Goal: Task Accomplishment & Management: Use online tool/utility

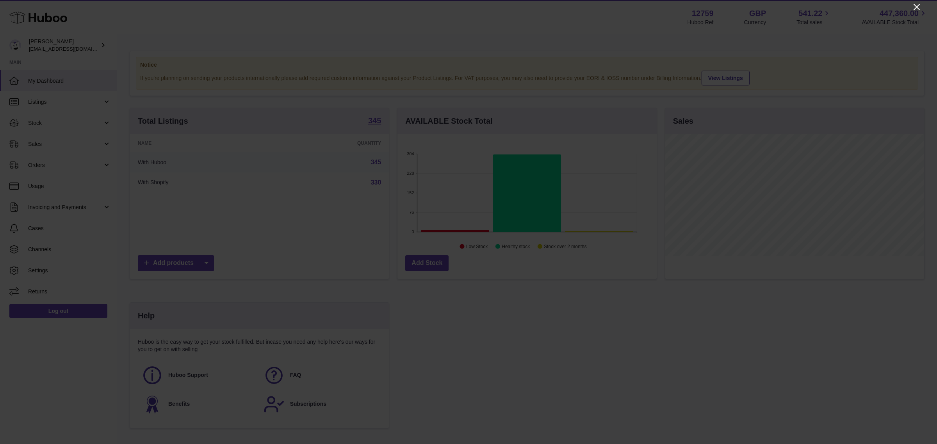
scroll to position [121, 259]
click at [919, 7] on icon "Close" at bounding box center [916, 6] width 9 height 9
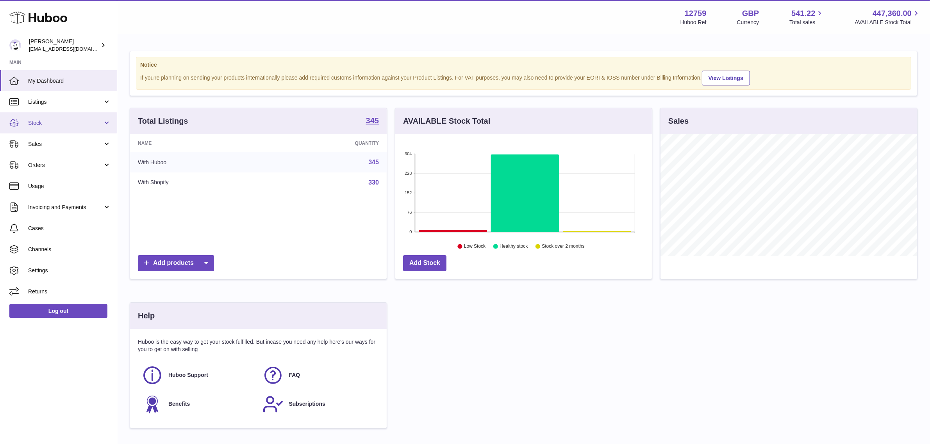
click at [49, 120] on span "Stock" at bounding box center [65, 123] width 75 height 7
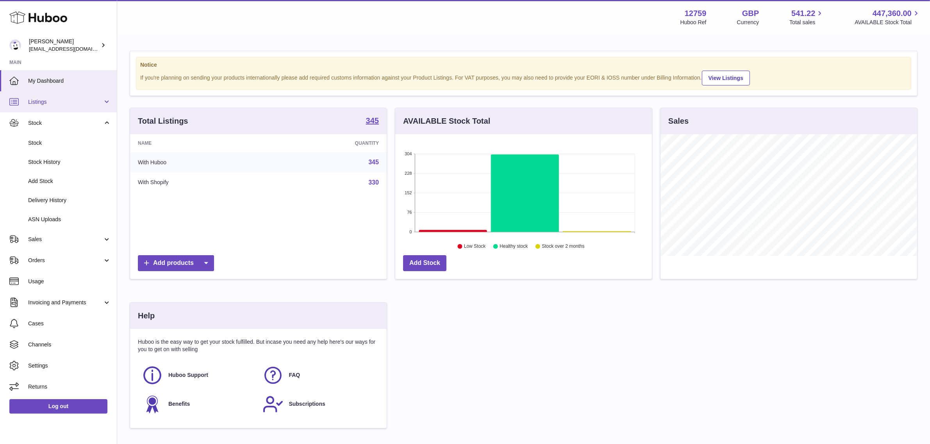
click at [94, 109] on link "Listings" at bounding box center [58, 101] width 117 height 21
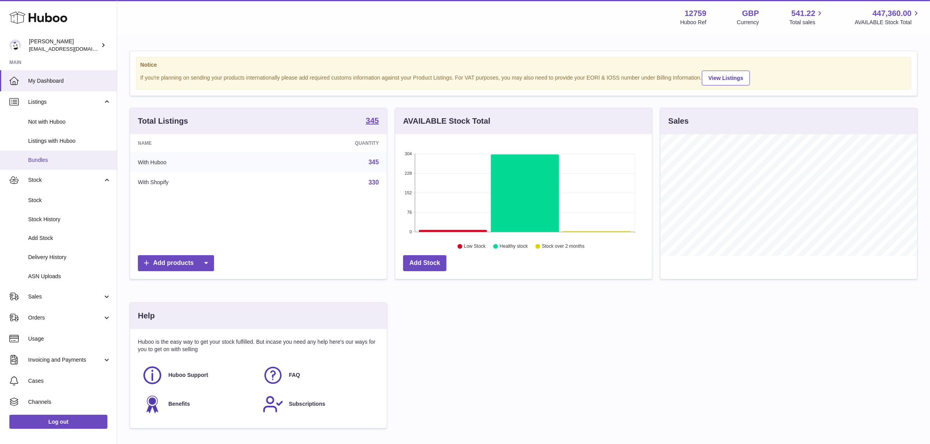
click at [45, 161] on span "Bundles" at bounding box center [69, 160] width 83 height 7
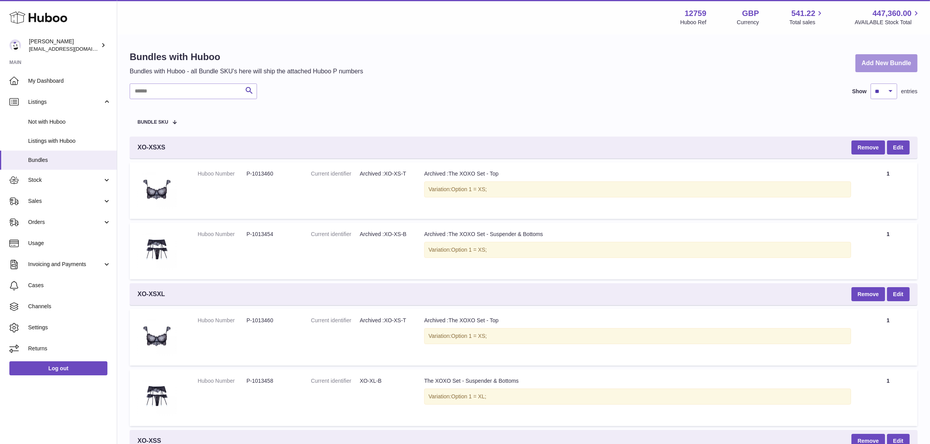
click at [896, 63] on link "Add New Bundle" at bounding box center [886, 63] width 62 height 18
click at [889, 67] on link "Add New Bundle" at bounding box center [886, 63] width 62 height 18
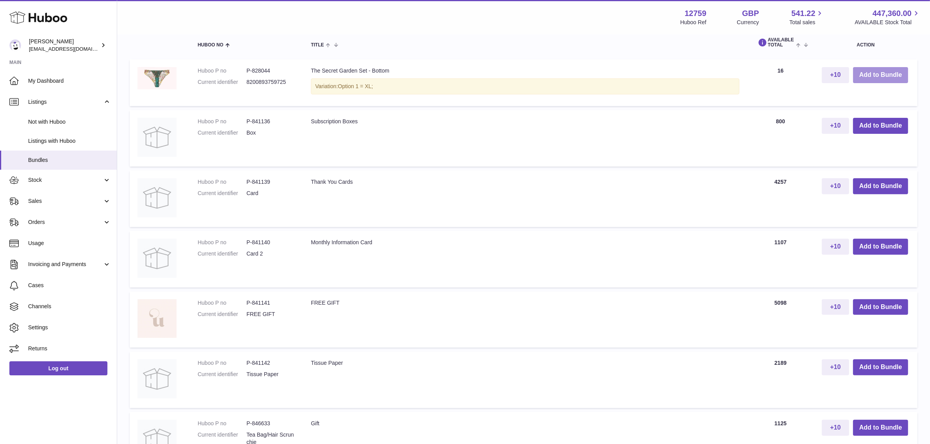
click at [896, 67] on button "Add to Bundle" at bounding box center [880, 75] width 55 height 16
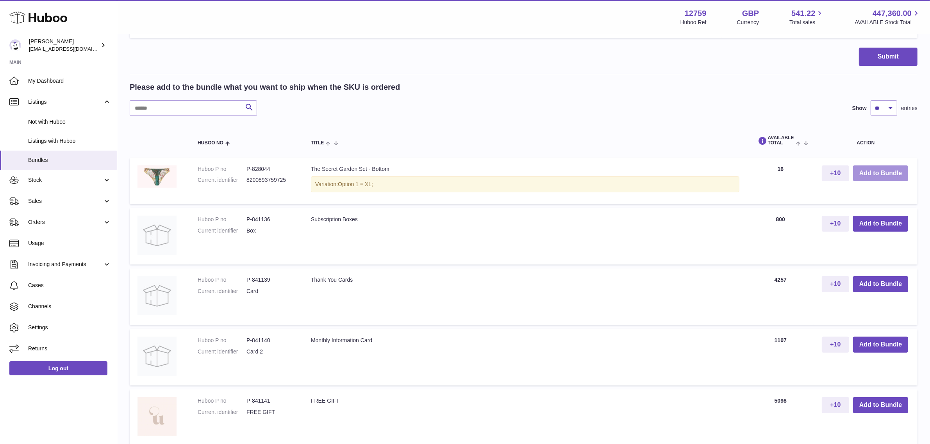
scroll to position [299, 0]
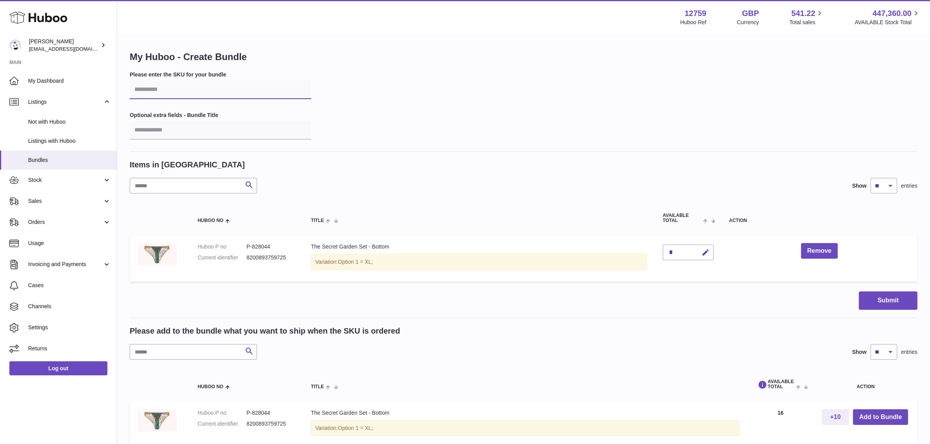
click at [172, 87] on input "text" at bounding box center [221, 89] width 182 height 19
type input "******"
click at [808, 248] on button "Remove" at bounding box center [819, 251] width 37 height 16
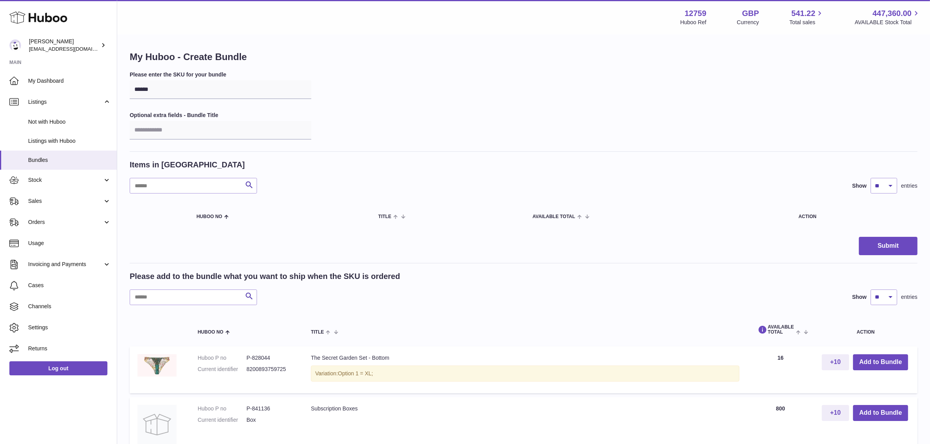
scroll to position [49, 0]
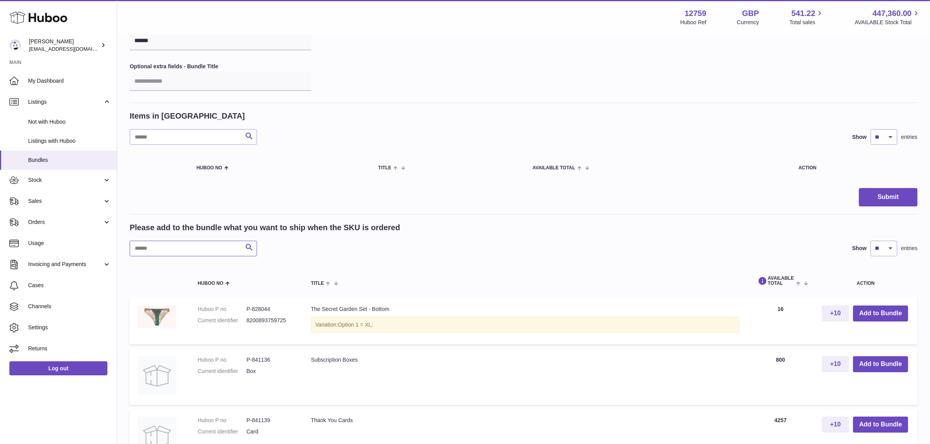
click at [193, 246] on input "text" at bounding box center [193, 249] width 127 height 16
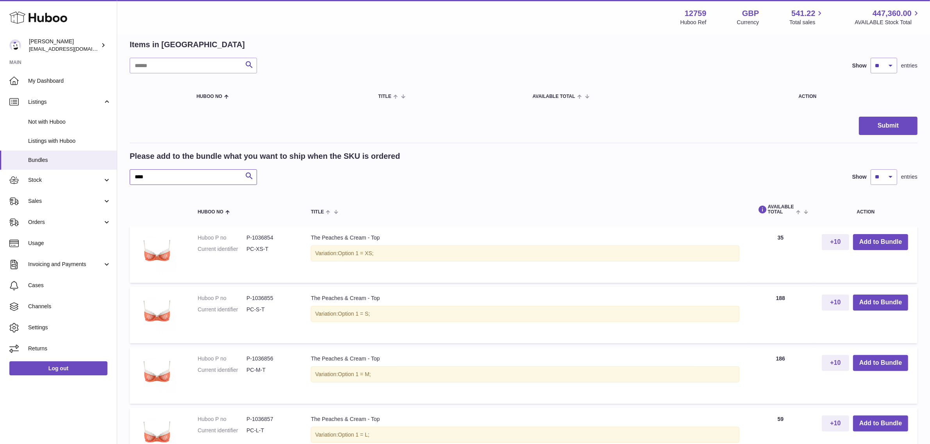
scroll to position [146, 0]
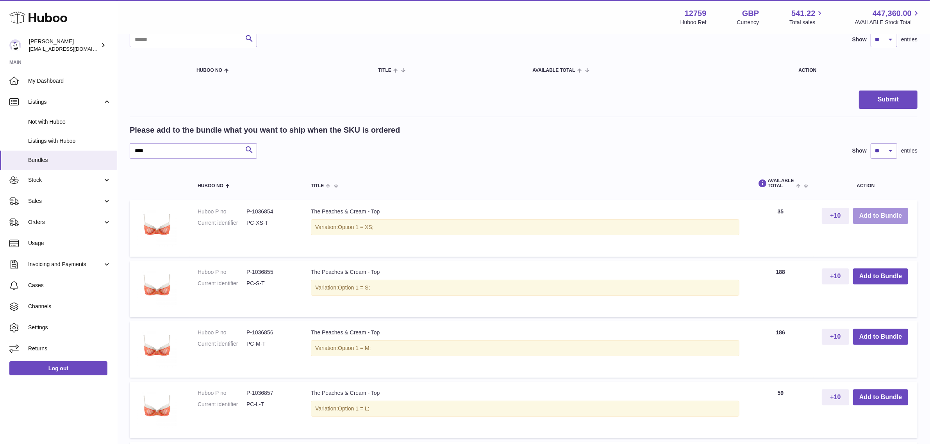
click at [858, 215] on button "Add to Bundle" at bounding box center [880, 216] width 55 height 16
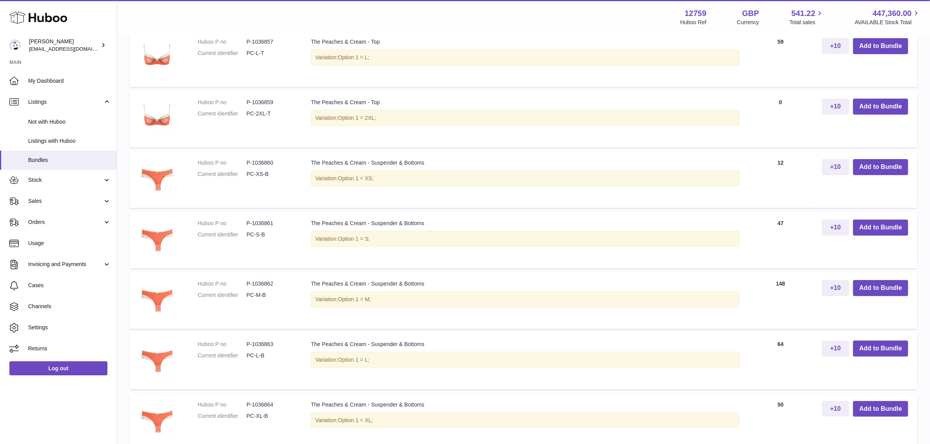
scroll to position [586, 0]
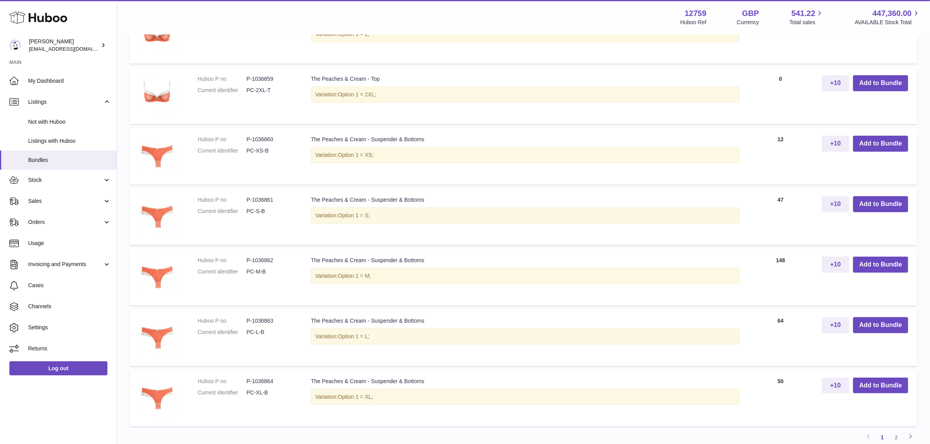
click at [382, 148] on div "Variation: Option 1 = XS;" at bounding box center [525, 155] width 428 height 16
click at [878, 141] on button "Add to Bundle" at bounding box center [880, 144] width 55 height 16
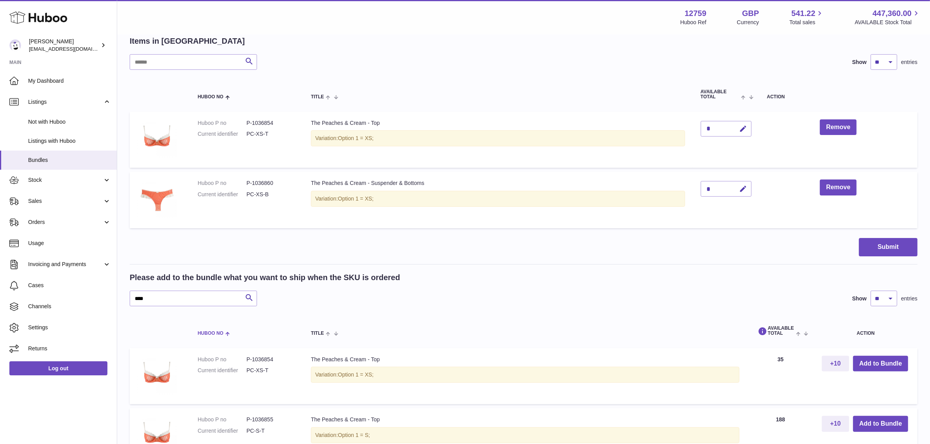
scroll to position [146, 0]
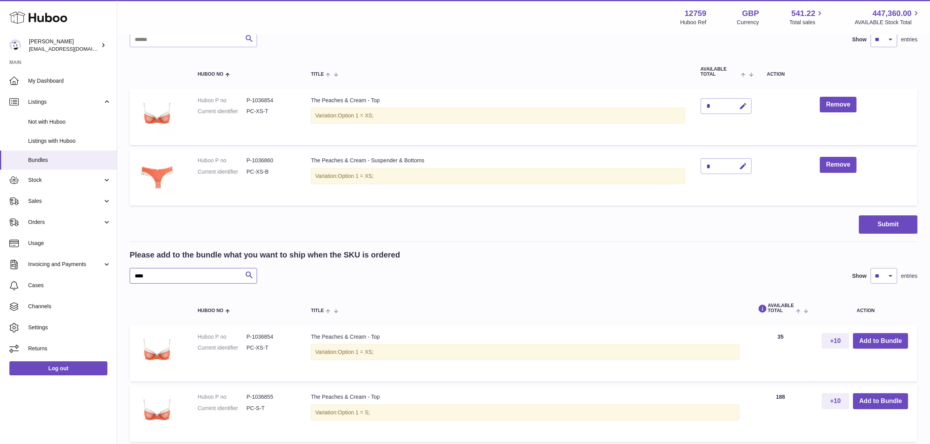
click at [176, 278] on input "****" at bounding box center [193, 276] width 127 height 16
type input "*"
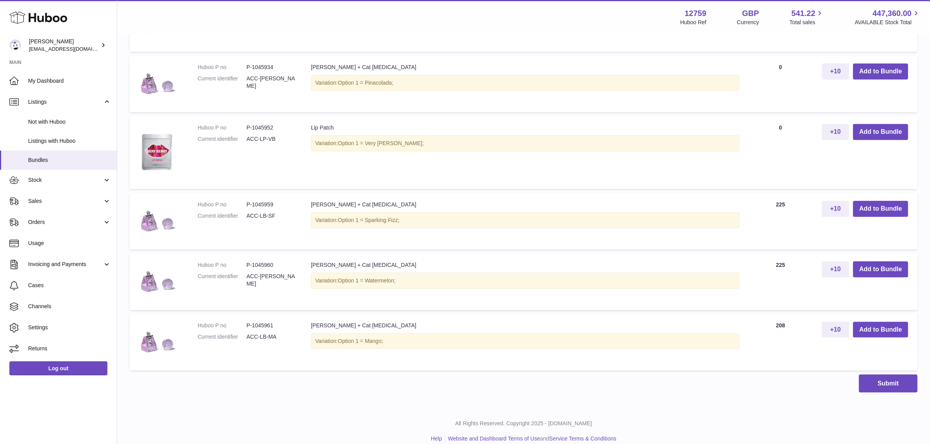
scroll to position [609, 0]
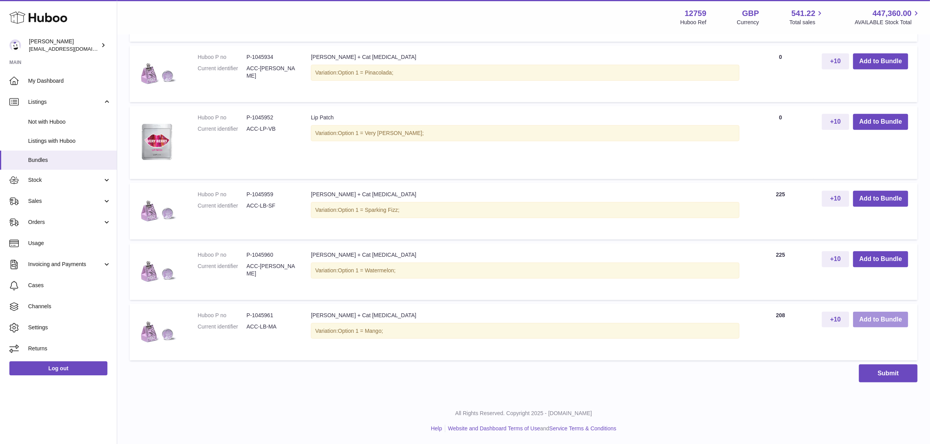
click at [893, 319] on button "Add to Bundle" at bounding box center [880, 320] width 55 height 16
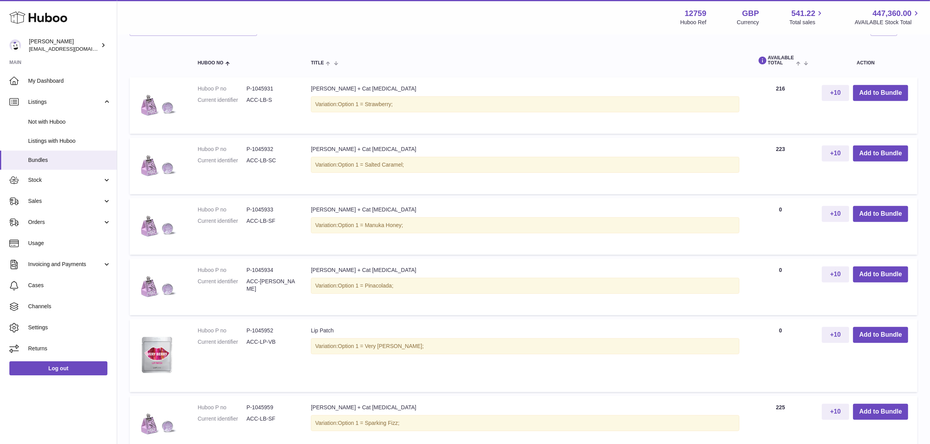
scroll to position [327, 0]
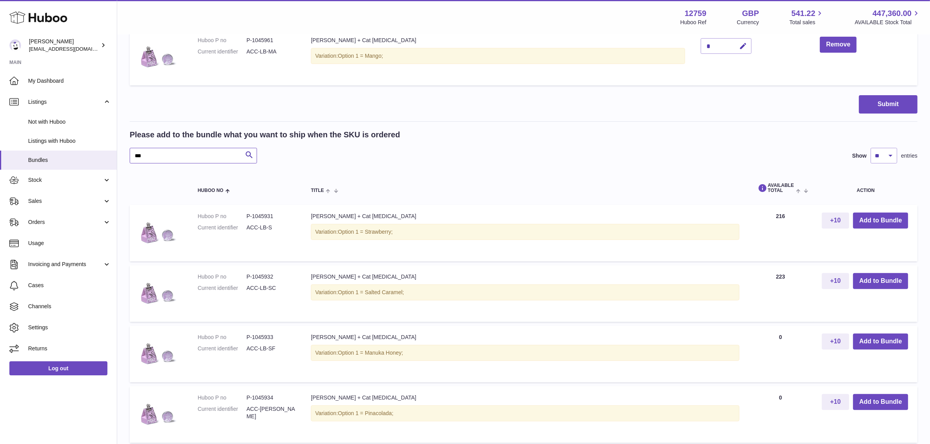
drag, startPoint x: 174, startPoint y: 152, endPoint x: 132, endPoint y: 156, distance: 42.4
click at [132, 156] on input "***" at bounding box center [193, 156] width 127 height 16
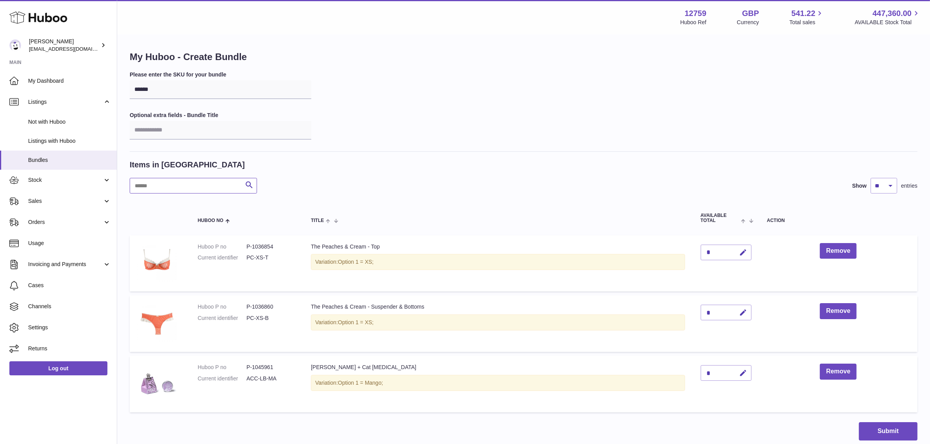
click at [157, 186] on input "text" at bounding box center [193, 186] width 127 height 16
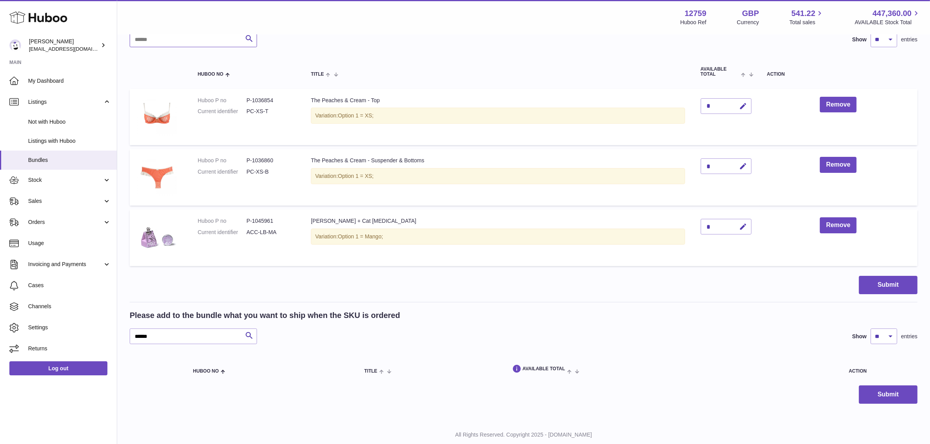
scroll to position [168, 0]
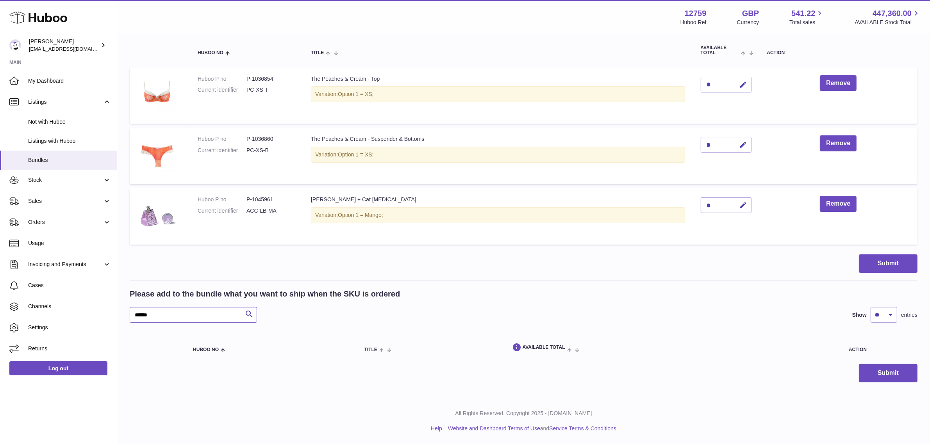
click at [190, 316] on input "******" at bounding box center [193, 315] width 127 height 16
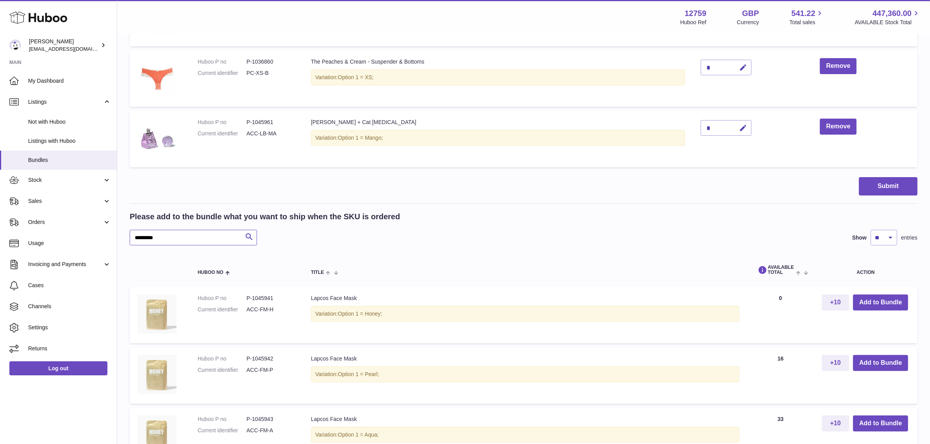
scroll to position [314, 0]
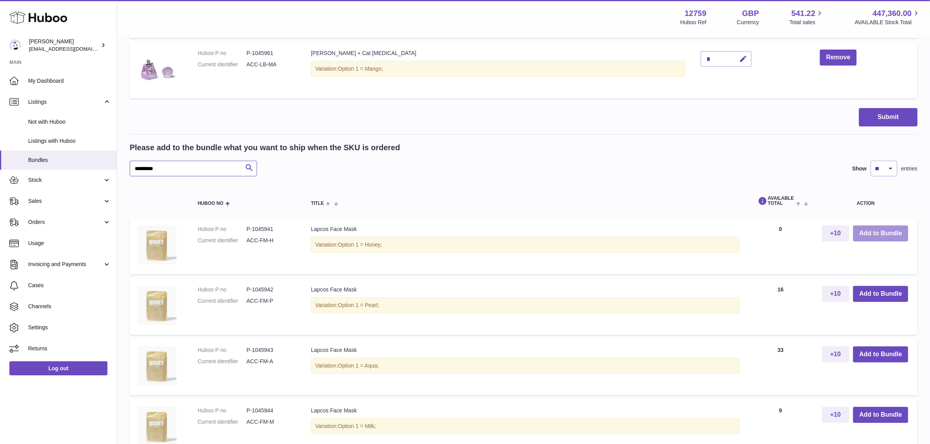
type input "*********"
click at [872, 233] on button "Add to Bundle" at bounding box center [880, 234] width 55 height 16
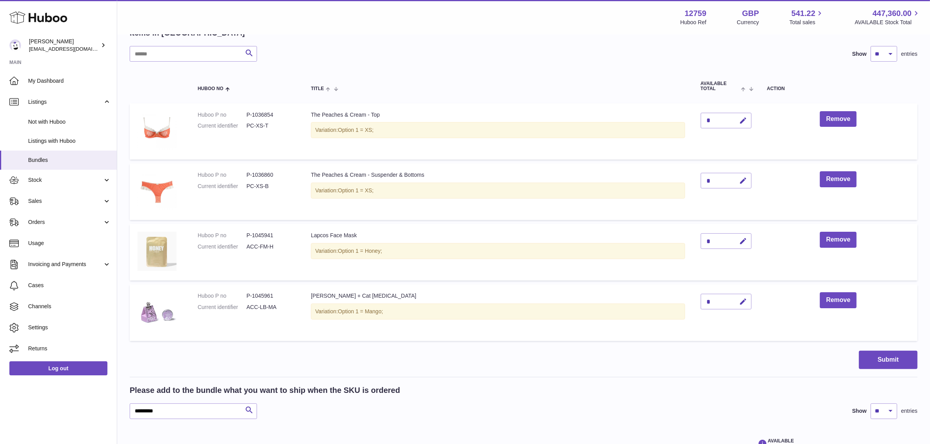
scroll to position [119, 0]
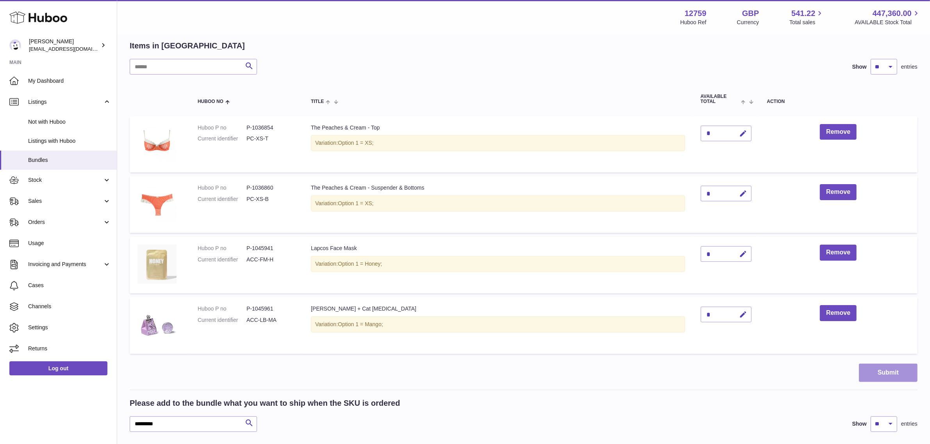
click at [895, 371] on button "Submit" at bounding box center [888, 373] width 59 height 18
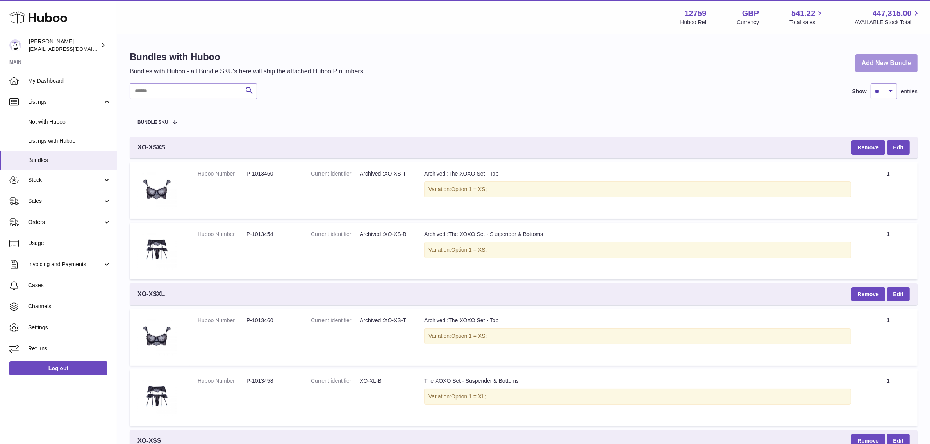
click at [880, 61] on link "Add New Bundle" at bounding box center [886, 63] width 62 height 18
click at [876, 61] on link "Add New Bundle" at bounding box center [886, 63] width 62 height 18
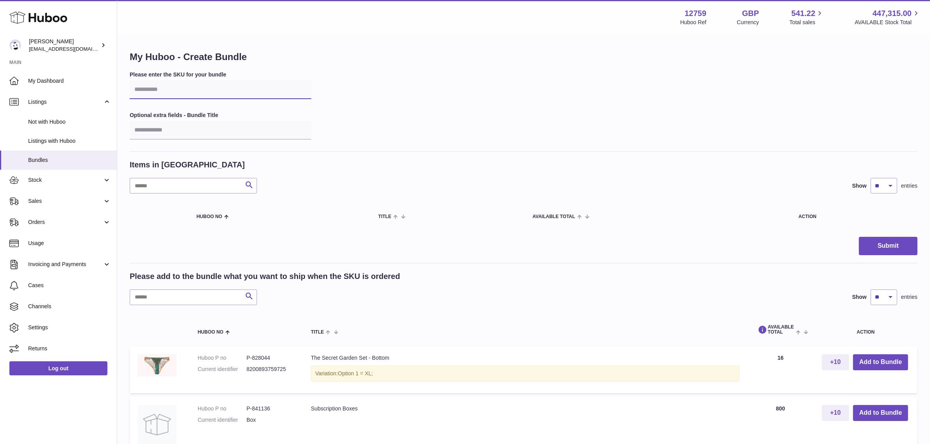
click at [159, 92] on input "text" at bounding box center [221, 89] width 182 height 19
click at [176, 85] on input "******" at bounding box center [221, 89] width 182 height 19
type input "*****"
click at [457, 123] on div "Please enter the SKU for your bundle ***** Optional extra fields - Bundle Title" at bounding box center [524, 111] width 788 height 81
click at [162, 299] on input "text" at bounding box center [193, 298] width 127 height 16
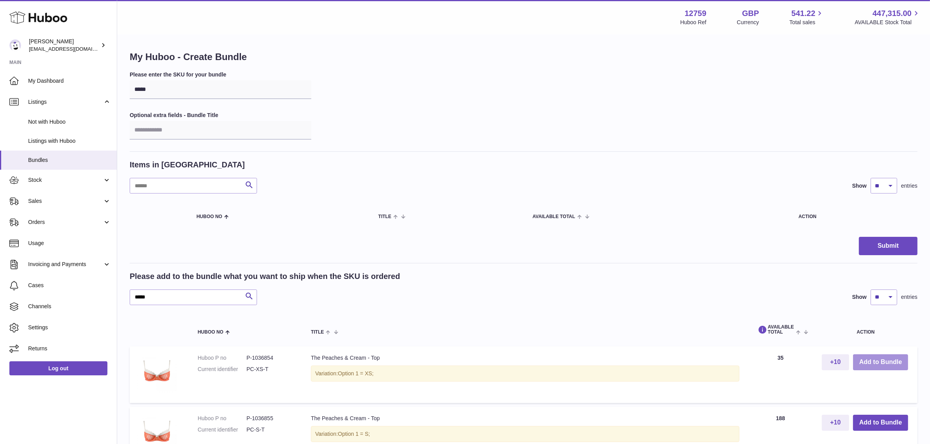
click at [874, 359] on button "Add to Bundle" at bounding box center [880, 363] width 55 height 16
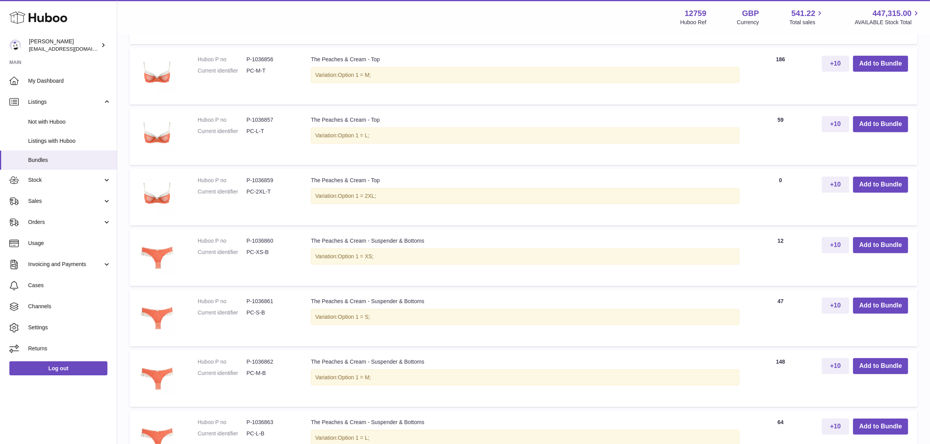
scroll to position [488, 0]
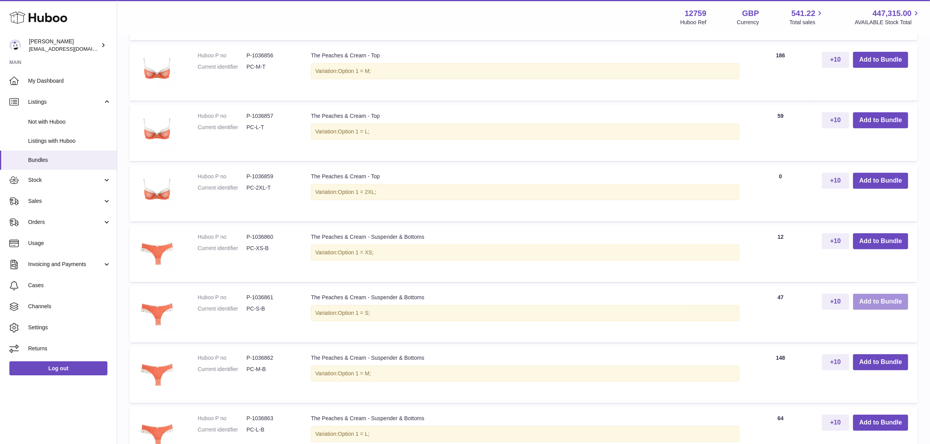
click at [876, 302] on button "Add to Bundle" at bounding box center [880, 302] width 55 height 16
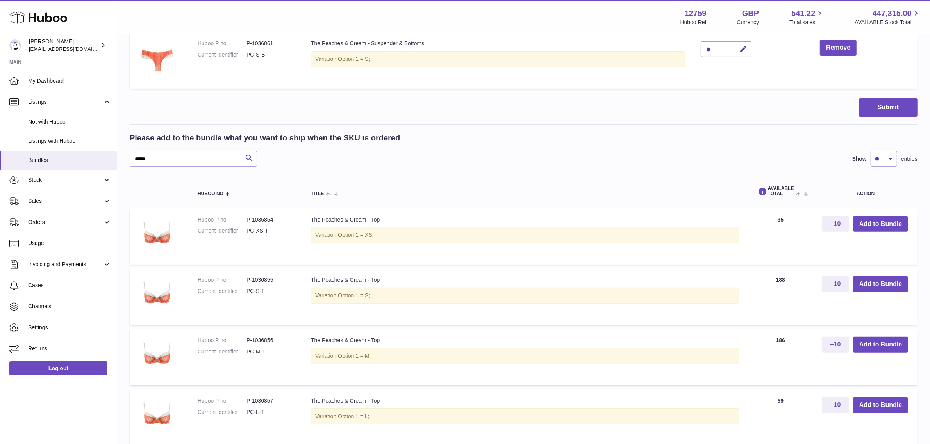
scroll to position [256, 0]
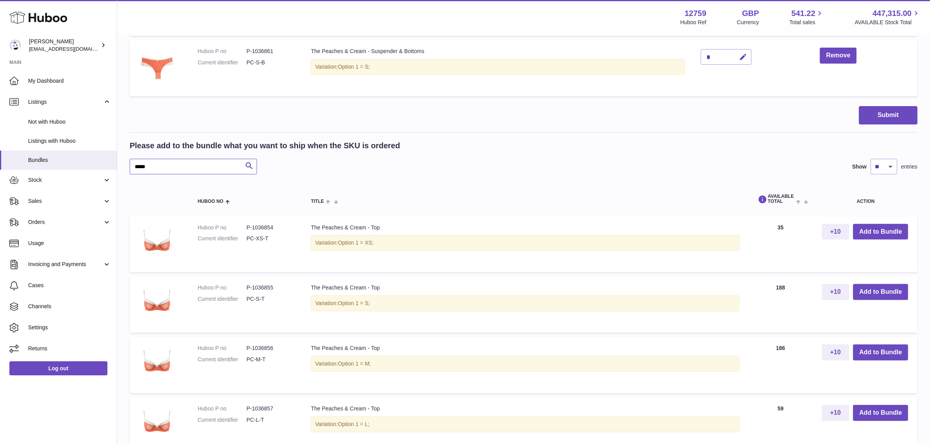
drag, startPoint x: 188, startPoint y: 170, endPoint x: 130, endPoint y: 170, distance: 58.2
click at [130, 170] on input "*****" at bounding box center [193, 167] width 127 height 16
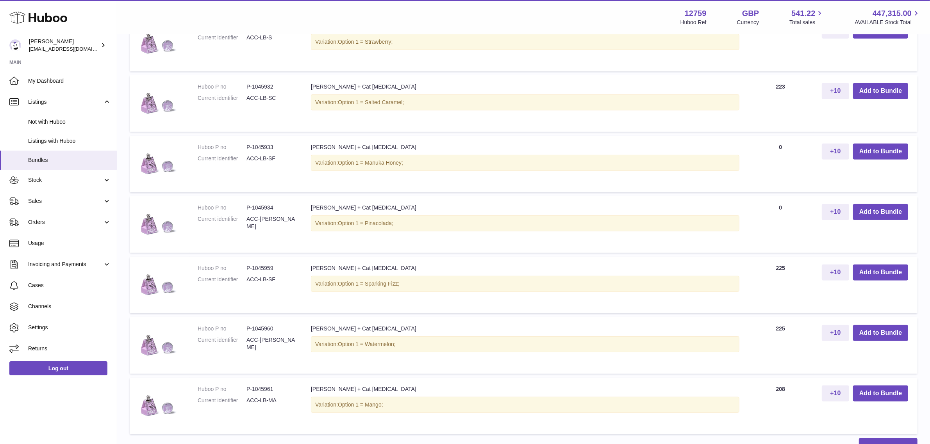
scroll to position [500, 0]
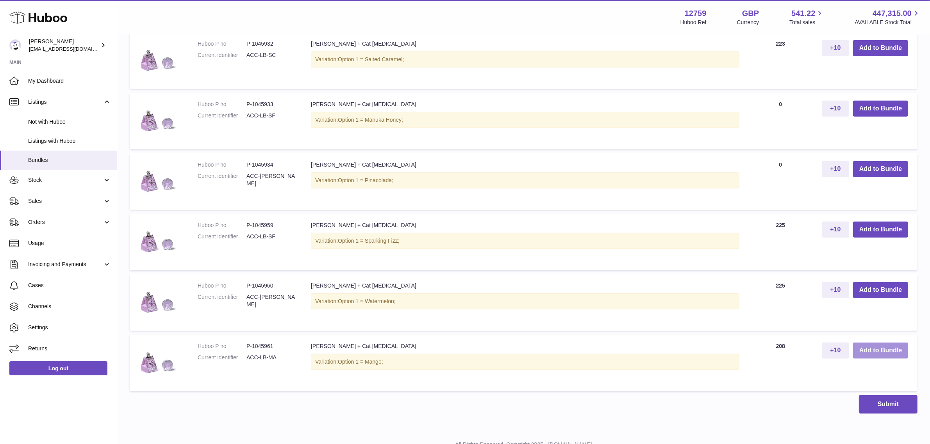
click at [866, 348] on button "Add to Bundle" at bounding box center [880, 351] width 55 height 16
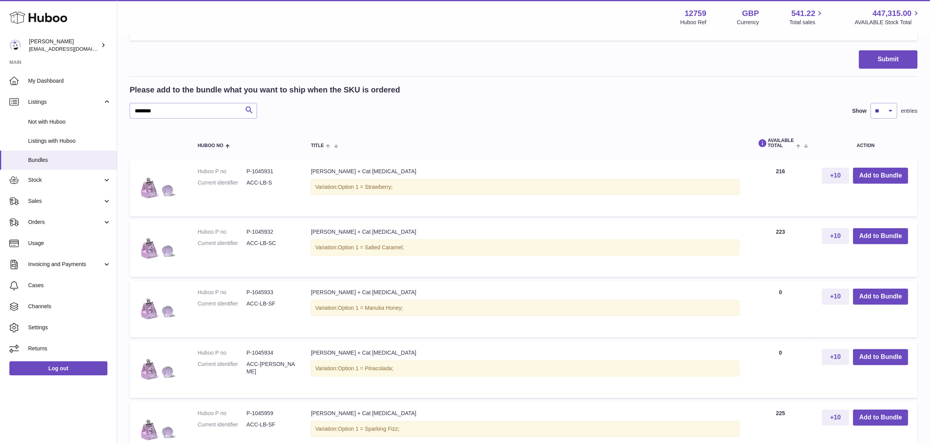
scroll to position [365, 0]
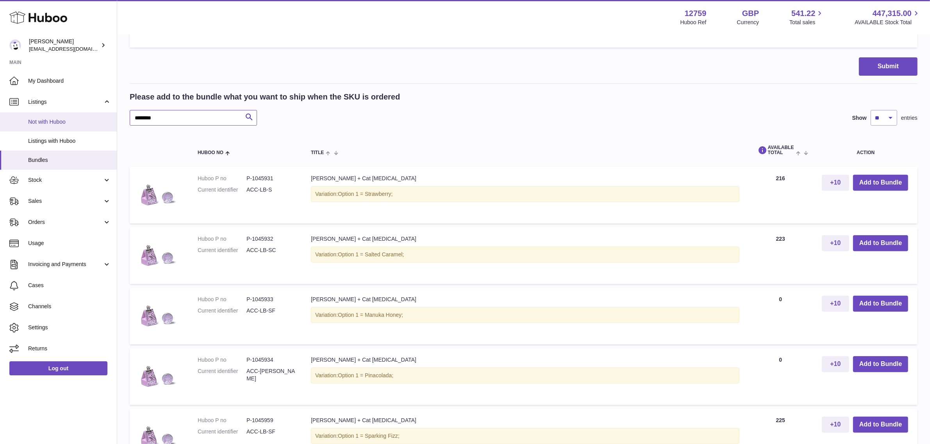
drag, startPoint x: 176, startPoint y: 116, endPoint x: 104, endPoint y: 120, distance: 72.0
click at [104, 120] on div "Huboo Sofia Panwar sofiapanwar@unndr.com Main My Dashboard Listings Not with Hu…" at bounding box center [465, 153] width 930 height 1036
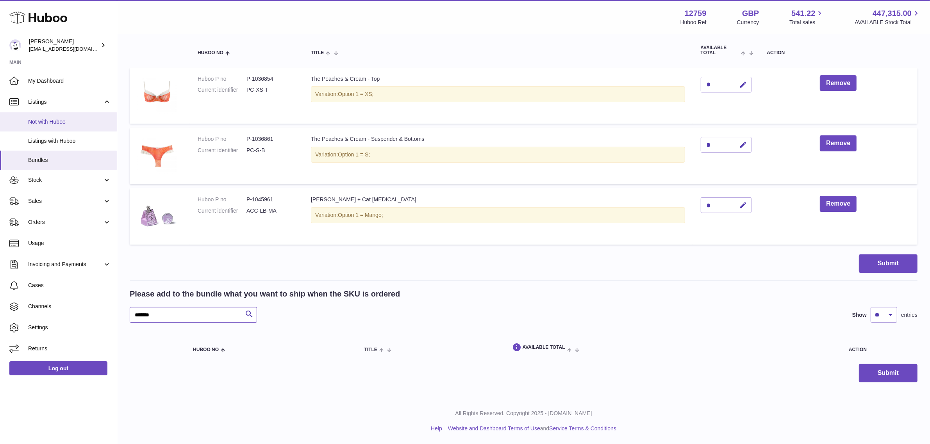
scroll to position [168, 0]
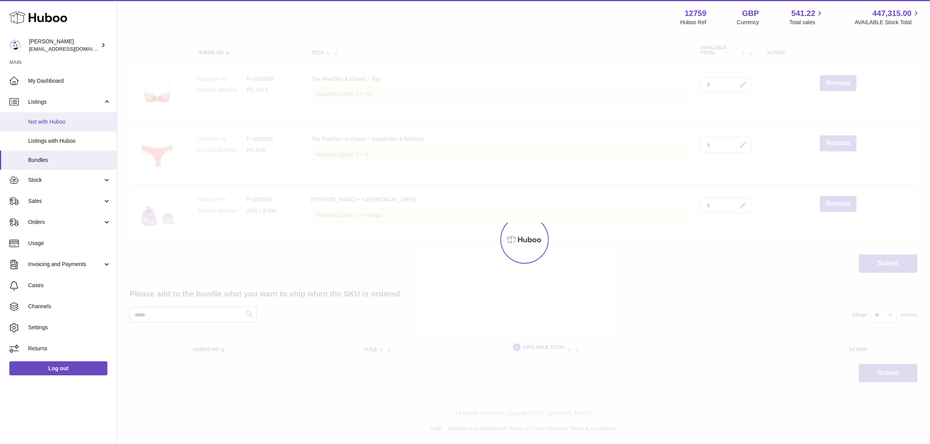
scroll to position [365, 0]
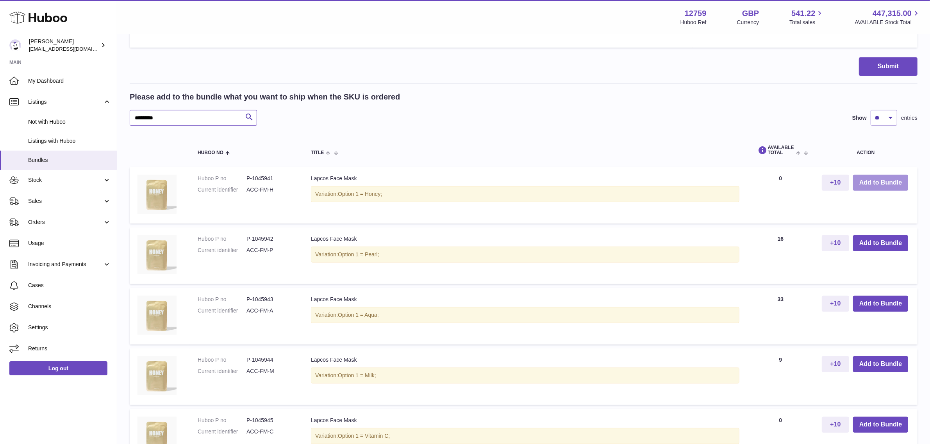
type input "*********"
click at [863, 181] on button "Add to Bundle" at bounding box center [880, 183] width 55 height 16
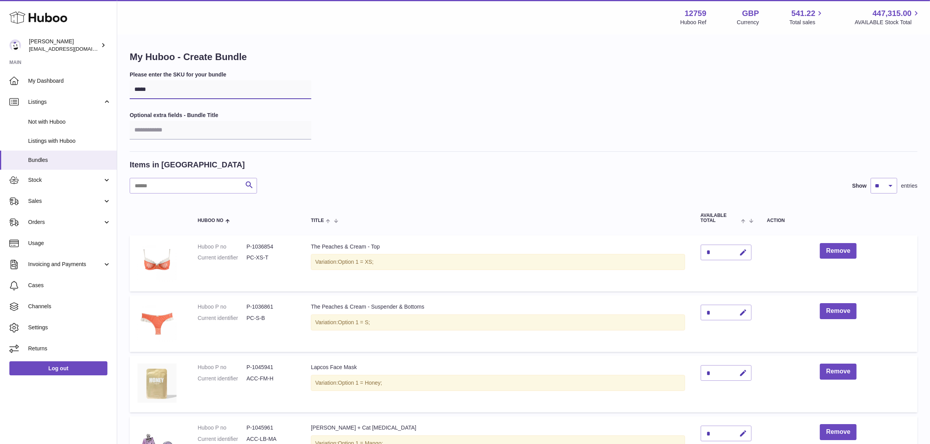
click at [175, 87] on input "*****" at bounding box center [221, 89] width 182 height 19
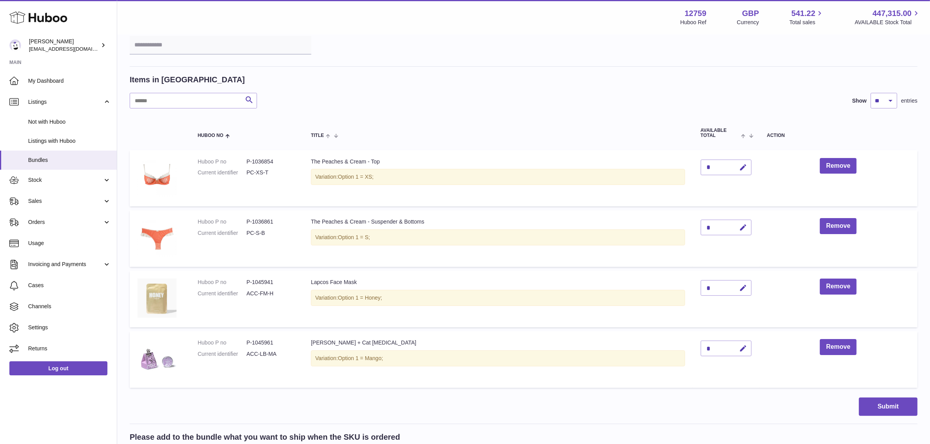
scroll to position [98, 0]
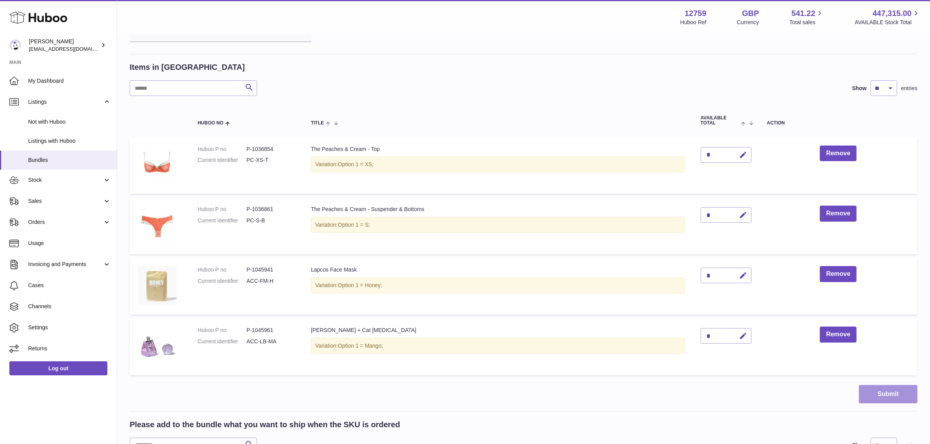
type input "*****"
click at [889, 392] on button "Submit" at bounding box center [888, 394] width 59 height 18
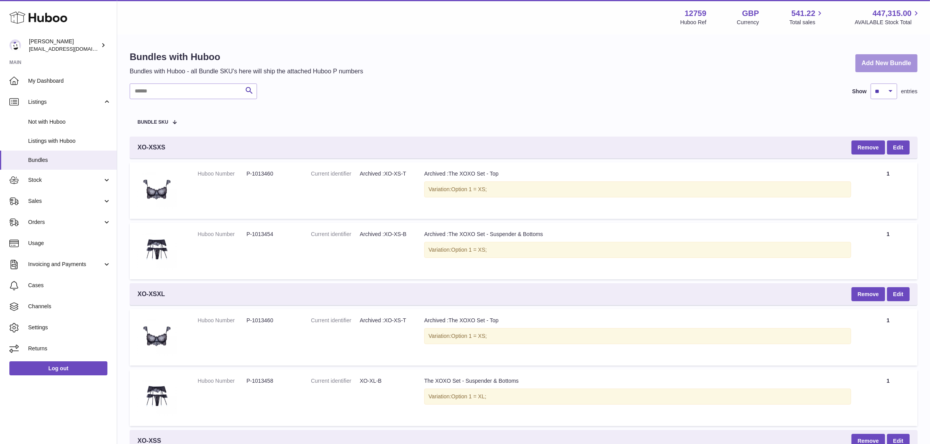
click at [886, 61] on link "Add New Bundle" at bounding box center [886, 63] width 62 height 18
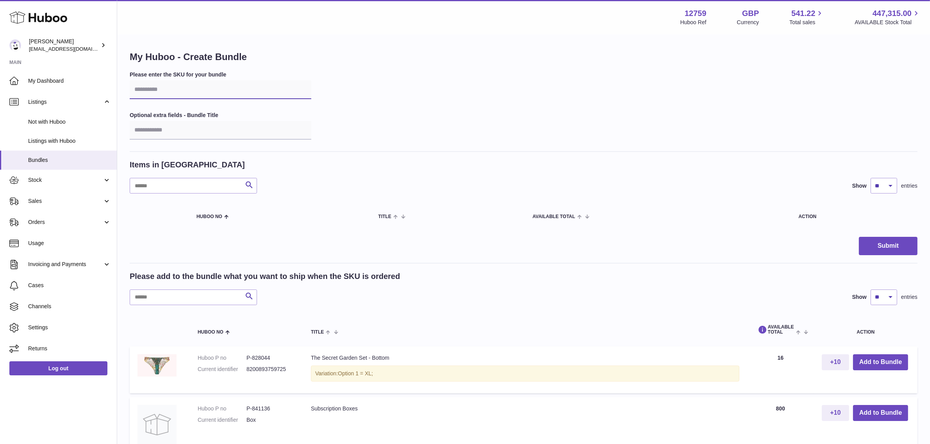
click at [162, 87] on input "text" at bounding box center [221, 89] width 182 height 19
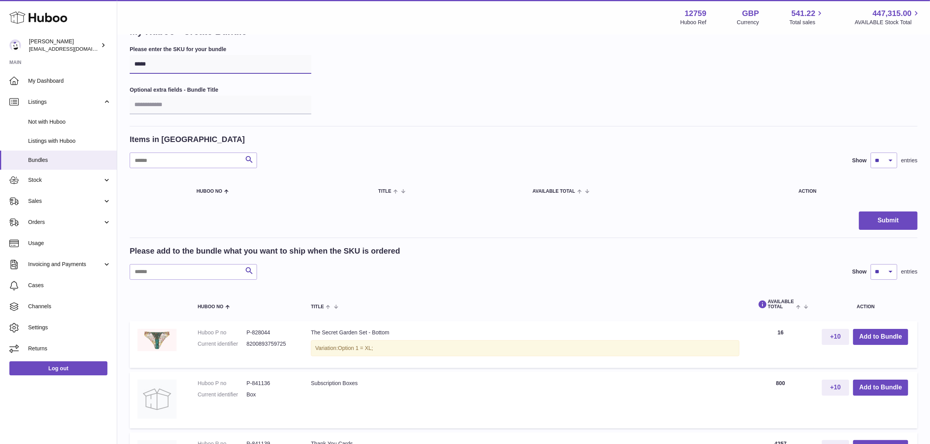
scroll to position [49, 0]
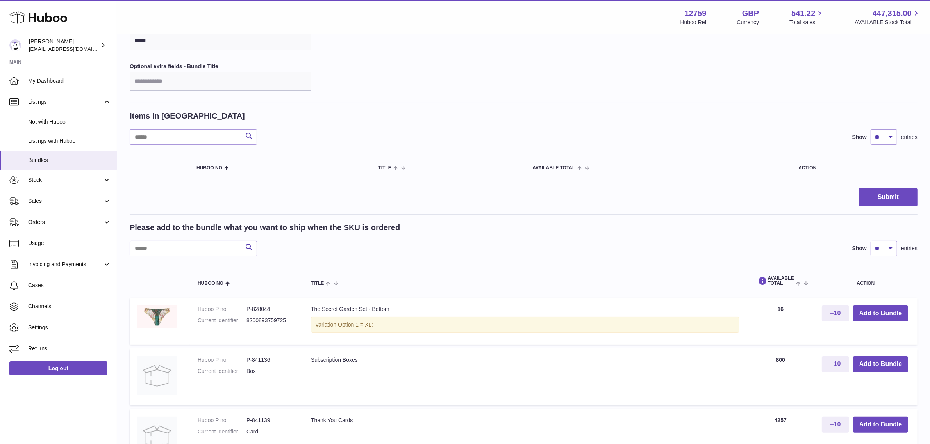
type input "*****"
click at [178, 245] on input "text" at bounding box center [193, 249] width 127 height 16
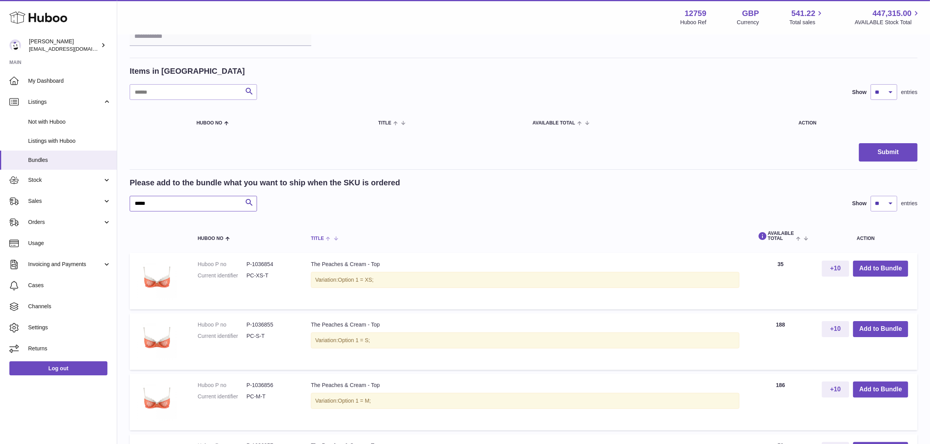
scroll to position [146, 0]
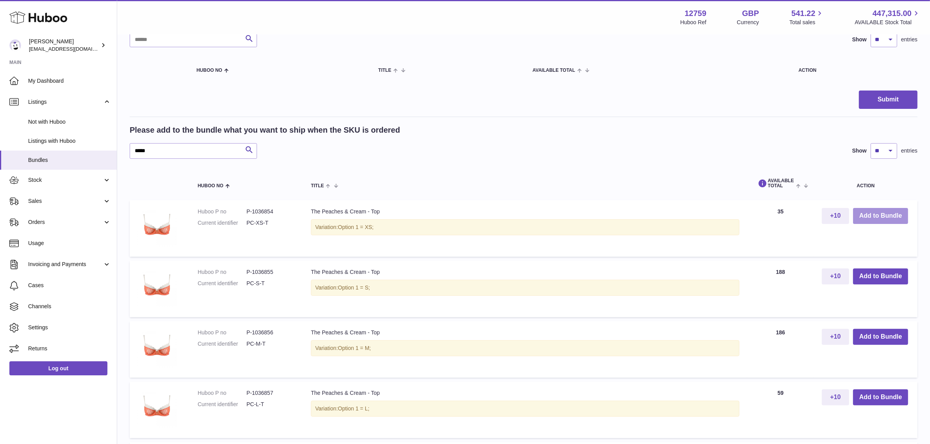
click at [874, 216] on button "Add to Bundle" at bounding box center [880, 216] width 55 height 16
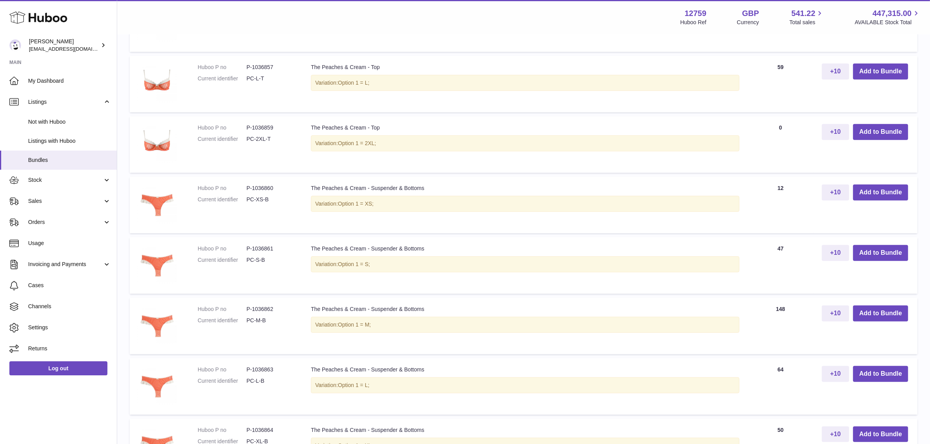
scroll to position [586, 0]
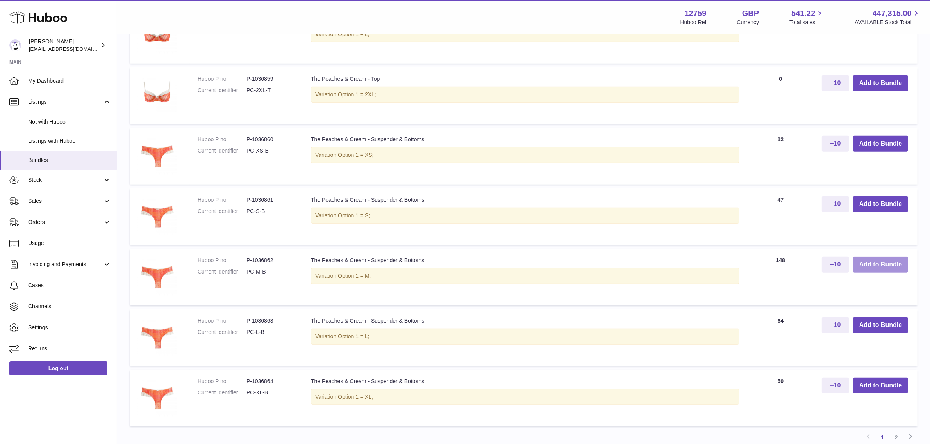
click at [889, 266] on button "Add to Bundle" at bounding box center [880, 265] width 55 height 16
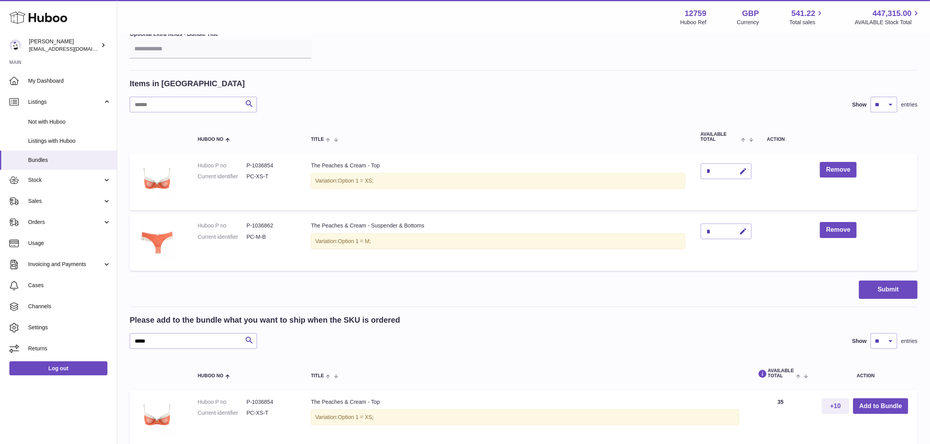
scroll to position [61, 0]
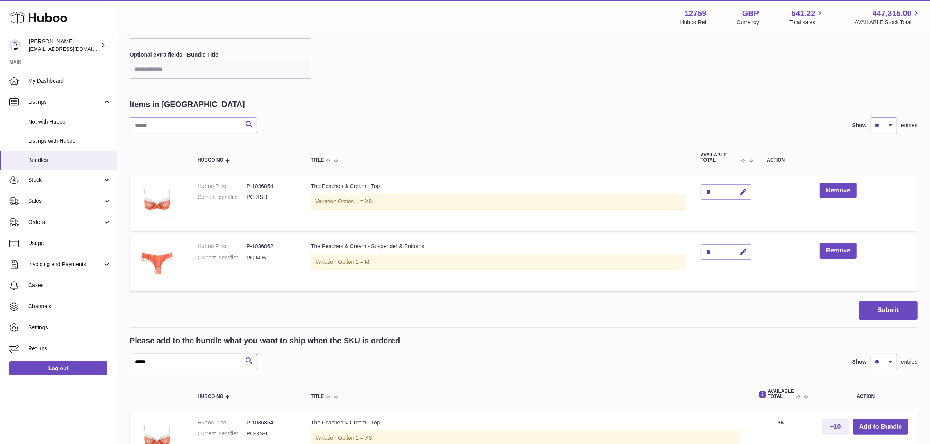
drag, startPoint x: 172, startPoint y: 362, endPoint x: 130, endPoint y: 362, distance: 42.6
click at [130, 362] on input "*****" at bounding box center [193, 362] width 127 height 16
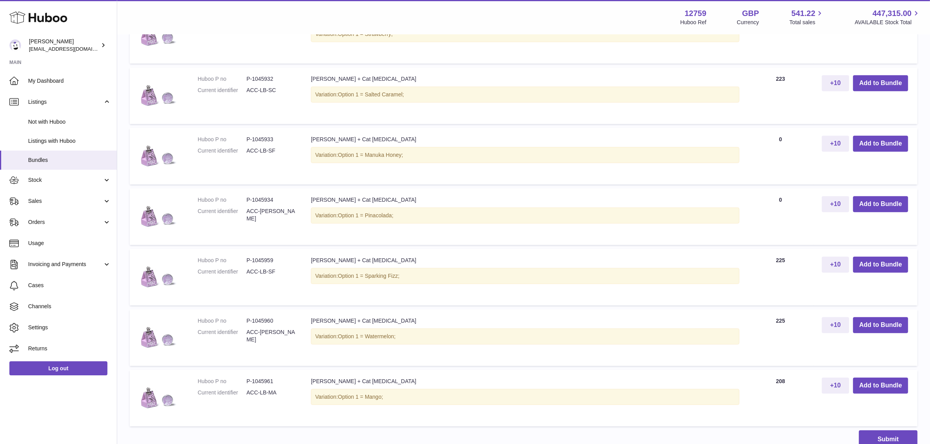
scroll to position [500, 0]
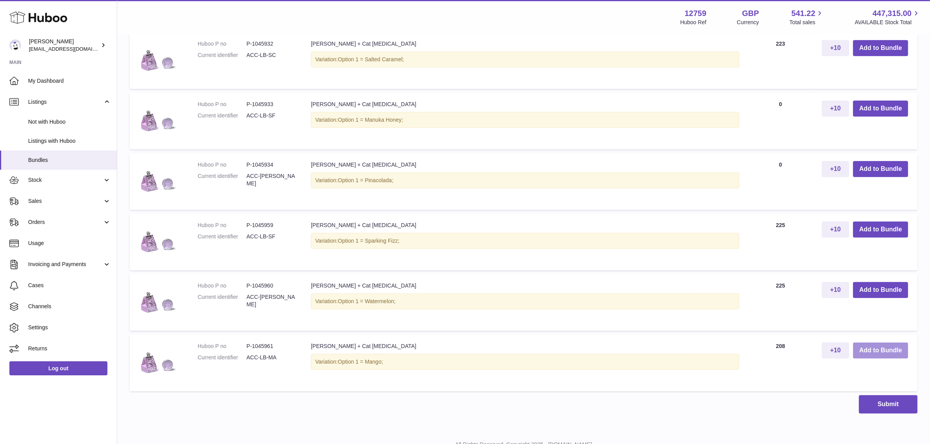
click at [868, 346] on button "Add to Bundle" at bounding box center [880, 351] width 55 height 16
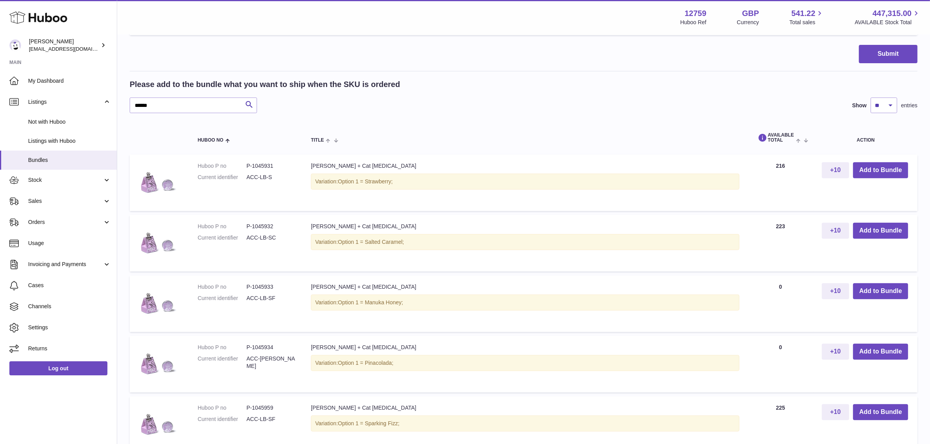
scroll to position [365, 0]
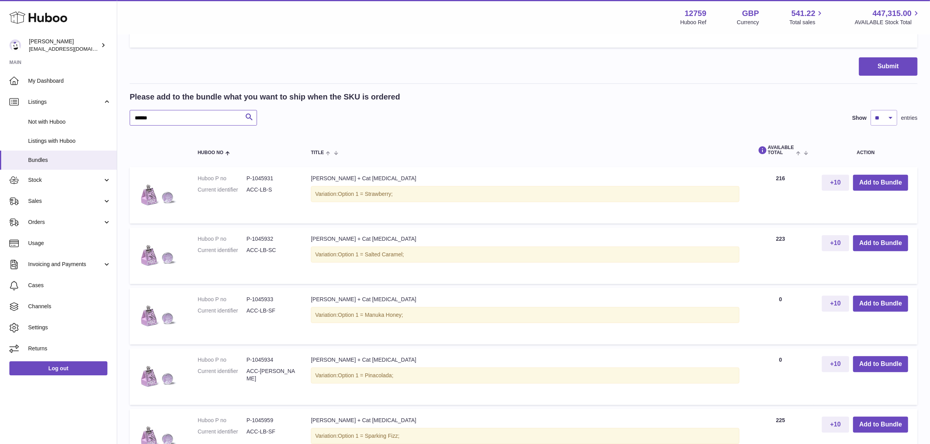
drag, startPoint x: 173, startPoint y: 117, endPoint x: 128, endPoint y: 117, distance: 44.9
click at [128, 117] on div "My Huboo - Create Bundle Please enter the SKU for your bundle ***** Optional ex…" at bounding box center [523, 147] width 813 height 955
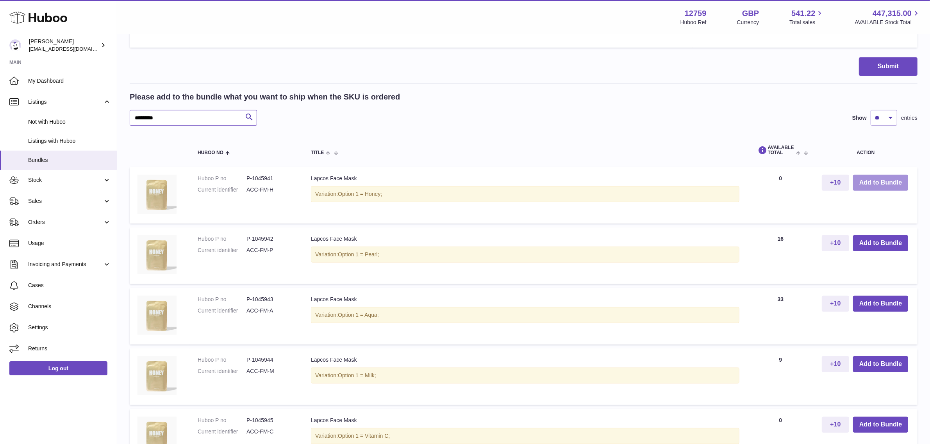
type input "*********"
click at [885, 185] on button "Add to Bundle" at bounding box center [880, 183] width 55 height 16
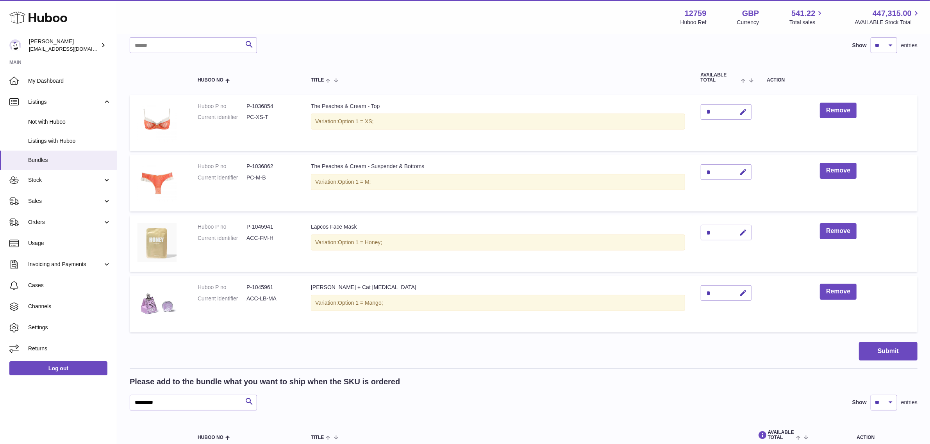
scroll to position [182, 0]
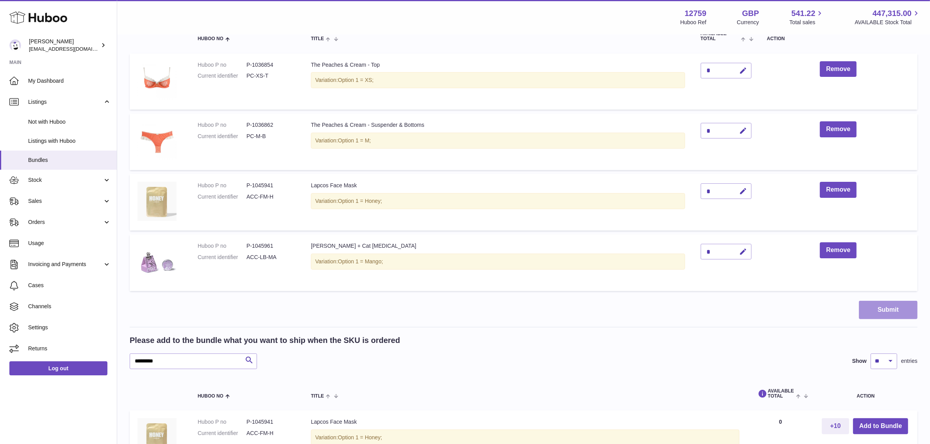
click at [877, 305] on button "Submit" at bounding box center [888, 310] width 59 height 18
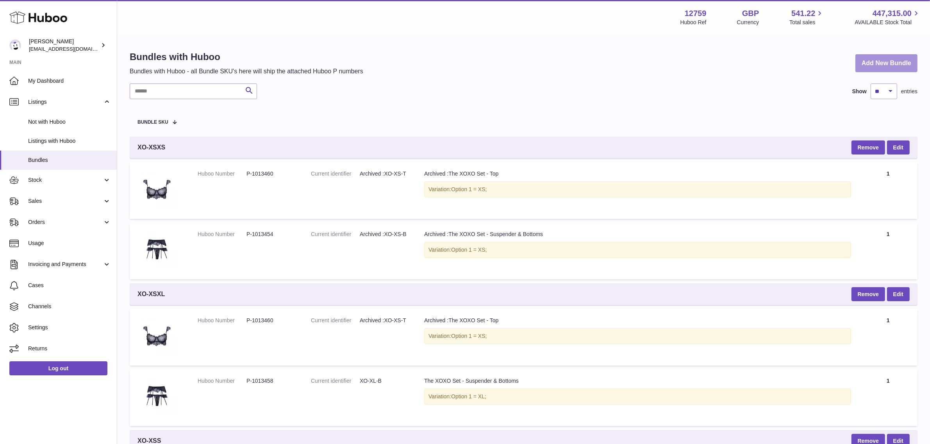
click at [880, 59] on link "Add New Bundle" at bounding box center [886, 63] width 62 height 18
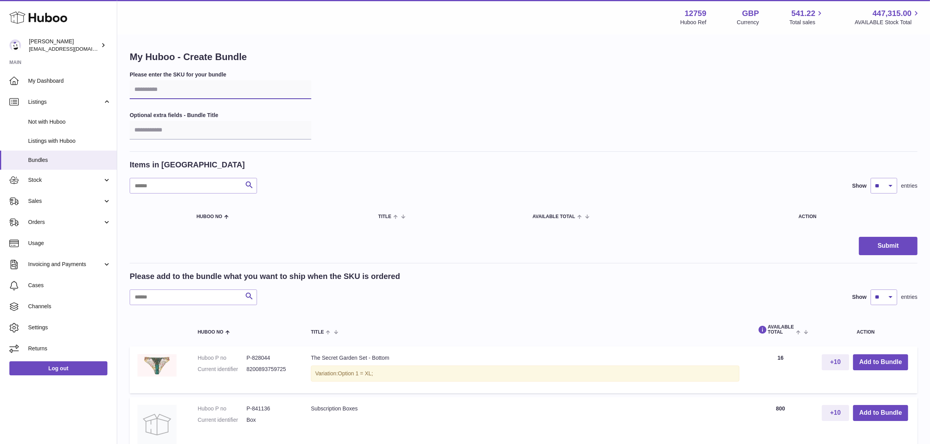
click at [170, 88] on input "text" at bounding box center [221, 89] width 182 height 19
type input "*****"
click at [169, 302] on input "text" at bounding box center [193, 298] width 127 height 16
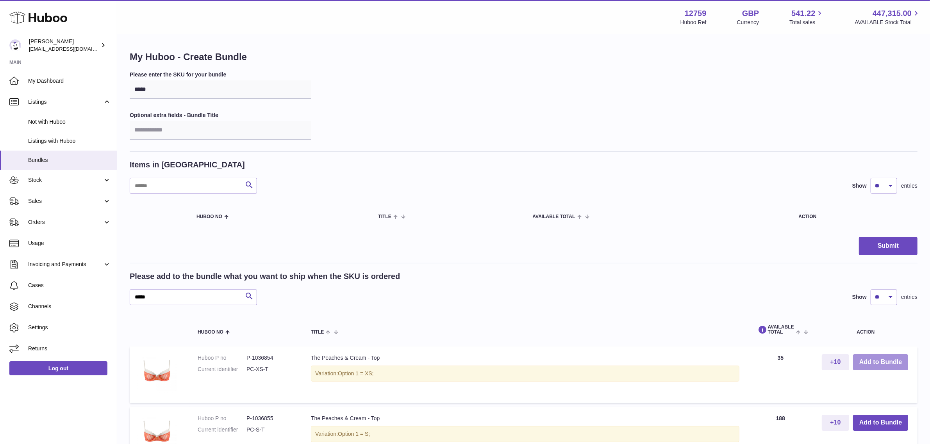
click at [869, 361] on button "Add to Bundle" at bounding box center [880, 363] width 55 height 16
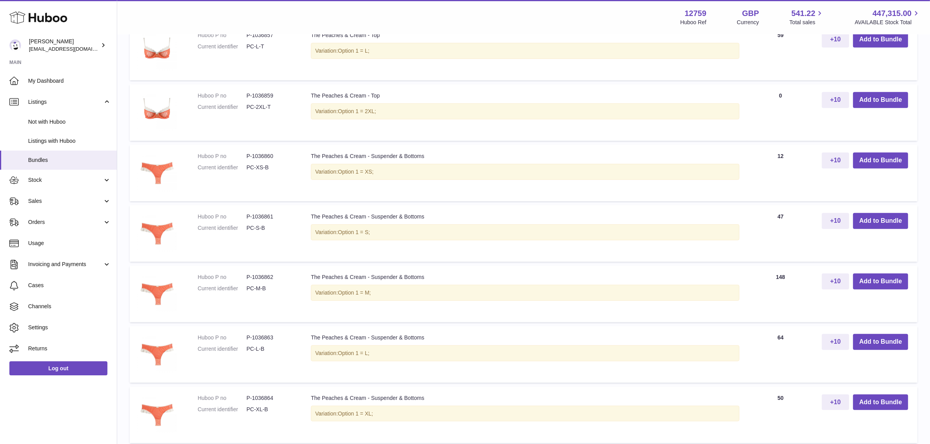
scroll to position [586, 0]
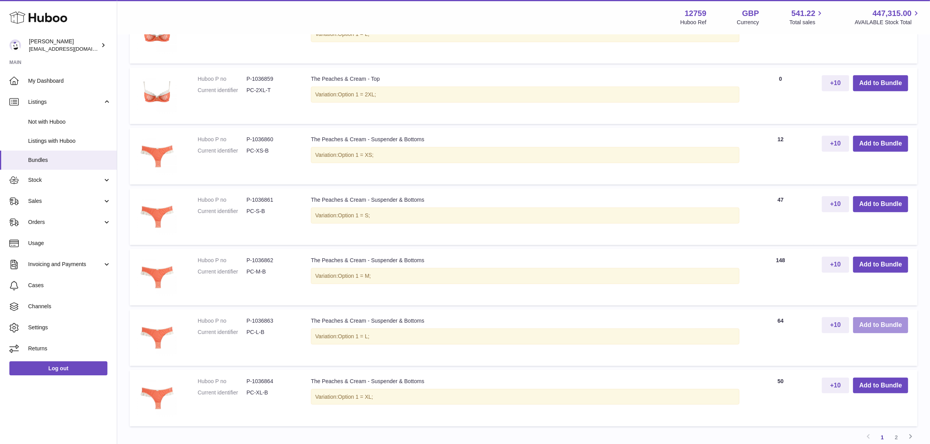
click at [864, 325] on button "Add to Bundle" at bounding box center [880, 326] width 55 height 16
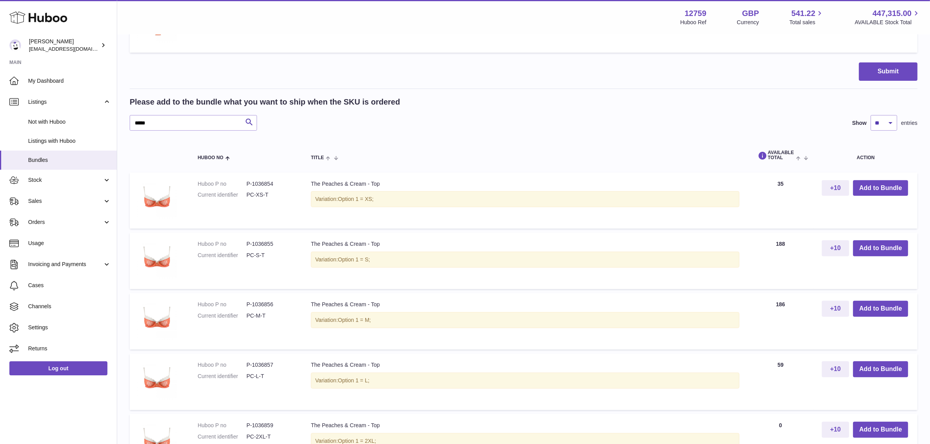
scroll to position [109, 0]
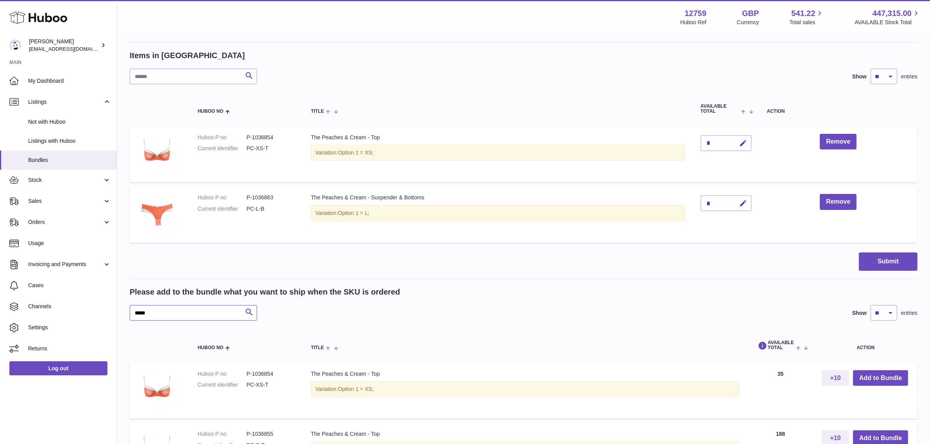
drag, startPoint x: 157, startPoint y: 313, endPoint x: 129, endPoint y: 311, distance: 28.6
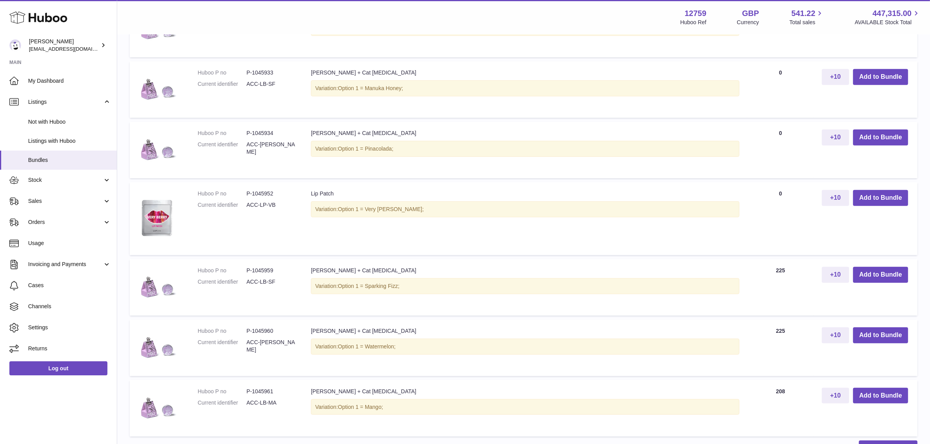
scroll to position [549, 0]
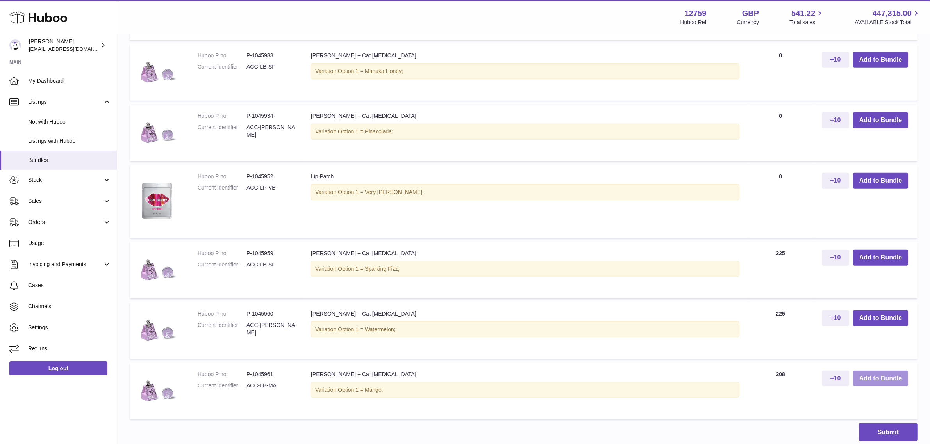
click at [880, 380] on button "Add to Bundle" at bounding box center [880, 379] width 55 height 16
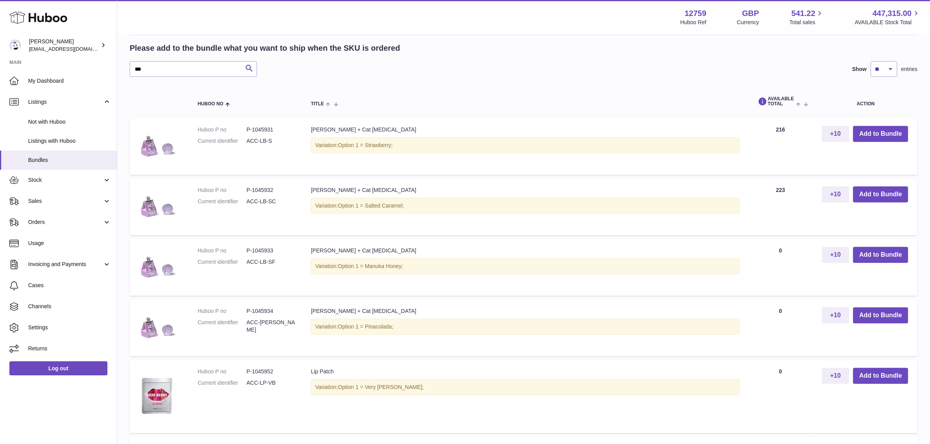
scroll to position [219, 0]
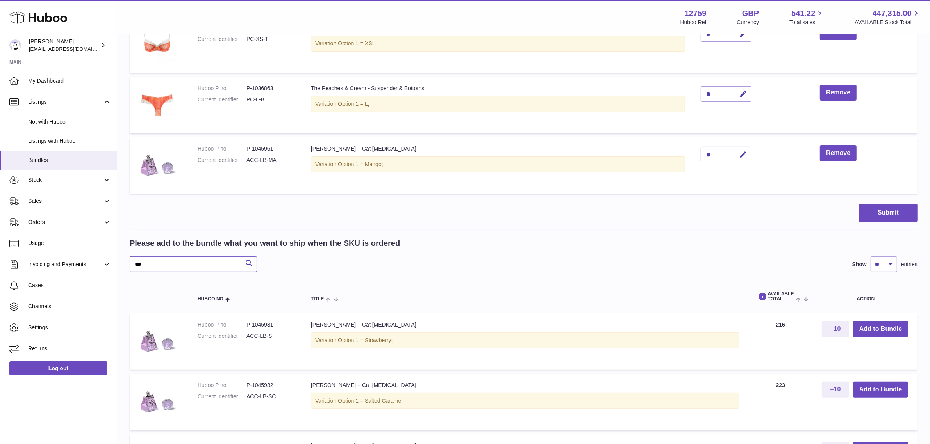
drag, startPoint x: 167, startPoint y: 261, endPoint x: 129, endPoint y: 266, distance: 38.6
click at [129, 266] on div "My Huboo - Create Bundle Please enter the SKU for your bundle ***** Optional ex…" at bounding box center [523, 332] width 813 height 1032
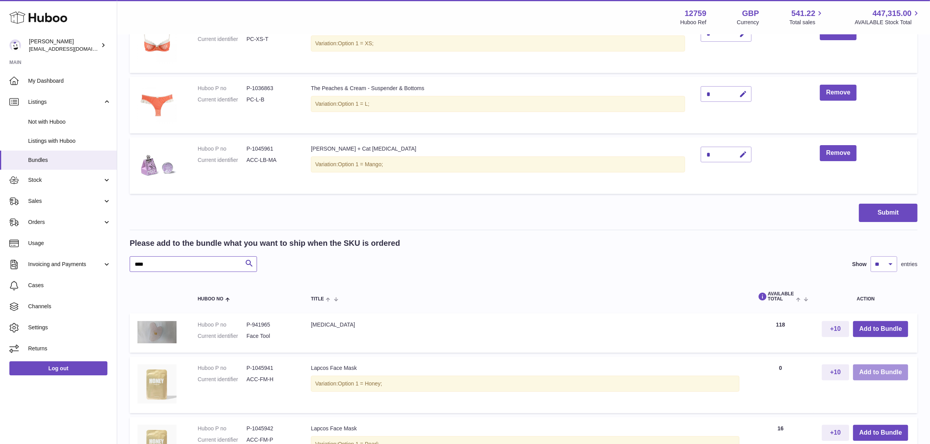
type input "****"
click at [877, 369] on button "Add to Bundle" at bounding box center [880, 373] width 55 height 16
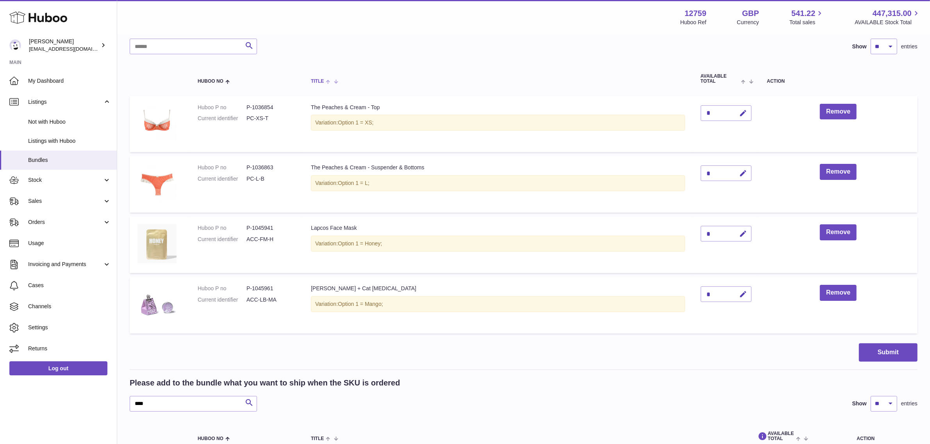
scroll to position [195, 0]
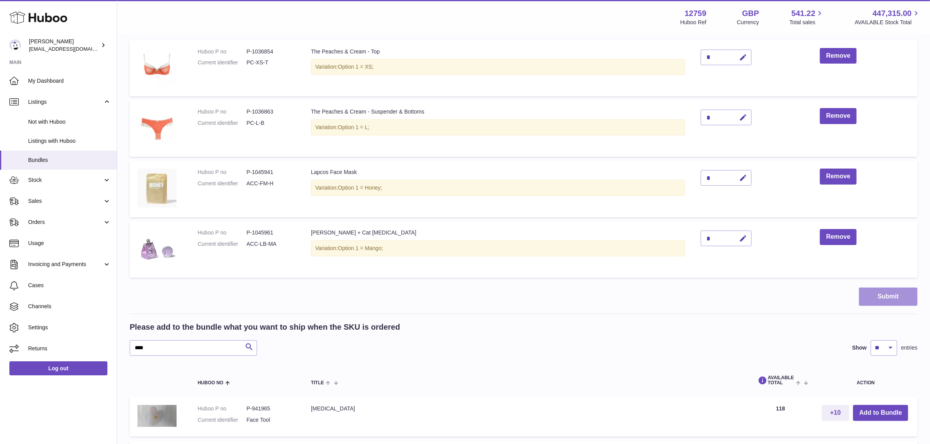
click at [869, 297] on button "Submit" at bounding box center [888, 297] width 59 height 18
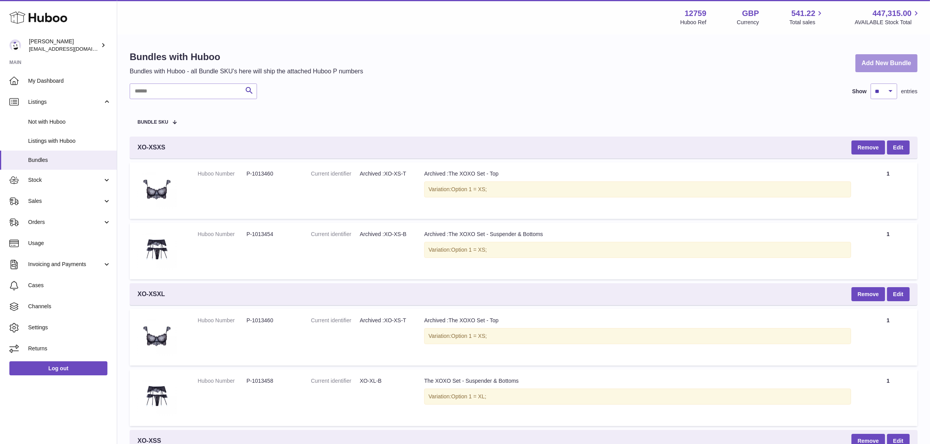
click at [870, 62] on link "Add New Bundle" at bounding box center [886, 63] width 62 height 18
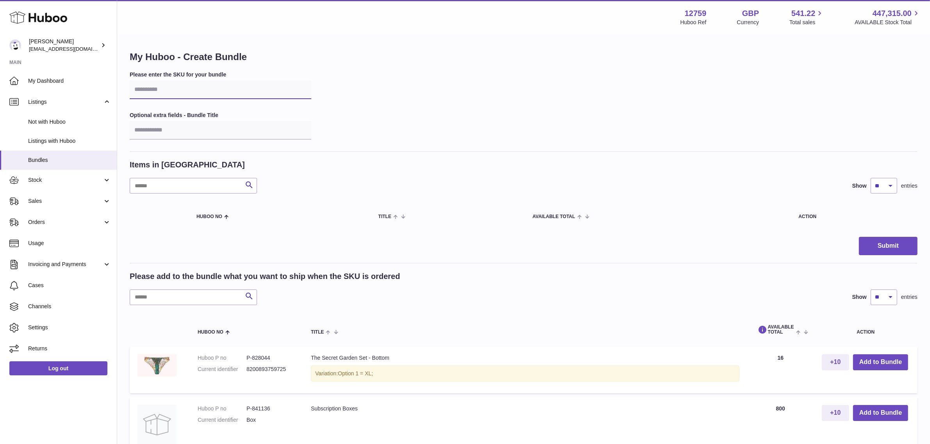
click at [180, 91] on input "text" at bounding box center [221, 89] width 182 height 19
type input "******"
click at [225, 302] on input "text" at bounding box center [193, 298] width 127 height 16
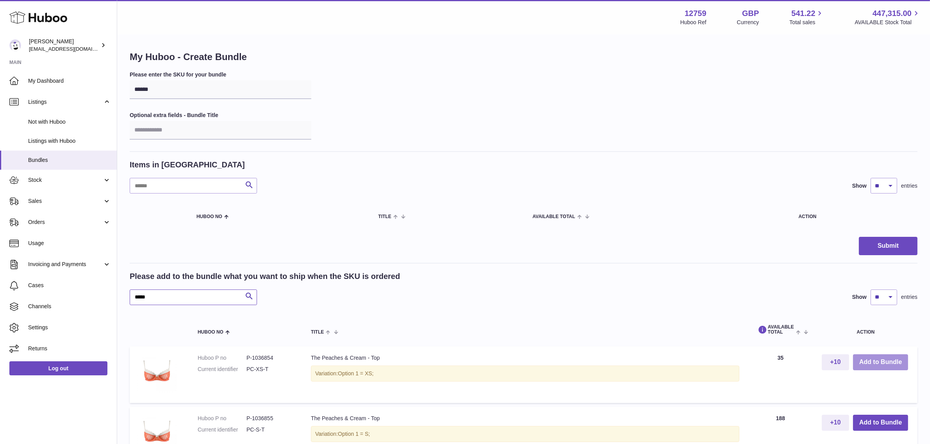
type input "*****"
click at [865, 364] on button "Add to Bundle" at bounding box center [880, 363] width 55 height 16
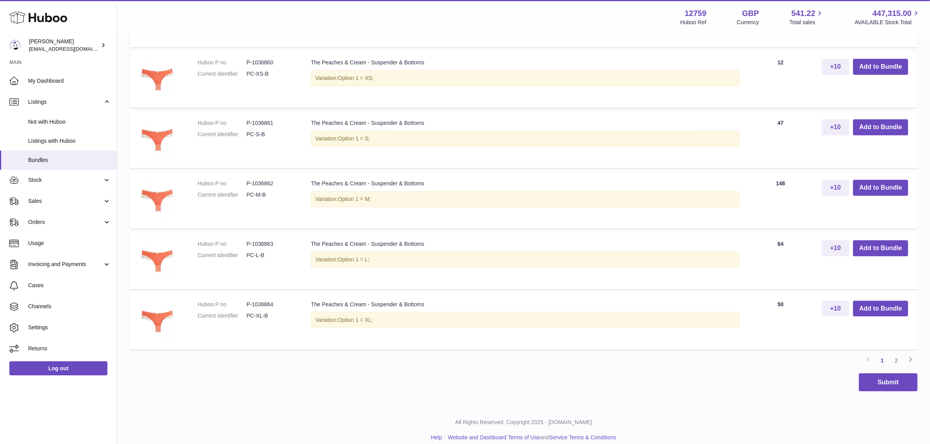
scroll to position [673, 0]
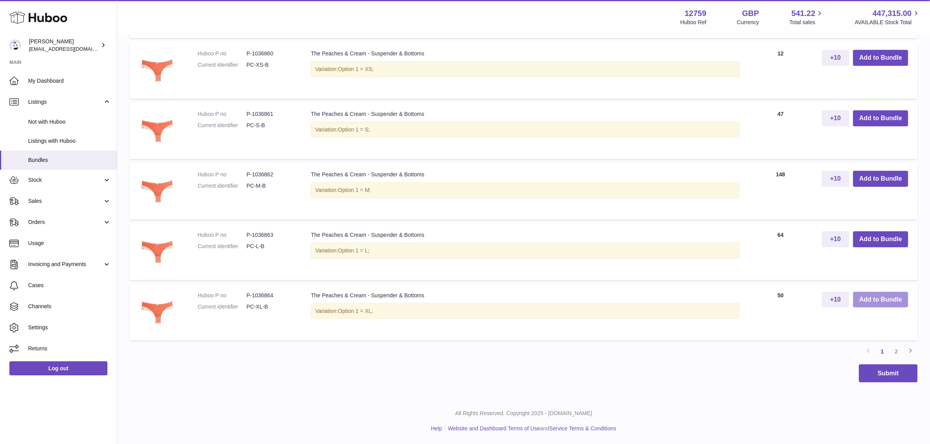
click at [877, 300] on button "Add to Bundle" at bounding box center [880, 300] width 55 height 16
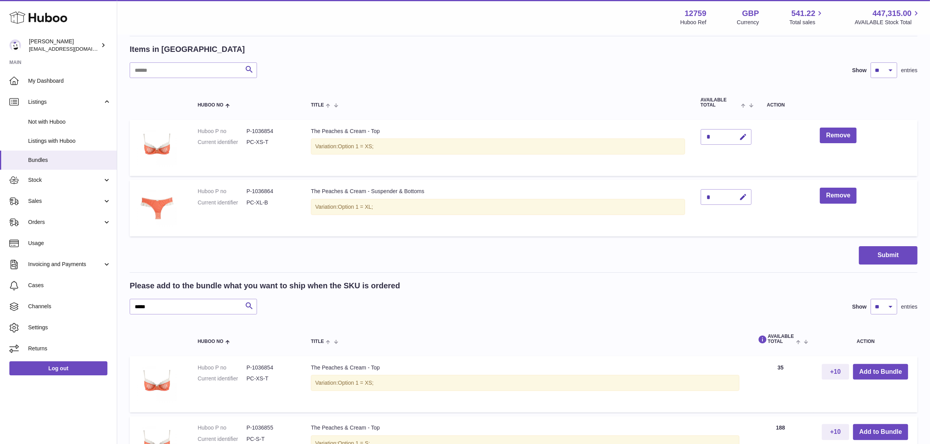
scroll to position [98, 0]
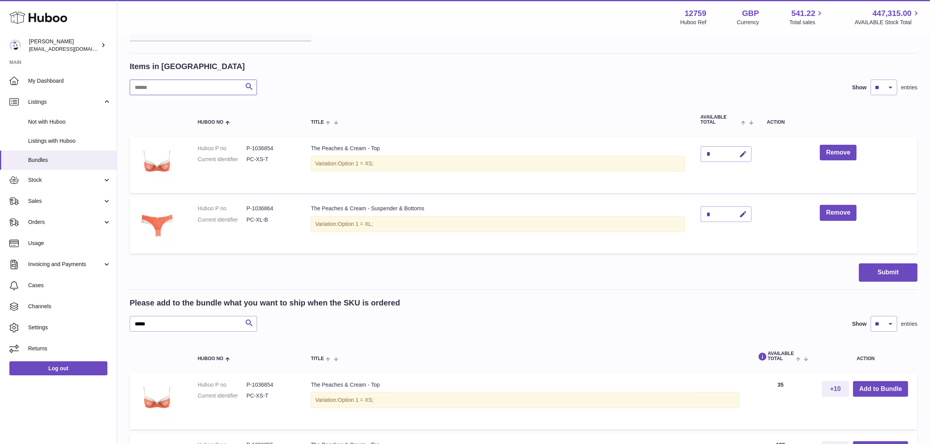
click at [150, 88] on input "text" at bounding box center [193, 88] width 127 height 16
type input "***"
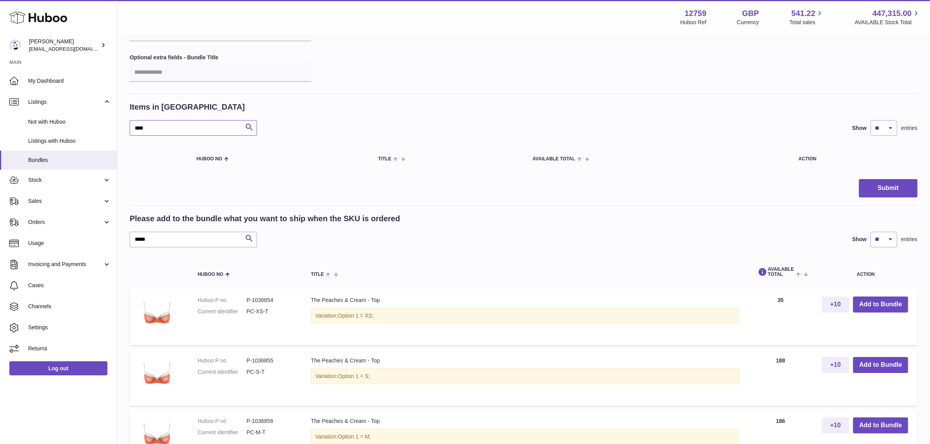
scroll to position [50, 0]
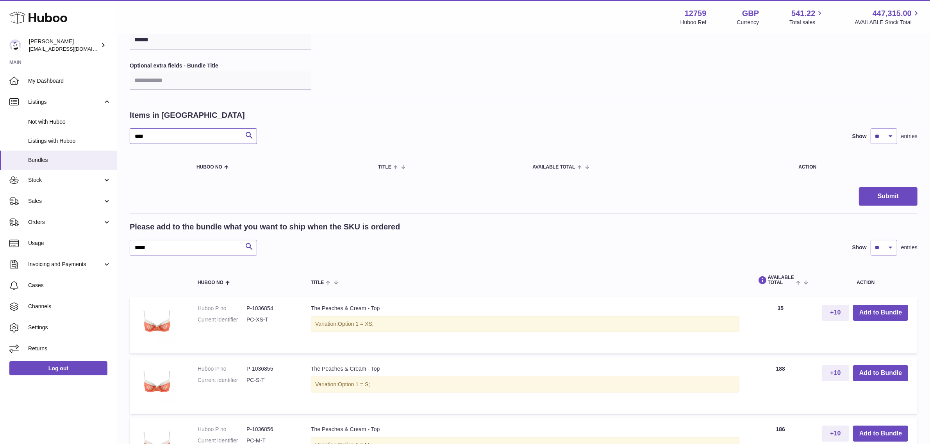
drag, startPoint x: 162, startPoint y: 135, endPoint x: 118, endPoint y: 133, distance: 45.0
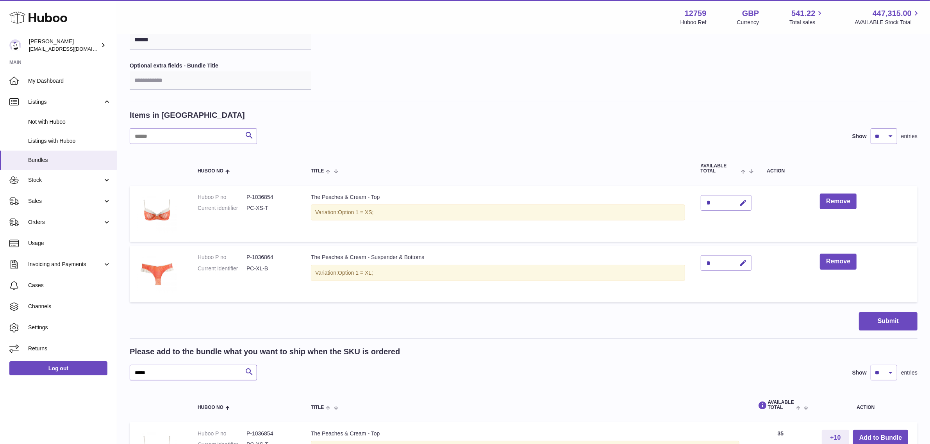
drag, startPoint x: 166, startPoint y: 369, endPoint x: 119, endPoint y: 369, distance: 47.3
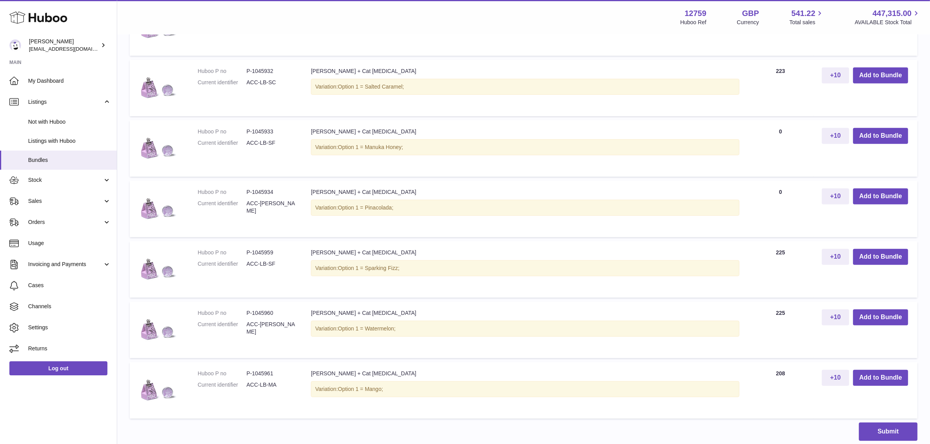
scroll to position [532, 0]
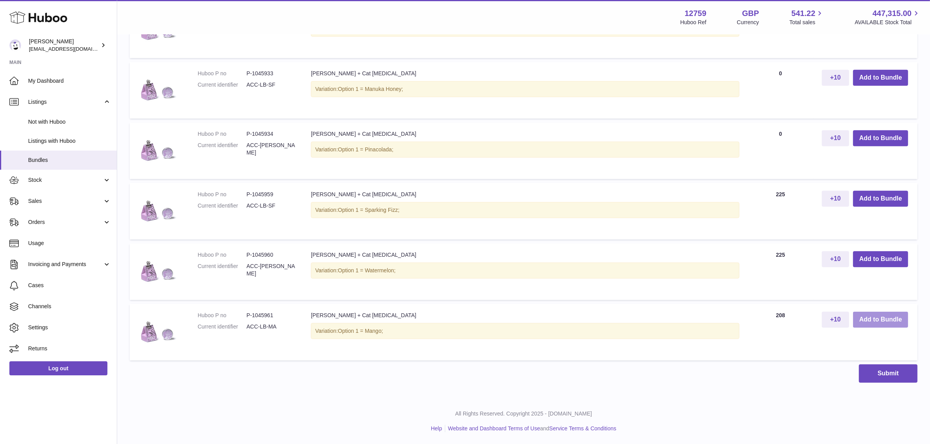
click at [867, 319] on button "Add to Bundle" at bounding box center [880, 320] width 55 height 16
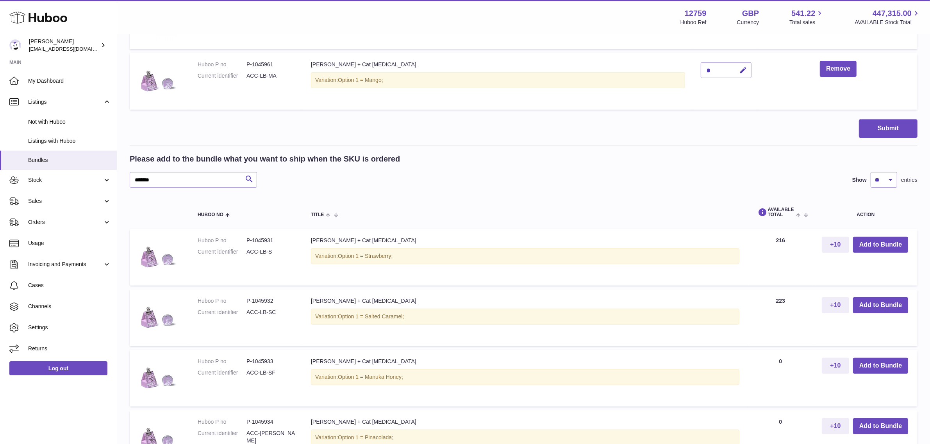
scroll to position [299, 0]
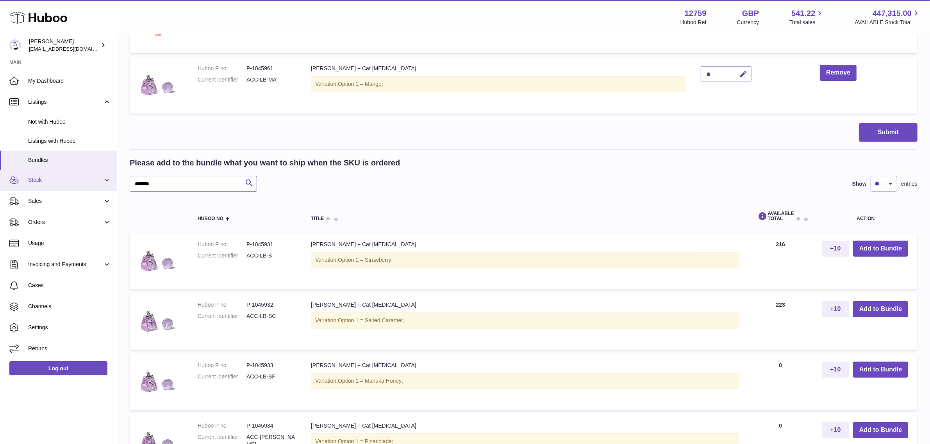
drag, startPoint x: 169, startPoint y: 184, endPoint x: 111, endPoint y: 184, distance: 58.2
click at [111, 184] on div "Huboo Sofia Panwar sofiapanwar@unndr.com Main My Dashboard Listings Not with Hu…" at bounding box center [465, 219] width 930 height 1036
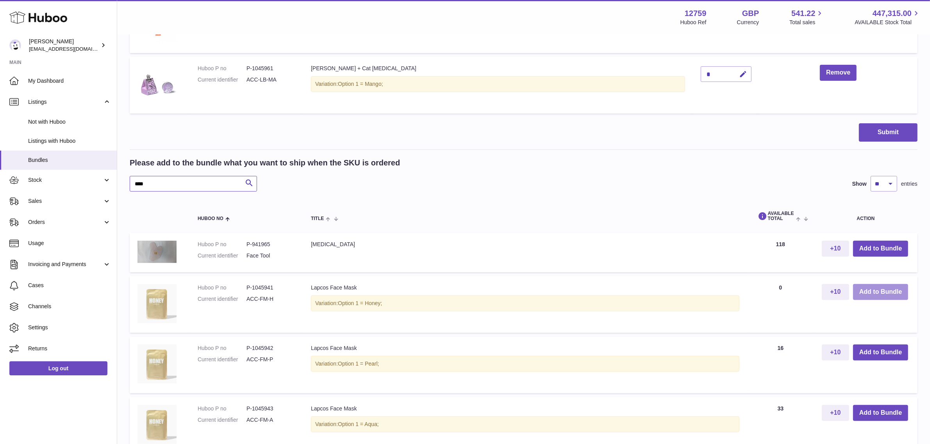
type input "****"
click at [863, 292] on button "Add to Bundle" at bounding box center [880, 292] width 55 height 16
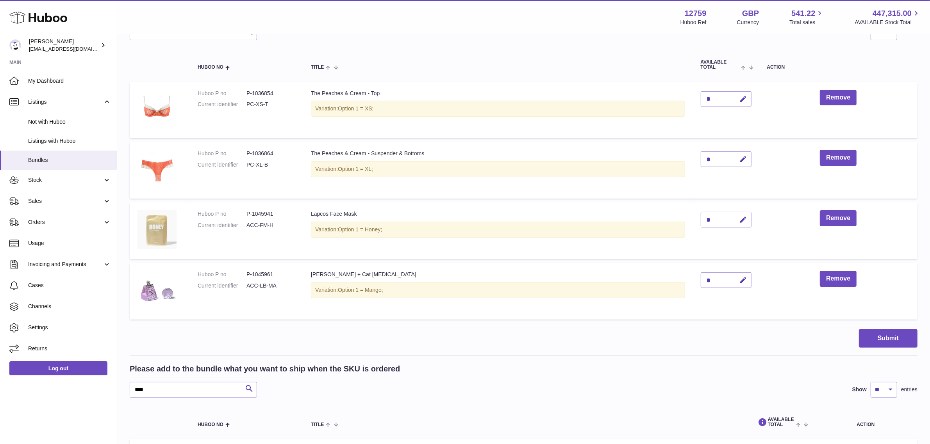
scroll to position [202, 0]
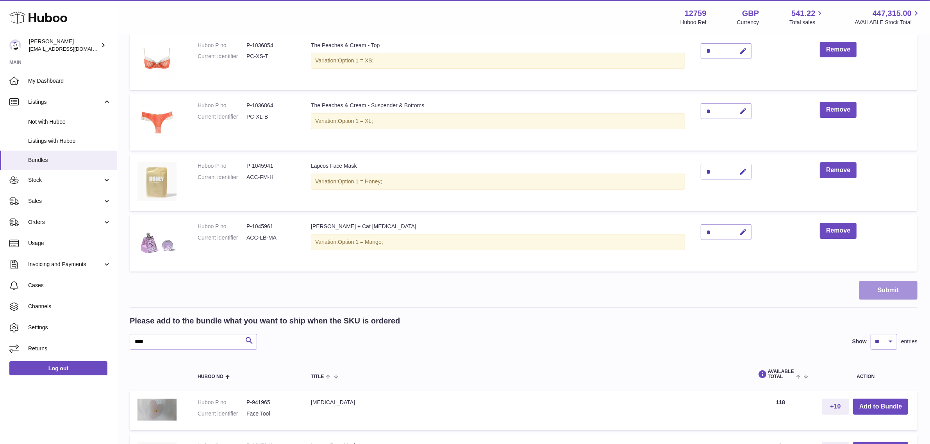
click at [876, 291] on button "Submit" at bounding box center [888, 291] width 59 height 18
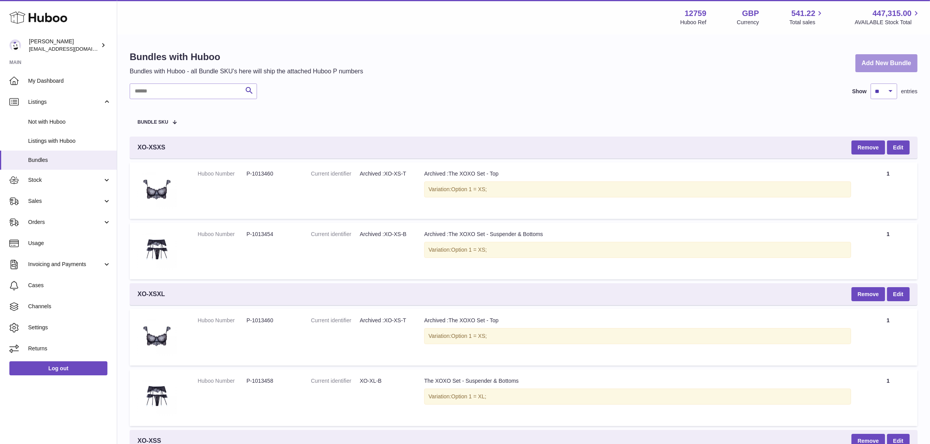
click at [895, 64] on link "Add New Bundle" at bounding box center [886, 63] width 62 height 18
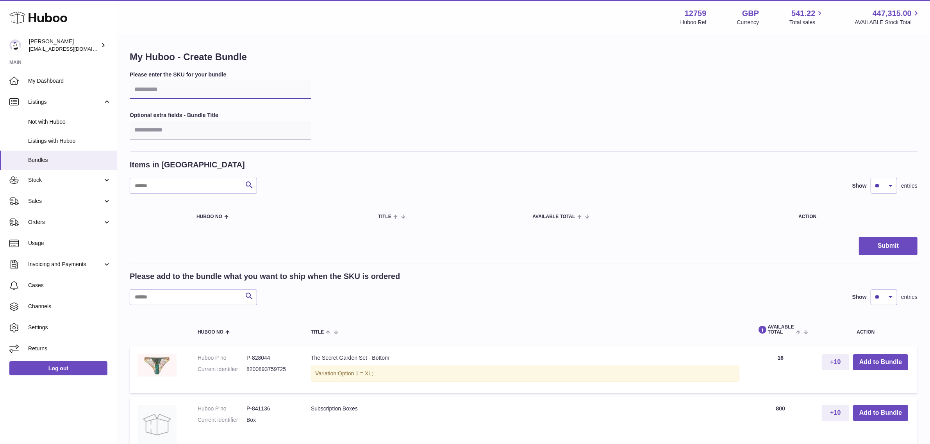
click at [200, 94] on input "text" at bounding box center [221, 89] width 182 height 19
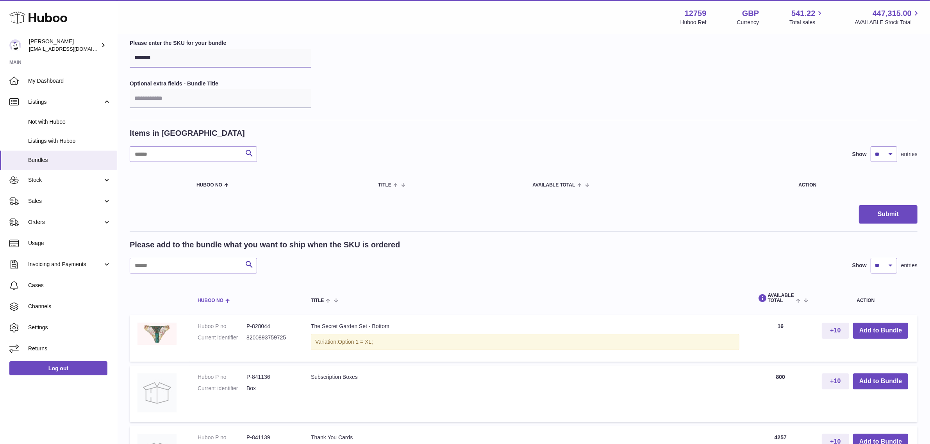
scroll to position [49, 0]
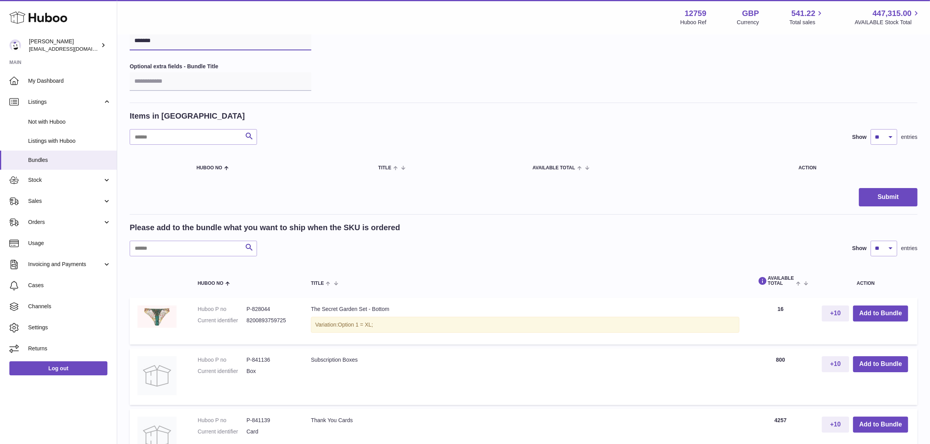
type input "*******"
click at [146, 253] on input "text" at bounding box center [193, 249] width 127 height 16
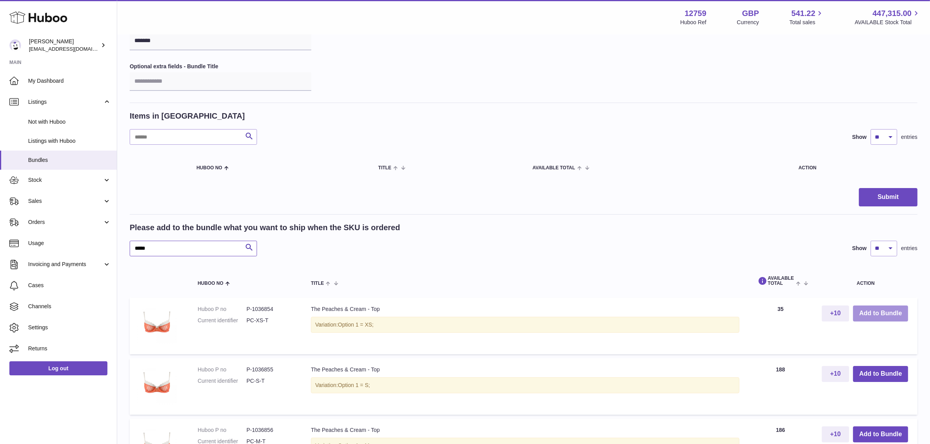
type input "*****"
click at [873, 310] on button "Add to Bundle" at bounding box center [880, 314] width 55 height 16
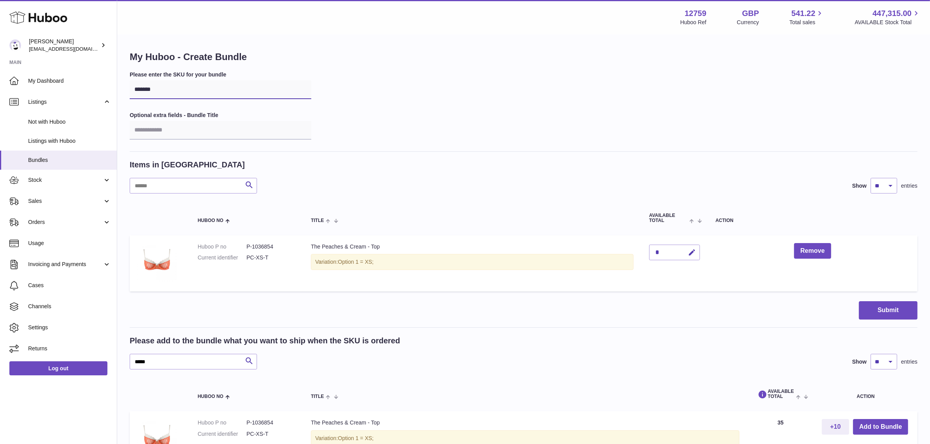
click at [180, 90] on input "*******" at bounding box center [221, 89] width 182 height 19
type input "*****"
click at [807, 248] on button "Remove" at bounding box center [812, 251] width 37 height 16
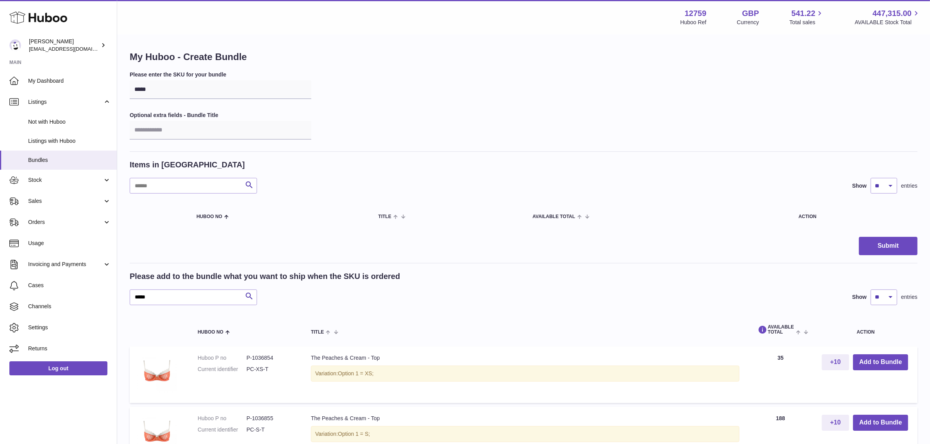
scroll to position [49, 0]
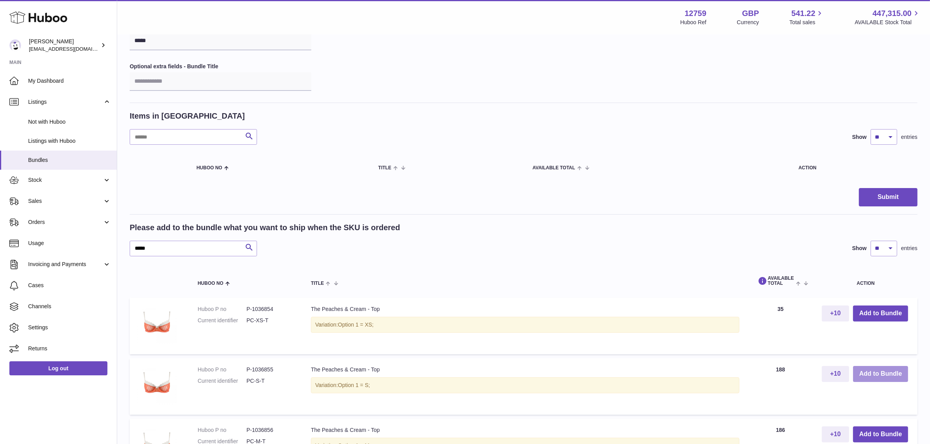
click at [868, 376] on button "Add to Bundle" at bounding box center [880, 374] width 55 height 16
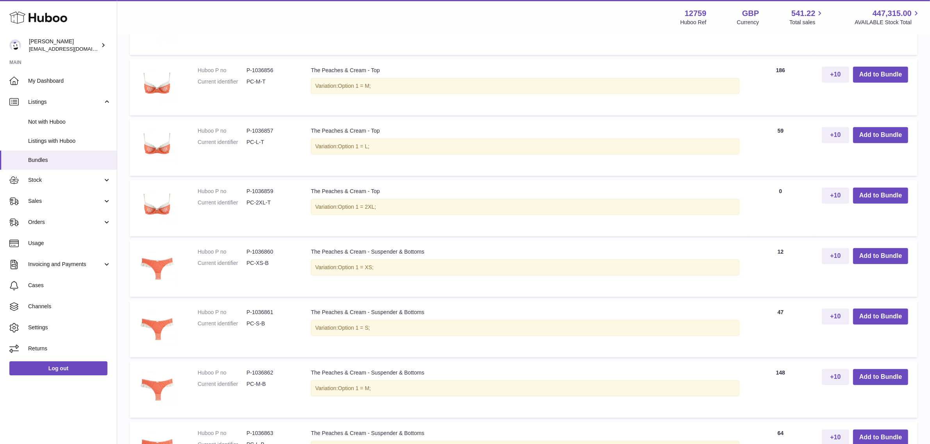
scroll to position [488, 0]
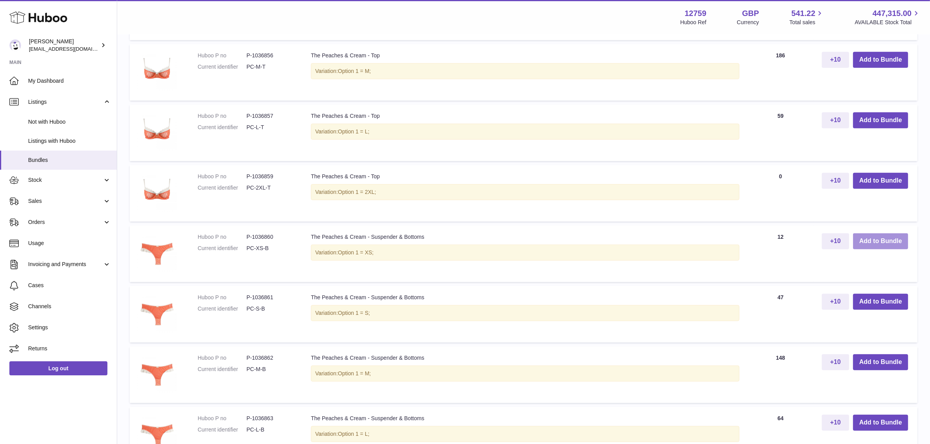
click at [860, 243] on button "Add to Bundle" at bounding box center [880, 242] width 55 height 16
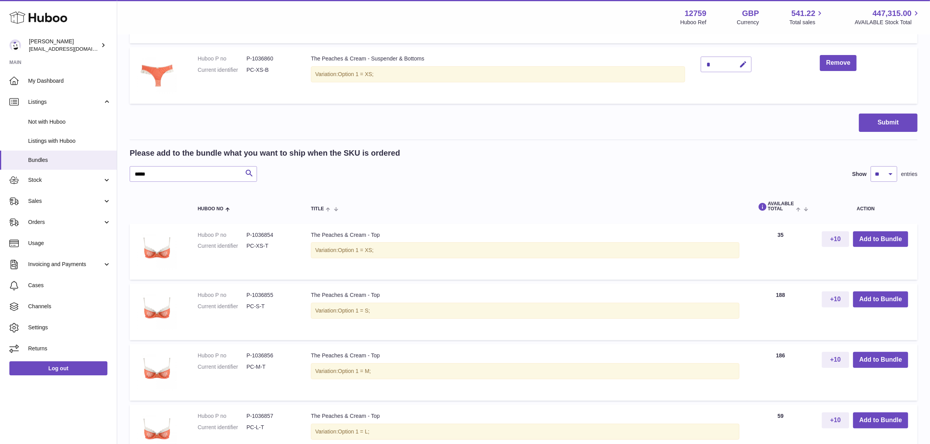
scroll to position [109, 0]
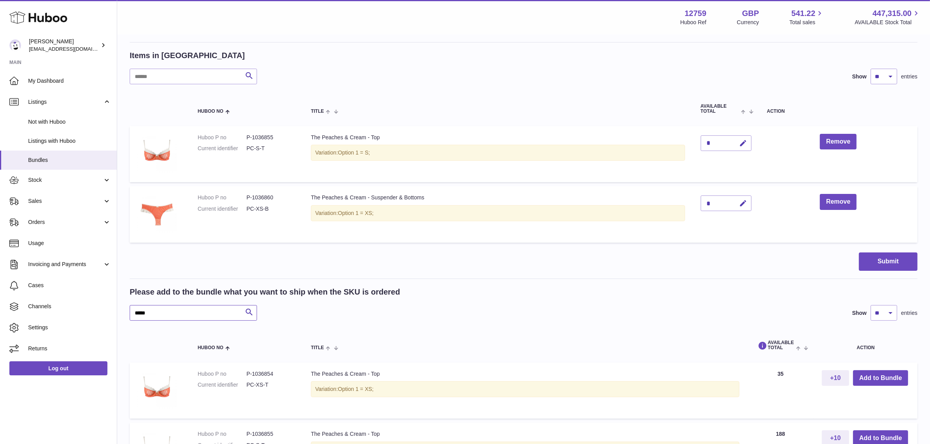
drag, startPoint x: 172, startPoint y: 316, endPoint x: 126, endPoint y: 314, distance: 46.1
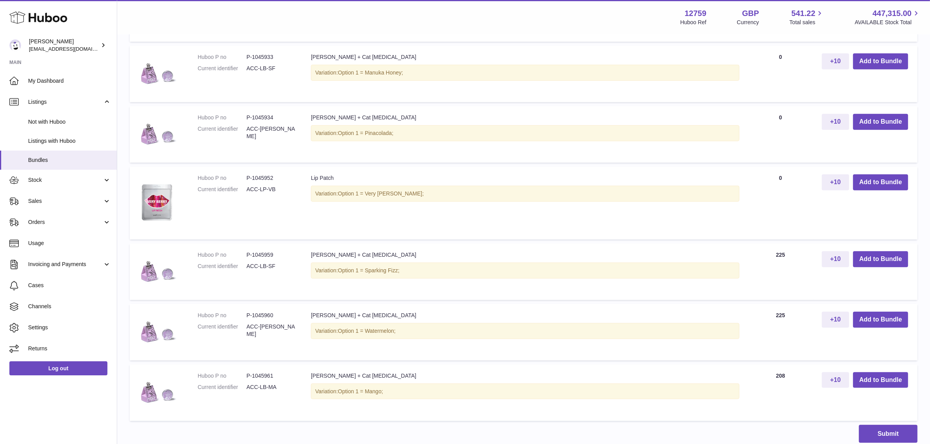
scroll to position [549, 0]
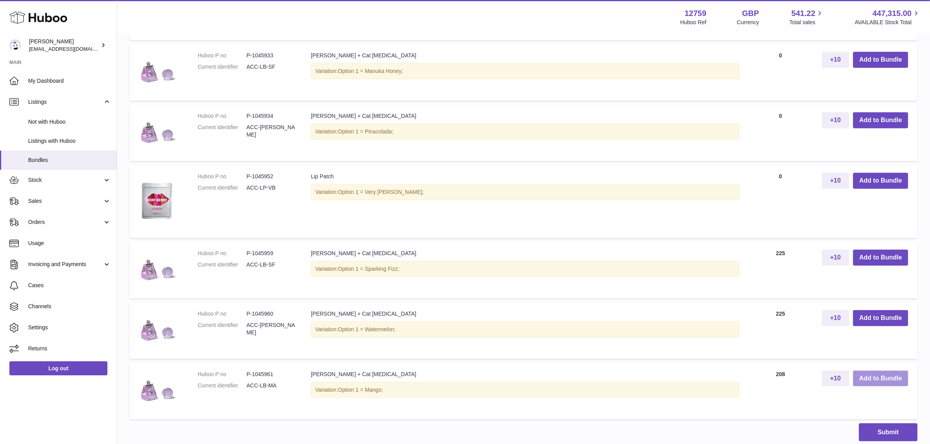
click at [872, 379] on button "Add to Bundle" at bounding box center [880, 379] width 55 height 16
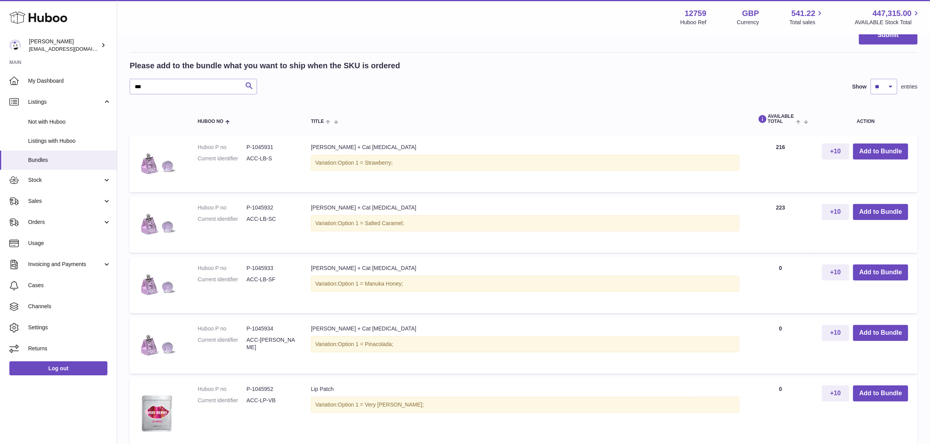
scroll to position [365, 0]
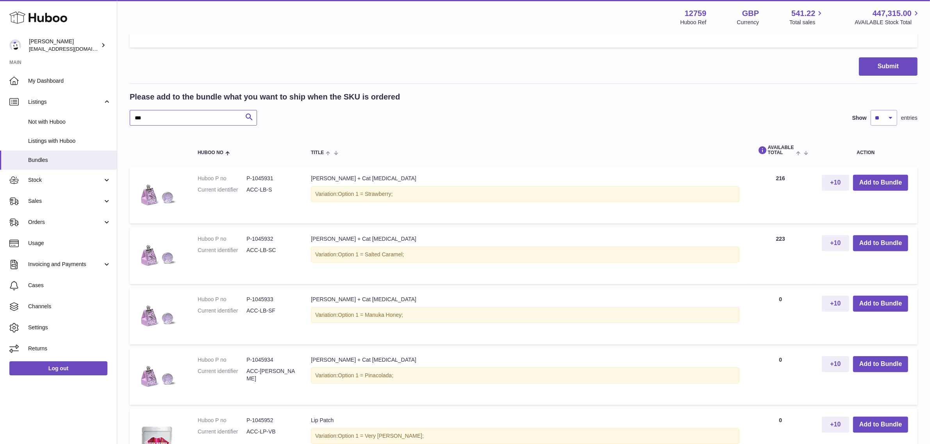
drag, startPoint x: 163, startPoint y: 114, endPoint x: 130, endPoint y: 114, distance: 32.8
click at [130, 114] on input "***" at bounding box center [193, 118] width 127 height 16
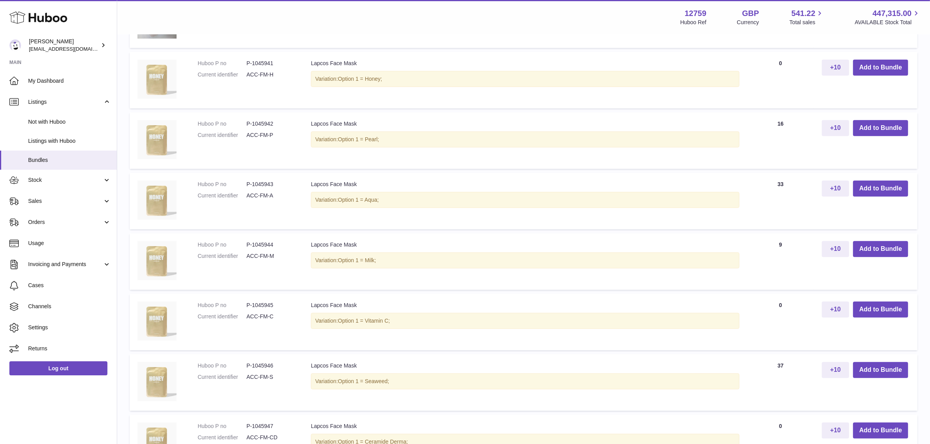
scroll to position [463, 0]
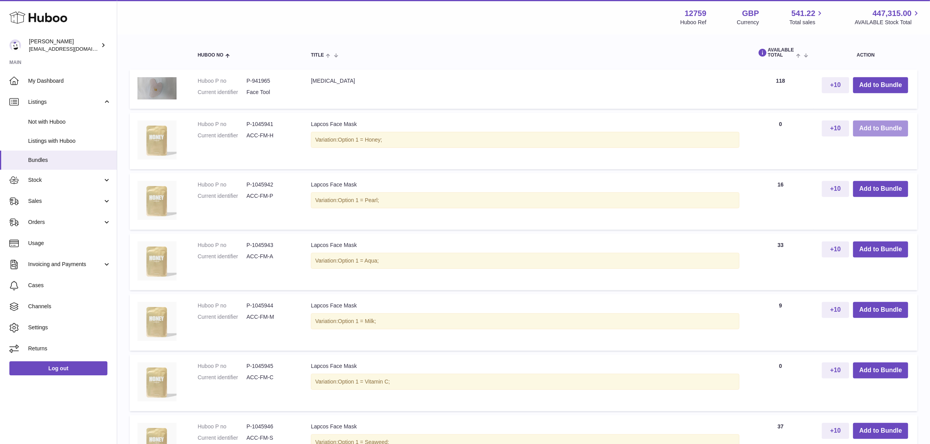
type input "****"
click at [883, 130] on button "Add to Bundle" at bounding box center [880, 129] width 55 height 16
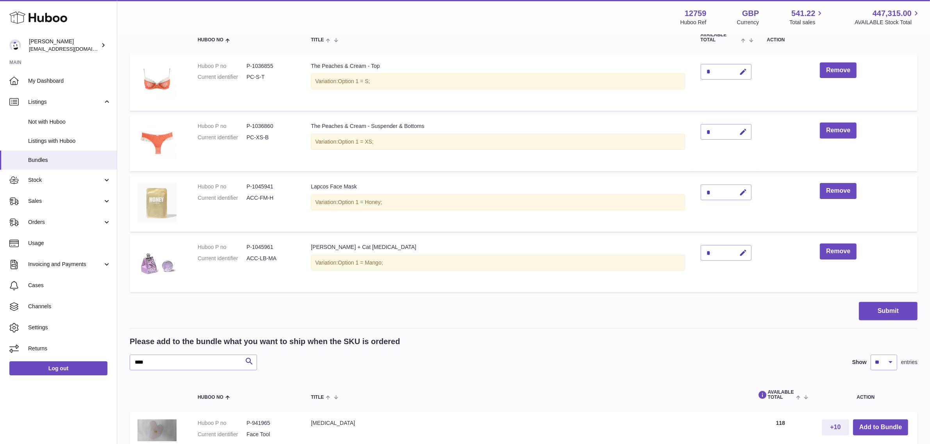
scroll to position [182, 0]
click at [868, 308] on button "Submit" at bounding box center [888, 311] width 59 height 18
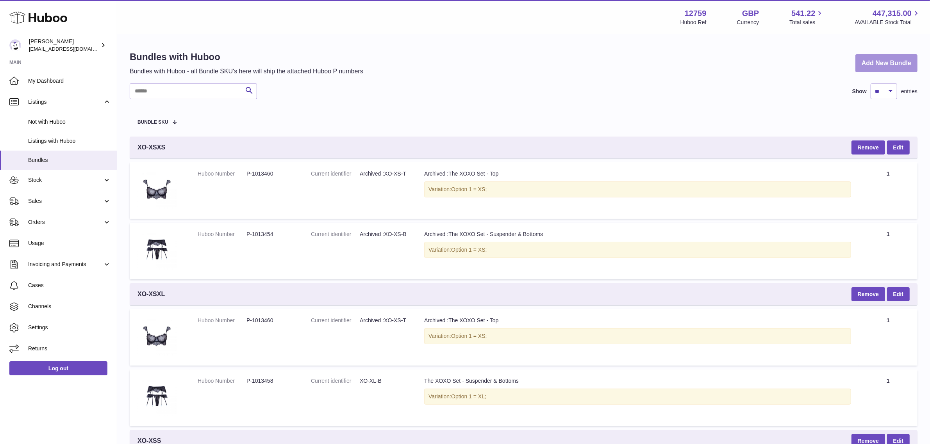
click at [883, 61] on link "Add New Bundle" at bounding box center [886, 63] width 62 height 18
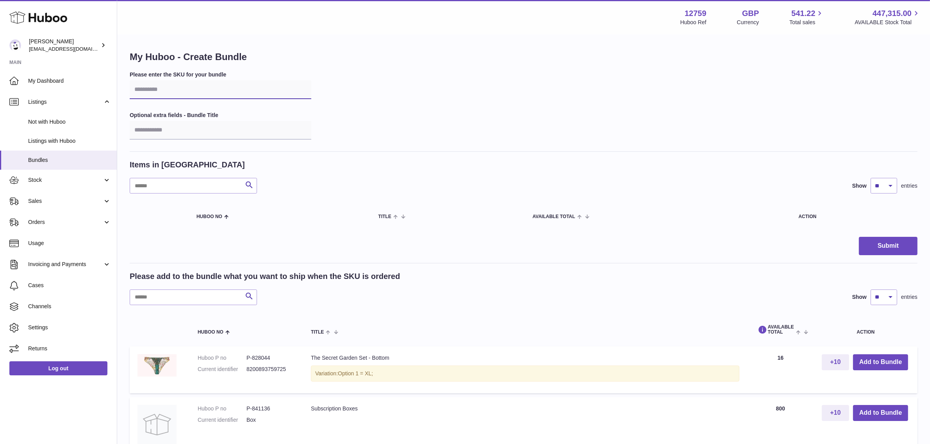
click at [176, 88] on input "text" at bounding box center [221, 89] width 182 height 19
type input "****"
click at [187, 296] on input "text" at bounding box center [193, 298] width 127 height 16
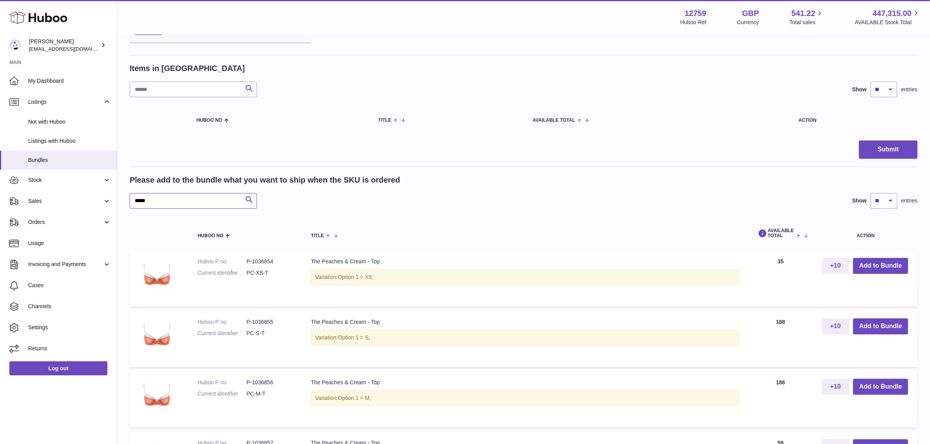
scroll to position [98, 0]
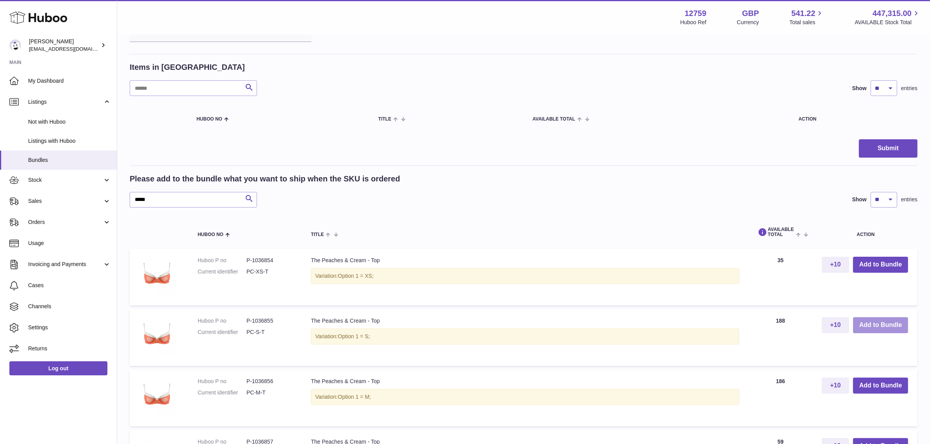
click at [870, 323] on button "Add to Bundle" at bounding box center [880, 326] width 55 height 16
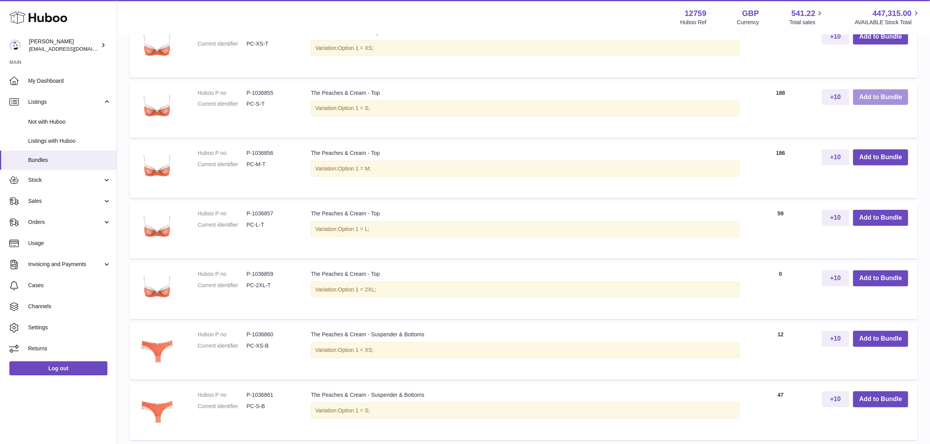
scroll to position [439, 0]
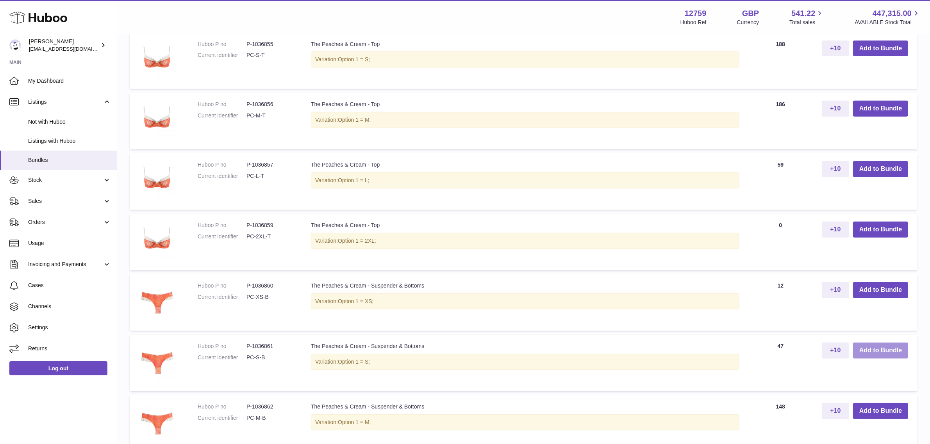
click at [867, 349] on button "Add to Bundle" at bounding box center [880, 351] width 55 height 16
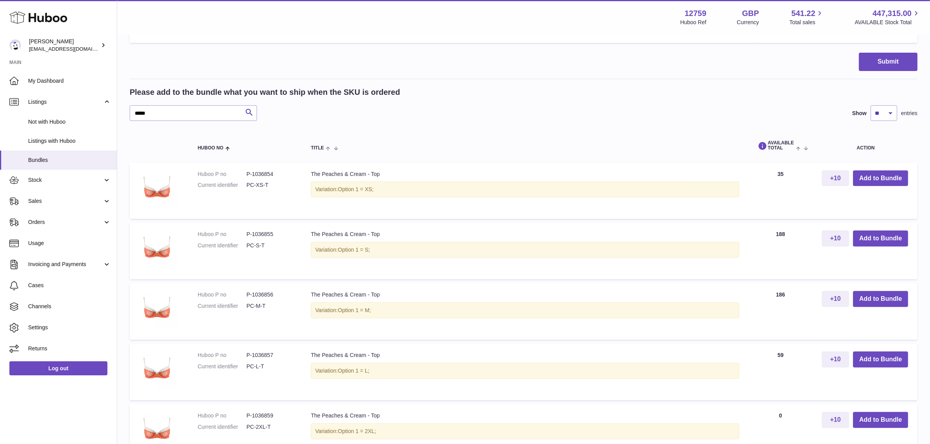
scroll to position [305, 0]
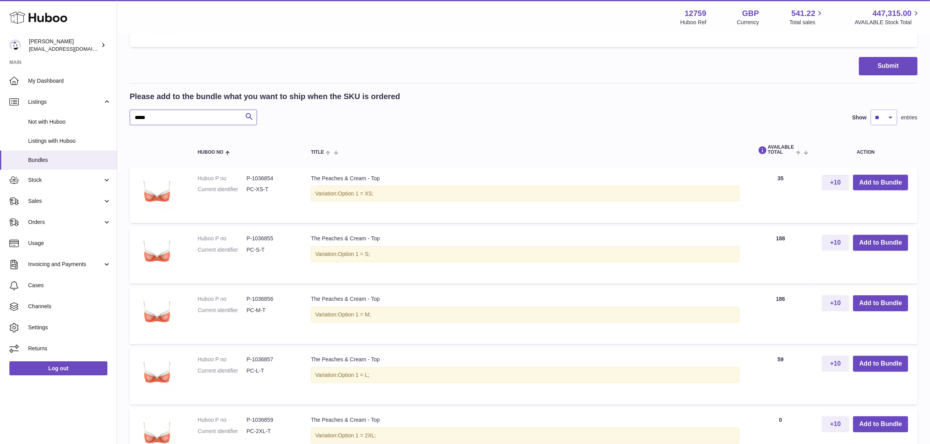
drag, startPoint x: 160, startPoint y: 120, endPoint x: 126, endPoint y: 118, distance: 34.0
click at [126, 118] on div "My Huboo - Create Bundle Please enter the SKU for your bundle **** Optional ext…" at bounding box center [523, 278] width 813 height 1096
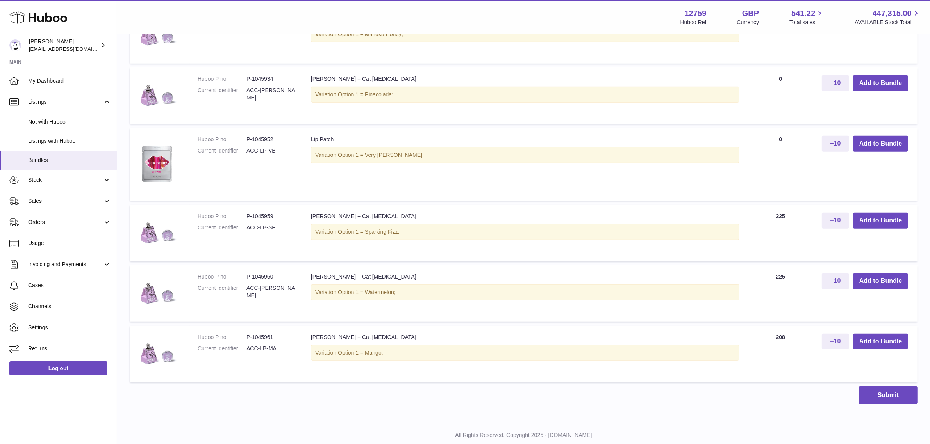
scroll to position [598, 0]
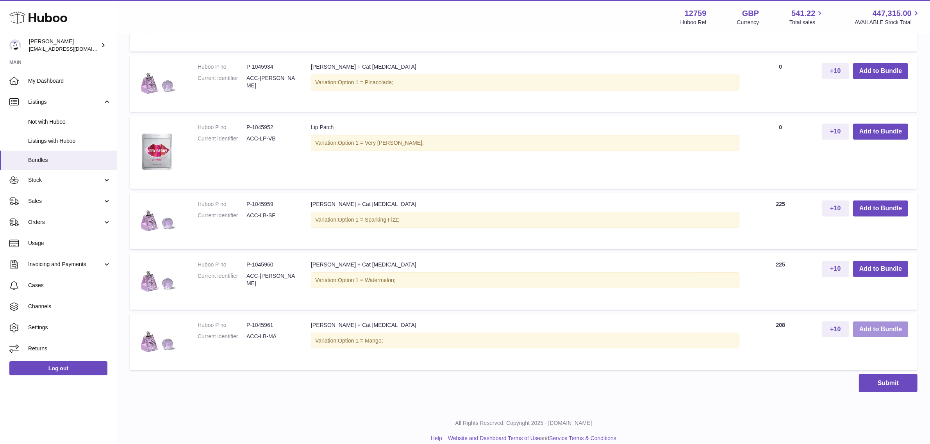
click at [870, 325] on button "Add to Bundle" at bounding box center [880, 330] width 55 height 16
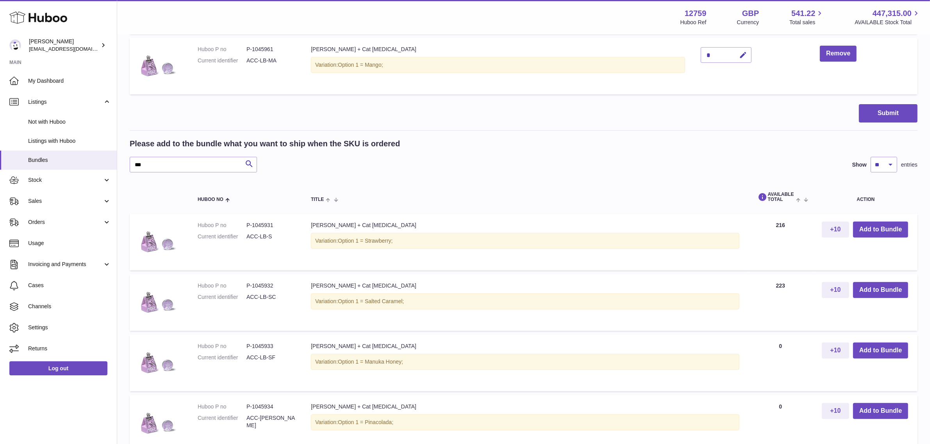
scroll to position [317, 0]
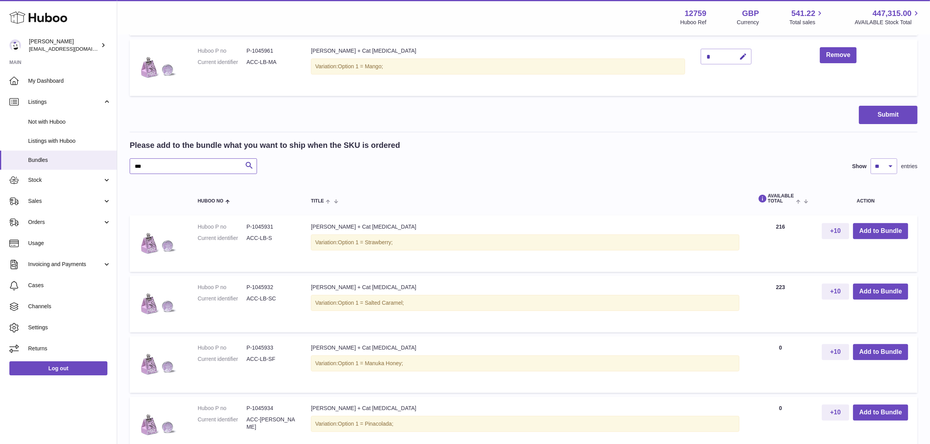
drag, startPoint x: 165, startPoint y: 162, endPoint x: 119, endPoint y: 167, distance: 46.3
click at [119, 167] on div "My Huboo - Create Bundle Please enter the SKU for your bundle **** Optional ext…" at bounding box center [523, 234] width 813 height 1032
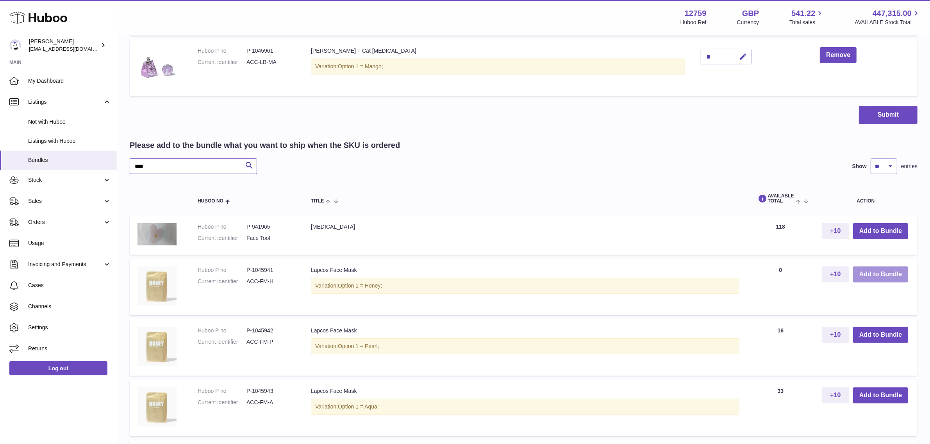
type input "****"
click at [865, 275] on button "Add to Bundle" at bounding box center [880, 275] width 55 height 16
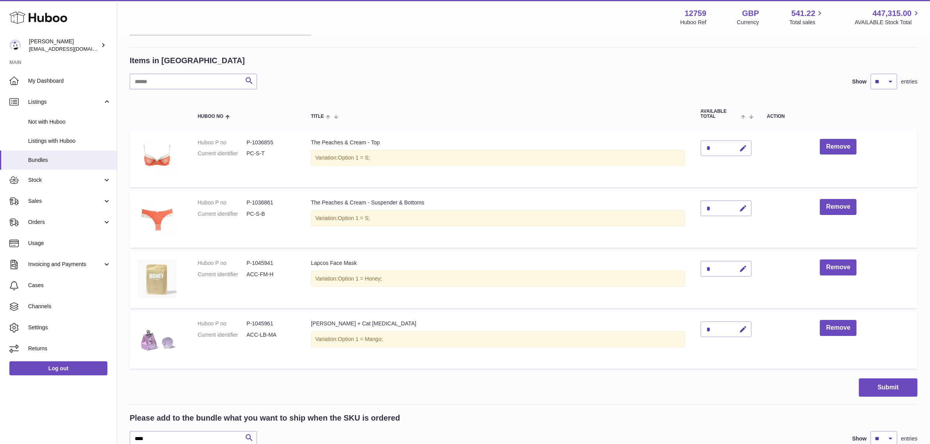
scroll to position [146, 0]
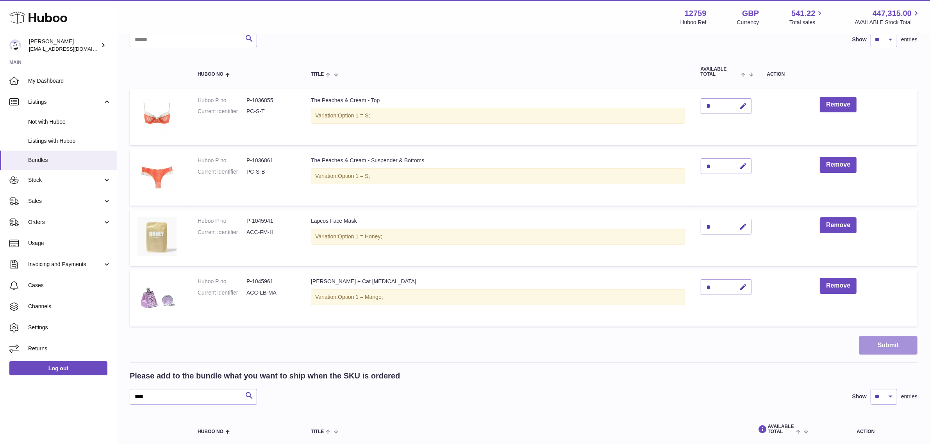
click at [874, 344] on button "Submit" at bounding box center [888, 346] width 59 height 18
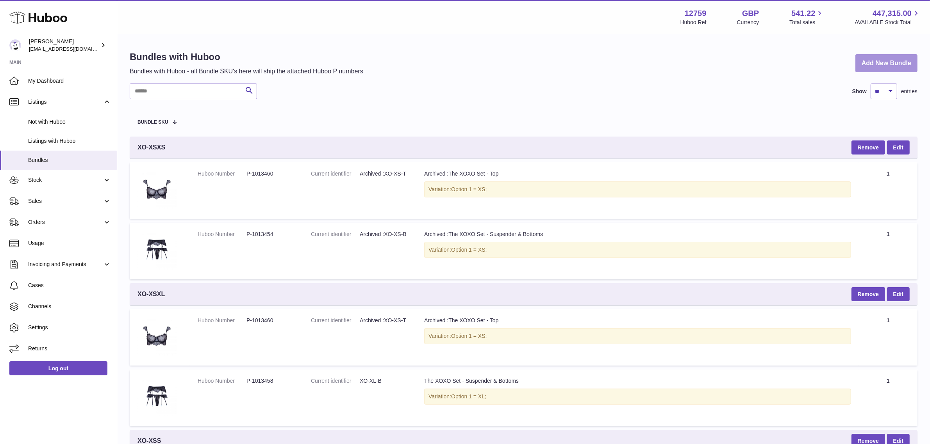
click at [904, 59] on link "Add New Bundle" at bounding box center [886, 63] width 62 height 18
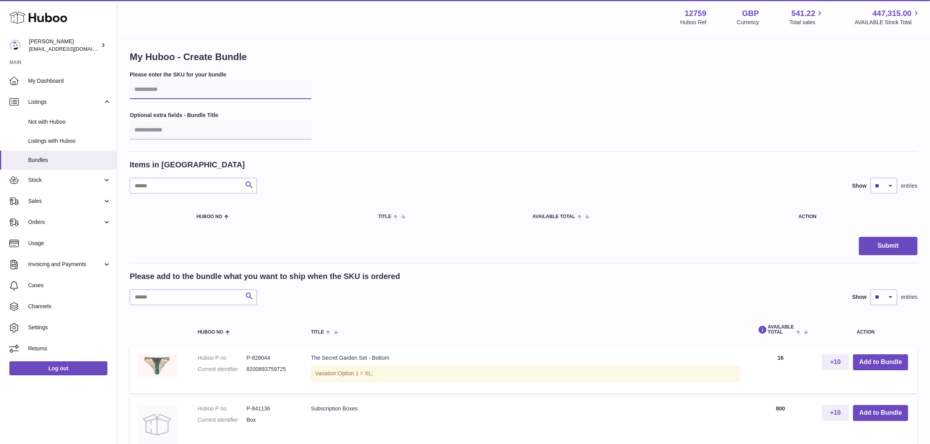
click at [165, 88] on input "text" at bounding box center [221, 89] width 182 height 19
type input "****"
click at [152, 303] on input "text" at bounding box center [193, 298] width 127 height 16
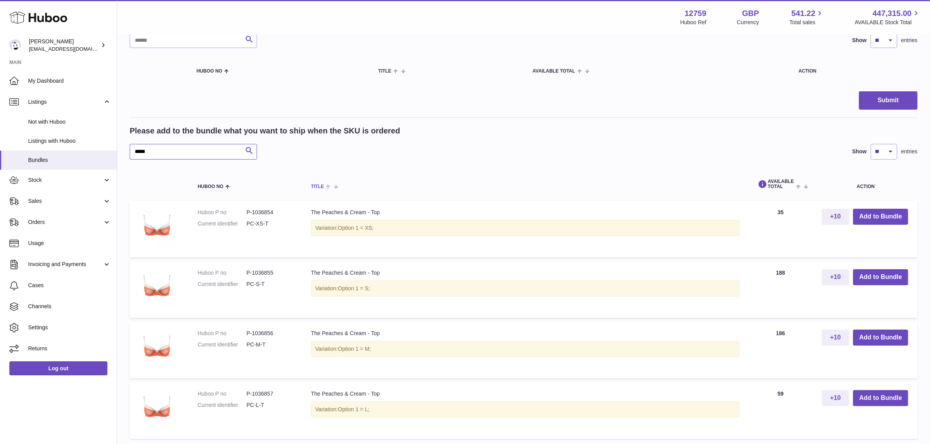
scroll to position [146, 0]
click at [870, 276] on button "Add to Bundle" at bounding box center [880, 277] width 55 height 16
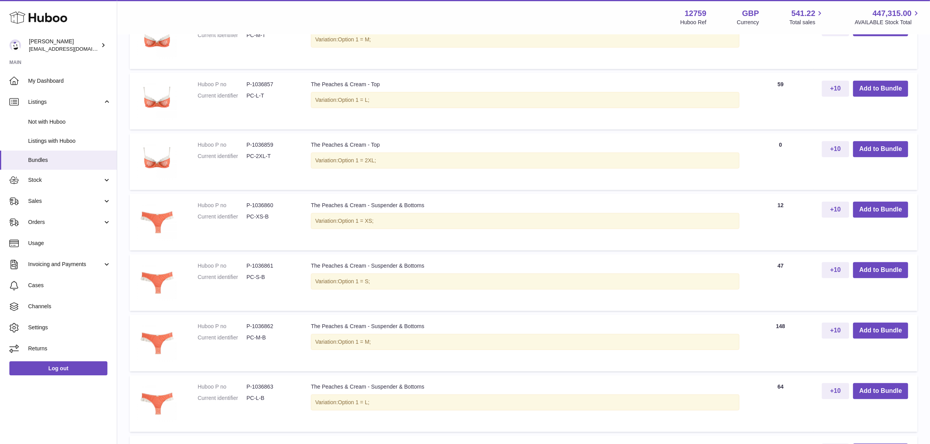
scroll to position [537, 0]
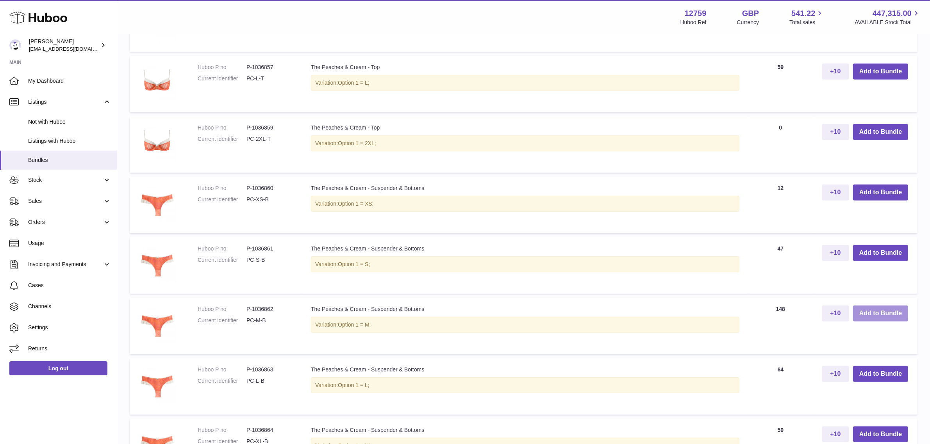
click at [868, 312] on button "Add to Bundle" at bounding box center [880, 314] width 55 height 16
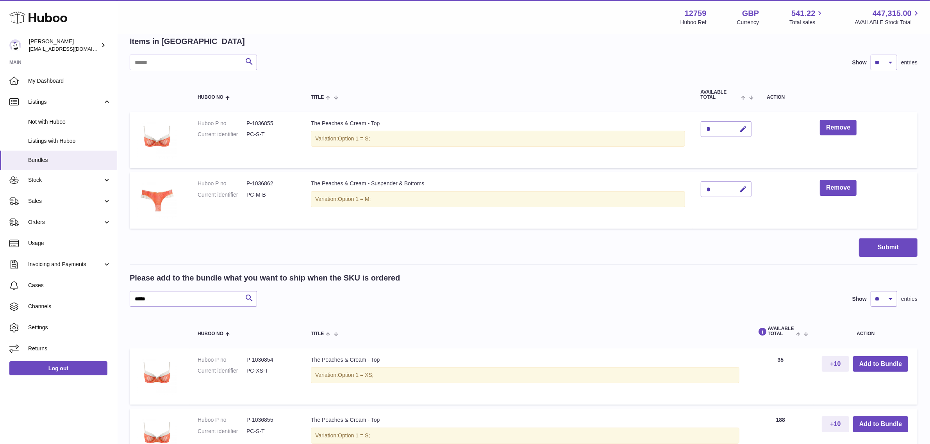
scroll to position [195, 0]
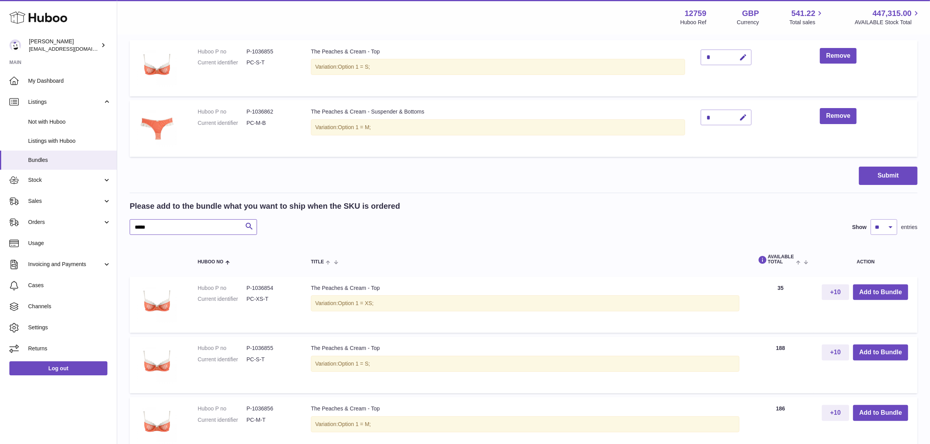
drag, startPoint x: 165, startPoint y: 227, endPoint x: 132, endPoint y: 227, distance: 33.6
click at [132, 227] on input "*****" at bounding box center [193, 228] width 127 height 16
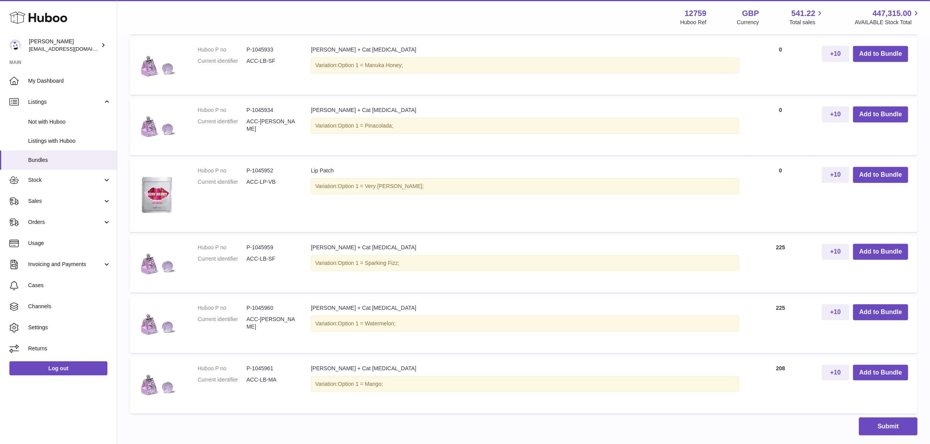
scroll to position [586, 0]
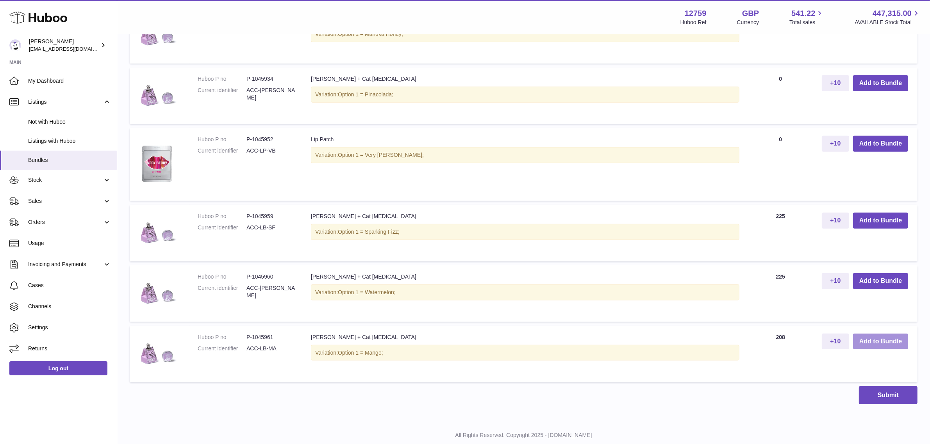
click at [898, 341] on button "Add to Bundle" at bounding box center [880, 342] width 55 height 16
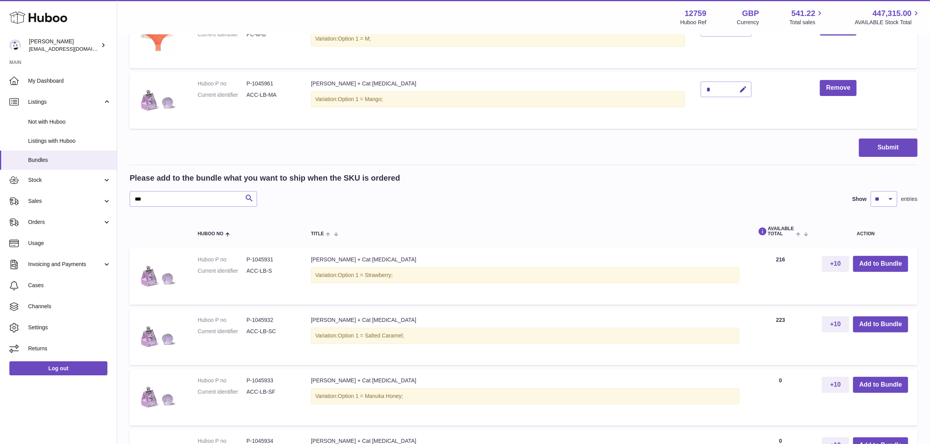
scroll to position [256, 0]
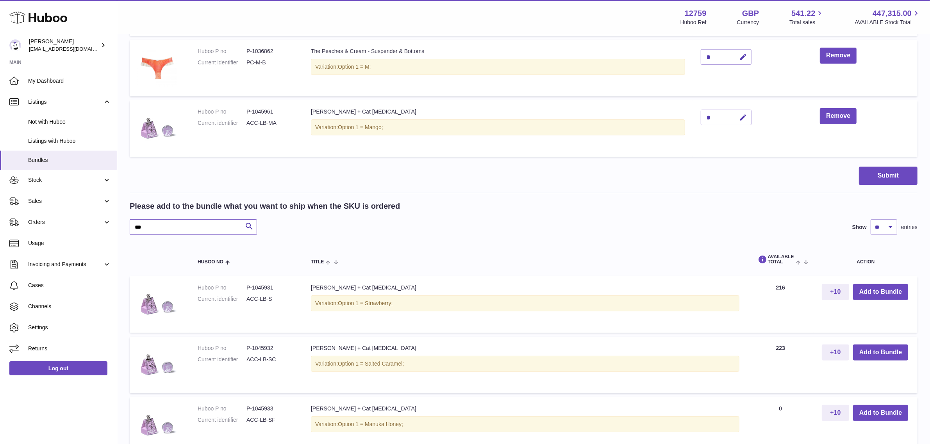
drag, startPoint x: 159, startPoint y: 228, endPoint x: 125, endPoint y: 227, distance: 34.0
click at [125, 227] on div "My Huboo - Create Bundle Please enter the SKU for your bundle **** Optional ext…" at bounding box center [523, 295] width 813 height 1032
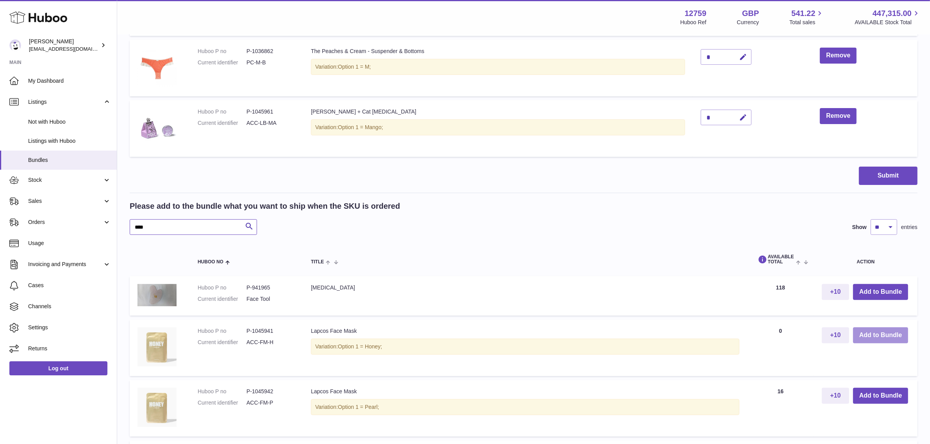
type input "****"
click at [866, 338] on button "Add to Bundle" at bounding box center [880, 336] width 55 height 16
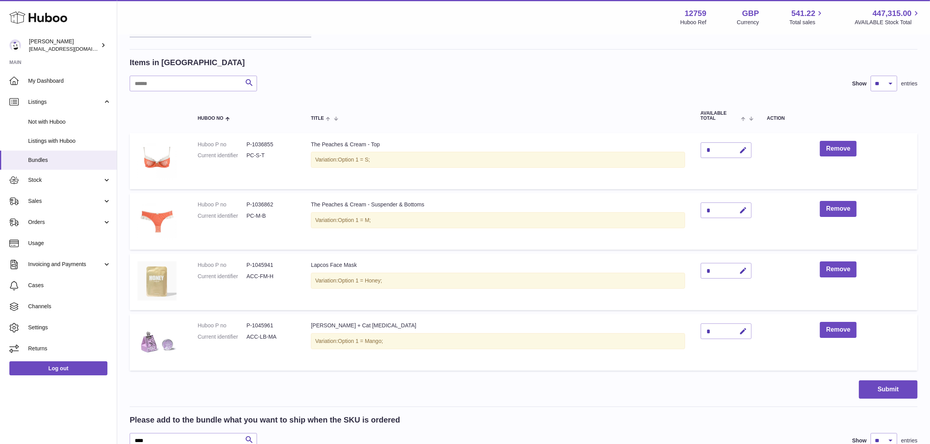
scroll to position [146, 0]
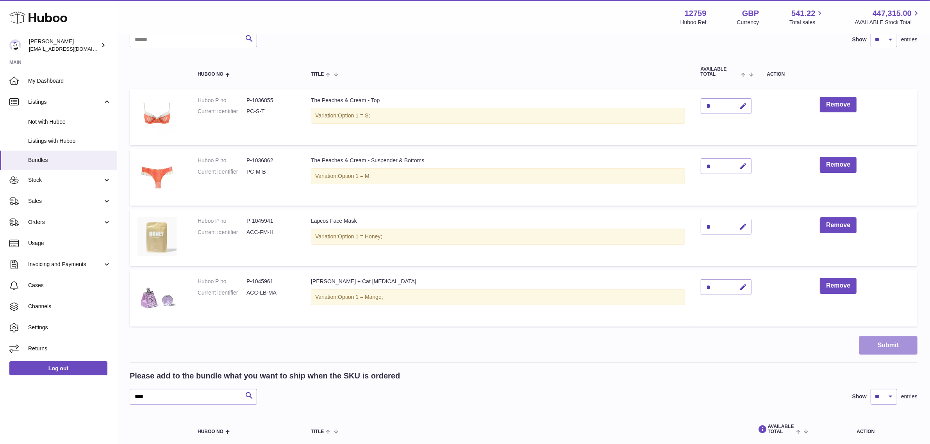
click at [877, 341] on button "Submit" at bounding box center [888, 346] width 59 height 18
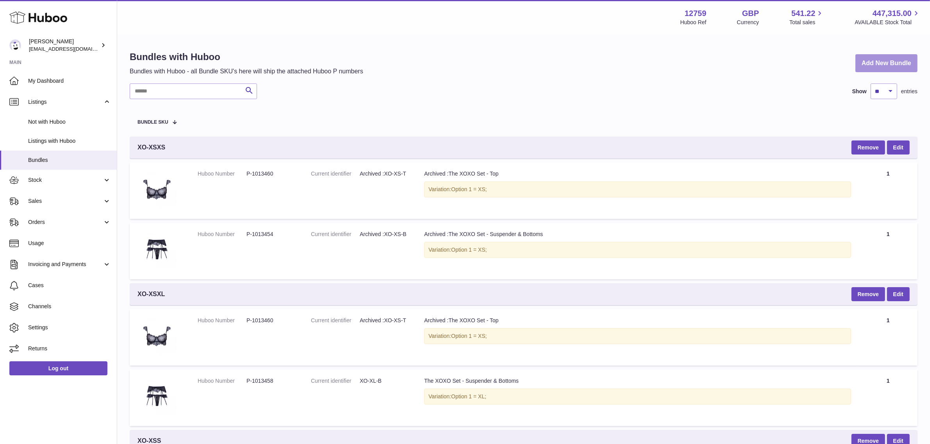
click at [888, 64] on link "Add New Bundle" at bounding box center [886, 63] width 62 height 18
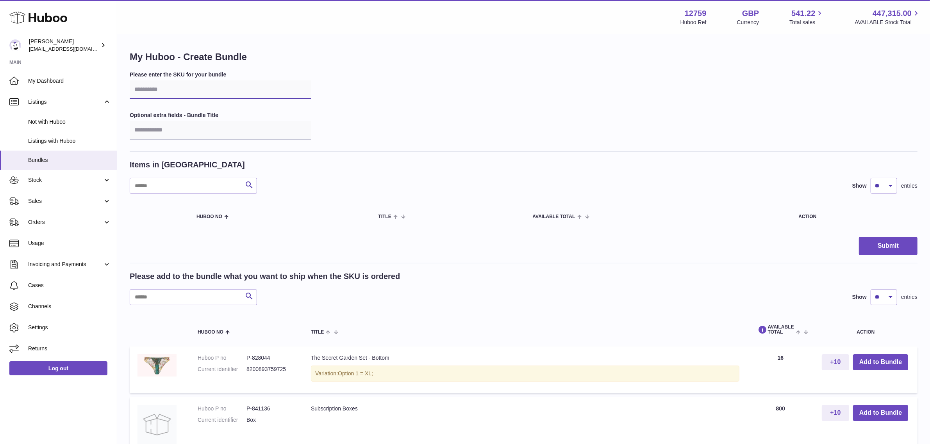
click at [157, 90] on input "text" at bounding box center [221, 89] width 182 height 19
type input "****"
click at [161, 293] on input "text" at bounding box center [193, 298] width 127 height 16
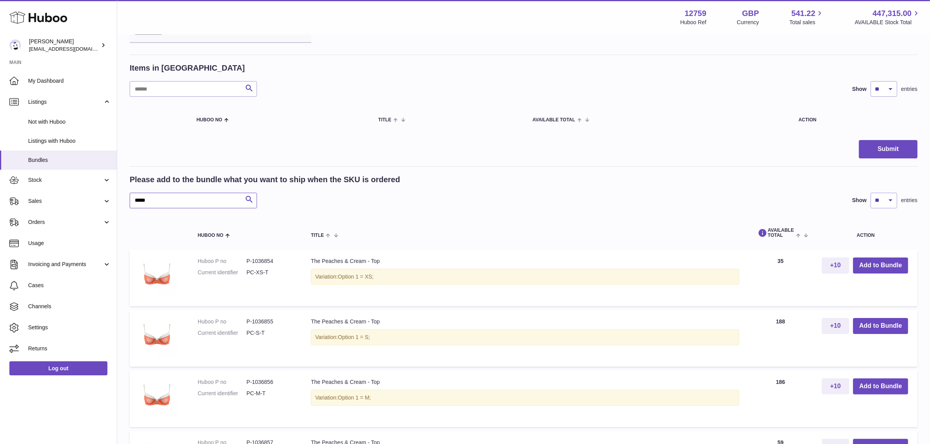
scroll to position [98, 0]
click at [899, 326] on button "Add to Bundle" at bounding box center [880, 326] width 55 height 16
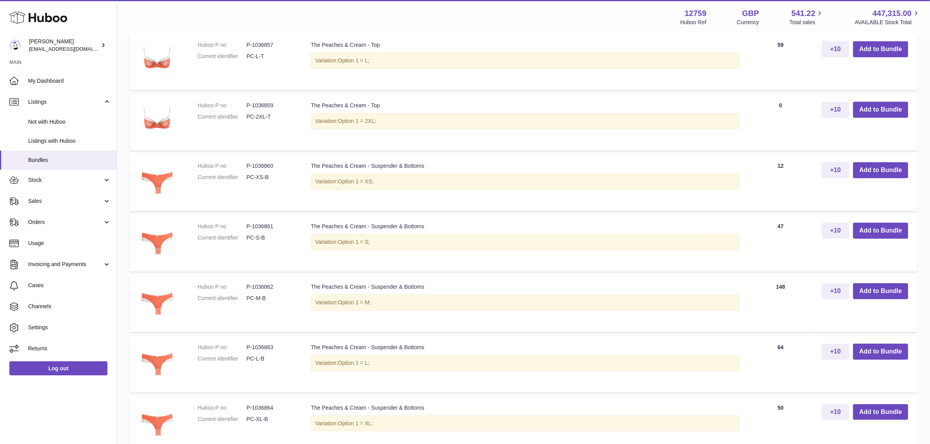
scroll to position [586, 0]
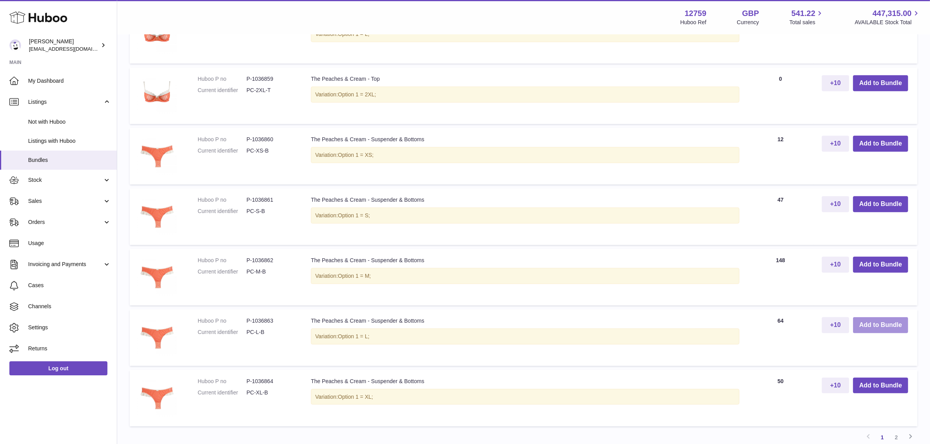
click at [881, 327] on button "Add to Bundle" at bounding box center [880, 326] width 55 height 16
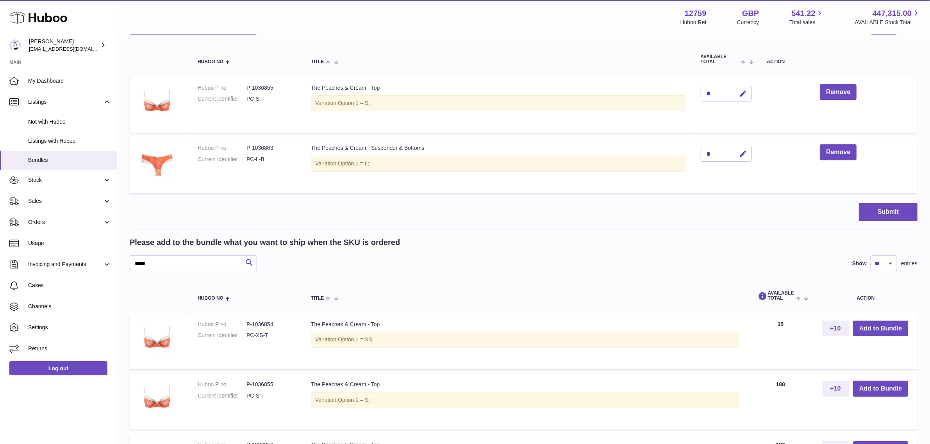
scroll to position [158, 0]
drag, startPoint x: 157, startPoint y: 262, endPoint x: 123, endPoint y: 262, distance: 34.0
click at [123, 262] on div "My Huboo - Create Bundle Please enter the SKU for your bundle **** Optional ext…" at bounding box center [523, 425] width 813 height 1096
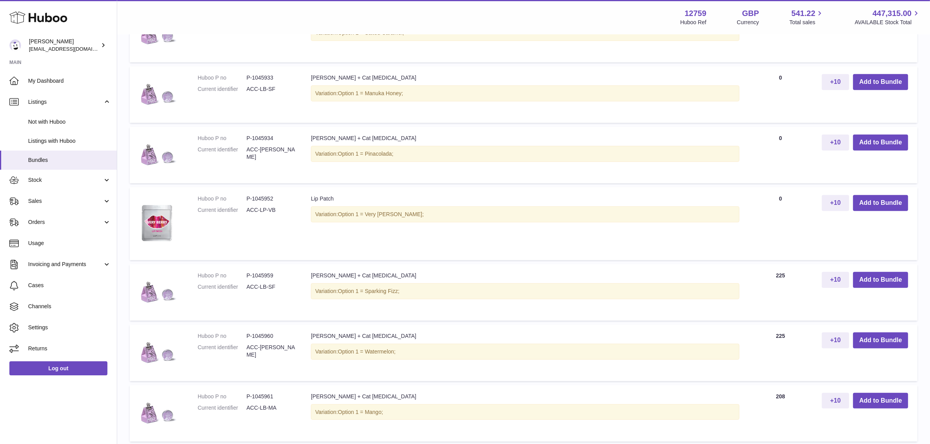
scroll to position [549, 0]
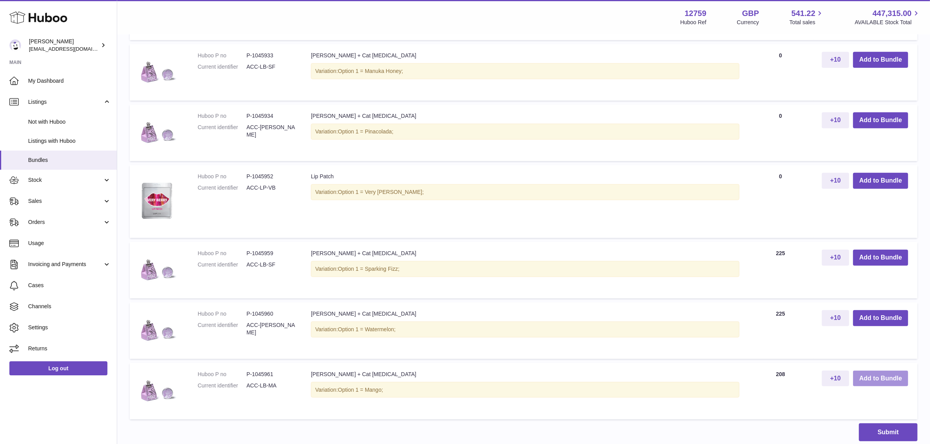
click at [889, 381] on button "Add to Bundle" at bounding box center [880, 379] width 55 height 16
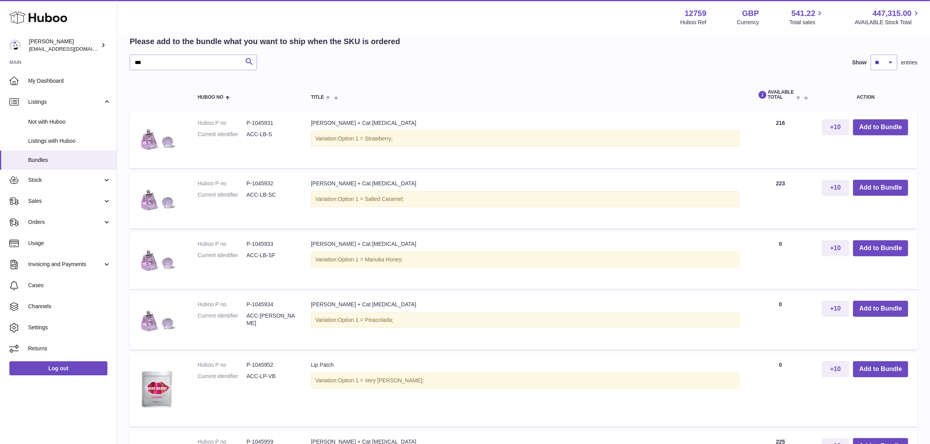
scroll to position [414, 0]
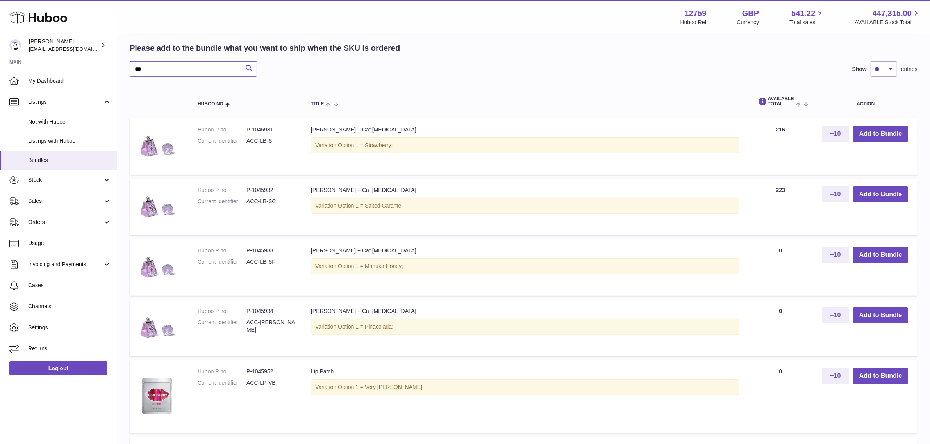
drag, startPoint x: 155, startPoint y: 67, endPoint x: 118, endPoint y: 67, distance: 37.9
click at [118, 67] on div "My Huboo - Create Bundle Please enter the SKU for your bundle **** Optional ext…" at bounding box center [523, 137] width 813 height 1032
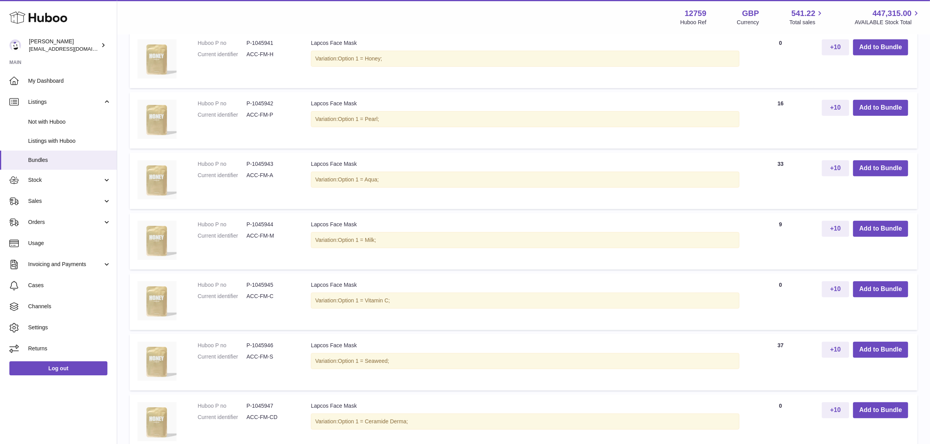
scroll to position [463, 0]
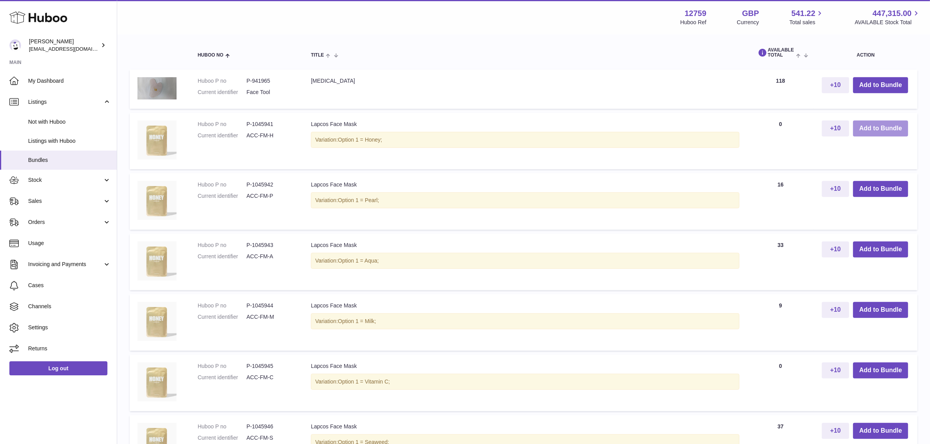
type input "****"
click at [873, 128] on button "Add to Bundle" at bounding box center [880, 129] width 55 height 16
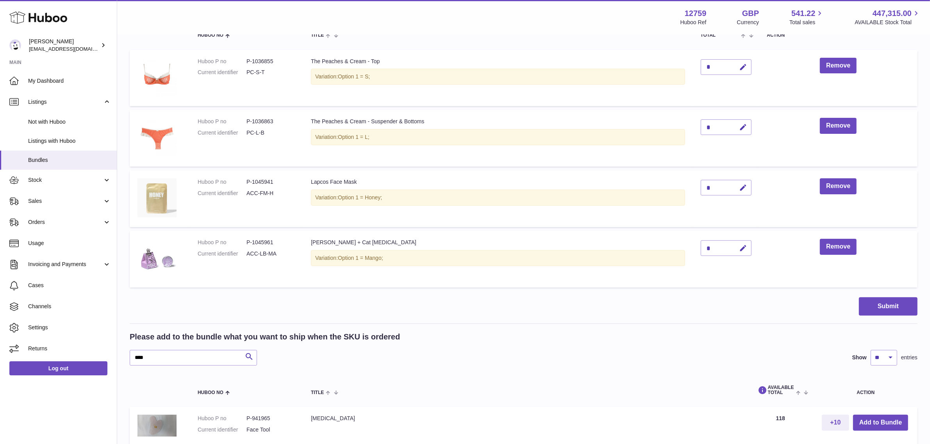
scroll to position [230, 0]
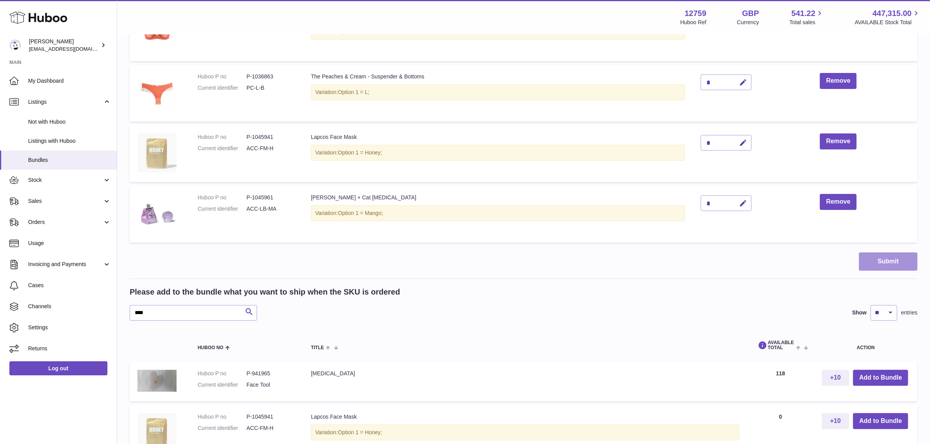
click at [891, 262] on button "Submit" at bounding box center [888, 262] width 59 height 18
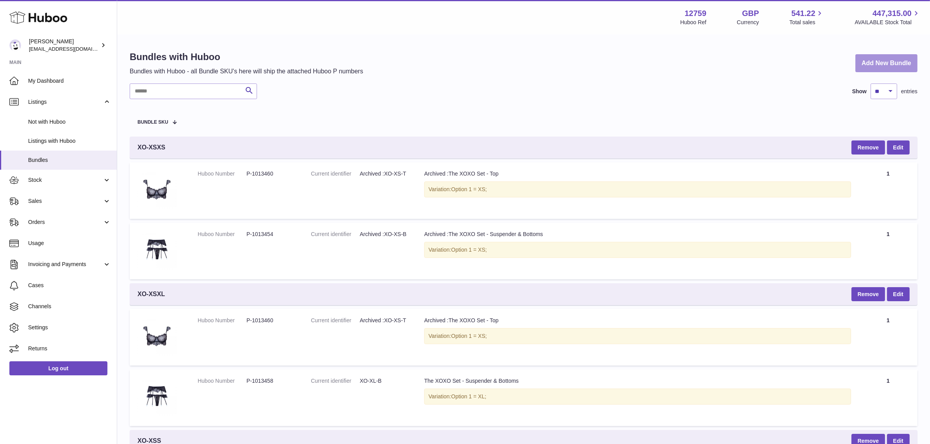
click at [869, 62] on link "Add New Bundle" at bounding box center [886, 63] width 62 height 18
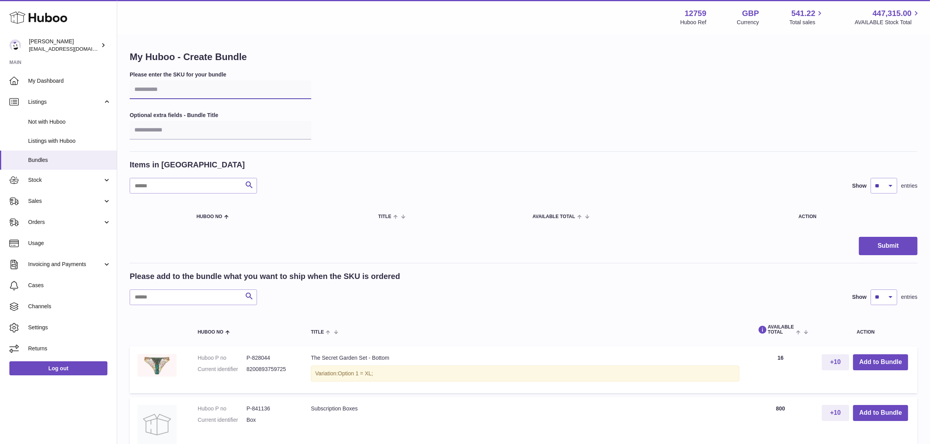
click at [145, 91] on input "text" at bounding box center [221, 89] width 182 height 19
type input "*****"
click at [178, 299] on input "text" at bounding box center [193, 298] width 127 height 16
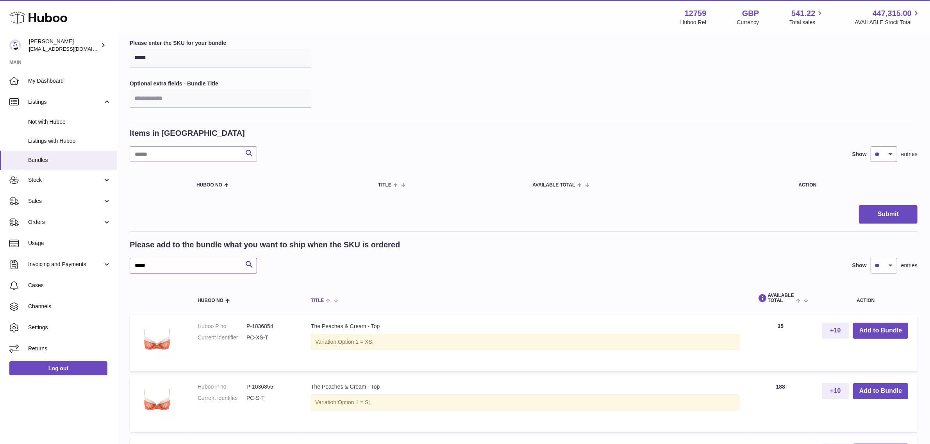
scroll to position [49, 0]
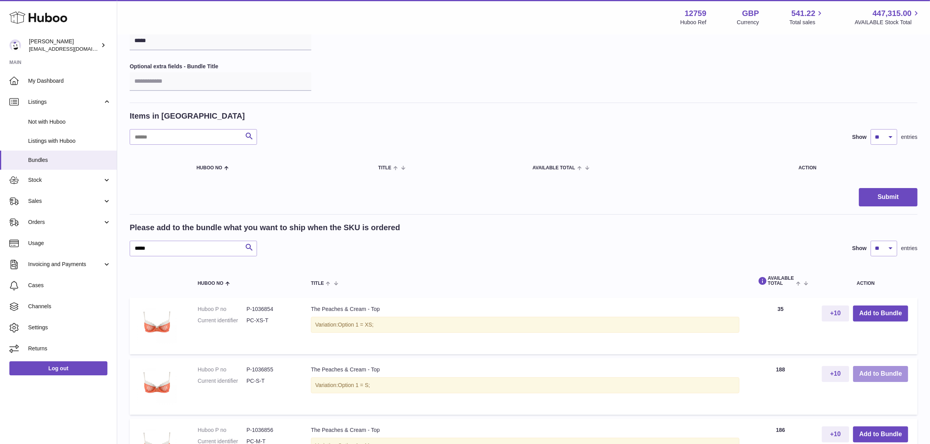
click at [880, 371] on button "Add to Bundle" at bounding box center [880, 374] width 55 height 16
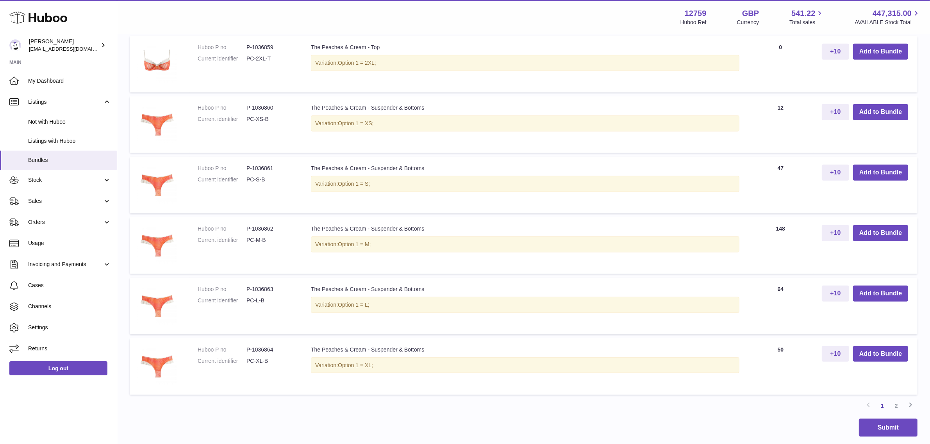
scroll to position [635, 0]
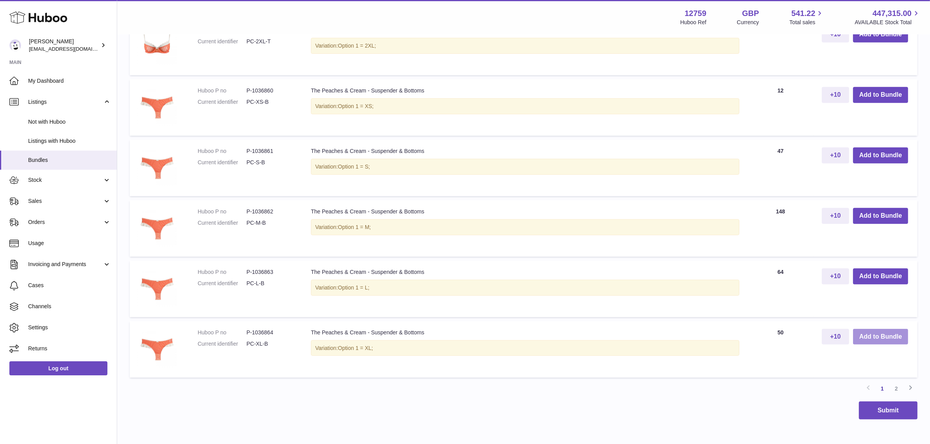
click at [862, 336] on button "Add to Bundle" at bounding box center [880, 337] width 55 height 16
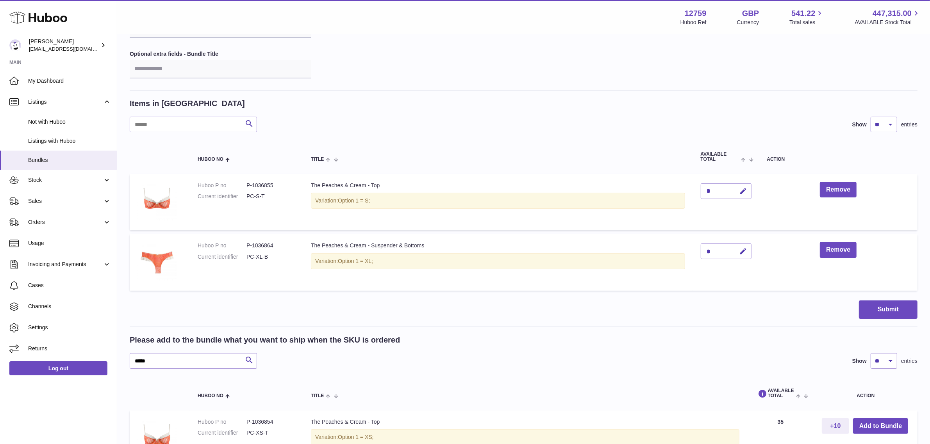
scroll to position [61, 0]
drag, startPoint x: 204, startPoint y: 363, endPoint x: 115, endPoint y: 360, distance: 89.1
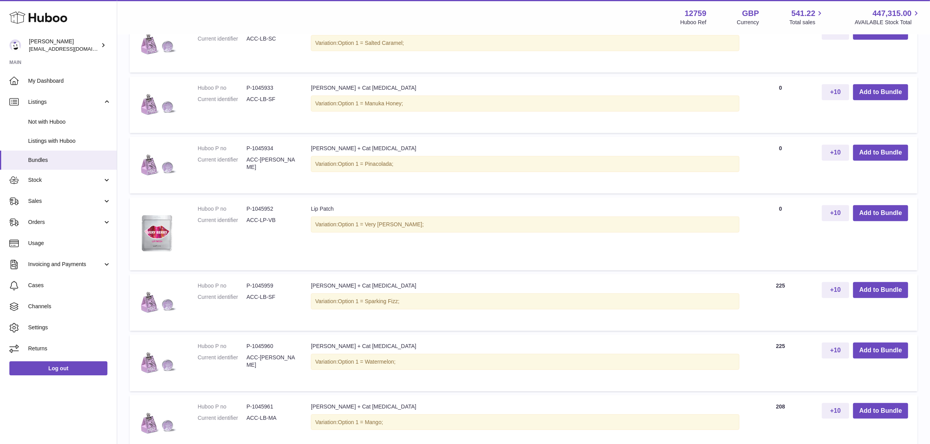
scroll to position [598, 0]
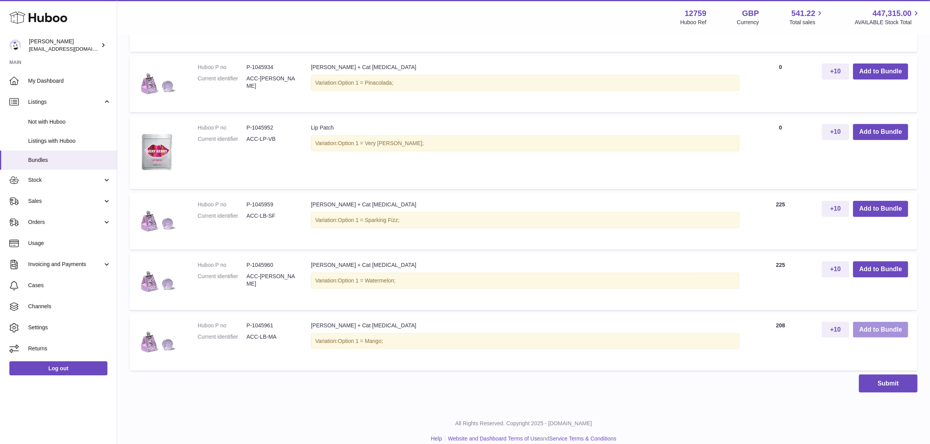
click at [862, 328] on button "Add to Bundle" at bounding box center [880, 330] width 55 height 16
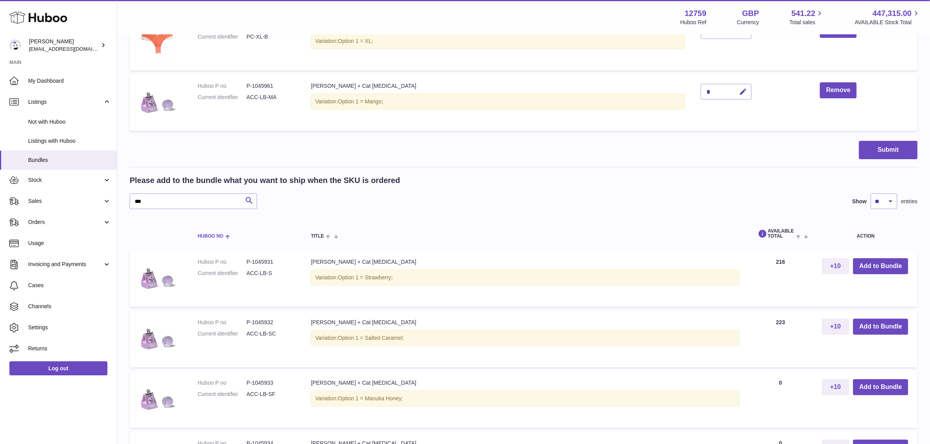
scroll to position [268, 0]
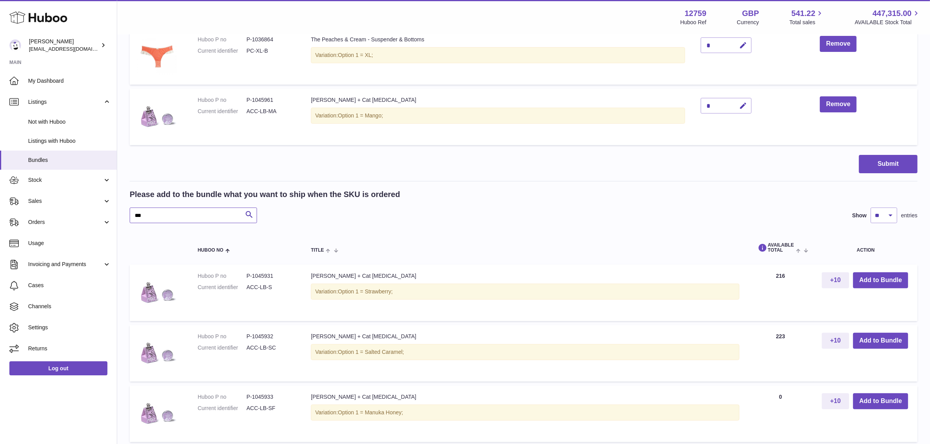
drag, startPoint x: 150, startPoint y: 213, endPoint x: 128, endPoint y: 211, distance: 22.7
click at [128, 211] on div "My Huboo - Create Bundle Please enter the SKU for your bundle ***** Optional ex…" at bounding box center [523, 284] width 813 height 1032
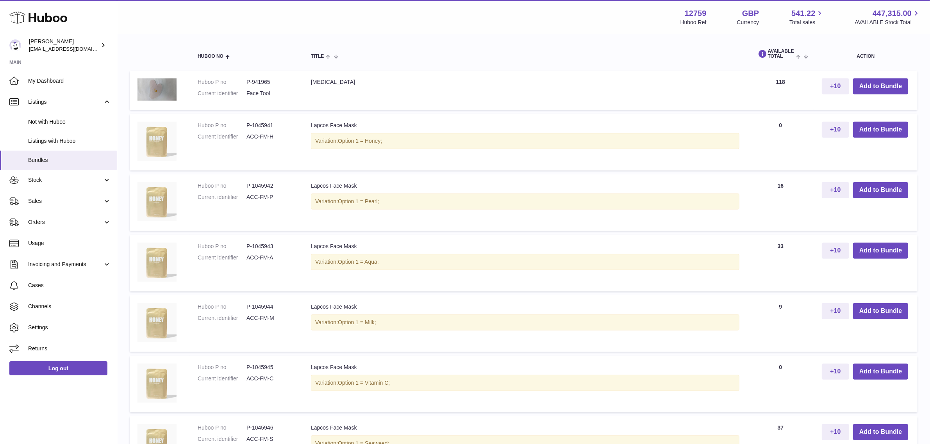
scroll to position [463, 0]
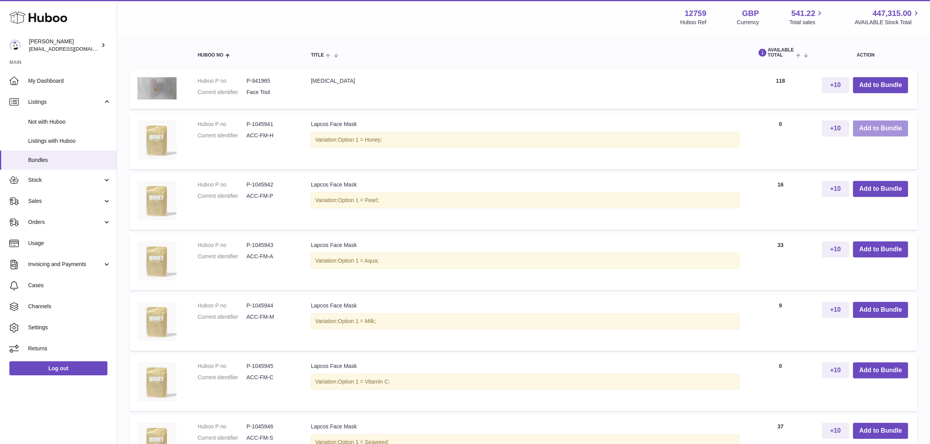
type input "****"
click at [871, 129] on button "Add to Bundle" at bounding box center [880, 129] width 55 height 16
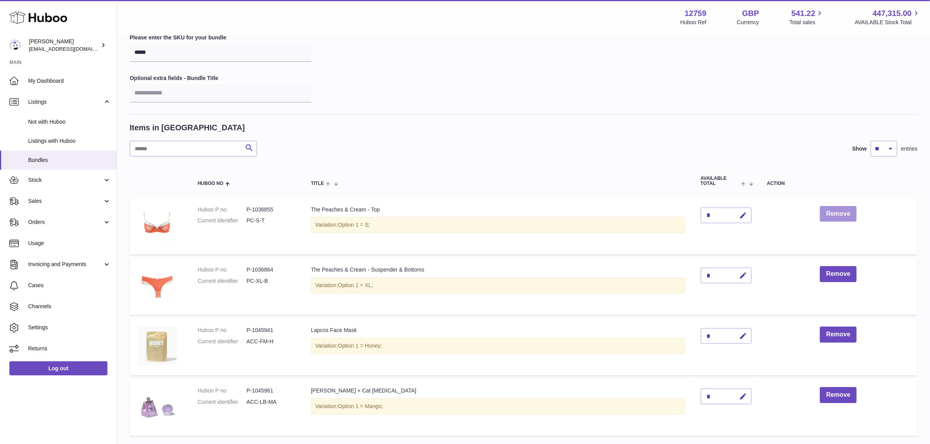
scroll to position [146, 0]
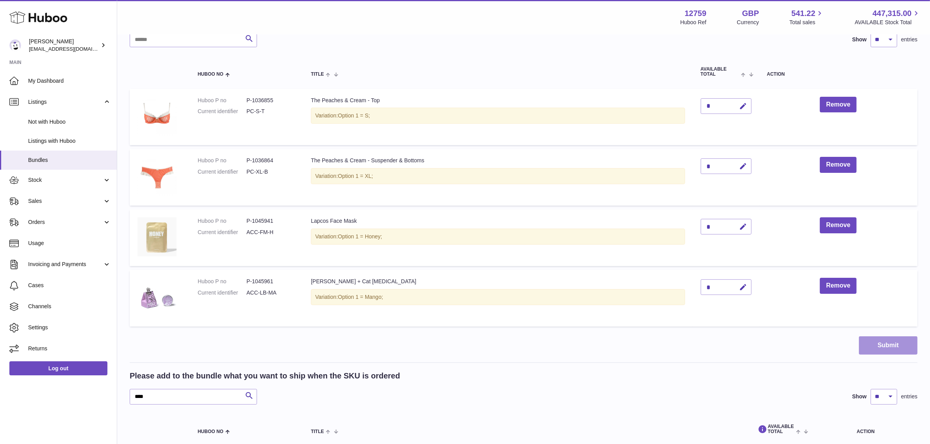
click at [889, 345] on button "Submit" at bounding box center [888, 346] width 59 height 18
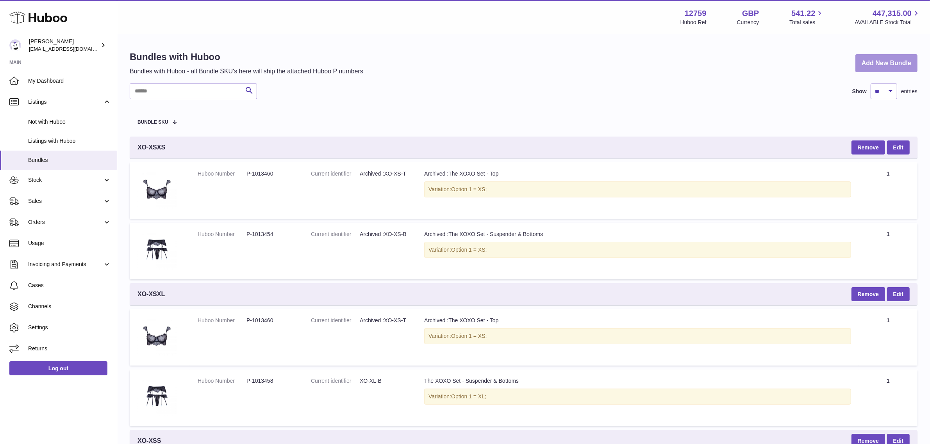
click at [892, 63] on link "Add New Bundle" at bounding box center [886, 63] width 62 height 18
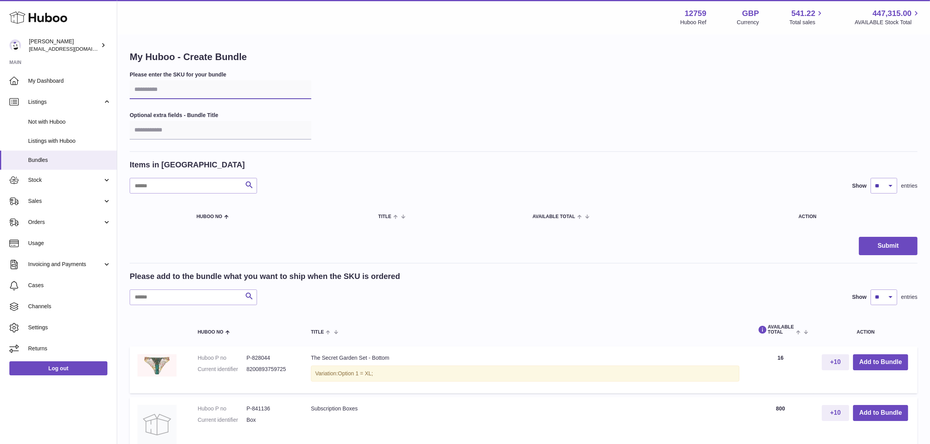
click input "text"
type input "*****"
click input "text"
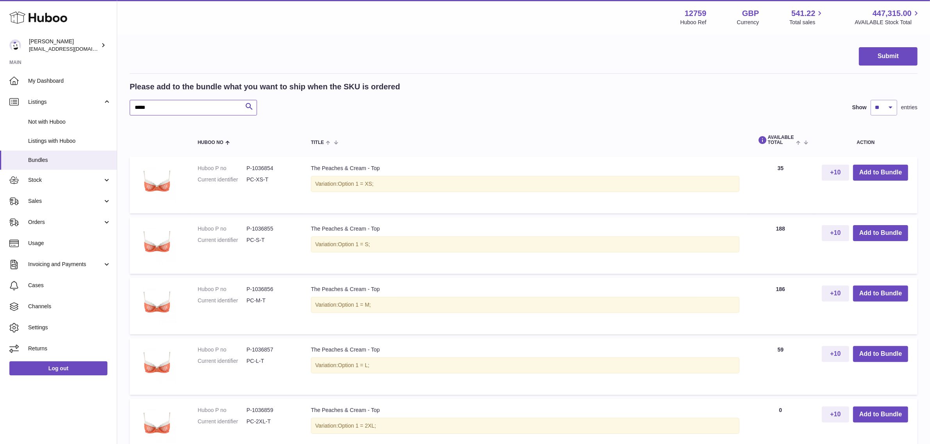
scroll to position [195, 0]
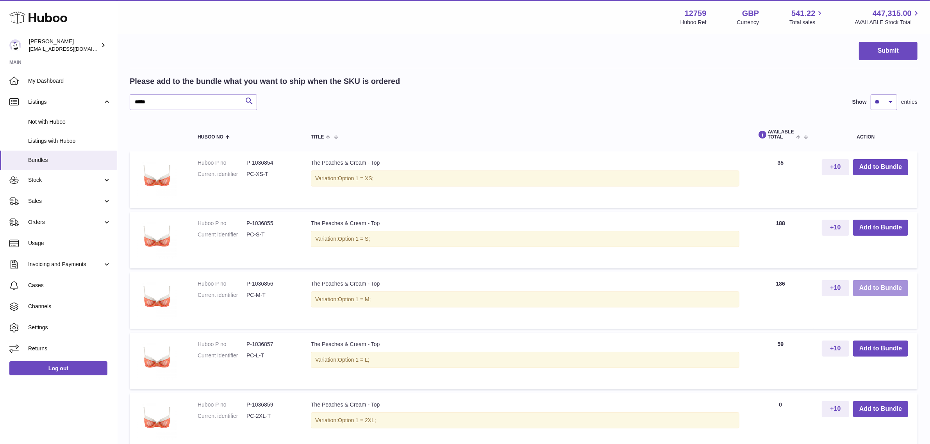
click button "Add to Bundle"
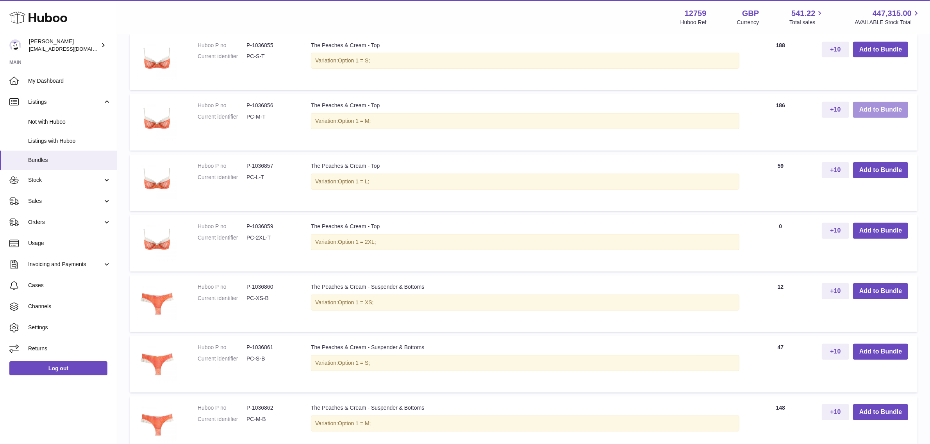
scroll to position [439, 0]
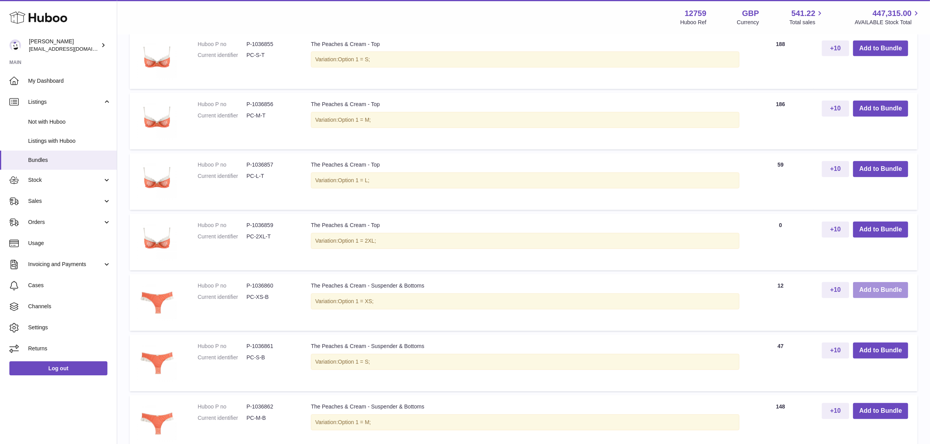
click button "Add to Bundle"
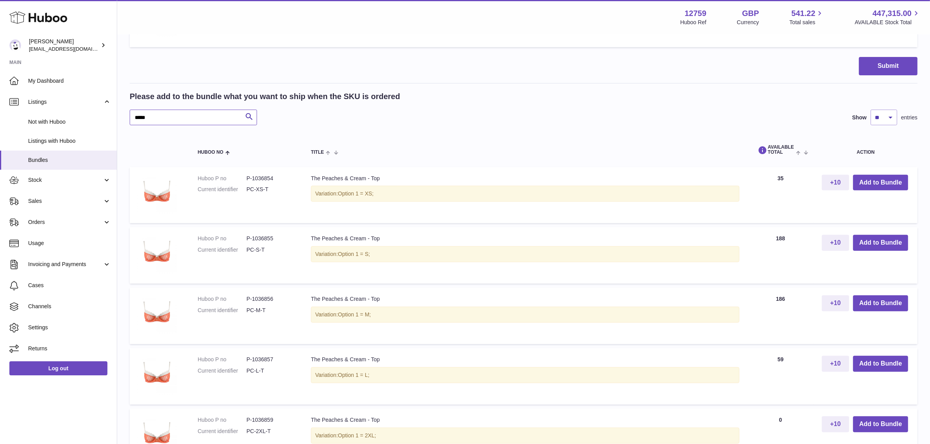
drag, startPoint x: 170, startPoint y: 117, endPoint x: 125, endPoint y: 114, distance: 45.0
click div "My Huboo - Create Bundle Please enter the SKU for your bundle ***** Optional ex…"
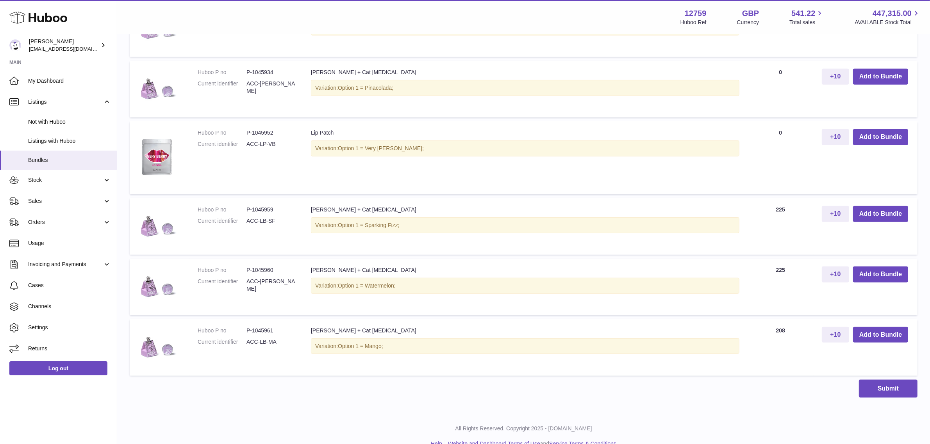
scroll to position [598, 0]
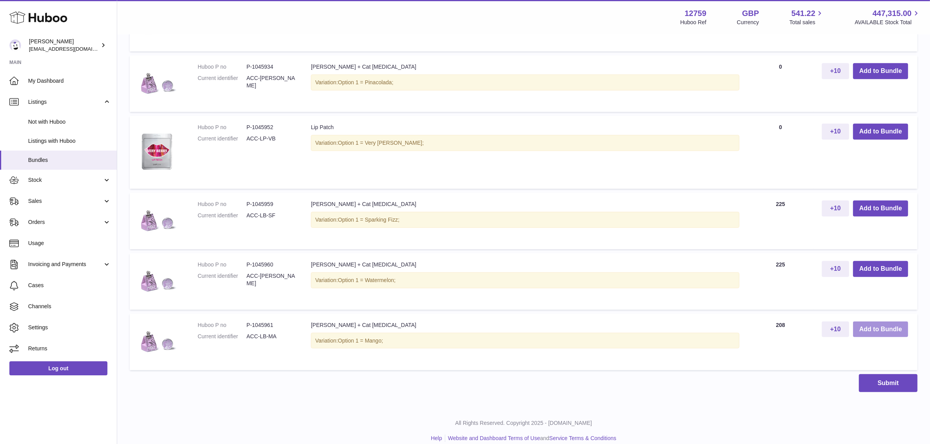
click button "Add to Bundle"
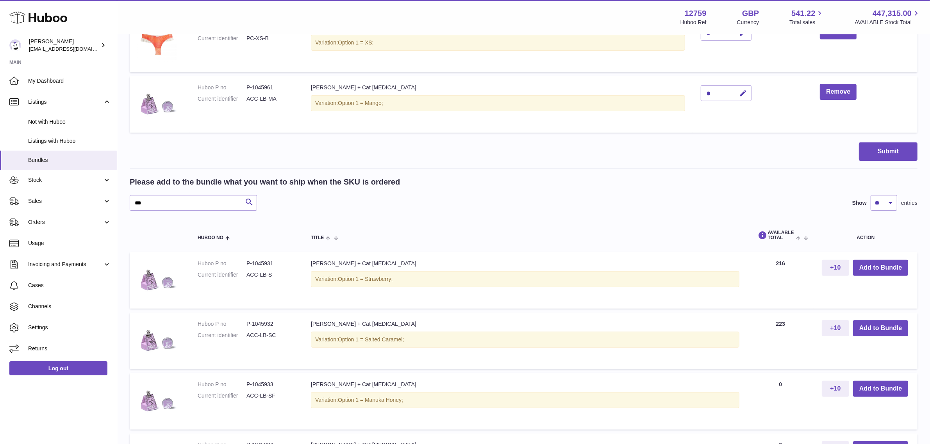
scroll to position [268, 0]
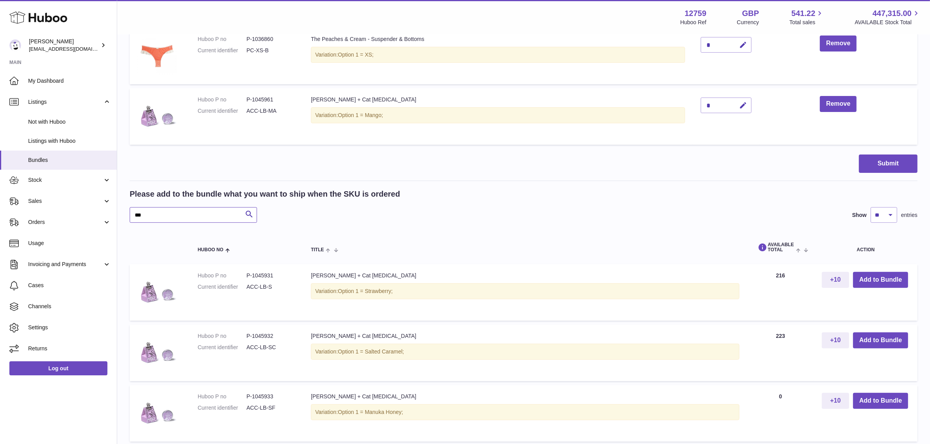
drag, startPoint x: 129, startPoint y: 213, endPoint x: 120, endPoint y: 213, distance: 9.4
click div "My Huboo - Create Bundle Please enter the SKU for your bundle ***** Optional ex…"
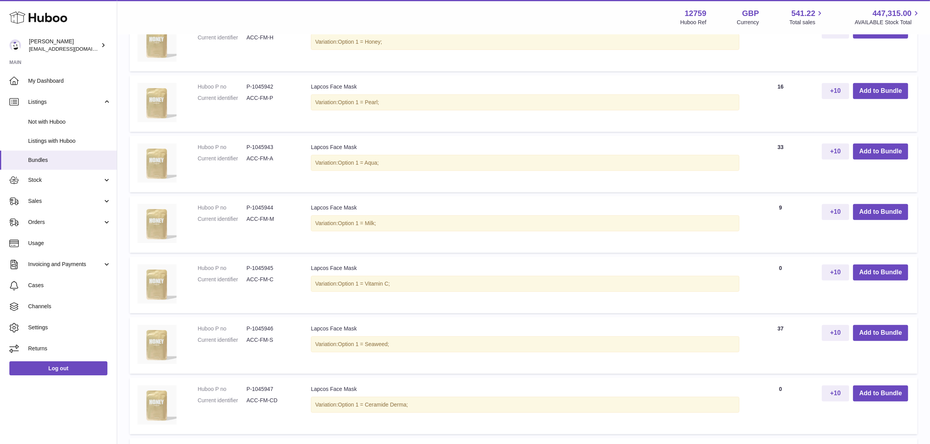
scroll to position [366, 0]
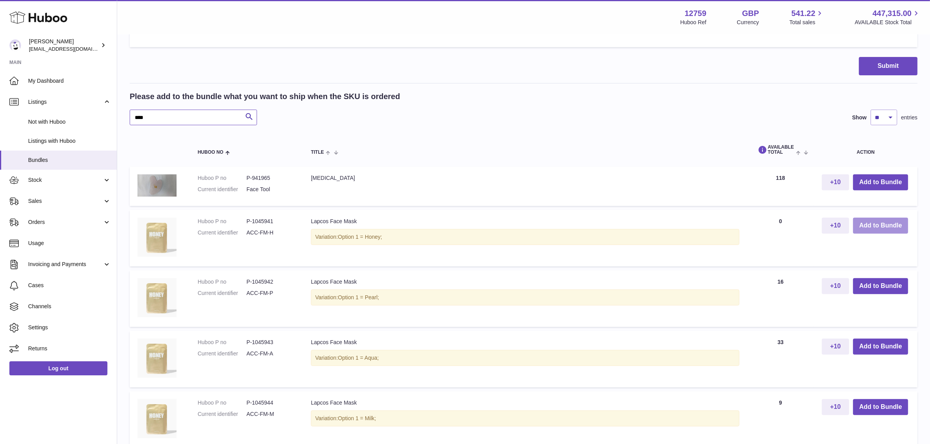
type input "****"
click button "Add to Bundle"
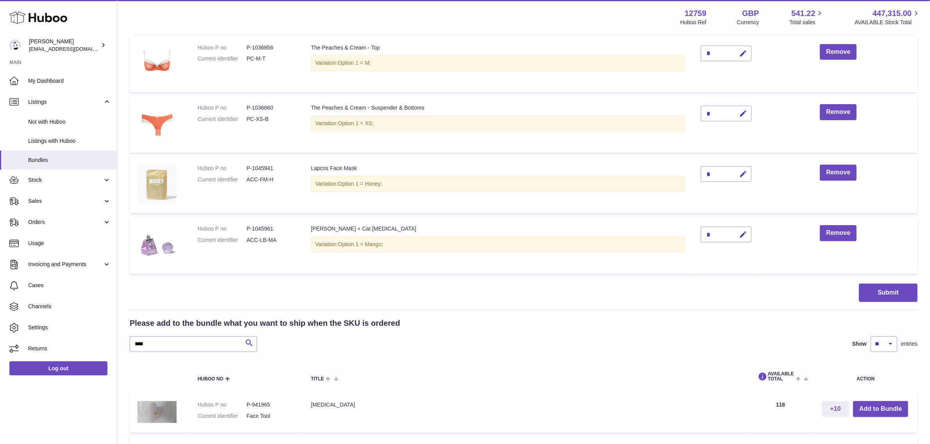
scroll to position [244, 0]
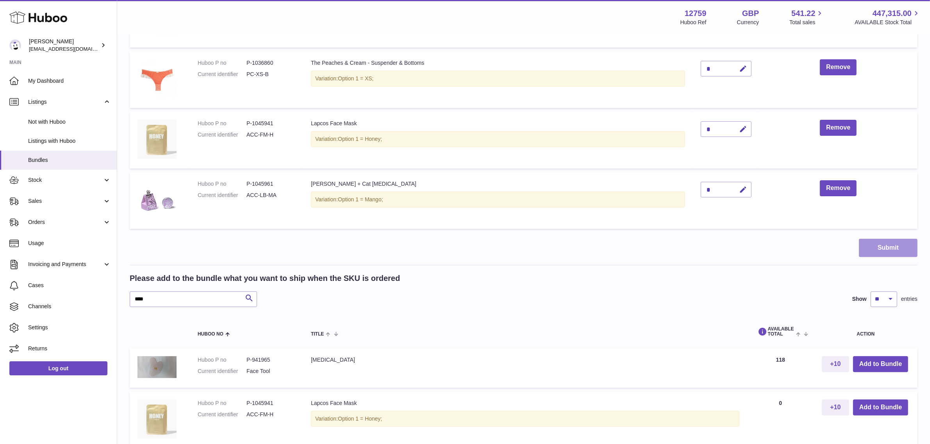
click button "Submit"
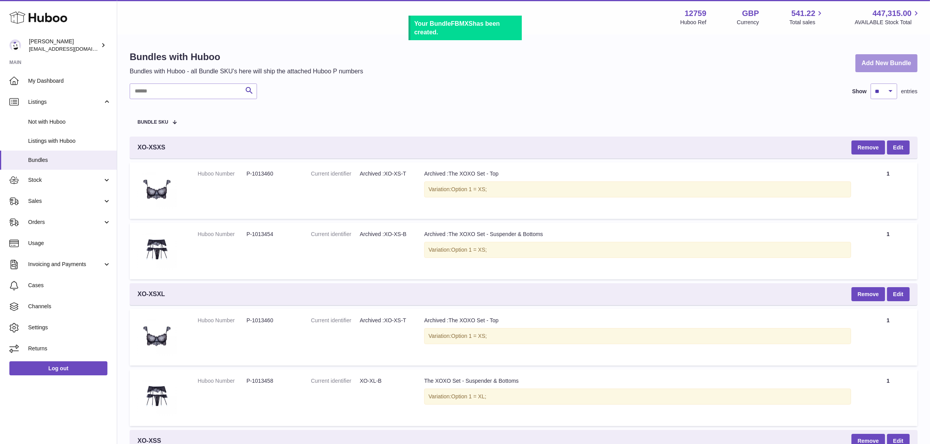
click at [883, 62] on link "Add New Bundle" at bounding box center [886, 63] width 62 height 18
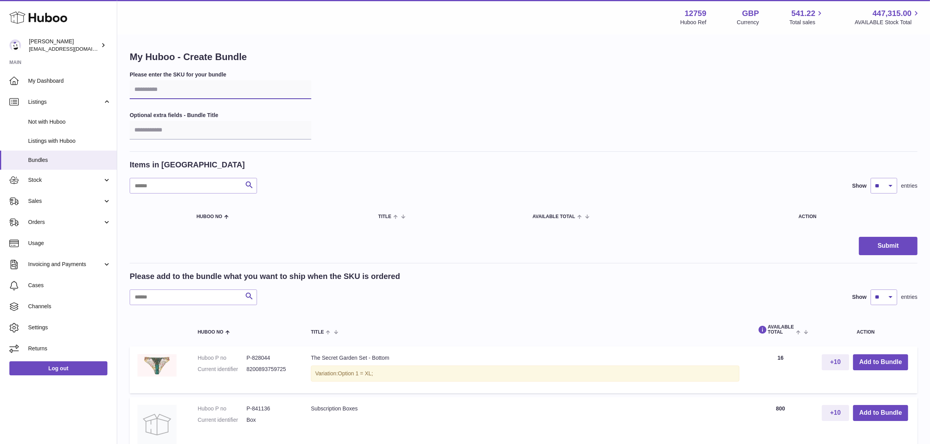
click at [170, 92] on input "text" at bounding box center [221, 89] width 182 height 19
type input "*****"
click at [182, 295] on input "text" at bounding box center [193, 298] width 127 height 16
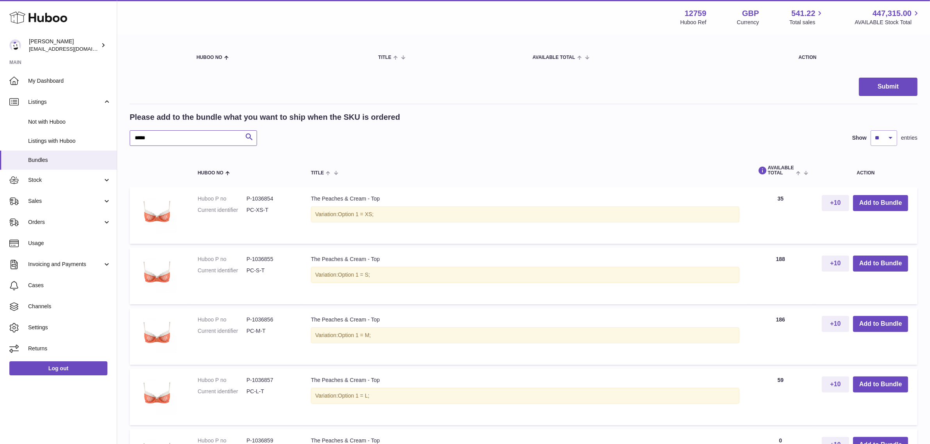
scroll to position [195, 0]
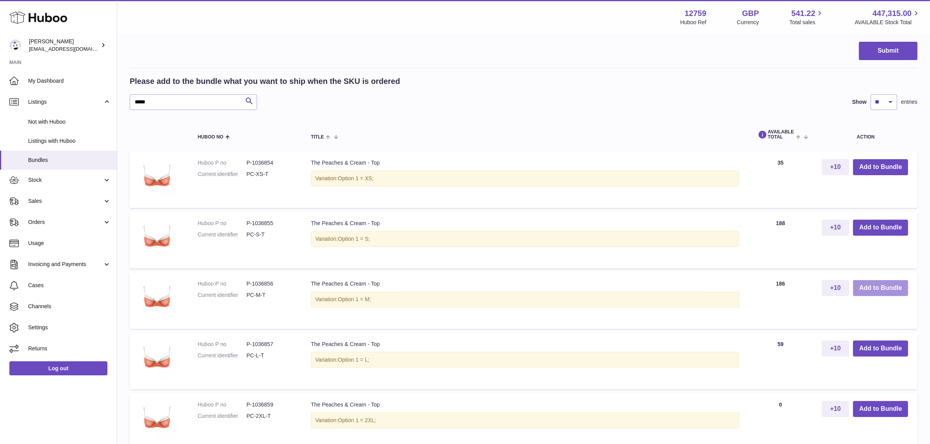
click at [890, 290] on button "Add to Bundle" at bounding box center [880, 288] width 55 height 16
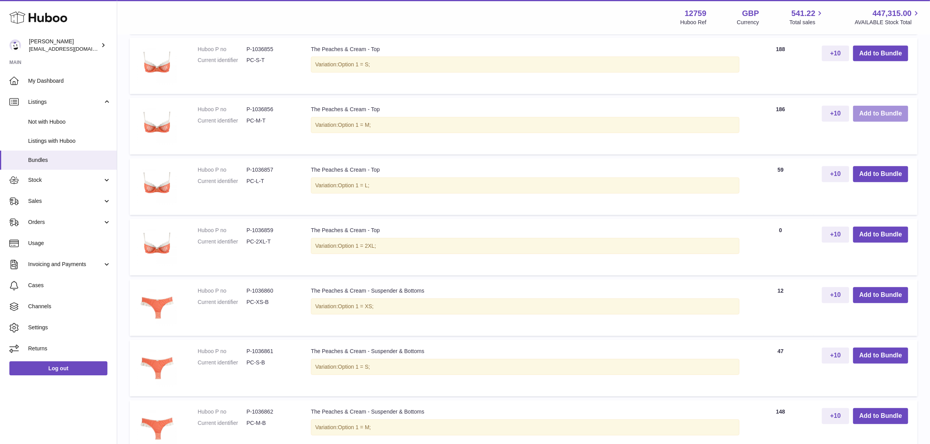
scroll to position [439, 0]
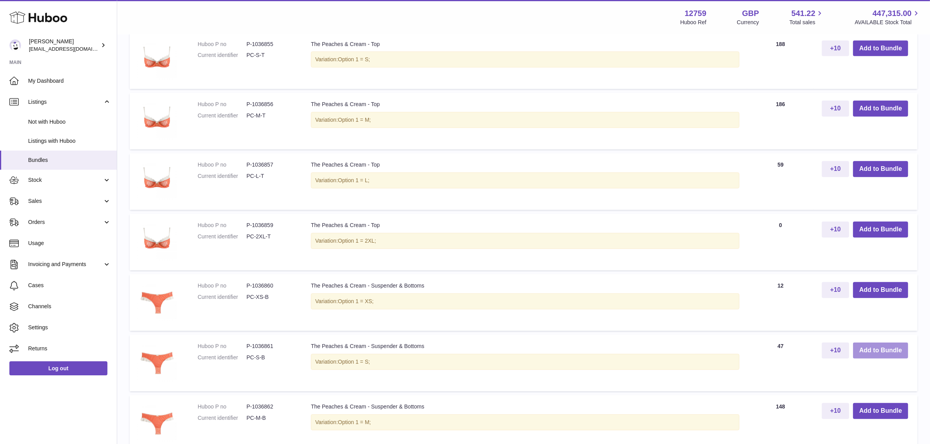
click at [885, 351] on button "Add to Bundle" at bounding box center [880, 351] width 55 height 16
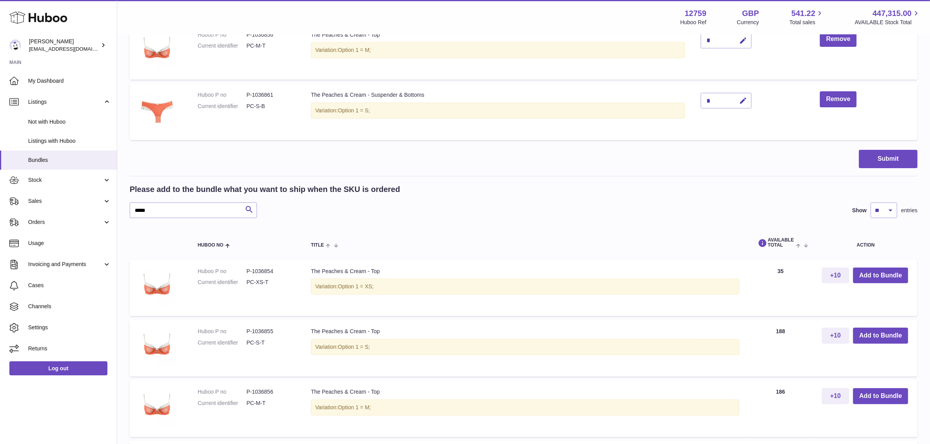
scroll to position [207, 0]
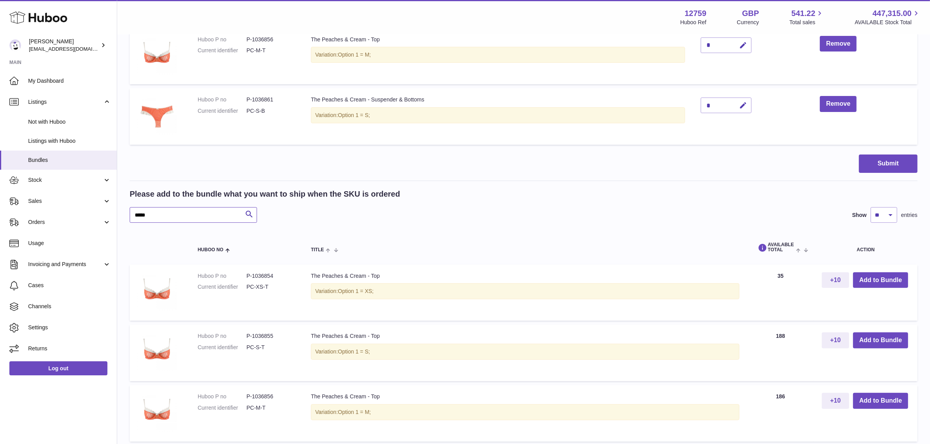
drag, startPoint x: 162, startPoint y: 214, endPoint x: 130, endPoint y: 213, distance: 32.8
click at [130, 213] on input "*****" at bounding box center [193, 215] width 127 height 16
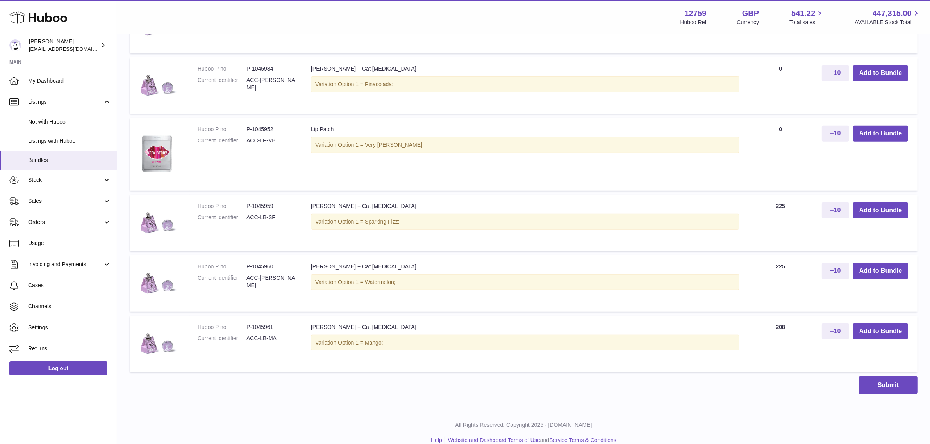
scroll to position [598, 0]
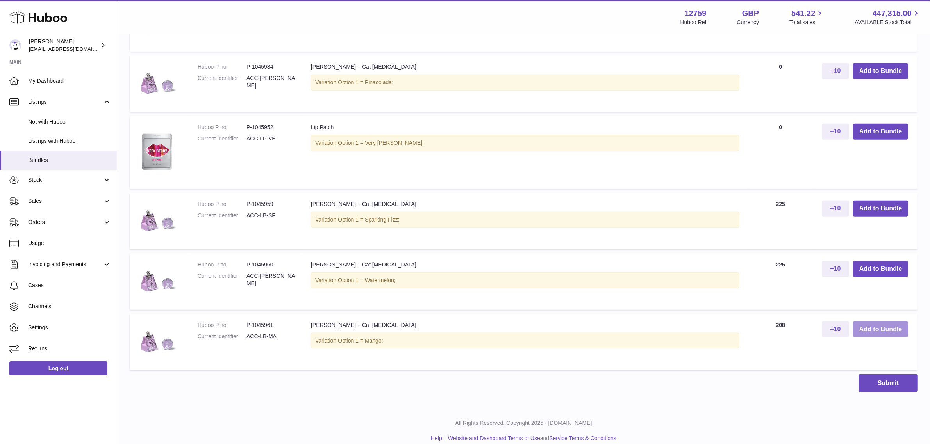
click at [864, 325] on button "Add to Bundle" at bounding box center [880, 330] width 55 height 16
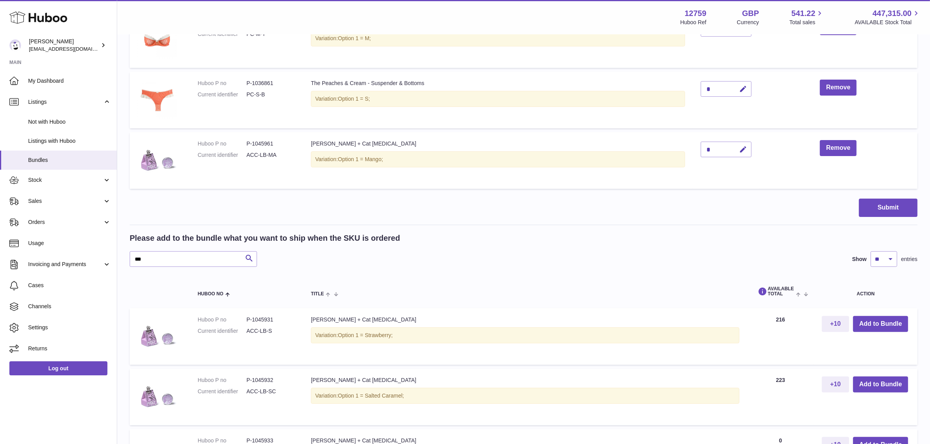
scroll to position [219, 0]
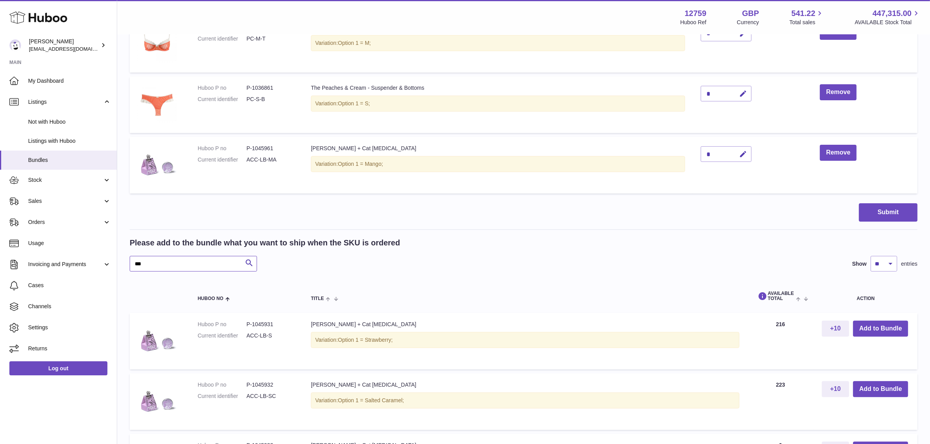
drag, startPoint x: 159, startPoint y: 266, endPoint x: 127, endPoint y: 264, distance: 32.1
click at [127, 264] on div "My Huboo - Create Bundle Please enter the SKU for your bundle ***** Optional ex…" at bounding box center [523, 332] width 813 height 1032
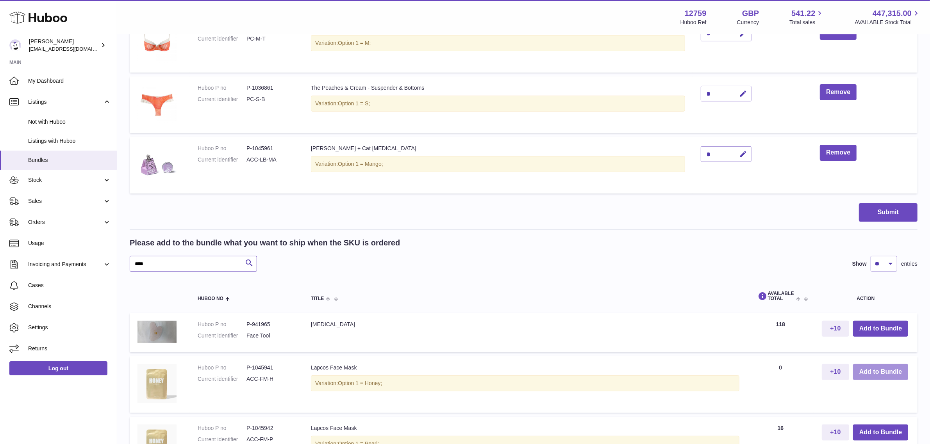
type input "****"
click at [882, 373] on button "Add to Bundle" at bounding box center [880, 372] width 55 height 16
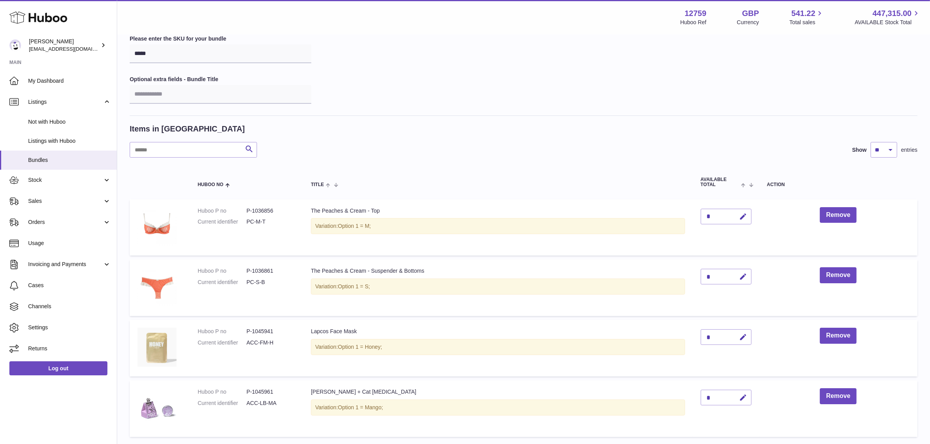
scroll to position [24, 0]
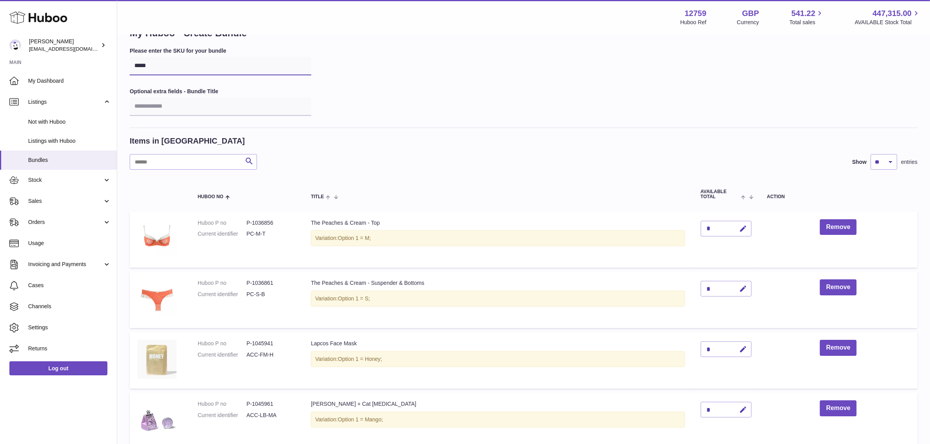
click at [152, 64] on input "*****" at bounding box center [221, 66] width 182 height 19
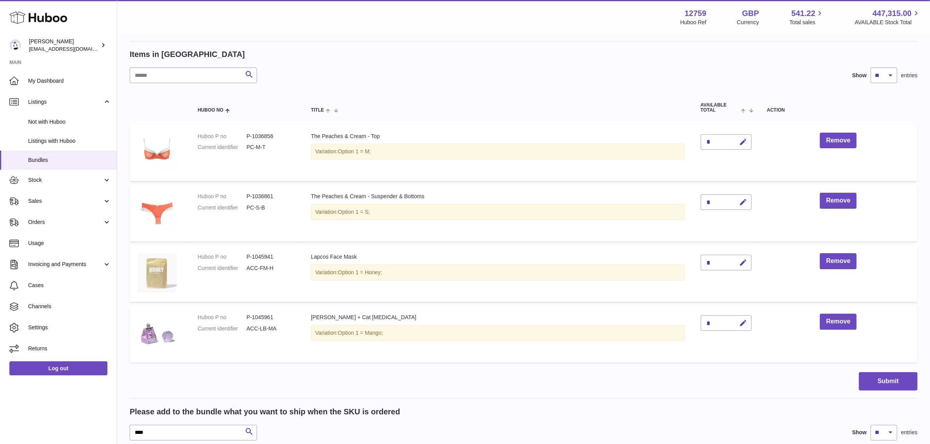
scroll to position [121, 0]
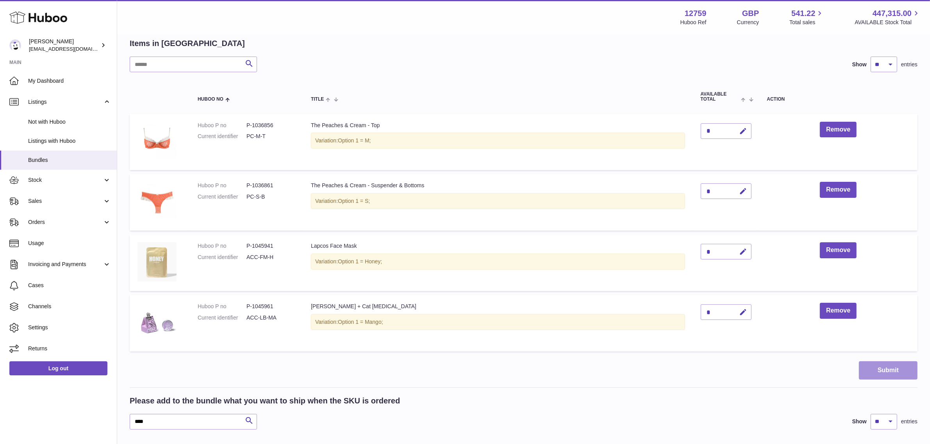
type input "****"
click at [876, 373] on button "Submit" at bounding box center [888, 371] width 59 height 18
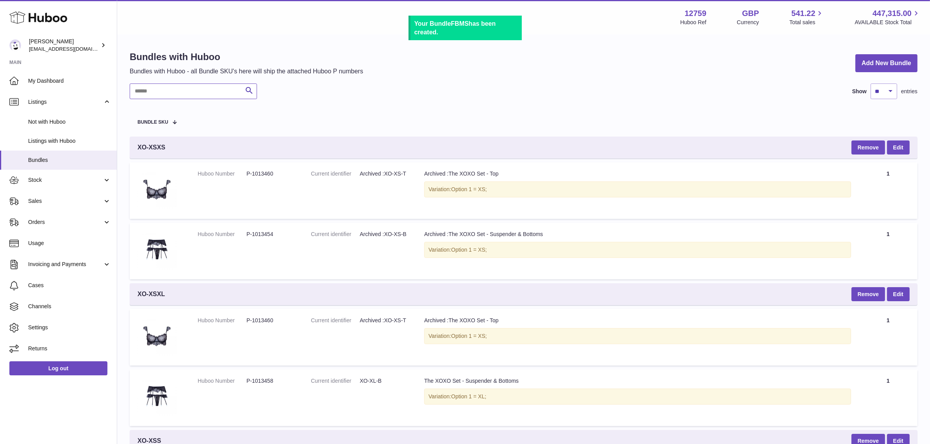
click at [152, 94] on input "text" at bounding box center [193, 92] width 127 height 16
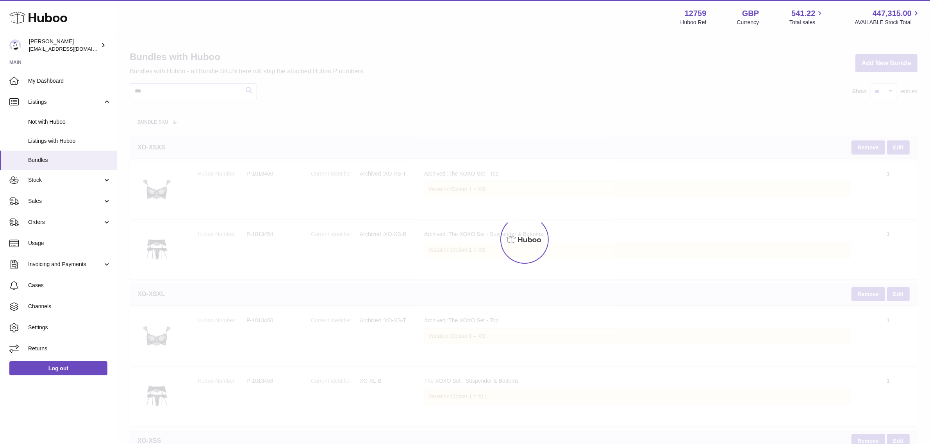
type input "****"
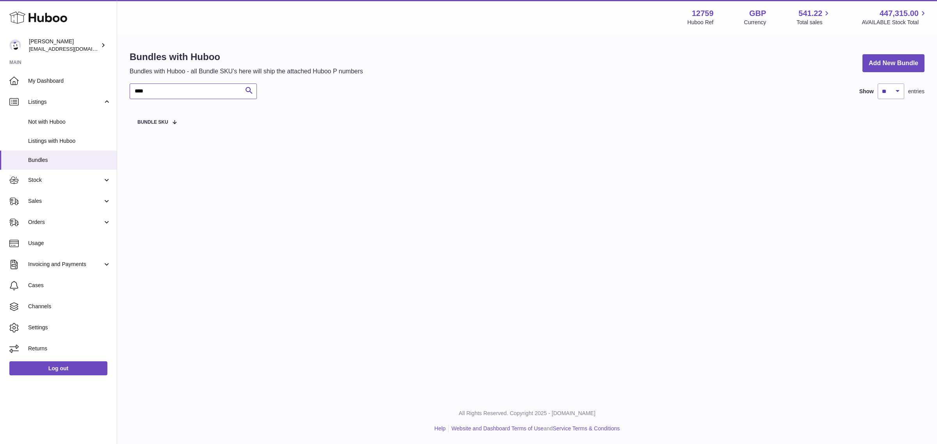
drag, startPoint x: 182, startPoint y: 93, endPoint x: 130, endPoint y: 90, distance: 52.8
click at [130, 90] on input "****" at bounding box center [193, 92] width 127 height 16
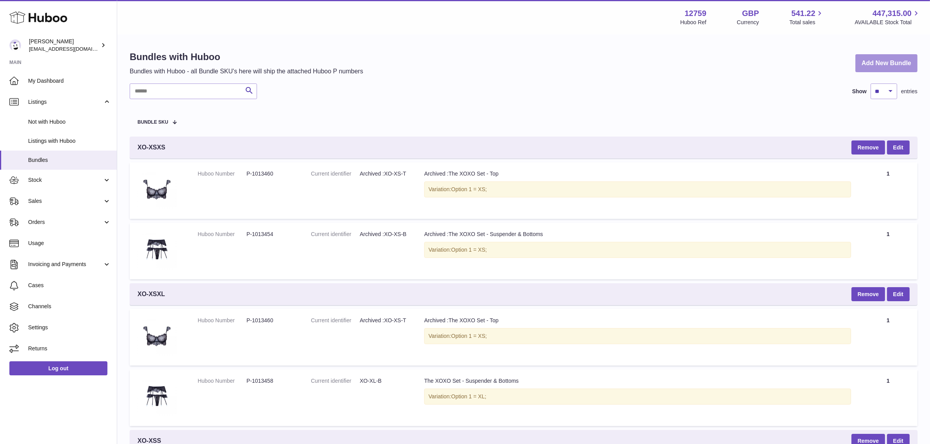
click at [881, 62] on link "Add New Bundle" at bounding box center [886, 63] width 62 height 18
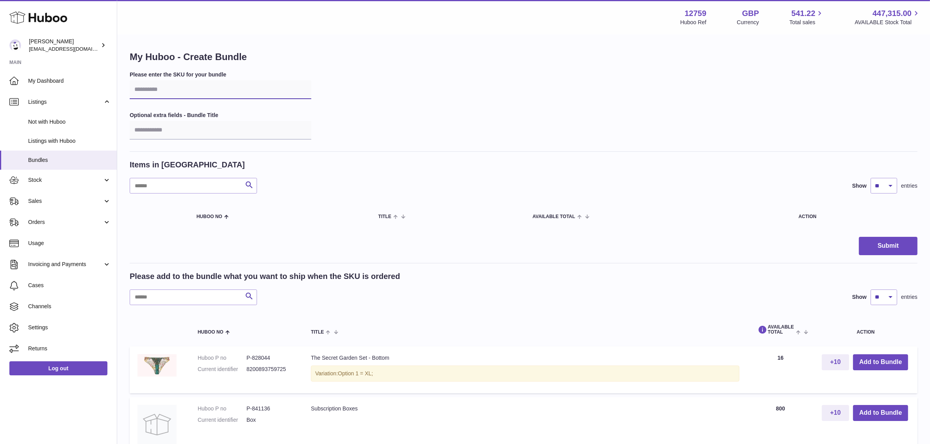
click at [164, 90] on input "text" at bounding box center [221, 89] width 182 height 19
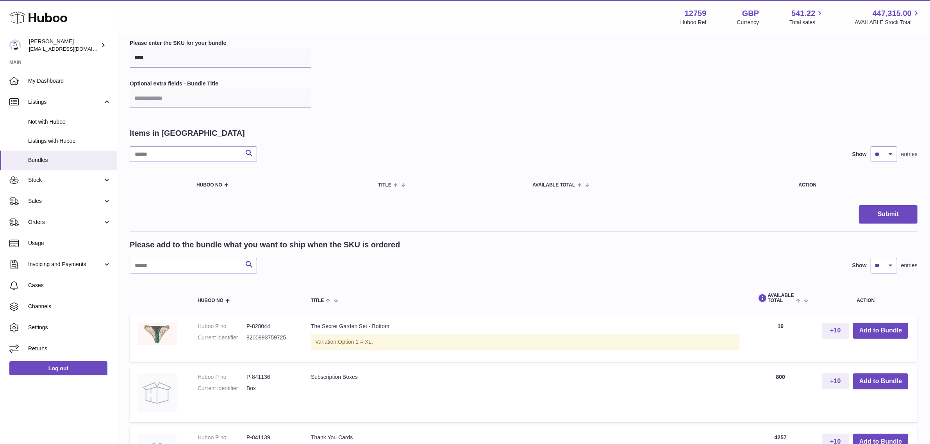
scroll to position [49, 0]
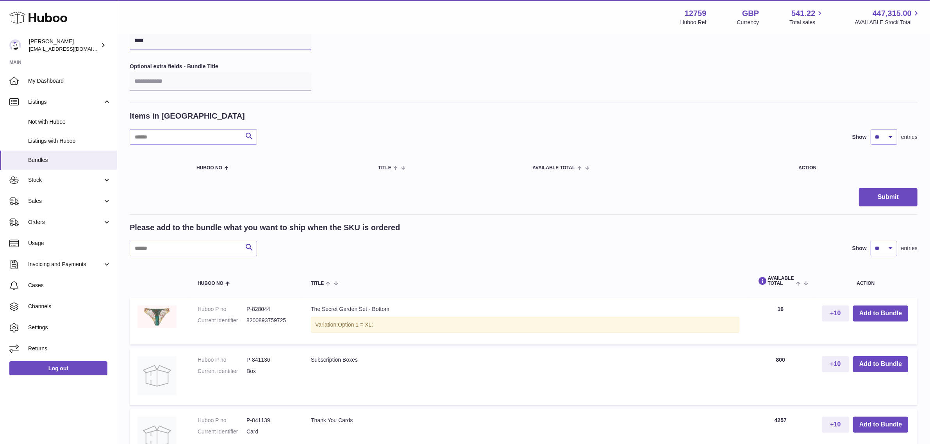
type input "****"
click at [207, 251] on input "text" at bounding box center [193, 249] width 127 height 16
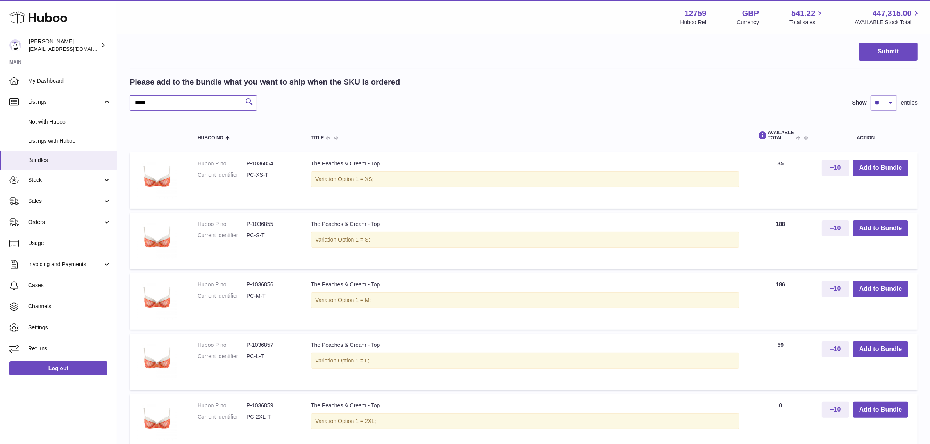
scroll to position [195, 0]
click at [876, 284] on button "Add to Bundle" at bounding box center [880, 288] width 55 height 16
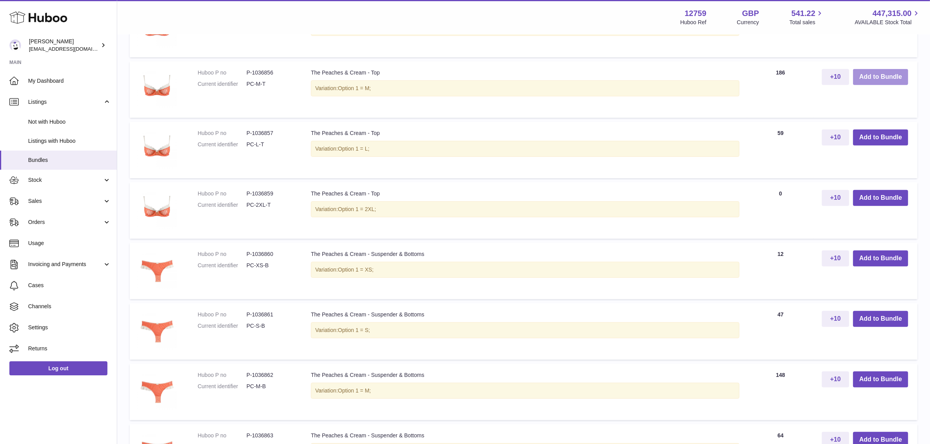
scroll to position [488, 0]
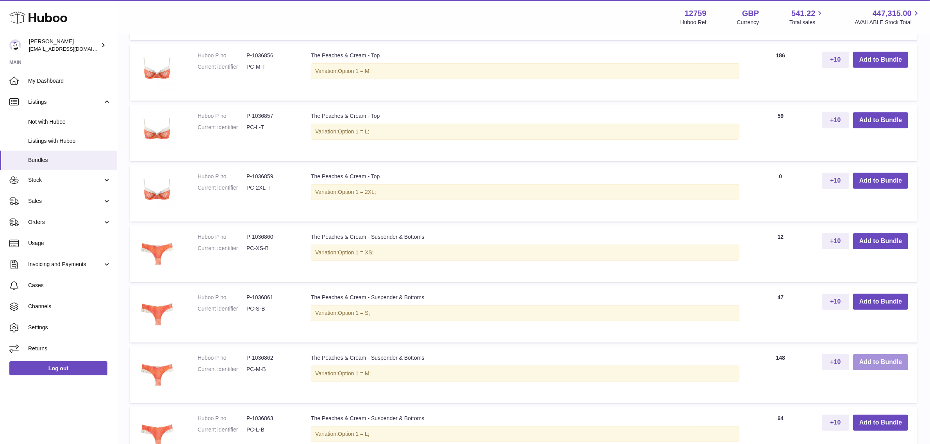
click at [893, 365] on button "Add to Bundle" at bounding box center [880, 363] width 55 height 16
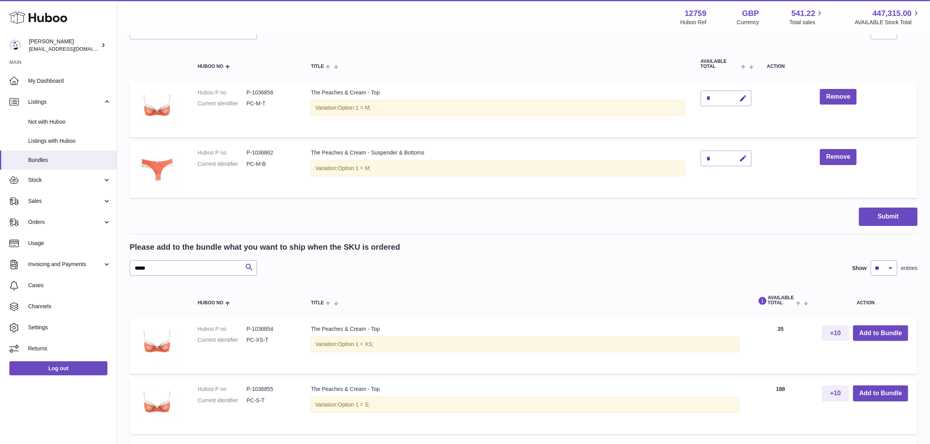
scroll to position [109, 0]
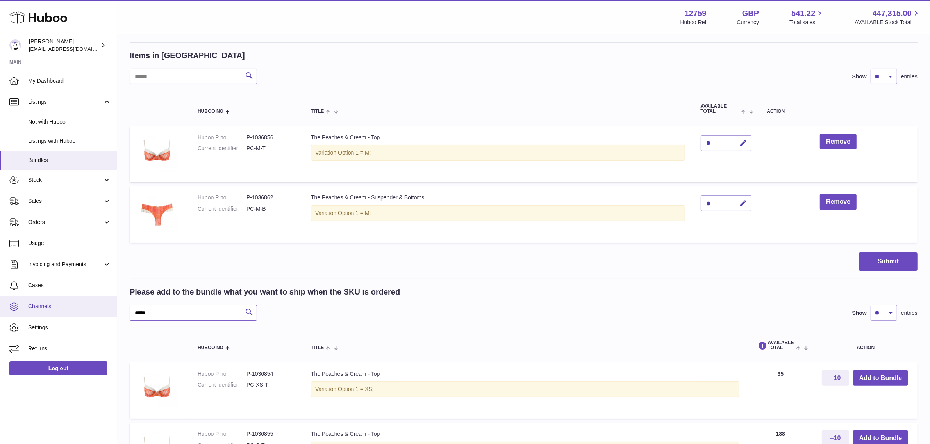
drag, startPoint x: 195, startPoint y: 311, endPoint x: 103, endPoint y: 307, distance: 91.9
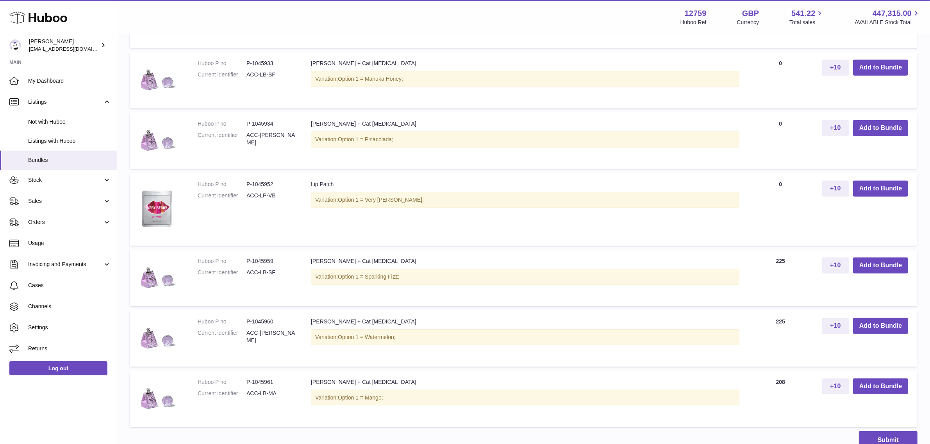
scroll to position [549, 0]
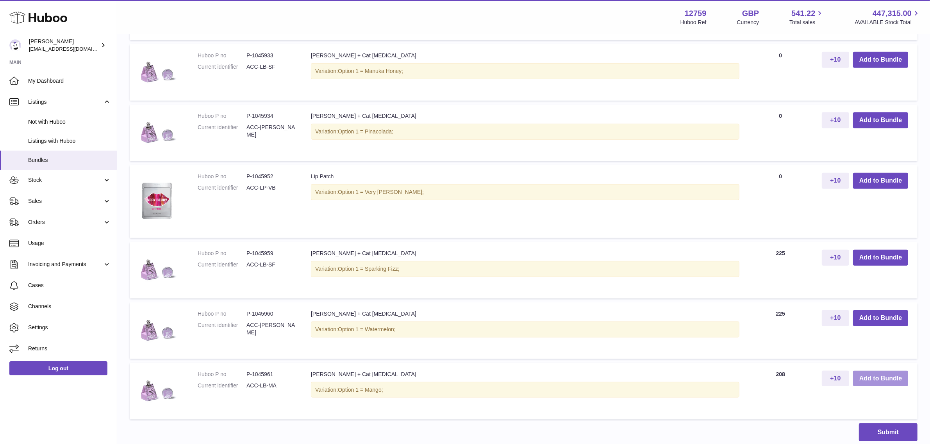
click at [868, 377] on button "Add to Bundle" at bounding box center [880, 379] width 55 height 16
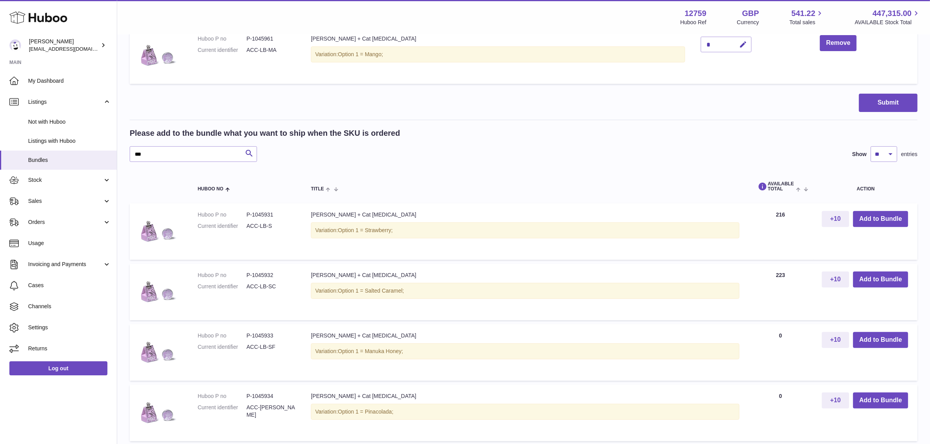
scroll to position [268, 0]
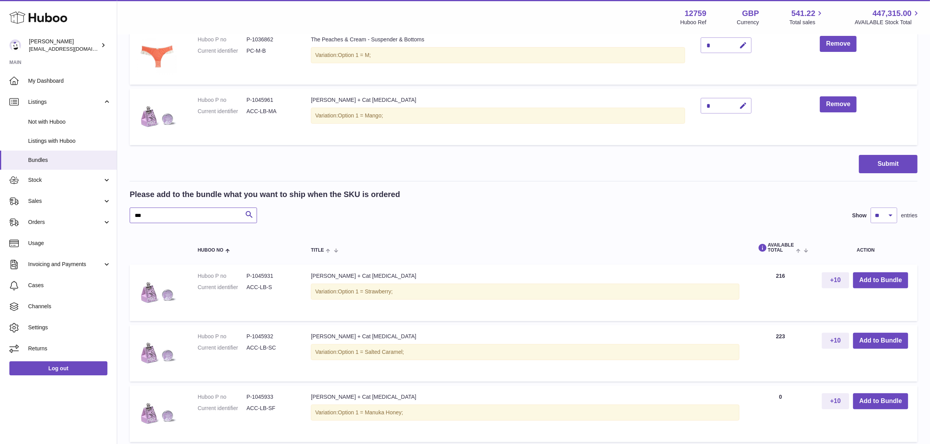
drag, startPoint x: 173, startPoint y: 215, endPoint x: 125, endPoint y: 216, distance: 48.0
click at [125, 216] on div "My Huboo - Create Bundle Please enter the SKU for your bundle **** Optional ext…" at bounding box center [523, 284] width 813 height 1032
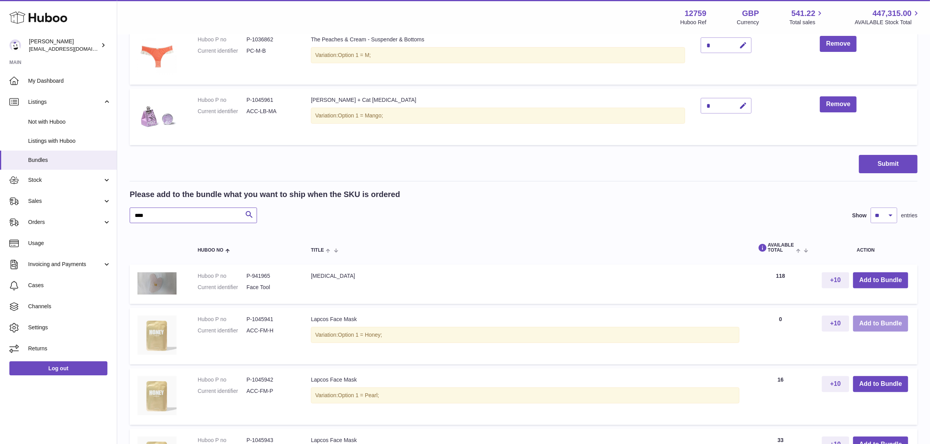
type input "****"
click at [873, 325] on button "Add to Bundle" at bounding box center [880, 324] width 55 height 16
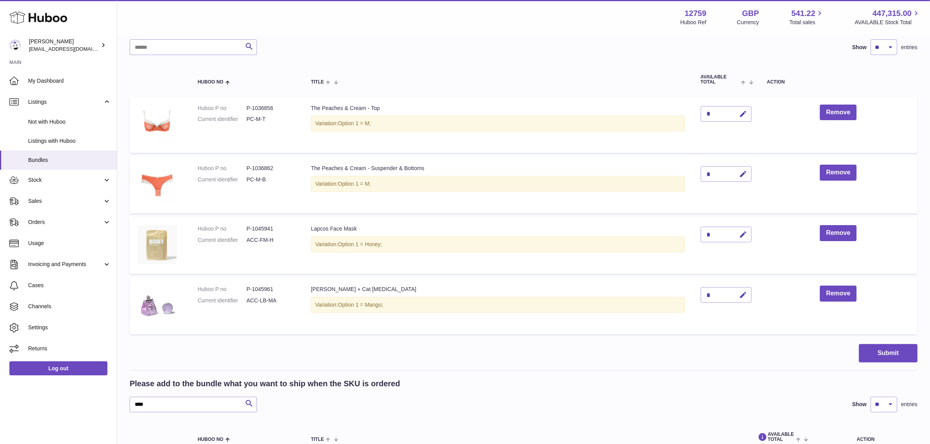
scroll to position [146, 0]
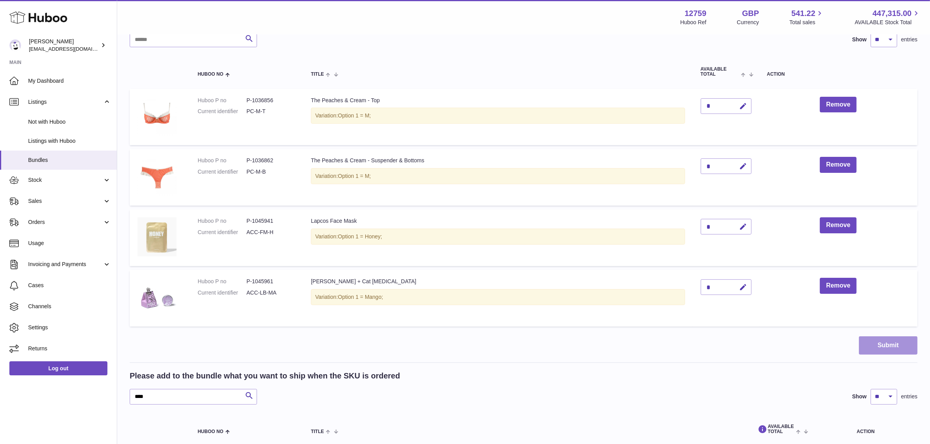
click at [884, 342] on button "Submit" at bounding box center [888, 346] width 59 height 18
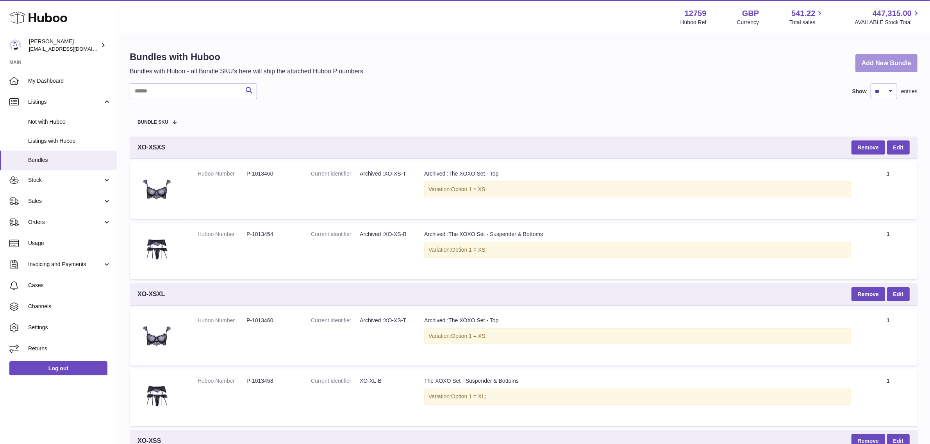
click at [877, 62] on link "Add New Bundle" at bounding box center [886, 63] width 62 height 18
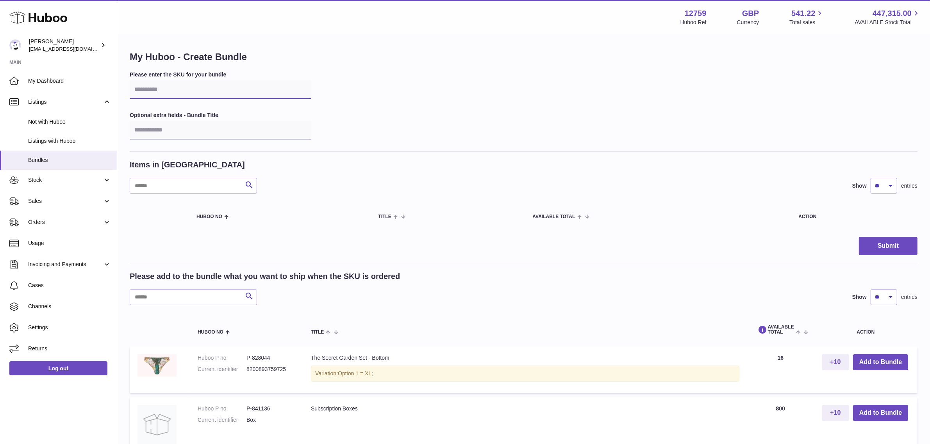
click at [169, 92] on input "text" at bounding box center [221, 89] width 182 height 19
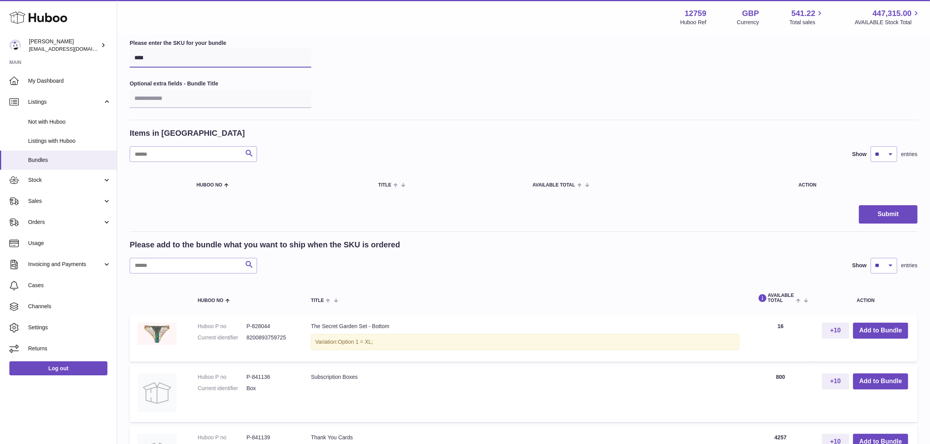
scroll to position [49, 0]
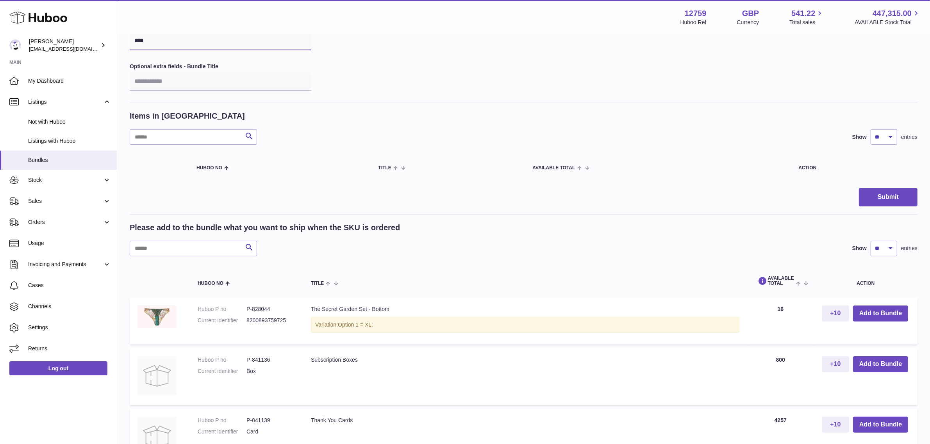
type input "****"
click at [157, 246] on input "text" at bounding box center [193, 249] width 127 height 16
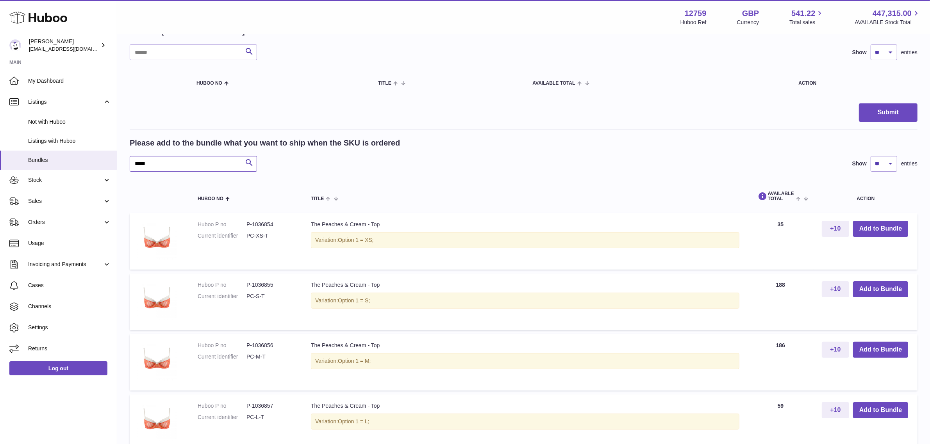
scroll to position [146, 0]
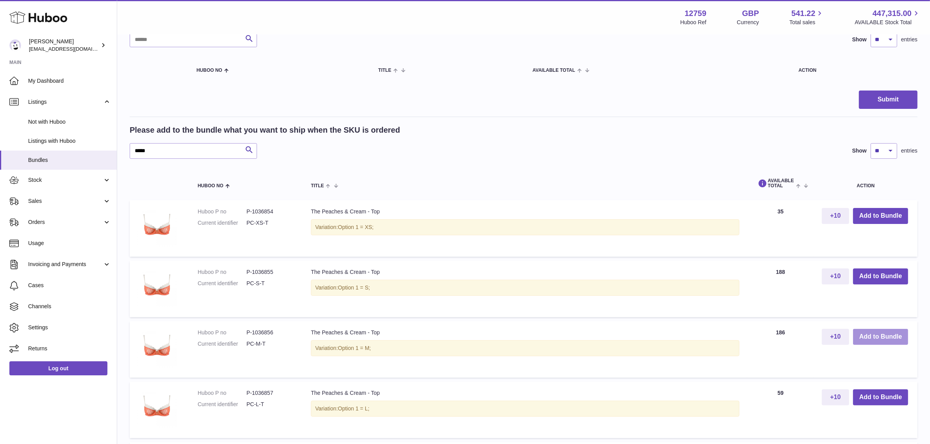
click at [875, 337] on button "Add to Bundle" at bounding box center [880, 337] width 55 height 16
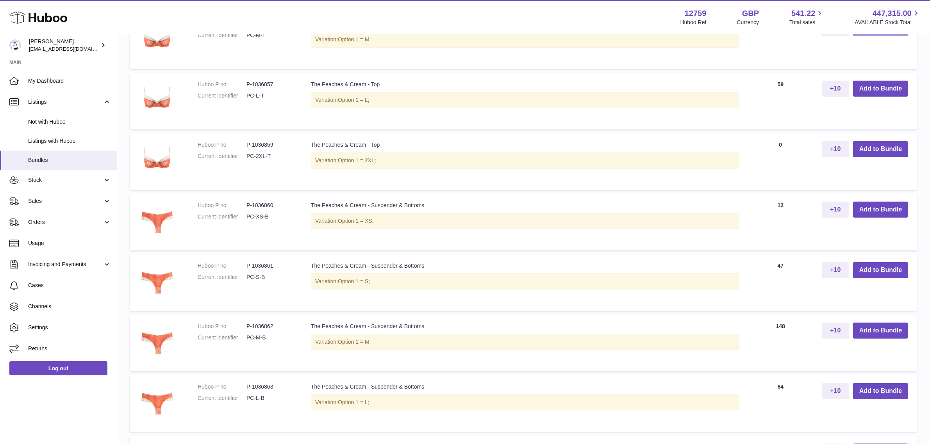
scroll to position [537, 0]
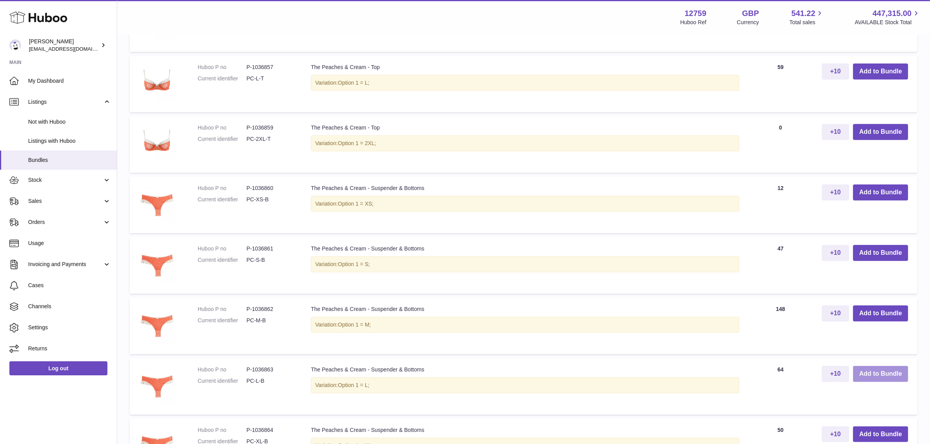
click at [897, 376] on button "Add to Bundle" at bounding box center [880, 374] width 55 height 16
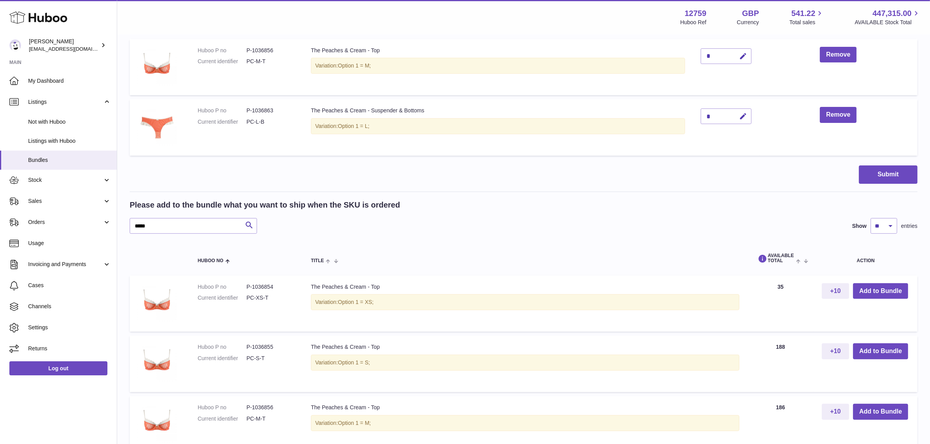
scroll to position [196, 0]
drag, startPoint x: 202, startPoint y: 229, endPoint x: 129, endPoint y: 225, distance: 73.2
click at [129, 225] on div "My Huboo - Create Bundle Please enter the SKU for your bundle **** Optional ext…" at bounding box center [523, 387] width 813 height 1096
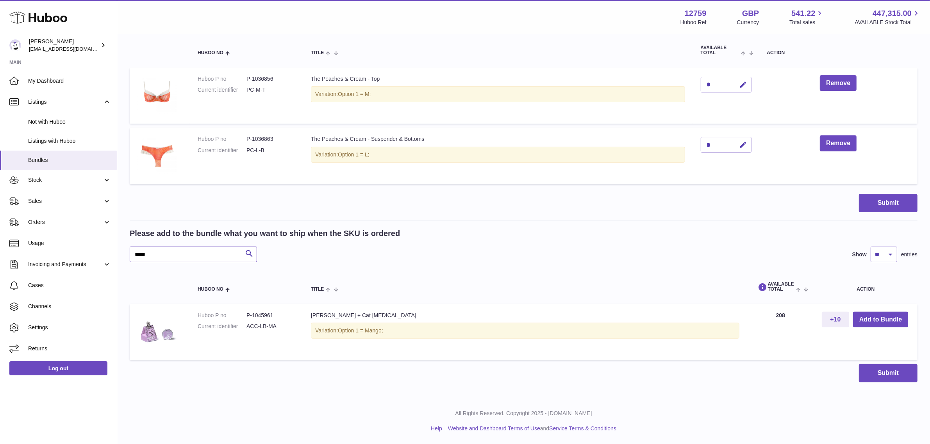
scroll to position [168, 0]
click at [876, 318] on button "Add to Bundle" at bounding box center [880, 320] width 55 height 16
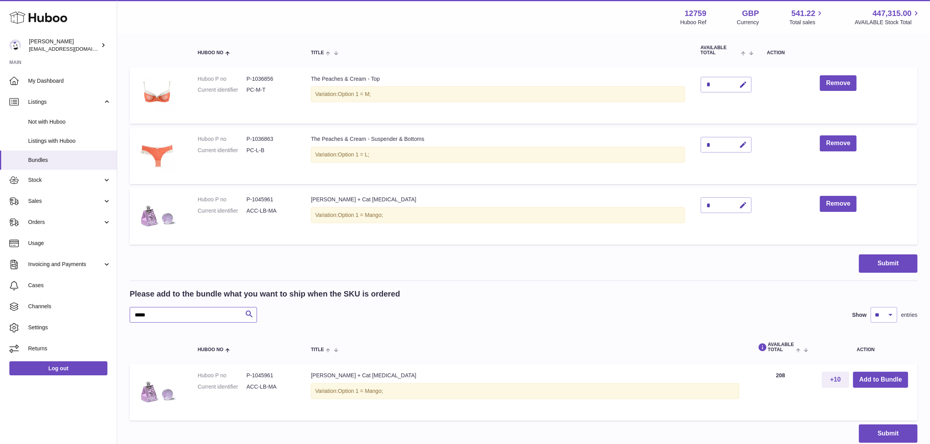
drag, startPoint x: 171, startPoint y: 315, endPoint x: 132, endPoint y: 314, distance: 39.1
click at [132, 314] on input "*****" at bounding box center [193, 315] width 127 height 16
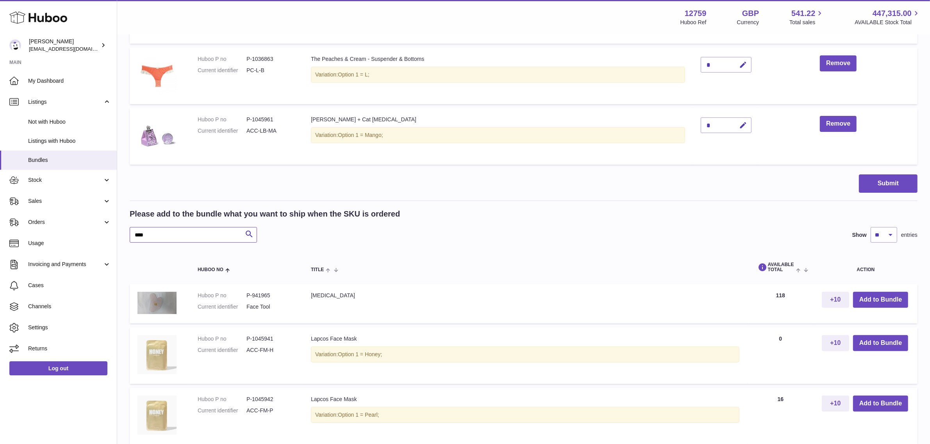
scroll to position [266, 0]
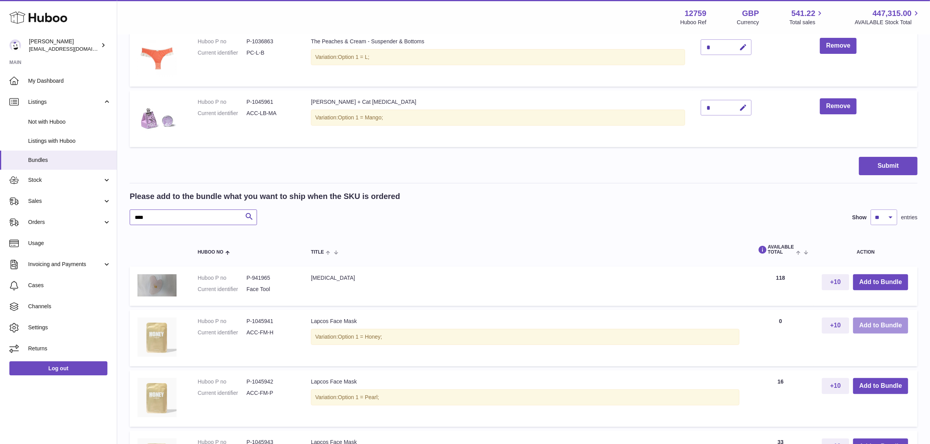
type input "****"
click at [875, 325] on button "Add to Bundle" at bounding box center [880, 326] width 55 height 16
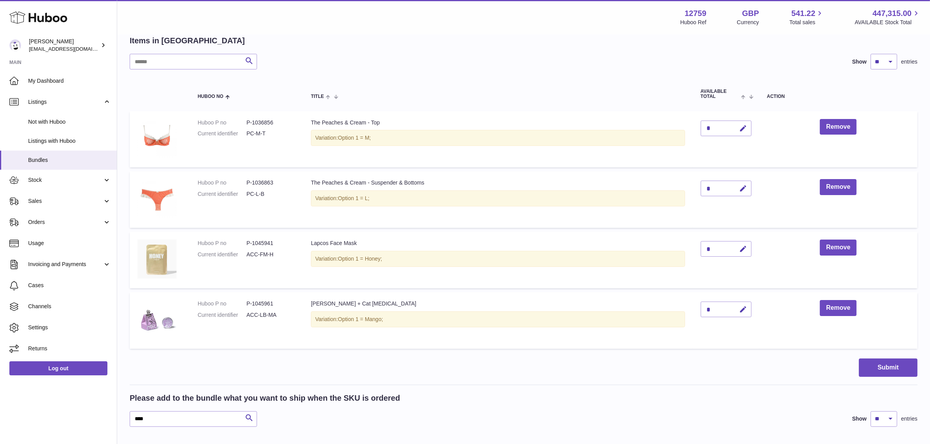
scroll to position [146, 0]
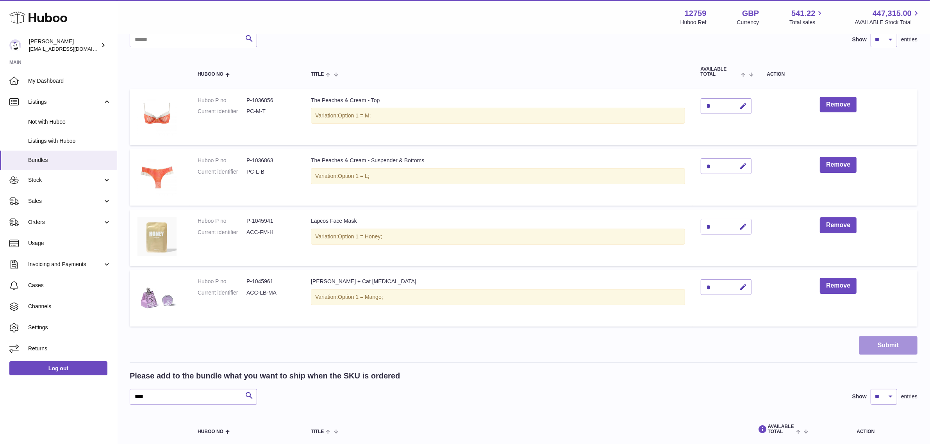
click at [885, 351] on button "Submit" at bounding box center [888, 346] width 59 height 18
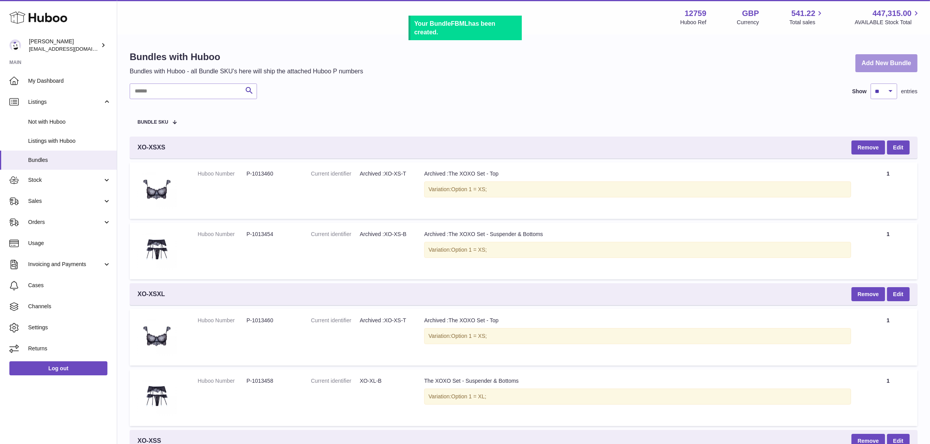
click at [890, 63] on link "Add New Bundle" at bounding box center [886, 63] width 62 height 18
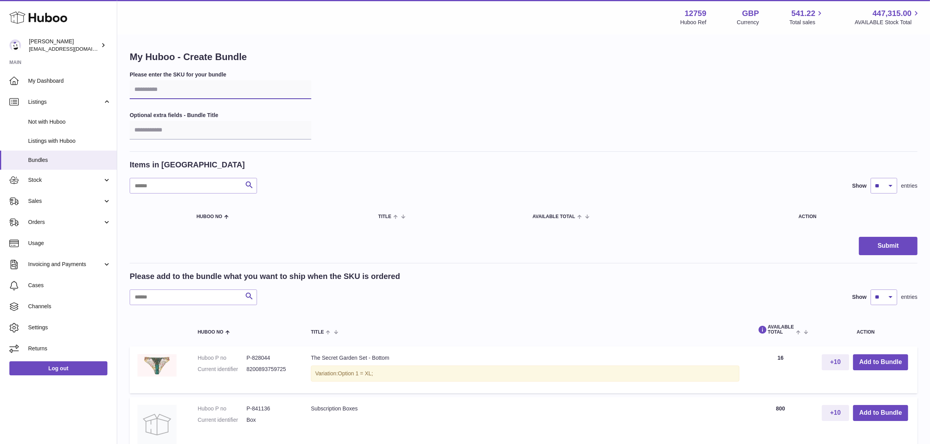
click at [161, 90] on input "text" at bounding box center [221, 89] width 182 height 19
type input "*****"
click at [164, 302] on input "text" at bounding box center [193, 298] width 127 height 16
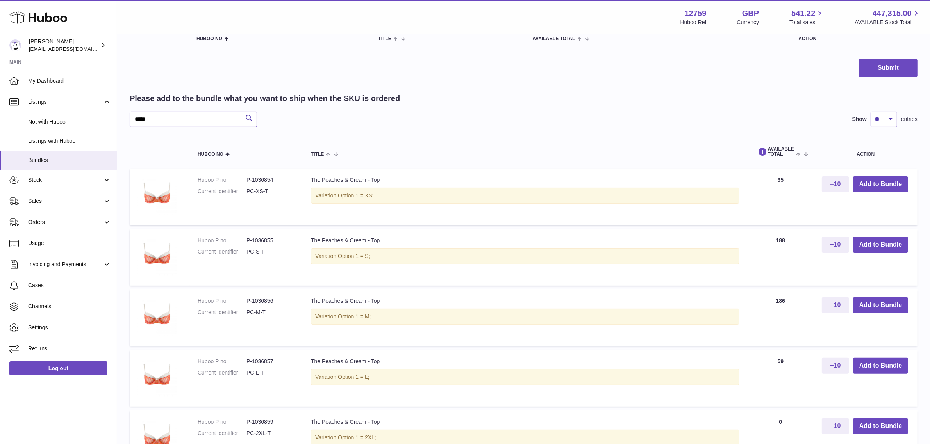
scroll to position [195, 0]
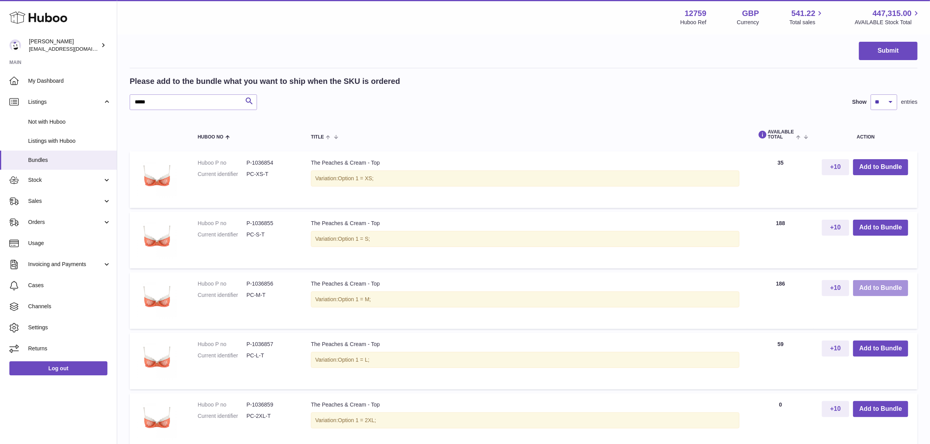
click at [875, 286] on button "Add to Bundle" at bounding box center [880, 288] width 55 height 16
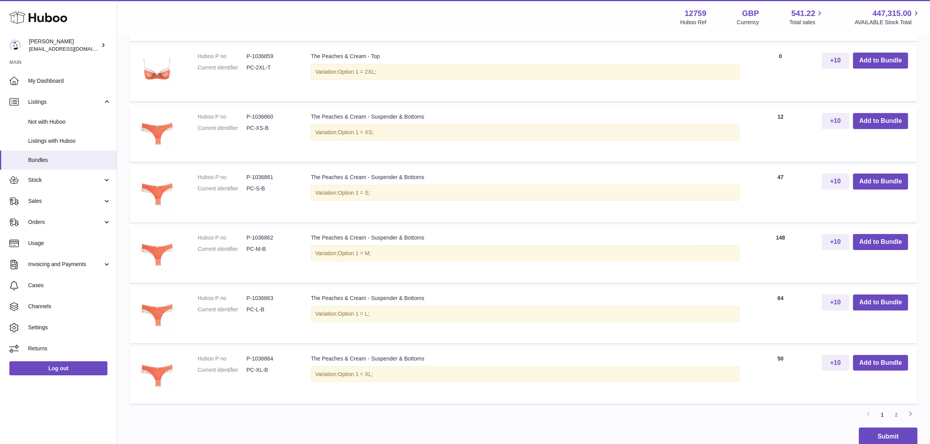
scroll to position [635, 0]
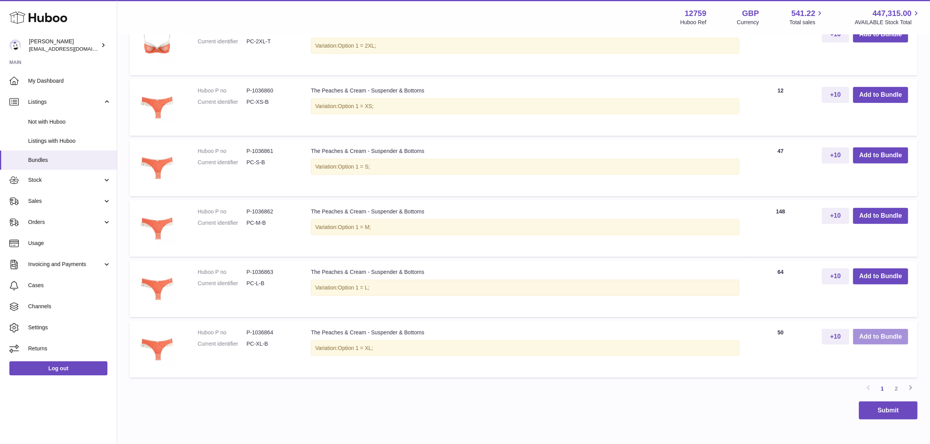
click at [860, 336] on button "Add to Bundle" at bounding box center [880, 337] width 55 height 16
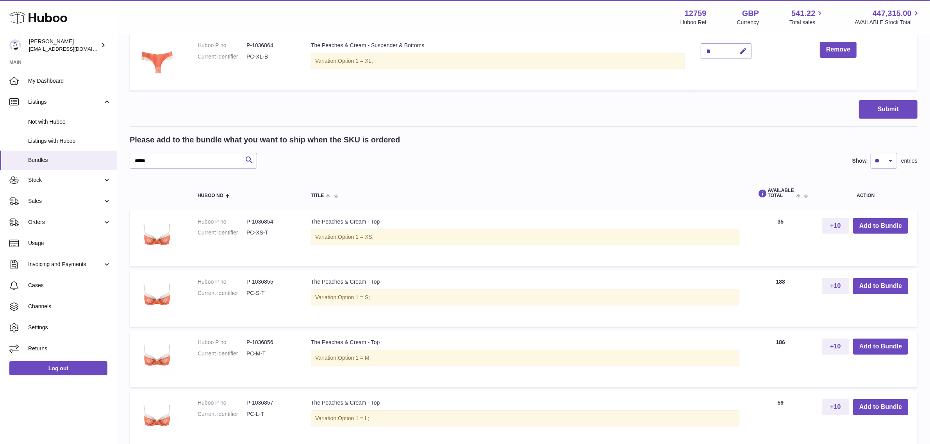
scroll to position [256, 0]
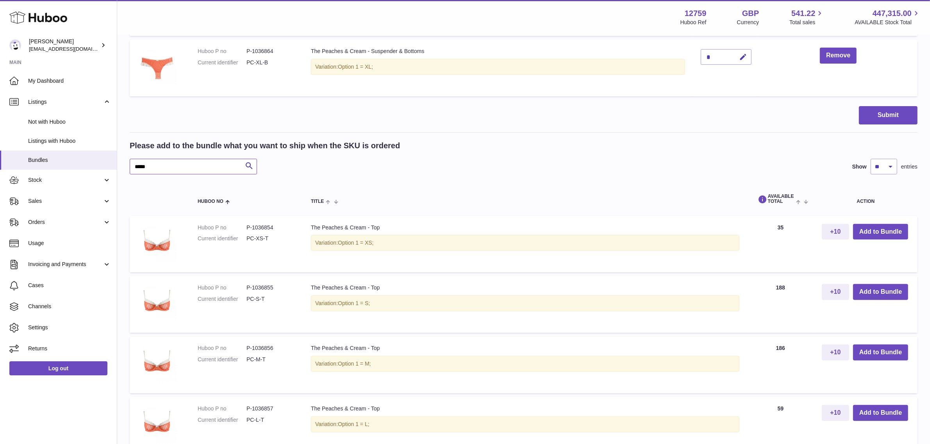
drag, startPoint x: 165, startPoint y: 162, endPoint x: 132, endPoint y: 165, distance: 33.7
click at [132, 165] on input "*****" at bounding box center [193, 167] width 127 height 16
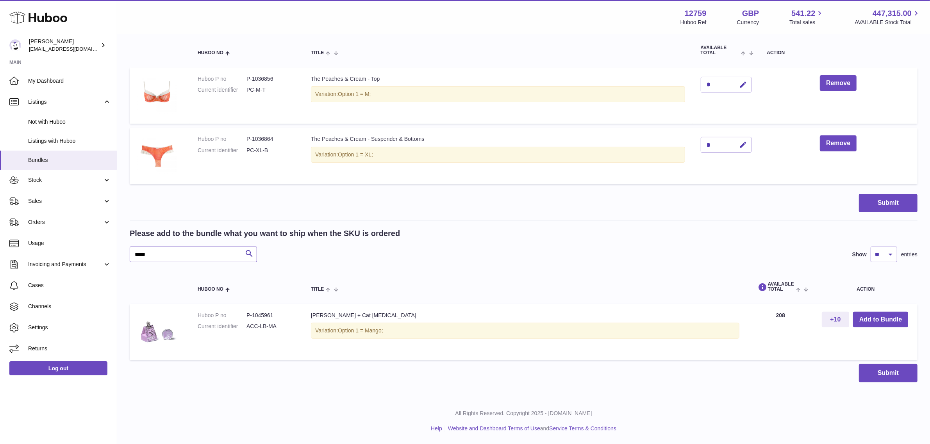
scroll to position [168, 0]
click at [884, 321] on button "Add to Bundle" at bounding box center [880, 320] width 55 height 16
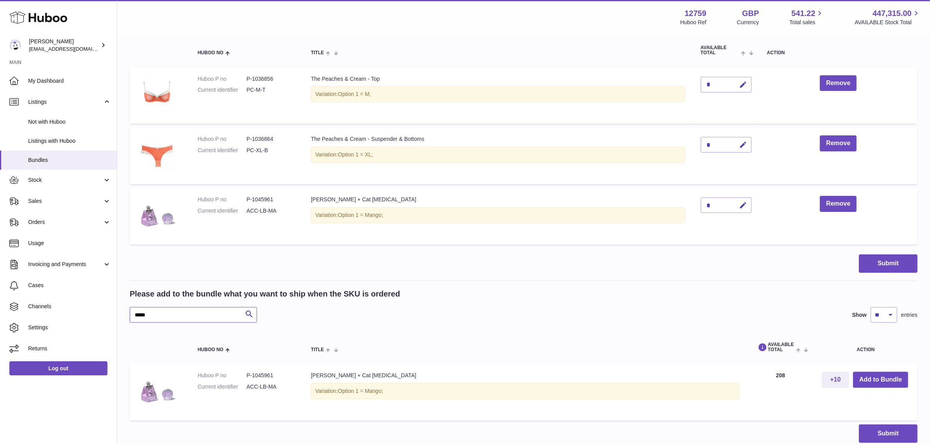
drag, startPoint x: 164, startPoint y: 316, endPoint x: 121, endPoint y: 313, distance: 43.0
click at [121, 313] on div "My Huboo - Create Bundle Please enter the SKU for your bundle ***** Optional ex…" at bounding box center [523, 163] width 813 height 592
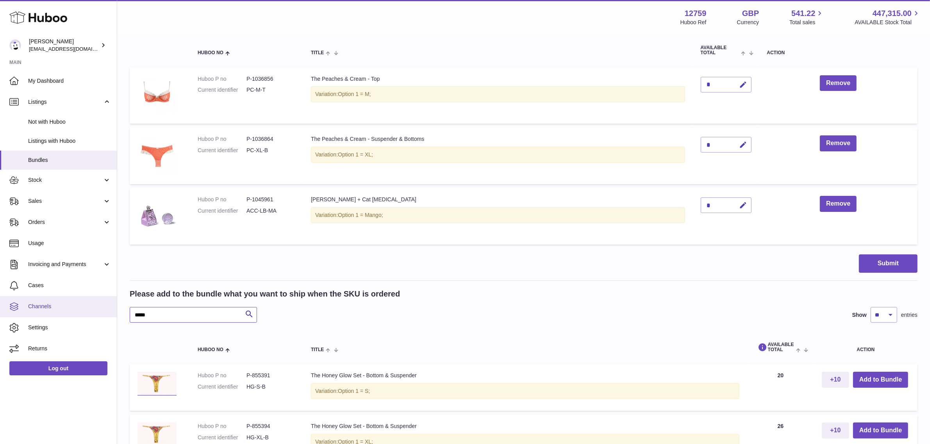
drag, startPoint x: 144, startPoint y: 309, endPoint x: 109, endPoint y: 307, distance: 35.2
click at [109, 307] on div "Huboo Sofia Panwar sofiapanwar@unndr.com Main My Dashboard Listings Not with Hu…" at bounding box center [465, 300] width 930 height 936
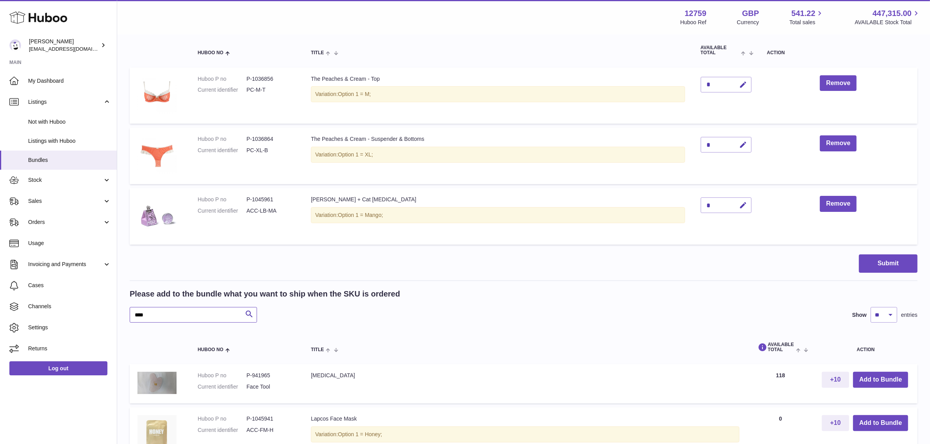
scroll to position [217, 0]
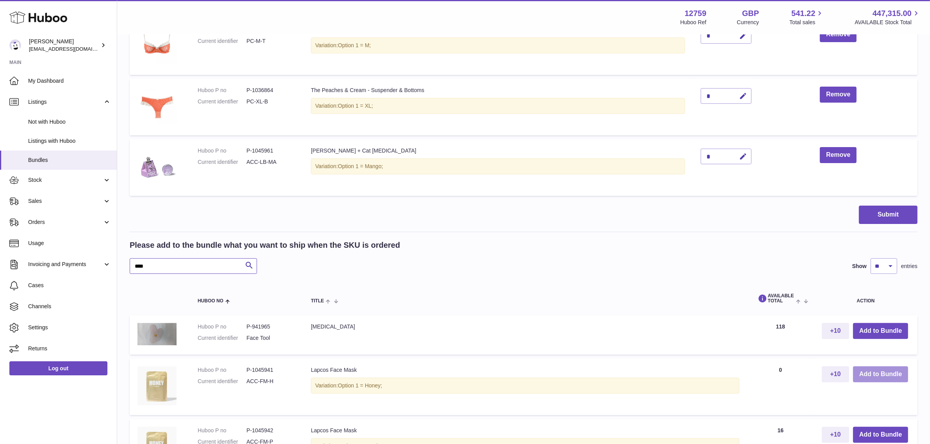
type input "****"
click at [862, 374] on button "Add to Bundle" at bounding box center [880, 375] width 55 height 16
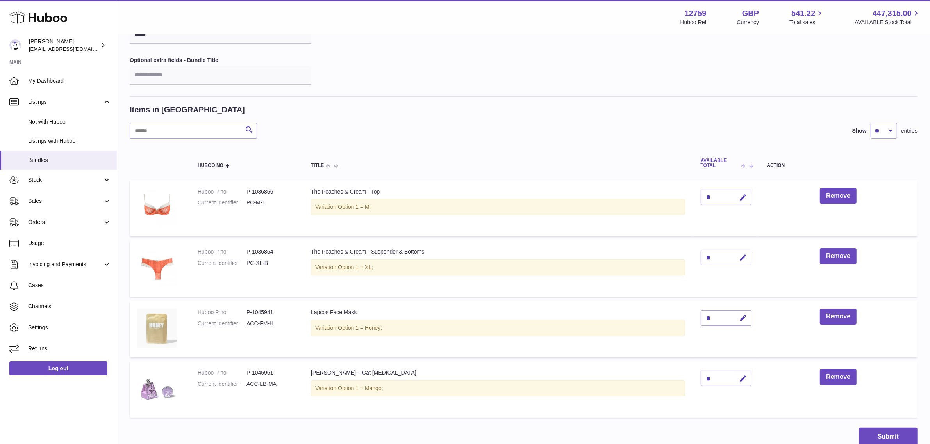
scroll to position [119, 0]
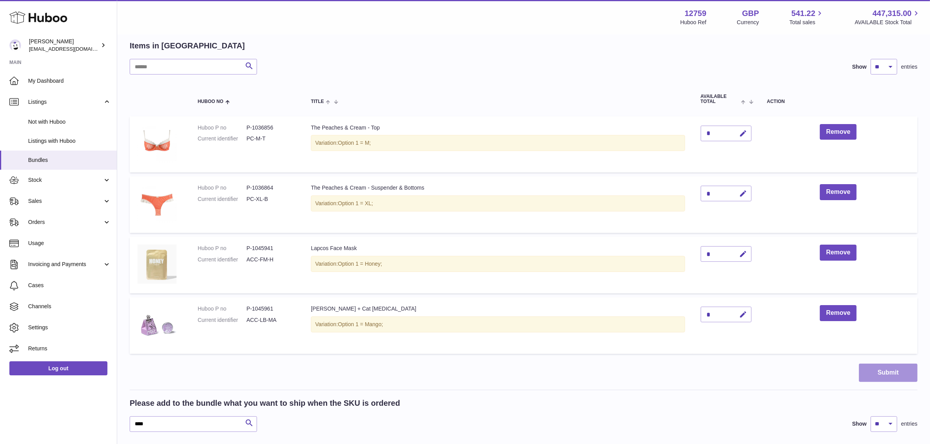
click at [882, 373] on button "Submit" at bounding box center [888, 373] width 59 height 18
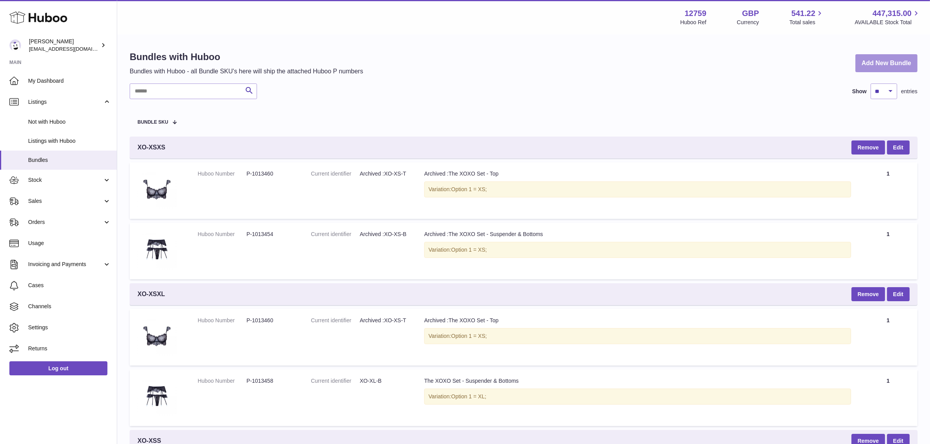
click at [889, 61] on link "Add New Bundle" at bounding box center [886, 63] width 62 height 18
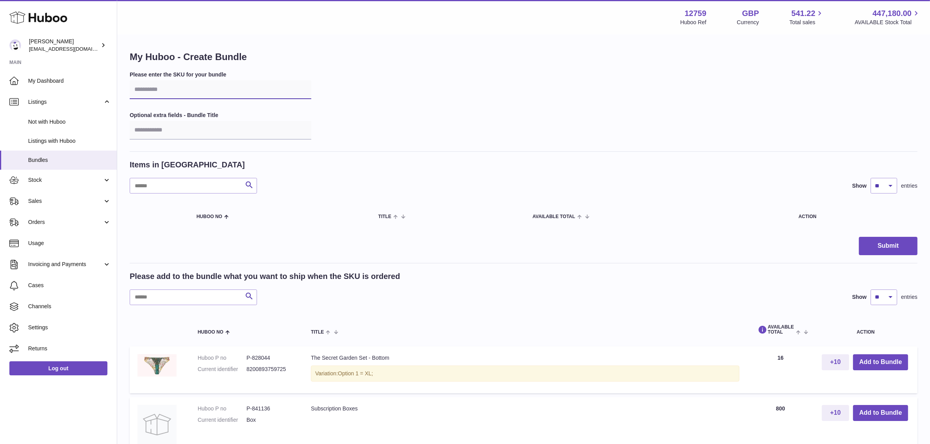
click at [172, 89] on input "text" at bounding box center [221, 89] width 182 height 19
type input "*****"
click at [164, 299] on input "text" at bounding box center [193, 298] width 127 height 16
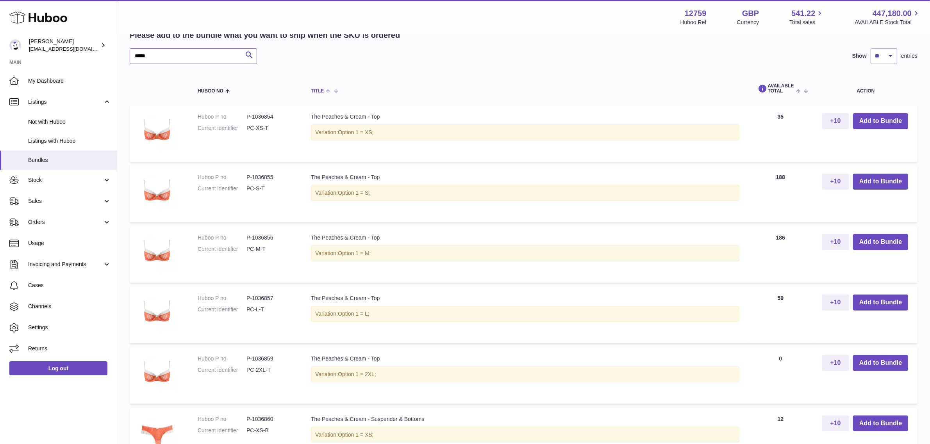
scroll to position [244, 0]
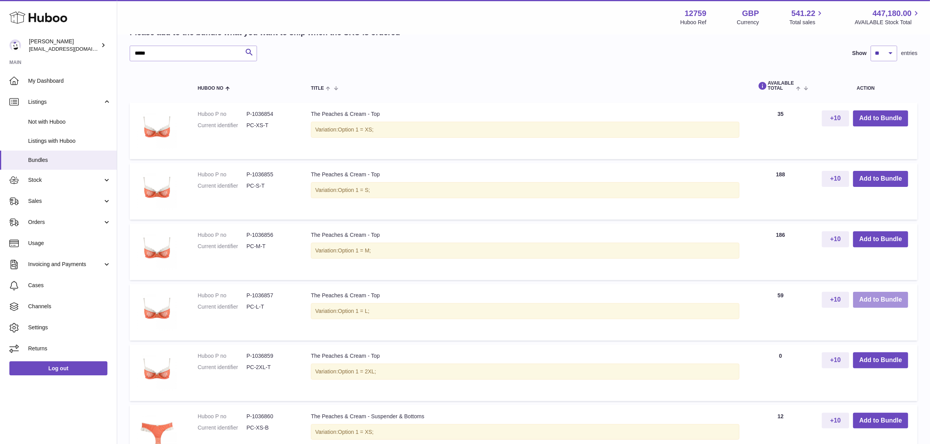
click at [865, 297] on button "Add to Bundle" at bounding box center [880, 300] width 55 height 16
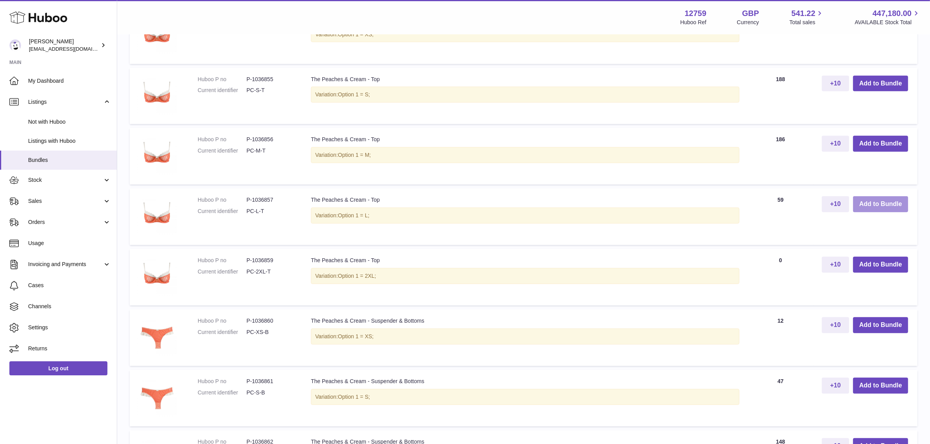
scroll to position [407, 0]
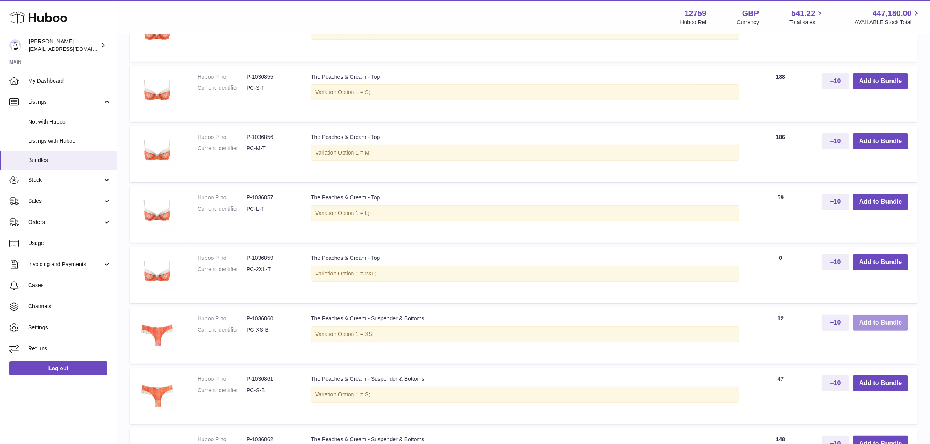
click at [870, 325] on button "Add to Bundle" at bounding box center [880, 323] width 55 height 16
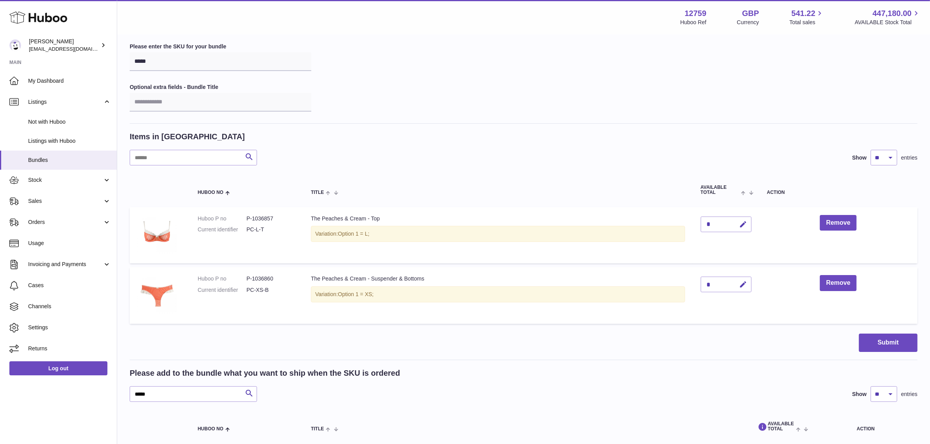
scroll to position [28, 0]
drag, startPoint x: 182, startPoint y: 397, endPoint x: 130, endPoint y: 393, distance: 52.8
click at [130, 393] on input "*****" at bounding box center [193, 395] width 127 height 16
type input "*****"
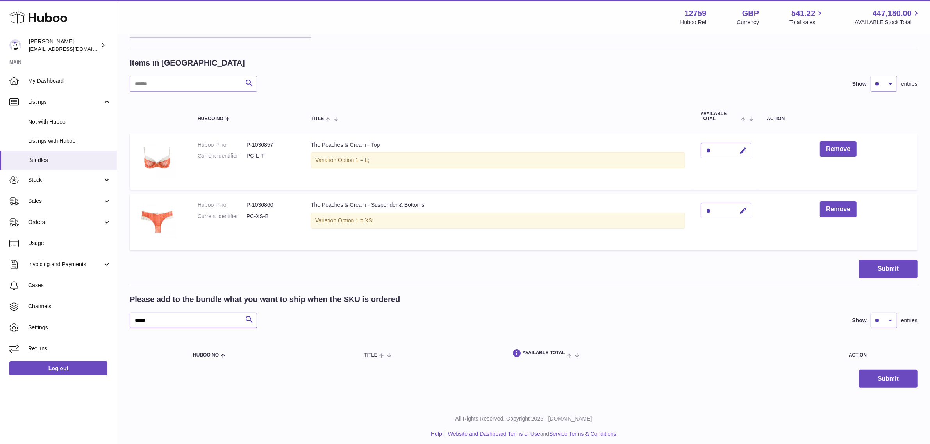
scroll to position [107, 0]
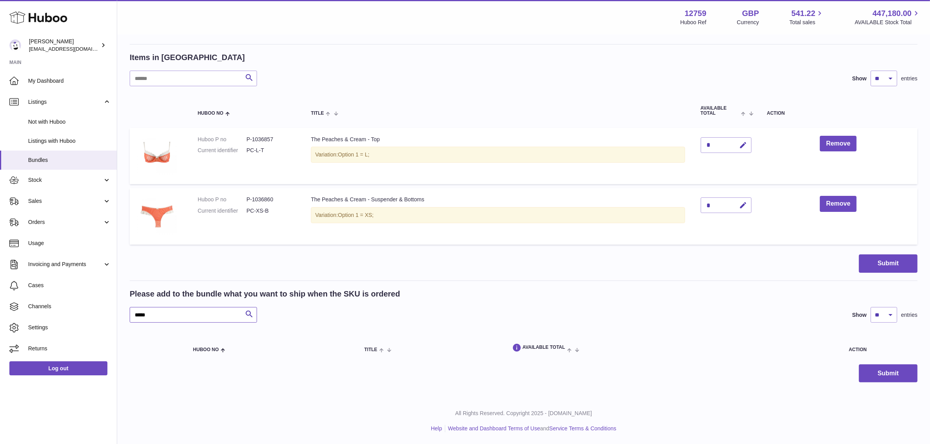
drag, startPoint x: 192, startPoint y: 319, endPoint x: 127, endPoint y: 317, distance: 65.3
click at [128, 317] on div "My Huboo - Create Bundle Please enter the SKU for your bundle ***** Optional ex…" at bounding box center [523, 163] width 813 height 471
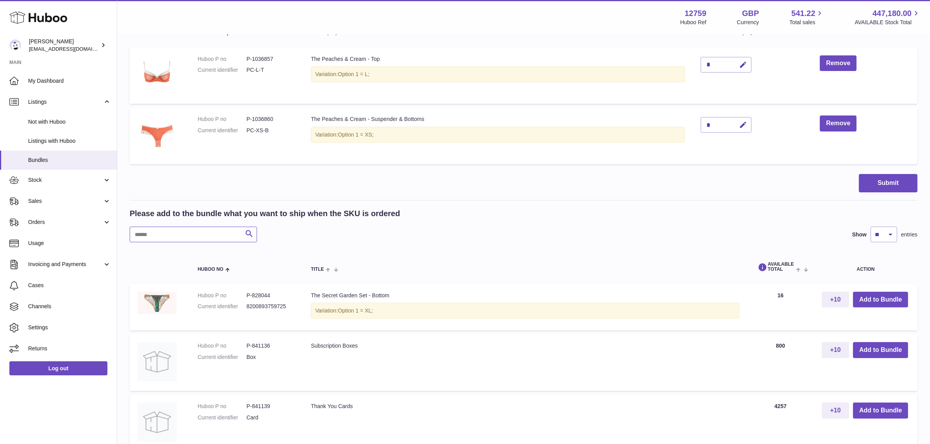
scroll to position [205, 0]
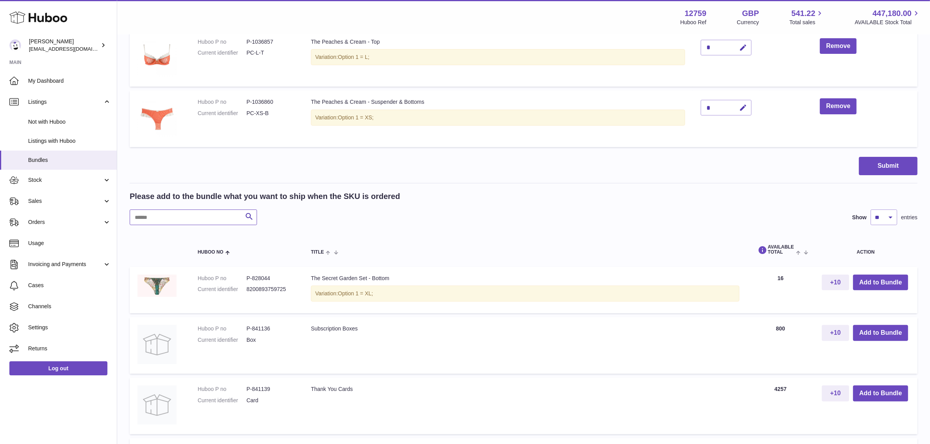
click at [168, 218] on input "text" at bounding box center [193, 218] width 127 height 16
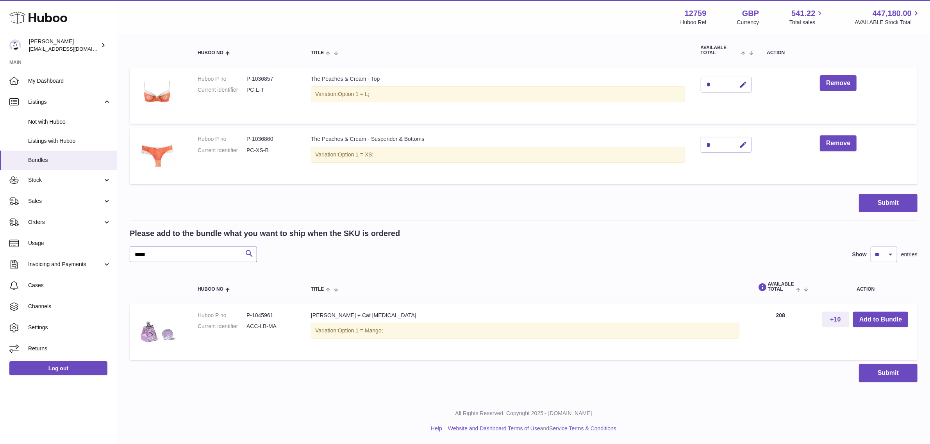
scroll to position [168, 0]
click at [877, 317] on button "Add to Bundle" at bounding box center [880, 320] width 55 height 16
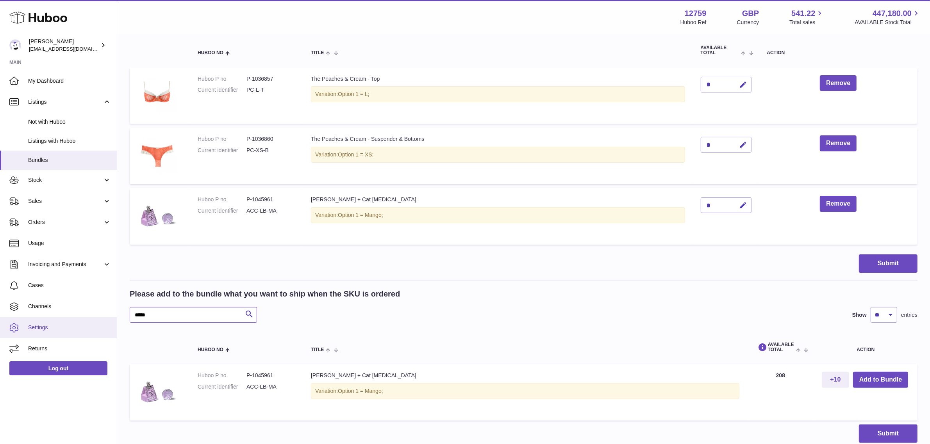
drag, startPoint x: 164, startPoint y: 311, endPoint x: 108, endPoint y: 321, distance: 56.8
click at [108, 321] on div "Huboo Sofia Panwar sofiapanwar@unndr.com Main My Dashboard Listings Not with Hu…" at bounding box center [465, 168] width 930 height 673
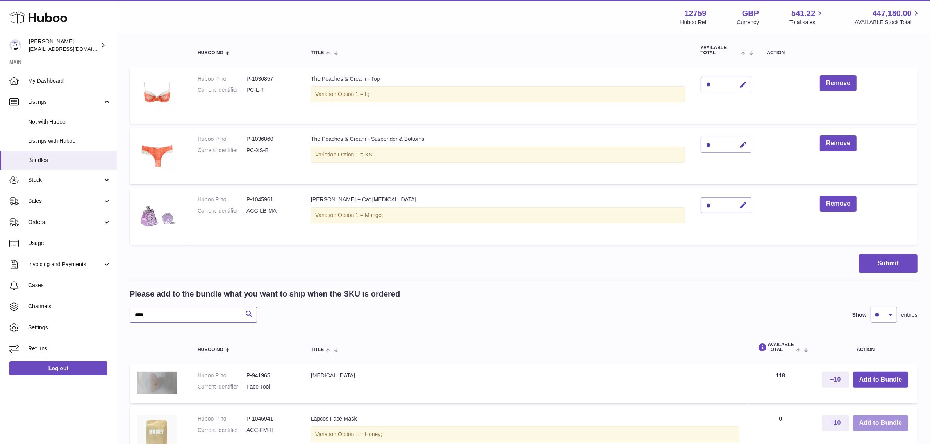
type input "****"
click at [877, 422] on button "Add to Bundle" at bounding box center [880, 424] width 55 height 16
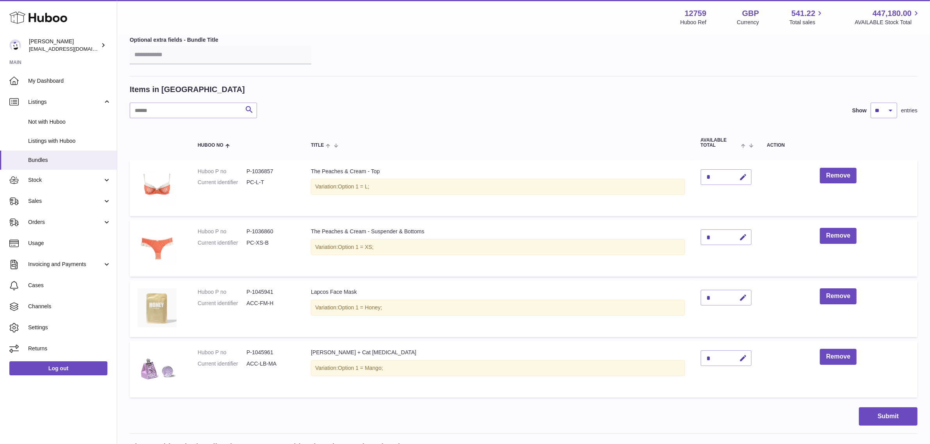
scroll to position [98, 0]
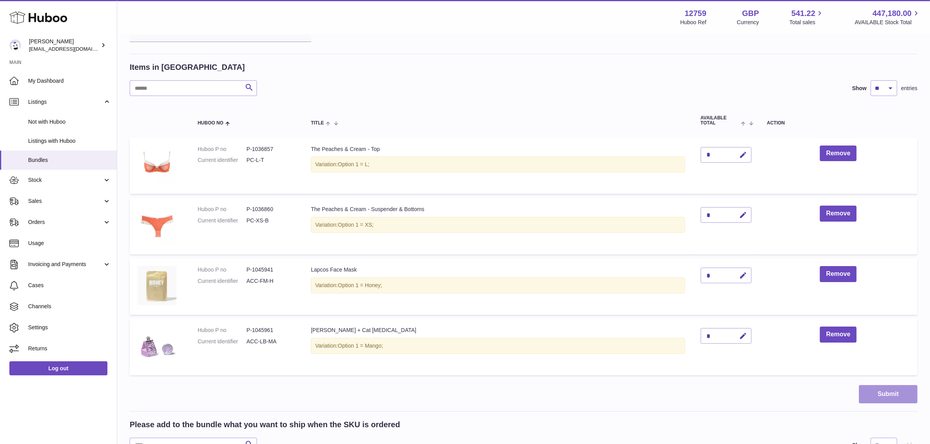
click at [880, 395] on button "Submit" at bounding box center [888, 394] width 59 height 18
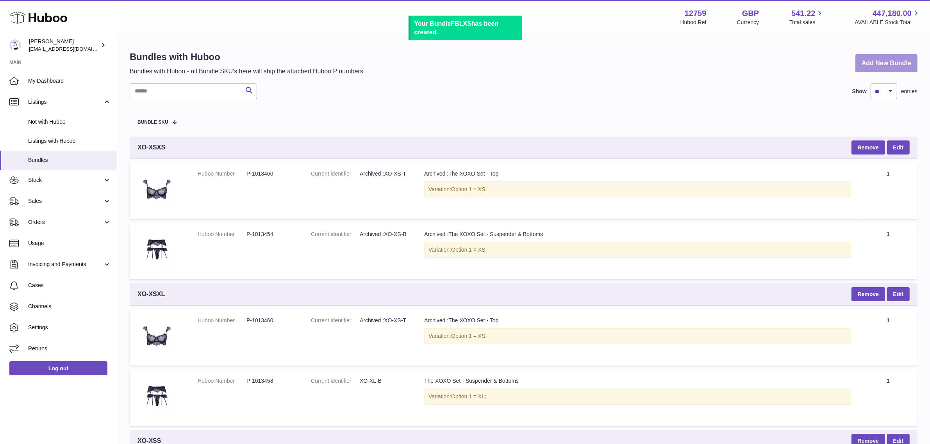
click at [892, 62] on link "Add New Bundle" at bounding box center [886, 63] width 62 height 18
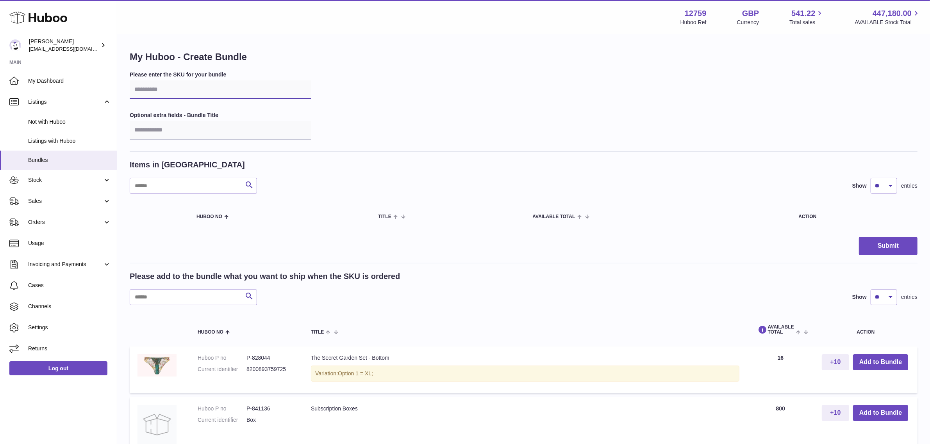
click at [196, 91] on input "text" at bounding box center [221, 89] width 182 height 19
type input "****"
click at [158, 293] on input "text" at bounding box center [193, 298] width 127 height 16
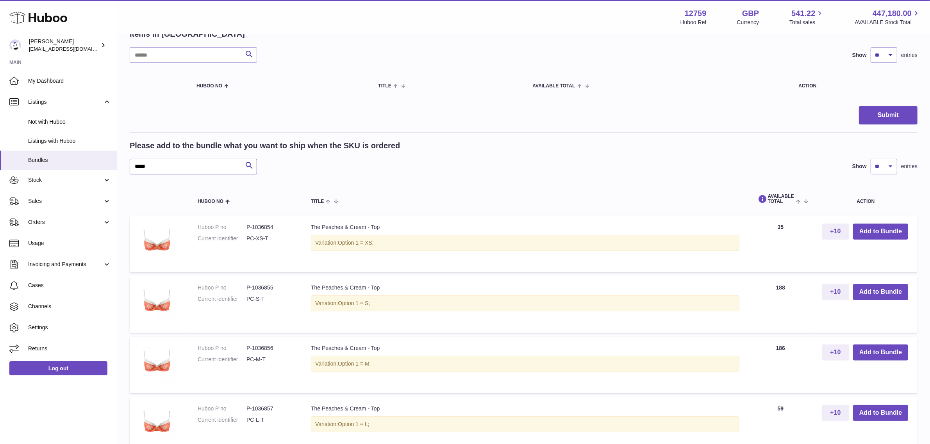
scroll to position [146, 0]
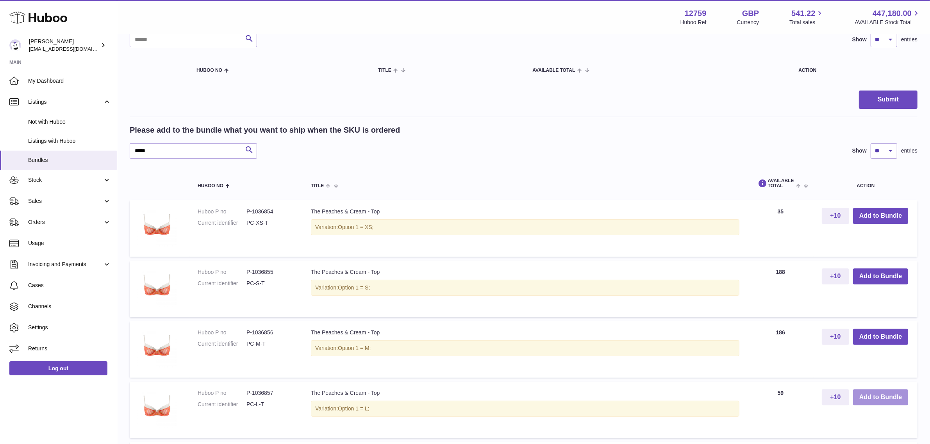
click at [871, 393] on button "Add to Bundle" at bounding box center [880, 398] width 55 height 16
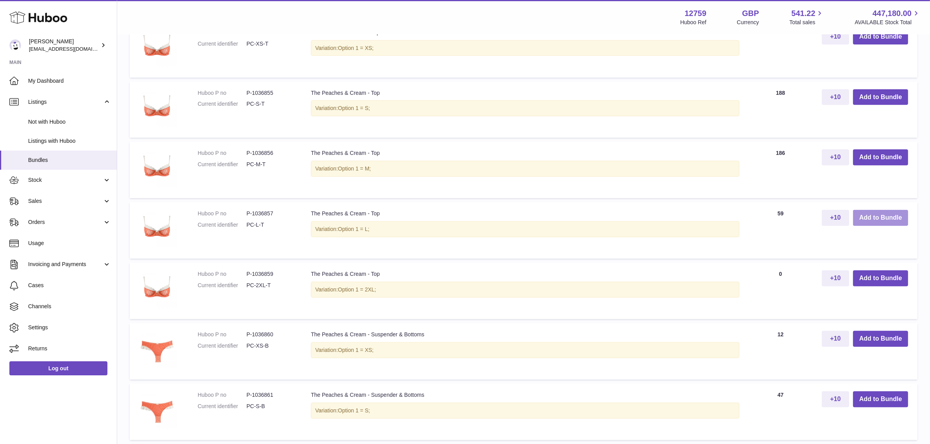
scroll to position [439, 0]
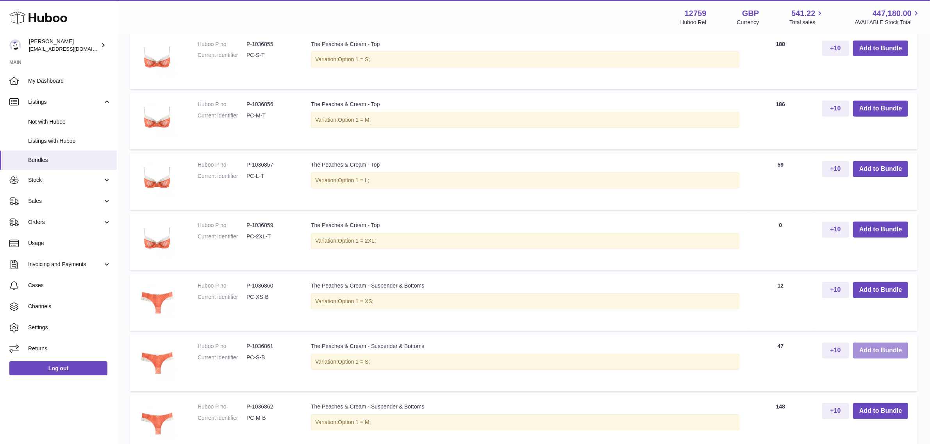
click at [859, 354] on button "Add to Bundle" at bounding box center [880, 351] width 55 height 16
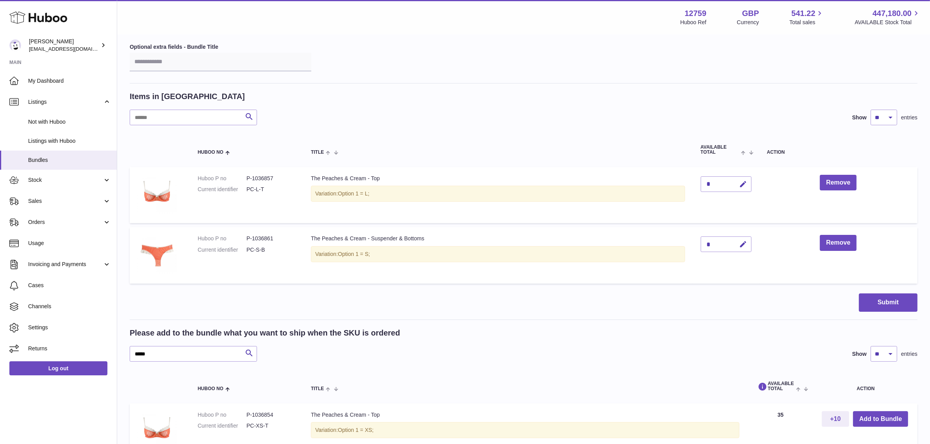
scroll to position [61, 0]
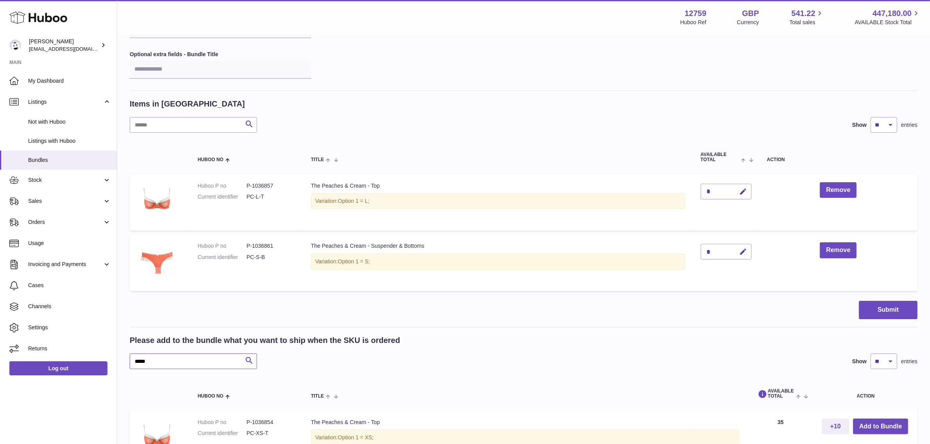
click at [180, 360] on input "*****" at bounding box center [193, 362] width 127 height 16
type input "*"
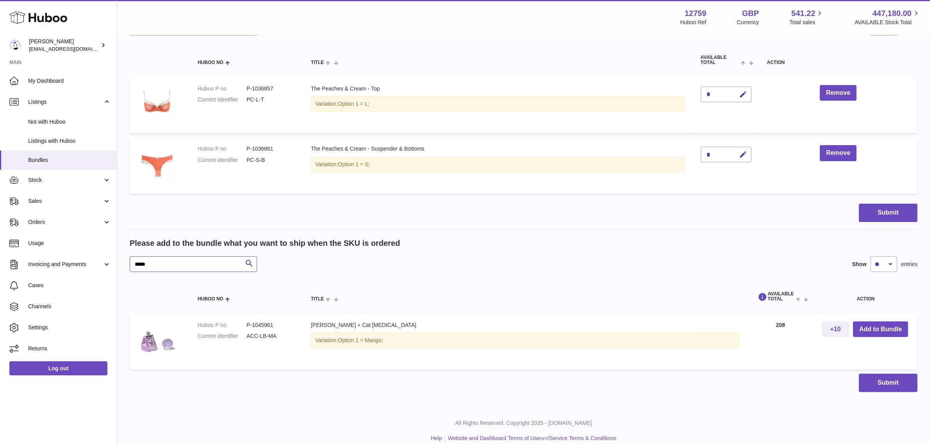
scroll to position [159, 0]
click at [869, 327] on button "Add to Bundle" at bounding box center [880, 329] width 55 height 16
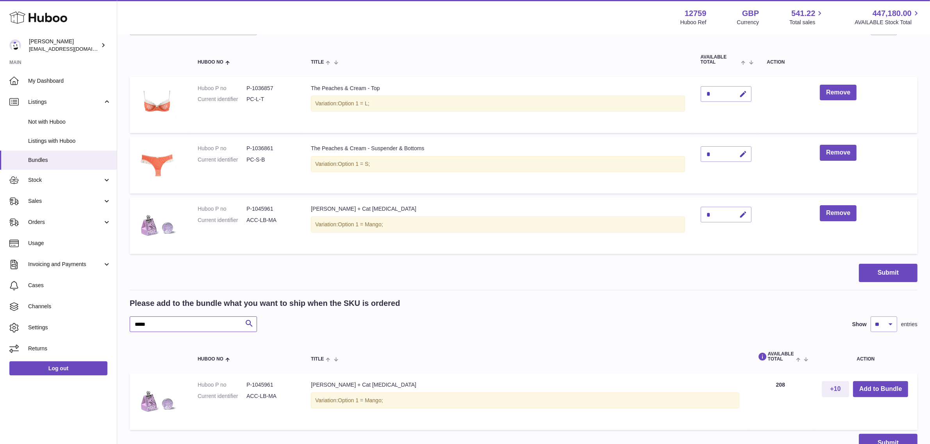
drag, startPoint x: 169, startPoint y: 325, endPoint x: 120, endPoint y: 321, distance: 49.4
click at [120, 321] on div "My Huboo - Create Bundle Please enter the SKU for your bundle **** Optional ext…" at bounding box center [523, 173] width 813 height 592
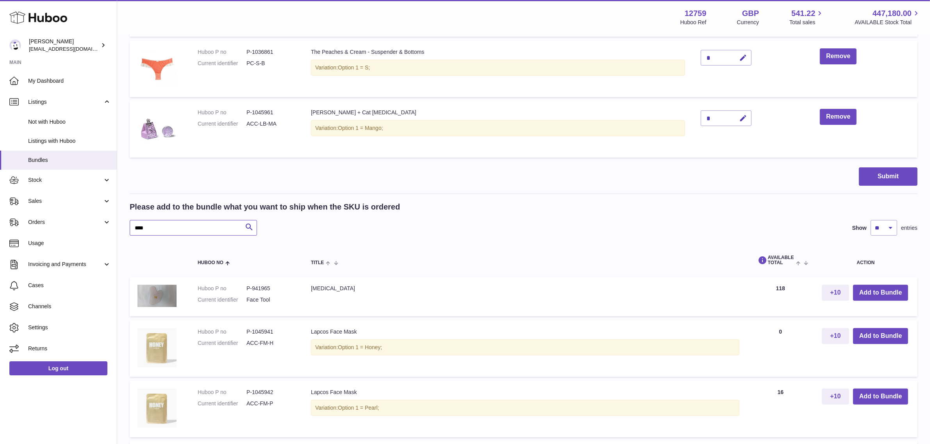
scroll to position [256, 0]
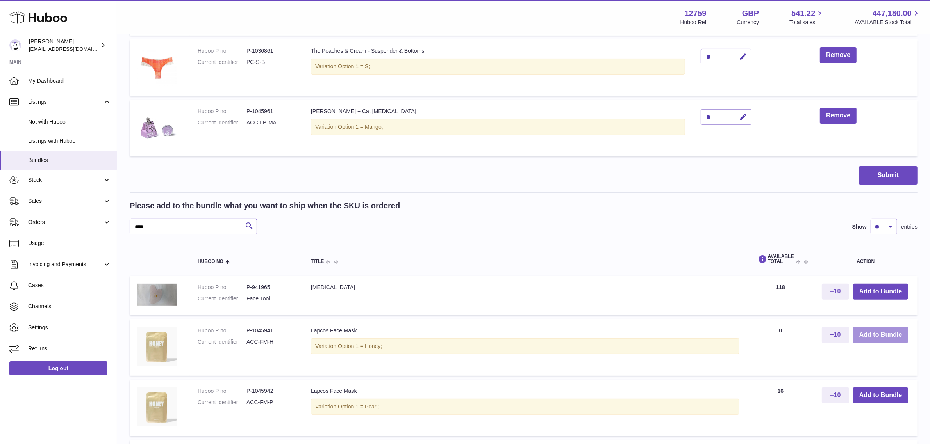
type input "****"
click at [869, 335] on button "Add to Bundle" at bounding box center [880, 335] width 55 height 16
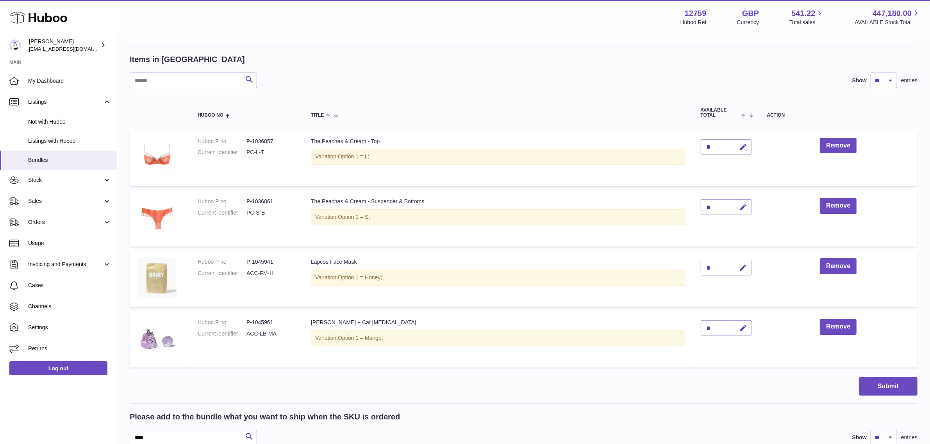
scroll to position [146, 0]
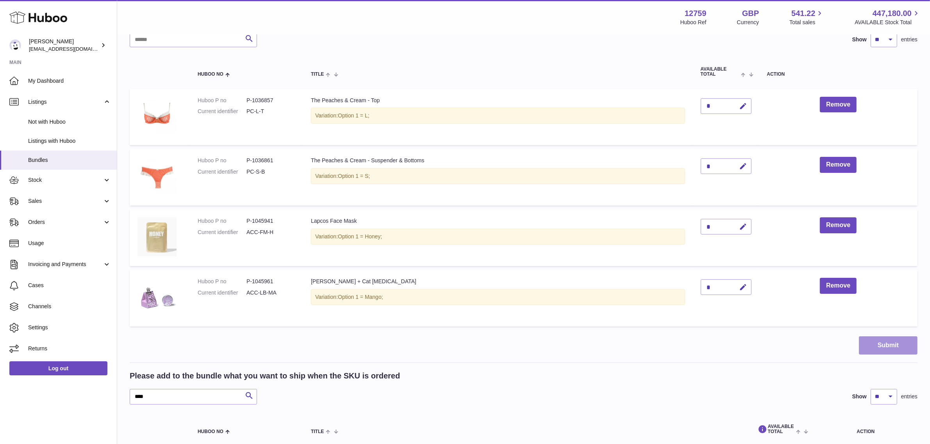
click at [889, 346] on button "Submit" at bounding box center [888, 346] width 59 height 18
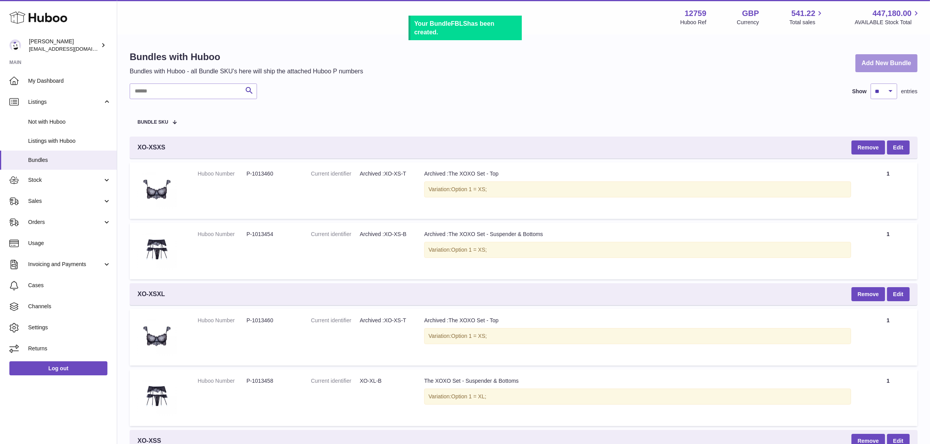
click at [872, 65] on link "Add New Bundle" at bounding box center [886, 63] width 62 height 18
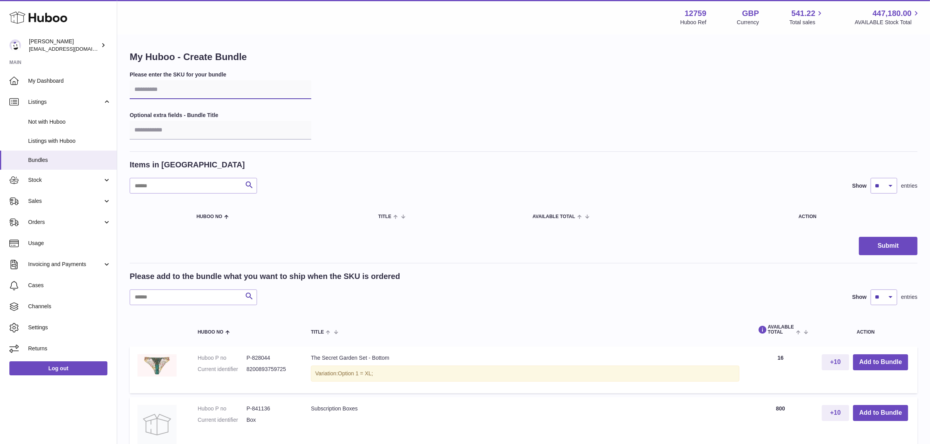
click at [156, 90] on input "text" at bounding box center [221, 89] width 182 height 19
type input "****"
click at [157, 299] on input "text" at bounding box center [193, 298] width 127 height 16
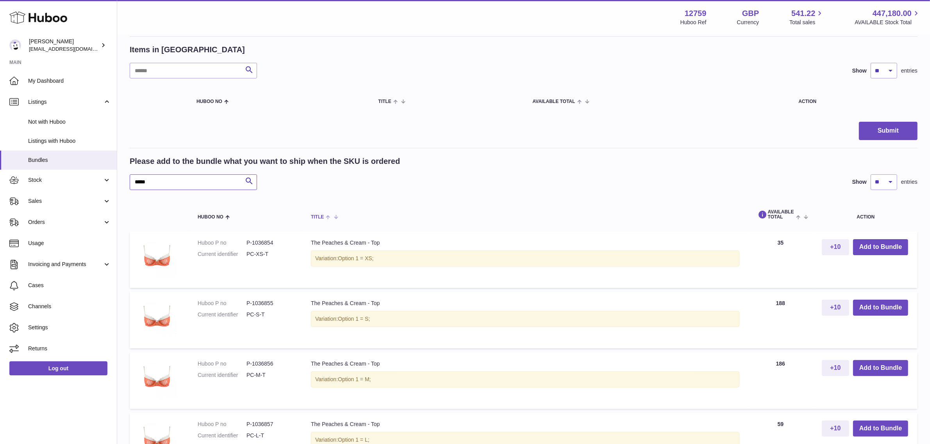
scroll to position [195, 0]
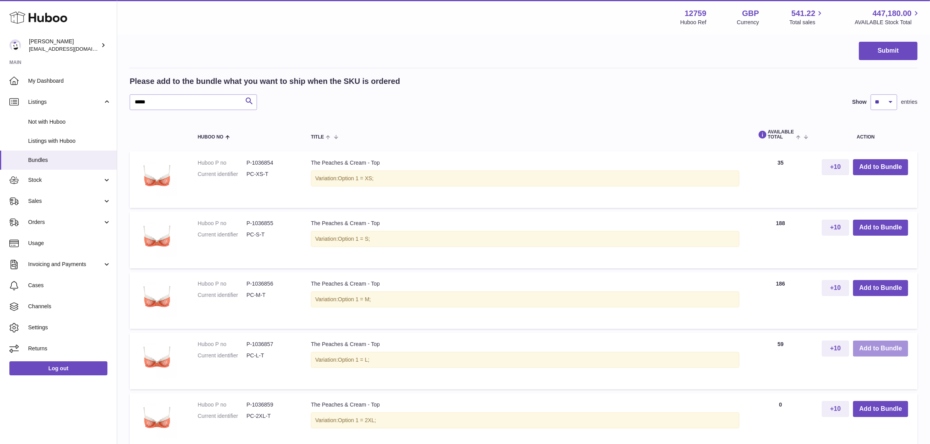
click at [873, 349] on button "Add to Bundle" at bounding box center [880, 349] width 55 height 16
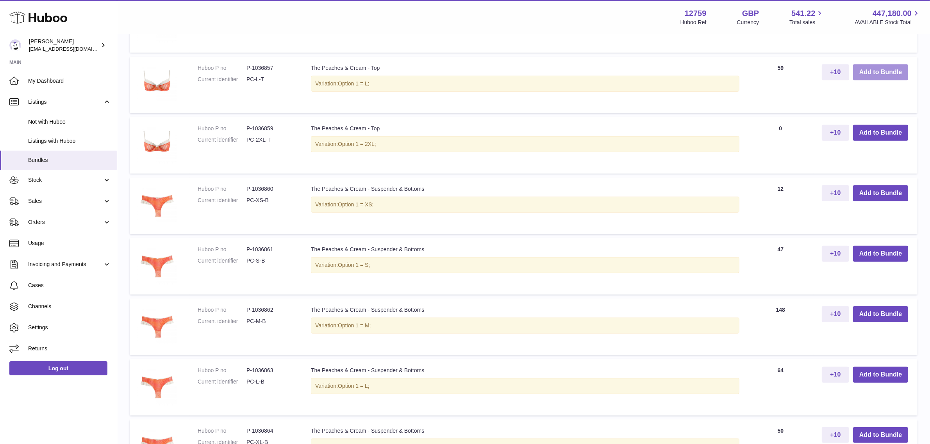
scroll to position [537, 0]
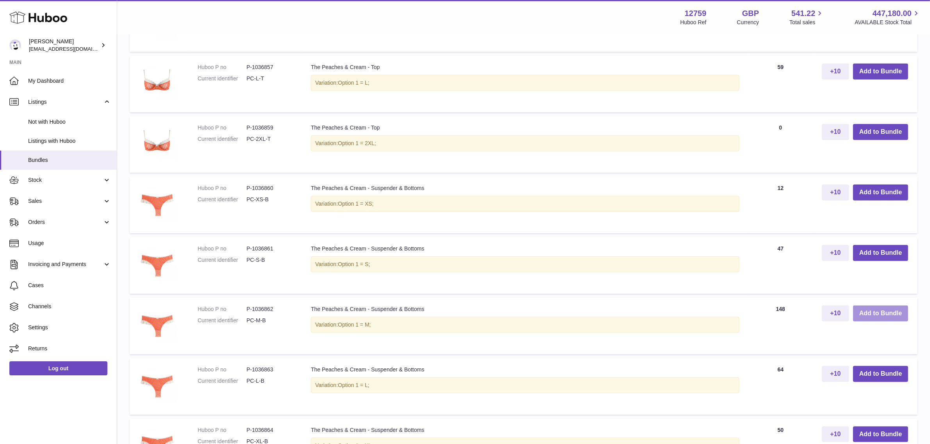
click at [891, 312] on button "Add to Bundle" at bounding box center [880, 314] width 55 height 16
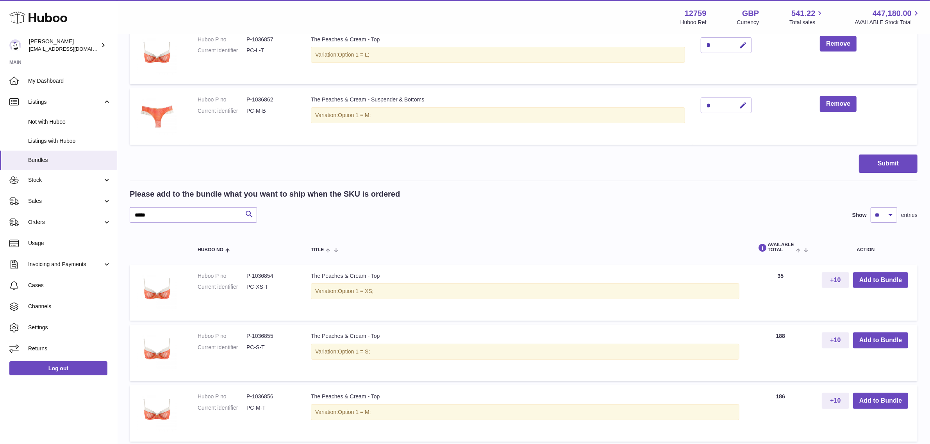
scroll to position [207, 0]
click at [184, 215] on input "*****" at bounding box center [193, 216] width 127 height 16
type input "*"
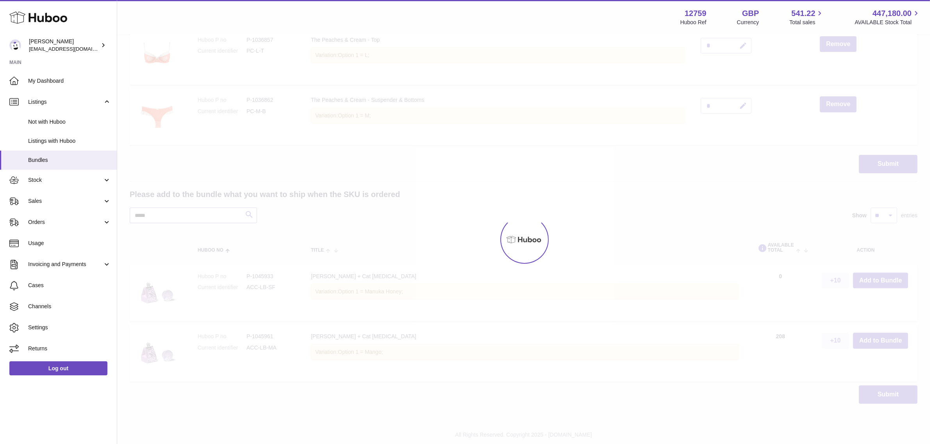
scroll to position [168, 0]
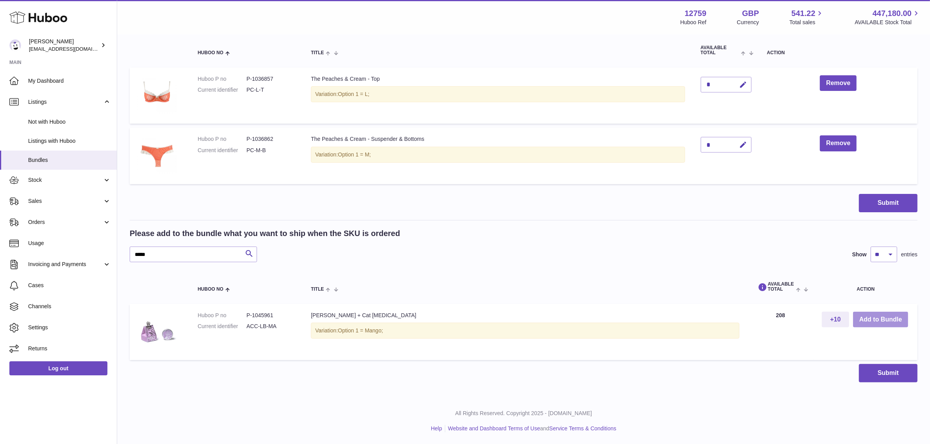
click at [878, 318] on button "Add to Bundle" at bounding box center [880, 320] width 55 height 16
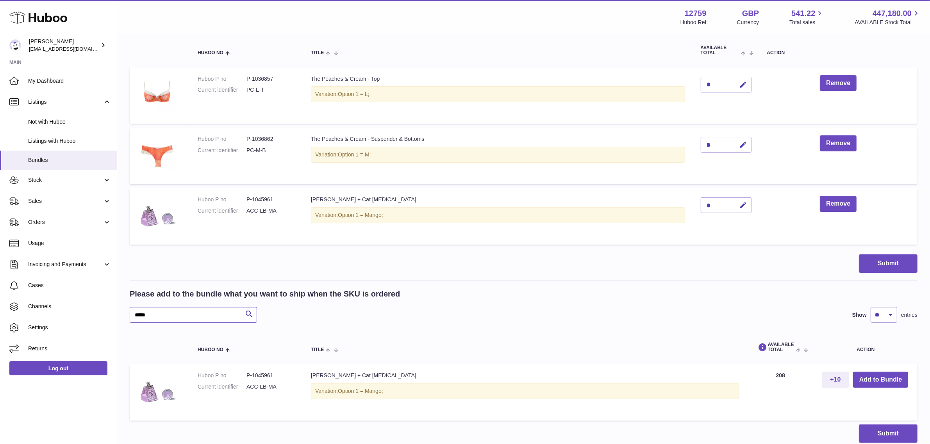
drag, startPoint x: 163, startPoint y: 314, endPoint x: 128, endPoint y: 314, distance: 35.2
click at [128, 314] on div "My Huboo - Create Bundle Please enter the SKU for your bundle **** Optional ext…" at bounding box center [523, 163] width 813 height 592
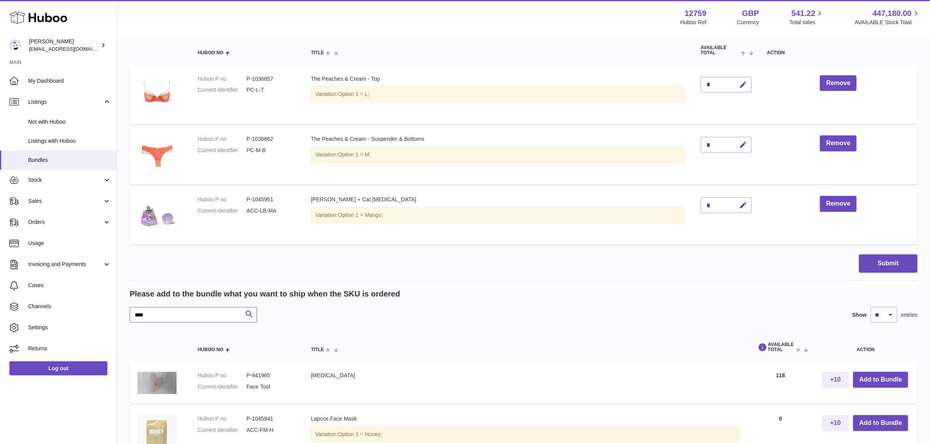
scroll to position [217, 0]
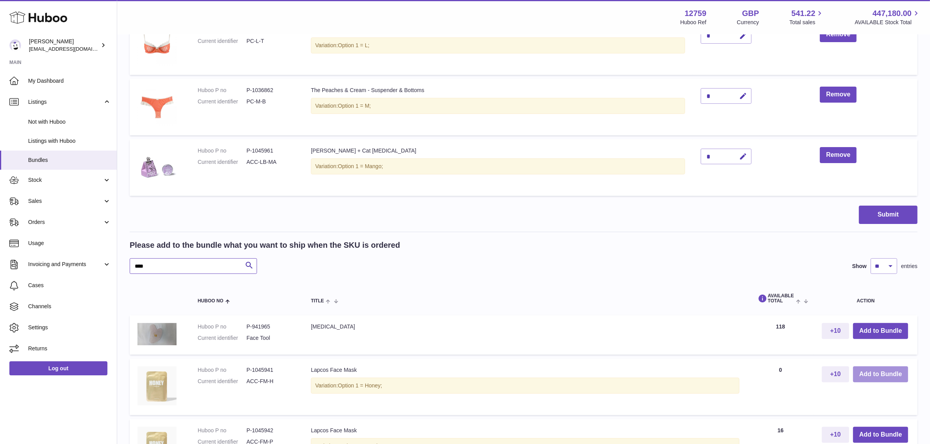
type input "****"
click at [883, 374] on button "Add to Bundle" at bounding box center [880, 375] width 55 height 16
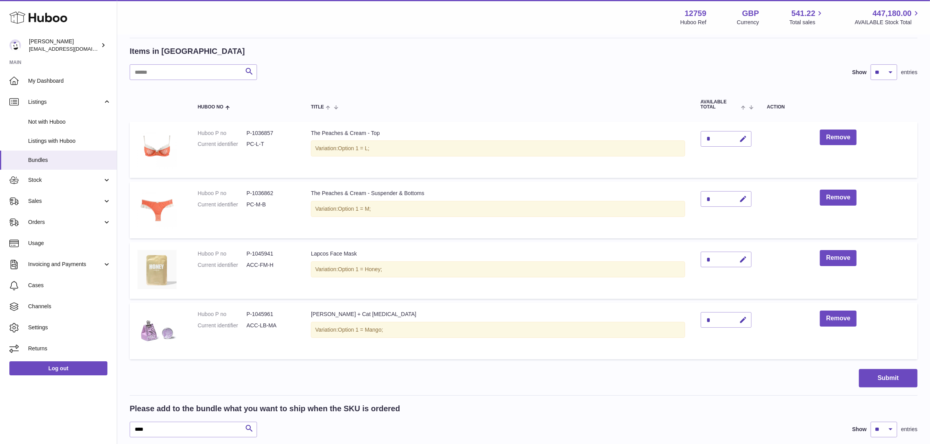
scroll to position [119, 0]
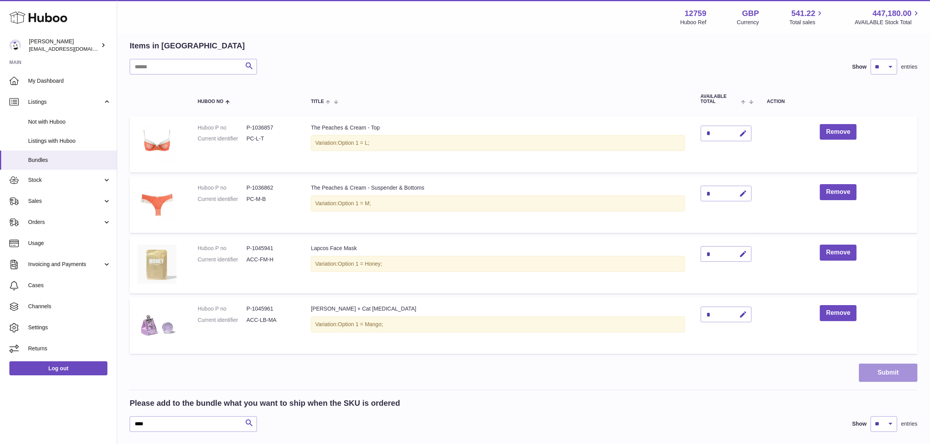
click at [893, 372] on button "Submit" at bounding box center [888, 373] width 59 height 18
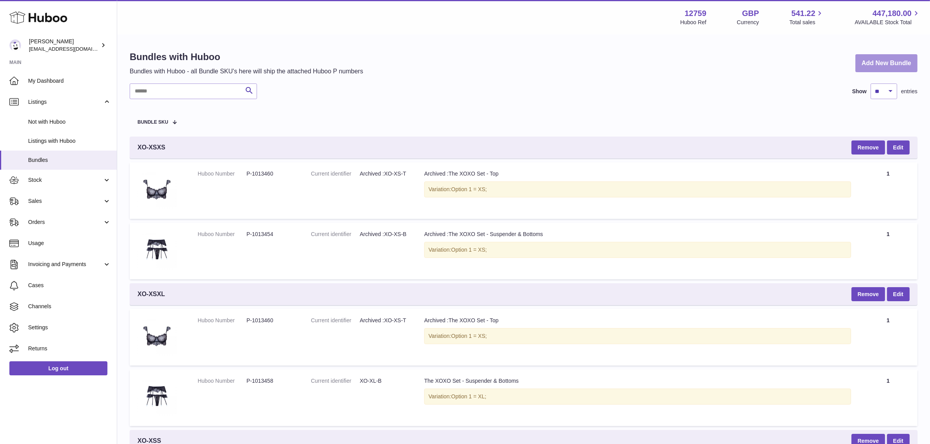
click at [878, 63] on link "Add New Bundle" at bounding box center [886, 63] width 62 height 18
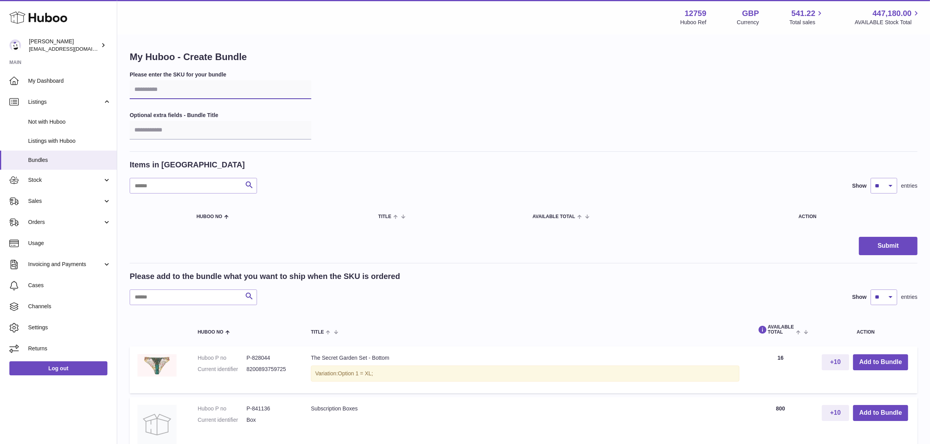
click at [168, 92] on input "text" at bounding box center [221, 89] width 182 height 19
type input "****"
click at [157, 303] on input "text" at bounding box center [193, 298] width 127 height 16
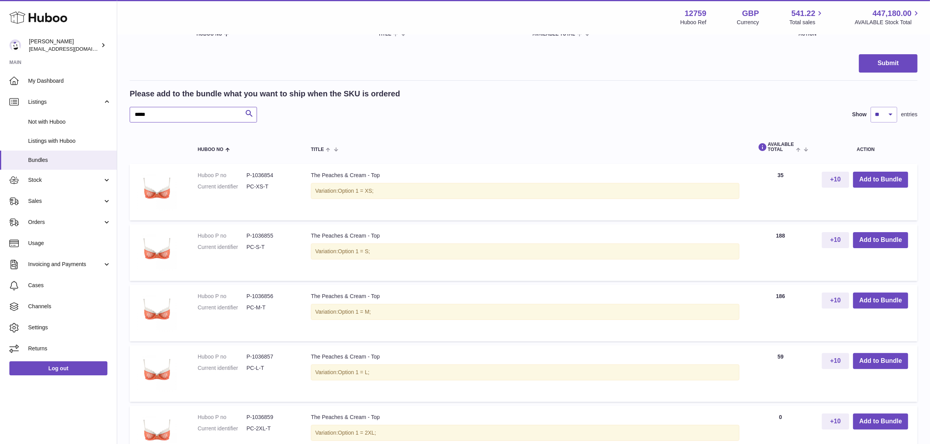
scroll to position [195, 0]
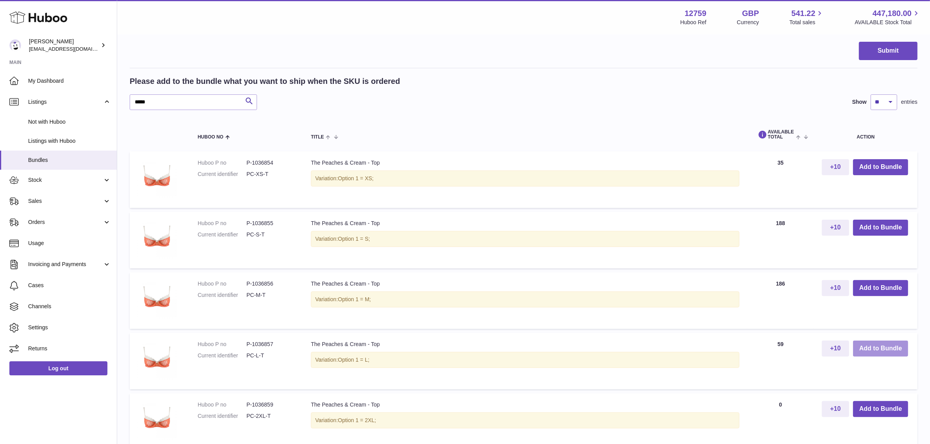
click at [885, 346] on button "Add to Bundle" at bounding box center [880, 349] width 55 height 16
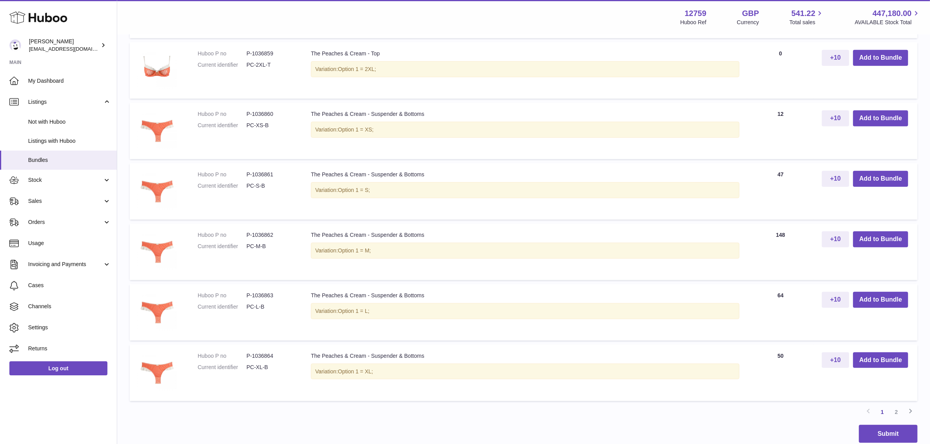
scroll to position [635, 0]
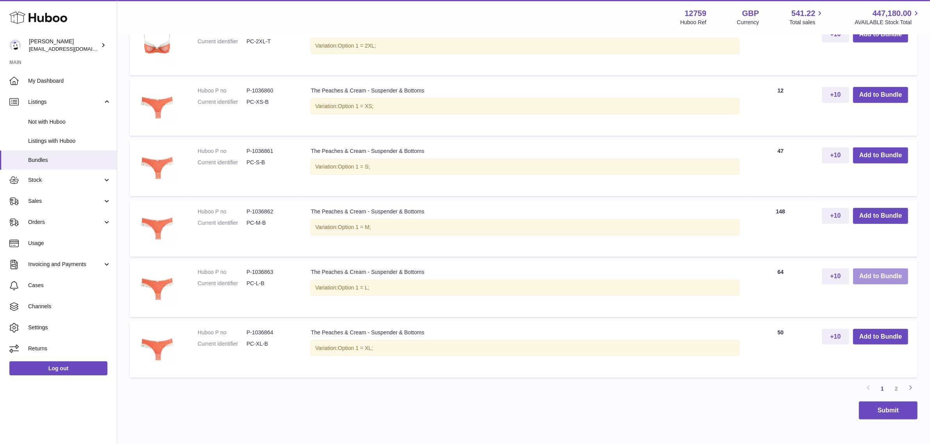
click at [895, 278] on button "Add to Bundle" at bounding box center [880, 277] width 55 height 16
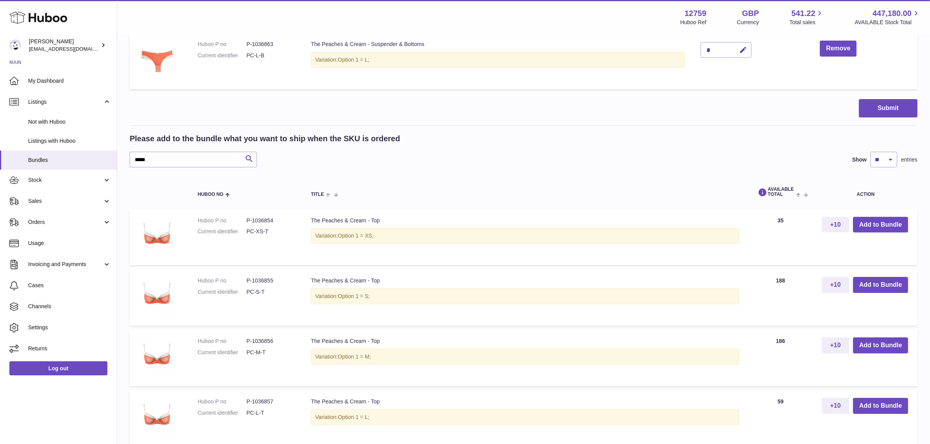
scroll to position [256, 0]
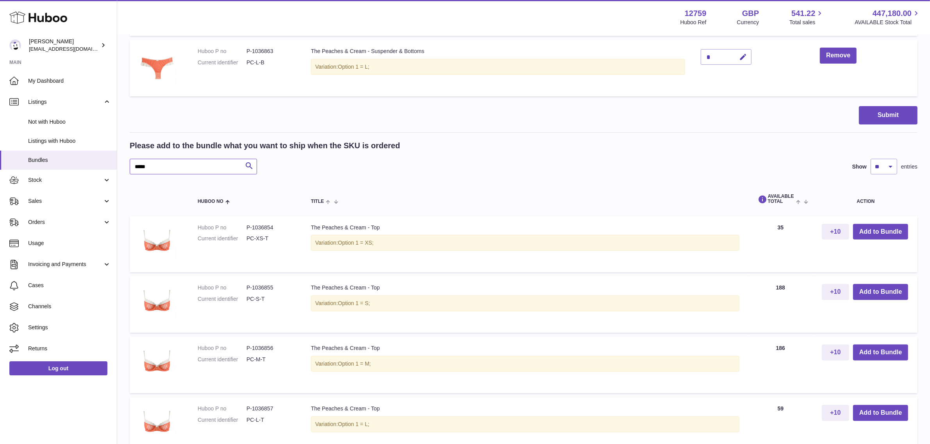
drag, startPoint x: 168, startPoint y: 165, endPoint x: 132, endPoint y: 165, distance: 36.7
click at [132, 165] on input "*****" at bounding box center [193, 167] width 127 height 16
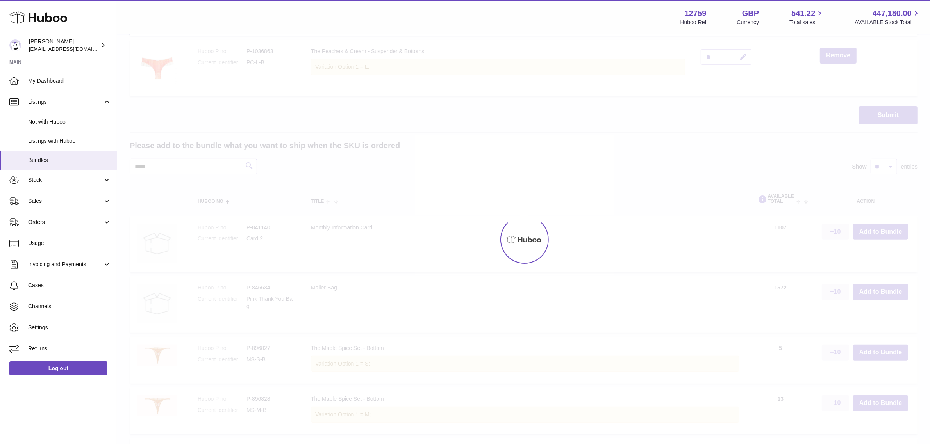
scroll to position [168, 0]
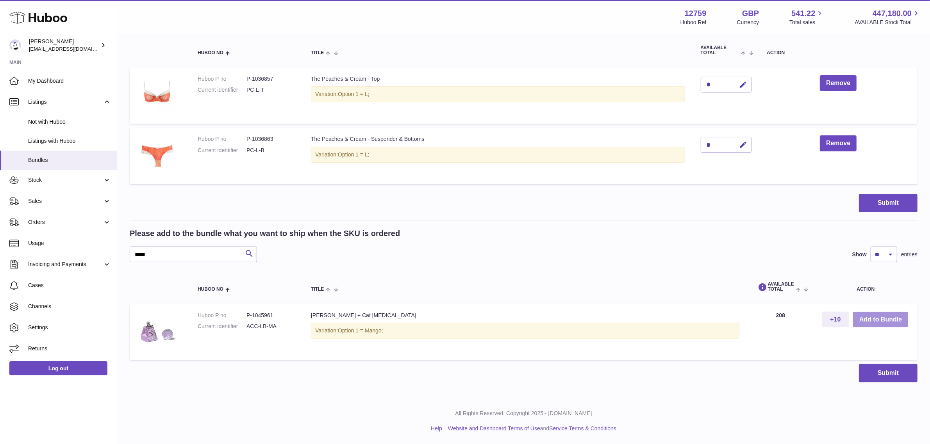
click at [893, 315] on button "Add to Bundle" at bounding box center [880, 320] width 55 height 16
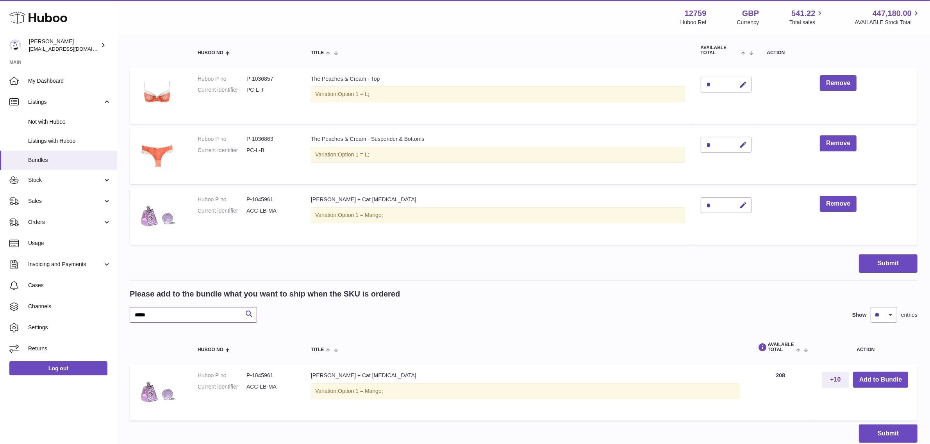
drag, startPoint x: 169, startPoint y: 319, endPoint x: 120, endPoint y: 311, distance: 49.4
click at [120, 311] on div "My Huboo - Create Bundle Please enter the SKU for your bundle **** Optional ext…" at bounding box center [523, 163] width 813 height 592
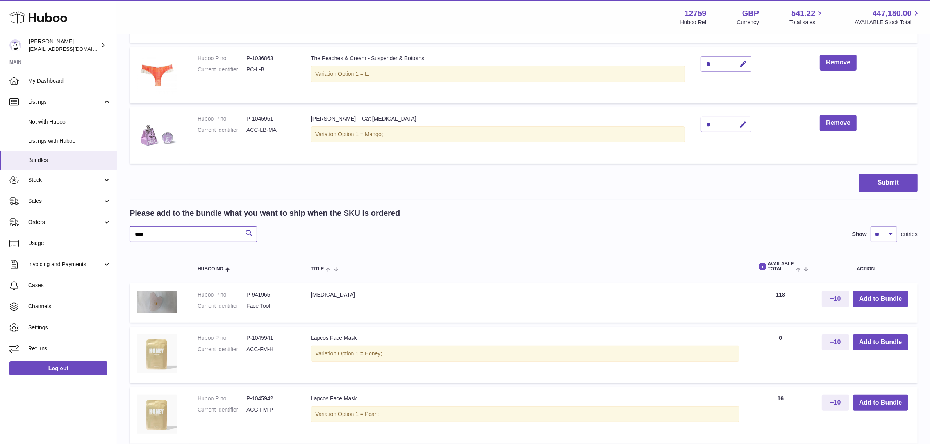
scroll to position [266, 0]
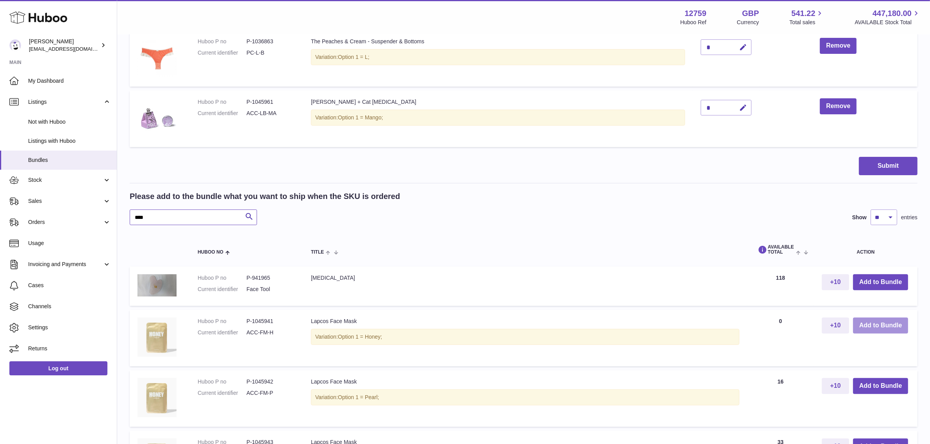
type input "****"
click at [865, 327] on button "Add to Bundle" at bounding box center [880, 326] width 55 height 16
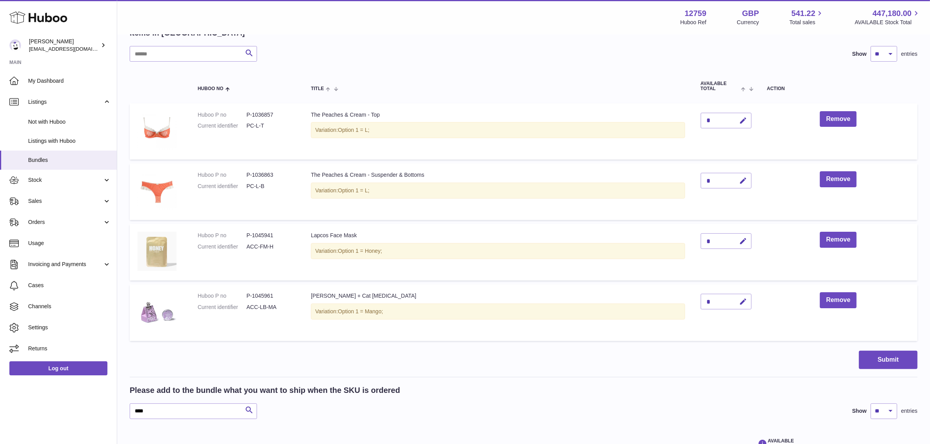
scroll to position [146, 0]
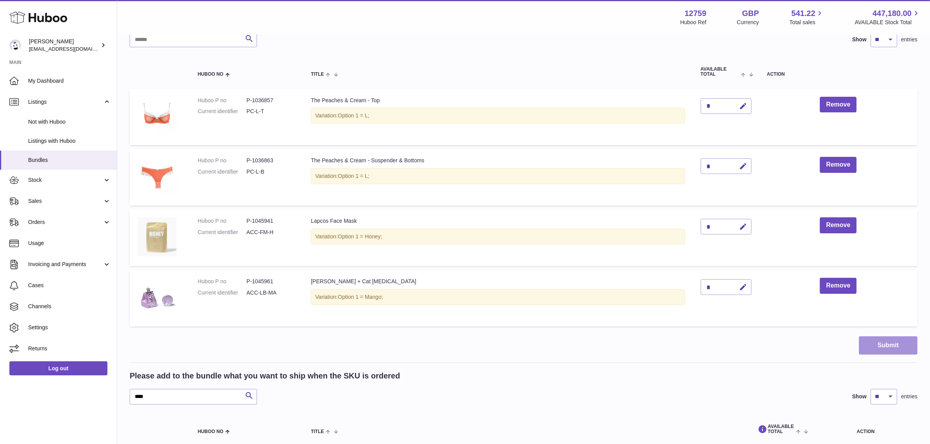
click at [873, 345] on button "Submit" at bounding box center [888, 346] width 59 height 18
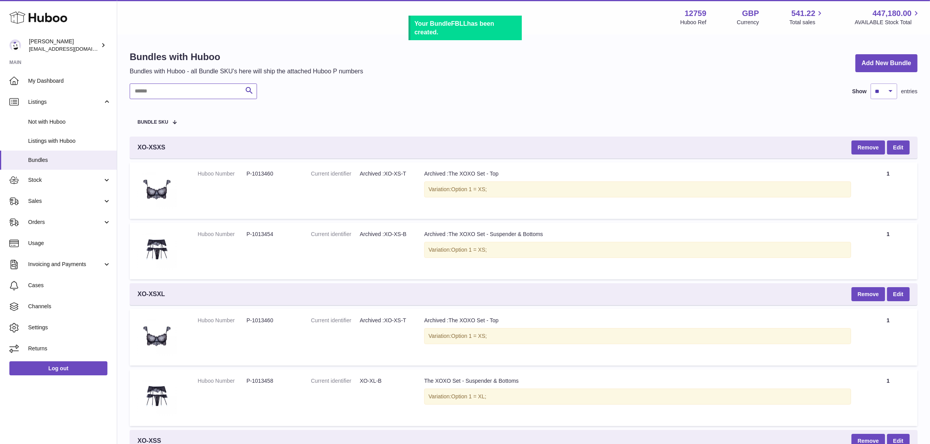
click at [152, 97] on input "text" at bounding box center [193, 92] width 127 height 16
click at [881, 57] on link "Add New Bundle" at bounding box center [886, 63] width 62 height 18
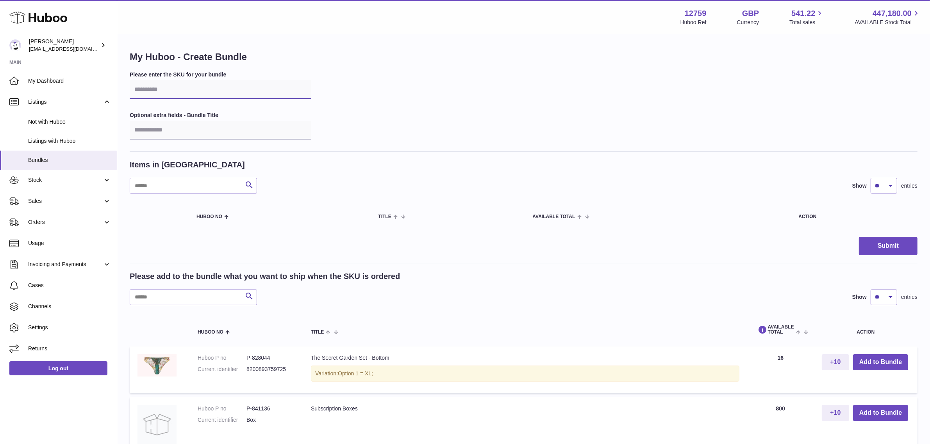
click at [182, 94] on input "text" at bounding box center [221, 89] width 182 height 19
drag, startPoint x: 180, startPoint y: 95, endPoint x: 171, endPoint y: 101, distance: 11.3
type input "*****"
drag, startPoint x: 171, startPoint y: 101, endPoint x: 494, endPoint y: 247, distance: 355.2
click at [494, 247] on div "Submit" at bounding box center [524, 246] width 788 height 18
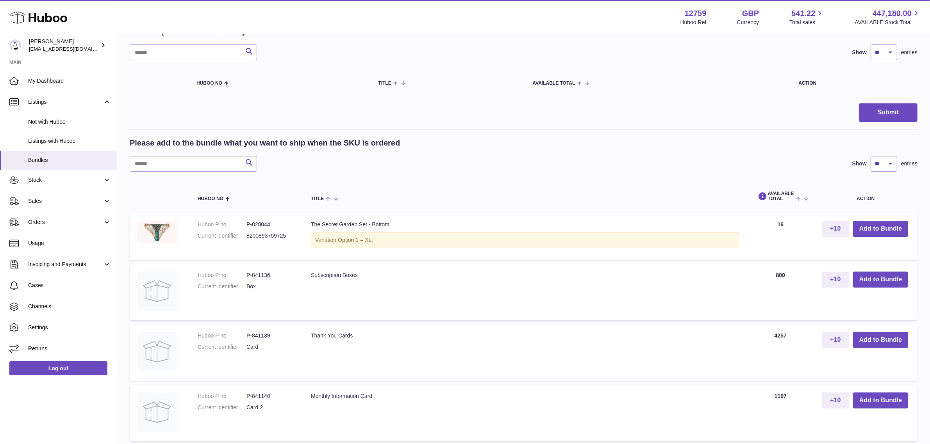
scroll to position [146, 0]
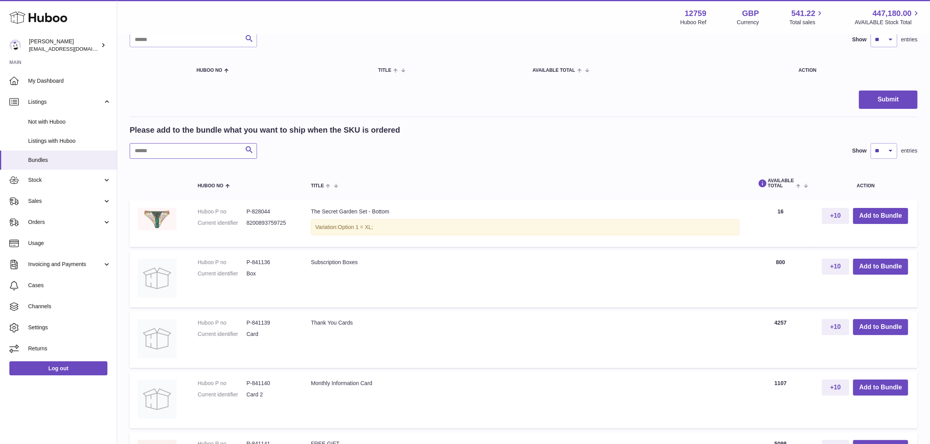
click at [204, 152] on input "text" at bounding box center [193, 151] width 127 height 16
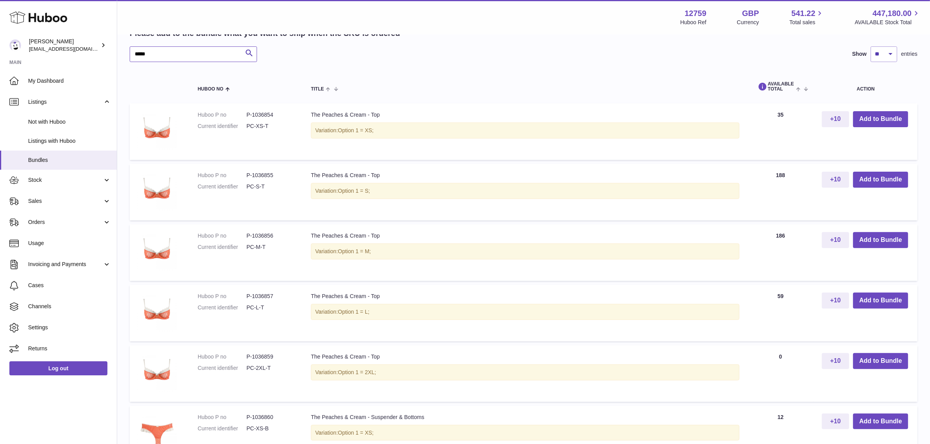
scroll to position [244, 0]
click at [879, 302] on button "Add to Bundle" at bounding box center [880, 300] width 55 height 16
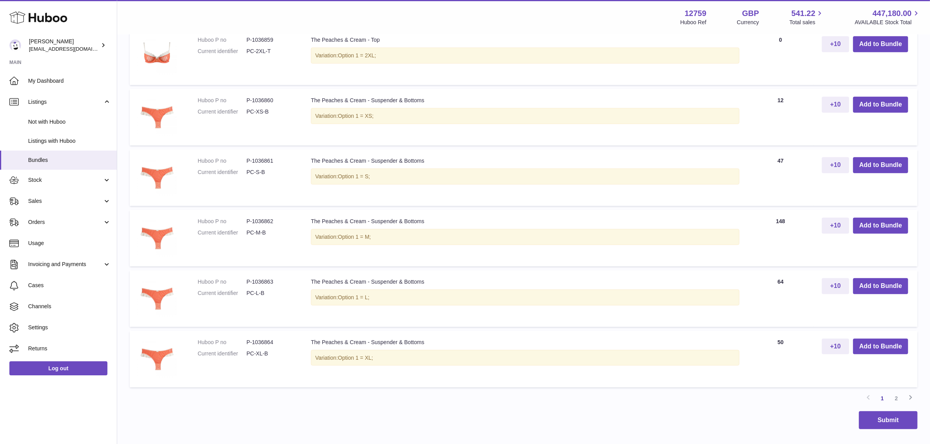
scroll to position [651, 0]
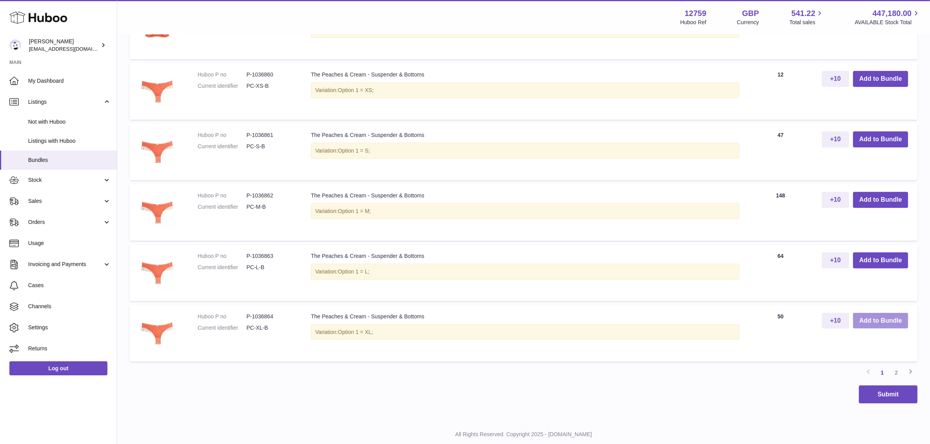
click at [892, 324] on button "Add to Bundle" at bounding box center [880, 321] width 55 height 16
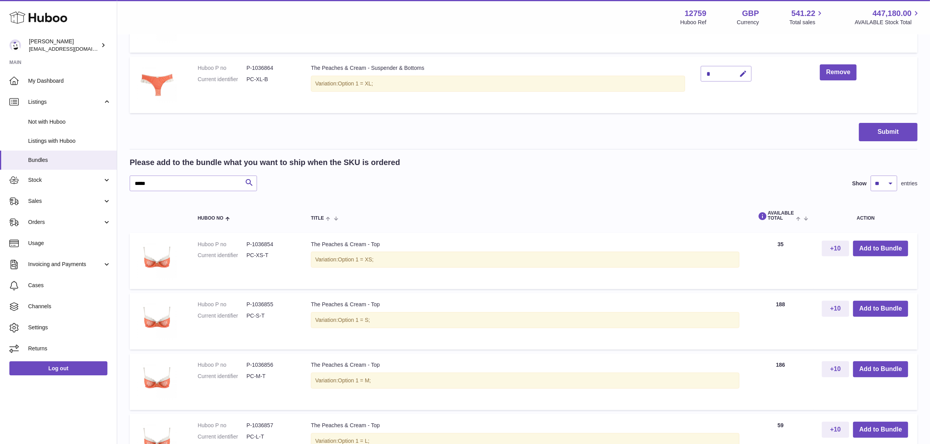
scroll to position [223, 0]
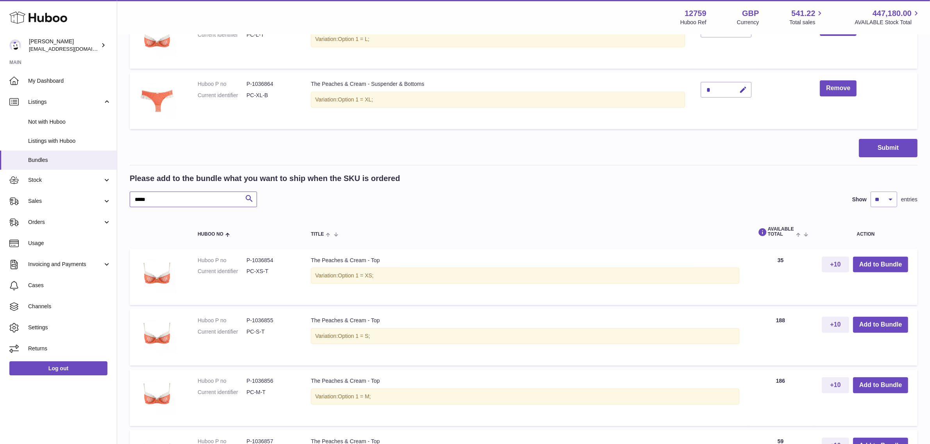
drag, startPoint x: 159, startPoint y: 198, endPoint x: 129, endPoint y: 194, distance: 30.7
click at [129, 194] on div "My Huboo - Create Bundle Please enter the SKU for your bundle ***** Optional ex…" at bounding box center [523, 360] width 813 height 1096
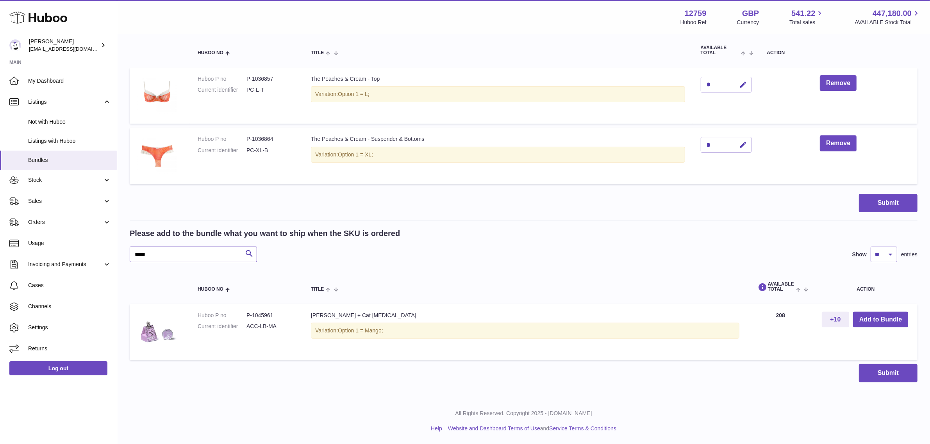
scroll to position [168, 0]
click at [878, 316] on button "Add to Bundle" at bounding box center [880, 320] width 55 height 16
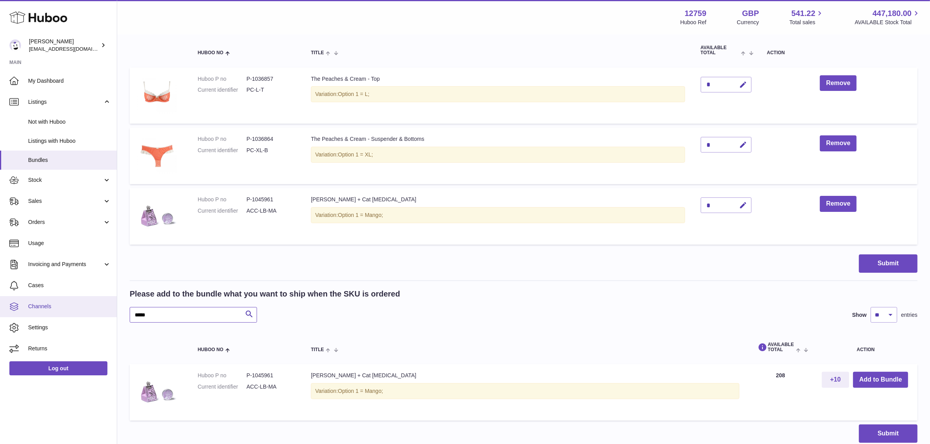
drag, startPoint x: 163, startPoint y: 312, endPoint x: 114, endPoint y: 312, distance: 48.8
click at [114, 312] on div "Huboo Sofia Panwar sofiapanwar@unndr.com Main My Dashboard Listings Not with Hu…" at bounding box center [465, 168] width 930 height 673
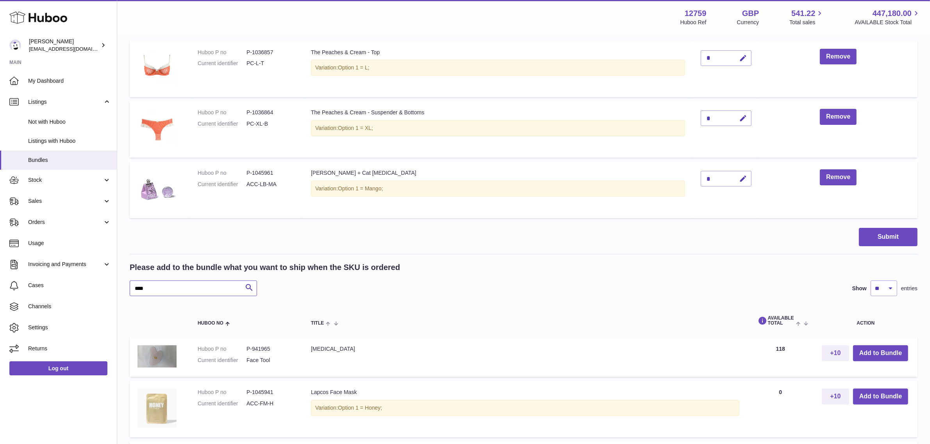
scroll to position [217, 0]
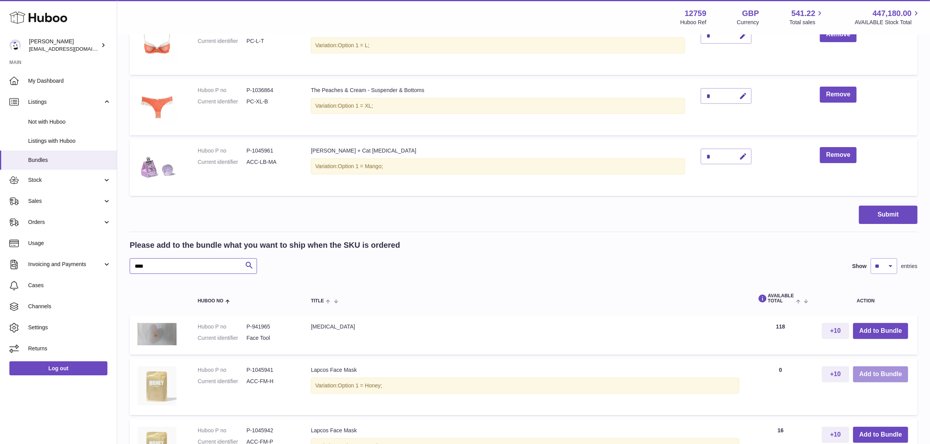
type input "****"
click at [869, 374] on button "Add to Bundle" at bounding box center [880, 375] width 55 height 16
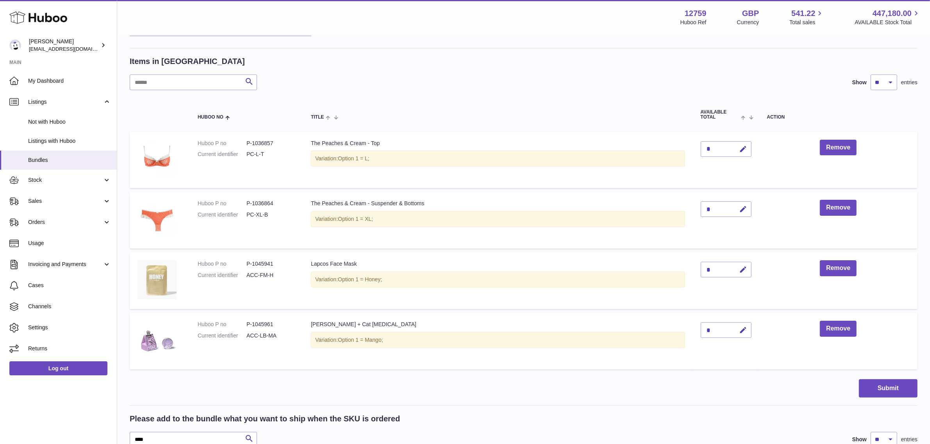
scroll to position [146, 0]
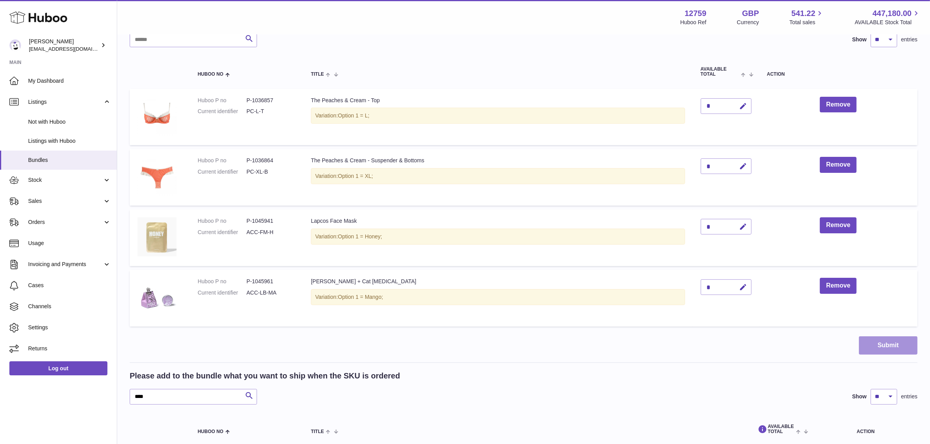
click at [877, 343] on button "Submit" at bounding box center [888, 346] width 59 height 18
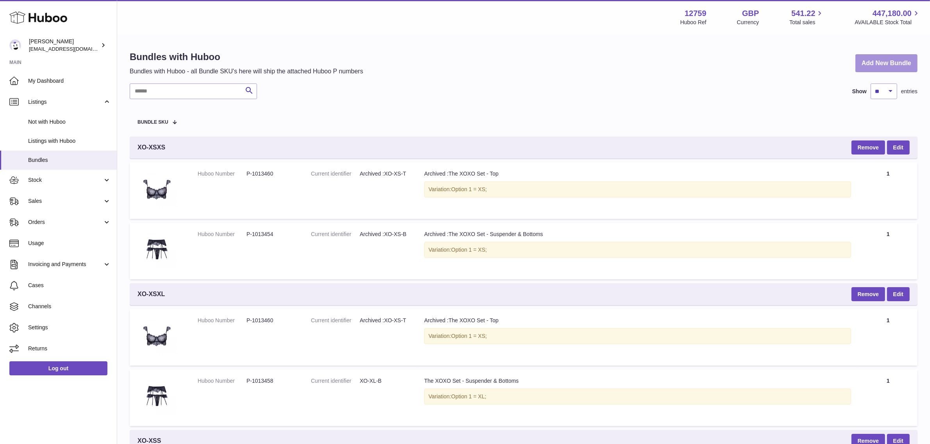
click at [882, 63] on link "Add New Bundle" at bounding box center [886, 63] width 62 height 18
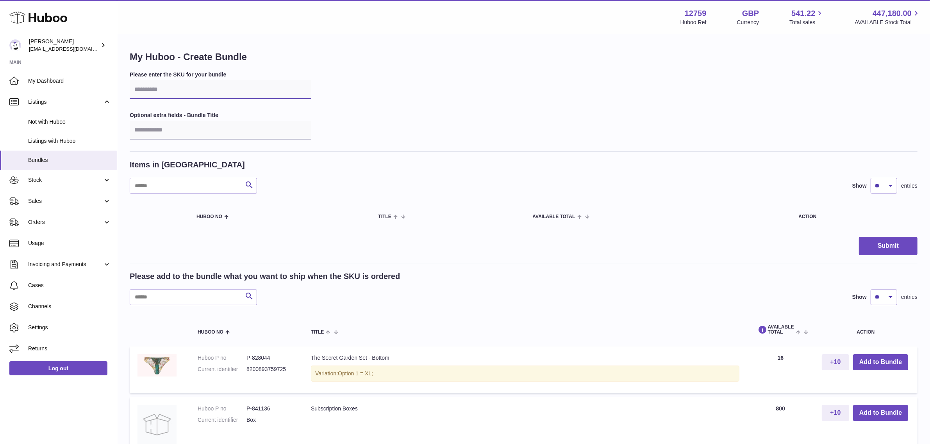
click at [178, 89] on input "text" at bounding box center [221, 89] width 182 height 19
type input "******"
click at [174, 299] on input "text" at bounding box center [193, 298] width 127 height 16
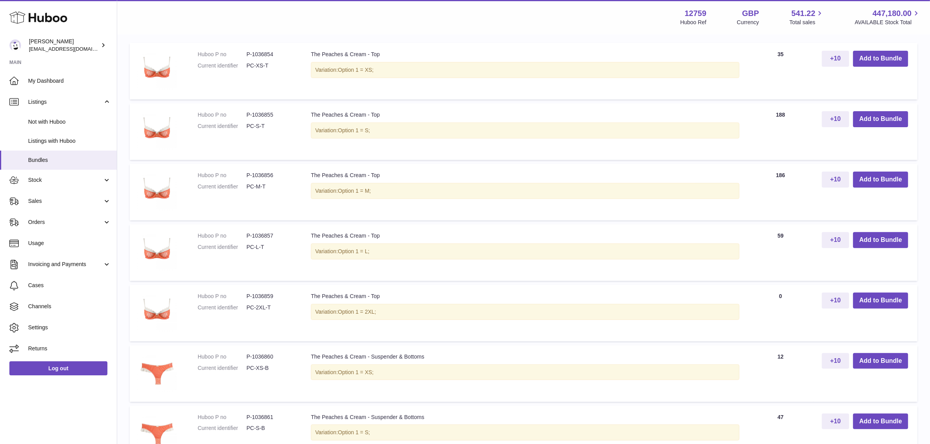
scroll to position [293, 0]
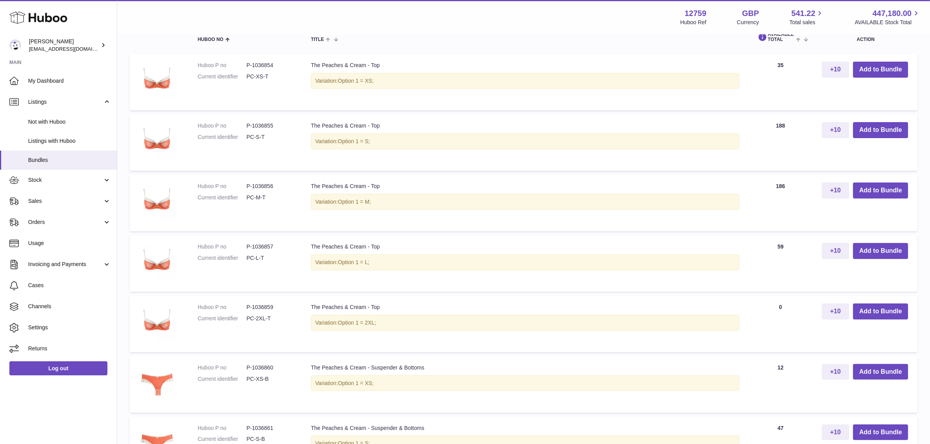
type input "*****"
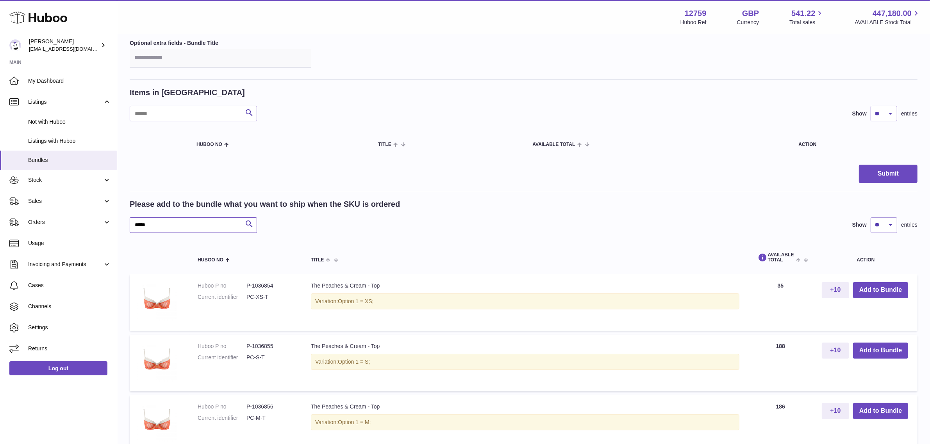
scroll to position [49, 0]
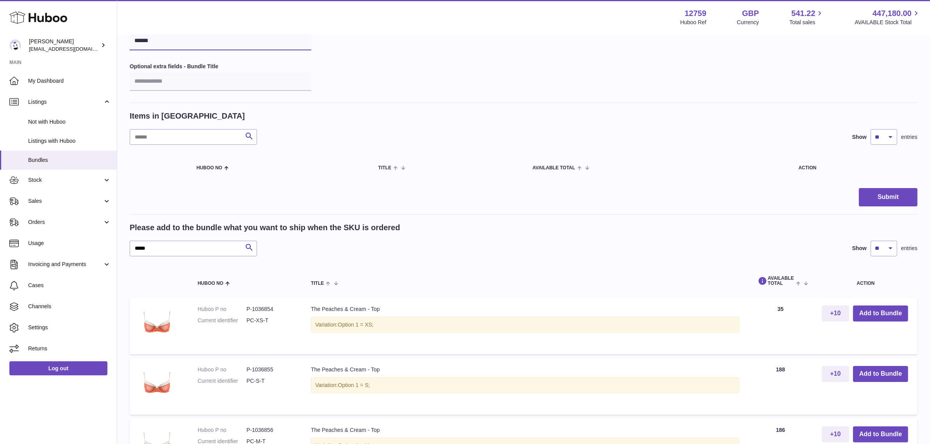
click at [184, 40] on input "******" at bounding box center [221, 41] width 182 height 19
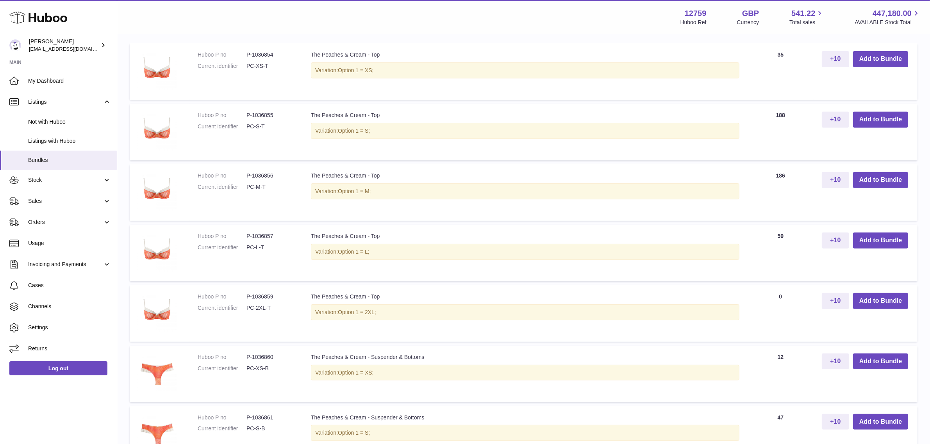
scroll to position [342, 0]
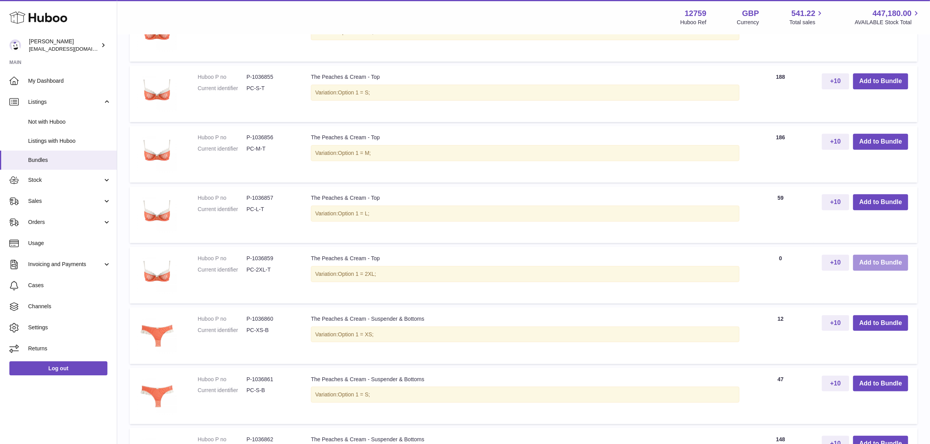
type input "*******"
click at [882, 261] on button "Add to Bundle" at bounding box center [880, 263] width 55 height 16
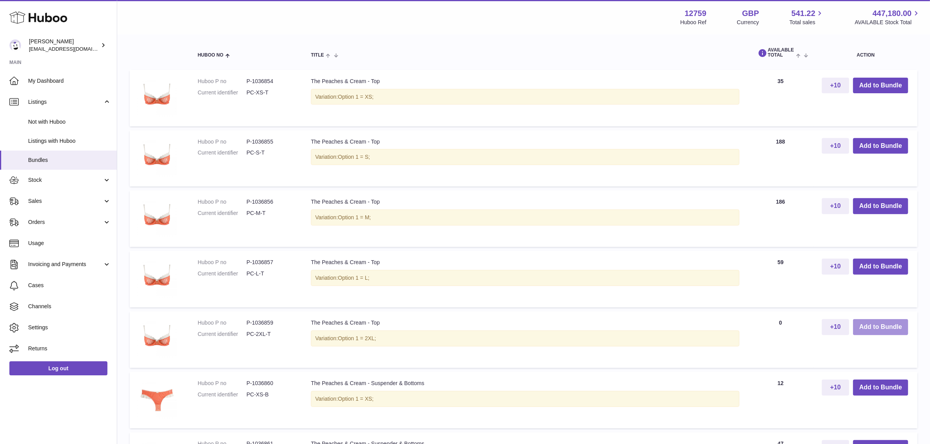
scroll to position [406, 0]
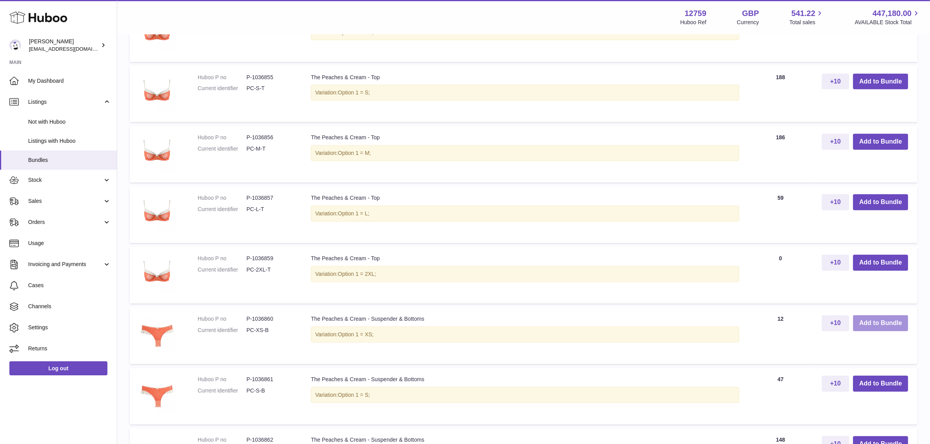
click at [866, 324] on button "Add to Bundle" at bounding box center [880, 324] width 55 height 16
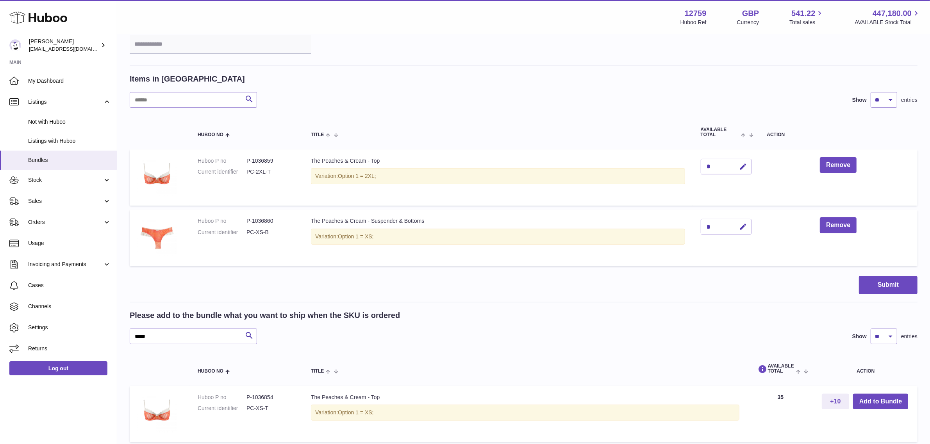
scroll to position [98, 0]
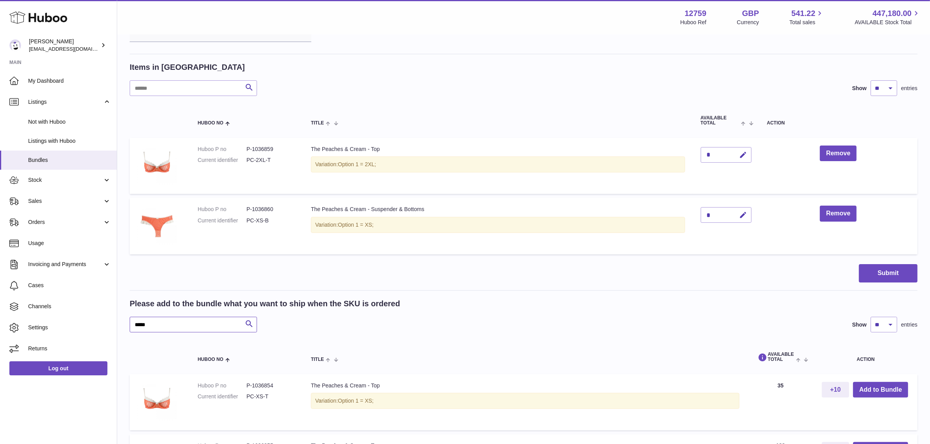
drag, startPoint x: 191, startPoint y: 326, endPoint x: 129, endPoint y: 326, distance: 61.7
click at [890, 385] on button "Add to Bundle" at bounding box center [880, 390] width 55 height 16
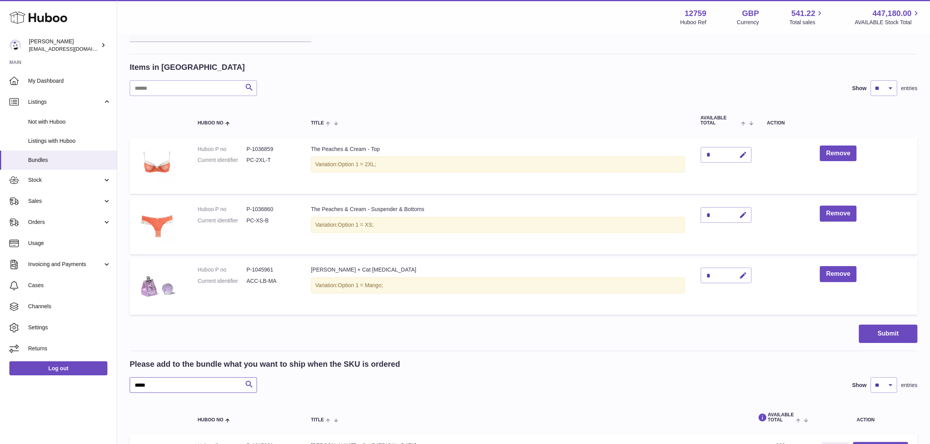
drag, startPoint x: 173, startPoint y: 387, endPoint x: 125, endPoint y: 386, distance: 47.7
click at [125, 386] on div "My Huboo - Create Bundle Please enter the SKU for your bundle ******* Optional …" at bounding box center [523, 234] width 813 height 592
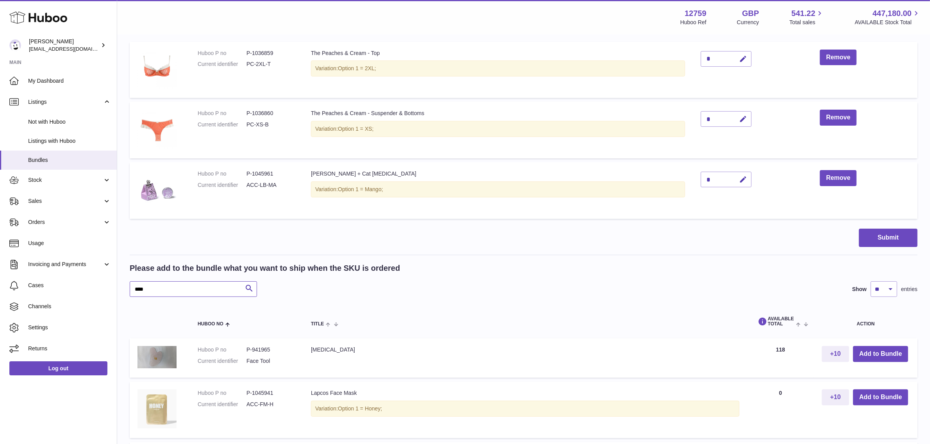
scroll to position [195, 0]
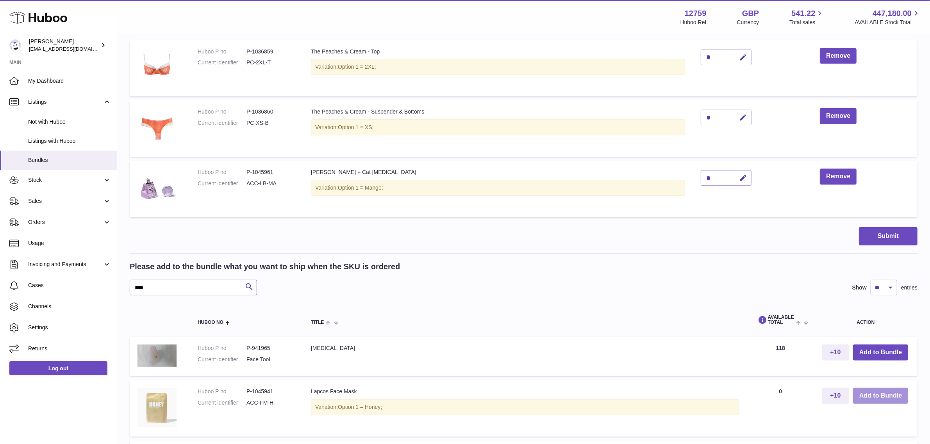
type input "****"
click at [872, 396] on button "Add to Bundle" at bounding box center [880, 396] width 55 height 16
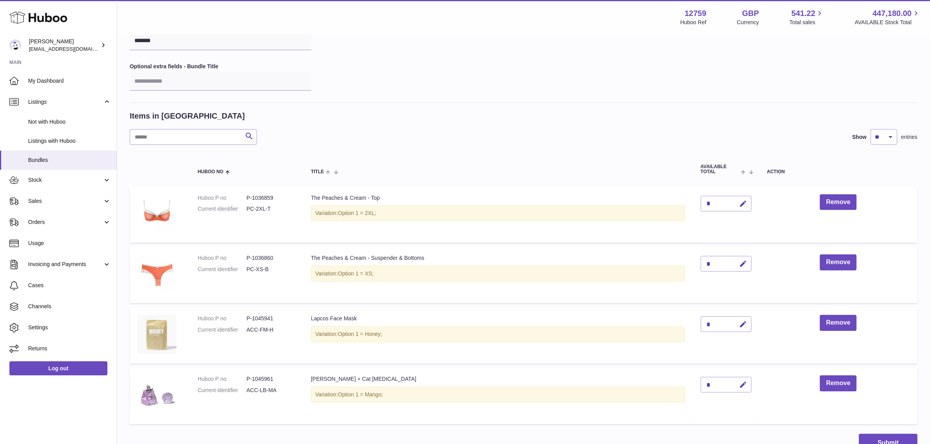
scroll to position [98, 0]
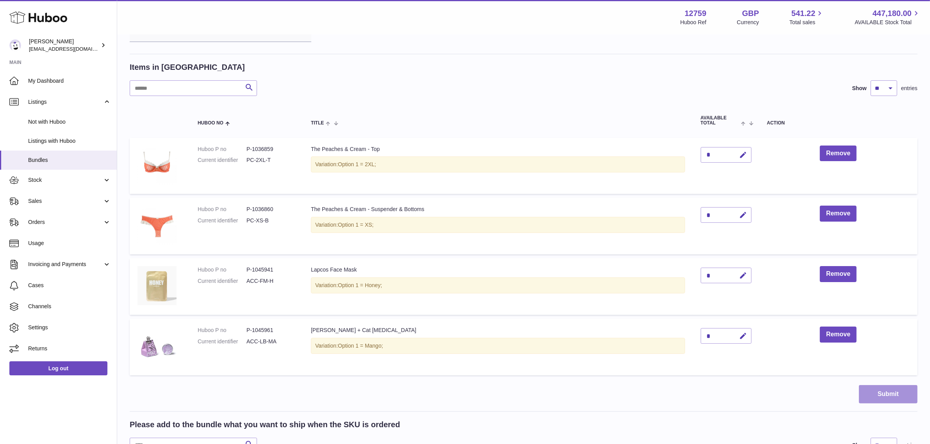
click at [868, 398] on button "Submit" at bounding box center [888, 394] width 59 height 18
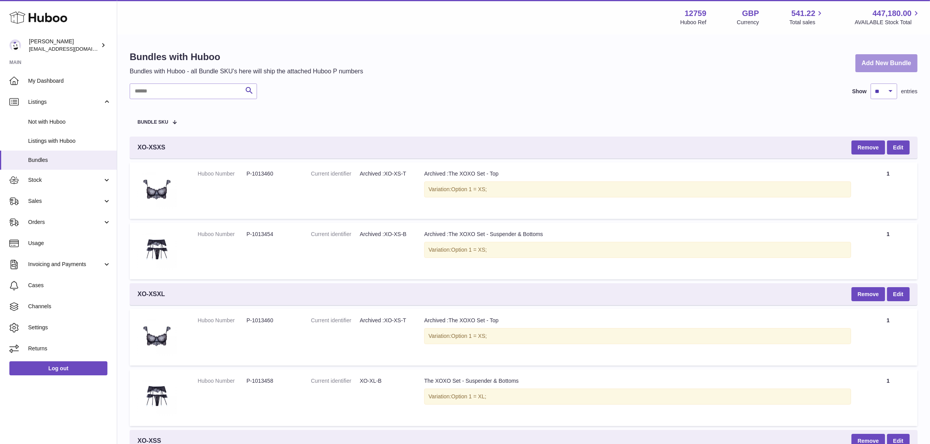
click at [873, 68] on link "Add New Bundle" at bounding box center [886, 63] width 62 height 18
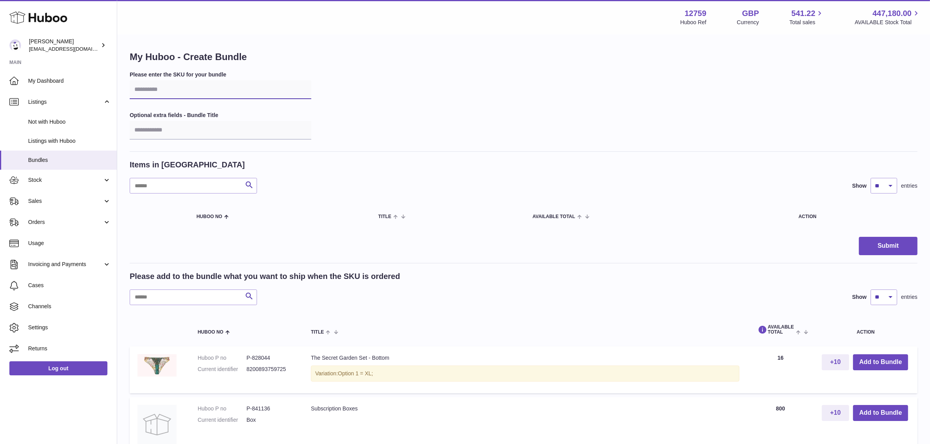
click at [172, 92] on input "text" at bounding box center [221, 89] width 182 height 19
type input "******"
click at [155, 293] on input "text" at bounding box center [193, 298] width 127 height 16
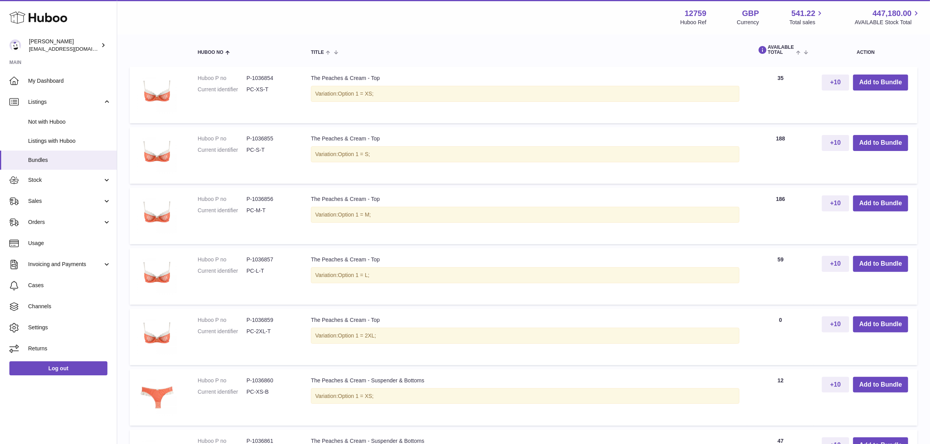
scroll to position [293, 0]
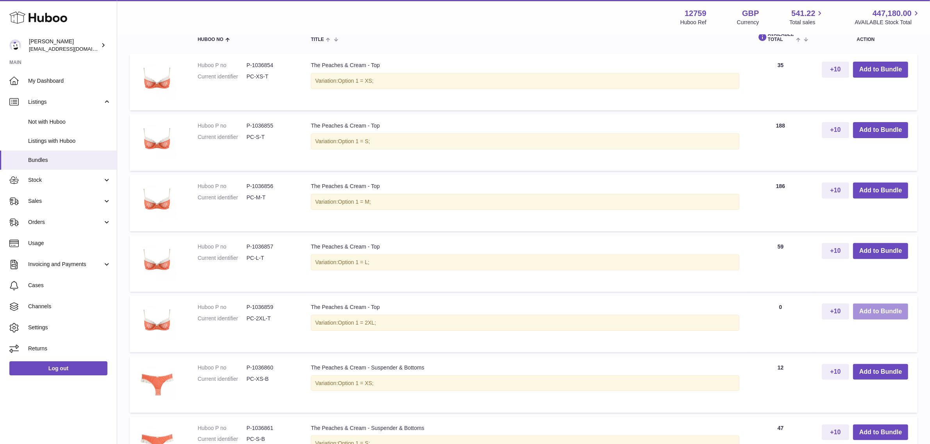
click at [871, 307] on button "Add to Bundle" at bounding box center [880, 312] width 55 height 16
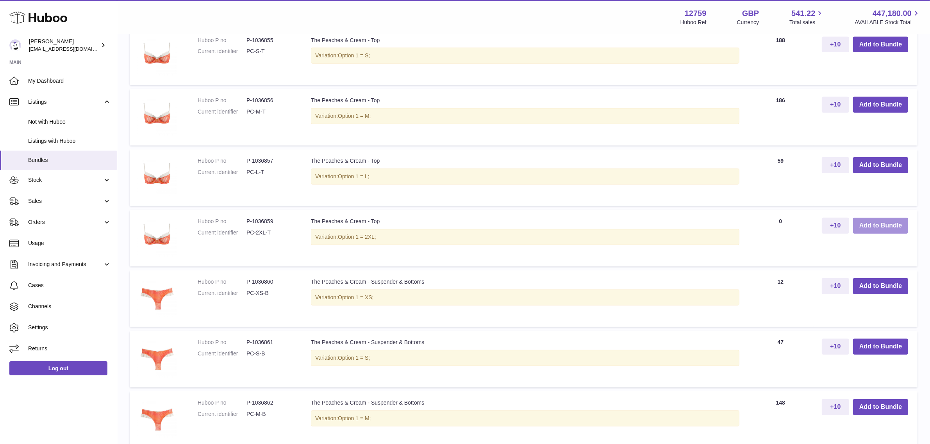
scroll to position [504, 0]
click at [868, 284] on button "Add to Bundle" at bounding box center [880, 286] width 55 height 16
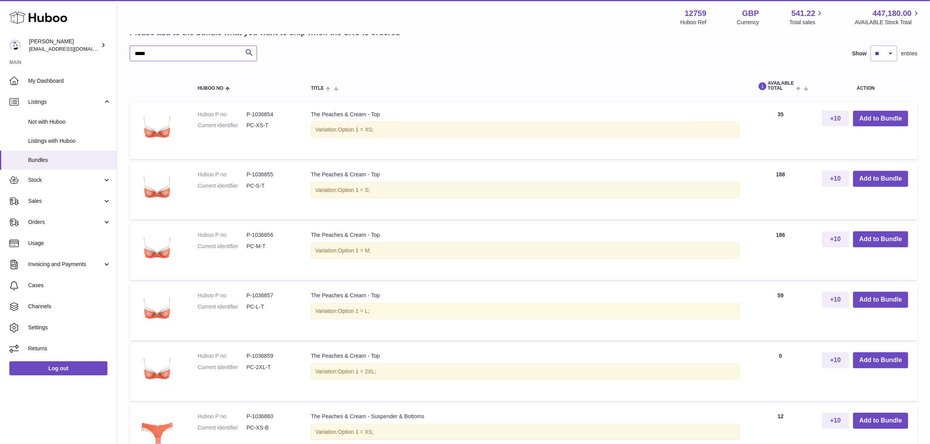
drag, startPoint x: 167, startPoint y: 52, endPoint x: 130, endPoint y: 58, distance: 37.6
click at [130, 58] on input "*****" at bounding box center [193, 54] width 127 height 16
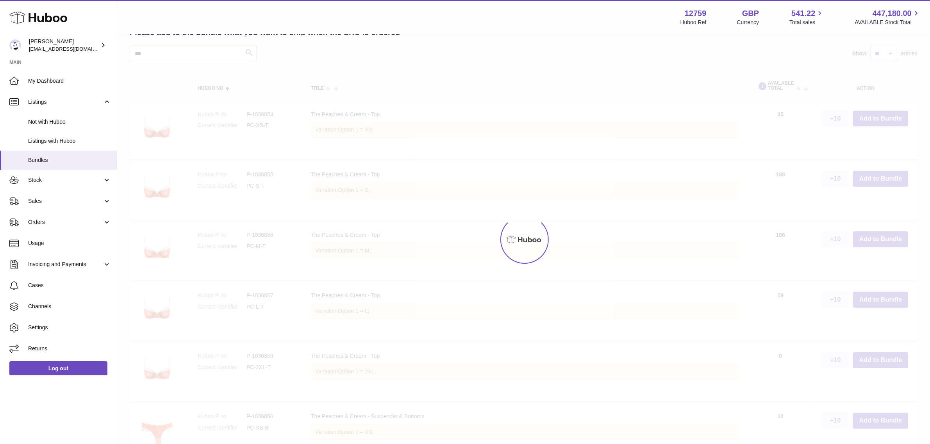
scroll to position [228, 0]
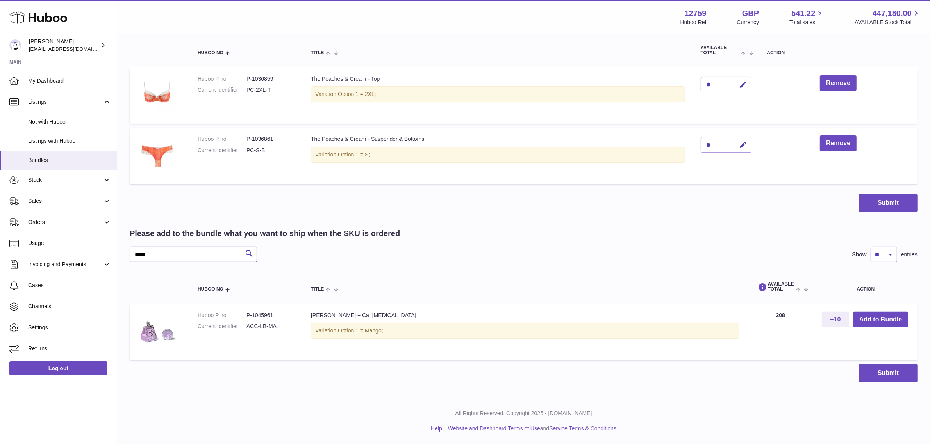
scroll to position [168, 0]
click at [876, 319] on button "Add to Bundle" at bounding box center [880, 320] width 55 height 16
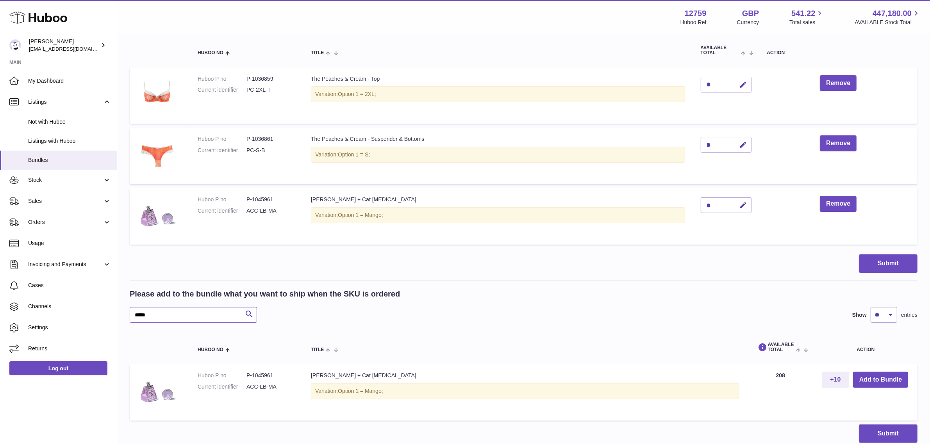
drag, startPoint x: 159, startPoint y: 315, endPoint x: 125, endPoint y: 315, distance: 34.4
click at [125, 315] on div "My Huboo - Create Bundle Please enter the SKU for your bundle ****** Optional e…" at bounding box center [523, 163] width 813 height 592
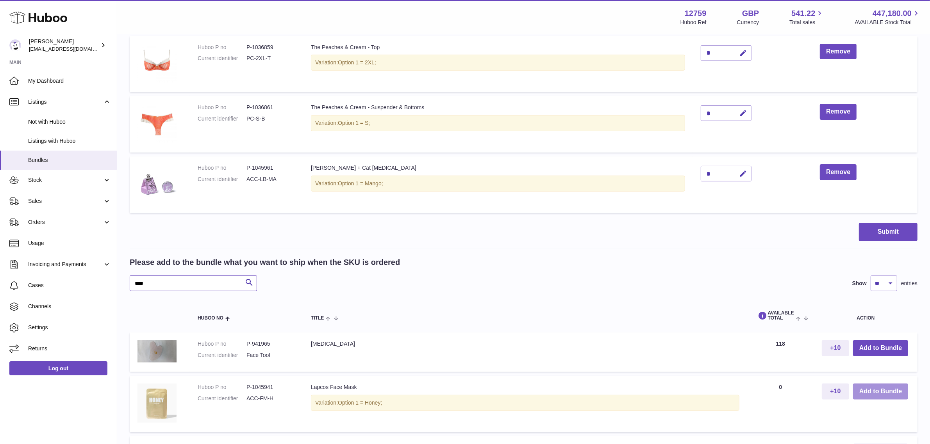
scroll to position [217, 0]
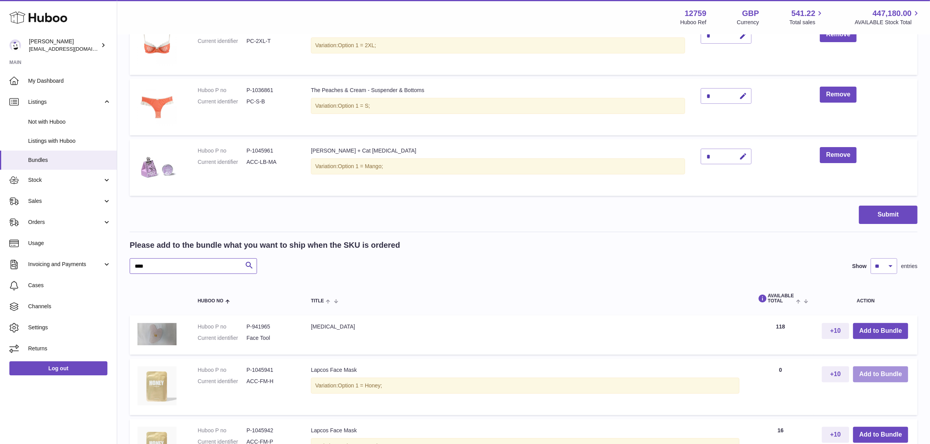
type input "****"
click at [879, 377] on button "Add to Bundle" at bounding box center [880, 375] width 55 height 16
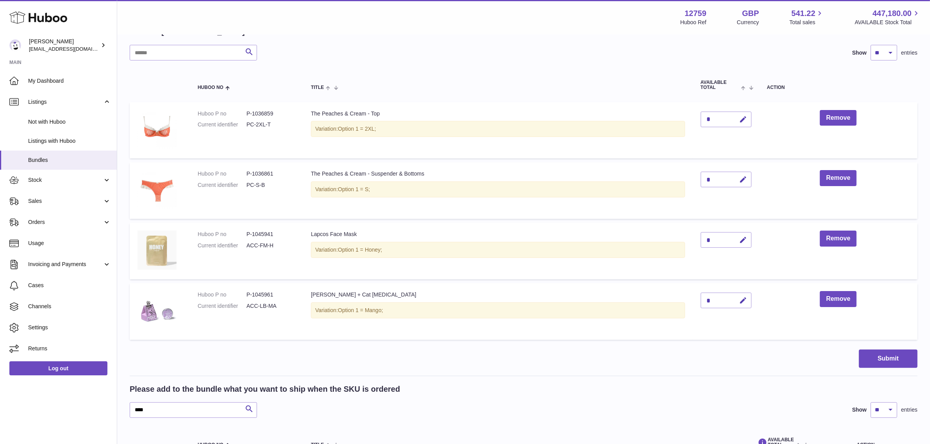
scroll to position [195, 0]
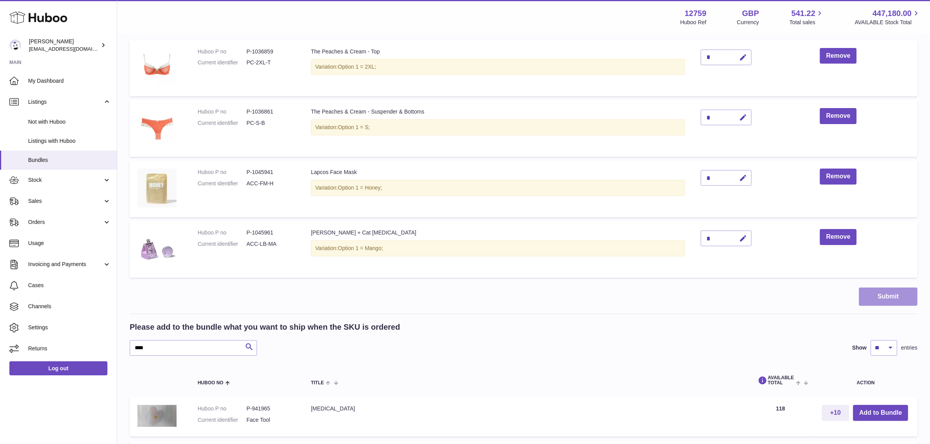
click at [883, 299] on button "Submit" at bounding box center [888, 297] width 59 height 18
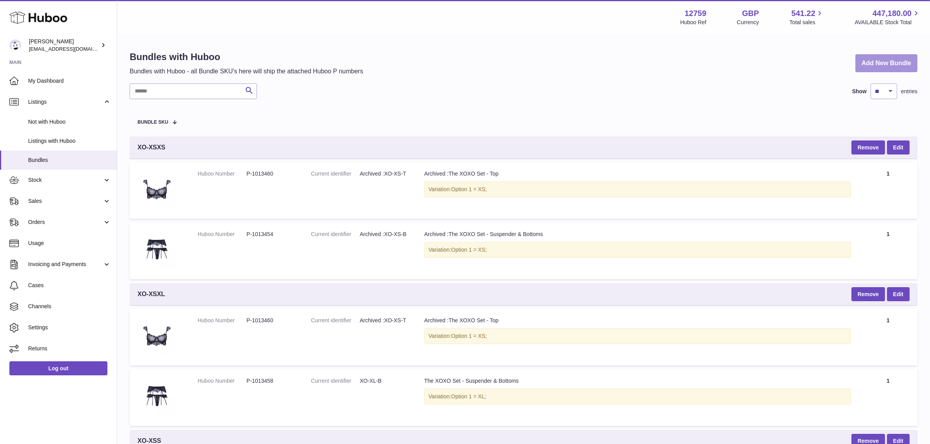
click at [898, 62] on link "Add New Bundle" at bounding box center [886, 63] width 62 height 18
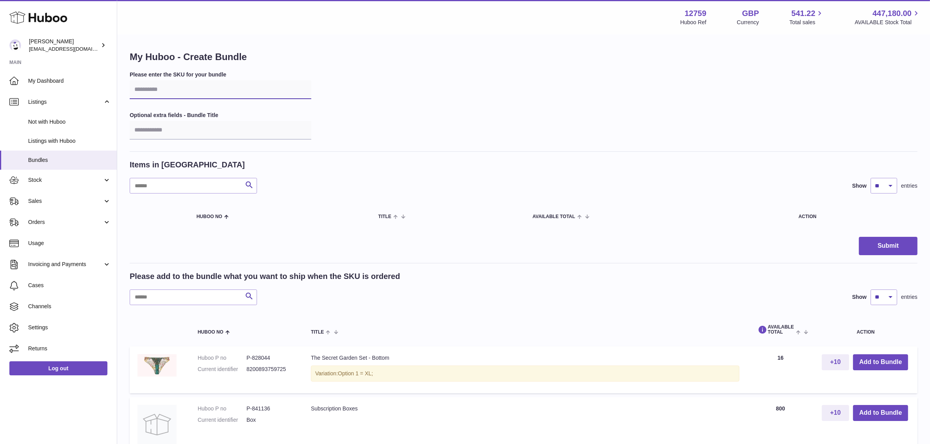
click at [166, 93] on input "text" at bounding box center [221, 89] width 182 height 19
type input "******"
click at [149, 299] on input "text" at bounding box center [193, 298] width 127 height 16
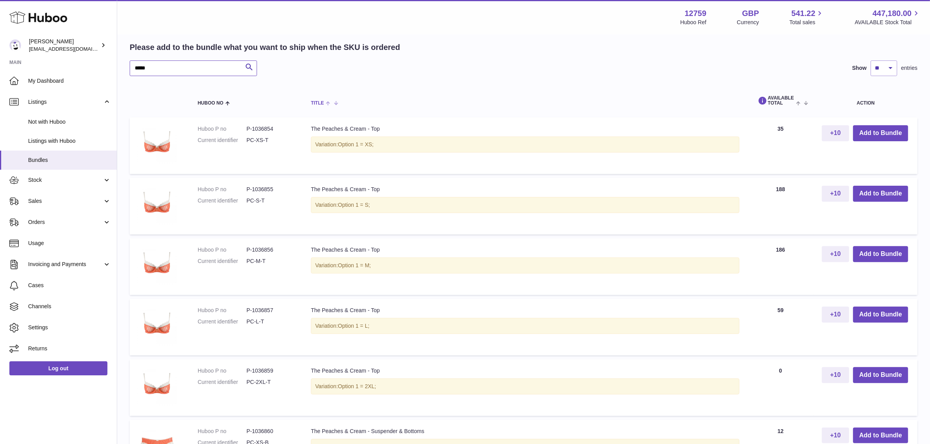
scroll to position [244, 0]
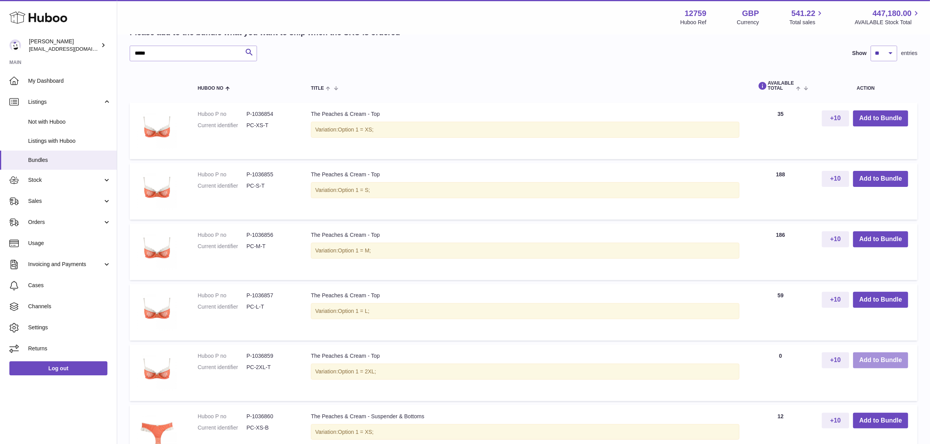
click at [864, 361] on button "Add to Bundle" at bounding box center [880, 361] width 55 height 16
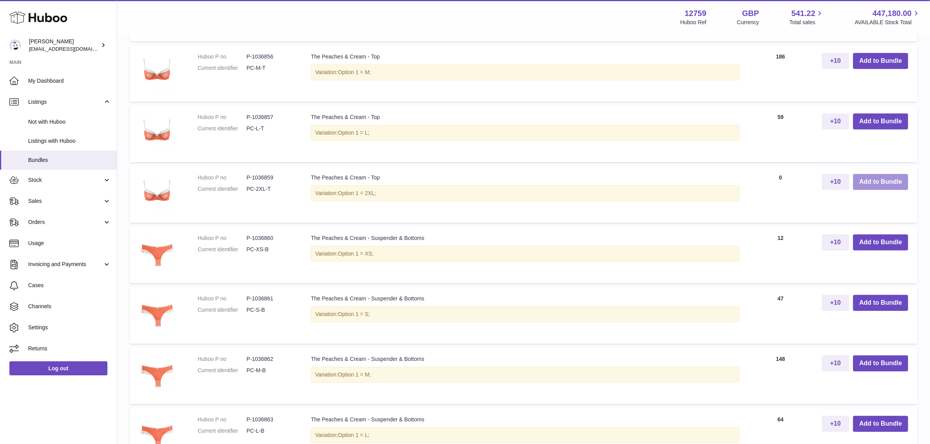
scroll to position [488, 0]
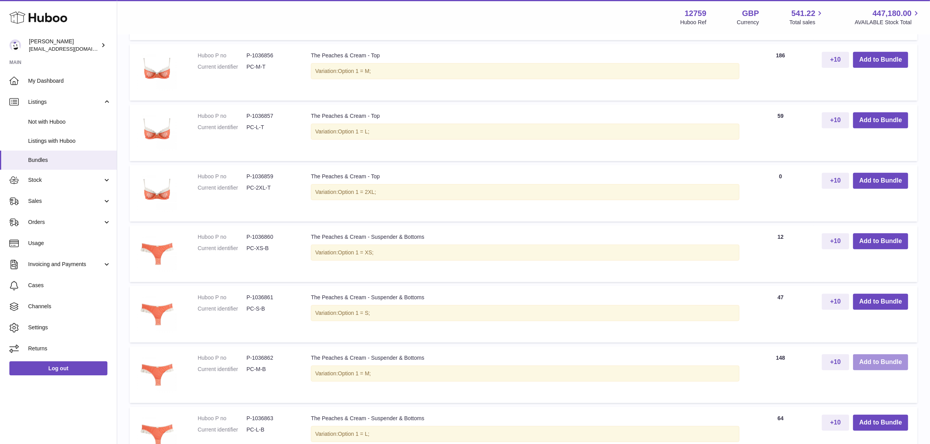
click at [866, 360] on button "Add to Bundle" at bounding box center [880, 363] width 55 height 16
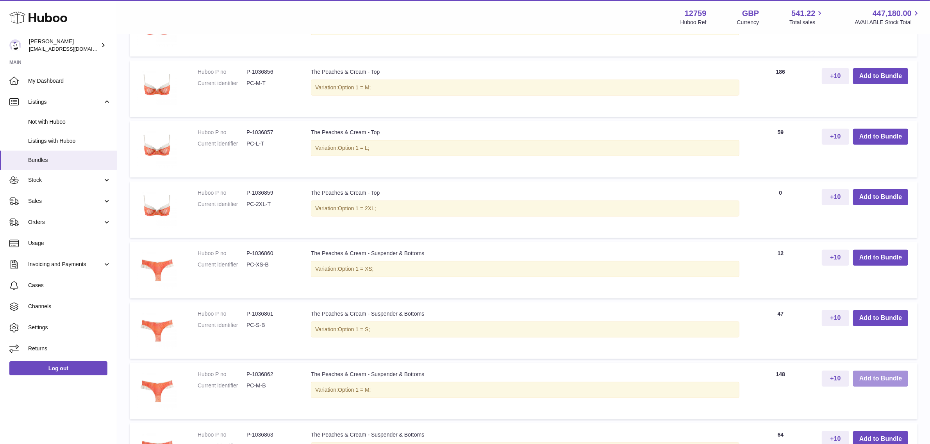
scroll to position [256, 0]
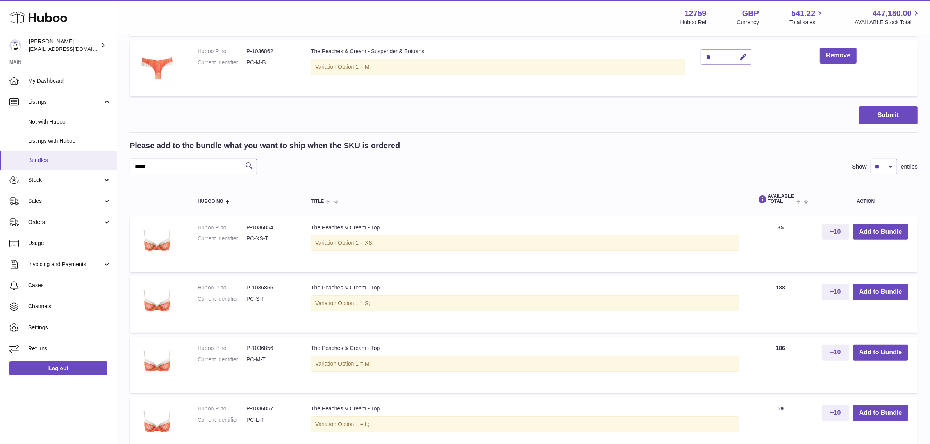
drag, startPoint x: 178, startPoint y: 163, endPoint x: 113, endPoint y: 163, distance: 65.2
click at [113, 163] on div "Huboo Sofia Panwar sofiapanwar@unndr.com Main My Dashboard Listings Not with Hu…" at bounding box center [465, 332] width 930 height 1177
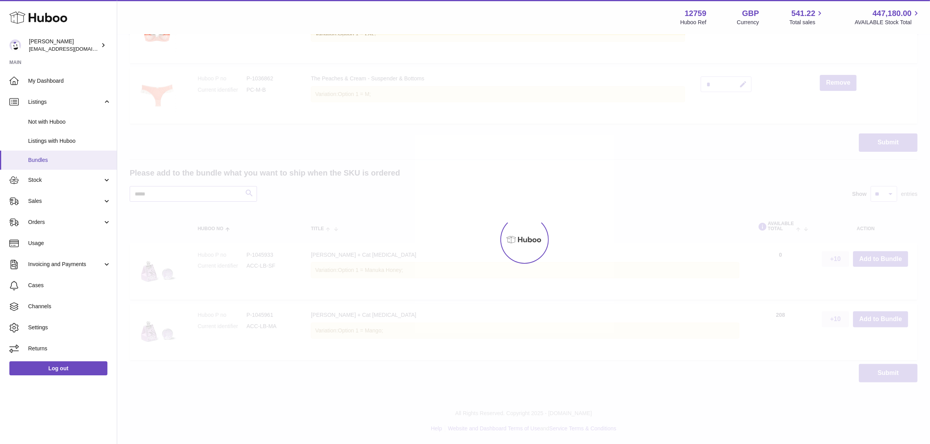
scroll to position [168, 0]
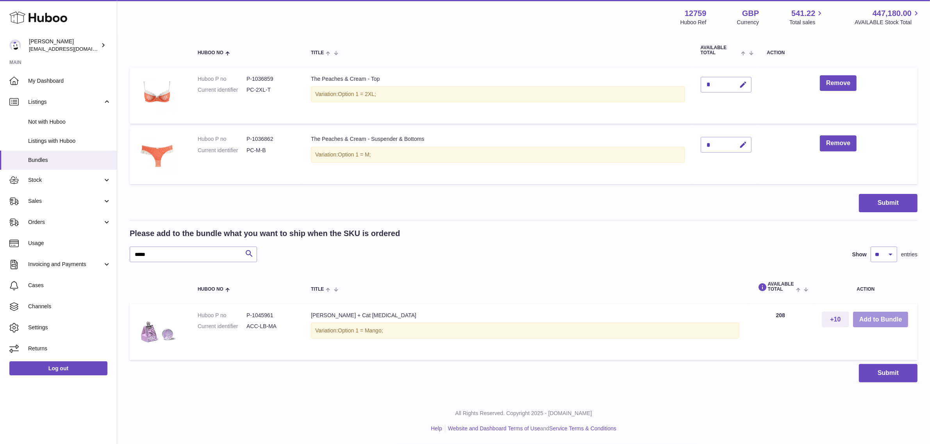
click at [883, 315] on button "Add to Bundle" at bounding box center [880, 320] width 55 height 16
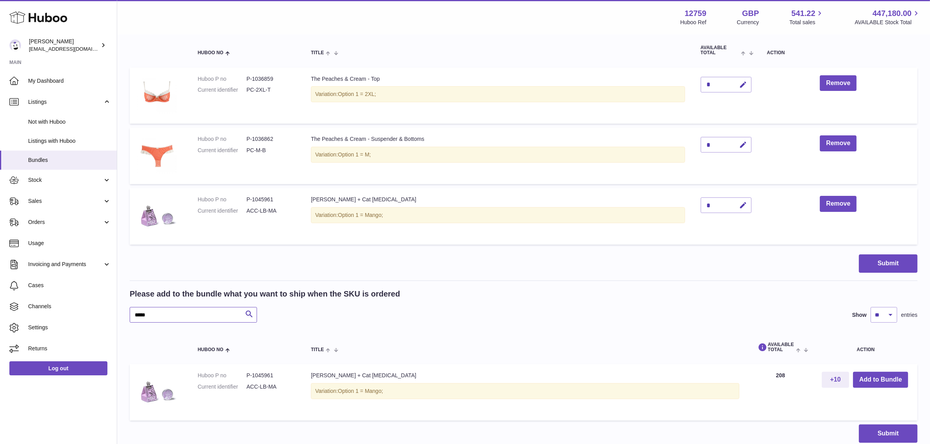
drag, startPoint x: 187, startPoint y: 317, endPoint x: 127, endPoint y: 312, distance: 60.4
click at [127, 312] on div "My Huboo - Create Bundle Please enter the SKU for your bundle ****** Optional e…" at bounding box center [523, 163] width 813 height 592
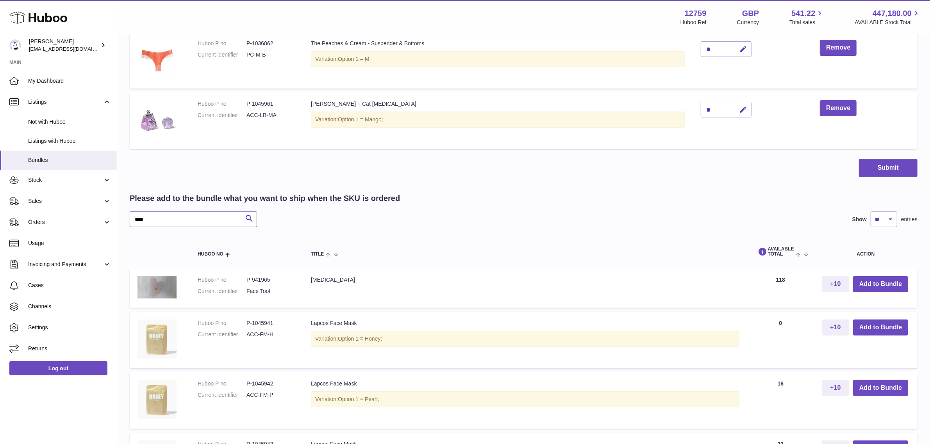
scroll to position [266, 0]
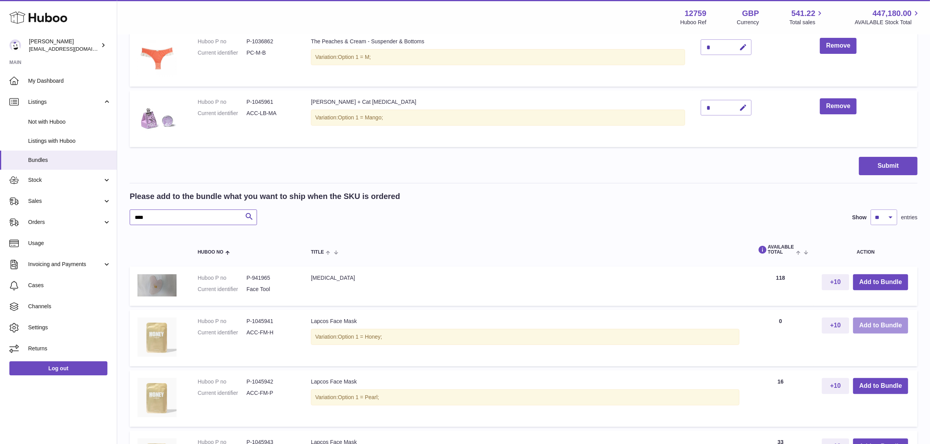
type input "****"
click at [864, 323] on button "Add to Bundle" at bounding box center [880, 326] width 55 height 16
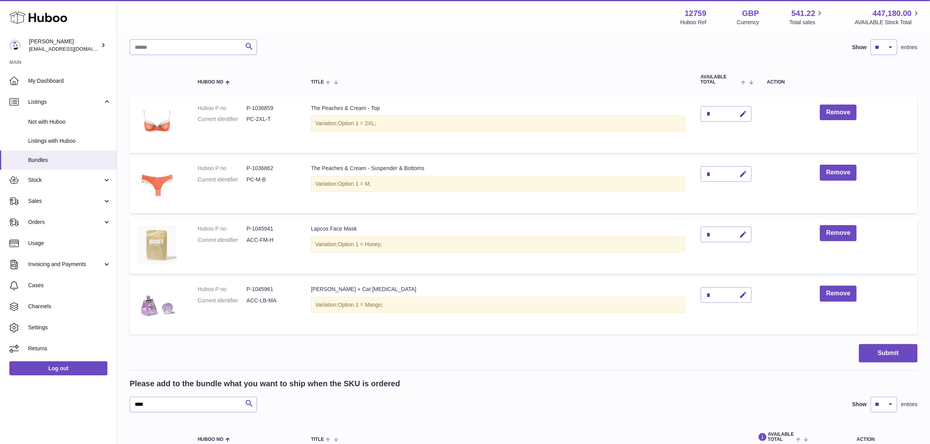
scroll to position [146, 0]
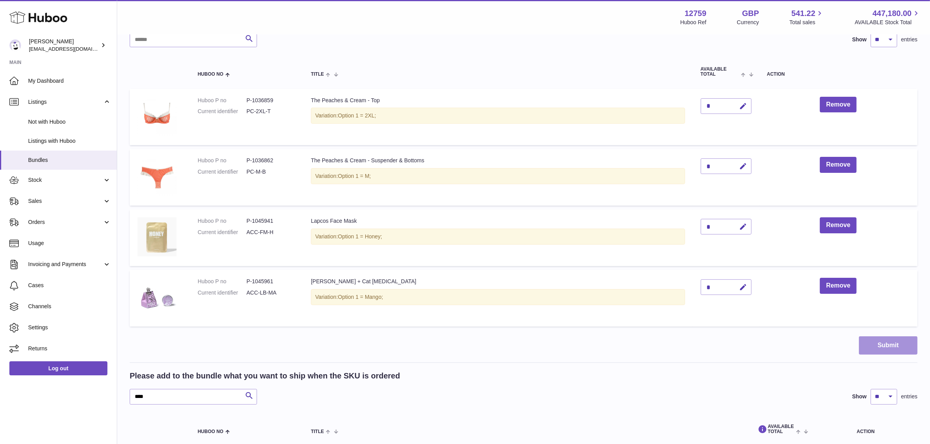
click at [873, 346] on button "Submit" at bounding box center [888, 346] width 59 height 18
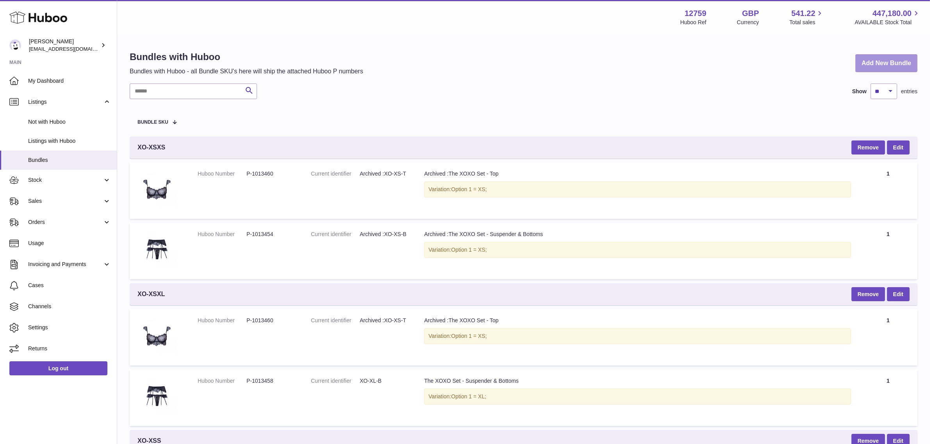
click at [882, 60] on link "Add New Bundle" at bounding box center [886, 63] width 62 height 18
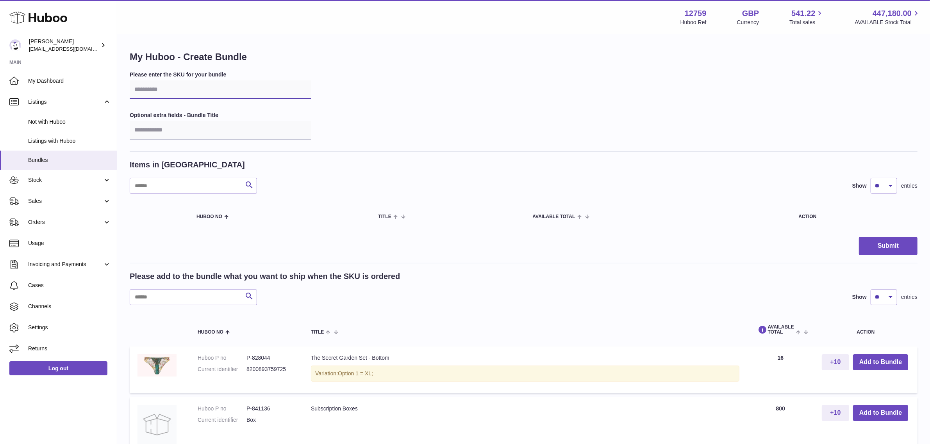
click at [182, 92] on input "text" at bounding box center [221, 89] width 182 height 19
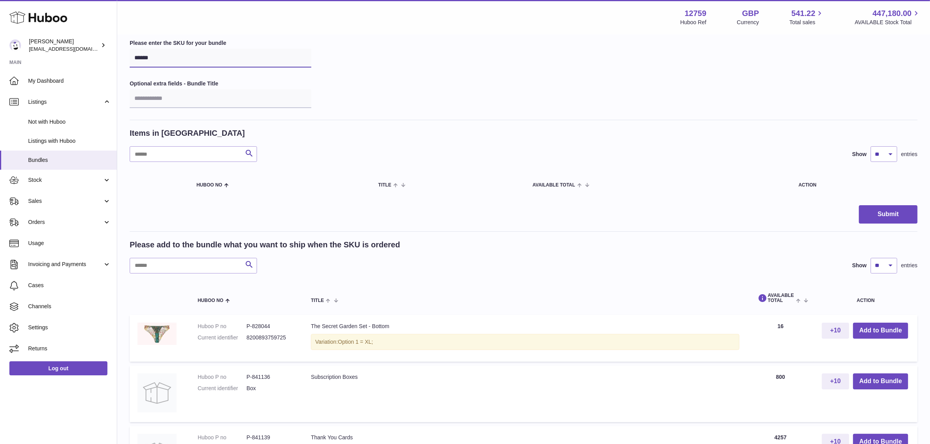
scroll to position [49, 0]
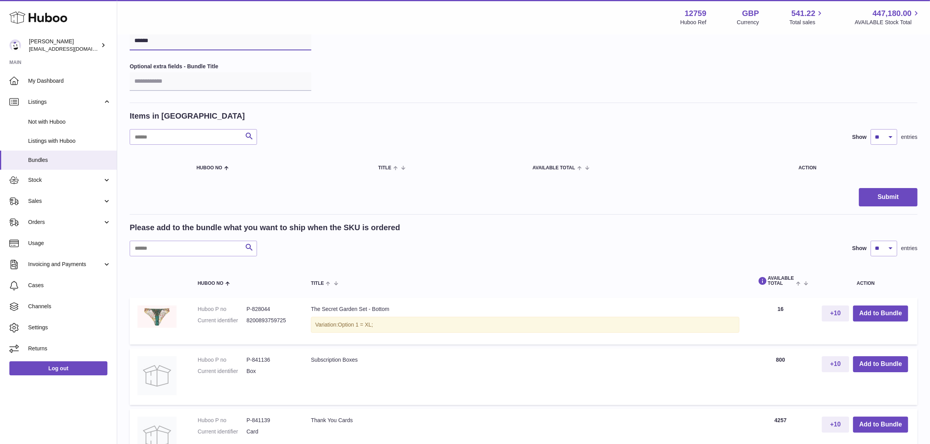
type input "******"
click at [207, 248] on input "text" at bounding box center [193, 249] width 127 height 16
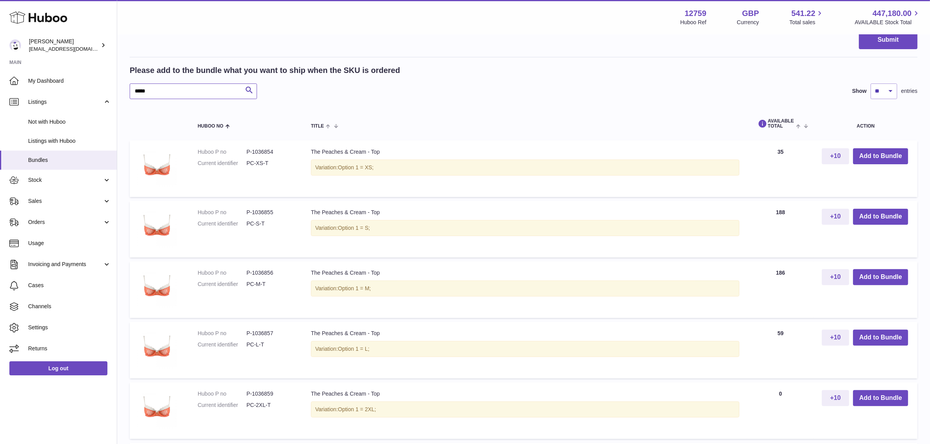
scroll to position [293, 0]
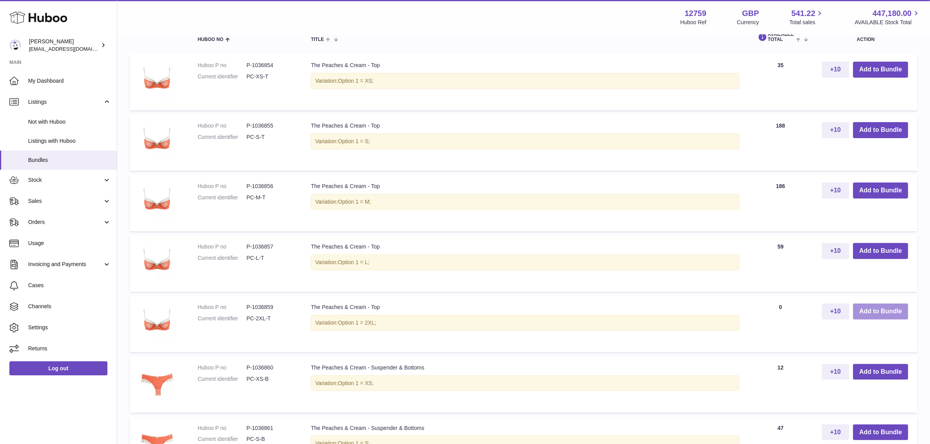
click at [869, 309] on button "Add to Bundle" at bounding box center [880, 312] width 55 height 16
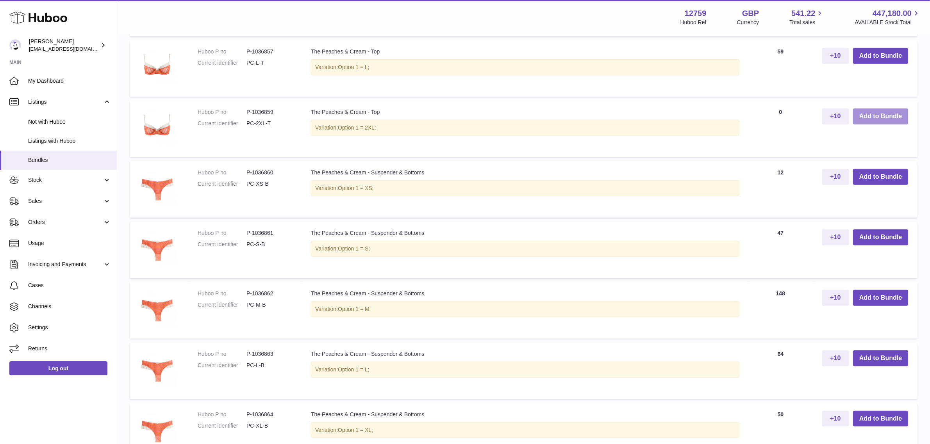
scroll to position [601, 0]
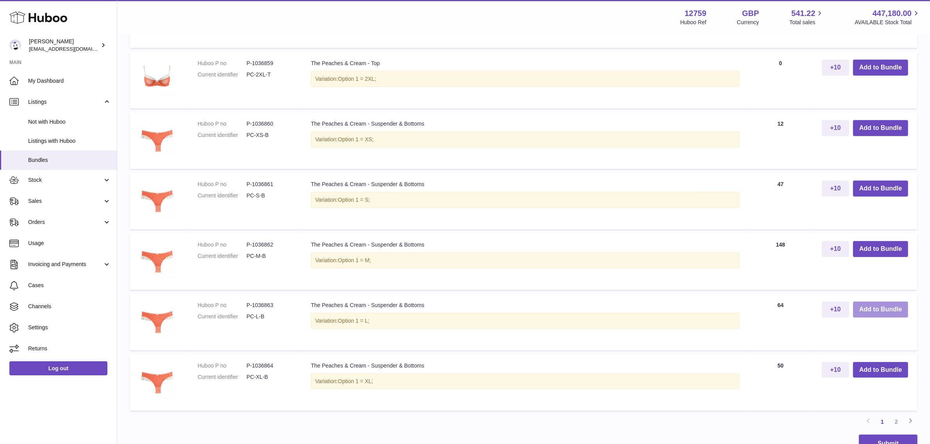
click at [867, 309] on button "Add to Bundle" at bounding box center [880, 310] width 55 height 16
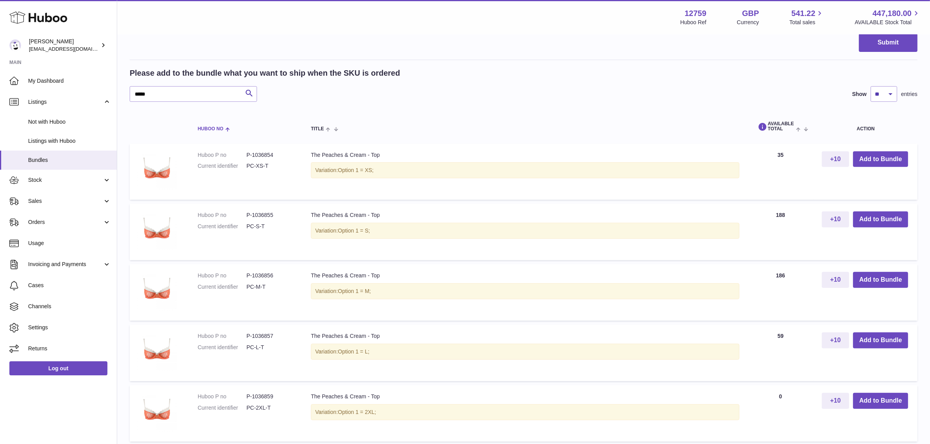
scroll to position [320, 0]
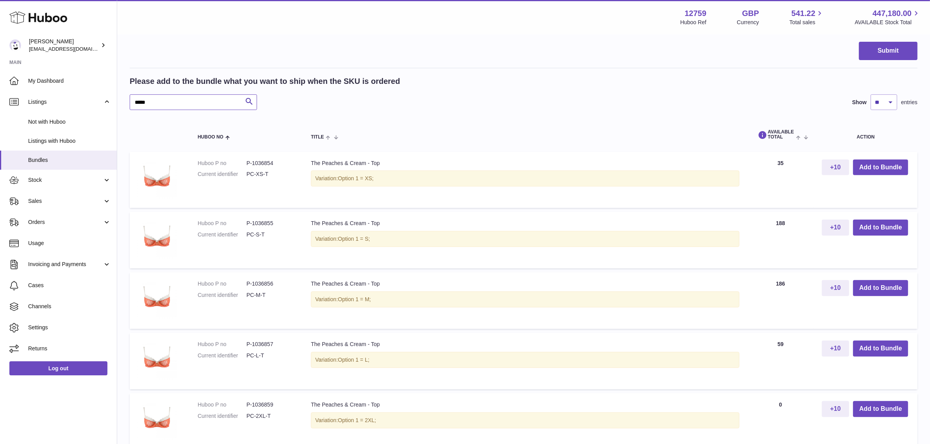
drag, startPoint x: 166, startPoint y: 100, endPoint x: 129, endPoint y: 100, distance: 36.7
click at [130, 100] on input "*****" at bounding box center [193, 103] width 127 height 16
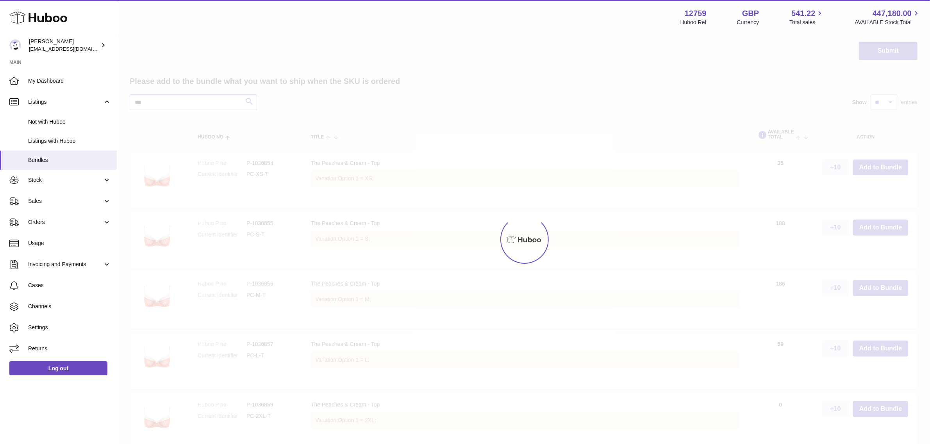
scroll to position [228, 0]
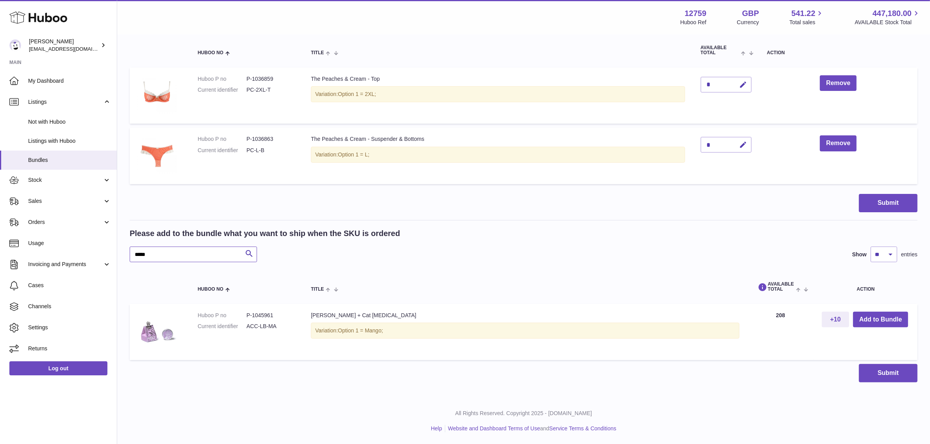
scroll to position [168, 0]
click at [885, 320] on button "Add to Bundle" at bounding box center [880, 320] width 55 height 16
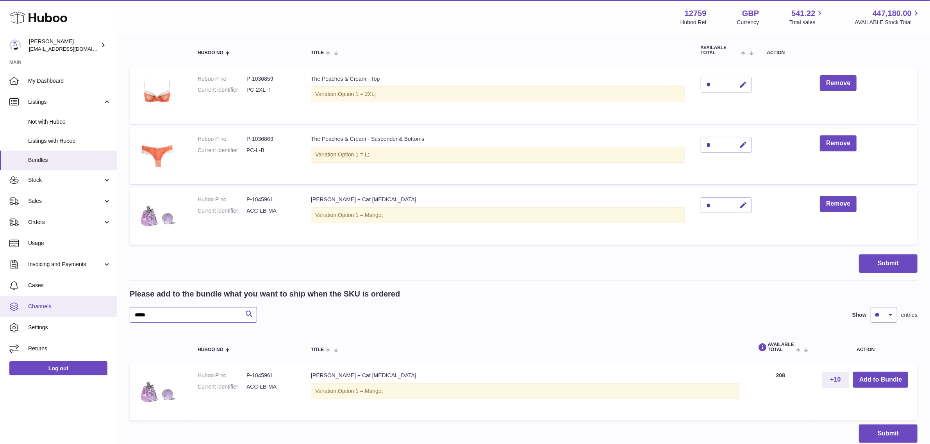
drag, startPoint x: 160, startPoint y: 315, endPoint x: 111, endPoint y: 311, distance: 49.0
click at [111, 311] on div "Huboo Sofia Panwar sofiapanwar@unndr.com Main My Dashboard Listings Not with Hu…" at bounding box center [465, 168] width 930 height 673
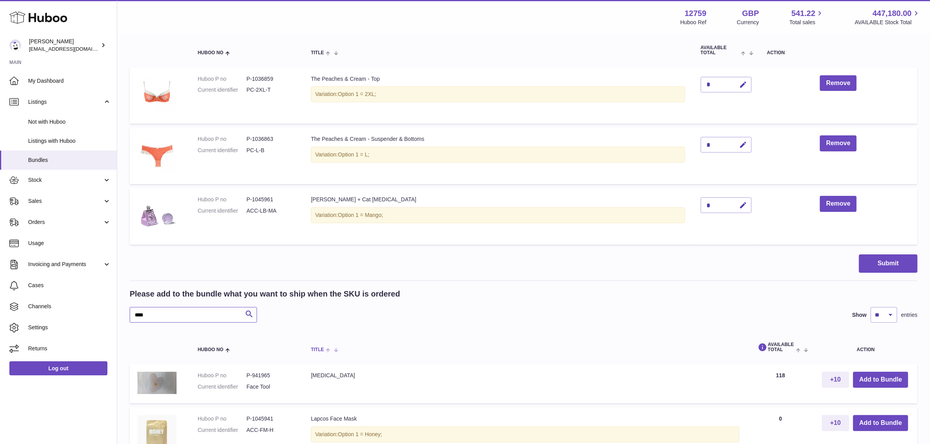
scroll to position [217, 0]
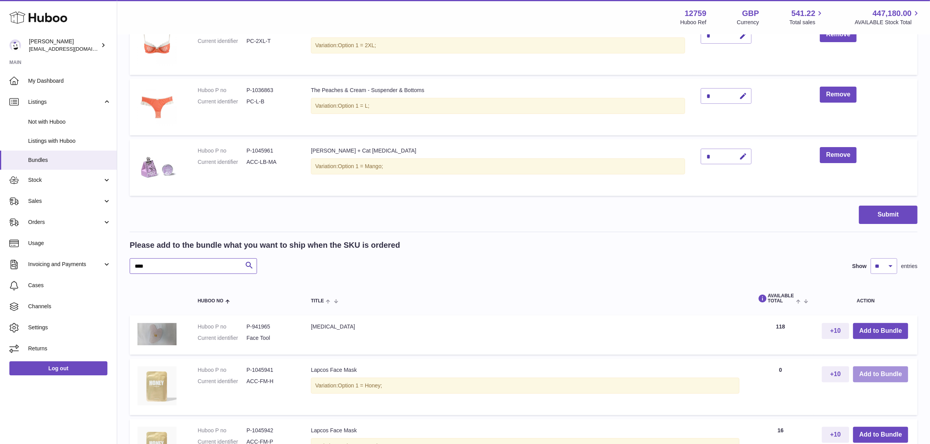
type input "****"
click at [865, 375] on button "Add to Bundle" at bounding box center [880, 375] width 55 height 16
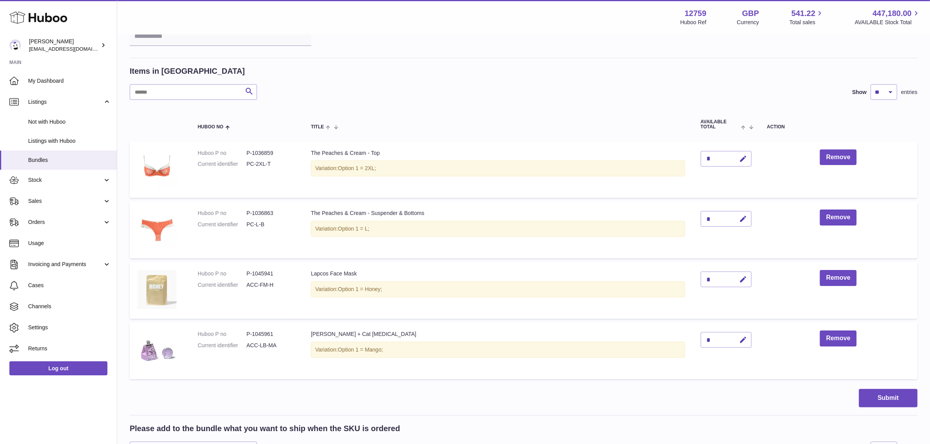
scroll to position [98, 0]
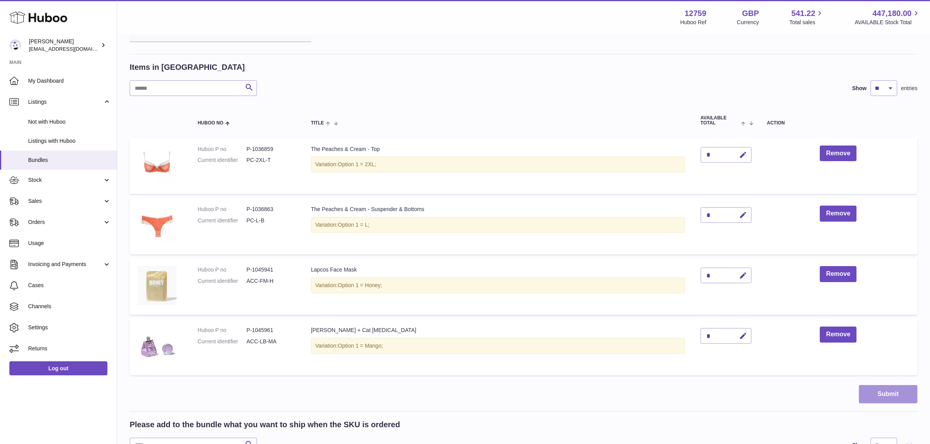
click at [875, 395] on button "Submit" at bounding box center [888, 394] width 59 height 18
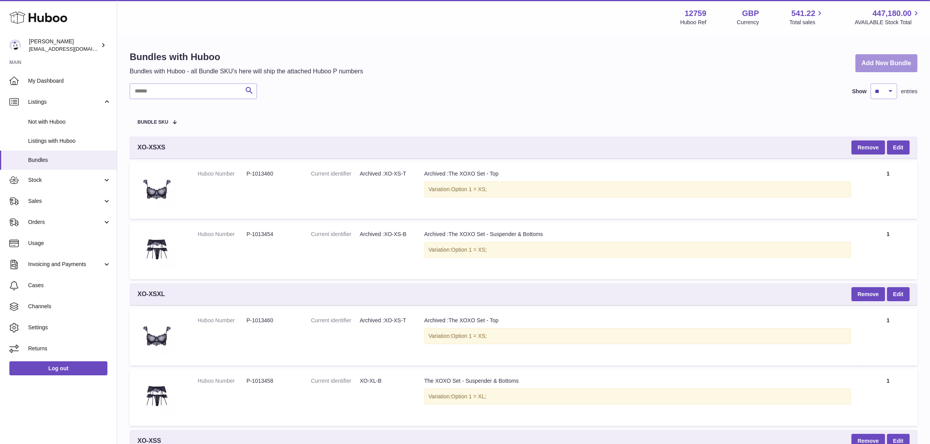
click at [885, 62] on link "Add New Bundle" at bounding box center [886, 63] width 62 height 18
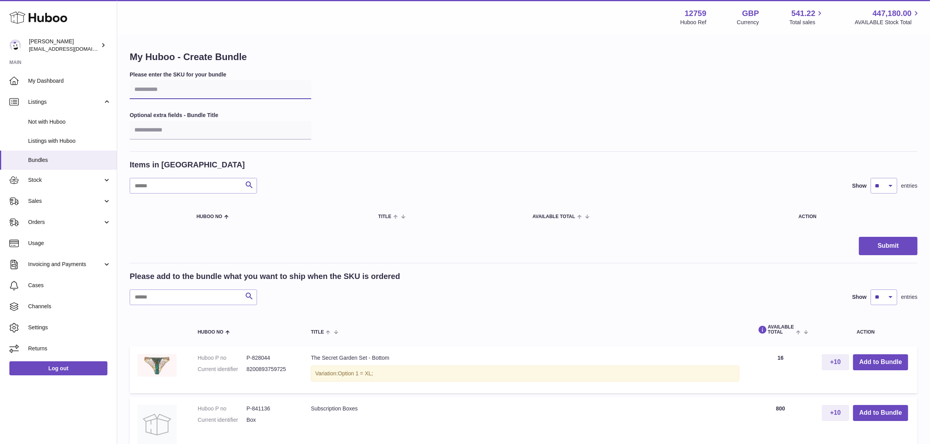
click at [189, 92] on input "text" at bounding box center [221, 89] width 182 height 19
type input "*******"
click at [170, 299] on input "text" at bounding box center [193, 298] width 127 height 16
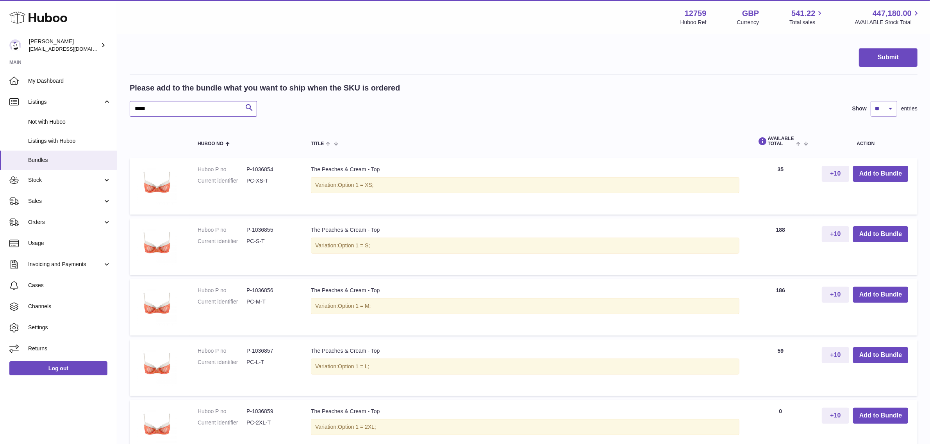
scroll to position [293, 0]
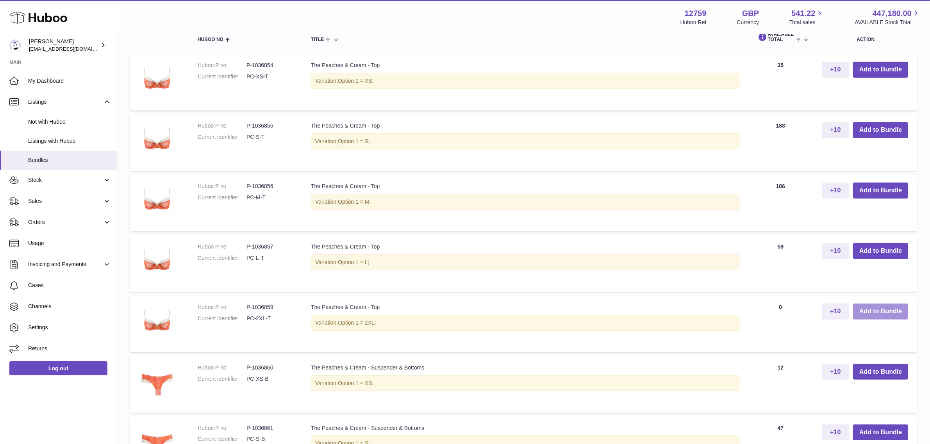
click at [877, 309] on button "Add to Bundle" at bounding box center [880, 312] width 55 height 16
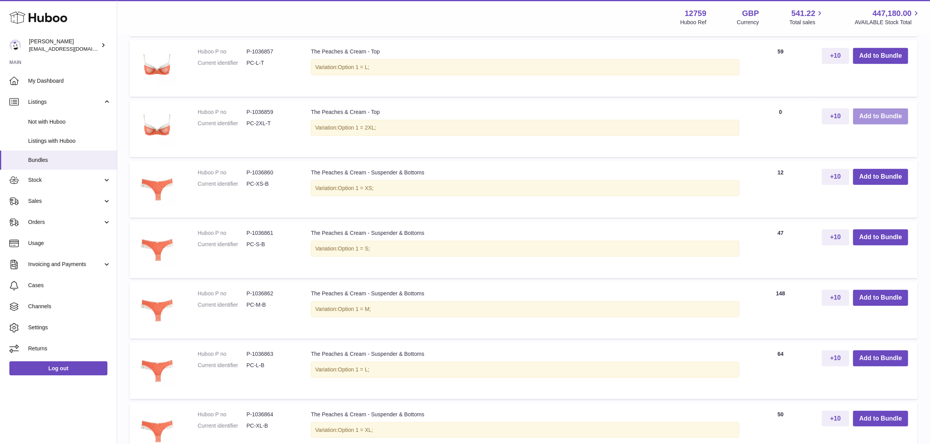
scroll to position [601, 0]
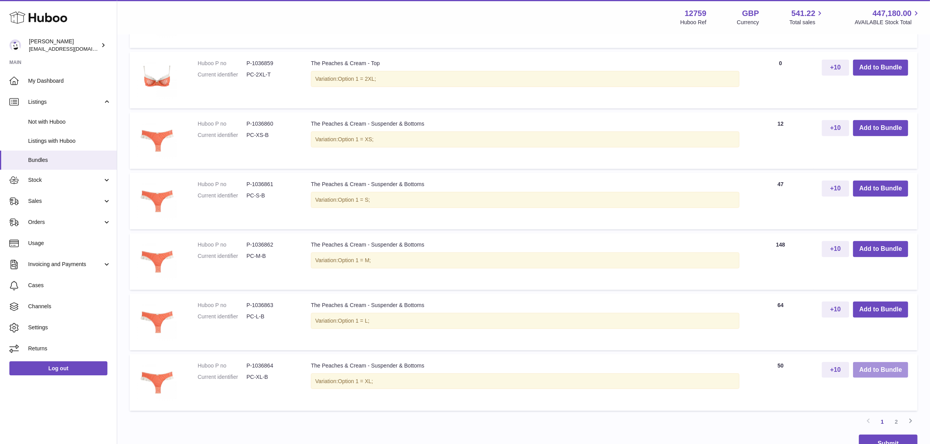
click at [863, 368] on button "Add to Bundle" at bounding box center [880, 370] width 55 height 16
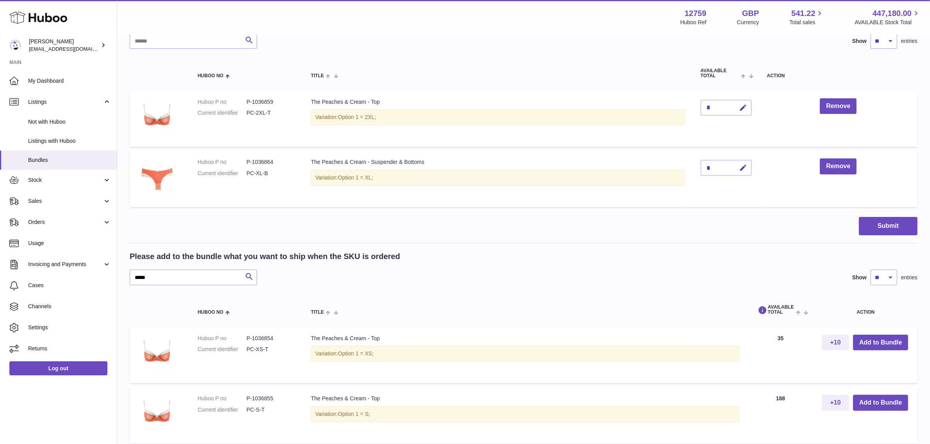
scroll to position [195, 0]
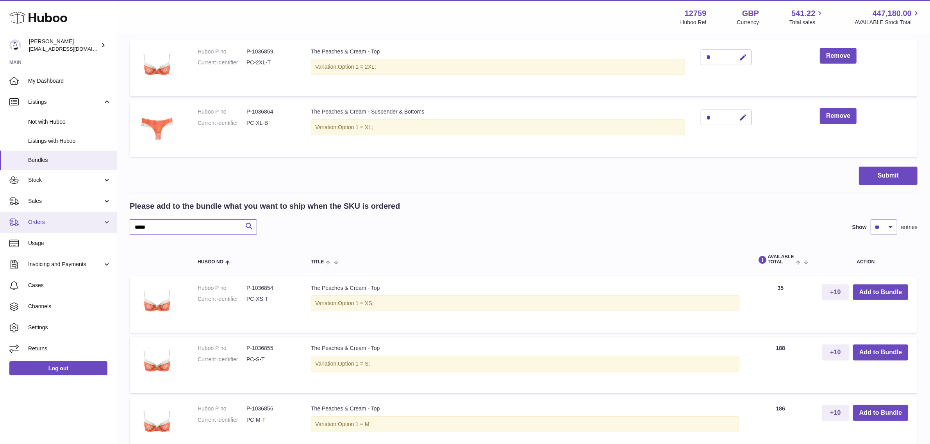
drag, startPoint x: 174, startPoint y: 227, endPoint x: 112, endPoint y: 225, distance: 61.8
click at [112, 225] on div "Huboo [PERSON_NAME] [PERSON_NAME][EMAIL_ADDRESS][DOMAIN_NAME] Main My Dashboard…" at bounding box center [465, 393] width 930 height 1177
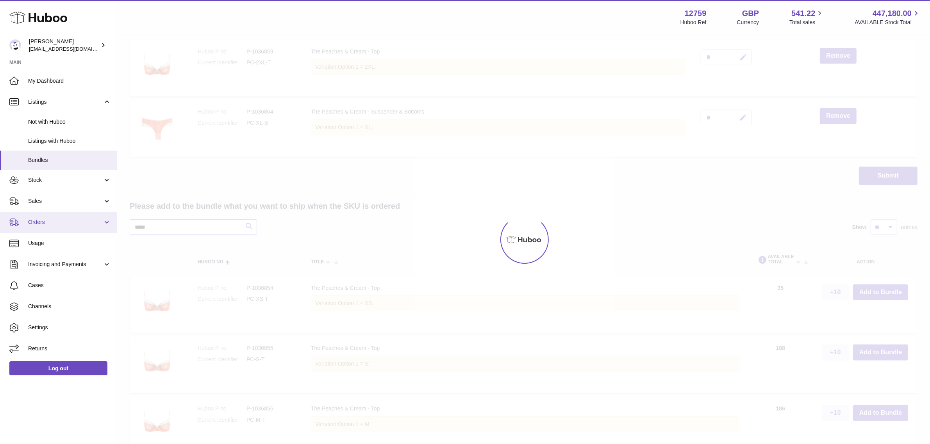
scroll to position [168, 0]
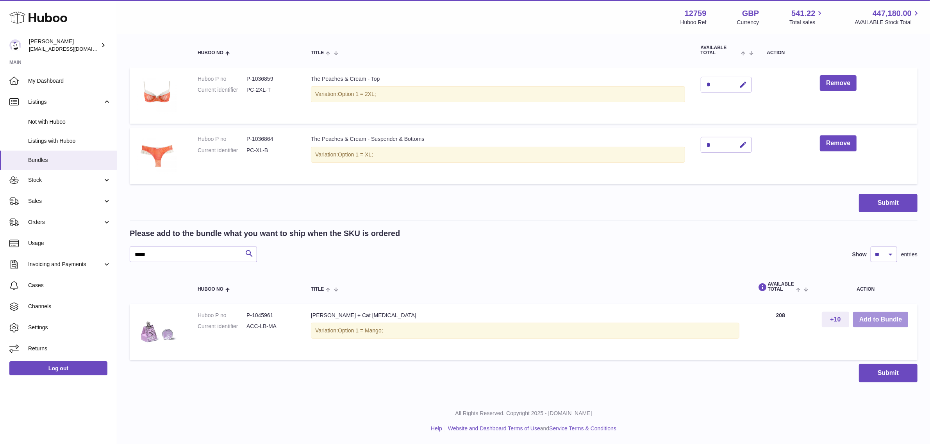
click at [896, 321] on button "Add to Bundle" at bounding box center [880, 320] width 55 height 16
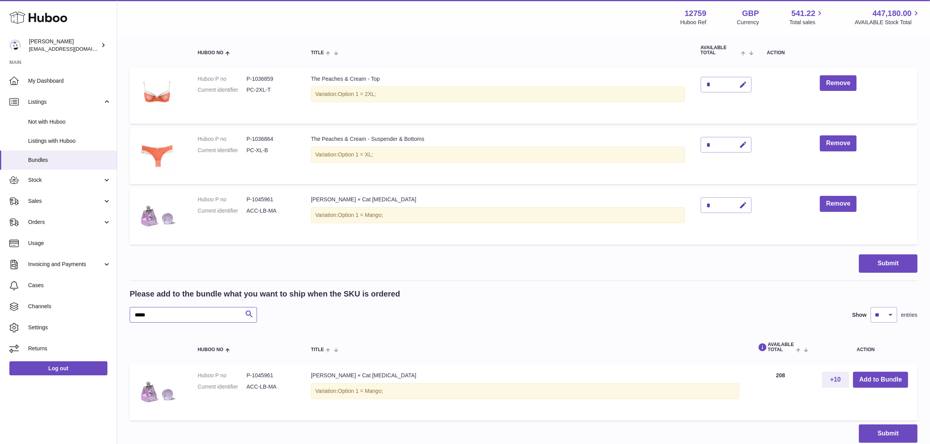
drag, startPoint x: 169, startPoint y: 314, endPoint x: 127, endPoint y: 314, distance: 41.8
click at [127, 314] on div "My Huboo - Create Bundle Please enter the SKU for your bundle ******* Optional …" at bounding box center [523, 163] width 813 height 592
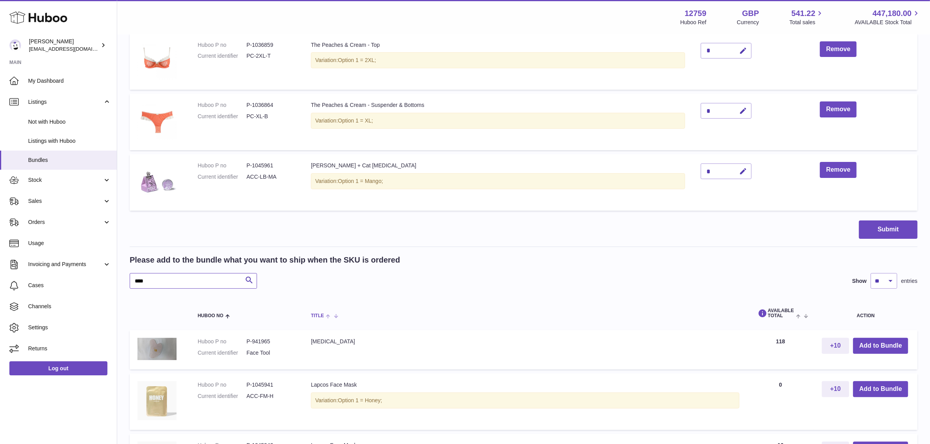
scroll to position [217, 0]
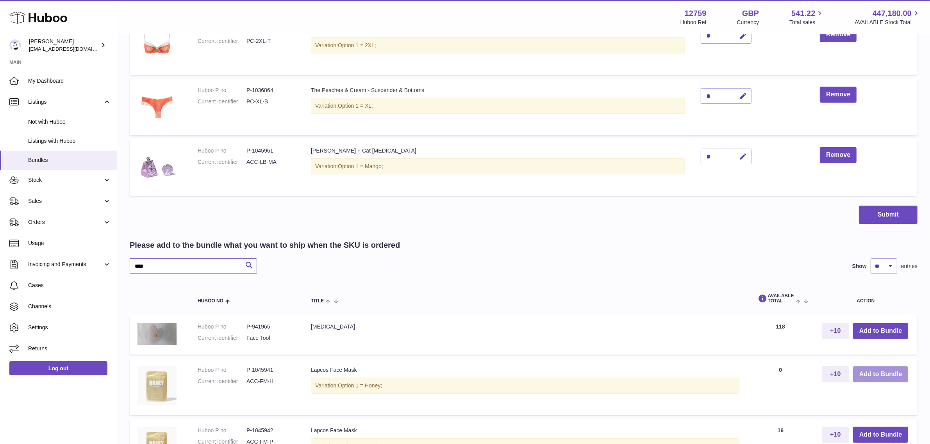
type input "****"
click at [872, 375] on button "Add to Bundle" at bounding box center [880, 375] width 55 height 16
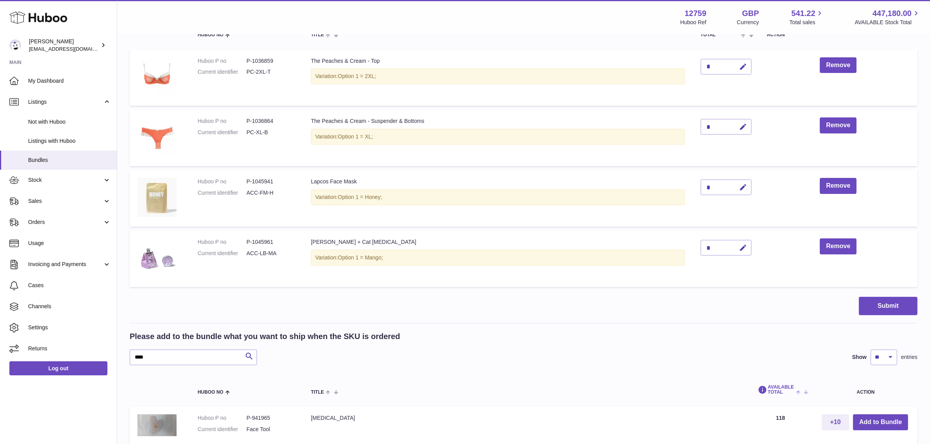
scroll to position [186, 0]
drag, startPoint x: 836, startPoint y: 375, endPoint x: 784, endPoint y: 382, distance: 52.8
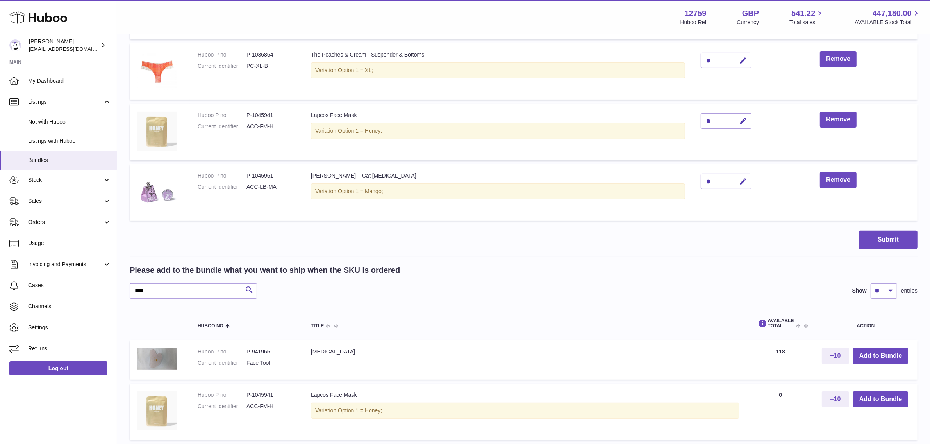
scroll to position [235, 0]
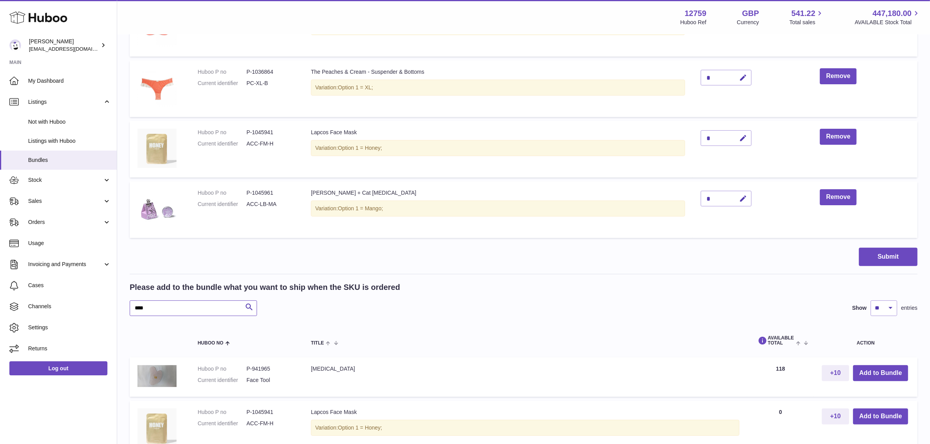
click at [191, 308] on input "****" at bounding box center [193, 309] width 127 height 16
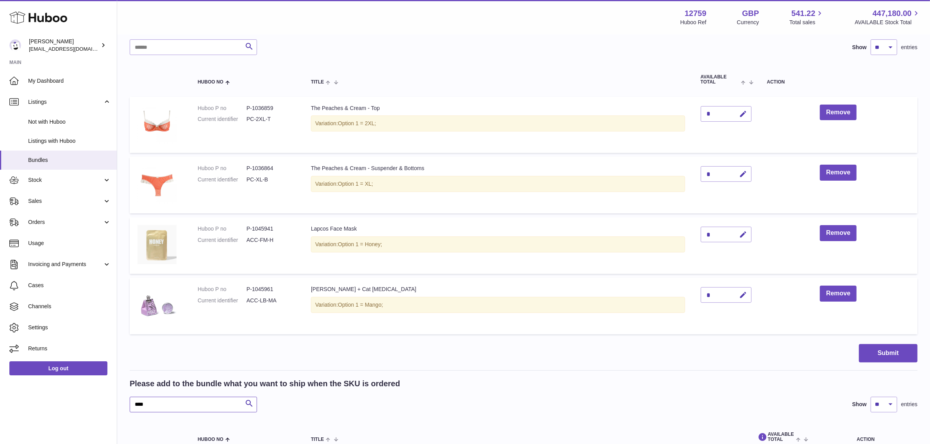
scroll to position [146, 0]
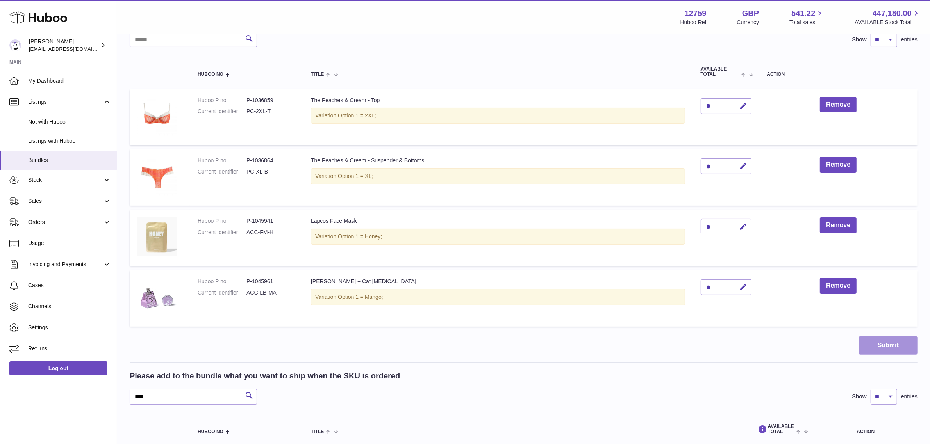
click at [878, 348] on button "Submit" at bounding box center [888, 346] width 59 height 18
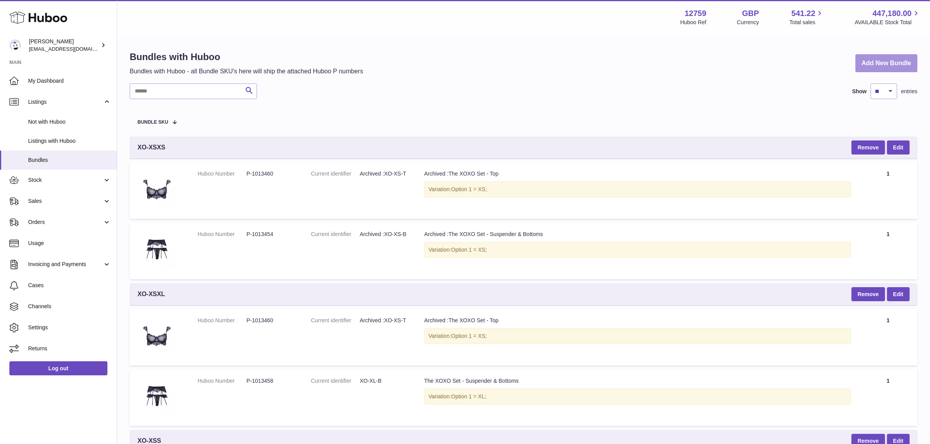
click at [872, 63] on link "Add New Bundle" at bounding box center [886, 63] width 62 height 18
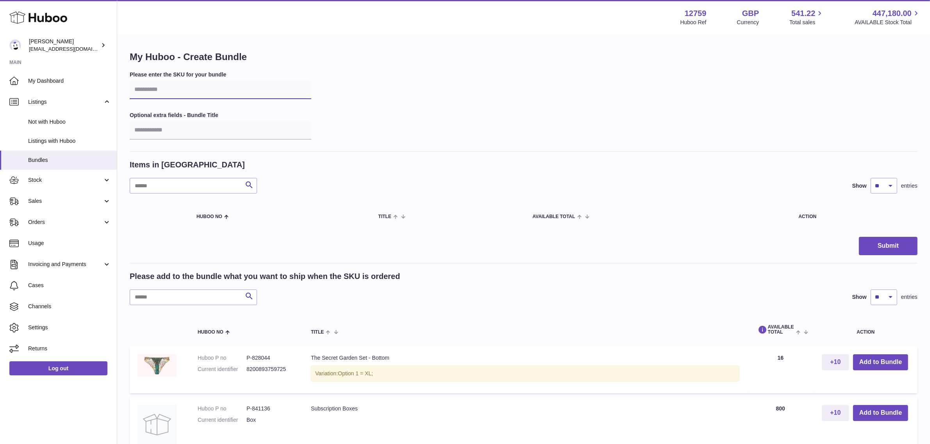
click at [163, 90] on input "text" at bounding box center [221, 89] width 182 height 19
type input "******"
click at [227, 299] on input "text" at bounding box center [193, 298] width 127 height 16
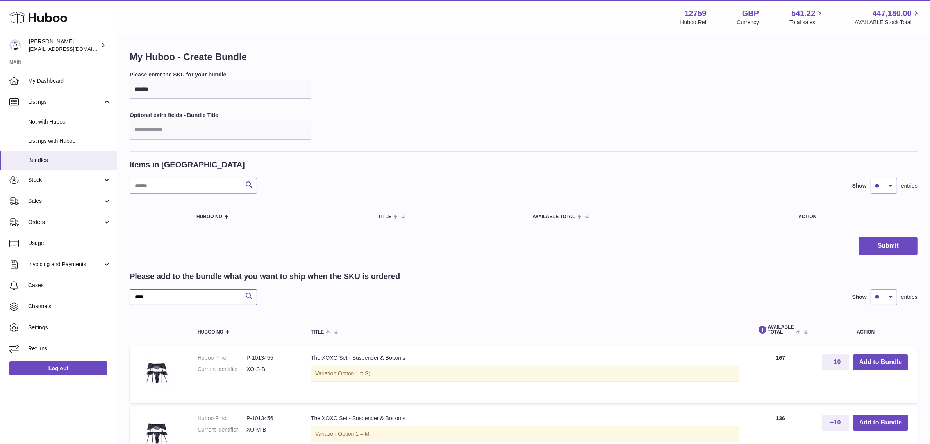
type input "****"
click at [168, 85] on input "******" at bounding box center [221, 89] width 182 height 19
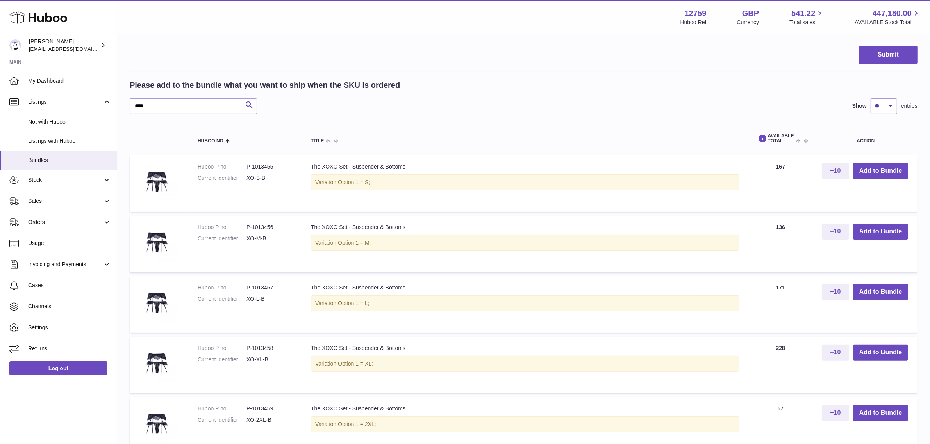
scroll to position [195, 0]
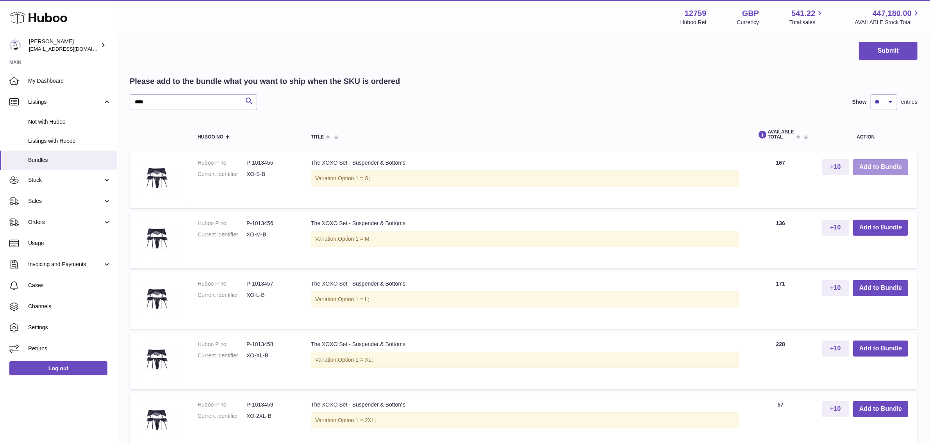
type input "****"
click at [866, 167] on button "Add to Bundle" at bounding box center [880, 167] width 55 height 16
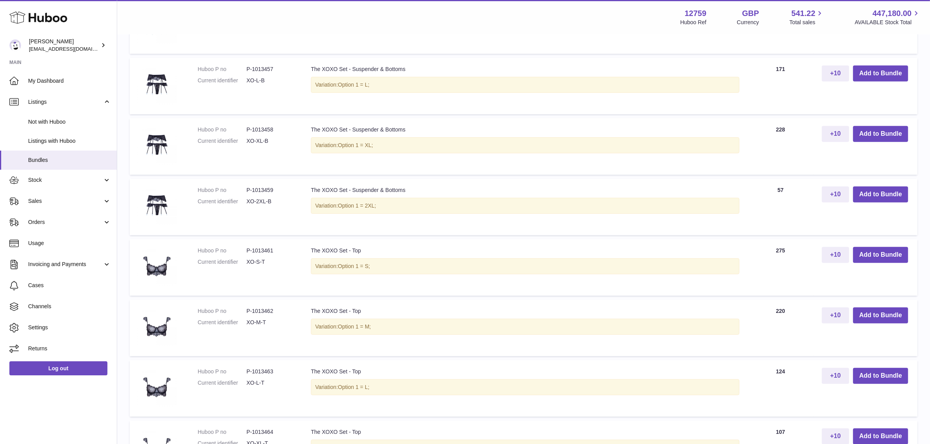
scroll to position [488, 0]
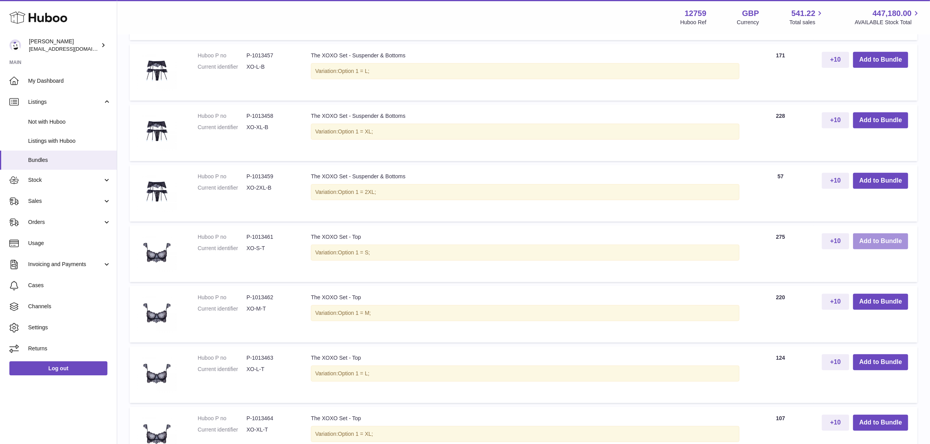
click at [866, 243] on button "Add to Bundle" at bounding box center [880, 242] width 55 height 16
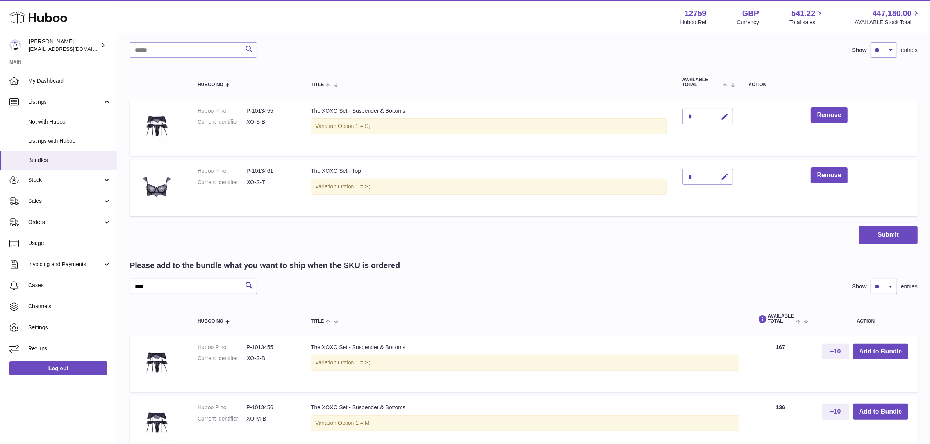
scroll to position [146, 0]
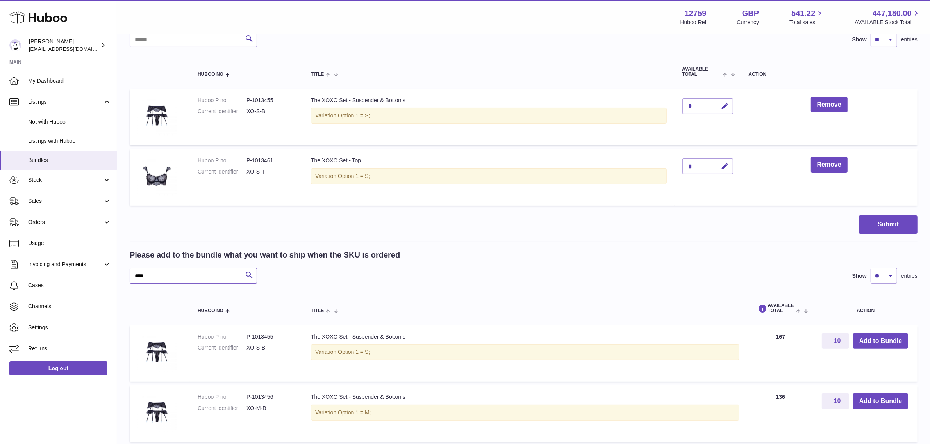
drag, startPoint x: 170, startPoint y: 277, endPoint x: 123, endPoint y: 277, distance: 47.3
click at [123, 277] on div "My Huboo - Create Bundle Please enter the SKU for your bundle **** Optional ext…" at bounding box center [523, 396] width 813 height 1015
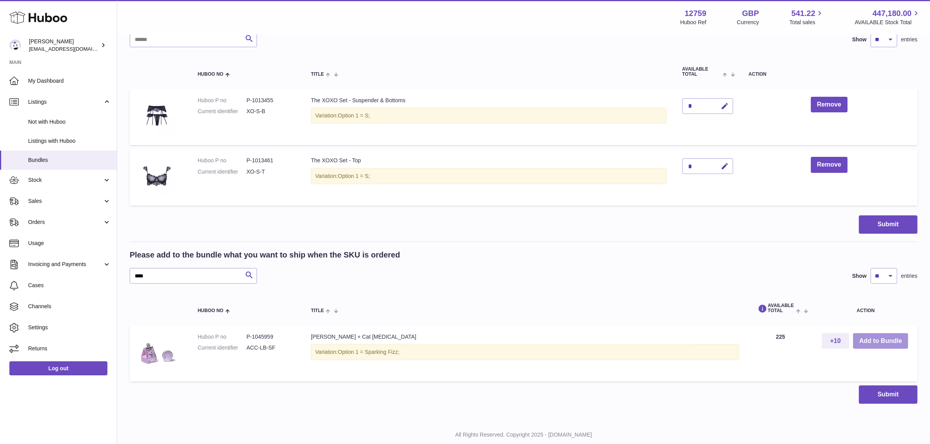
click at [875, 343] on button "Add to Bundle" at bounding box center [880, 342] width 55 height 16
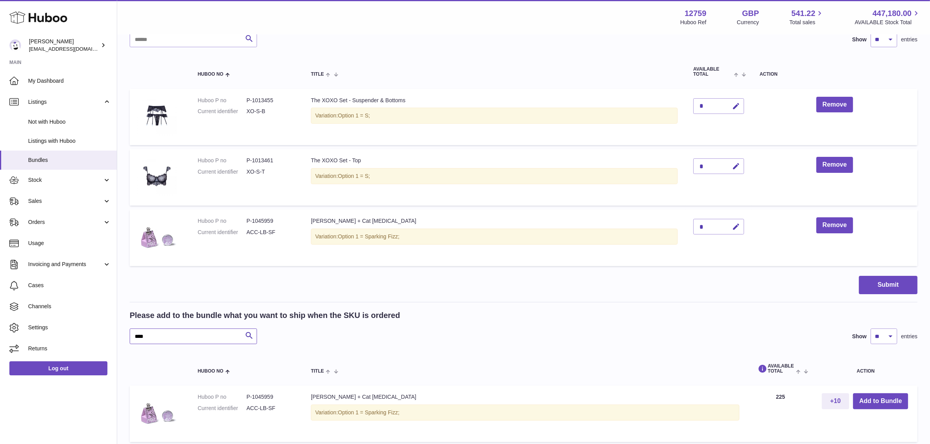
drag, startPoint x: 155, startPoint y: 338, endPoint x: 133, endPoint y: 338, distance: 22.3
click at [133, 338] on input "****" at bounding box center [193, 337] width 127 height 16
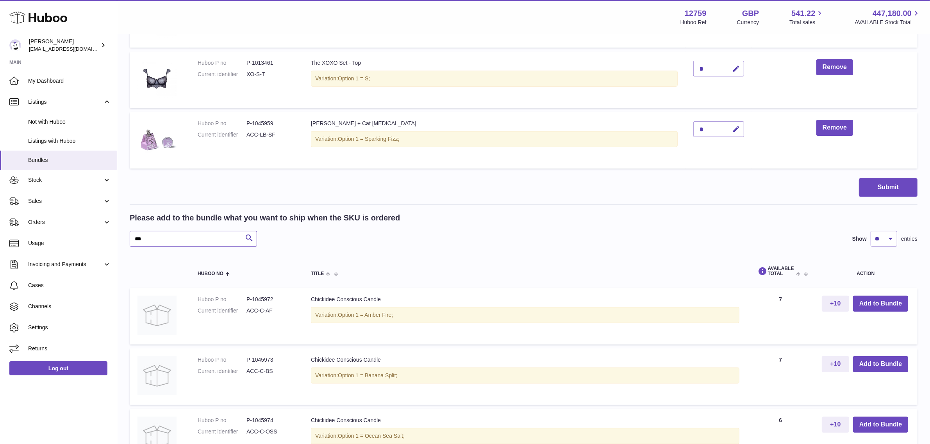
scroll to position [293, 0]
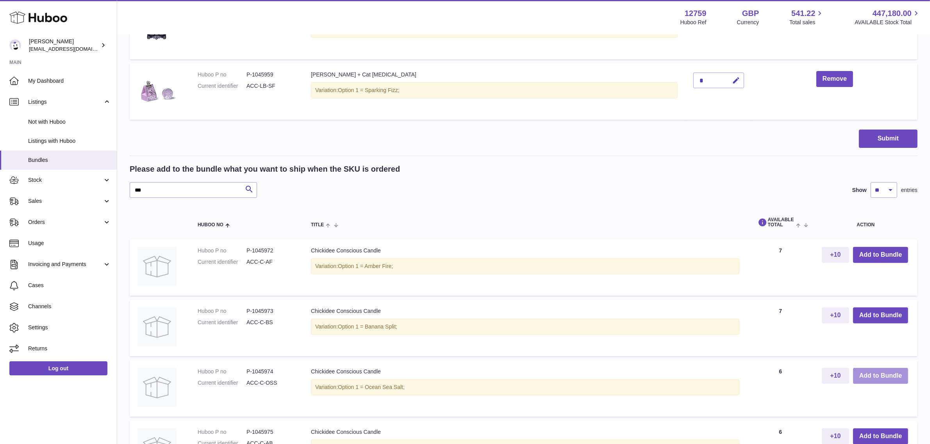
click at [890, 376] on button "Add to Bundle" at bounding box center [880, 376] width 55 height 16
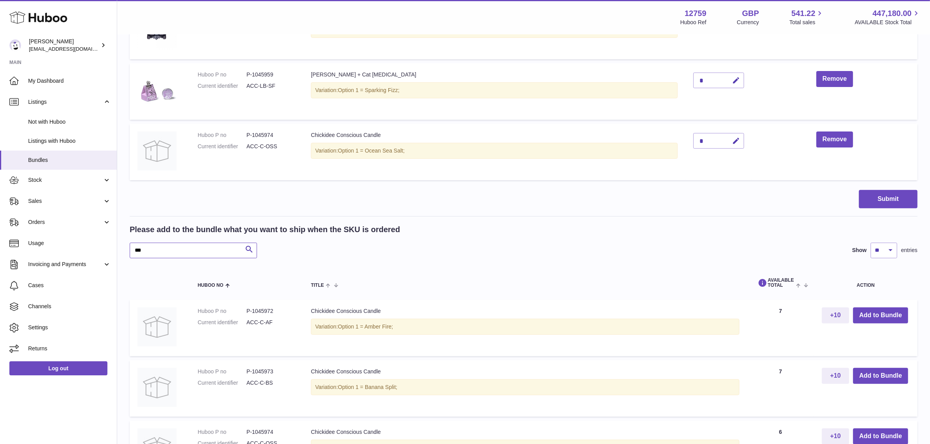
drag, startPoint x: 164, startPoint y: 252, endPoint x: 132, endPoint y: 252, distance: 32.4
click at [132, 252] on input "***" at bounding box center [193, 251] width 127 height 16
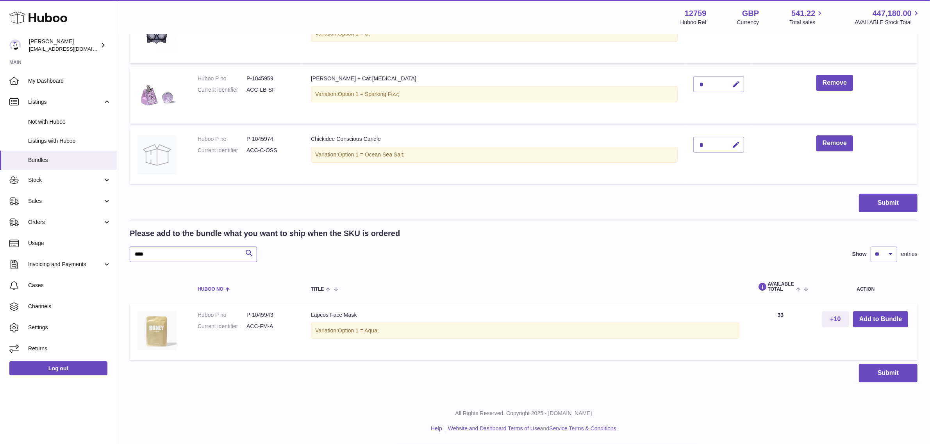
scroll to position [289, 0]
type input "****"
click at [873, 319] on button "Add to Bundle" at bounding box center [880, 320] width 55 height 16
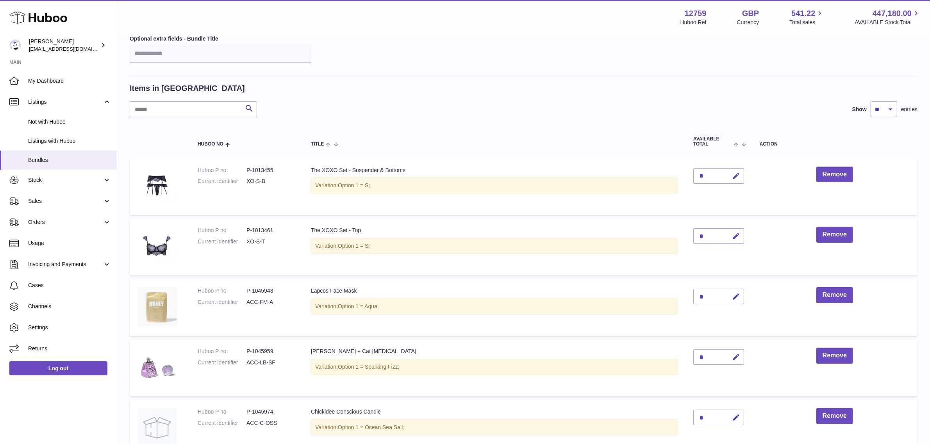
scroll to position [195, 0]
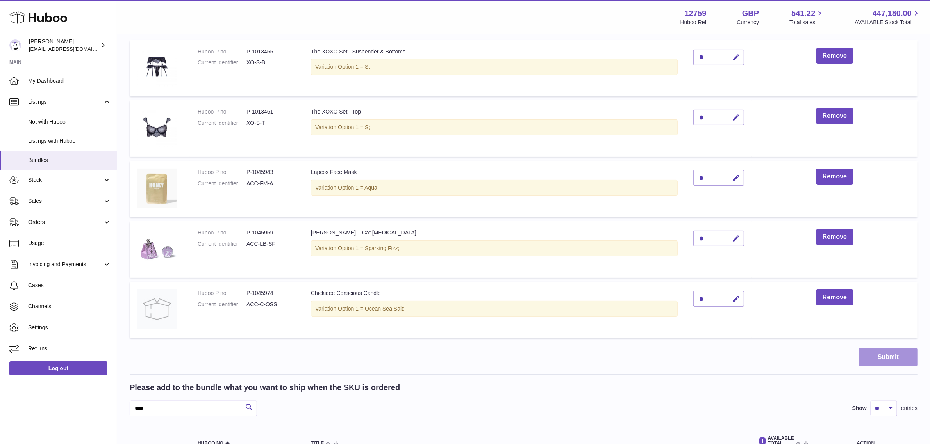
click at [873, 358] on button "Submit" at bounding box center [888, 357] width 59 height 18
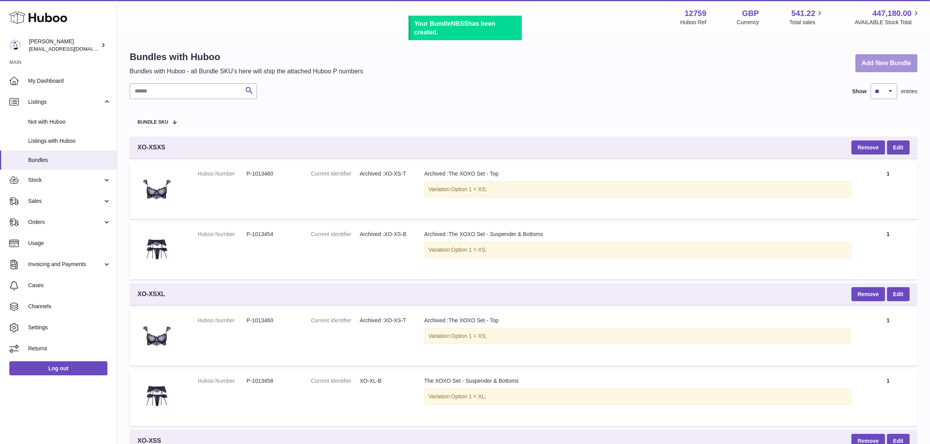
click at [874, 61] on link "Add New Bundle" at bounding box center [886, 63] width 62 height 18
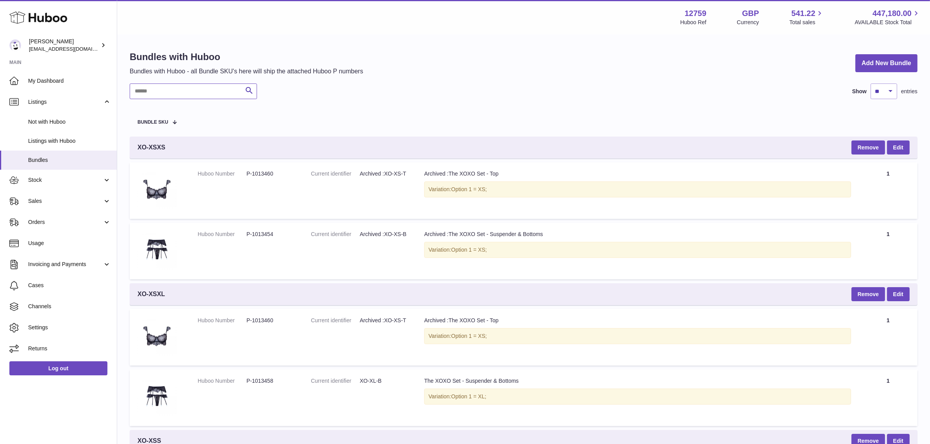
click at [196, 90] on input "text" at bounding box center [193, 92] width 127 height 16
type input "*"
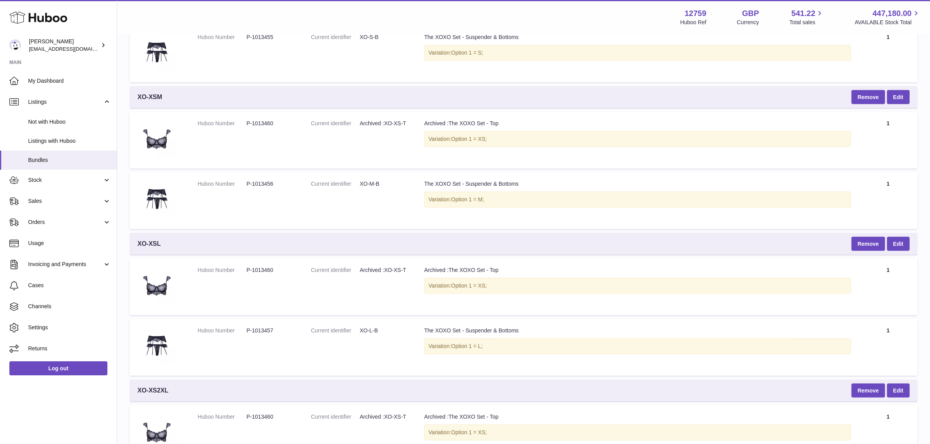
scroll to position [342, 0]
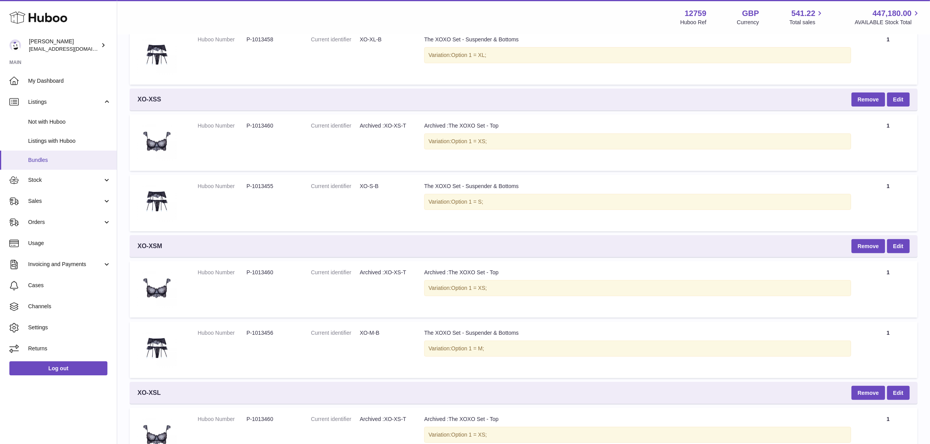
type input "****"
click at [49, 157] on span "Bundles" at bounding box center [69, 160] width 83 height 7
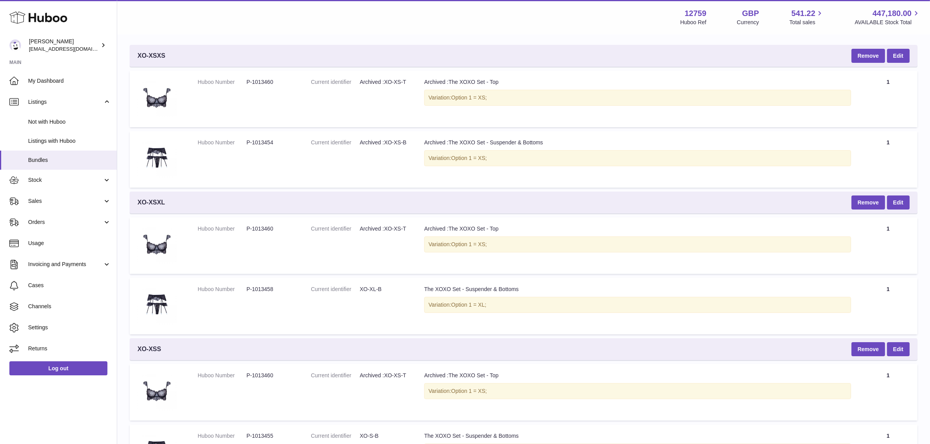
scroll to position [0, 0]
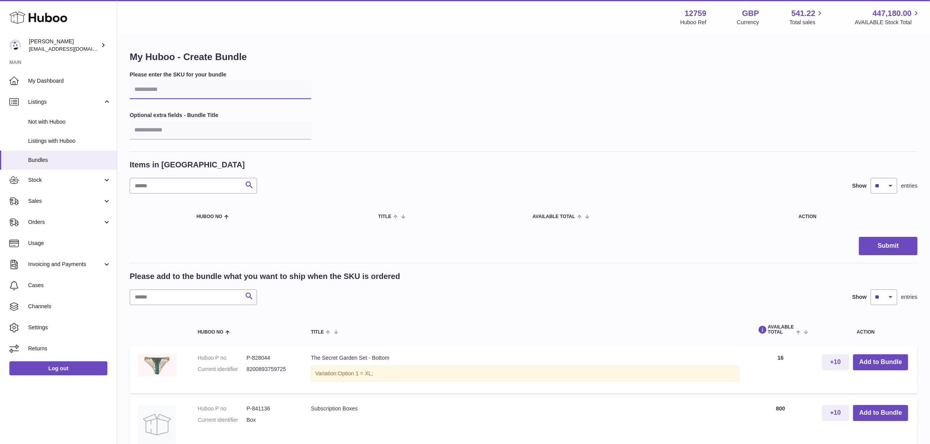
click at [198, 92] on input "text" at bounding box center [221, 89] width 182 height 19
type input "*"
type input "****"
click at [859, 237] on button "Submit" at bounding box center [888, 246] width 59 height 18
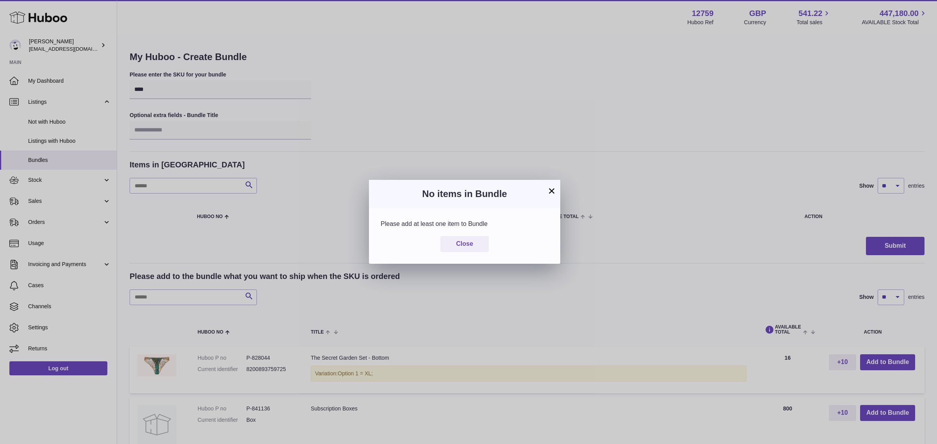
click at [553, 193] on button "×" at bounding box center [551, 190] width 9 height 9
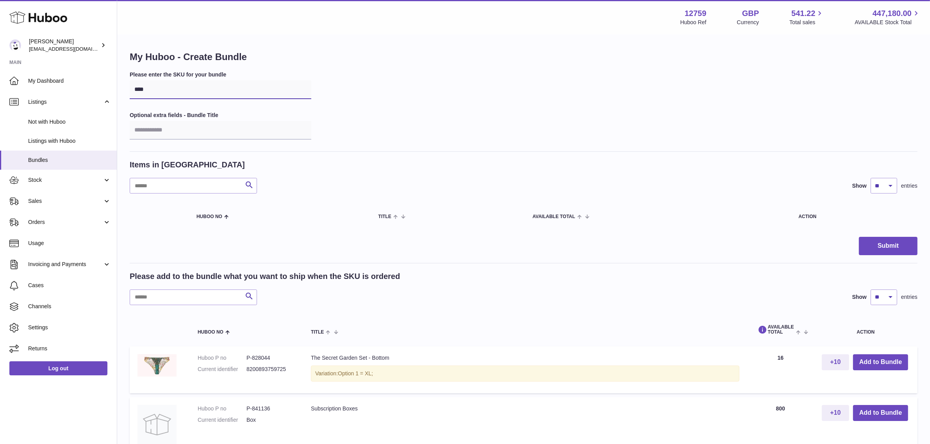
drag, startPoint x: 202, startPoint y: 91, endPoint x: 157, endPoint y: 86, distance: 45.5
click at [157, 86] on input "****" at bounding box center [221, 89] width 182 height 19
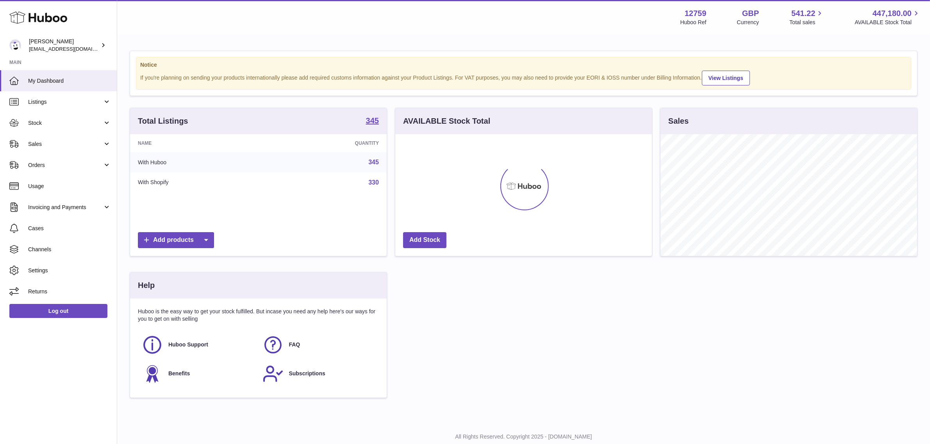
scroll to position [121, 257]
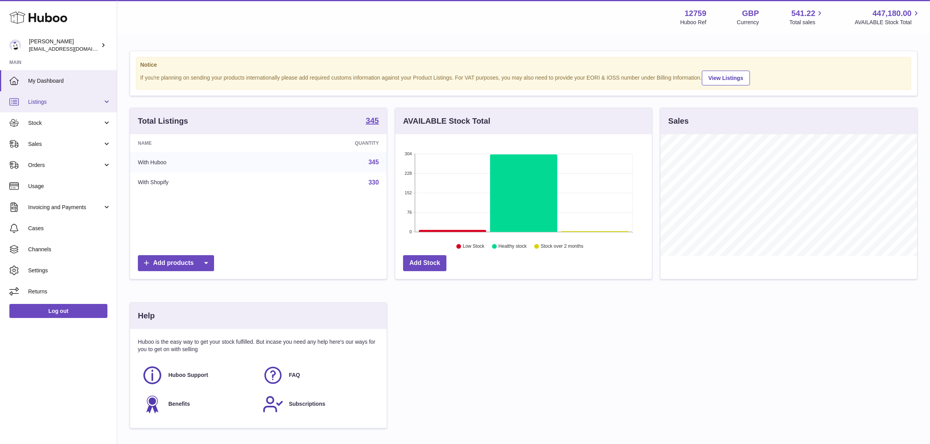
click at [50, 102] on span "Listings" at bounding box center [65, 101] width 75 height 7
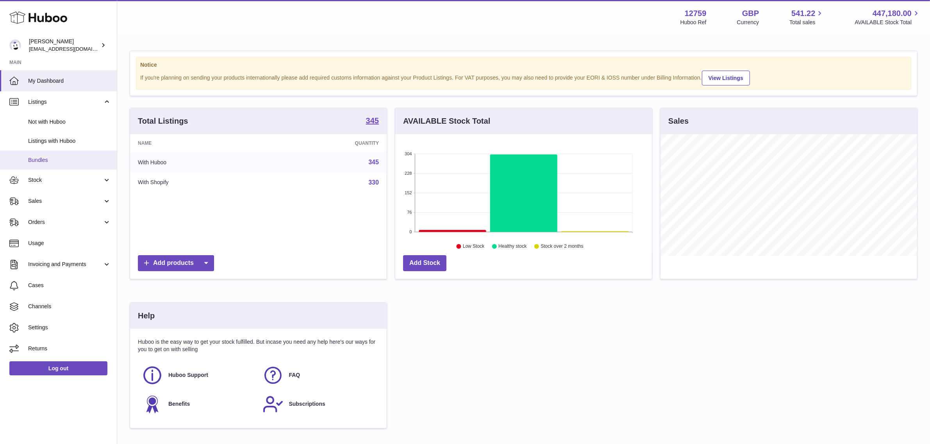
click at [40, 161] on span "Bundles" at bounding box center [69, 160] width 83 height 7
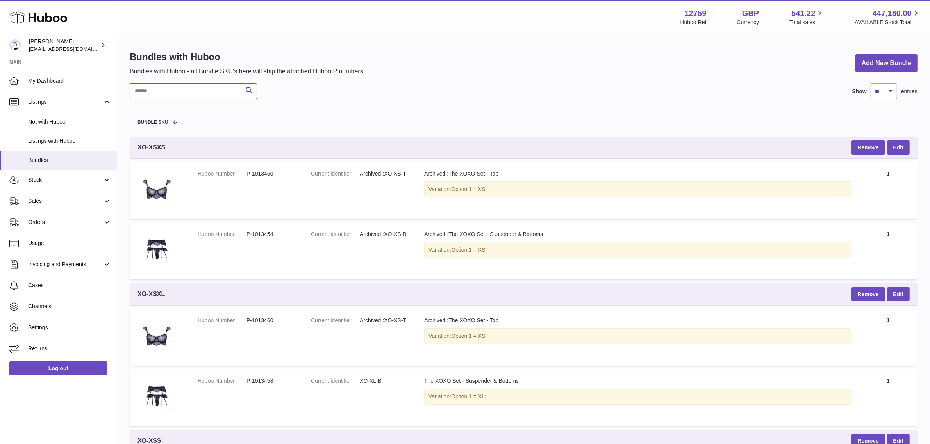
click at [171, 94] on input "text" at bounding box center [193, 92] width 127 height 16
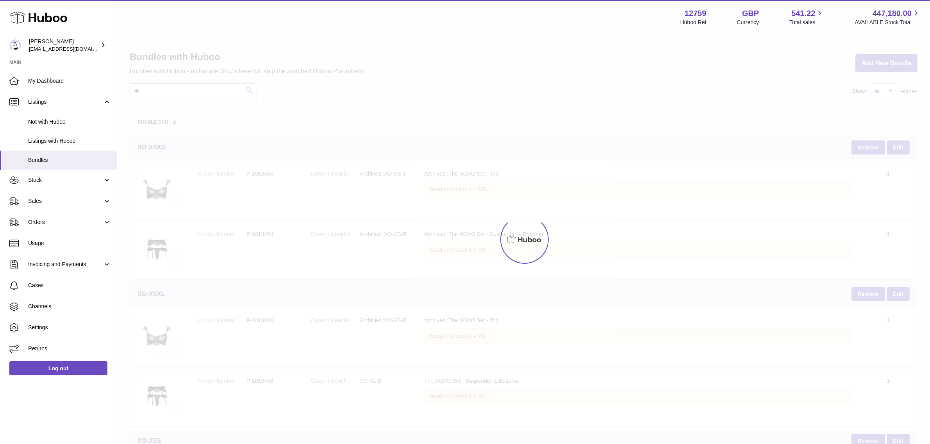
type input "**"
click at [174, 89] on div at bounding box center [523, 239] width 813 height 409
click at [48, 143] on span "Listings with Huboo" at bounding box center [69, 140] width 83 height 7
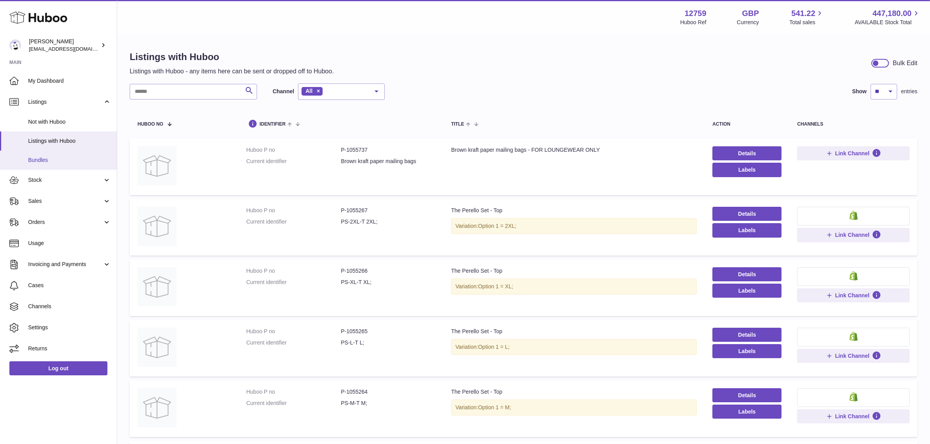
click at [44, 162] on span "Bundles" at bounding box center [69, 160] width 83 height 7
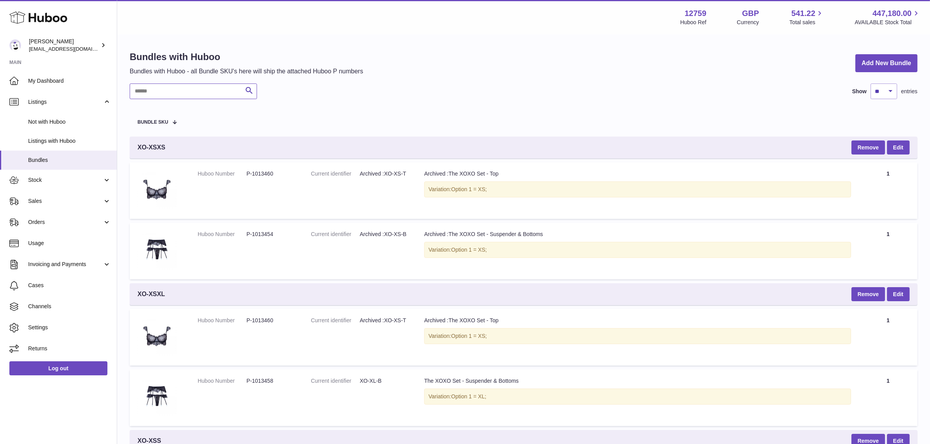
click at [143, 90] on input "text" at bounding box center [193, 92] width 127 height 16
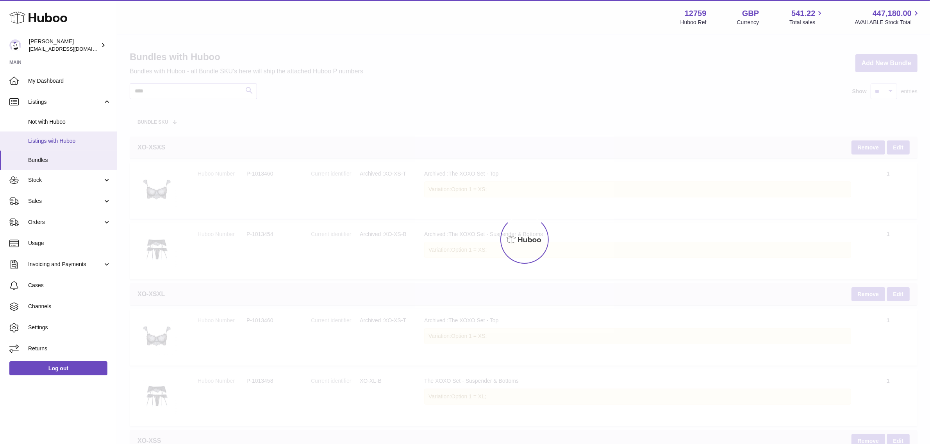
type input "****"
click at [51, 139] on span "Listings with Huboo" at bounding box center [69, 140] width 83 height 7
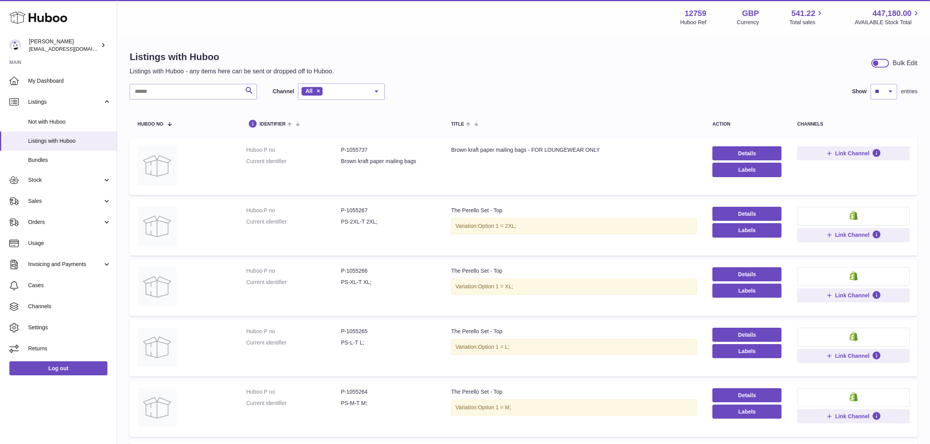
click at [46, 159] on span "Bundles" at bounding box center [69, 160] width 83 height 7
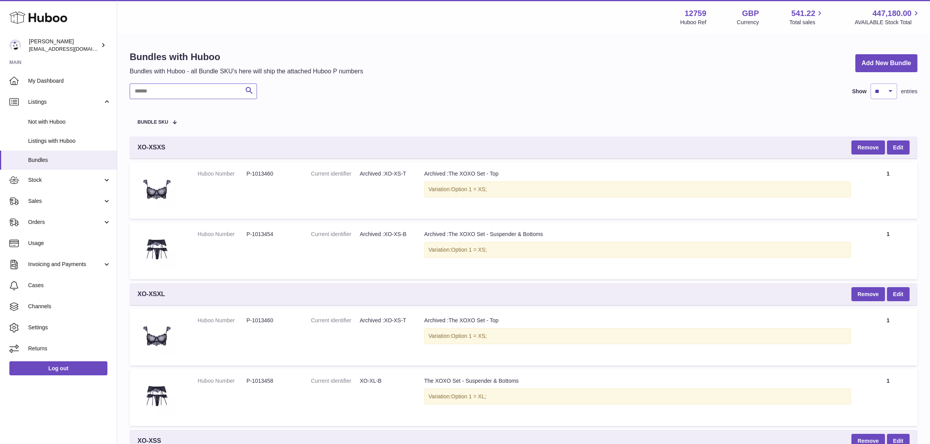
click at [153, 91] on input "text" at bounding box center [193, 92] width 127 height 16
type input "******"
click at [869, 59] on link "Add New Bundle" at bounding box center [886, 63] width 62 height 18
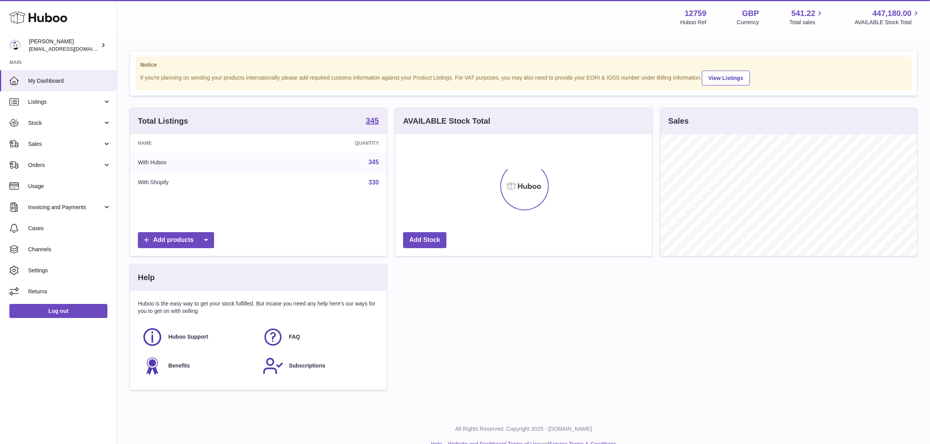
scroll to position [121, 257]
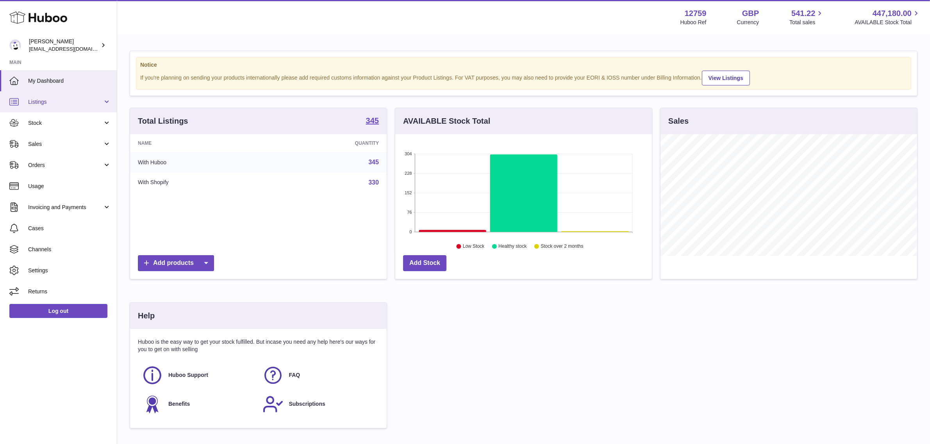
click at [43, 96] on link "Listings" at bounding box center [58, 101] width 117 height 21
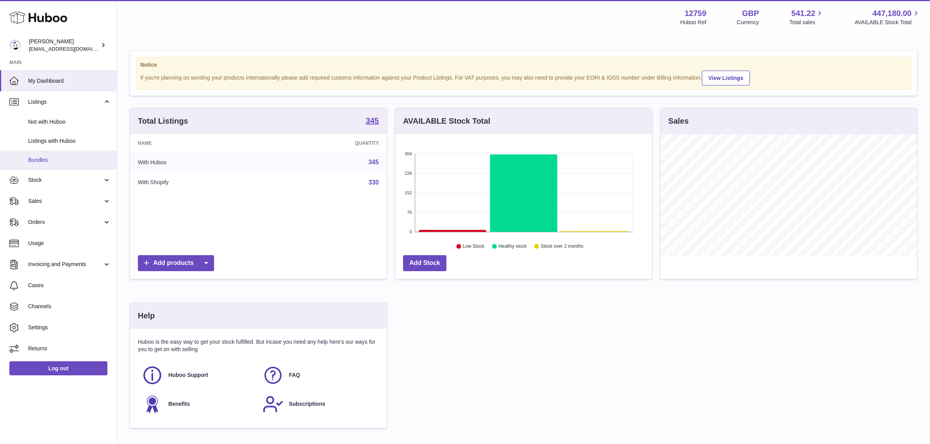
click at [44, 159] on span "Bundles" at bounding box center [69, 160] width 83 height 7
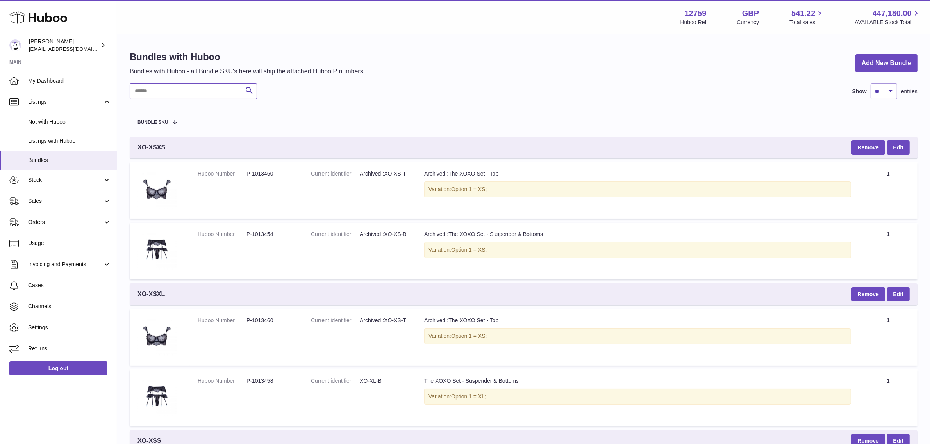
click at [146, 93] on input "text" at bounding box center [193, 92] width 127 height 16
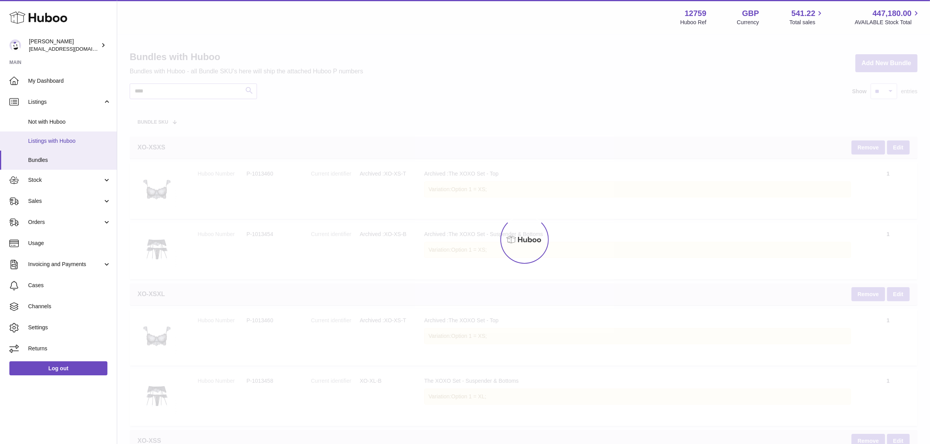
type input "****"
click at [64, 138] on span "Listings with Huboo" at bounding box center [69, 140] width 83 height 7
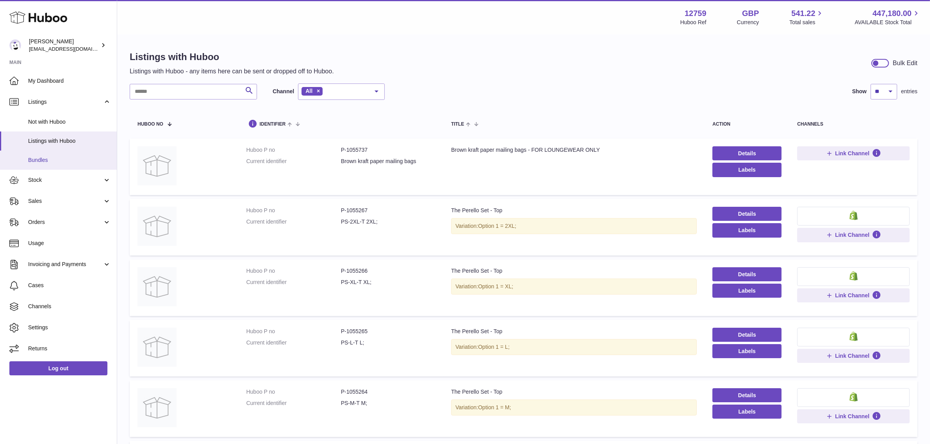
click at [34, 153] on link "Bundles" at bounding box center [58, 160] width 117 height 19
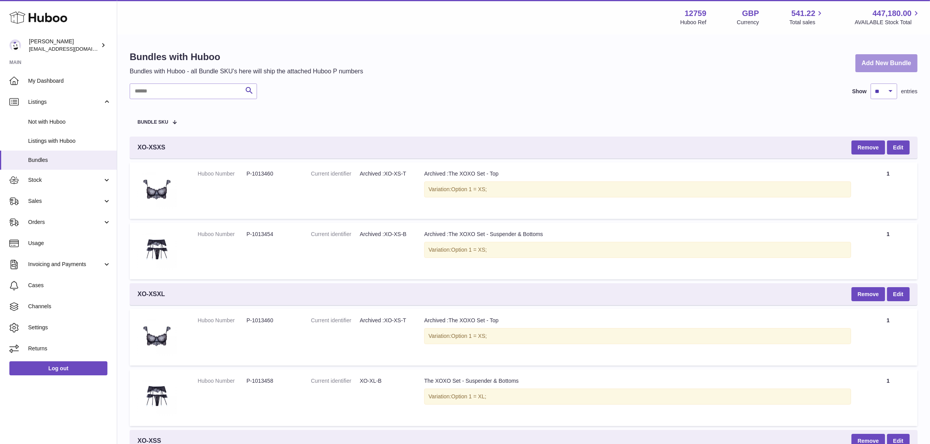
click at [873, 57] on link "Add New Bundle" at bounding box center [886, 63] width 62 height 18
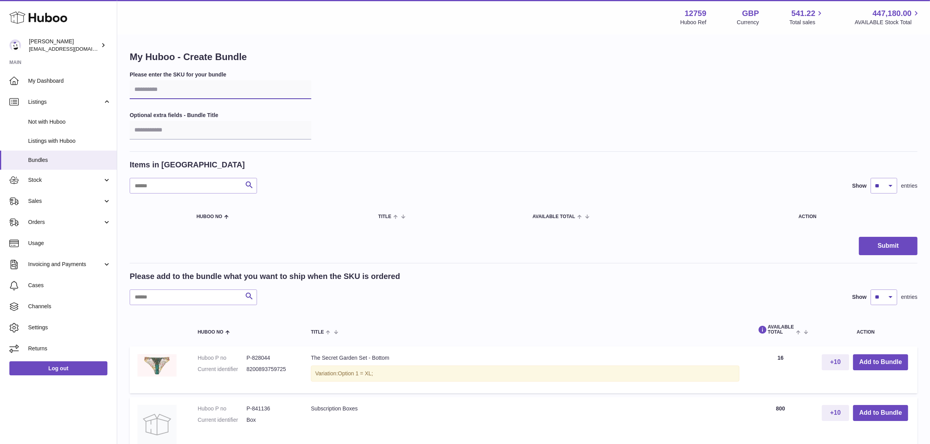
click at [169, 88] on input "text" at bounding box center [221, 89] width 182 height 19
type input "****"
click at [202, 300] on input "text" at bounding box center [193, 298] width 127 height 16
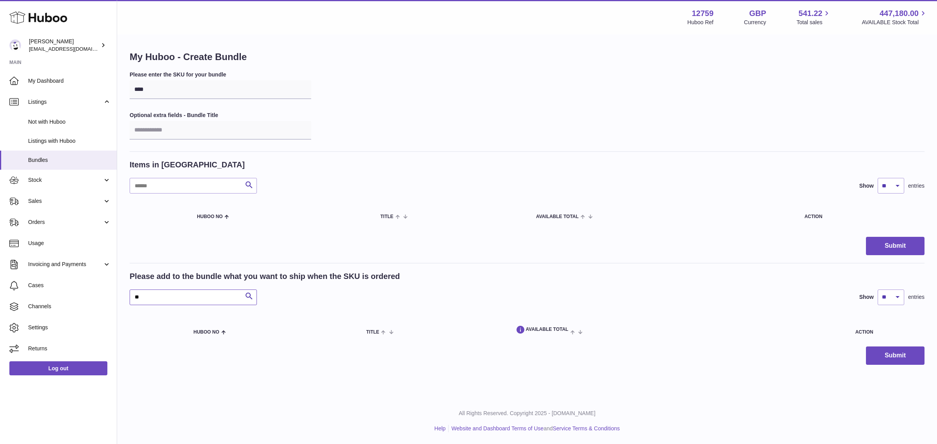
type input "*"
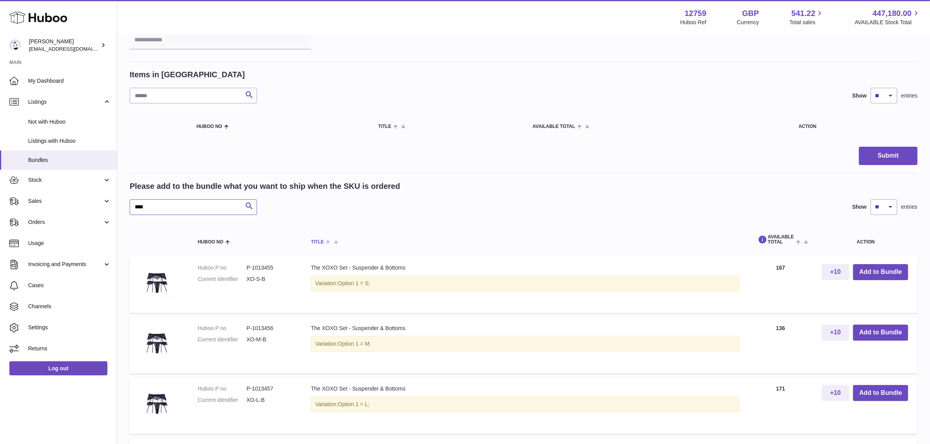
scroll to position [98, 0]
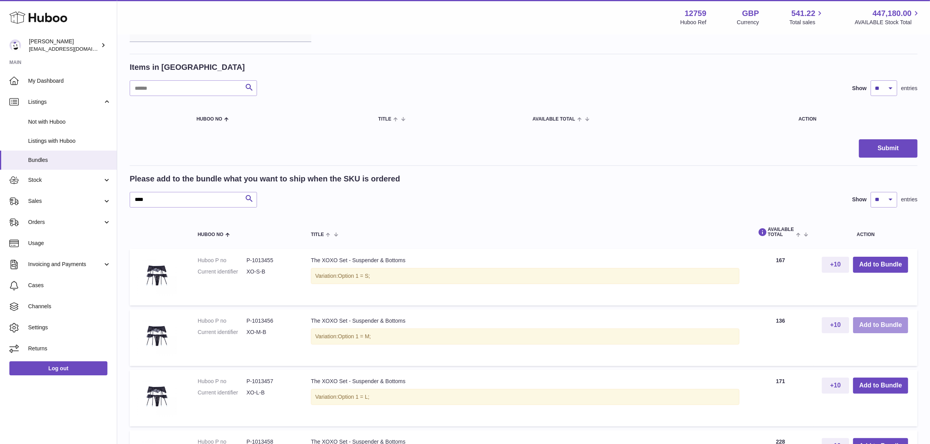
click at [885, 325] on button "Add to Bundle" at bounding box center [880, 326] width 55 height 16
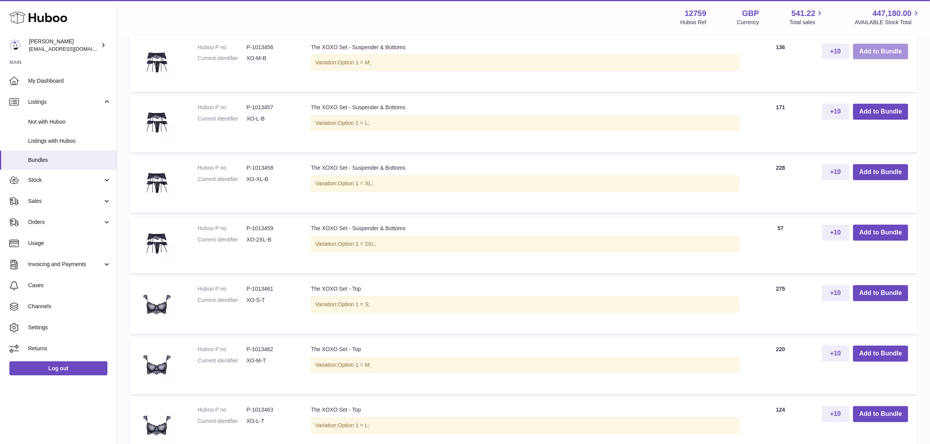
scroll to position [439, 0]
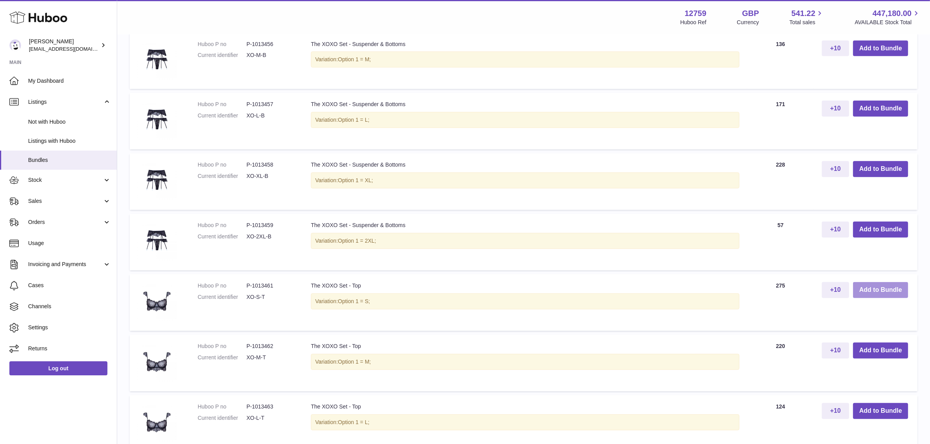
click at [884, 292] on button "Add to Bundle" at bounding box center [880, 290] width 55 height 16
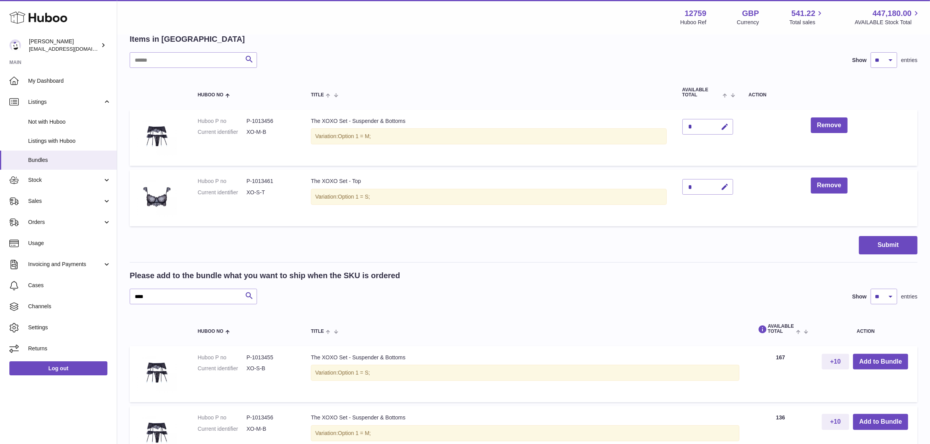
scroll to position [110, 0]
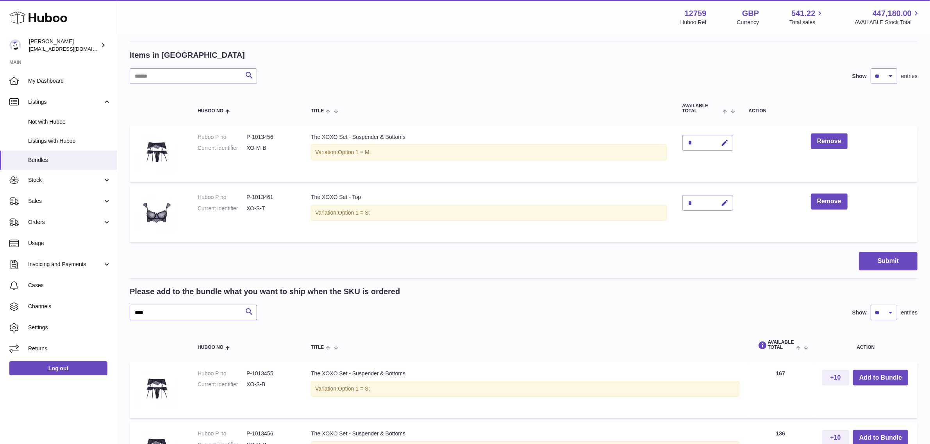
drag, startPoint x: 179, startPoint y: 312, endPoint x: 125, endPoint y: 308, distance: 54.1
click at [125, 308] on div "My Huboo - Create Bundle Please enter the SKU for your bundle **** Optional ext…" at bounding box center [523, 432] width 813 height 1015
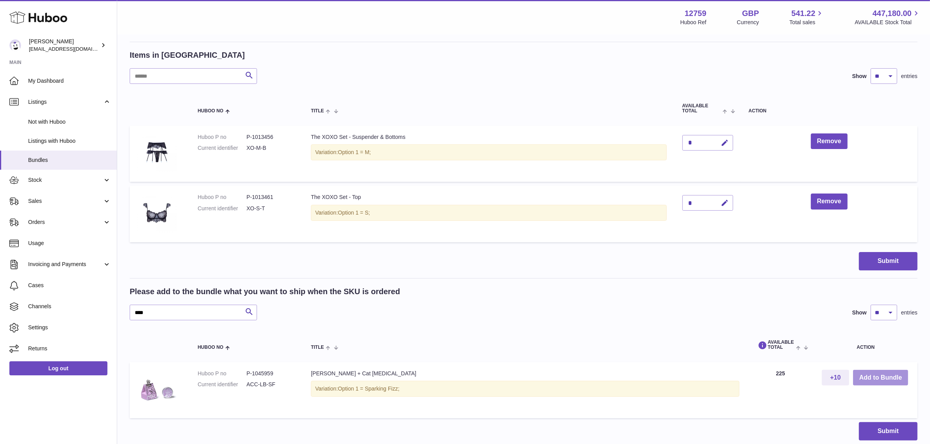
click at [883, 376] on button "Add to Bundle" at bounding box center [880, 378] width 55 height 16
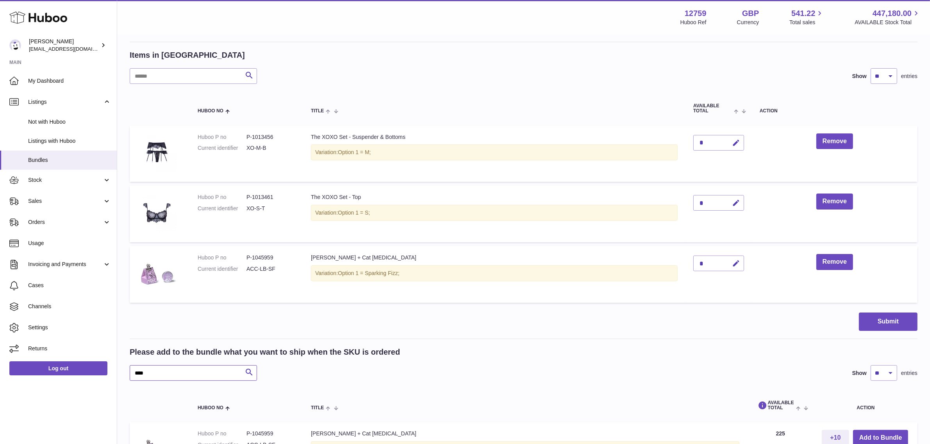
drag, startPoint x: 165, startPoint y: 374, endPoint x: 123, endPoint y: 368, distance: 42.6
click at [123, 368] on div "My Huboo - Create Bundle Please enter the SKU for your bundle **** Optional ext…" at bounding box center [523, 221] width 813 height 592
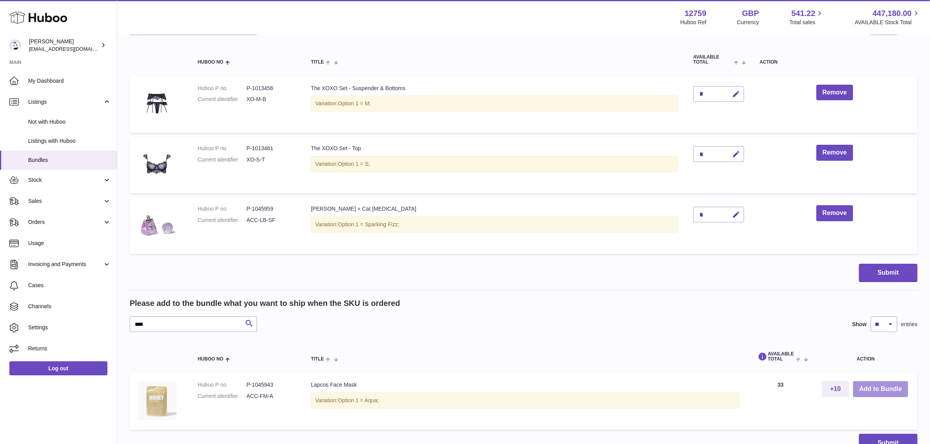
click at [866, 390] on button "Add to Bundle" at bounding box center [880, 390] width 55 height 16
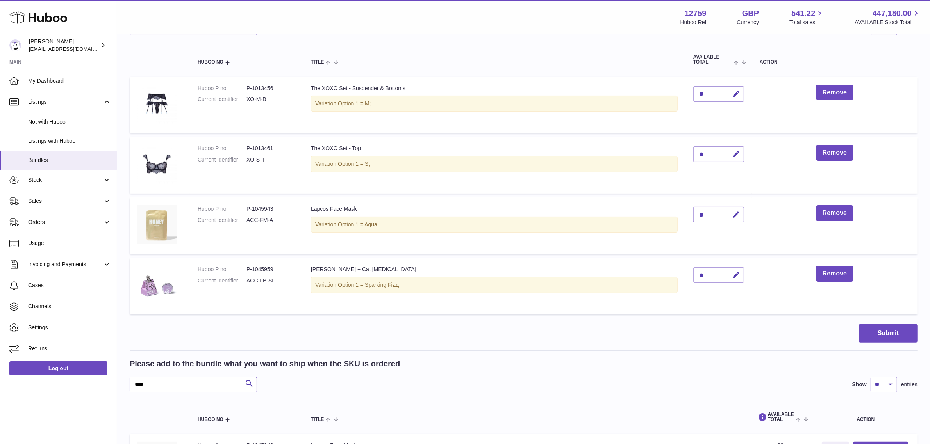
drag, startPoint x: 180, startPoint y: 383, endPoint x: 129, endPoint y: 383, distance: 51.2
click at [130, 383] on input "****" at bounding box center [193, 385] width 127 height 16
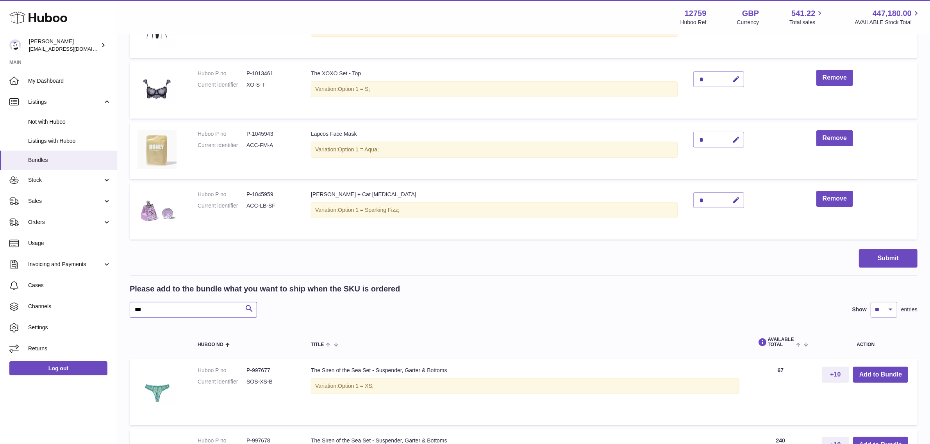
scroll to position [256, 0]
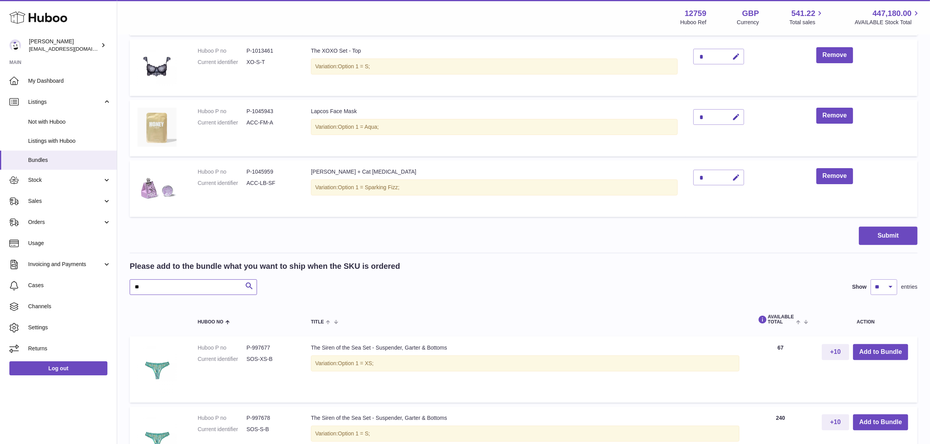
type input "*"
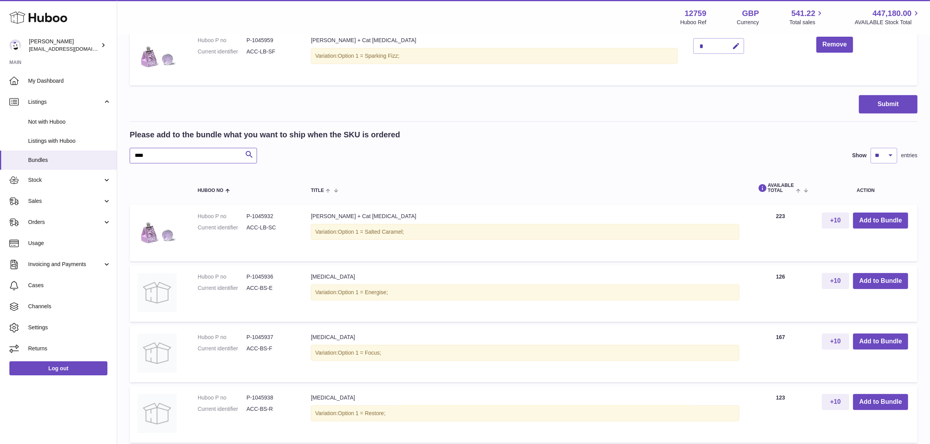
scroll to position [452, 0]
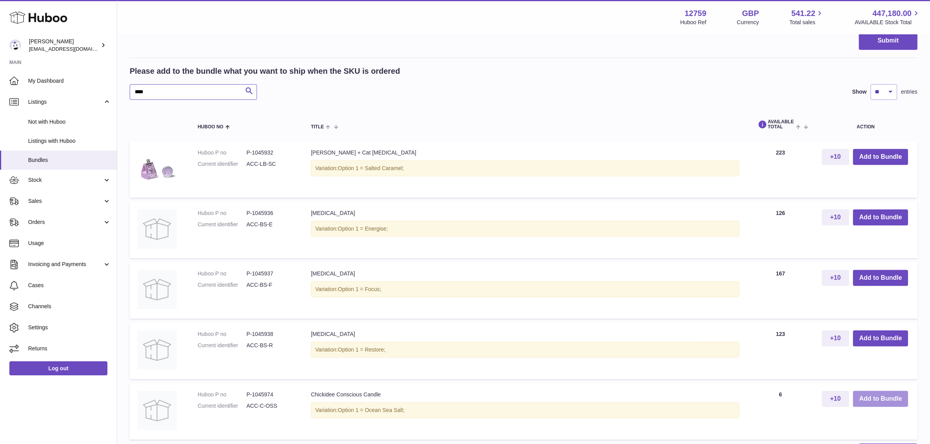
type input "****"
click at [874, 397] on button "Add to Bundle" at bounding box center [880, 399] width 55 height 16
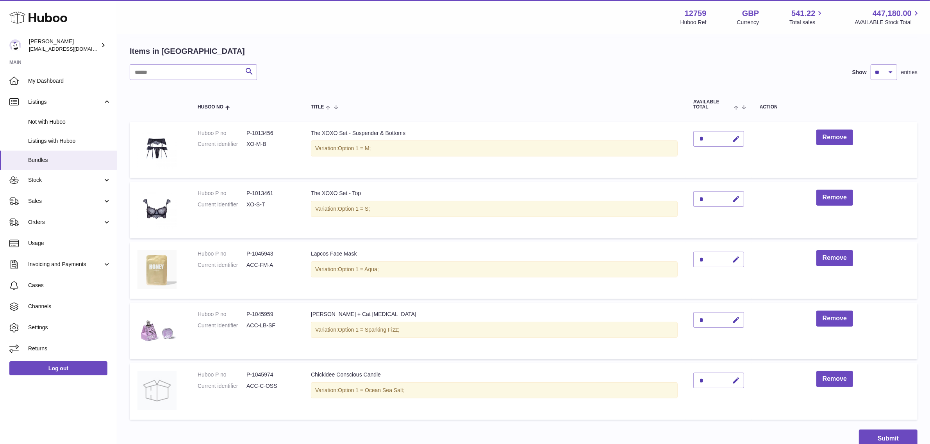
scroll to position [146, 0]
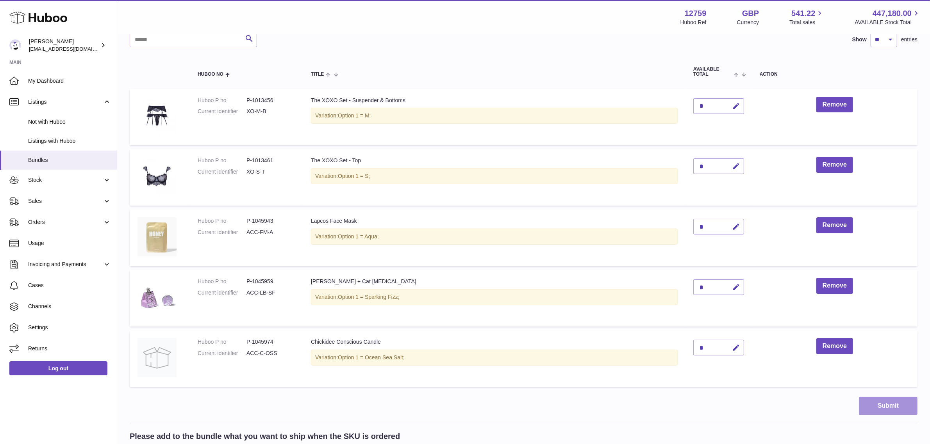
click at [882, 404] on button "Submit" at bounding box center [888, 406] width 59 height 18
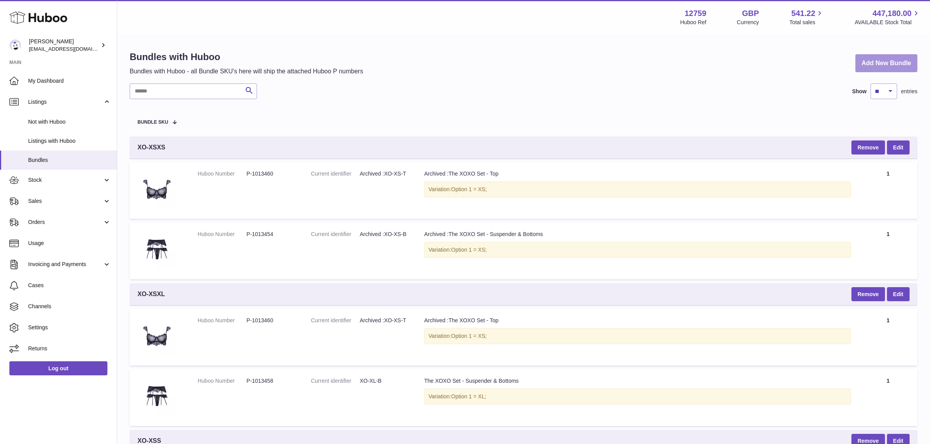
click at [863, 63] on link "Add New Bundle" at bounding box center [886, 63] width 62 height 18
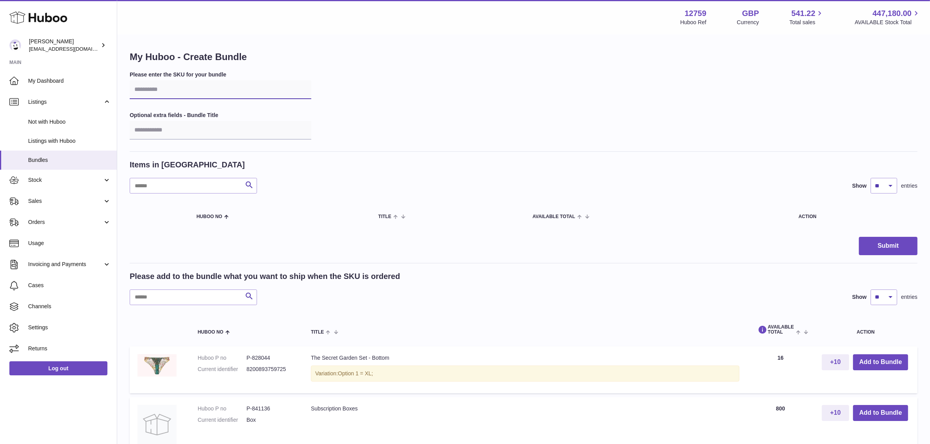
click at [182, 88] on input "text" at bounding box center [221, 89] width 182 height 19
click at [170, 98] on input "**" at bounding box center [221, 89] width 182 height 19
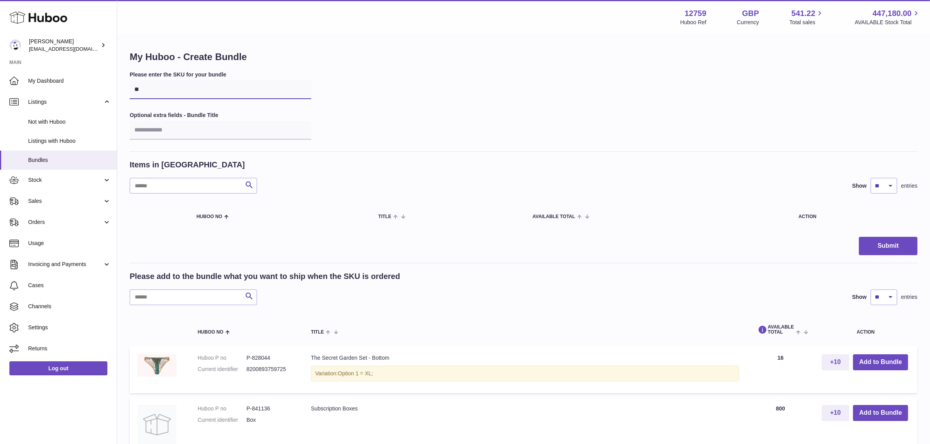
click at [170, 98] on input "**" at bounding box center [221, 89] width 182 height 19
type input "****"
click at [146, 297] on input "text" at bounding box center [193, 298] width 127 height 16
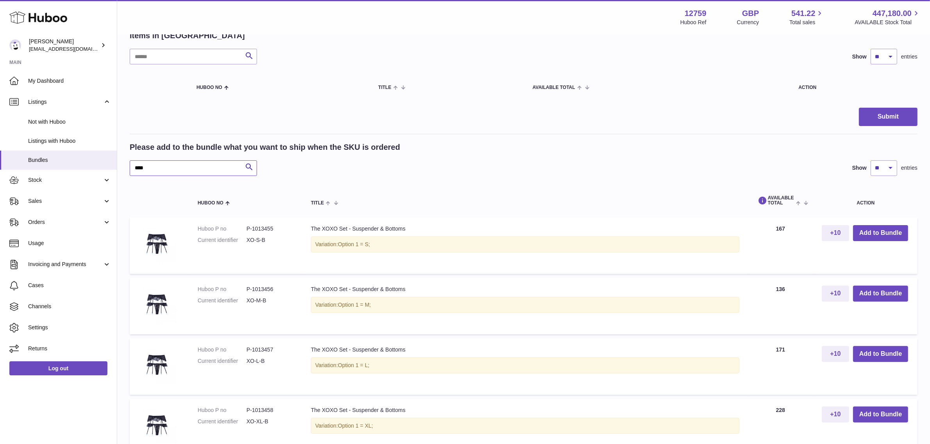
scroll to position [146, 0]
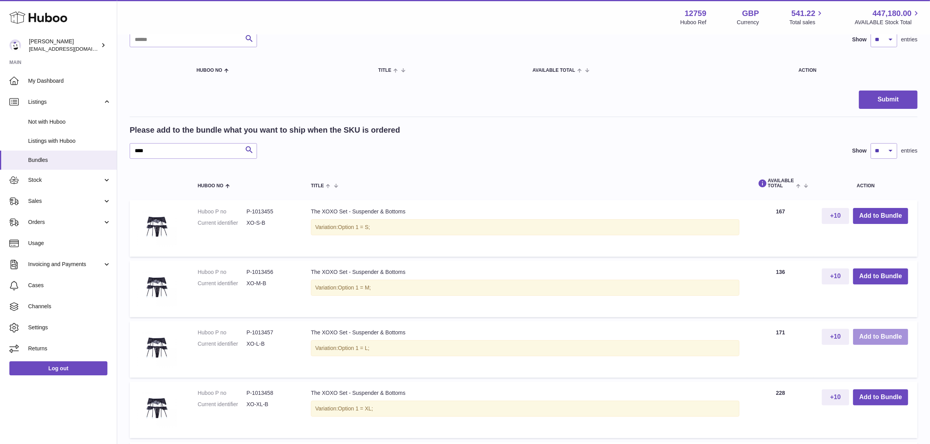
click at [868, 336] on button "Add to Bundle" at bounding box center [880, 337] width 55 height 16
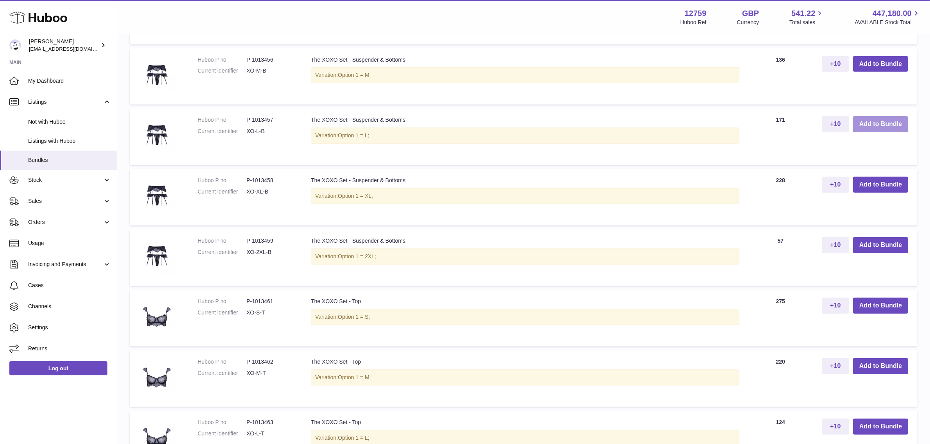
scroll to position [439, 0]
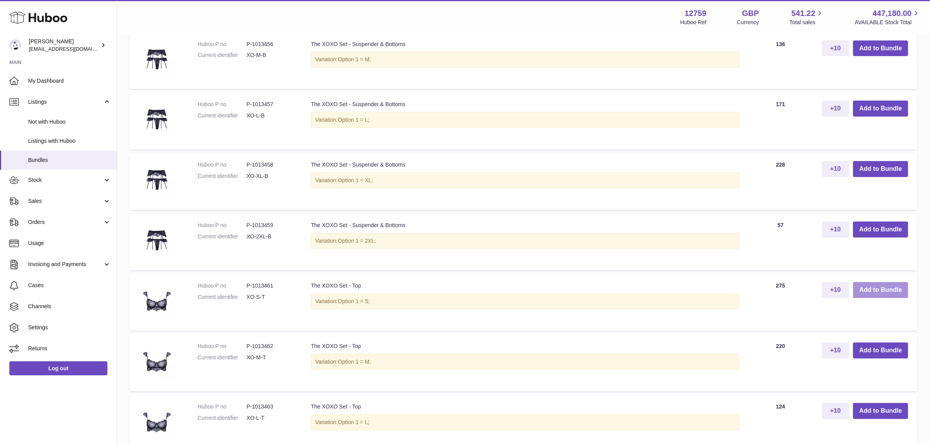
click at [876, 291] on button "Add to Bundle" at bounding box center [880, 290] width 55 height 16
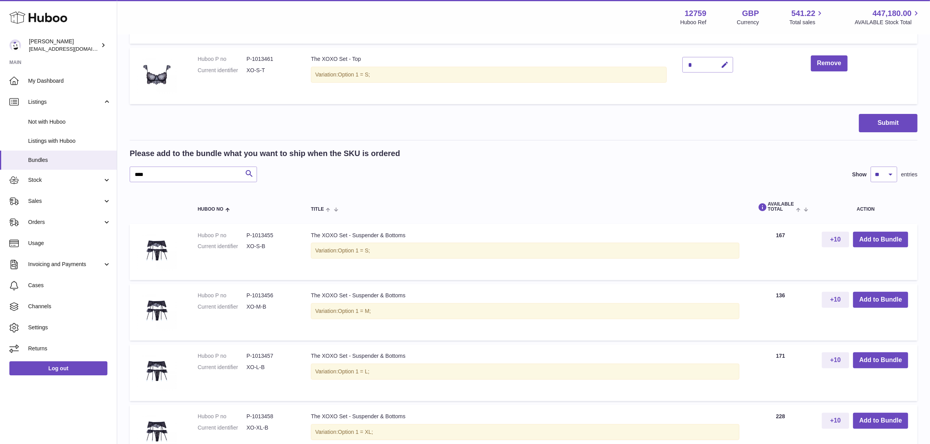
scroll to position [159, 0]
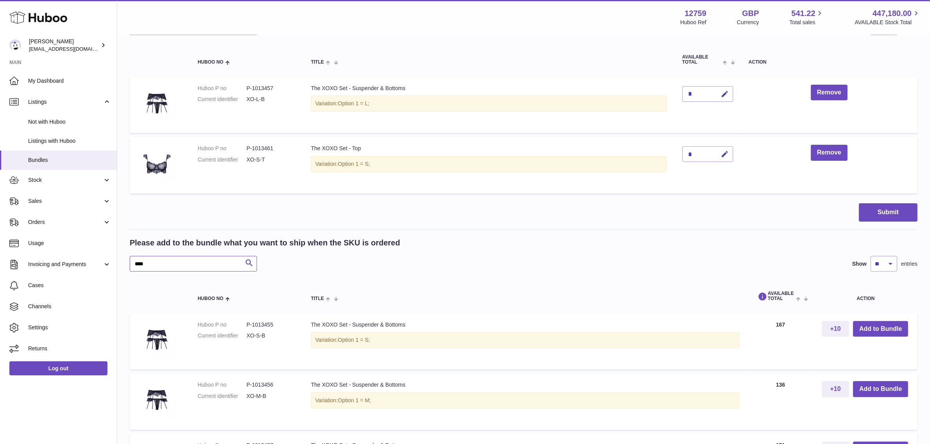
drag, startPoint x: 212, startPoint y: 263, endPoint x: 122, endPoint y: 263, distance: 89.4
click at [122, 263] on div "My Huboo - Create Bundle Please enter the SKU for your bundle **** Optional ext…" at bounding box center [523, 384] width 813 height 1015
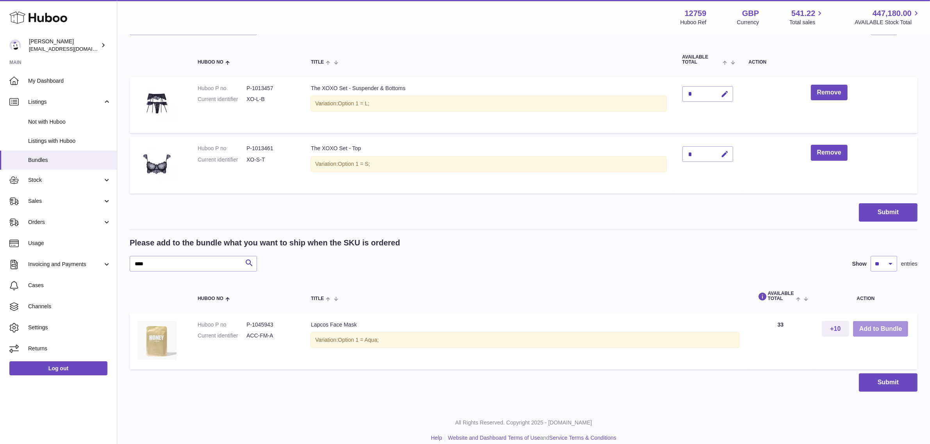
click at [880, 329] on button "Add to Bundle" at bounding box center [880, 329] width 55 height 16
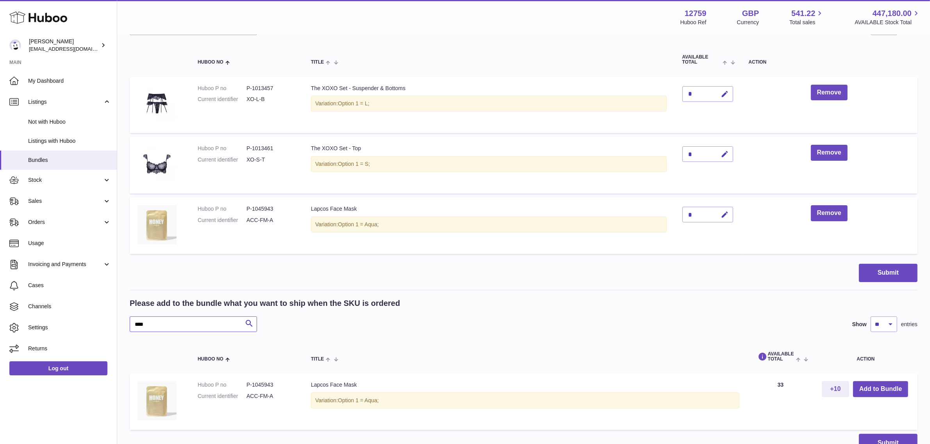
drag, startPoint x: 161, startPoint y: 325, endPoint x: 127, endPoint y: 321, distance: 33.4
click at [127, 321] on div "My Huboo - Create Bundle Please enter the SKU for your bundle **** Optional ext…" at bounding box center [523, 173] width 813 height 592
click at [874, 390] on button "Add to Bundle" at bounding box center [880, 390] width 55 height 16
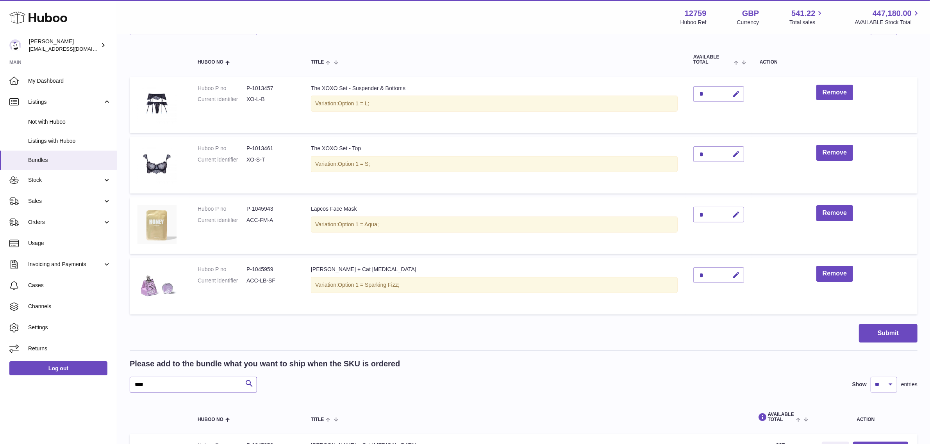
drag, startPoint x: 155, startPoint y: 383, endPoint x: 126, endPoint y: 381, distance: 29.7
click at [126, 381] on div "My Huboo - Create Bundle Please enter the SKU for your bundle **** Optional ext…" at bounding box center [523, 203] width 813 height 652
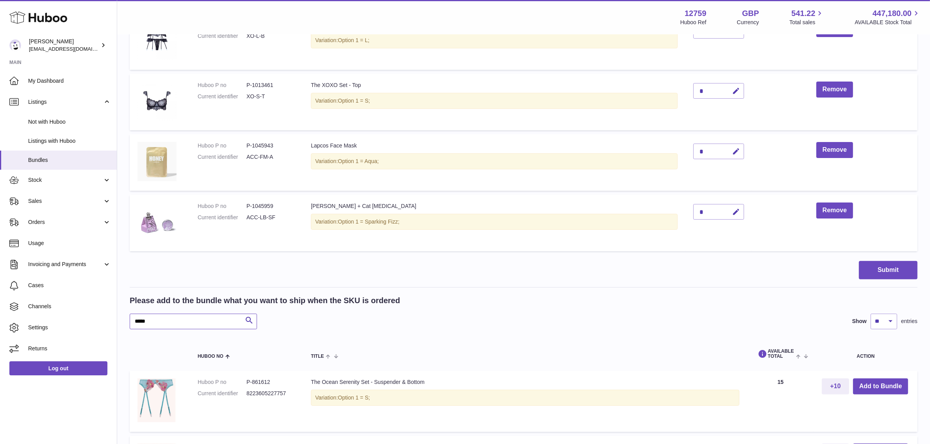
scroll to position [256, 0]
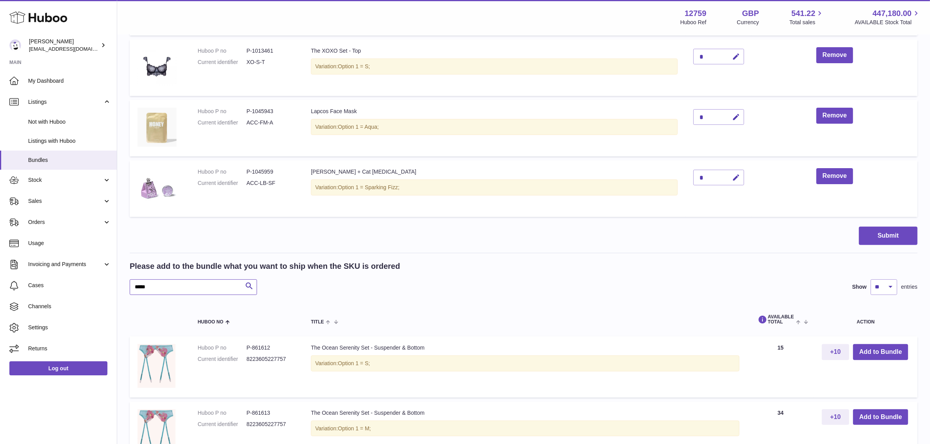
drag, startPoint x: 177, startPoint y: 286, endPoint x: 120, endPoint y: 282, distance: 56.7
click at [120, 282] on div "My Huboo - Create Bundle Please enter the SKU for your bundle **** Optional ext…" at bounding box center [523, 229] width 813 height 900
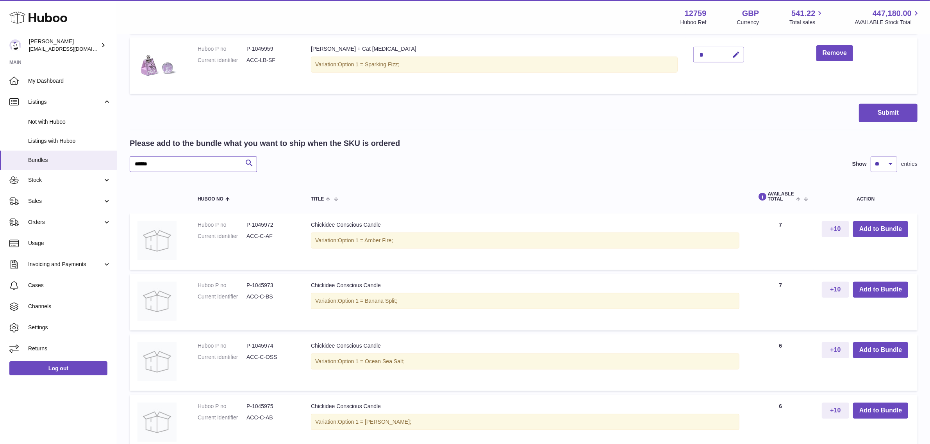
scroll to position [403, 0]
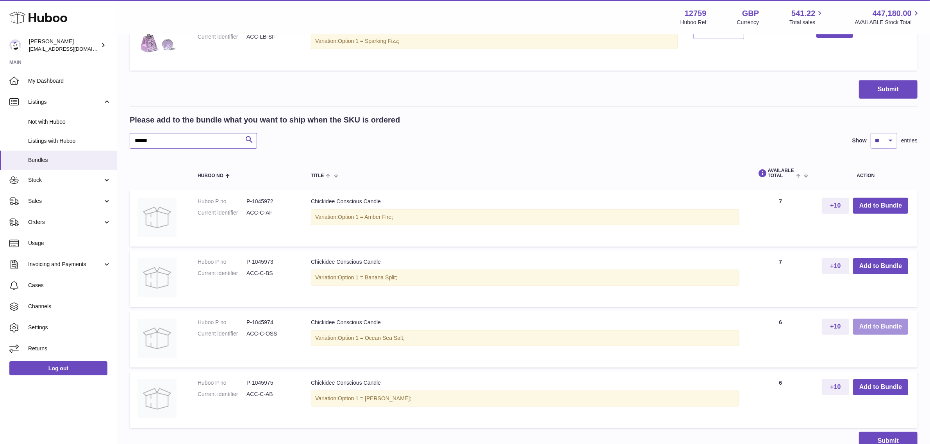
type input "******"
click at [868, 327] on button "Add to Bundle" at bounding box center [880, 327] width 55 height 16
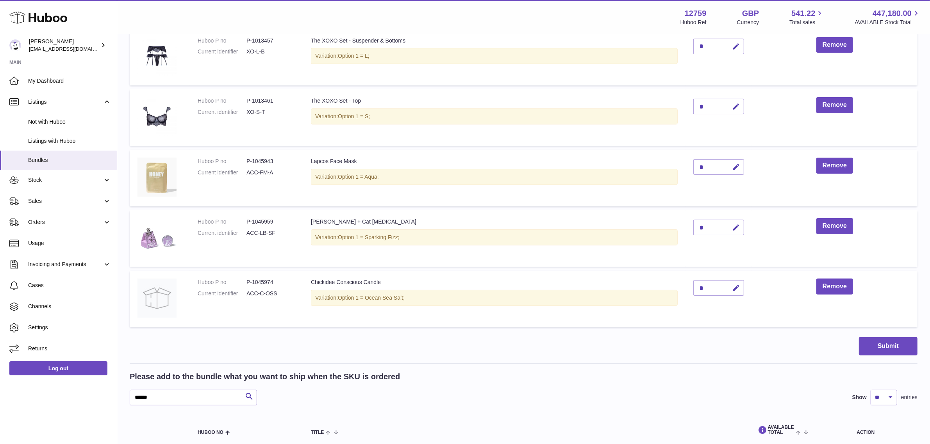
scroll to position [207, 0]
click at [896, 348] on button "Submit" at bounding box center [888, 345] width 59 height 18
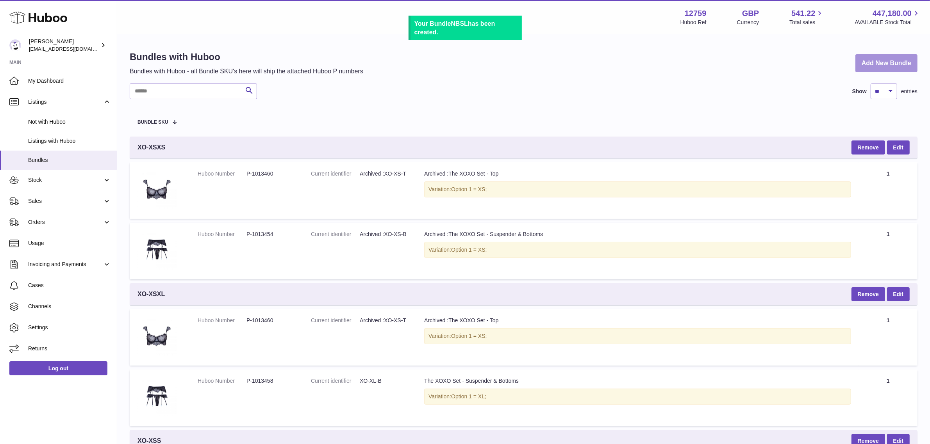
click at [868, 62] on link "Add New Bundle" at bounding box center [886, 63] width 62 height 18
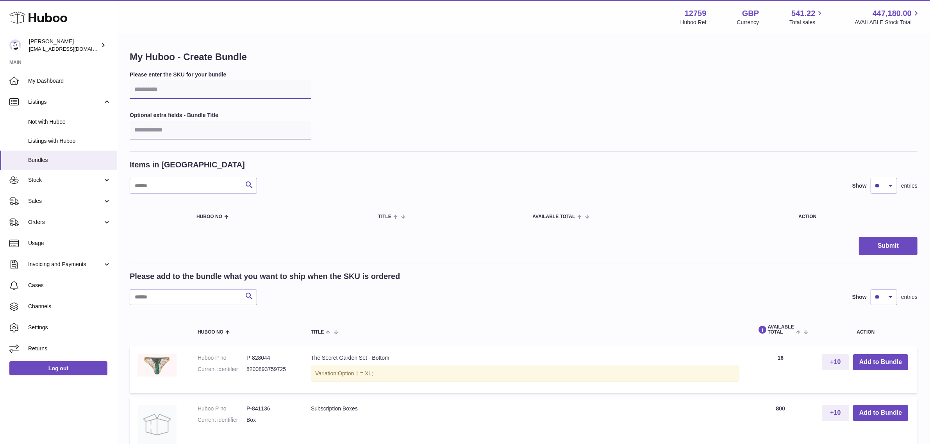
click at [155, 89] on input "text" at bounding box center [221, 89] width 182 height 19
type input "*****"
click at [210, 294] on input "text" at bounding box center [193, 298] width 127 height 16
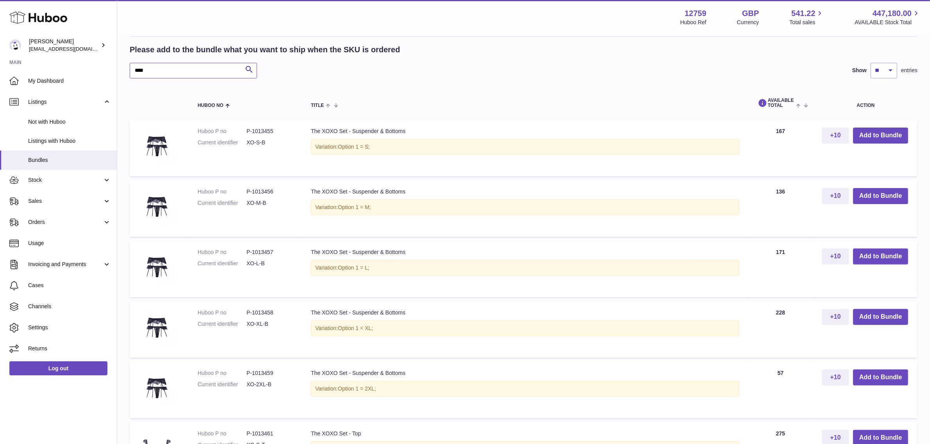
scroll to position [244, 0]
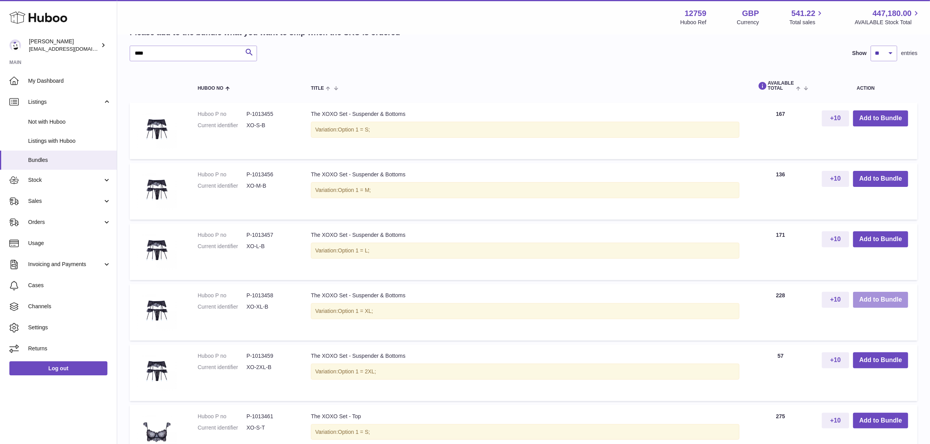
click at [862, 294] on button "Add to Bundle" at bounding box center [880, 300] width 55 height 16
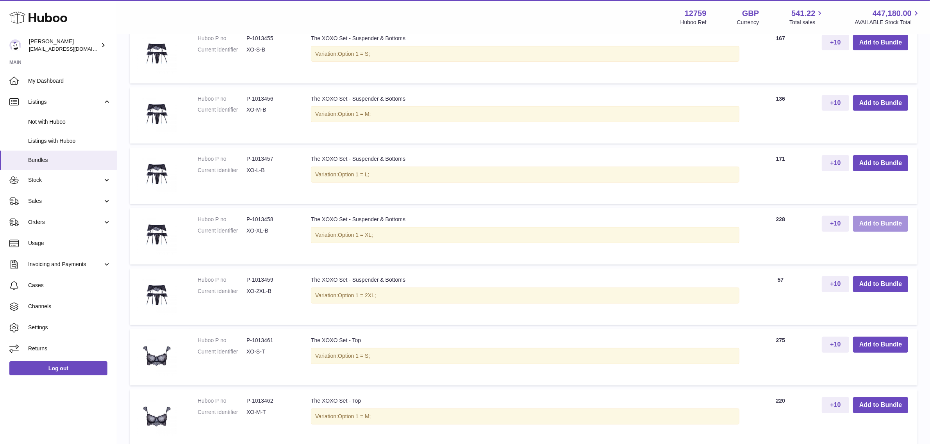
scroll to position [407, 0]
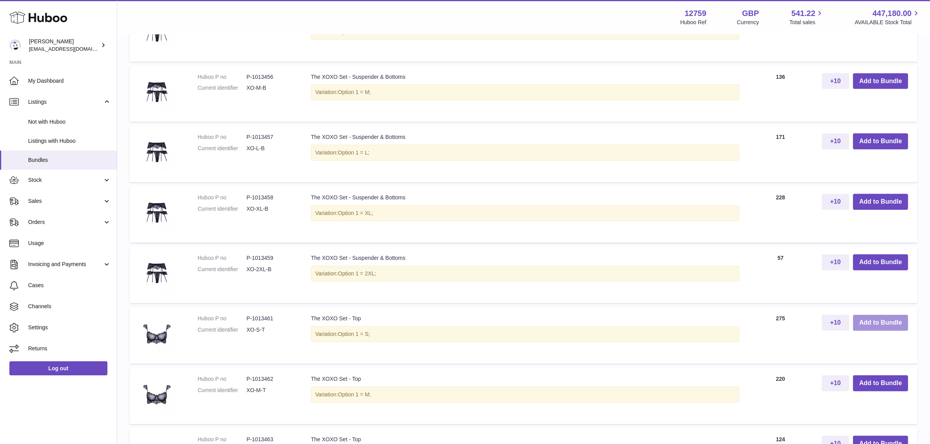
click at [874, 320] on button "Add to Bundle" at bounding box center [880, 323] width 55 height 16
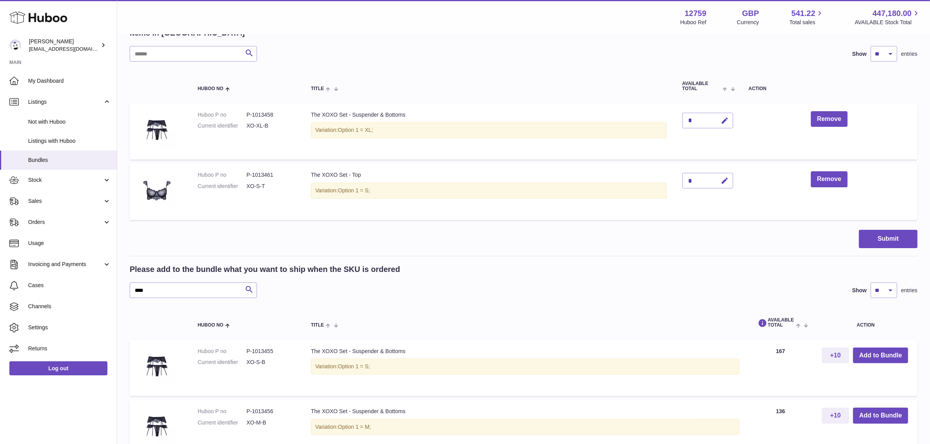
scroll to position [125, 0]
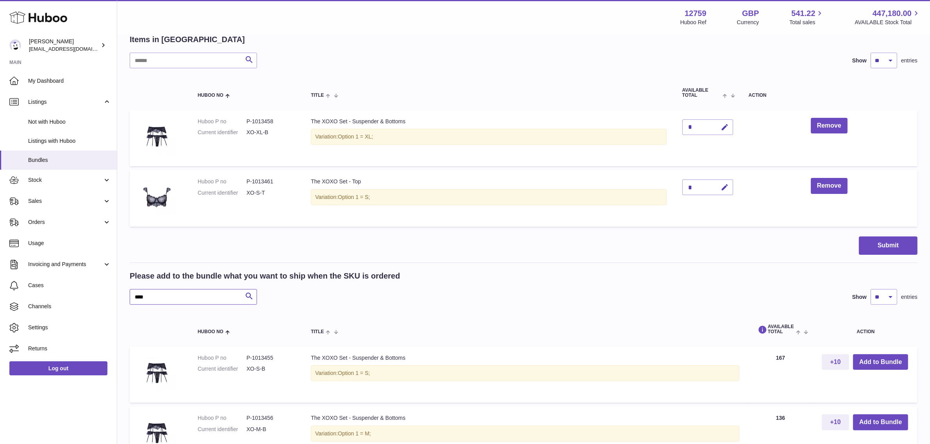
drag, startPoint x: 166, startPoint y: 299, endPoint x: 134, endPoint y: 297, distance: 32.5
click at [134, 297] on input "****" at bounding box center [193, 297] width 127 height 16
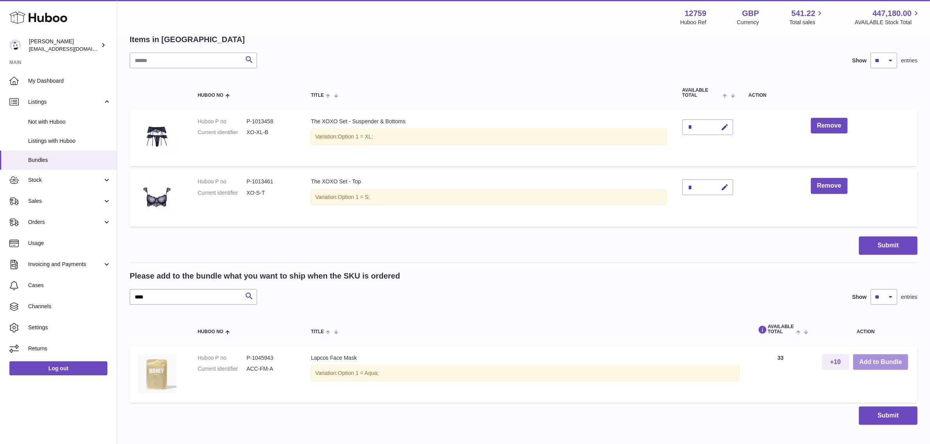
click at [867, 357] on button "Add to Bundle" at bounding box center [880, 363] width 55 height 16
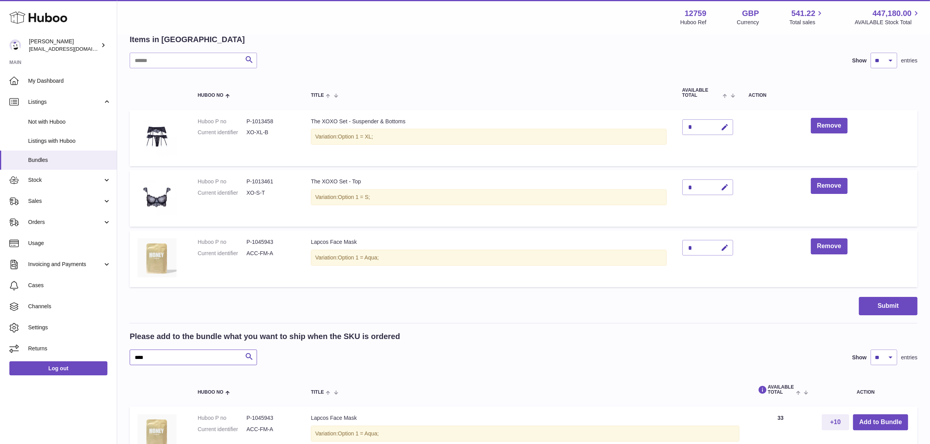
drag, startPoint x: 174, startPoint y: 356, endPoint x: 130, endPoint y: 352, distance: 44.7
click at [130, 352] on input "****" at bounding box center [193, 358] width 127 height 16
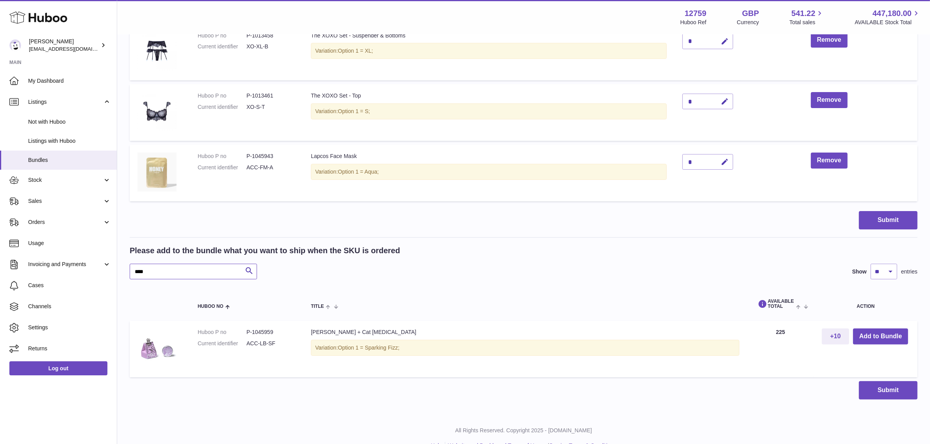
scroll to position [223, 0]
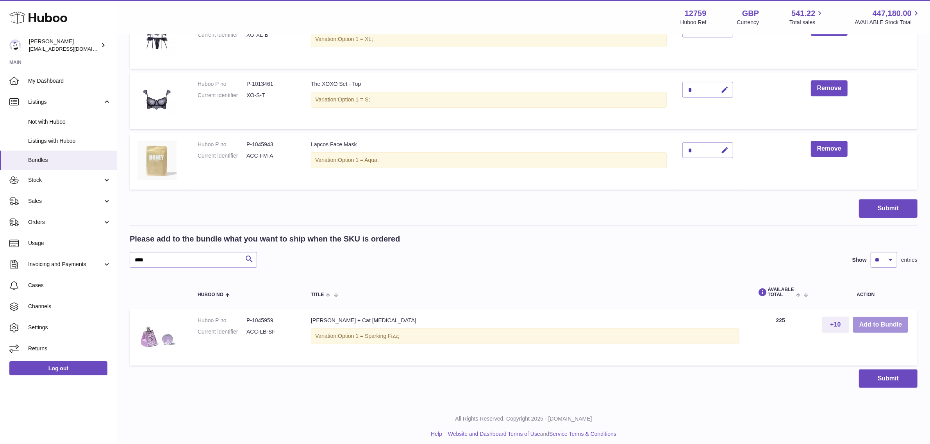
click at [873, 325] on button "Add to Bundle" at bounding box center [880, 325] width 55 height 16
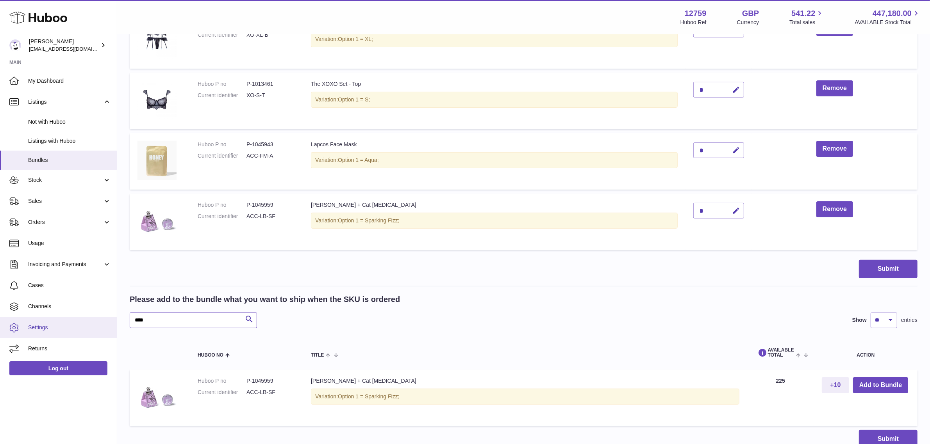
drag, startPoint x: 182, startPoint y: 323, endPoint x: 112, endPoint y: 318, distance: 70.4
click at [112, 318] on div "Huboo Sofia Panwar sofiapanwar@unndr.com Main My Dashboard Listings Not with Hu…" at bounding box center [465, 144] width 930 height 734
type input "*********"
click at [879, 383] on button "Add to Bundle" at bounding box center [880, 386] width 55 height 16
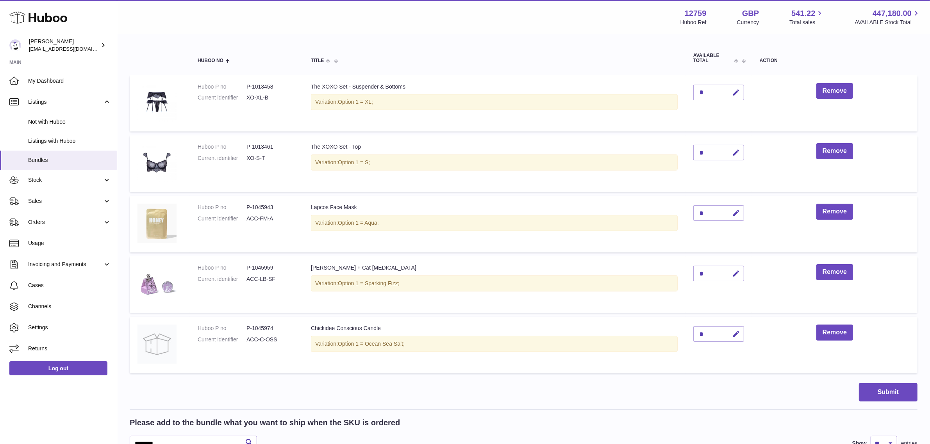
scroll to position [155, 0]
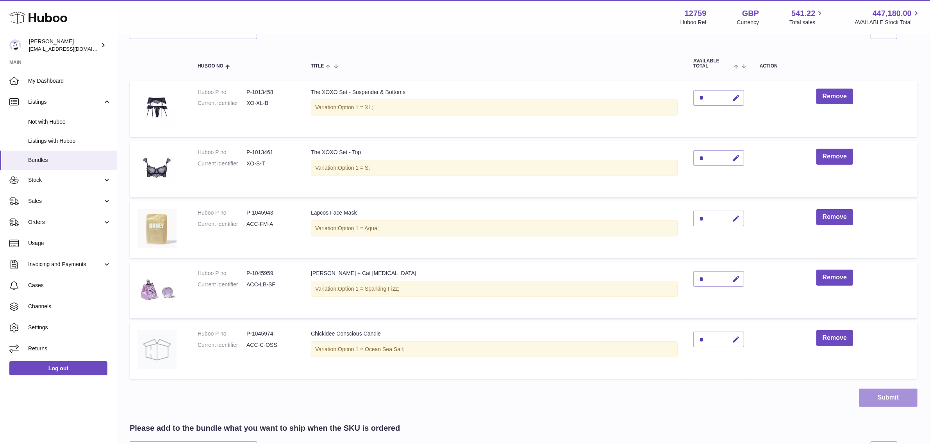
click at [883, 400] on button "Submit" at bounding box center [888, 398] width 59 height 18
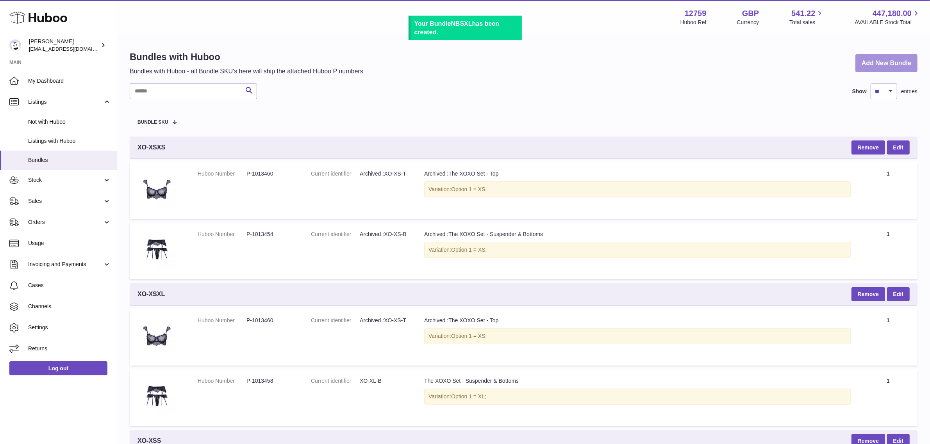
click at [873, 60] on link "Add New Bundle" at bounding box center [886, 63] width 62 height 18
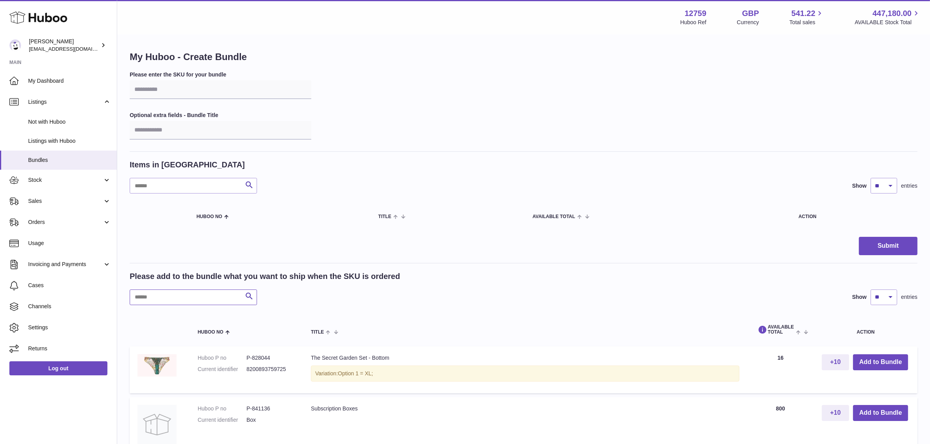
click at [187, 298] on input "text" at bounding box center [193, 298] width 127 height 16
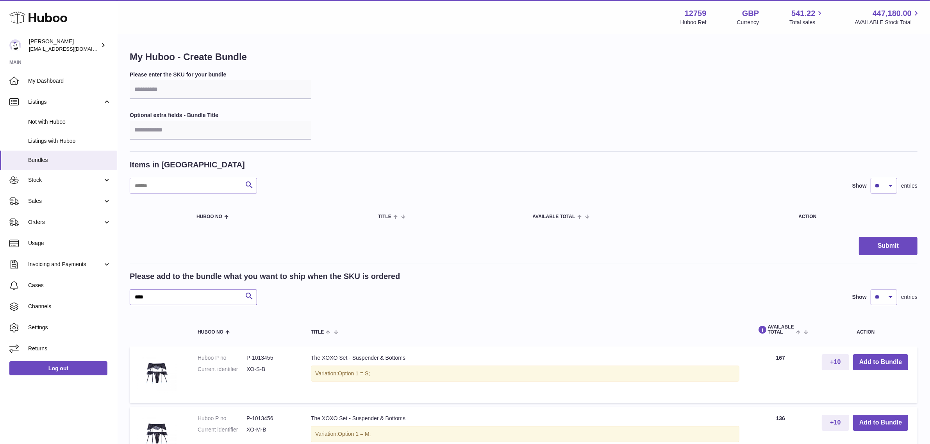
type input "****"
click at [182, 91] on input "text" at bounding box center [221, 89] width 182 height 19
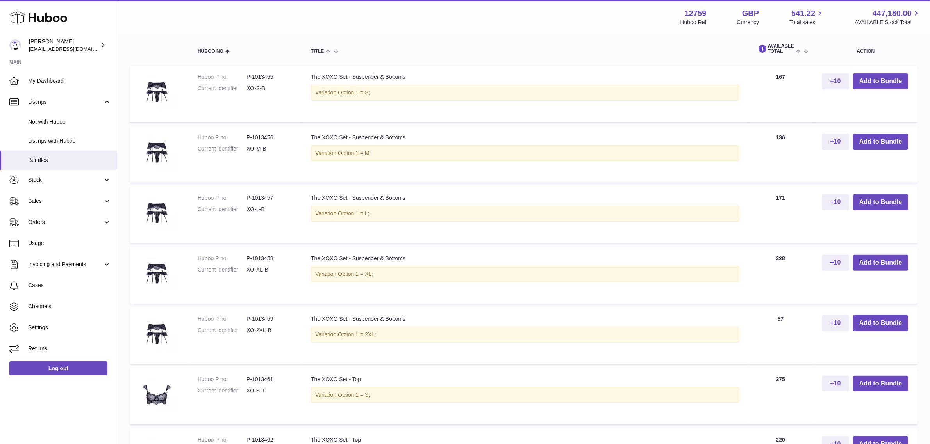
scroll to position [293, 0]
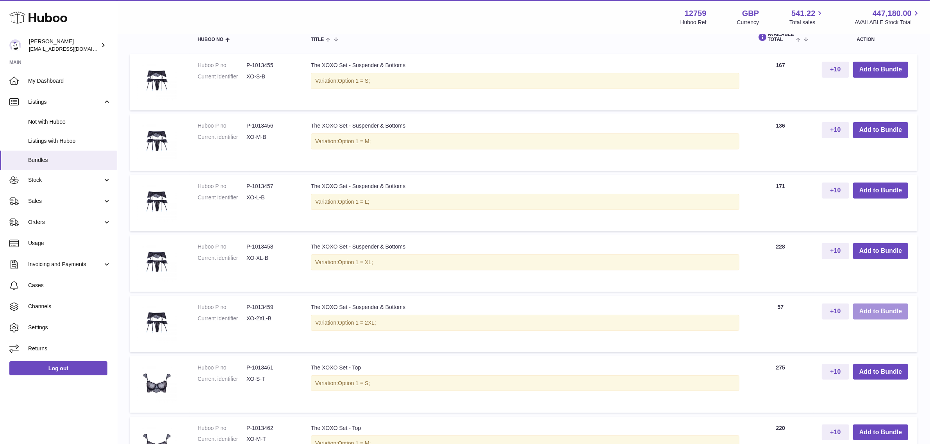
type input "******"
click at [866, 312] on button "Add to Bundle" at bounding box center [880, 312] width 55 height 16
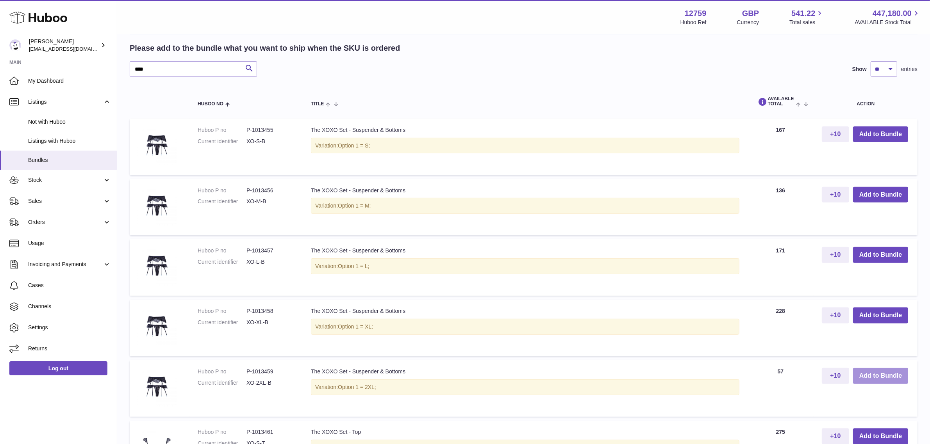
scroll to position [357, 0]
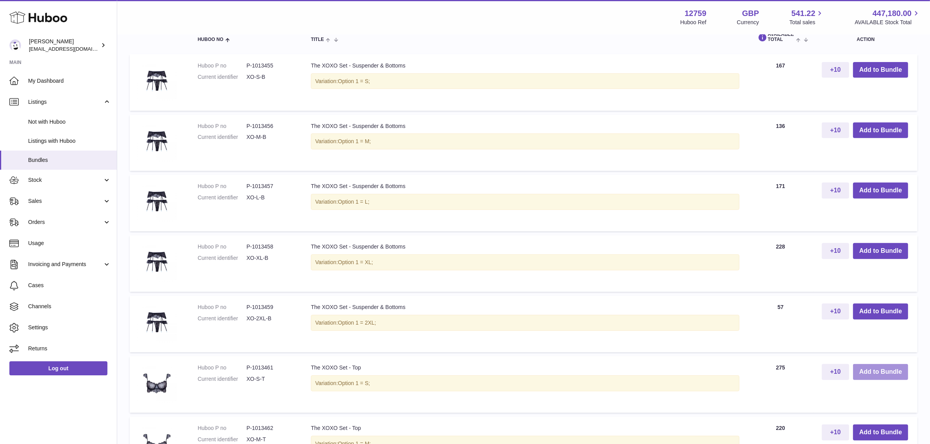
click at [863, 370] on button "Add to Bundle" at bounding box center [880, 372] width 55 height 16
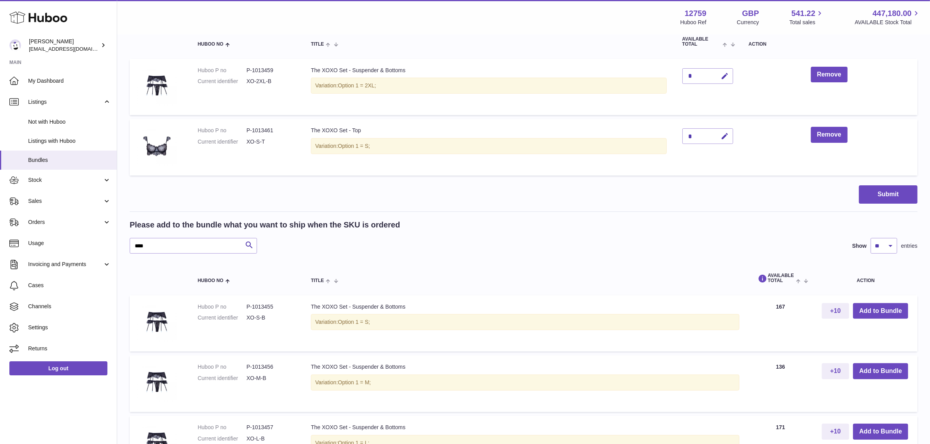
scroll to position [174, 0]
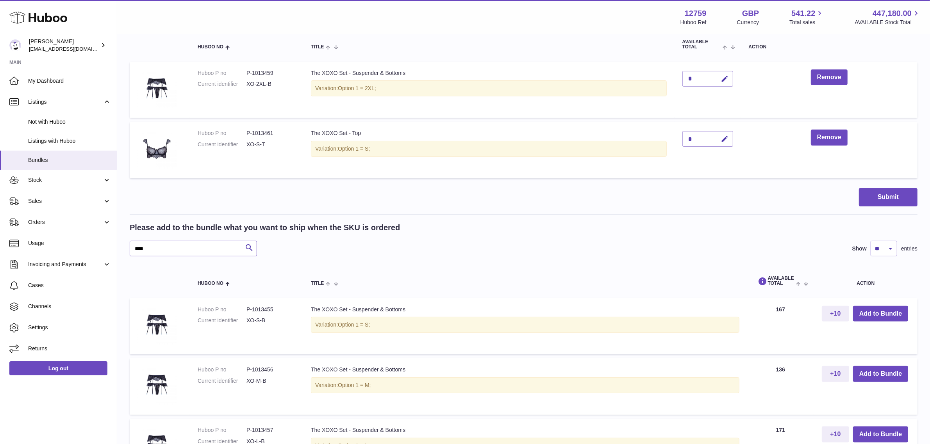
drag, startPoint x: 202, startPoint y: 246, endPoint x: 130, endPoint y: 247, distance: 72.3
click at [130, 247] on input "****" at bounding box center [193, 249] width 127 height 16
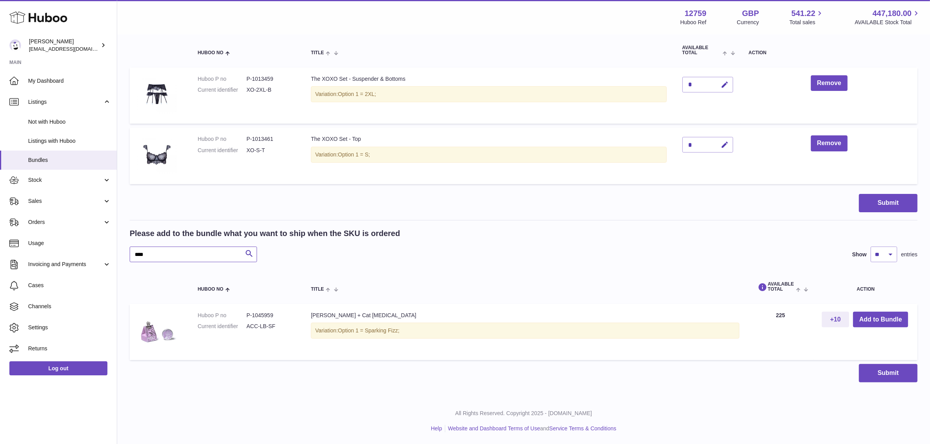
scroll to position [168, 0]
click at [866, 319] on button "Add to Bundle" at bounding box center [880, 320] width 55 height 16
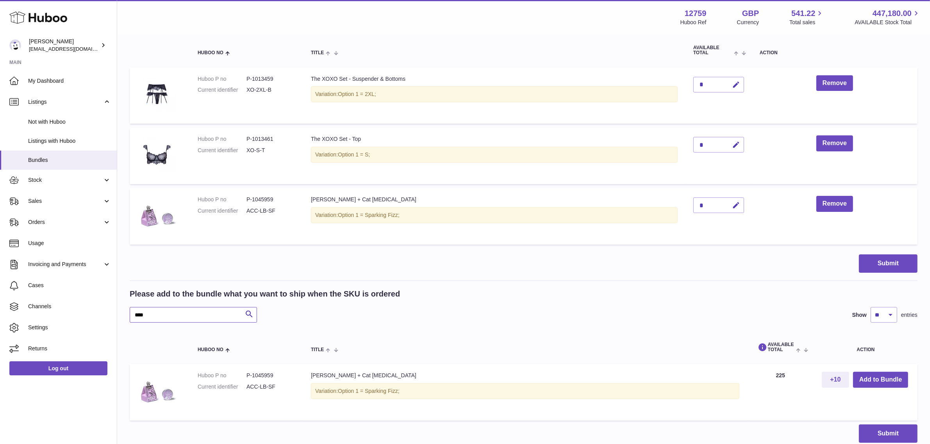
drag, startPoint x: 163, startPoint y: 319, endPoint x: 125, endPoint y: 314, distance: 38.1
click at [125, 314] on div "My Huboo - Create Bundle Please enter the SKU for your bundle ****** Optional e…" at bounding box center [523, 163] width 813 height 592
click at [869, 380] on button "Add to Bundle" at bounding box center [880, 380] width 55 height 16
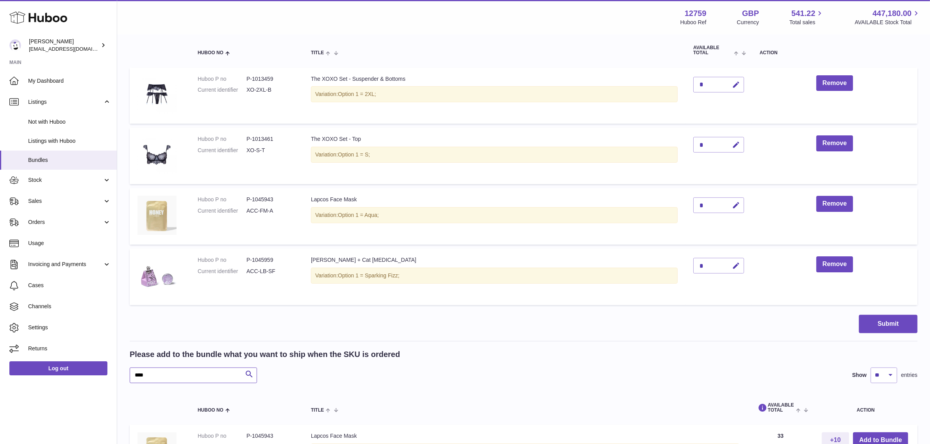
drag, startPoint x: 180, startPoint y: 376, endPoint x: 125, endPoint y: 369, distance: 55.0
click at [125, 369] on div "My Huboo - Create Bundle Please enter the SKU for your bundle ****** Optional e…" at bounding box center [523, 193] width 813 height 652
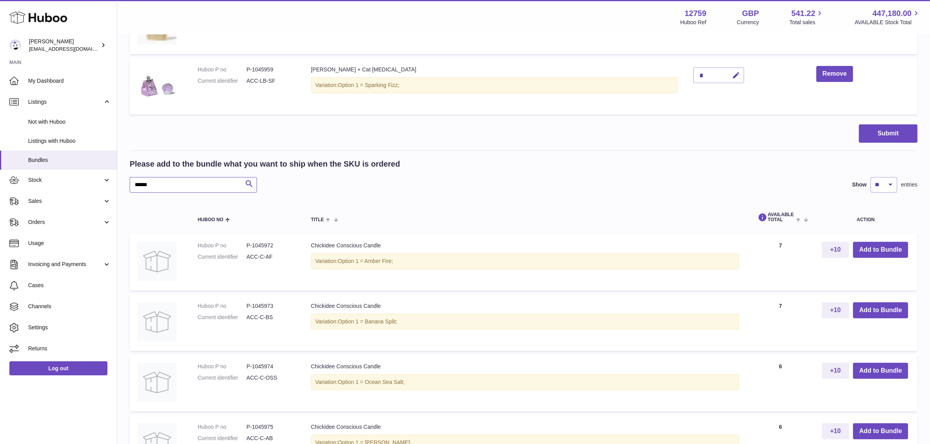
scroll to position [363, 0]
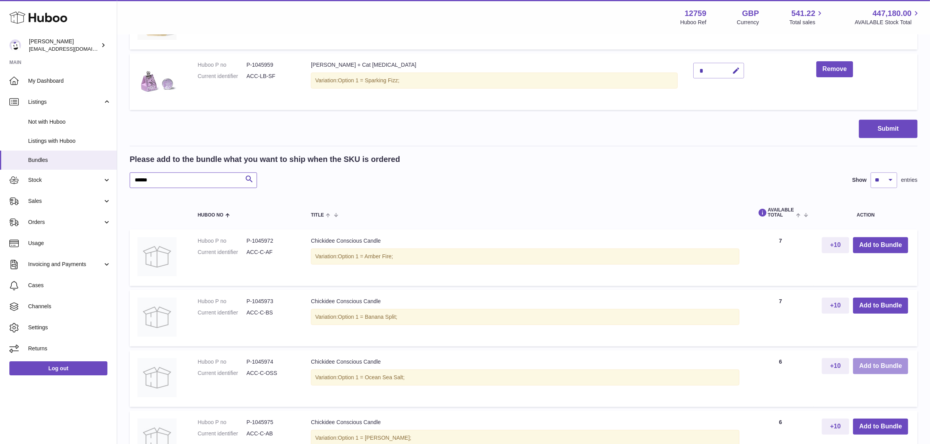
type input "******"
click at [879, 367] on button "Add to Bundle" at bounding box center [880, 367] width 55 height 16
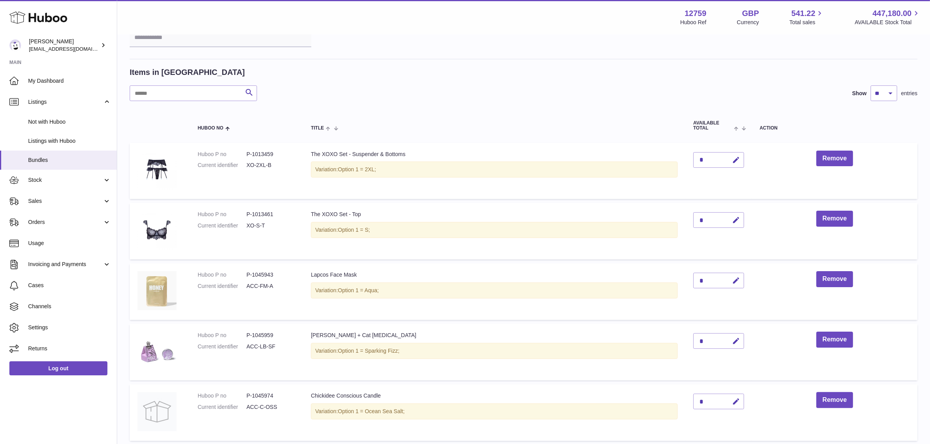
scroll to position [195, 0]
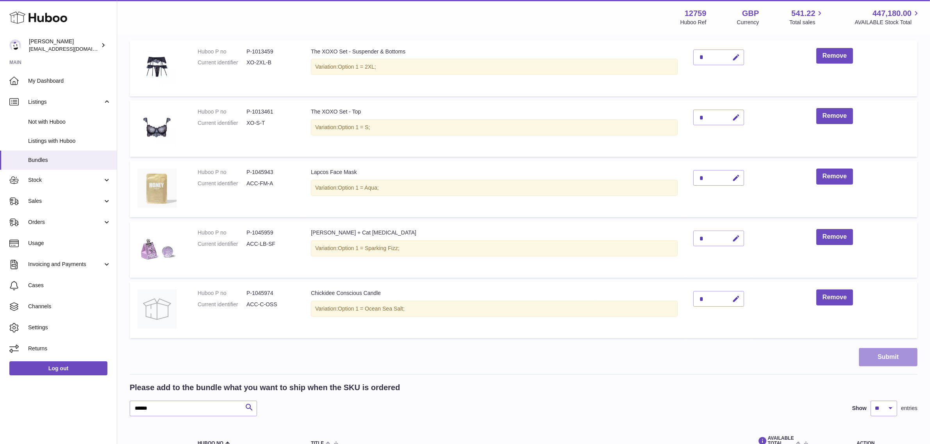
click at [882, 354] on button "Submit" at bounding box center [888, 357] width 59 height 18
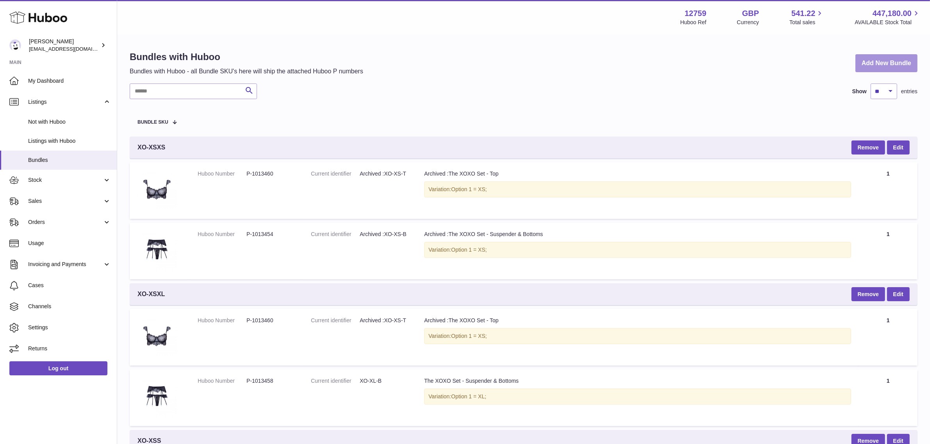
click at [893, 57] on link "Add New Bundle" at bounding box center [886, 63] width 62 height 18
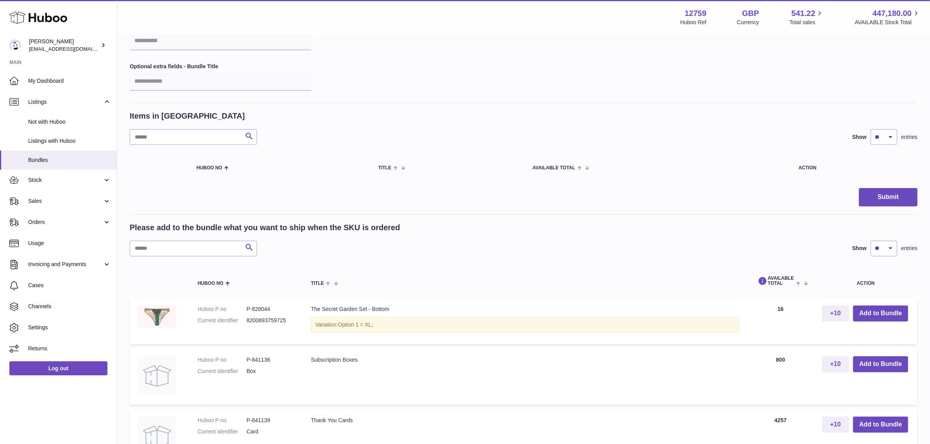
scroll to position [98, 0]
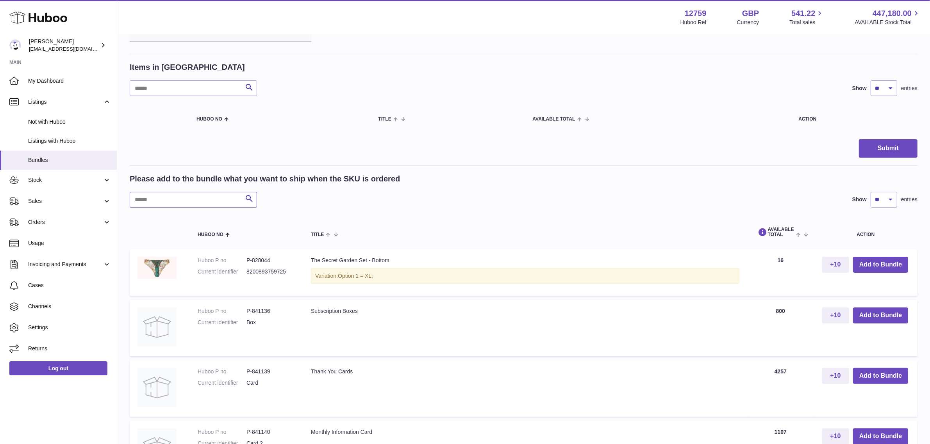
click at [172, 198] on input "text" at bounding box center [193, 200] width 127 height 16
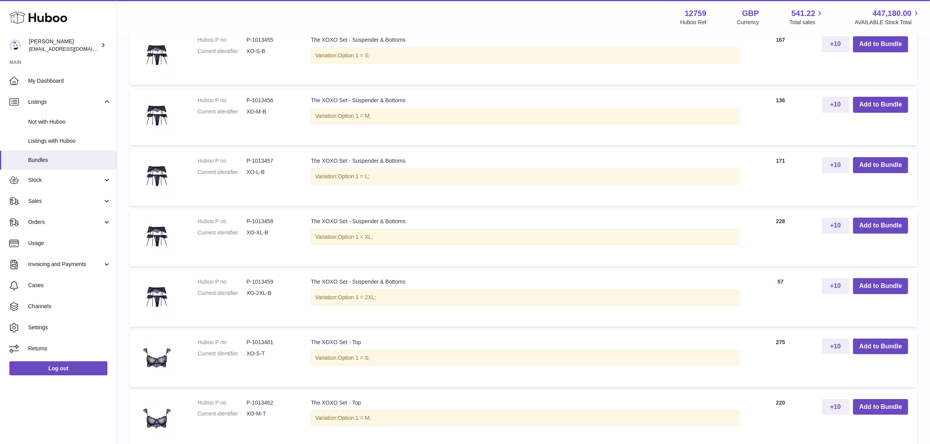
scroll to position [342, 0]
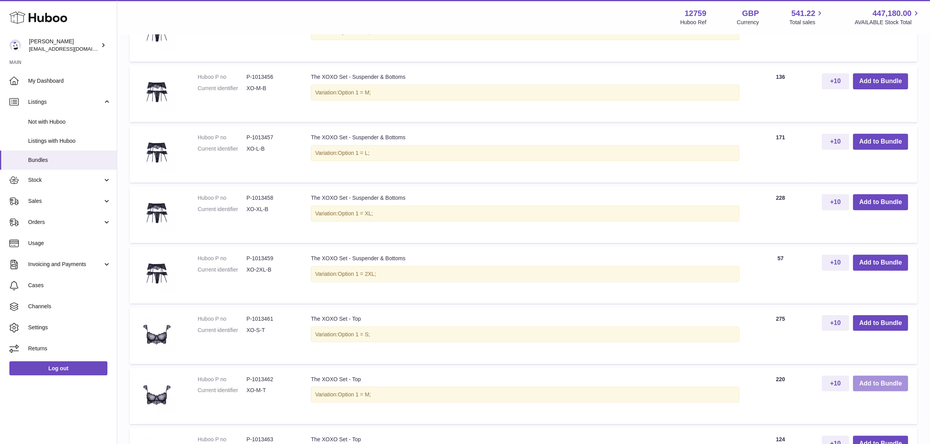
type input "****"
click at [869, 384] on button "Add to Bundle" at bounding box center [880, 384] width 55 height 16
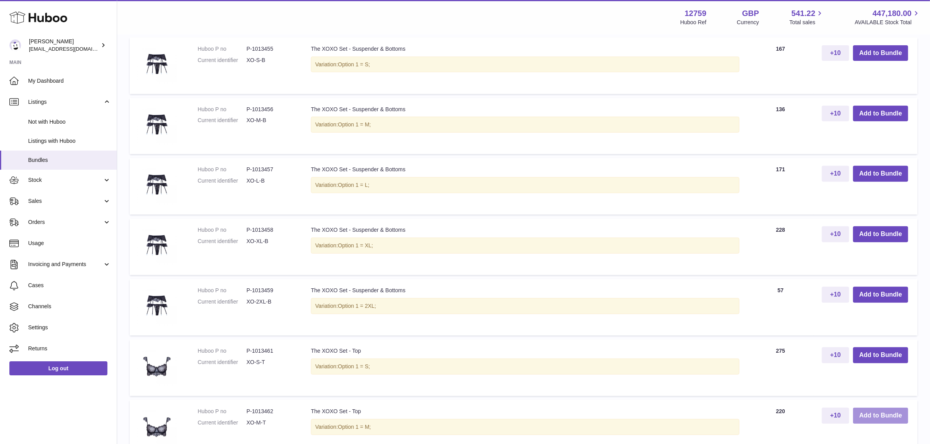
scroll to position [357, 0]
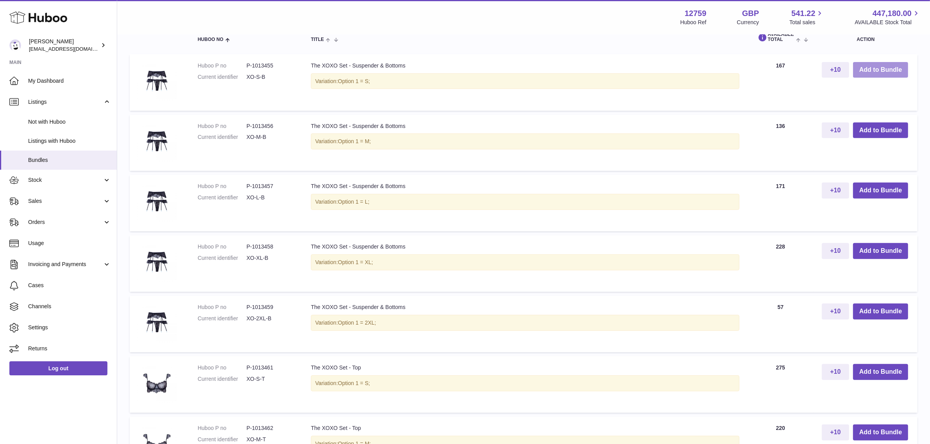
click at [886, 69] on button "Add to Bundle" at bounding box center [880, 70] width 55 height 16
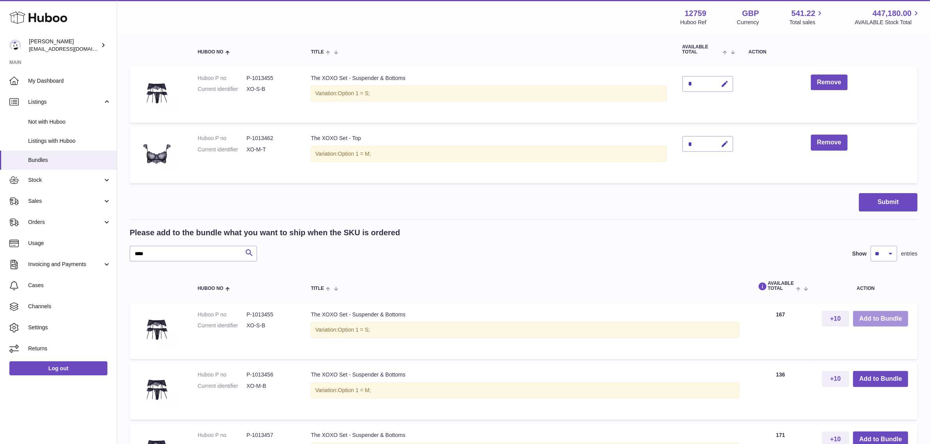
scroll to position [76, 0]
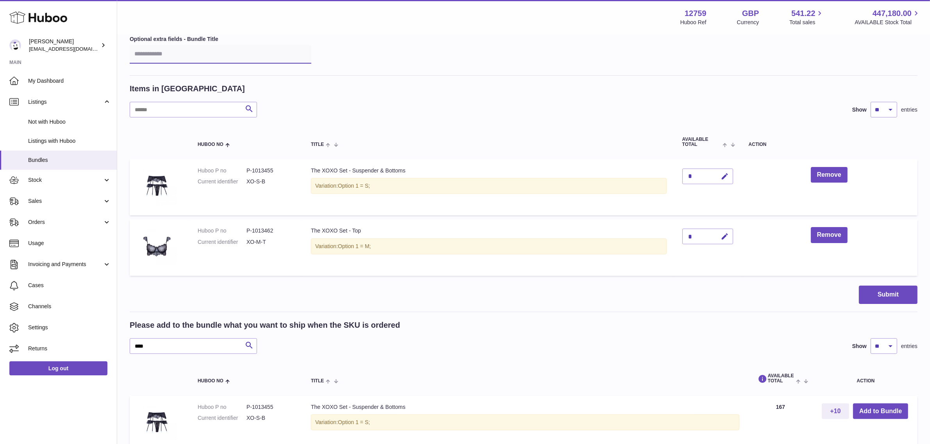
click at [153, 57] on input "text" at bounding box center [221, 54] width 182 height 19
type input "****"
drag, startPoint x: 192, startPoint y: 348, endPoint x: 112, endPoint y: 348, distance: 80.1
click at [869, 409] on button "Add to Bundle" at bounding box center [880, 412] width 55 height 16
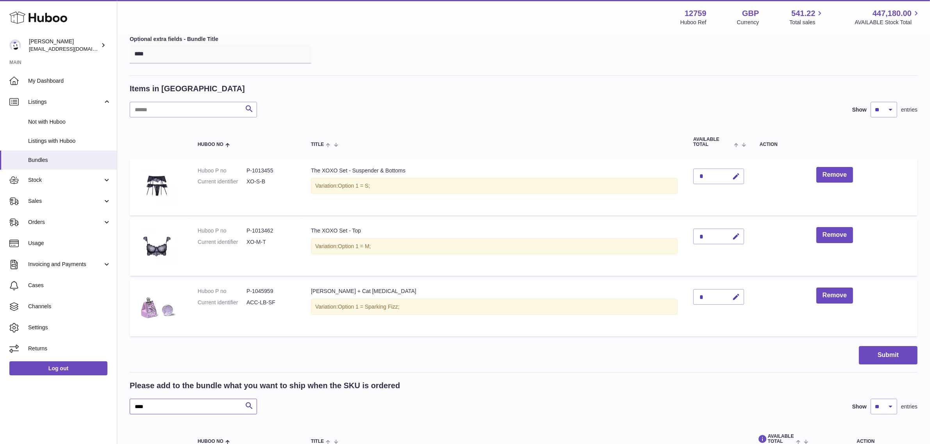
drag, startPoint x: 161, startPoint y: 407, endPoint x: 116, endPoint y: 403, distance: 45.2
click at [116, 403] on div "Huboo Sofia Panwar sofiapanwar@unndr.com Main My Dashboard Listings Not with Hu…" at bounding box center [465, 260] width 930 height 673
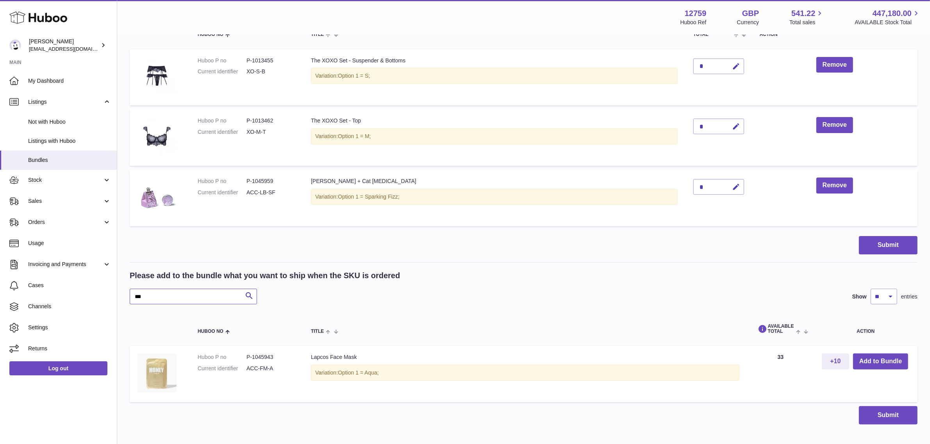
scroll to position [223, 0]
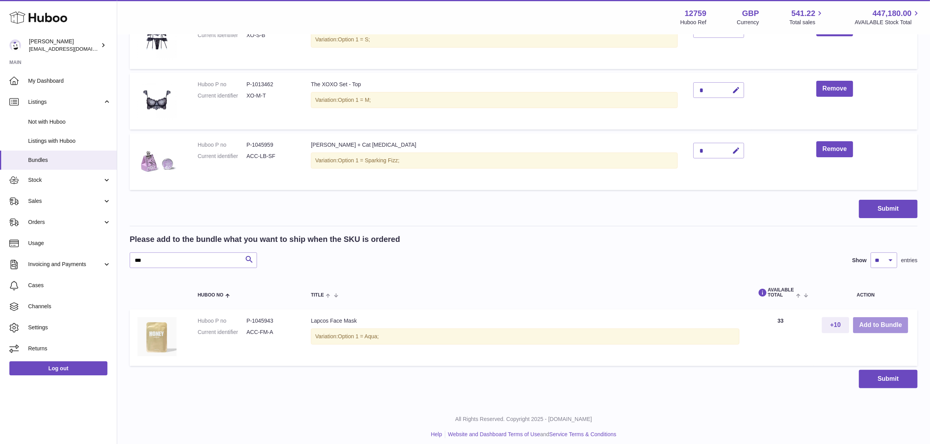
click at [878, 325] on button "Add to Bundle" at bounding box center [880, 326] width 55 height 16
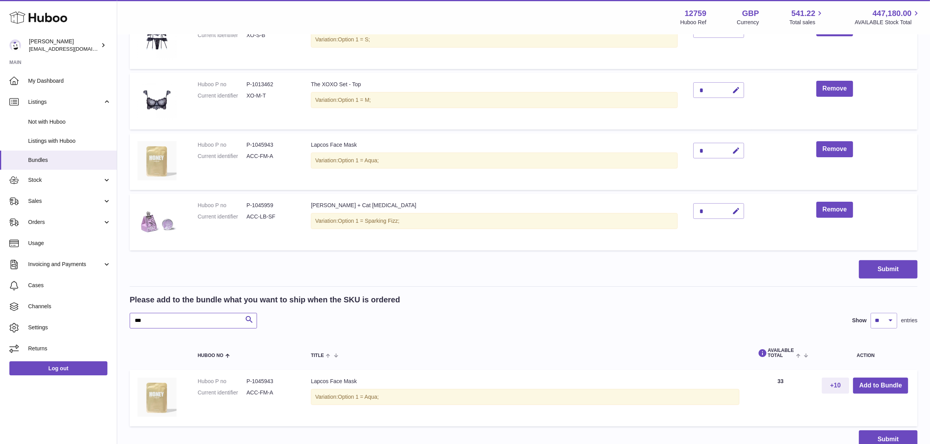
drag, startPoint x: 162, startPoint y: 325, endPoint x: 121, endPoint y: 319, distance: 41.0
click at [121, 319] on div "My Huboo - Create Bundle Please enter the SKU for your bundle Optional extra fi…" at bounding box center [523, 139] width 813 height 652
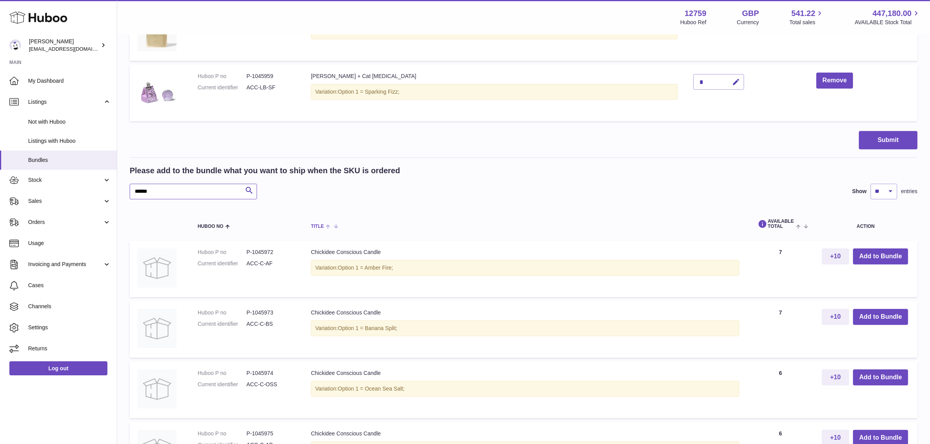
scroll to position [369, 0]
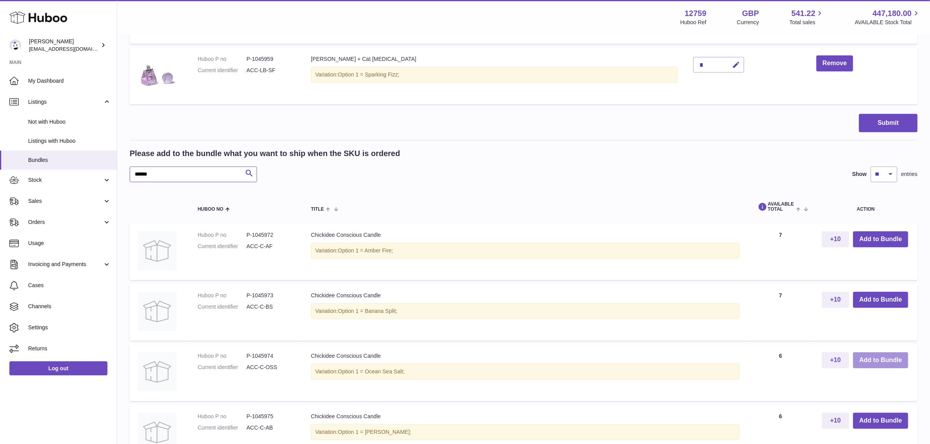
type input "******"
click at [870, 358] on button "Add to Bundle" at bounding box center [880, 361] width 55 height 16
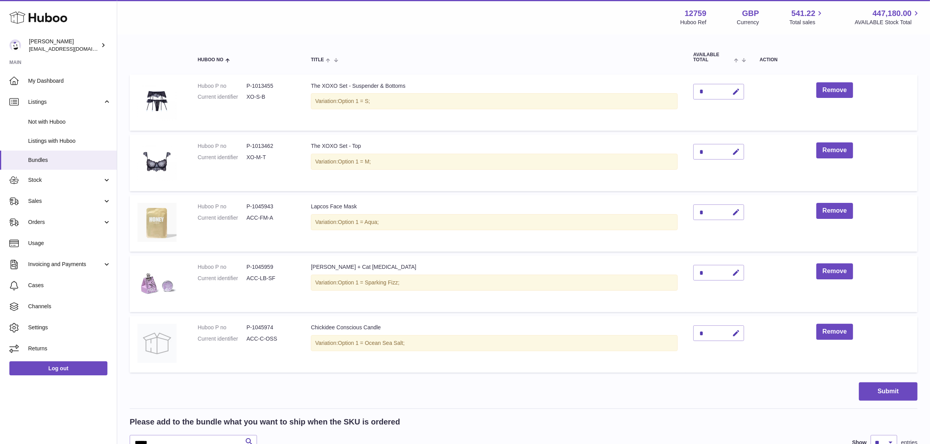
scroll to position [174, 0]
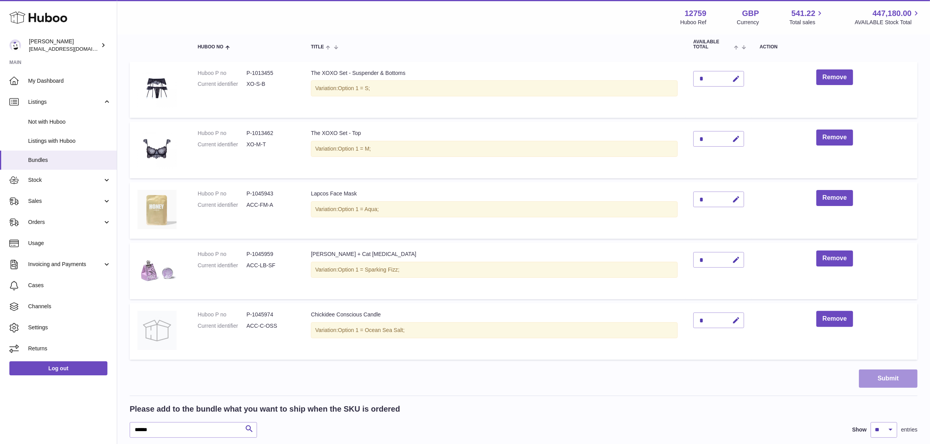
click at [882, 379] on button "Submit" at bounding box center [888, 379] width 59 height 18
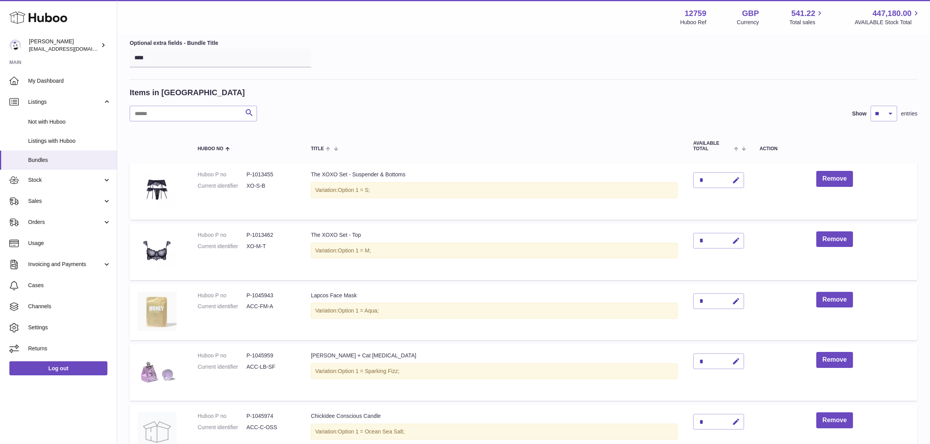
scroll to position [34, 0]
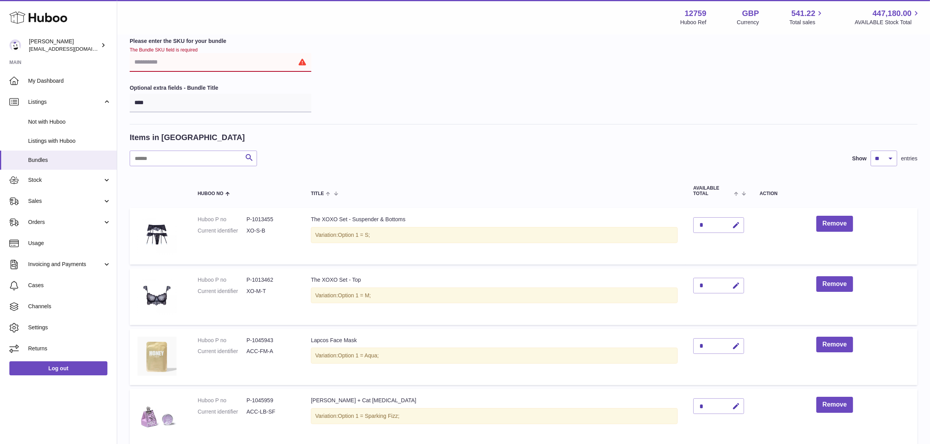
click at [147, 61] on input "text" at bounding box center [221, 62] width 182 height 19
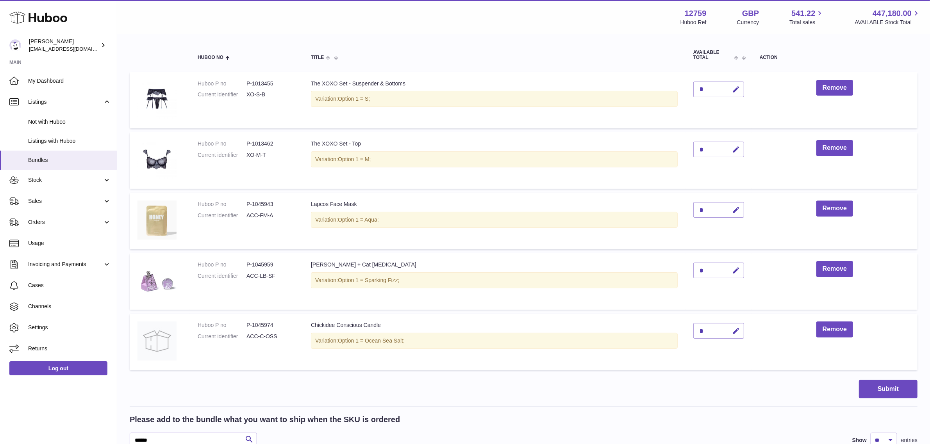
scroll to position [180, 0]
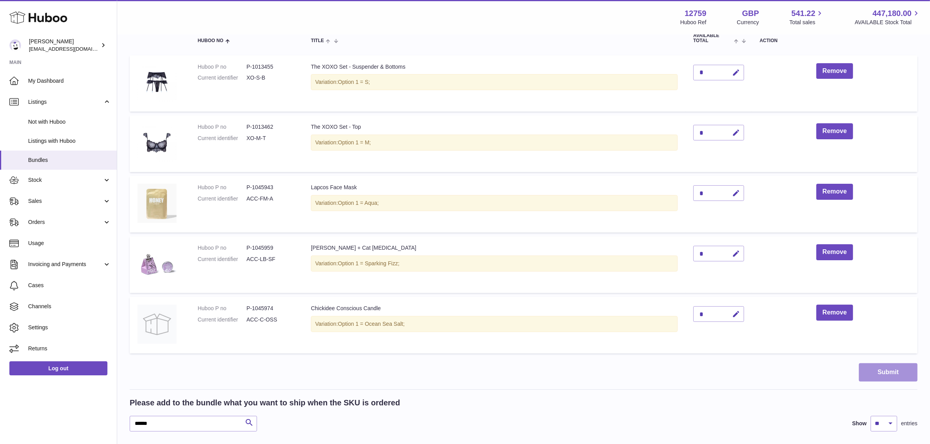
type input "****"
click at [875, 373] on button "Submit" at bounding box center [888, 373] width 59 height 18
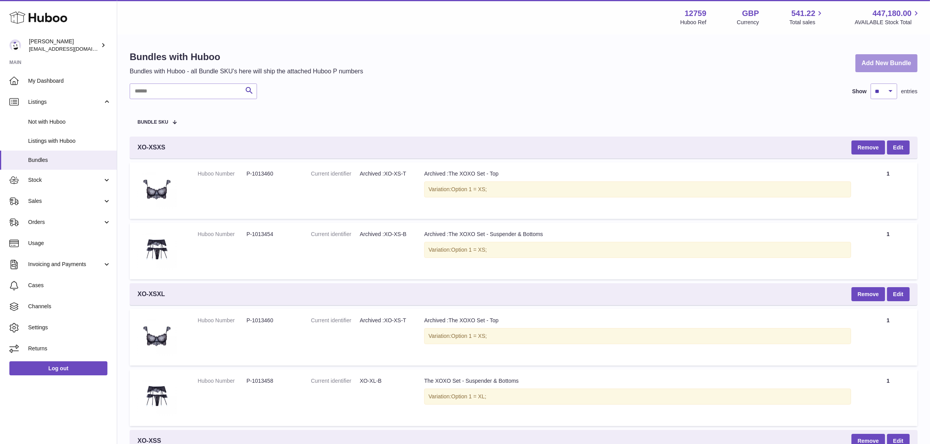
click at [867, 64] on link "Add New Bundle" at bounding box center [886, 63] width 62 height 18
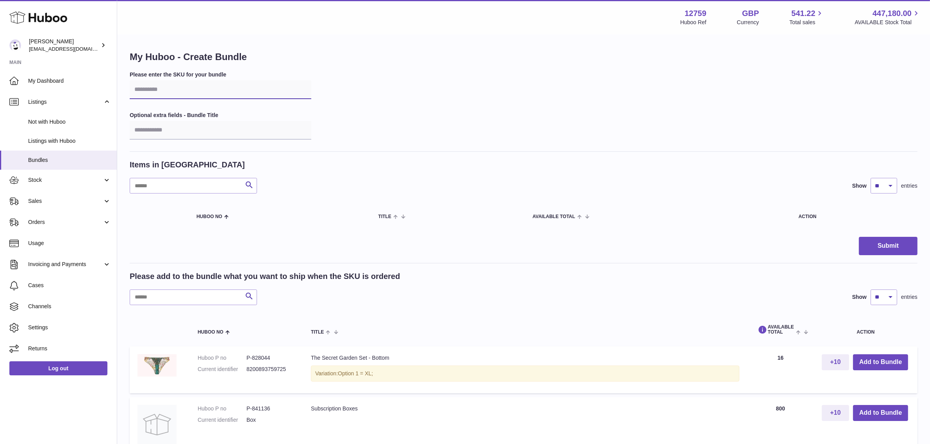
click at [157, 89] on input "text" at bounding box center [221, 89] width 182 height 19
type input "****"
click at [150, 298] on input "text" at bounding box center [193, 298] width 127 height 16
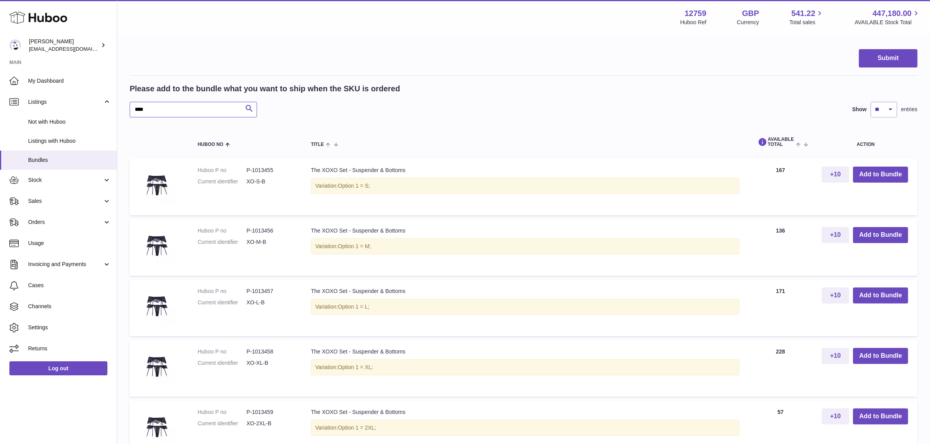
scroll to position [195, 0]
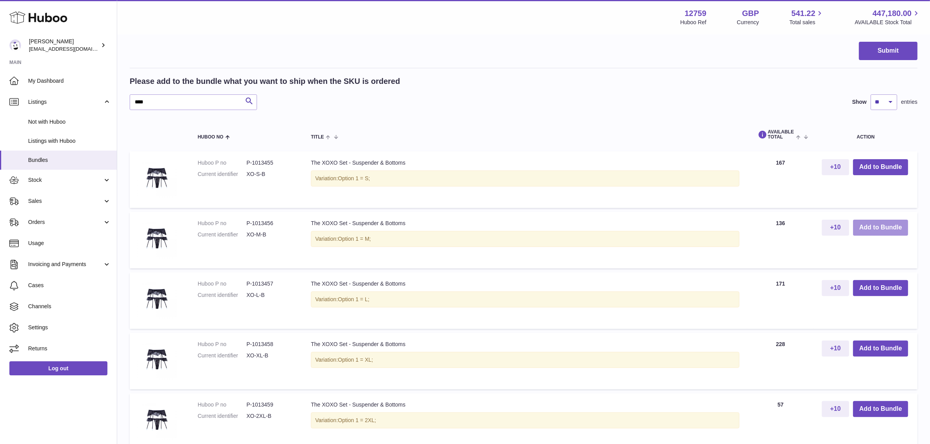
click at [865, 227] on button "Add to Bundle" at bounding box center [880, 228] width 55 height 16
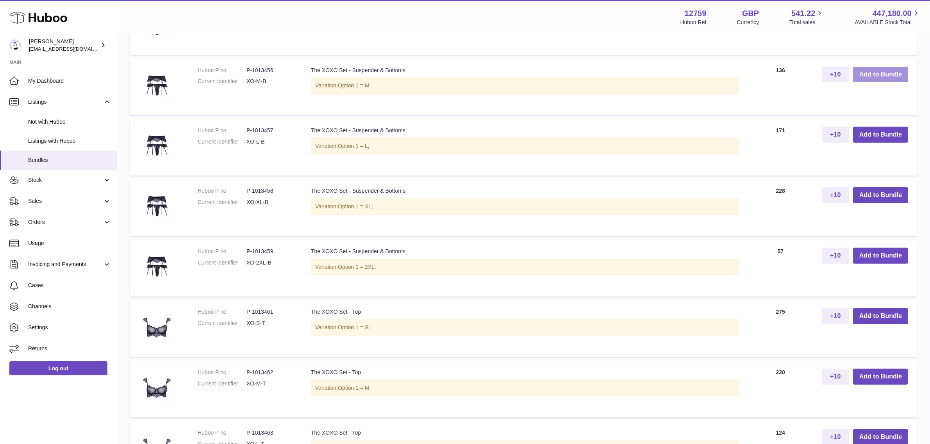
scroll to position [439, 0]
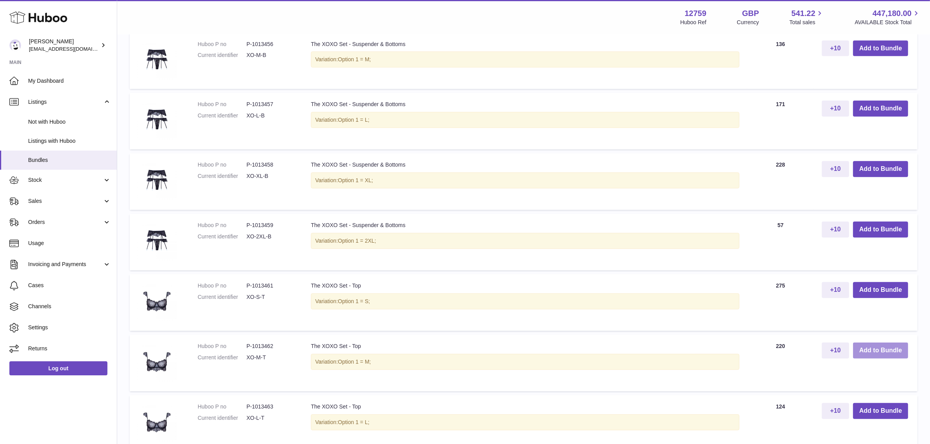
click at [889, 348] on button "Add to Bundle" at bounding box center [880, 351] width 55 height 16
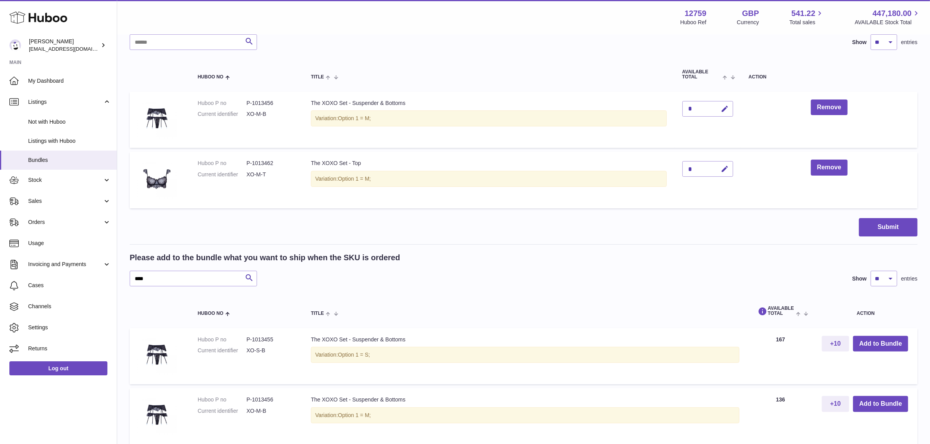
scroll to position [159, 0]
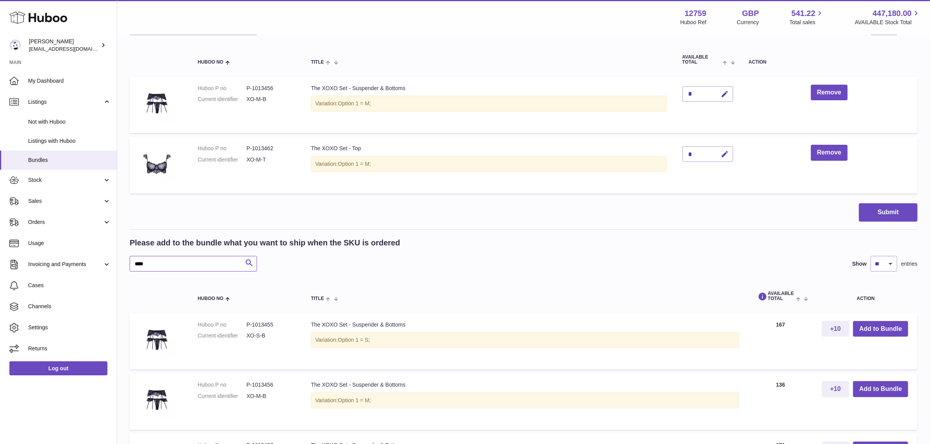
drag, startPoint x: 175, startPoint y: 264, endPoint x: 128, endPoint y: 262, distance: 46.5
click at [128, 262] on div "My Huboo - Create Bundle Please enter the SKU for your bundle **** Optional ext…" at bounding box center [523, 384] width 813 height 1015
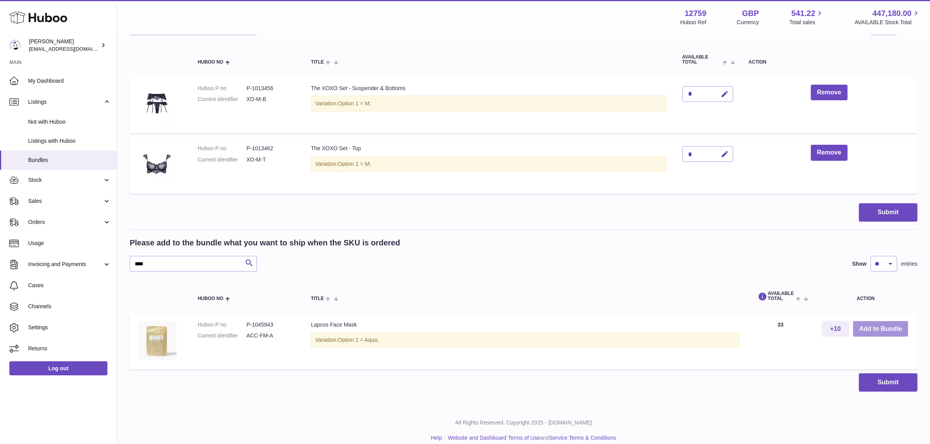
click at [866, 328] on button "Add to Bundle" at bounding box center [880, 329] width 55 height 16
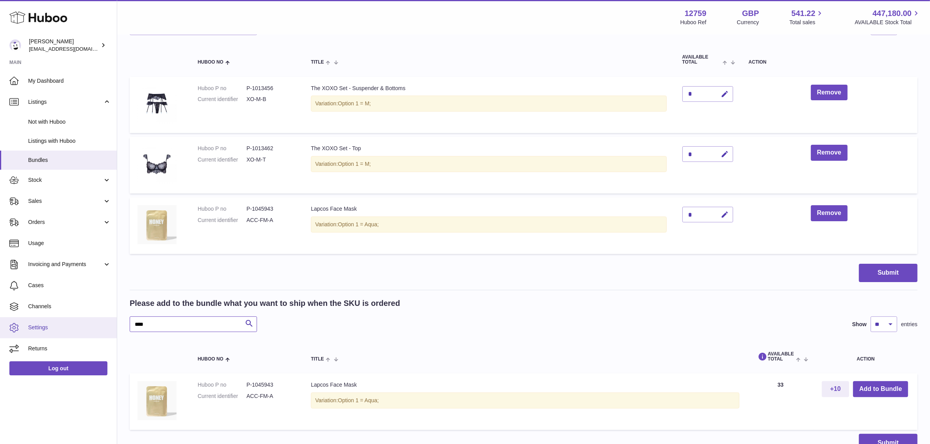
drag, startPoint x: 157, startPoint y: 319, endPoint x: 110, endPoint y: 319, distance: 47.3
click at [110, 319] on div "Huboo Sofia Panwar sofiapanwar@unndr.com Main My Dashboard Listings Not with Hu…" at bounding box center [465, 177] width 930 height 673
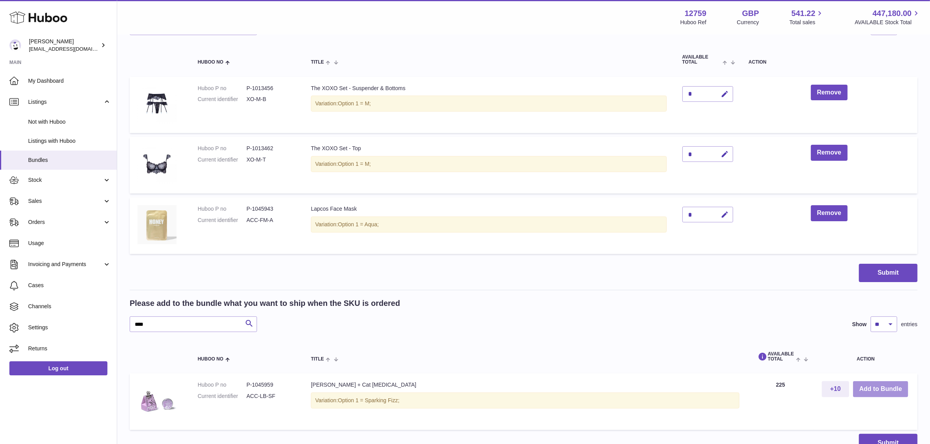
click at [875, 391] on button "Add to Bundle" at bounding box center [880, 390] width 55 height 16
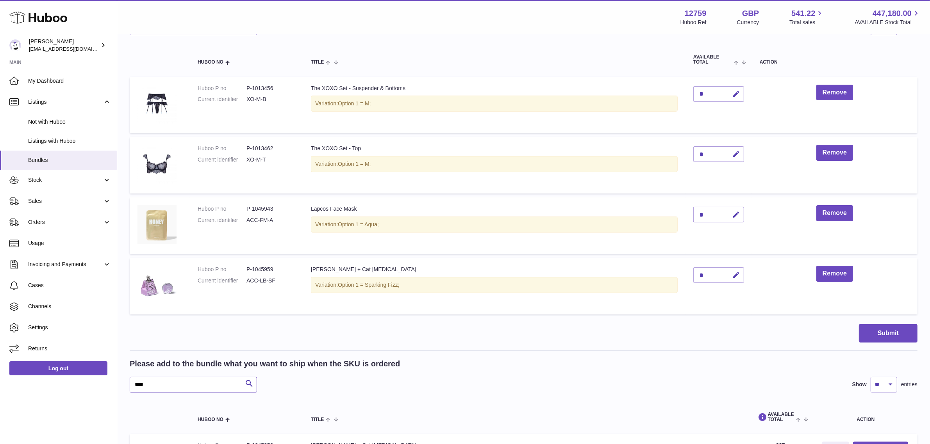
drag, startPoint x: 164, startPoint y: 384, endPoint x: 124, endPoint y: 385, distance: 39.9
click at [126, 385] on div "My Huboo - Create Bundle Please enter the SKU for your bundle **** Optional ext…" at bounding box center [523, 203] width 813 height 652
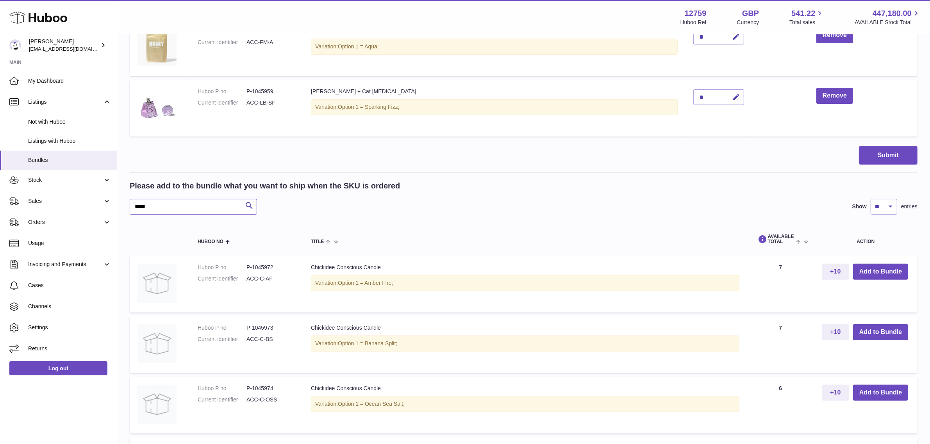
scroll to position [354, 0]
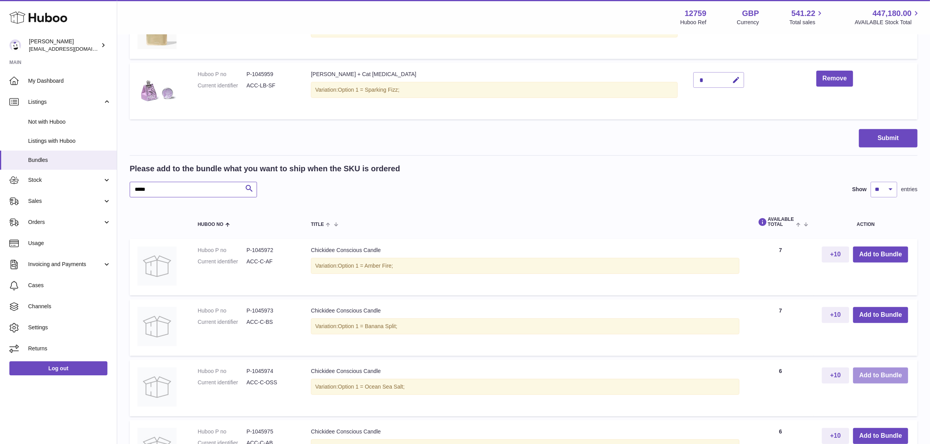
type input "*****"
click at [889, 375] on button "Add to Bundle" at bounding box center [880, 376] width 55 height 16
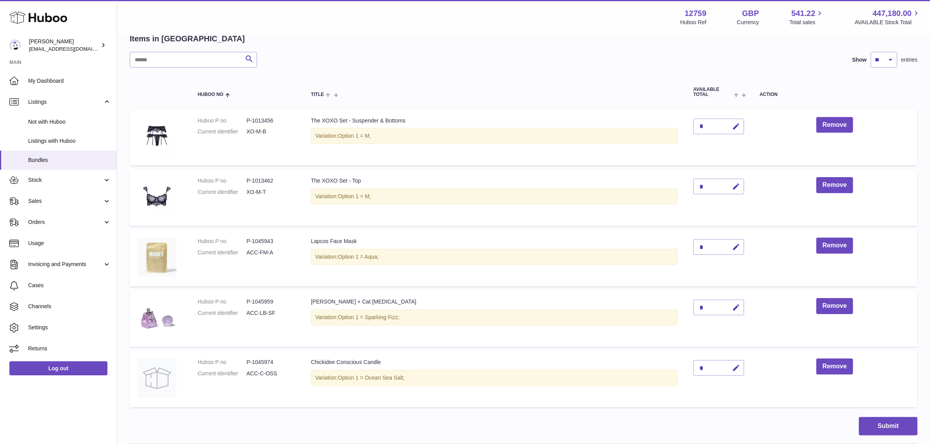
scroll to position [146, 0]
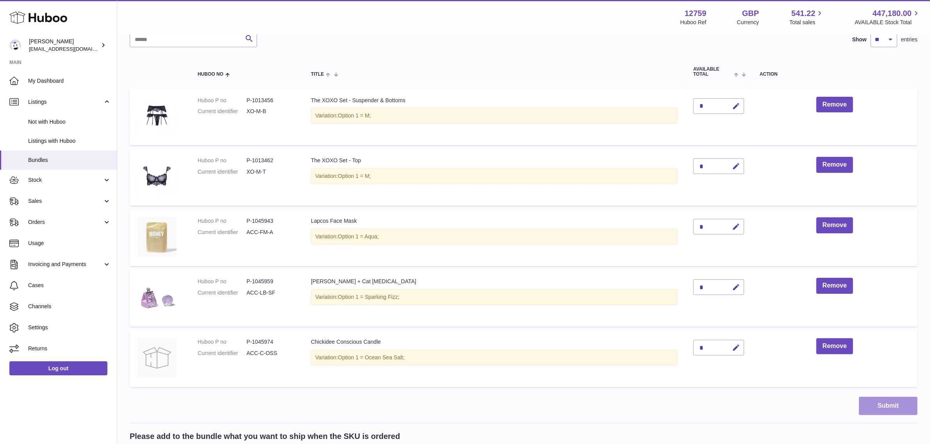
click at [883, 406] on button "Submit" at bounding box center [888, 406] width 59 height 18
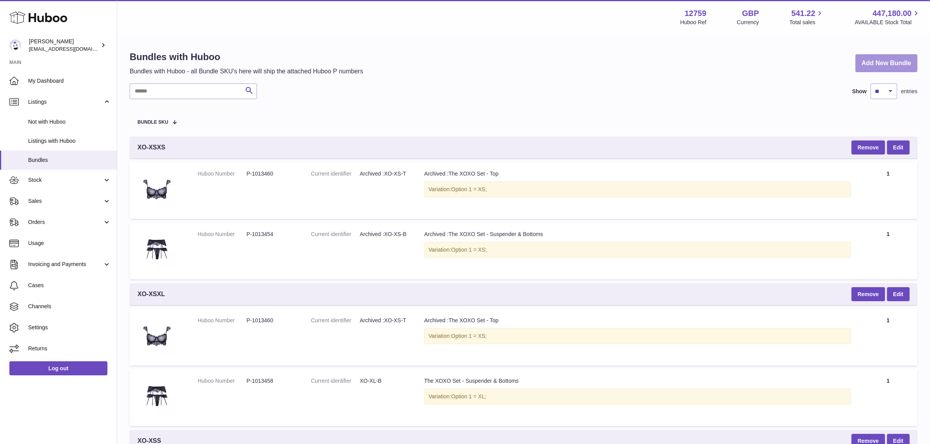
click at [894, 61] on link "Add New Bundle" at bounding box center [886, 63] width 62 height 18
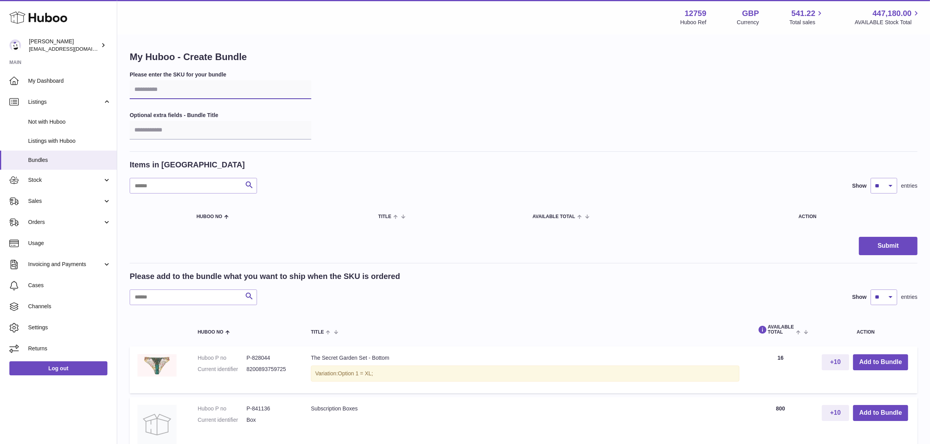
click at [162, 92] on input "text" at bounding box center [221, 89] width 182 height 19
type input "****"
click at [147, 302] on input "text" at bounding box center [193, 298] width 127 height 16
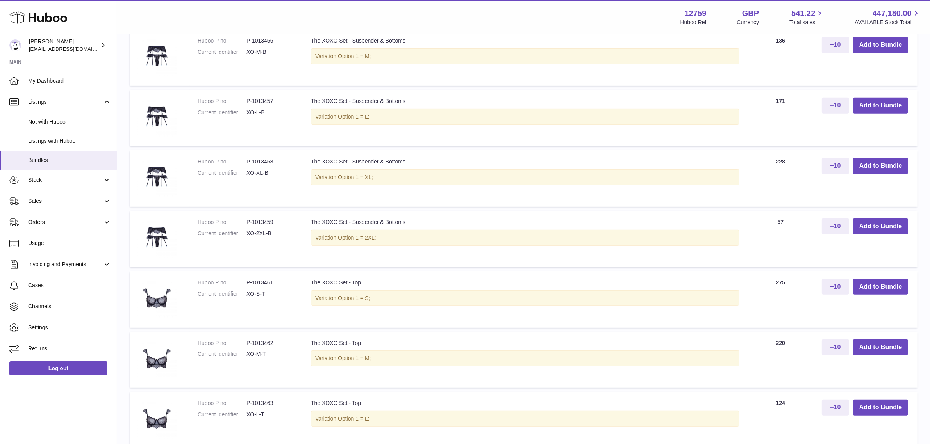
scroll to position [391, 0]
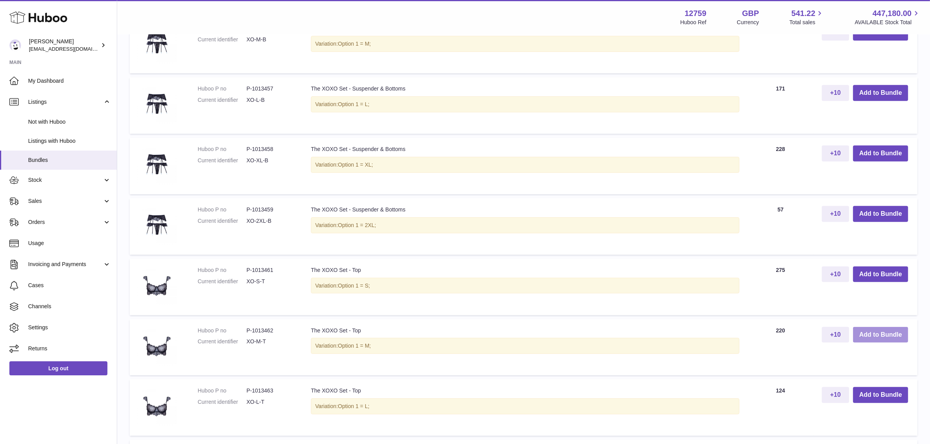
click at [876, 335] on button "Add to Bundle" at bounding box center [880, 335] width 55 height 16
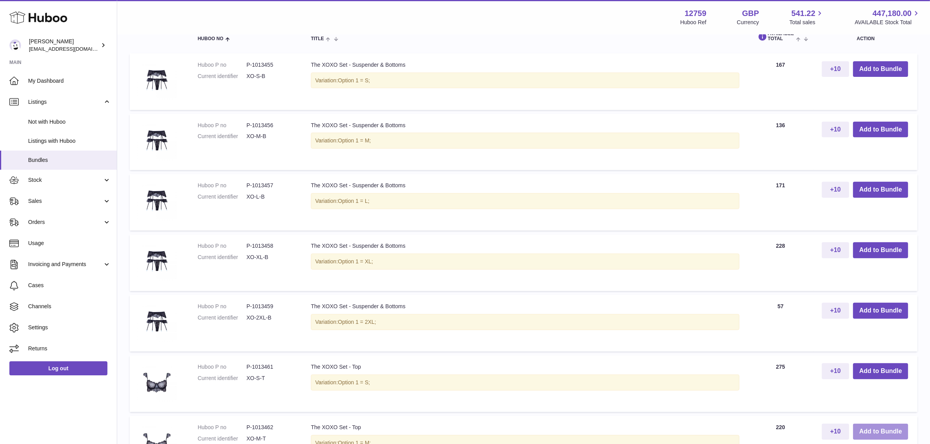
scroll to position [357, 0]
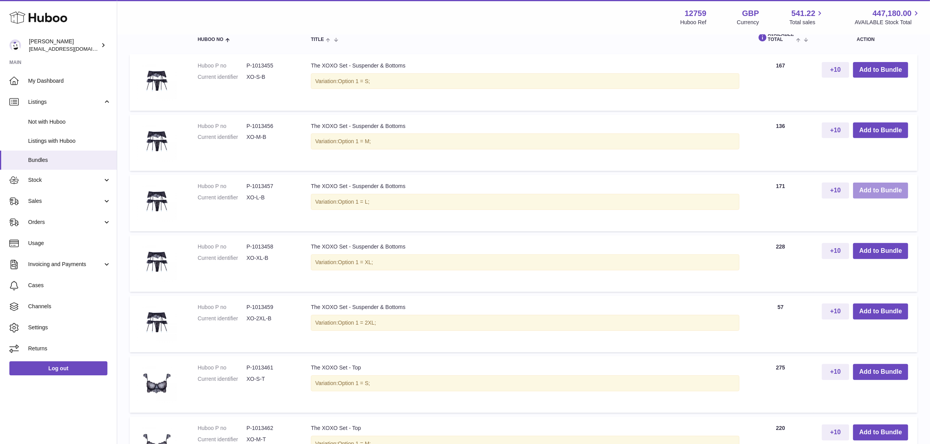
click at [873, 190] on button "Add to Bundle" at bounding box center [880, 191] width 55 height 16
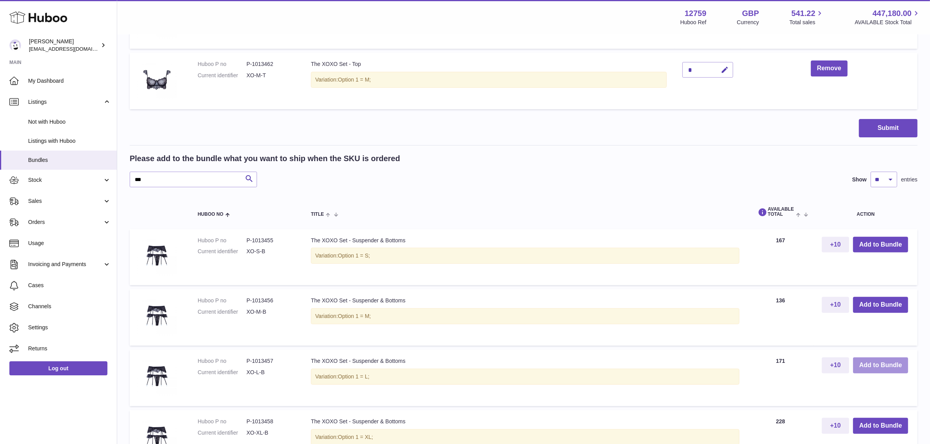
scroll to position [174, 0]
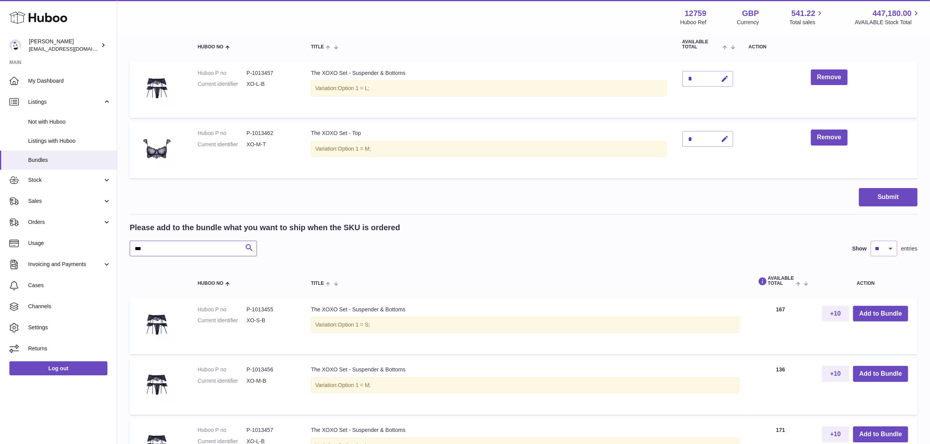
drag, startPoint x: 187, startPoint y: 249, endPoint x: 121, endPoint y: 248, distance: 66.0
click at [121, 248] on div "My Huboo - Create Bundle Please enter the SKU for your bundle **** Optional ext…" at bounding box center [523, 368] width 813 height 1015
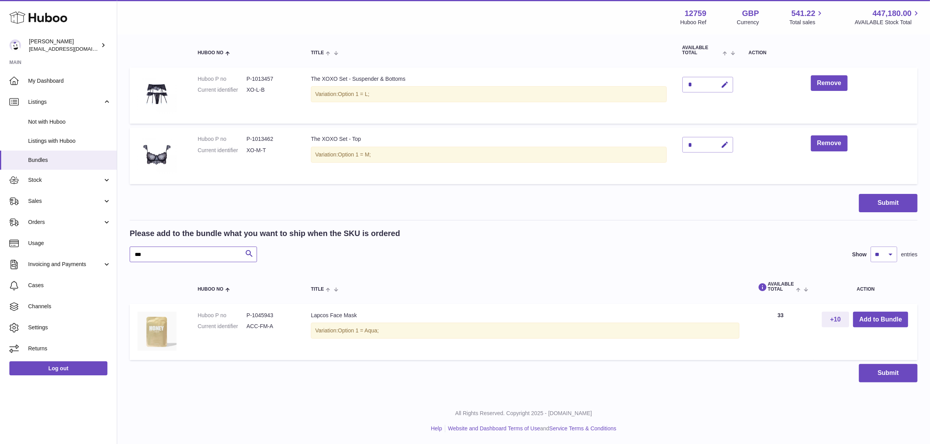
scroll to position [168, 0]
click at [867, 321] on button "Add to Bundle" at bounding box center [880, 320] width 55 height 16
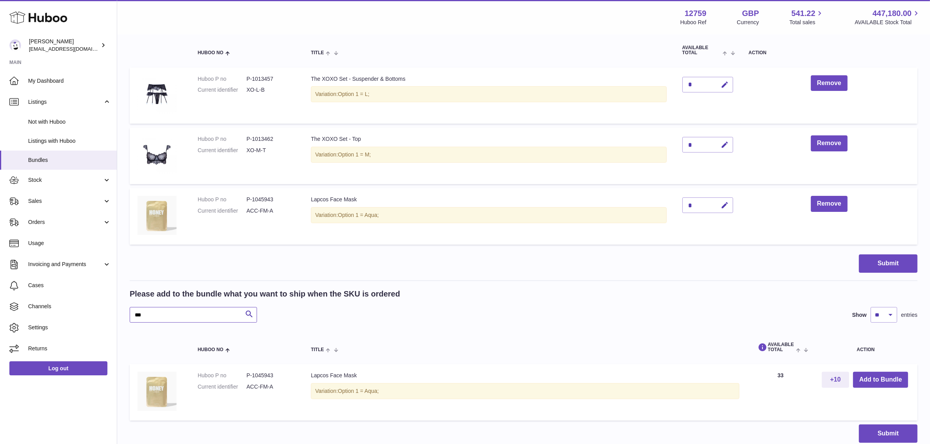
drag, startPoint x: 168, startPoint y: 313, endPoint x: 120, endPoint y: 313, distance: 48.0
click at [120, 313] on div "My Huboo - Create Bundle Please enter the SKU for your bundle **** Optional ext…" at bounding box center [523, 163] width 813 height 592
click at [883, 378] on button "Add to Bundle" at bounding box center [880, 380] width 55 height 16
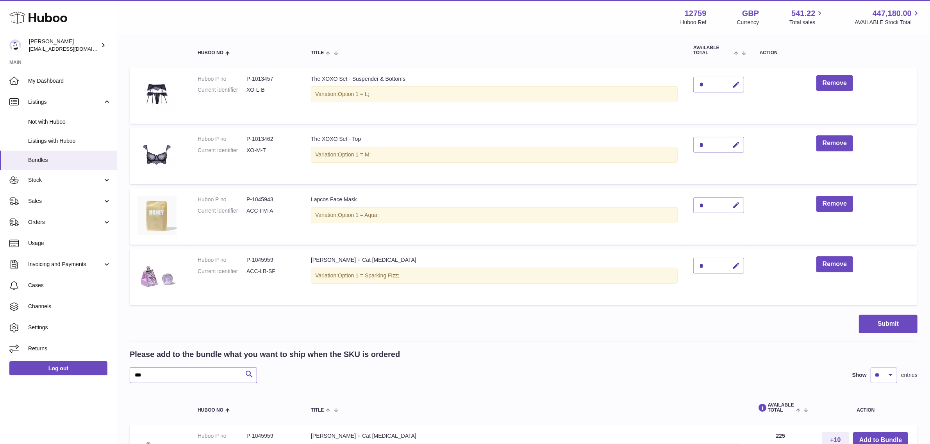
drag, startPoint x: 172, startPoint y: 374, endPoint x: 130, endPoint y: 369, distance: 42.1
click at [130, 369] on input "***" at bounding box center [193, 376] width 127 height 16
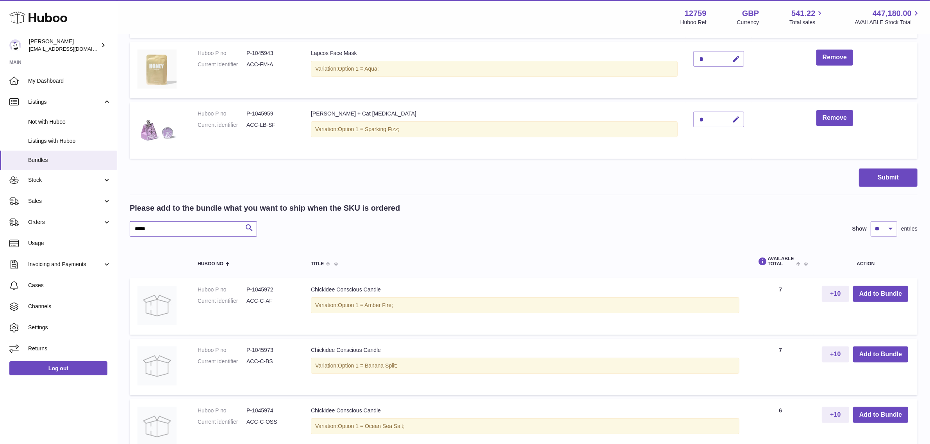
scroll to position [363, 0]
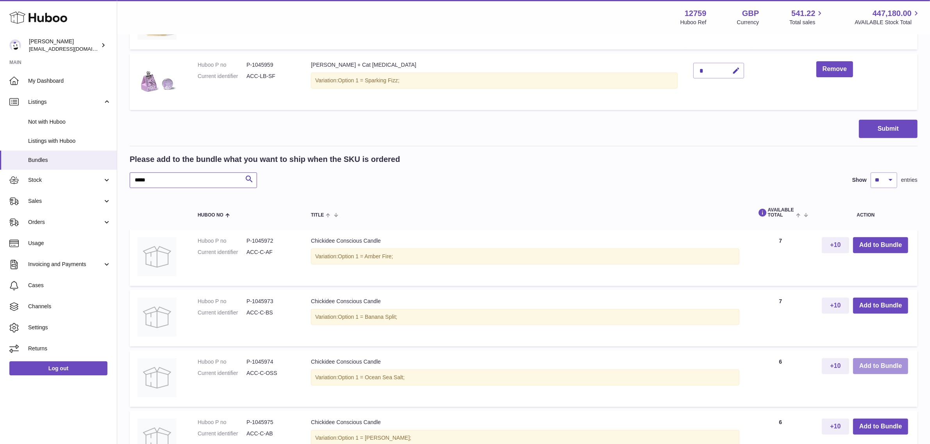
type input "*****"
click at [895, 367] on button "Add to Bundle" at bounding box center [880, 367] width 55 height 16
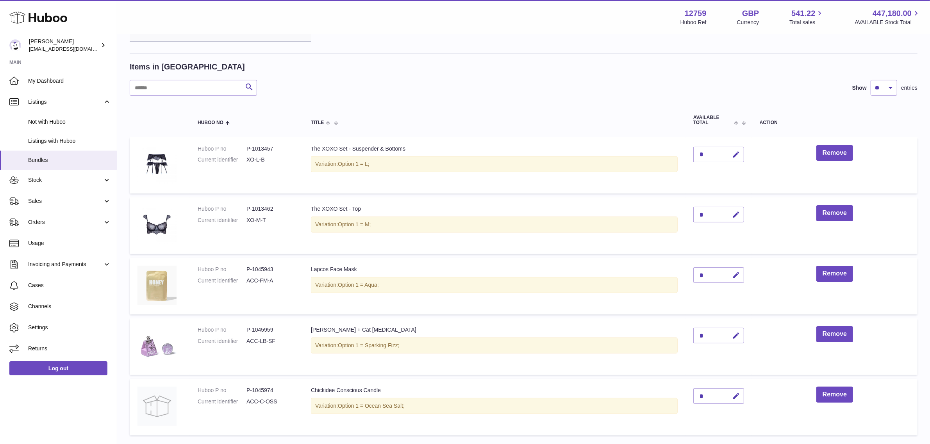
scroll to position [70, 0]
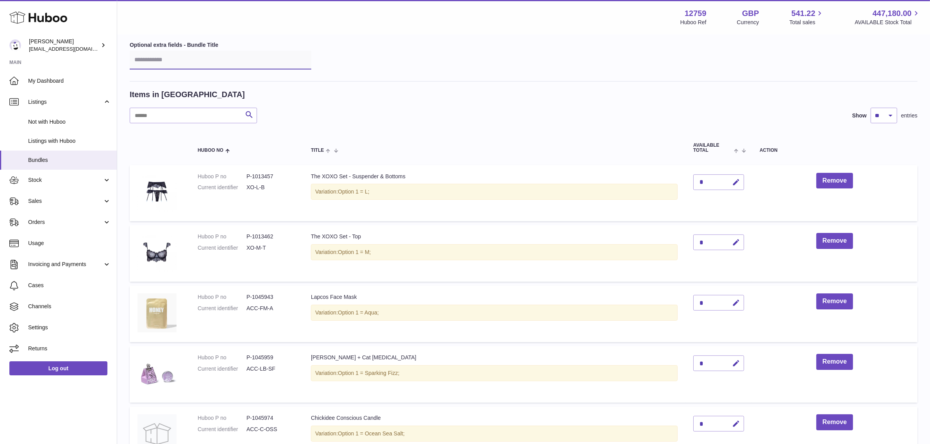
click at [157, 62] on input "text" at bounding box center [221, 60] width 182 height 19
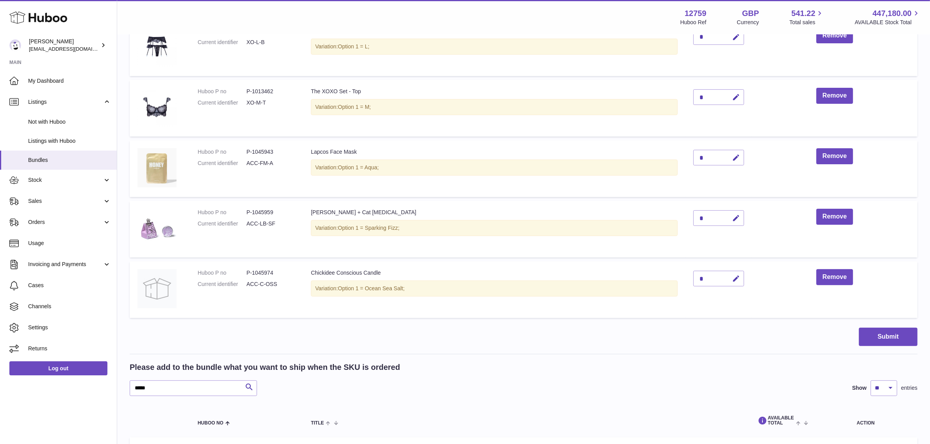
scroll to position [217, 0]
type input "****"
click at [883, 335] on button "Submit" at bounding box center [888, 336] width 59 height 18
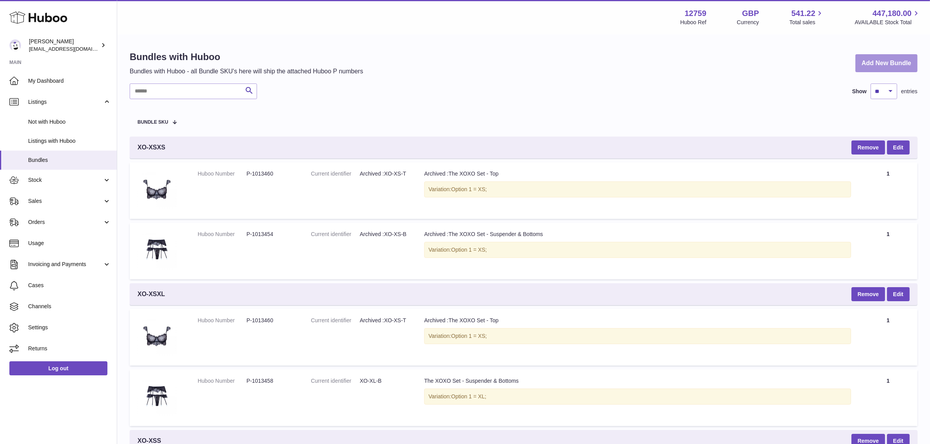
click at [876, 62] on link "Add New Bundle" at bounding box center [886, 63] width 62 height 18
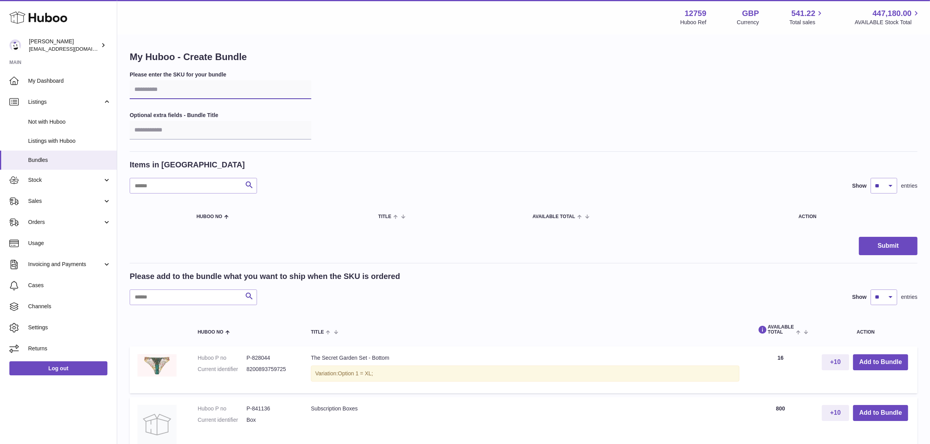
click at [176, 91] on input "text" at bounding box center [221, 89] width 182 height 19
type input "*****"
click at [196, 302] on input "text" at bounding box center [193, 298] width 127 height 16
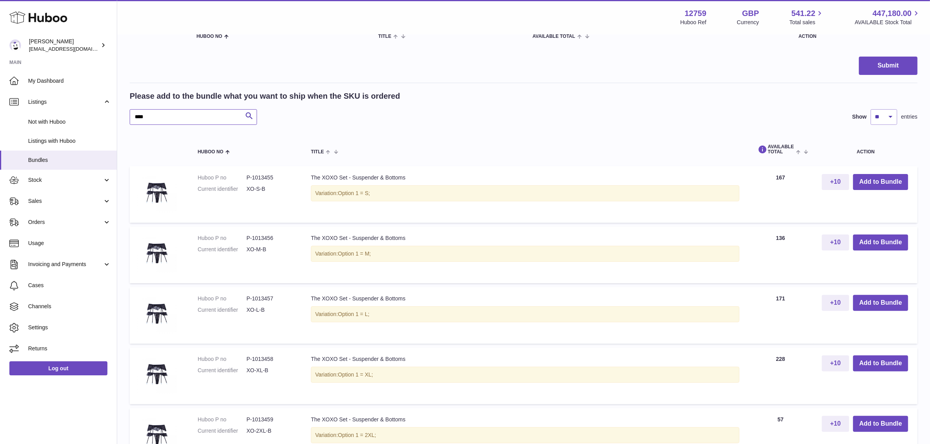
scroll to position [195, 0]
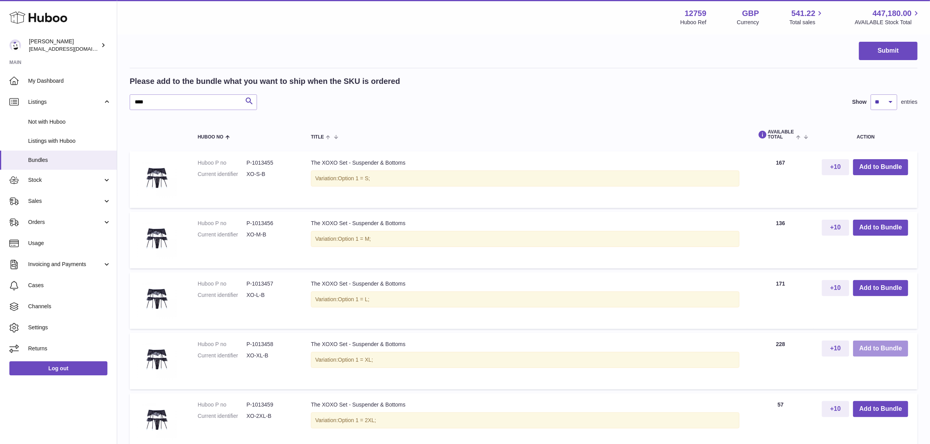
click at [866, 348] on button "Add to Bundle" at bounding box center [880, 349] width 55 height 16
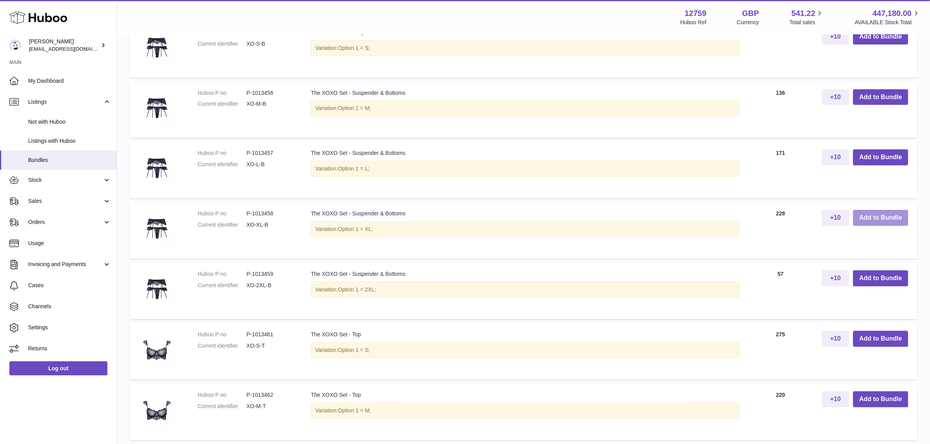
scroll to position [439, 0]
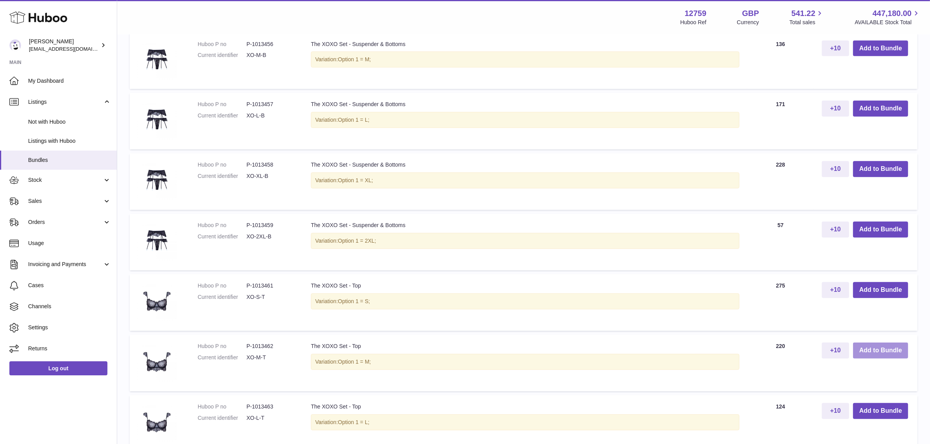
click at [864, 349] on button "Add to Bundle" at bounding box center [880, 351] width 55 height 16
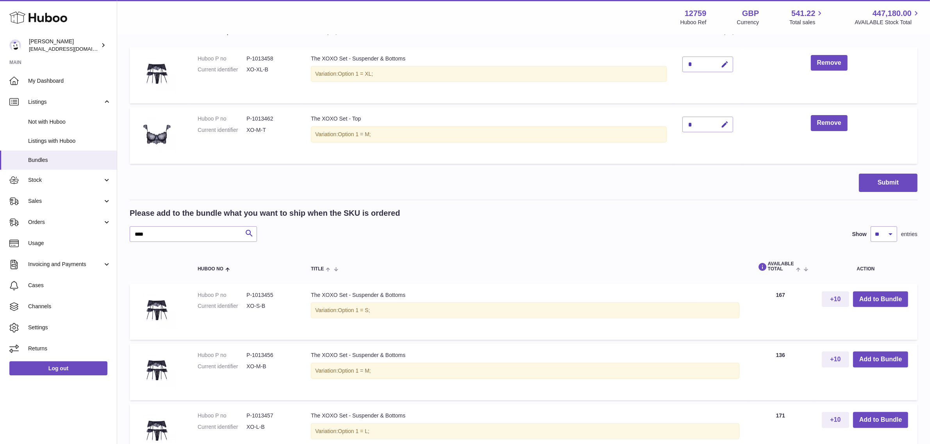
scroll to position [159, 0]
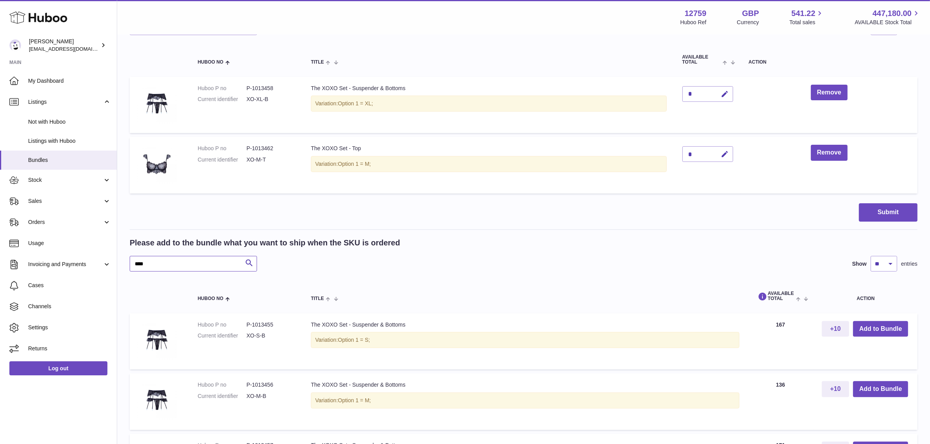
drag, startPoint x: 182, startPoint y: 266, endPoint x: 133, endPoint y: 266, distance: 49.6
click at [133, 266] on input "****" at bounding box center [193, 264] width 127 height 16
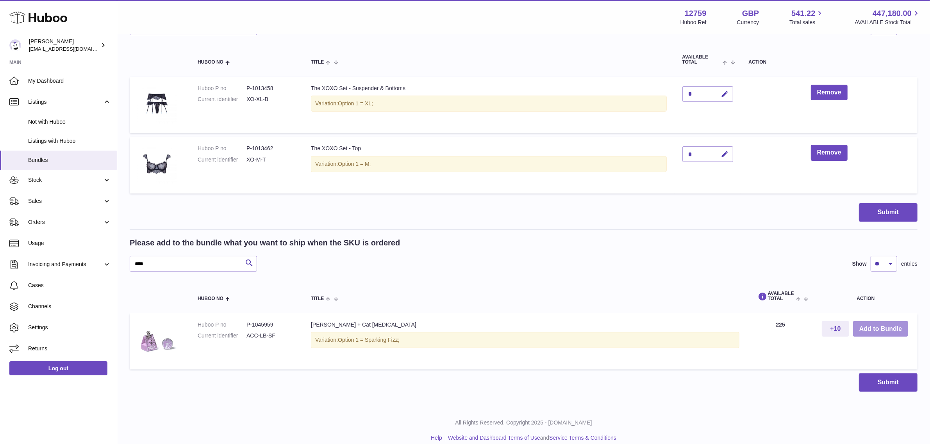
click at [889, 326] on button "Add to Bundle" at bounding box center [880, 329] width 55 height 16
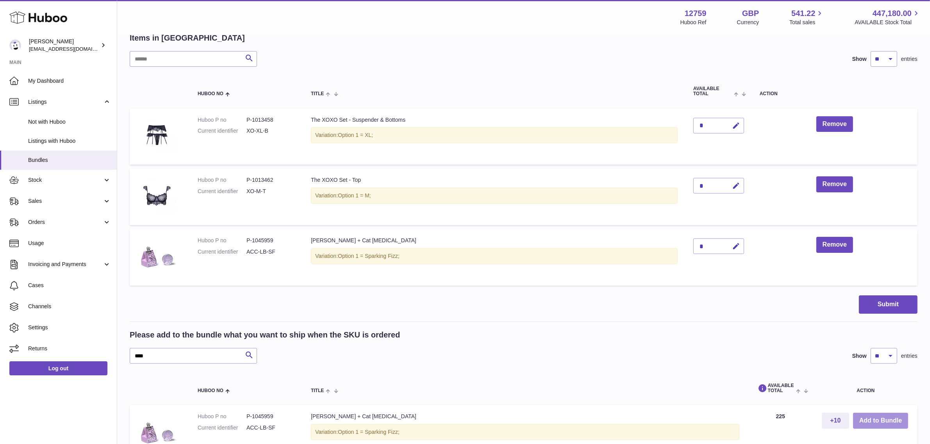
scroll to position [110, 0]
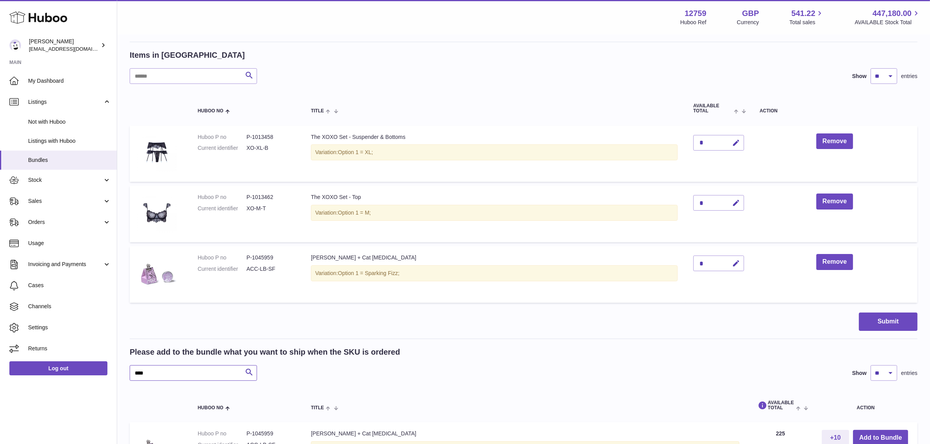
drag, startPoint x: 172, startPoint y: 372, endPoint x: 120, endPoint y: 378, distance: 52.6
click at [120, 378] on div "My Huboo - Create Bundle Please enter the SKU for your bundle ***** Optional ex…" at bounding box center [523, 221] width 813 height 592
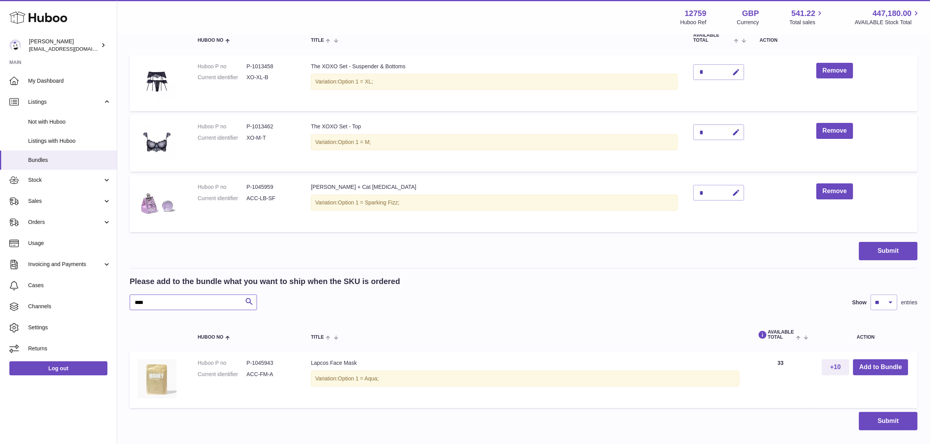
scroll to position [207, 0]
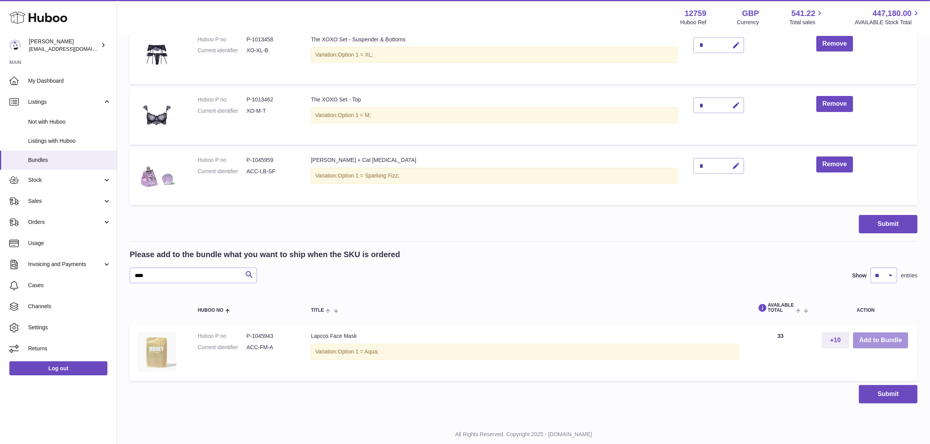
click at [876, 337] on button "Add to Bundle" at bounding box center [880, 341] width 55 height 16
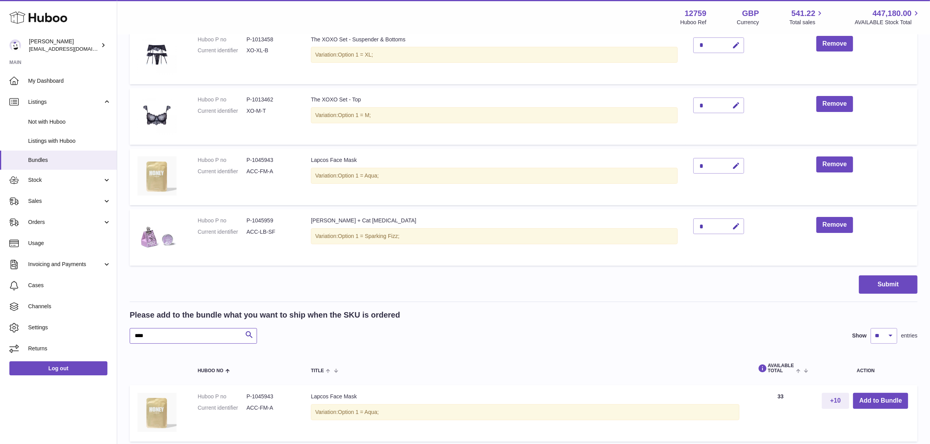
drag, startPoint x: 163, startPoint y: 338, endPoint x: 129, endPoint y: 339, distance: 34.0
click at [129, 339] on div "My Huboo - Create Bundle Please enter the SKU for your bundle ***** Optional ex…" at bounding box center [523, 154] width 813 height 652
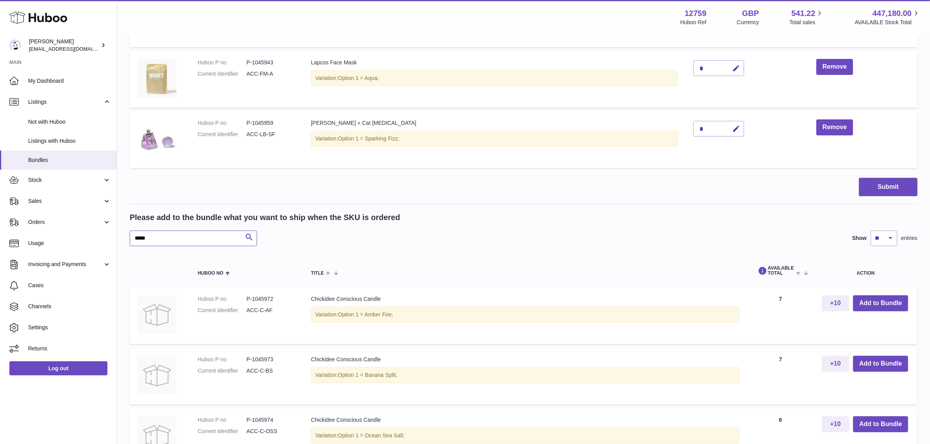
scroll to position [354, 0]
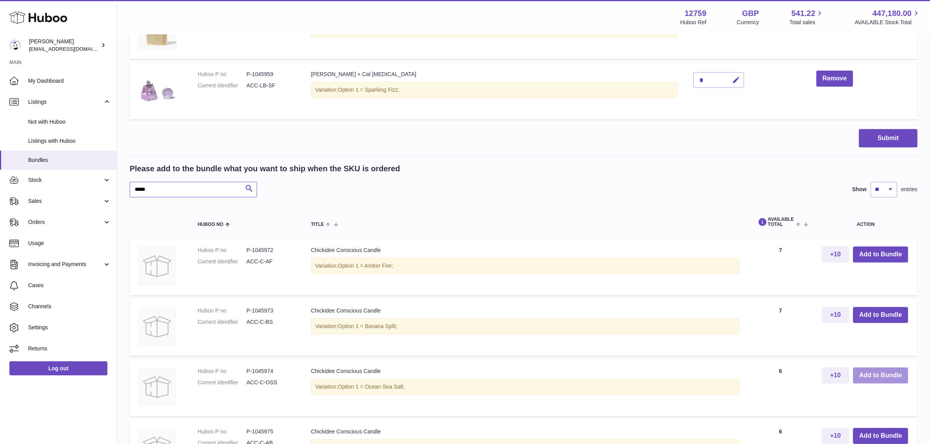
type input "*****"
click at [870, 375] on button "Add to Bundle" at bounding box center [880, 376] width 55 height 16
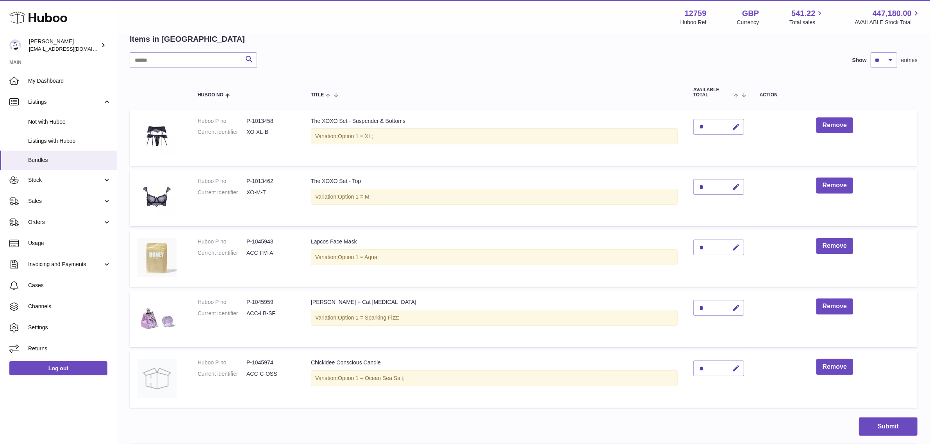
scroll to position [146, 0]
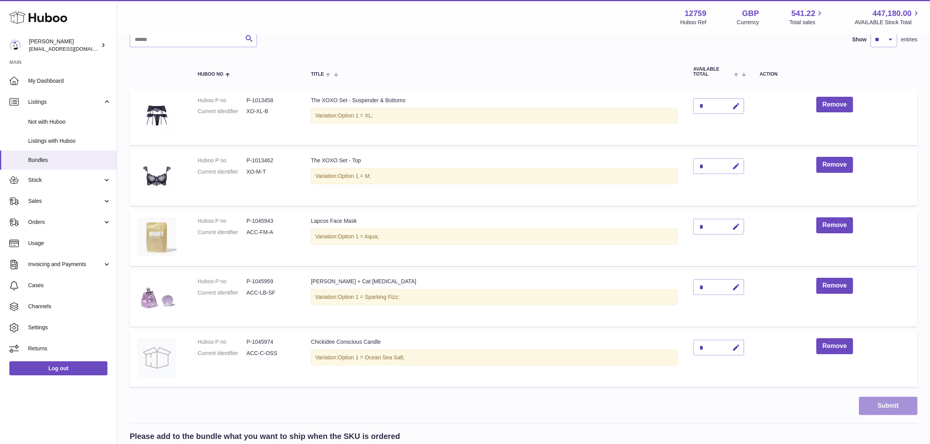
click at [886, 404] on button "Submit" at bounding box center [888, 406] width 59 height 18
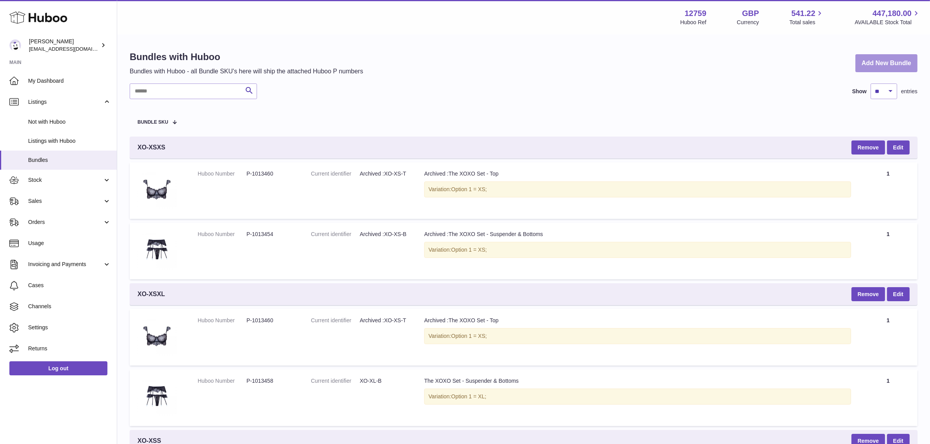
click at [882, 66] on link "Add New Bundle" at bounding box center [886, 63] width 62 height 18
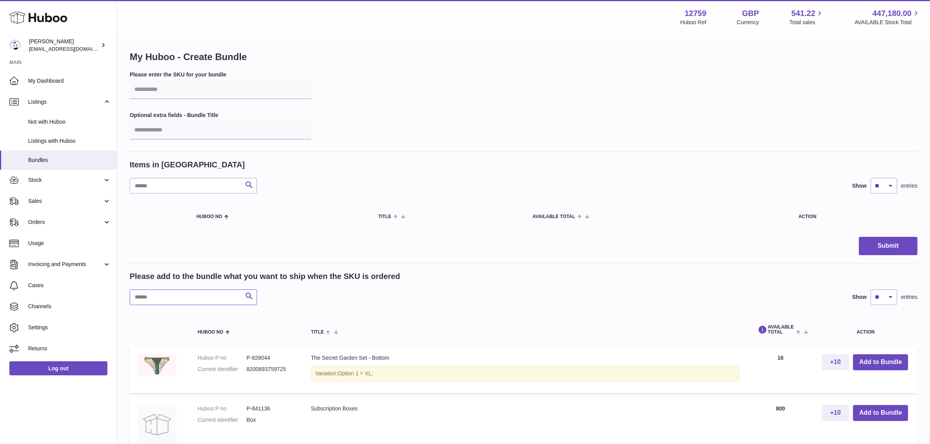
click at [194, 297] on input "text" at bounding box center [193, 298] width 127 height 16
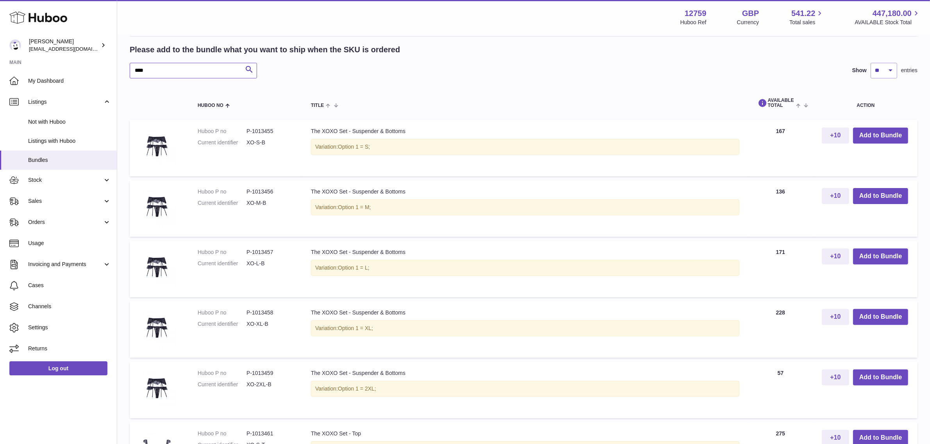
scroll to position [244, 0]
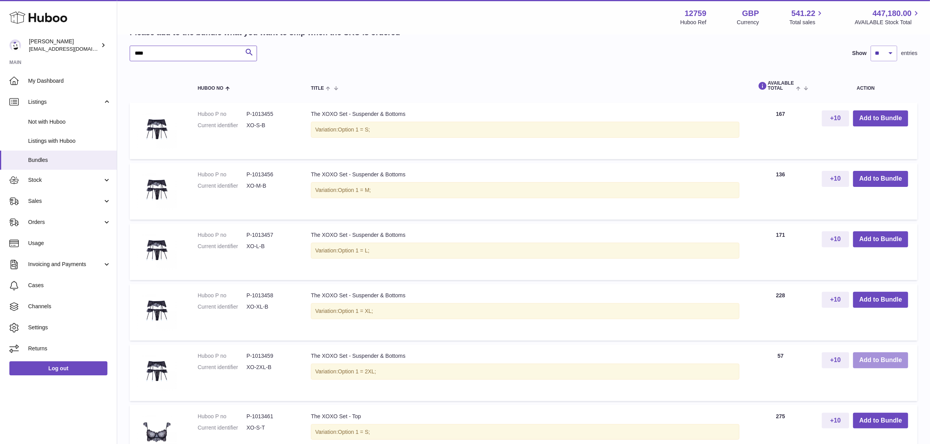
type input "****"
click at [877, 358] on button "Add to Bundle" at bounding box center [880, 361] width 55 height 16
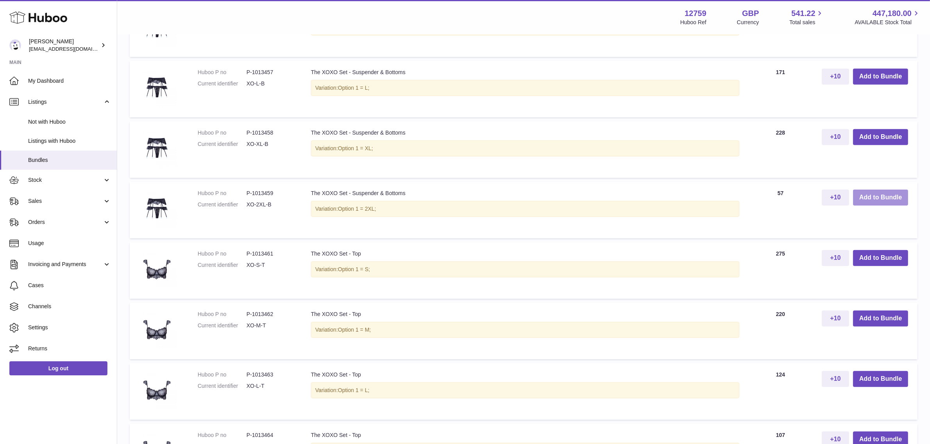
scroll to position [504, 0]
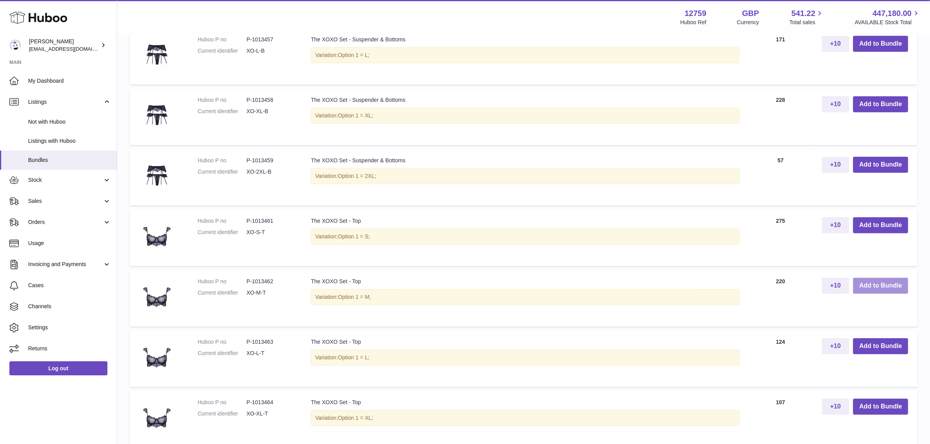
click at [880, 285] on button "Add to Bundle" at bounding box center [880, 286] width 55 height 16
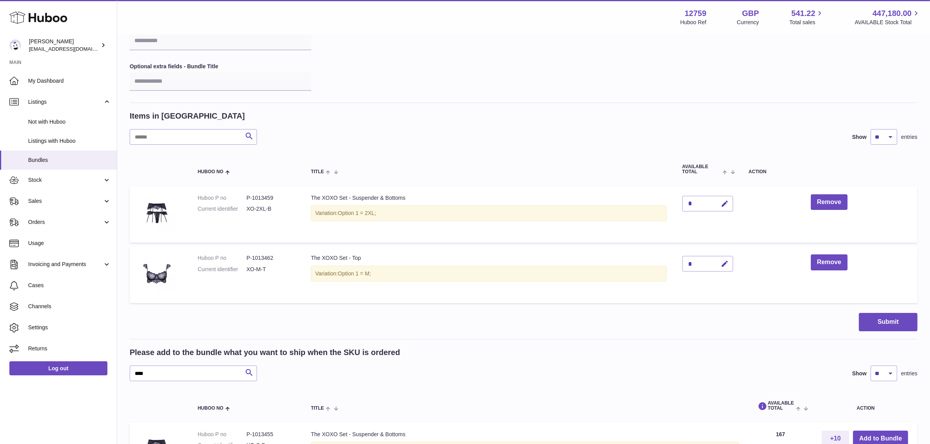
scroll to position [0, 0]
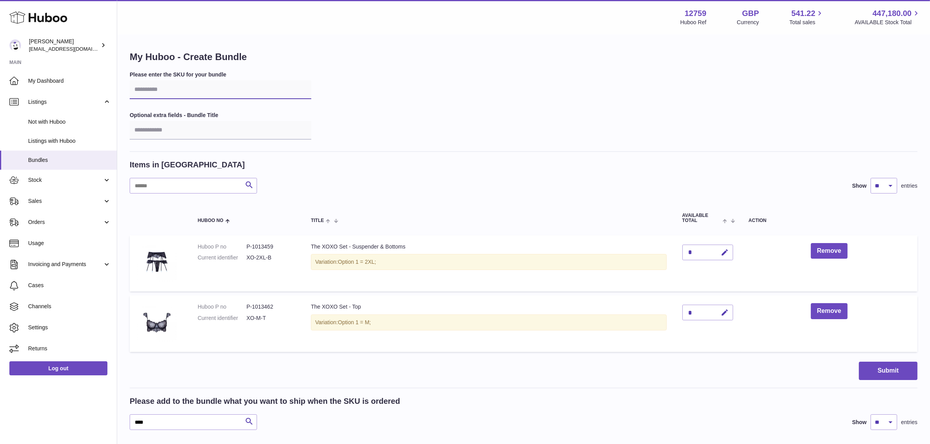
click at [155, 92] on input "text" at bounding box center [221, 89] width 182 height 19
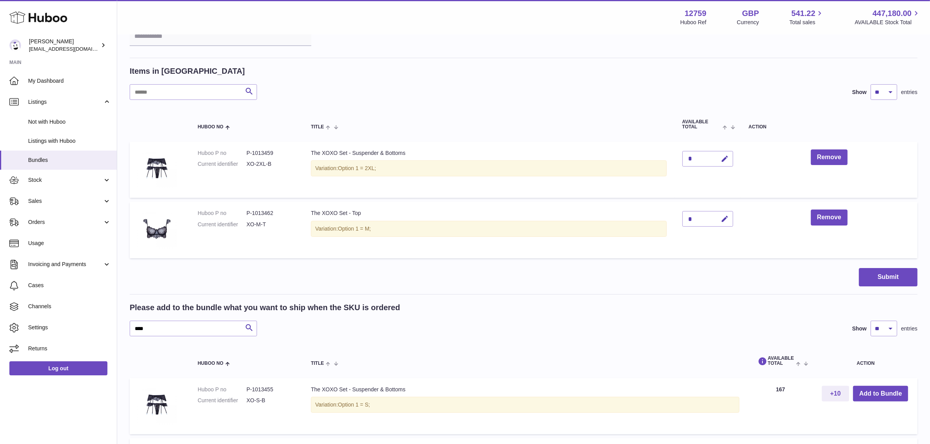
scroll to position [98, 0]
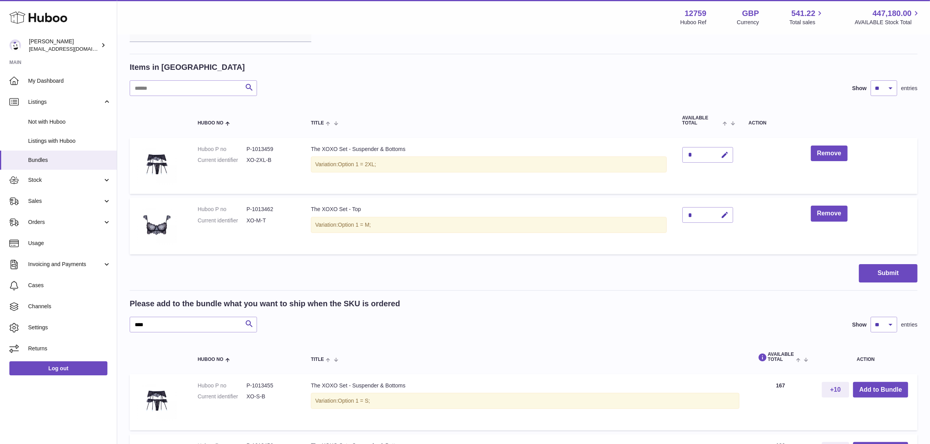
type input "******"
drag, startPoint x: 161, startPoint y: 329, endPoint x: 128, endPoint y: 322, distance: 34.2
click at [128, 322] on div "My Huboo - Create Bundle Please enter the SKU for your bundle ****** Optional e…" at bounding box center [523, 445] width 813 height 1015
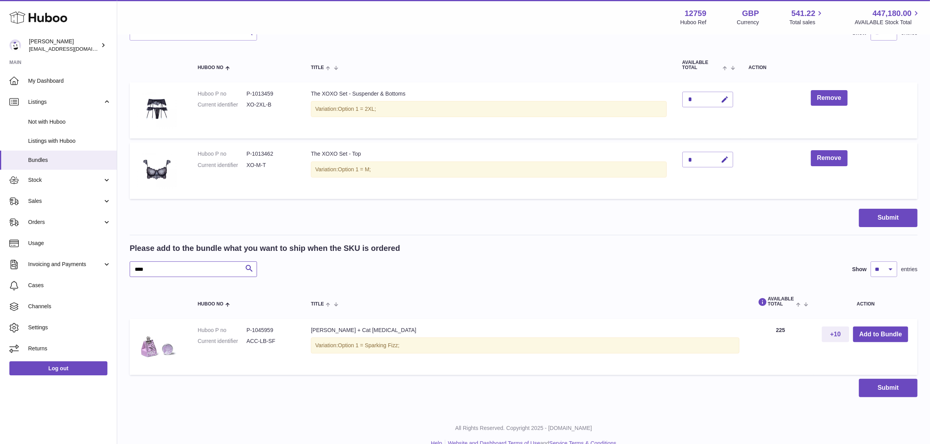
scroll to position [168, 0]
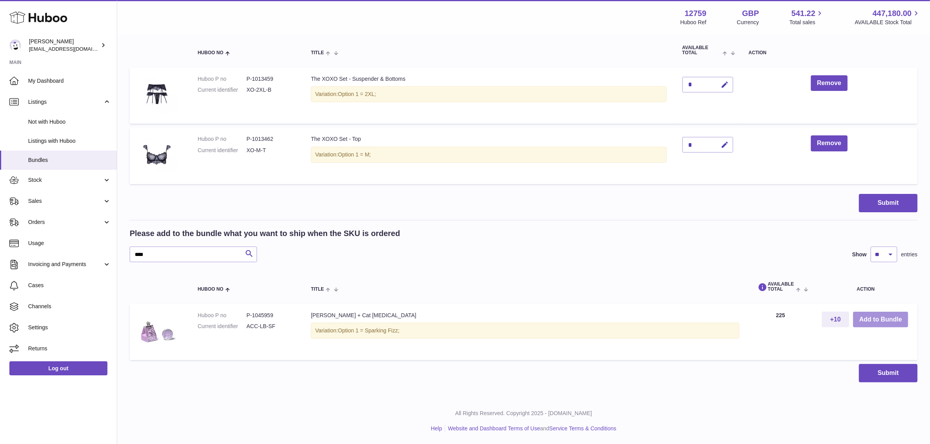
click at [865, 312] on button "Add to Bundle" at bounding box center [880, 320] width 55 height 16
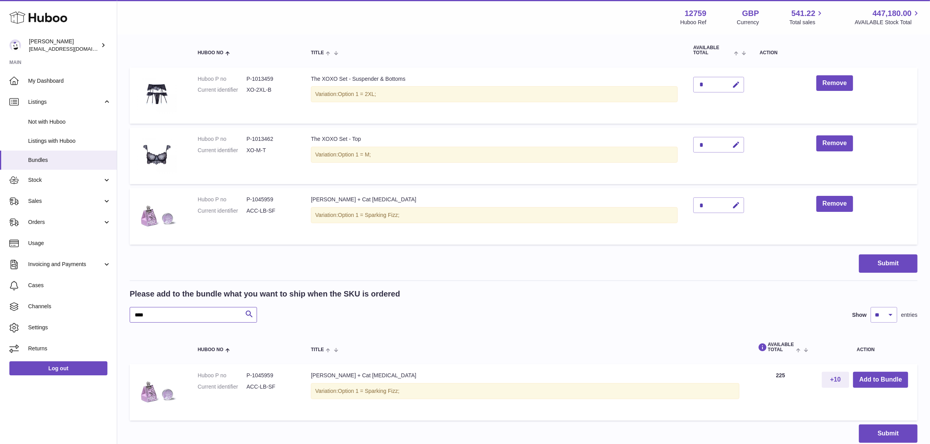
drag, startPoint x: 186, startPoint y: 315, endPoint x: 117, endPoint y: 313, distance: 68.4
click at [117, 313] on div "My Huboo - Create Bundle Please enter the SKU for your bundle ****** Optional e…" at bounding box center [523, 163] width 813 height 592
click at [875, 378] on button "Add to Bundle" at bounding box center [880, 380] width 55 height 16
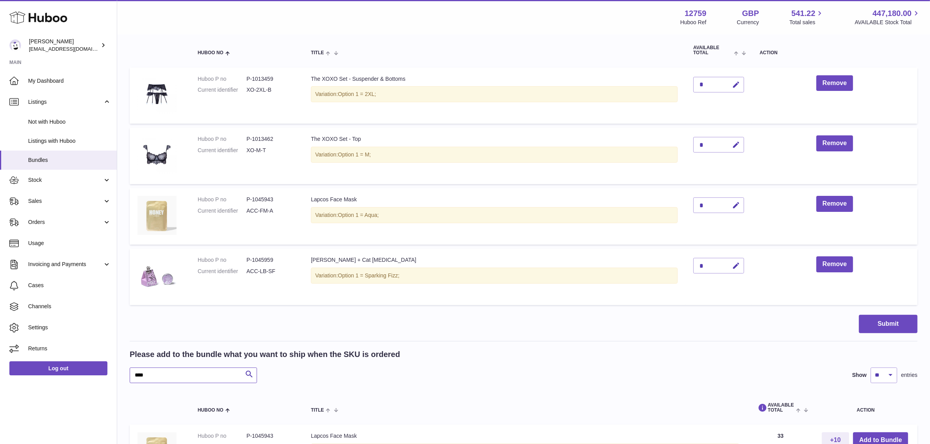
drag, startPoint x: 176, startPoint y: 376, endPoint x: 130, endPoint y: 370, distance: 46.5
click at [130, 370] on input "****" at bounding box center [193, 376] width 127 height 16
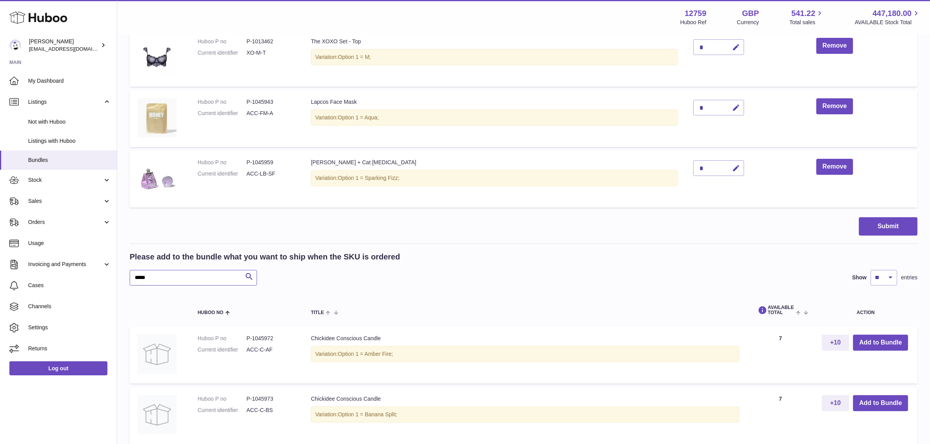
scroll to position [314, 0]
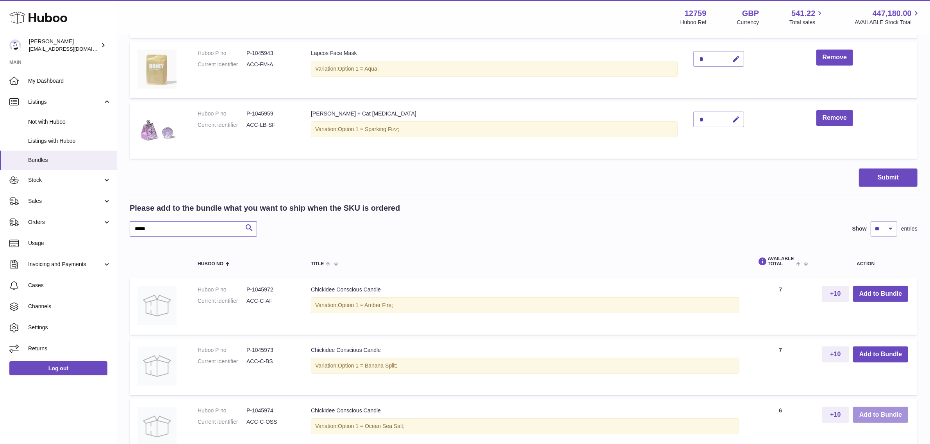
type input "*****"
click at [882, 415] on button "Add to Bundle" at bounding box center [880, 415] width 55 height 16
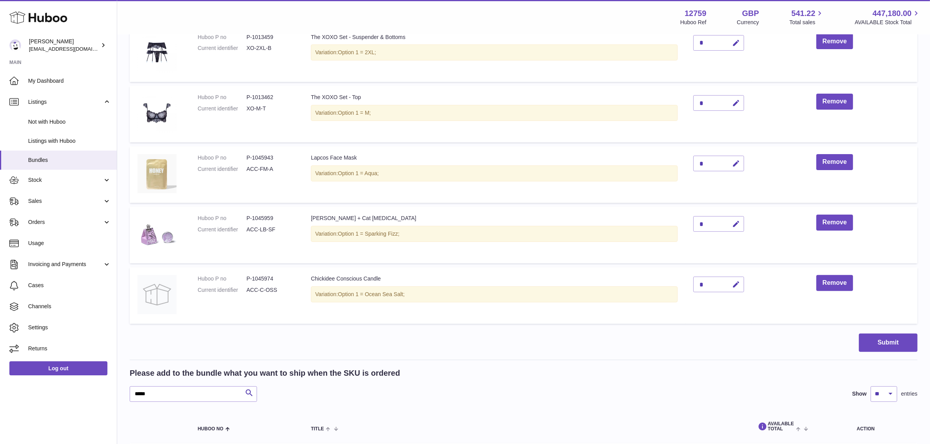
scroll to position [217, 0]
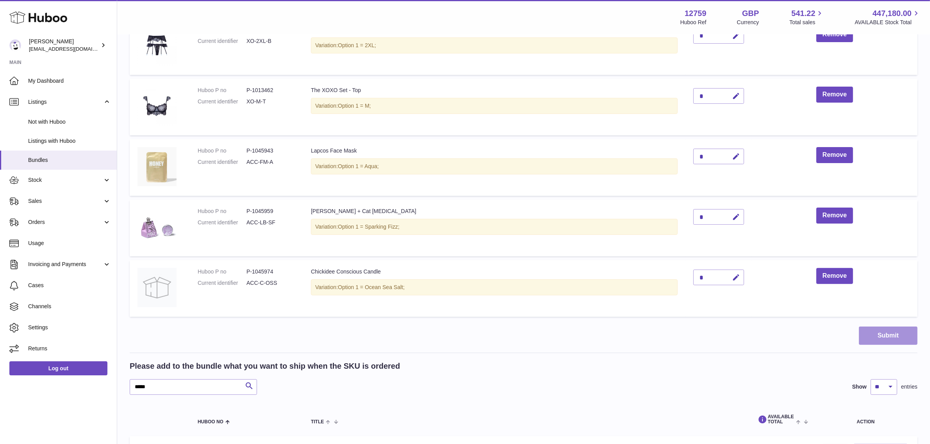
click at [901, 337] on button "Submit" at bounding box center [888, 336] width 59 height 18
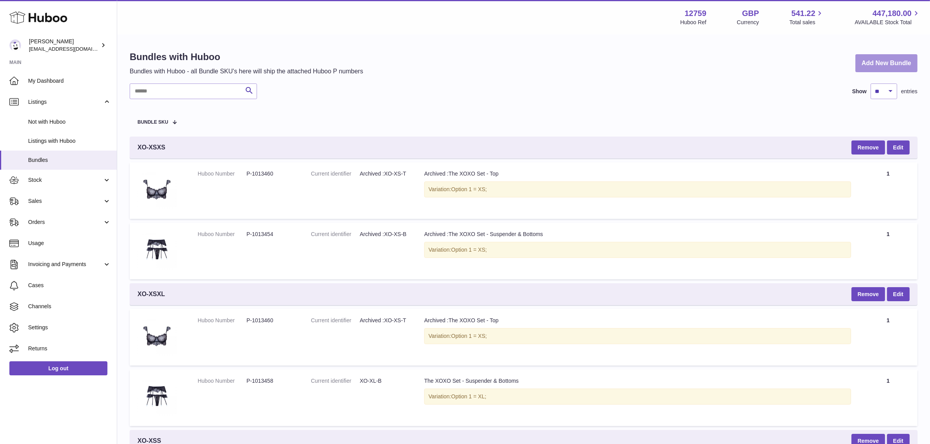
click at [881, 65] on link "Add New Bundle" at bounding box center [886, 63] width 62 height 18
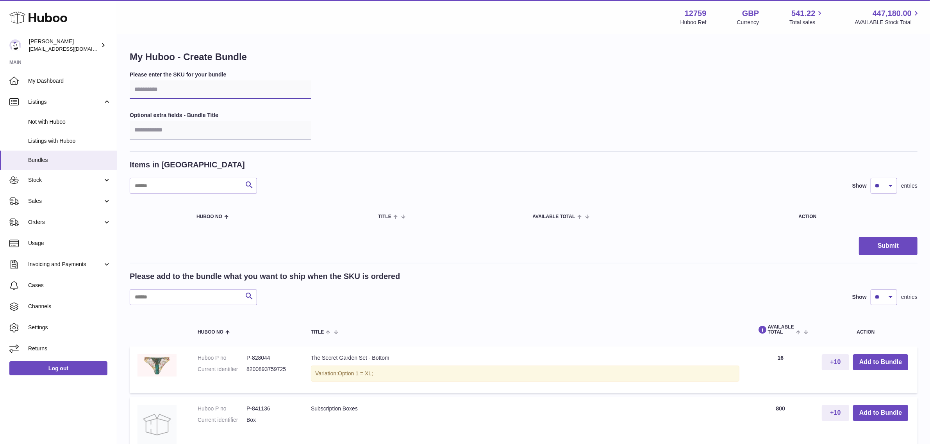
click at [159, 91] on input "text" at bounding box center [221, 89] width 182 height 19
type input "****"
click at [155, 300] on input "text" at bounding box center [193, 298] width 127 height 16
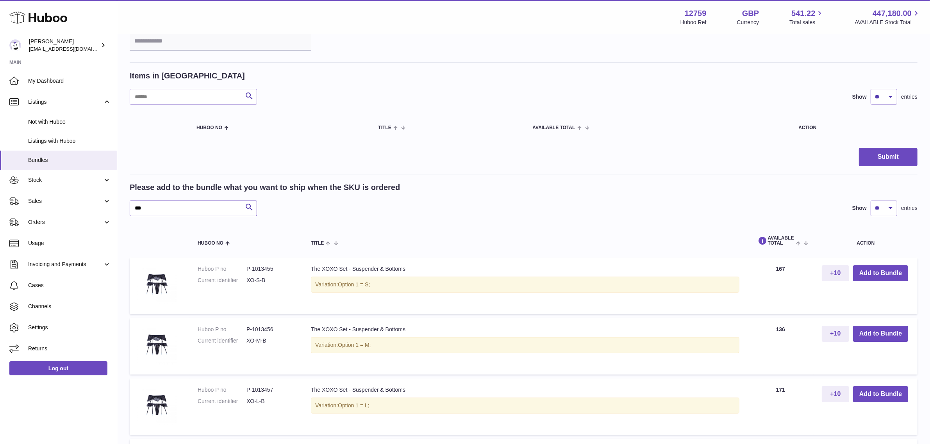
scroll to position [98, 0]
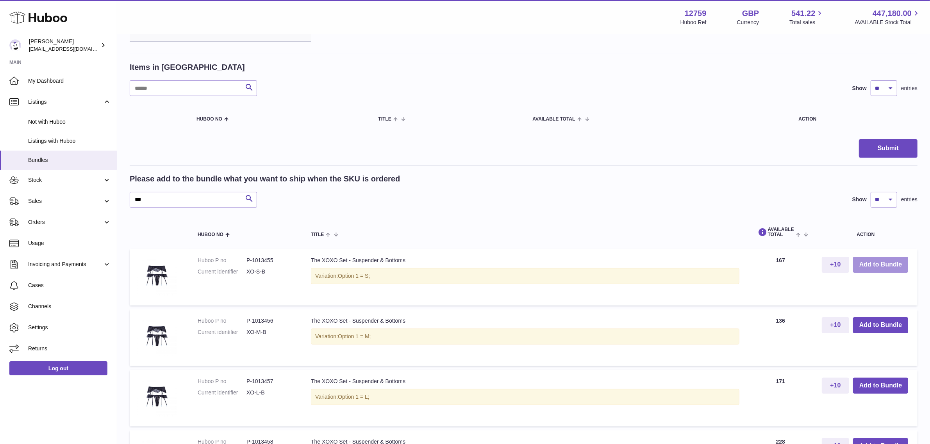
click at [883, 266] on button "Add to Bundle" at bounding box center [880, 265] width 55 height 16
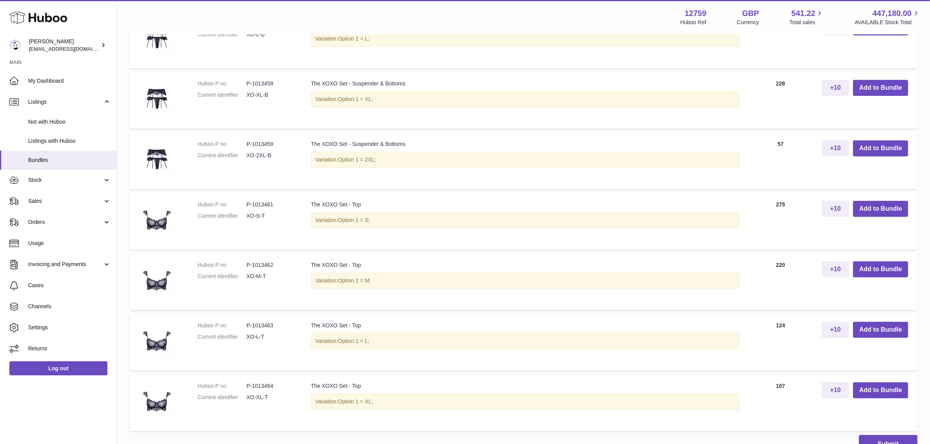
scroll to position [537, 0]
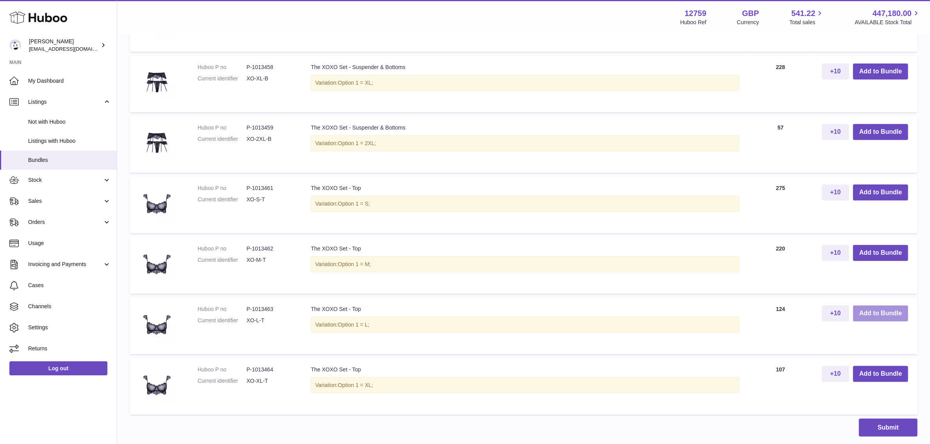
click at [866, 311] on button "Add to Bundle" at bounding box center [880, 314] width 55 height 16
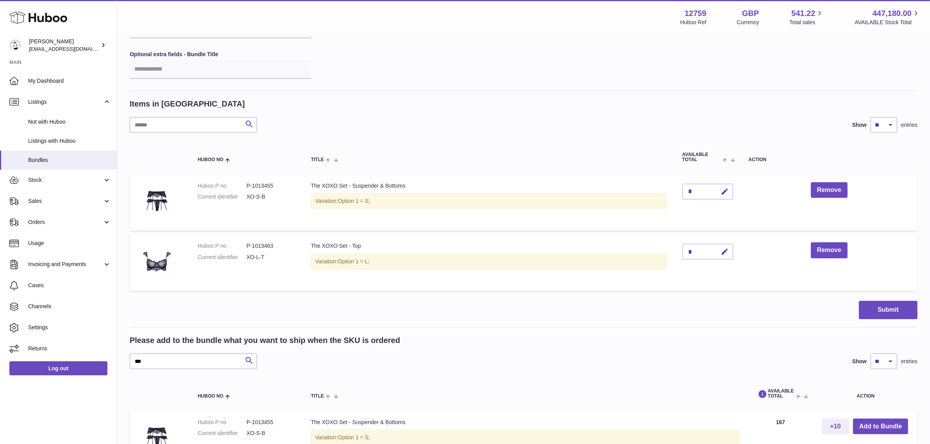
scroll to position [61, 0]
drag, startPoint x: 155, startPoint y: 362, endPoint x: 122, endPoint y: 364, distance: 32.9
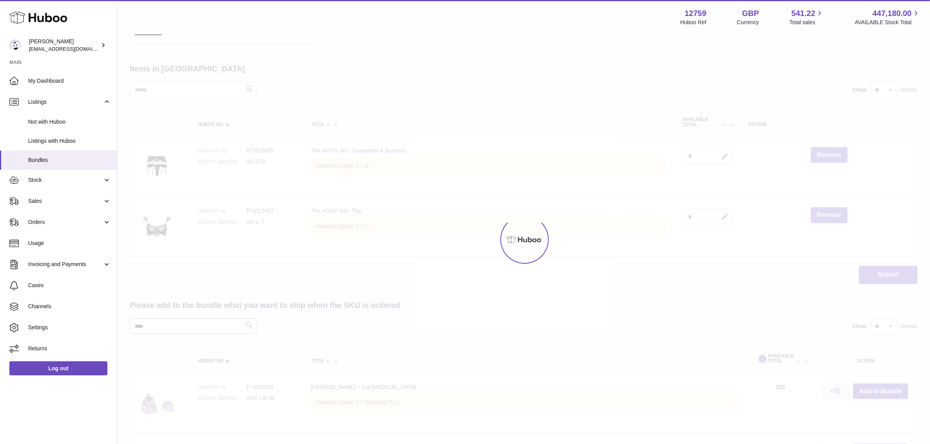
scroll to position [168, 0]
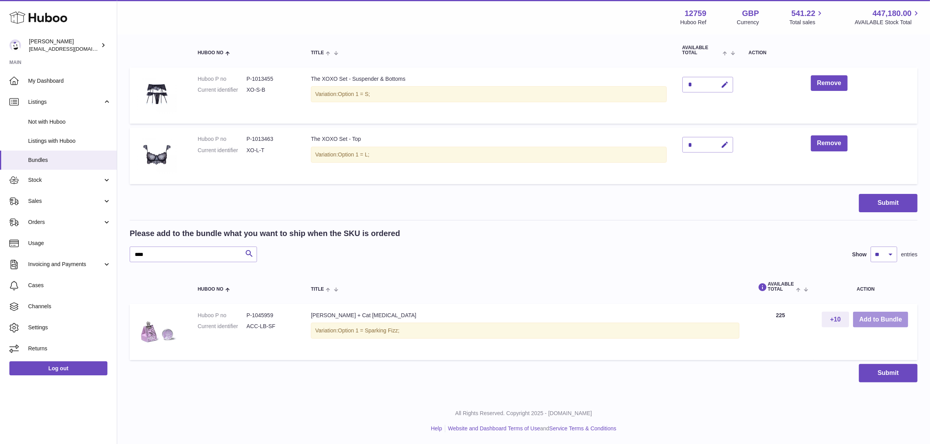
click at [873, 317] on button "Add to Bundle" at bounding box center [880, 320] width 55 height 16
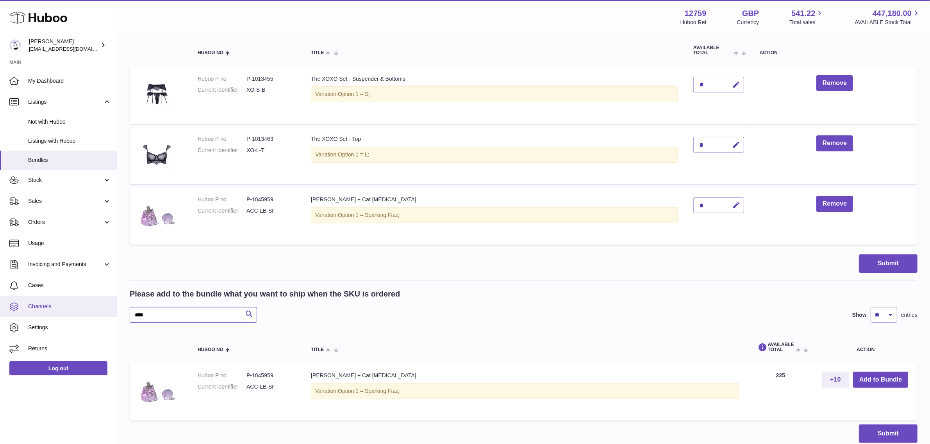
drag, startPoint x: 168, startPoint y: 317, endPoint x: 110, endPoint y: 312, distance: 58.7
click at [110, 312] on div "Huboo Sofia Panwar sofiapanwar@unndr.com Main My Dashboard Listings Not with Hu…" at bounding box center [465, 168] width 930 height 673
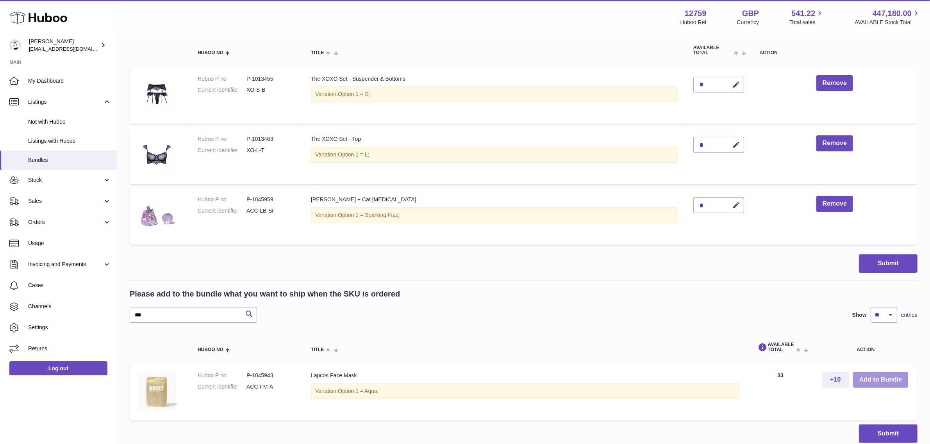
click at [891, 380] on button "Add to Bundle" at bounding box center [880, 380] width 55 height 16
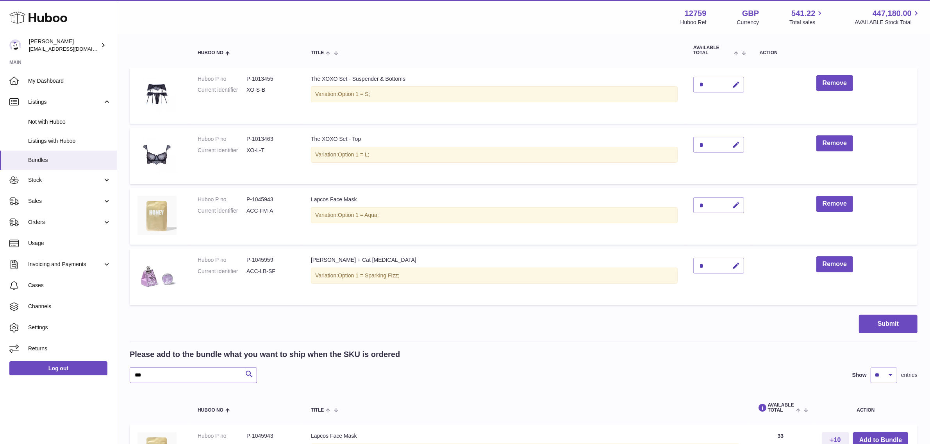
drag, startPoint x: 162, startPoint y: 375, endPoint x: 112, endPoint y: 374, distance: 50.0
click at [112, 374] on div "Huboo Sofia Panwar sofiapanwar@unndr.com Main My Dashboard Listings Not with Hu…" at bounding box center [465, 199] width 930 height 734
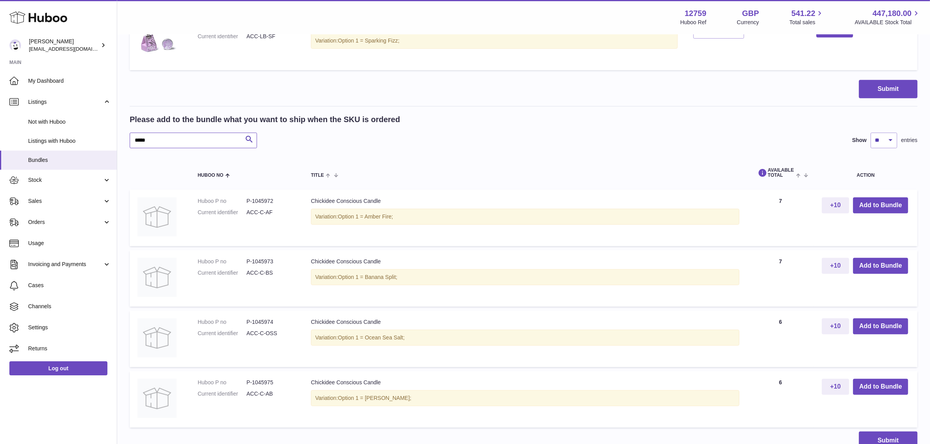
scroll to position [412, 0]
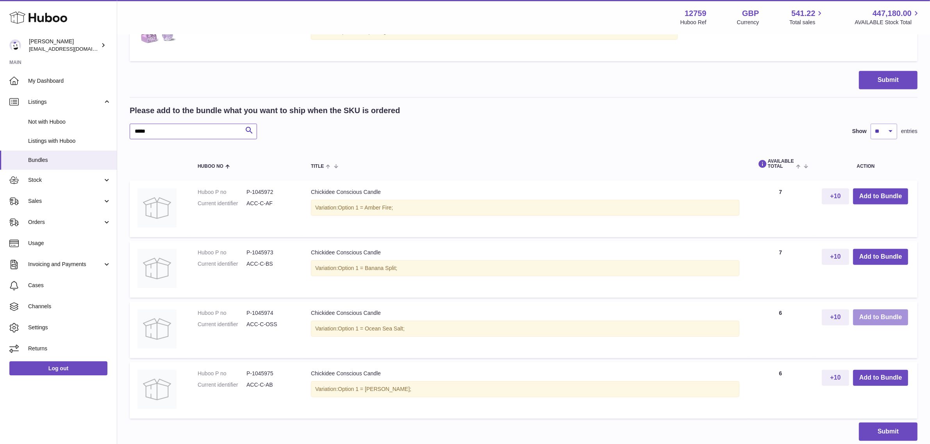
type input "*****"
click at [891, 318] on button "Add to Bundle" at bounding box center [880, 318] width 55 height 16
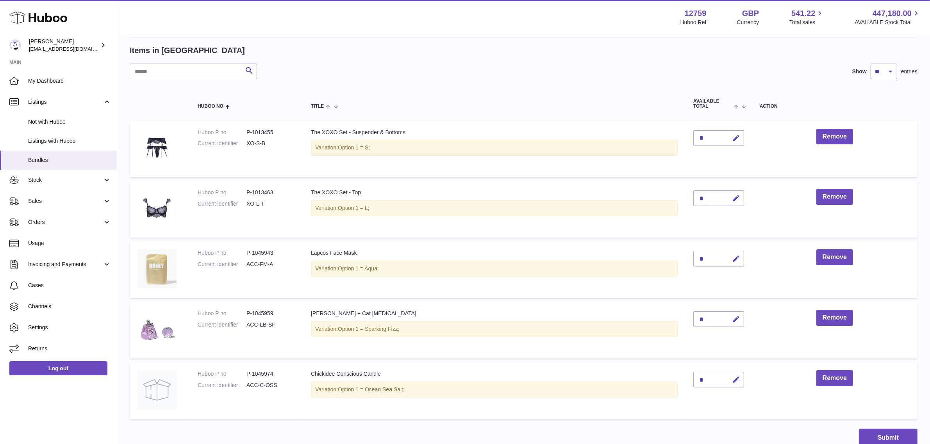
scroll to position [146, 0]
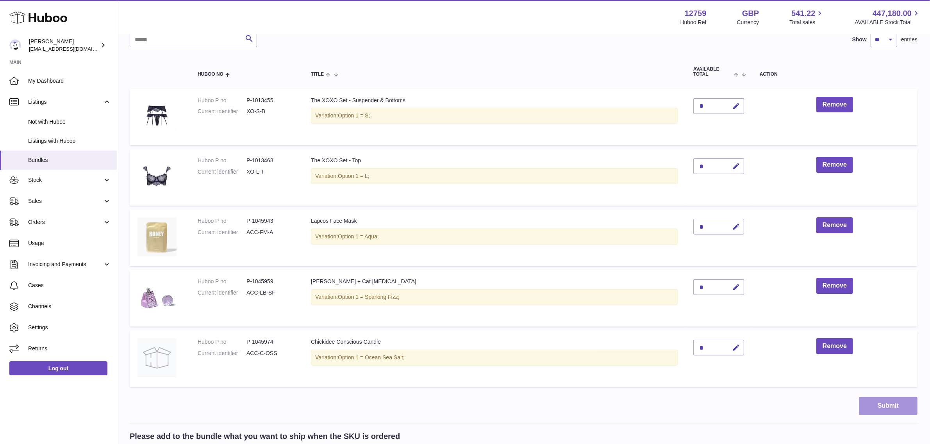
click at [892, 403] on button "Submit" at bounding box center [888, 406] width 59 height 18
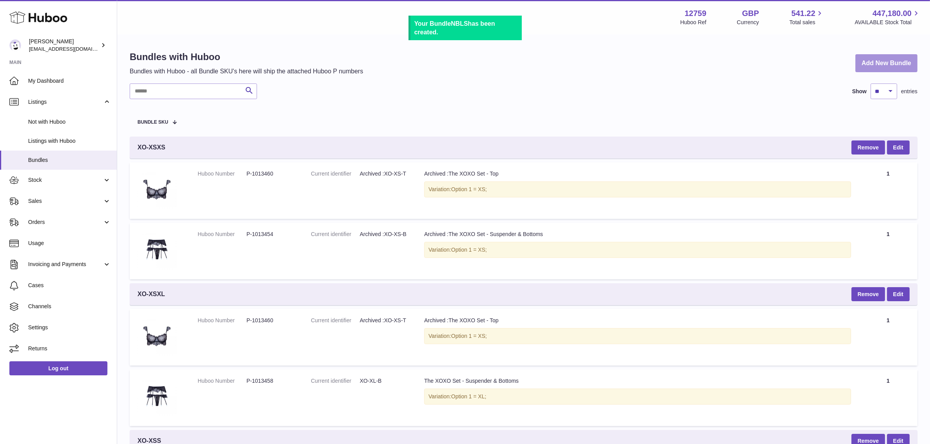
click at [873, 64] on link "Add New Bundle" at bounding box center [886, 63] width 62 height 18
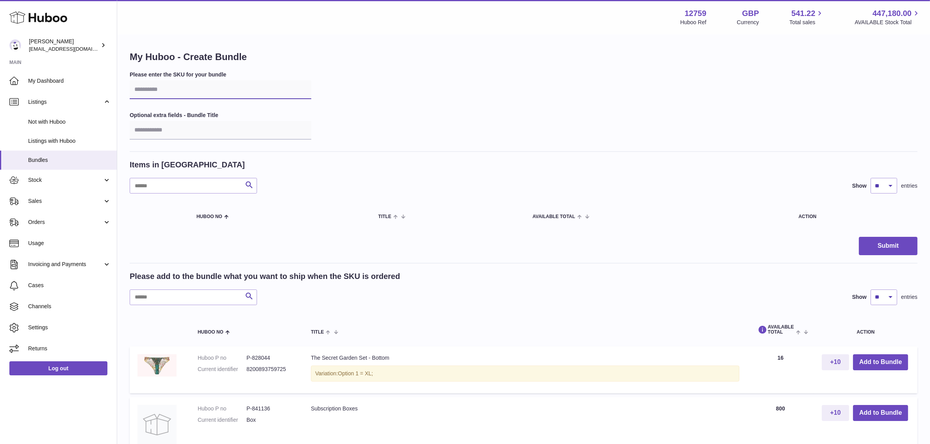
click at [171, 90] on input "text" at bounding box center [221, 89] width 182 height 19
type input "****"
click at [182, 294] on input "text" at bounding box center [193, 298] width 127 height 16
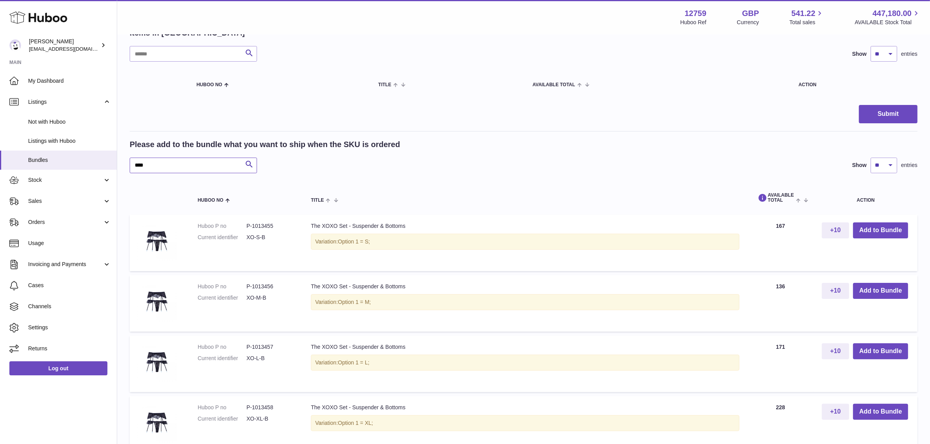
scroll to position [146, 0]
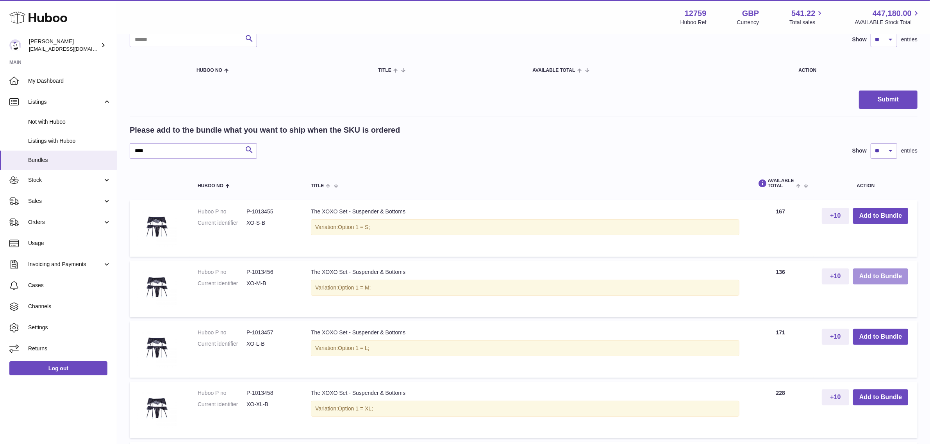
click at [895, 281] on button "Add to Bundle" at bounding box center [880, 277] width 55 height 16
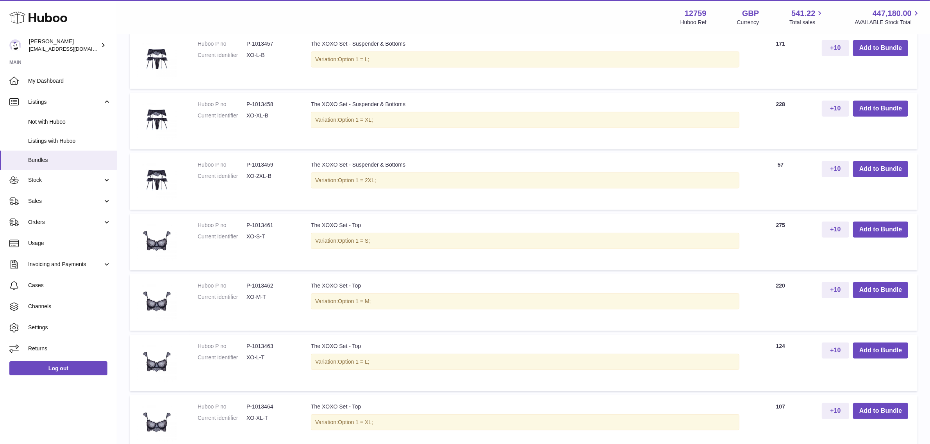
scroll to position [537, 0]
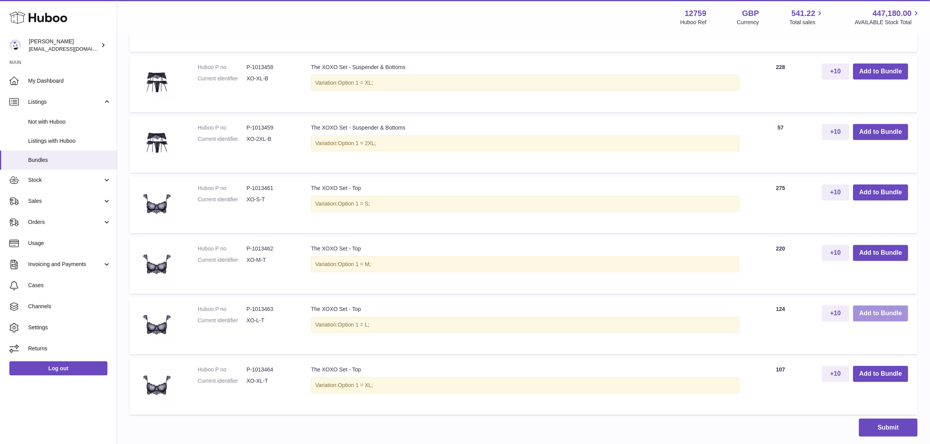
click at [874, 314] on button "Add to Bundle" at bounding box center [880, 314] width 55 height 16
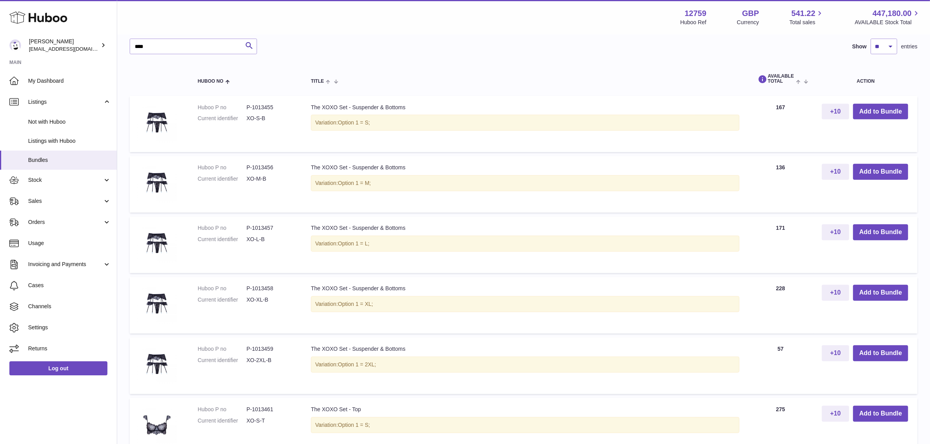
scroll to position [353, 0]
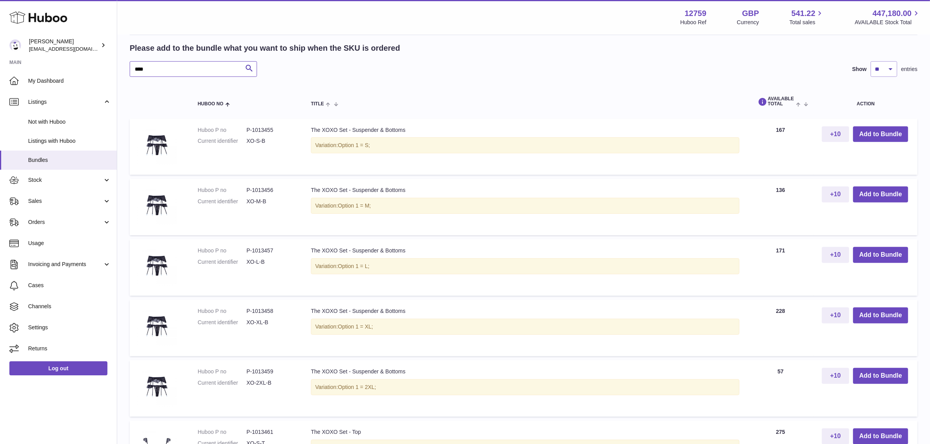
drag, startPoint x: 157, startPoint y: 66, endPoint x: 121, endPoint y: 66, distance: 35.9
click at [122, 66] on div "My Huboo - Create Bundle Please enter the SKU for your bundle **** Optional ext…" at bounding box center [523, 189] width 813 height 1015
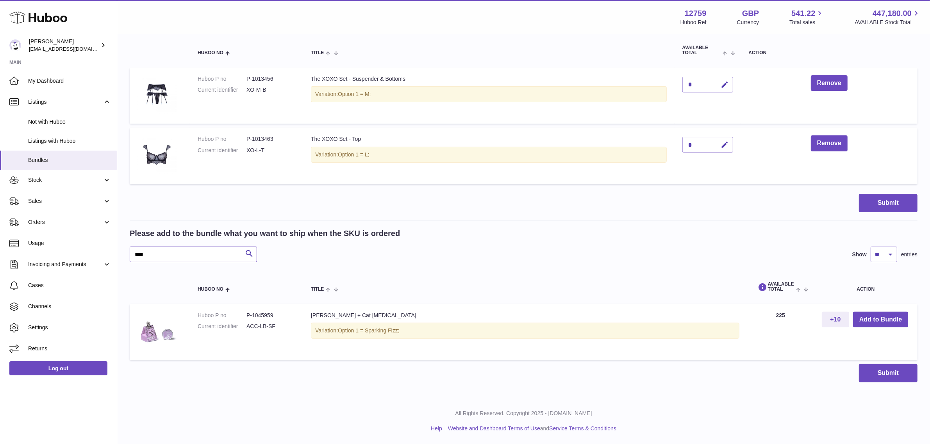
scroll to position [168, 0]
click at [882, 320] on button "Add to Bundle" at bounding box center [880, 320] width 55 height 16
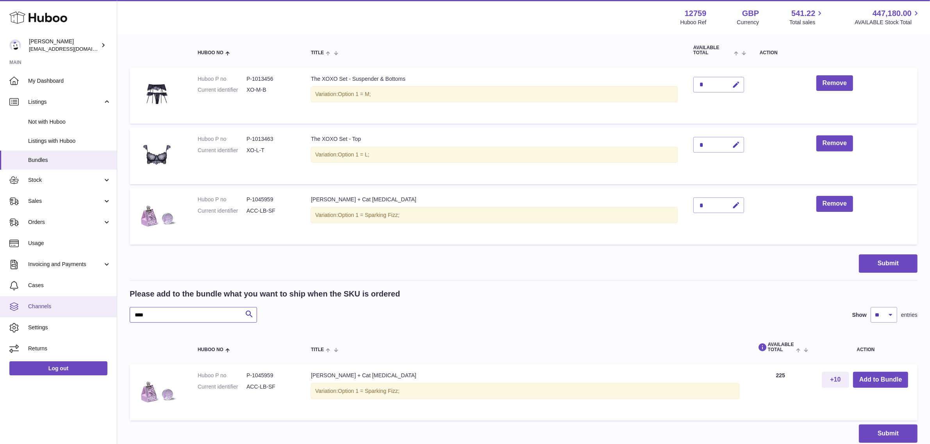
drag, startPoint x: 191, startPoint y: 316, endPoint x: 114, endPoint y: 314, distance: 77.7
click at [114, 314] on div "Huboo [PERSON_NAME] [PERSON_NAME][EMAIL_ADDRESS][DOMAIN_NAME] Main My Dashboard…" at bounding box center [465, 168] width 930 height 673
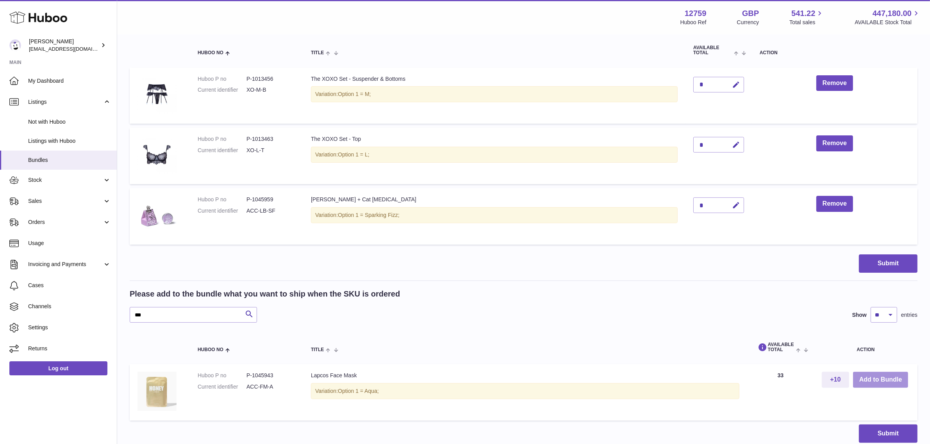
click at [868, 382] on button "Add to Bundle" at bounding box center [880, 380] width 55 height 16
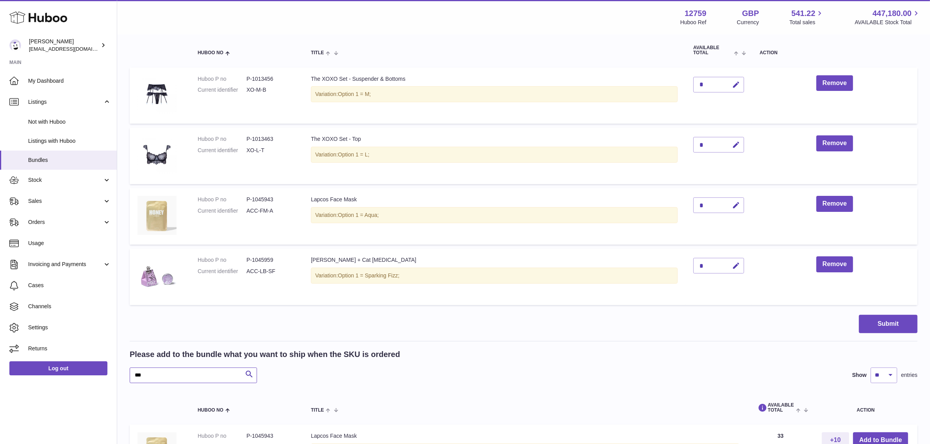
drag, startPoint x: 173, startPoint y: 375, endPoint x: 114, endPoint y: 373, distance: 58.6
click at [114, 373] on div "Huboo [PERSON_NAME] [PERSON_NAME][EMAIL_ADDRESS][DOMAIN_NAME] Main My Dashboard…" at bounding box center [465, 199] width 930 height 734
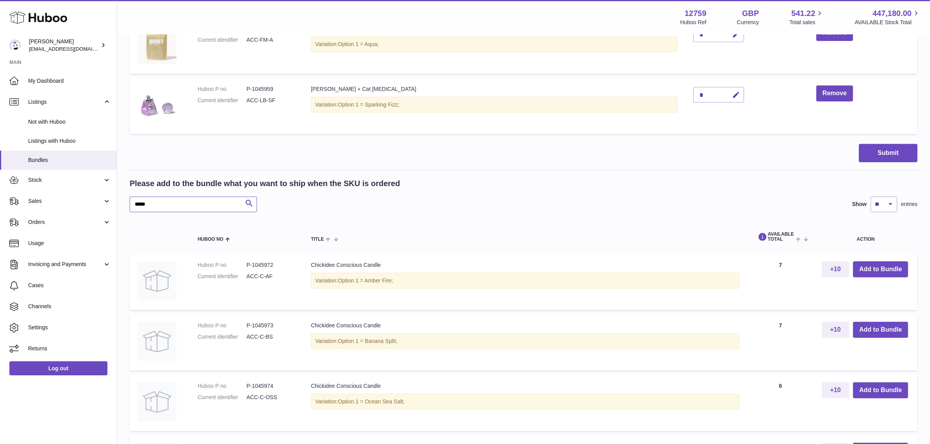
scroll to position [363, 0]
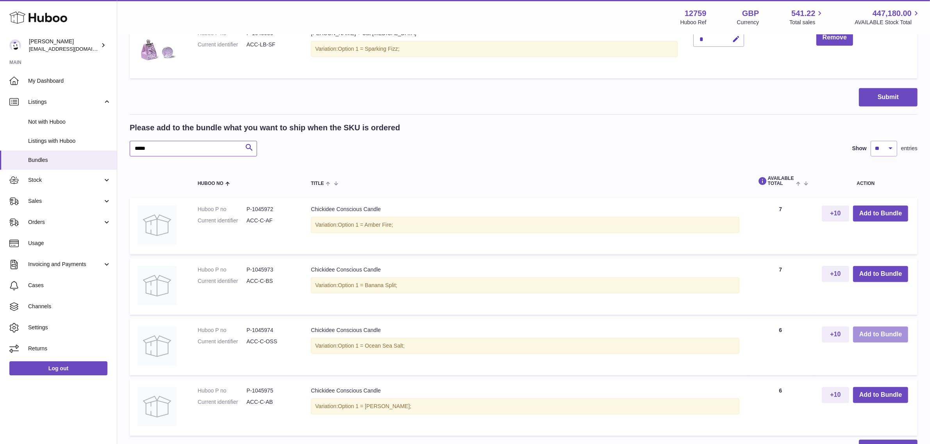
type input "*****"
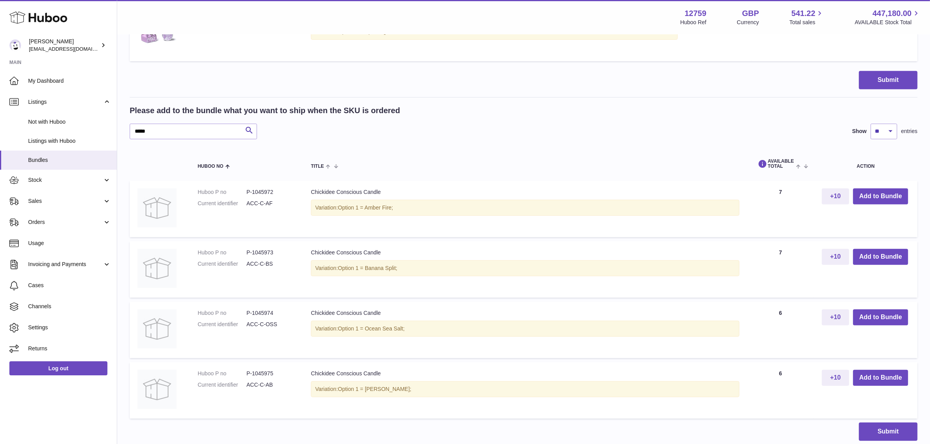
drag, startPoint x: 896, startPoint y: 364, endPoint x: 896, endPoint y: 339, distance: 25.4
click at [896, 339] on tbody "Huboo P no P-1045972 Current identifier ACC-C-AF Chickidee Conscious Candle Var…" at bounding box center [524, 300] width 788 height 238
click at [891, 336] on td "+10 Add to Bundle" at bounding box center [866, 330] width 104 height 57
click at [884, 316] on button "Add to Bundle" at bounding box center [880, 318] width 55 height 16
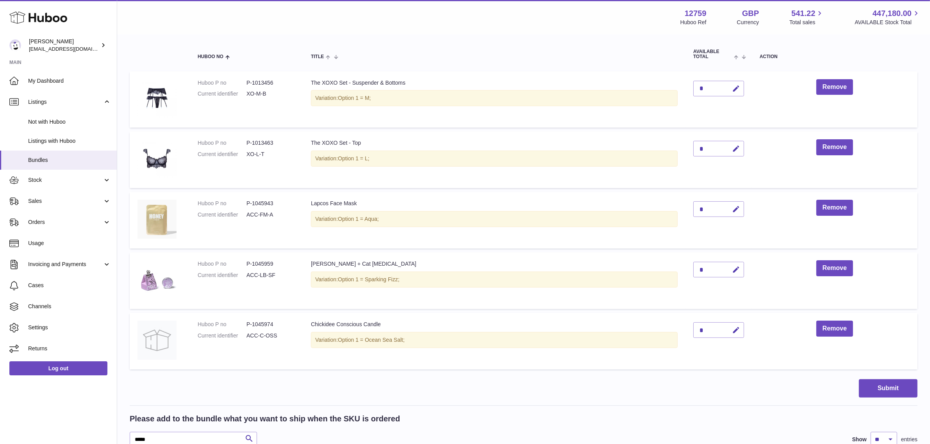
scroll to position [168, 0]
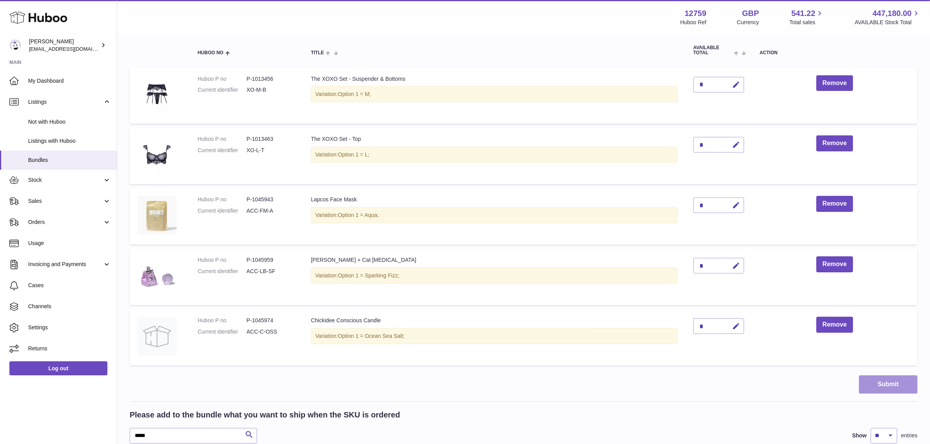
click at [879, 387] on button "Submit" at bounding box center [888, 385] width 59 height 18
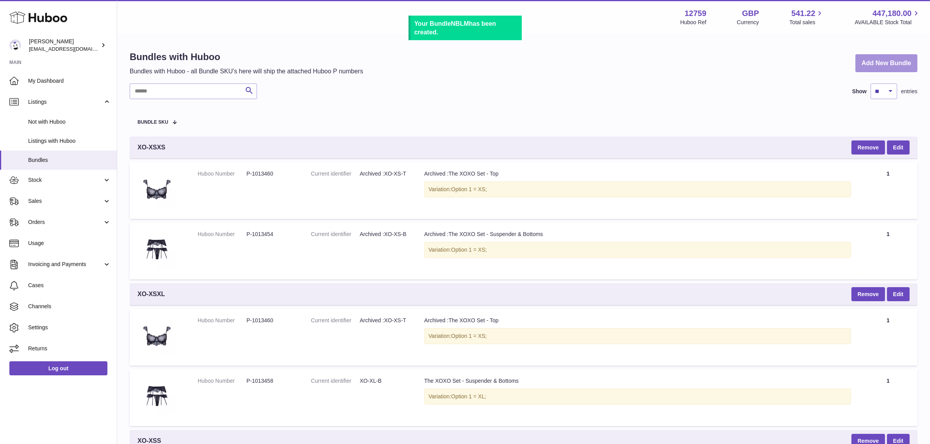
click at [887, 61] on link "Add New Bundle" at bounding box center [886, 63] width 62 height 18
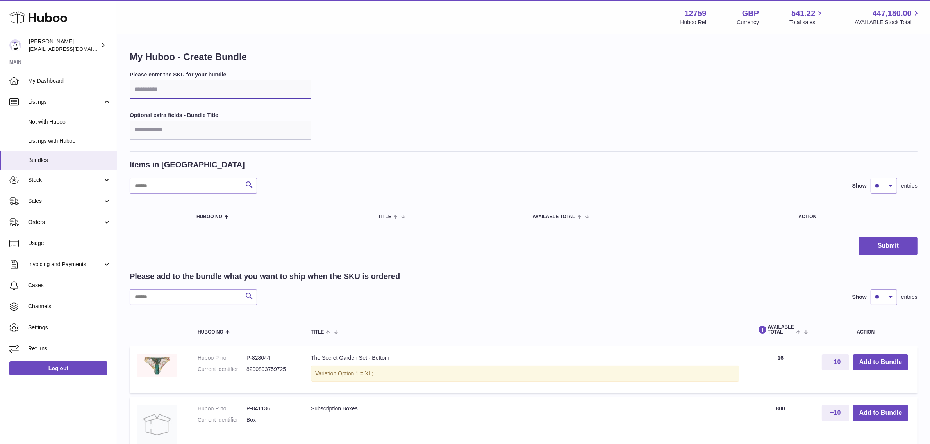
click at [158, 86] on input "text" at bounding box center [221, 89] width 182 height 19
type input "*"
type input "****"
click at [169, 295] on input "text" at bounding box center [193, 298] width 127 height 16
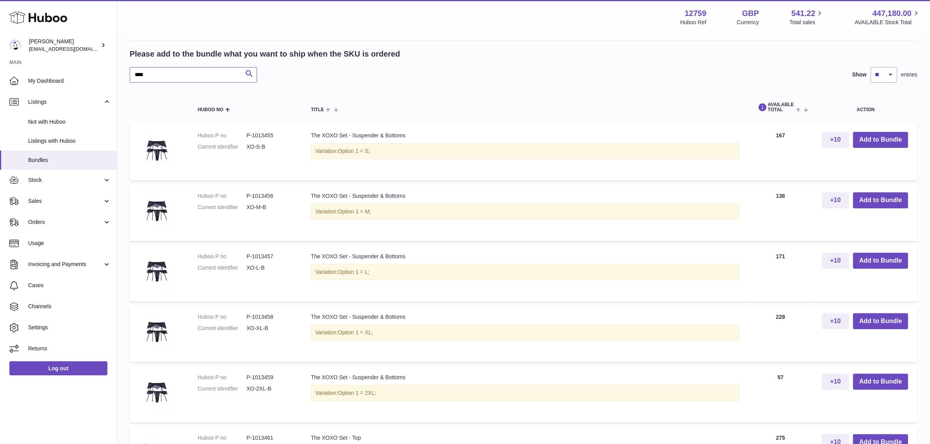
scroll to position [244, 0]
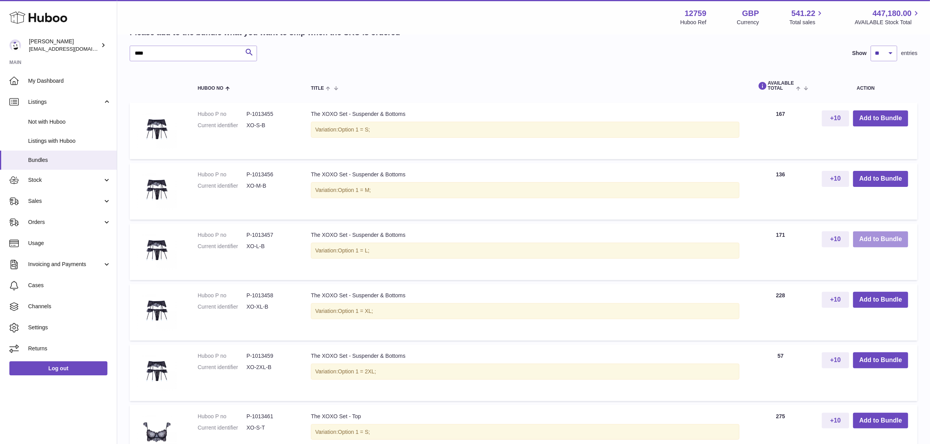
click at [858, 235] on button "Add to Bundle" at bounding box center [880, 240] width 55 height 16
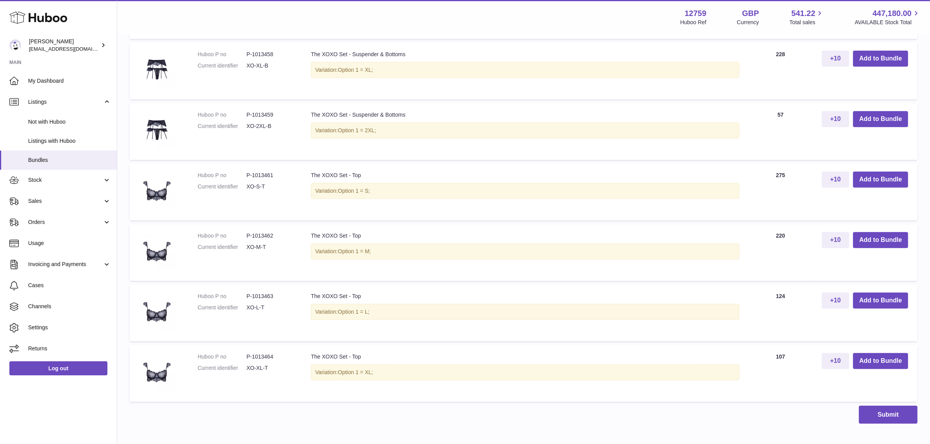
scroll to position [553, 0]
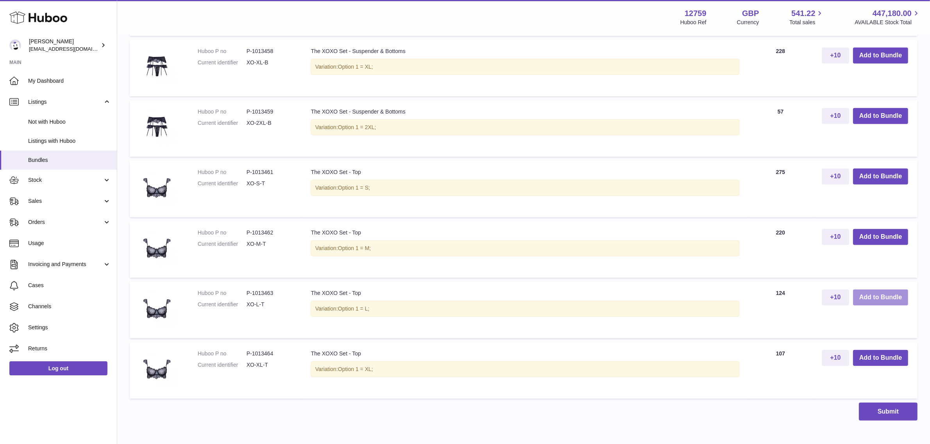
click at [887, 297] on button "Add to Bundle" at bounding box center [880, 298] width 55 height 16
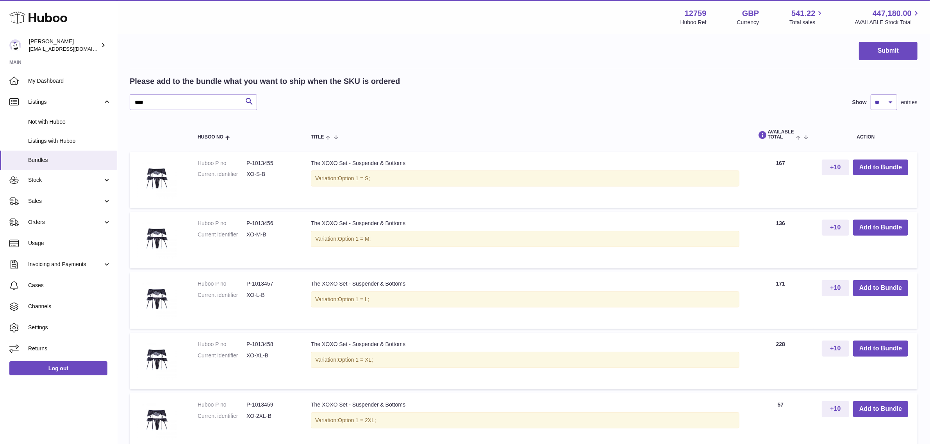
scroll to position [174, 0]
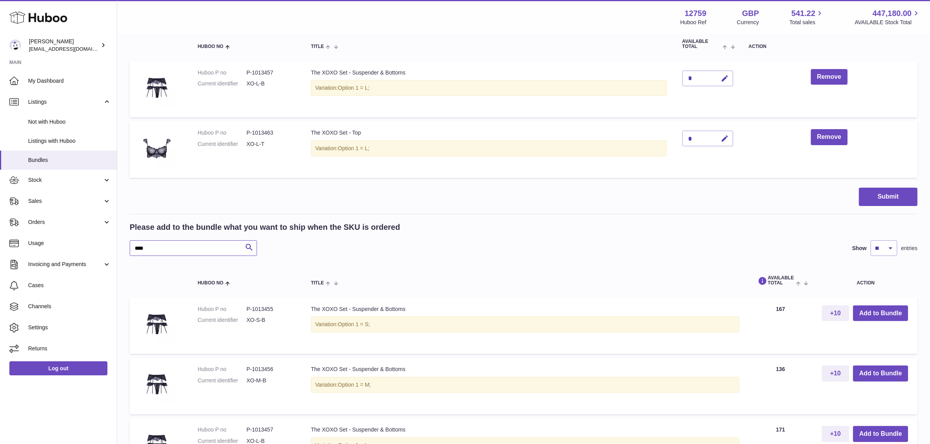
drag, startPoint x: 161, startPoint y: 250, endPoint x: 117, endPoint y: 245, distance: 44.5
click at [118, 245] on div "My Huboo - Create Bundle Please enter the SKU for your bundle **** Optional ext…" at bounding box center [523, 368] width 813 height 1015
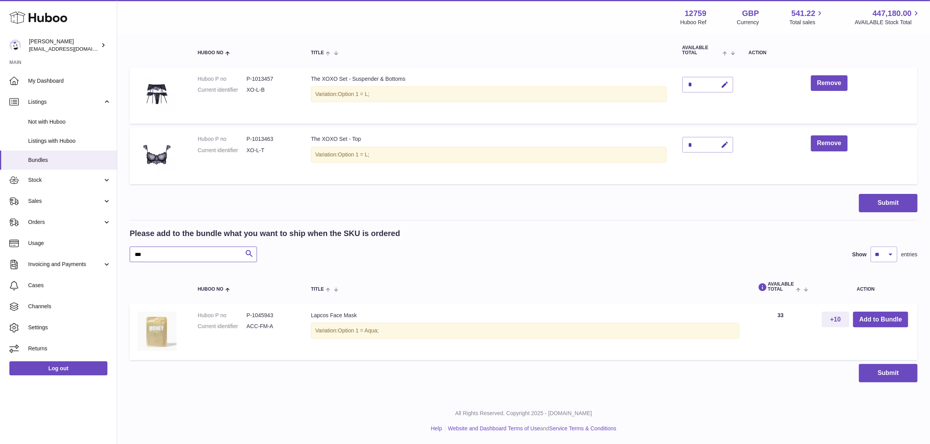
scroll to position [168, 0]
click at [879, 315] on button "Add to Bundle" at bounding box center [880, 320] width 55 height 16
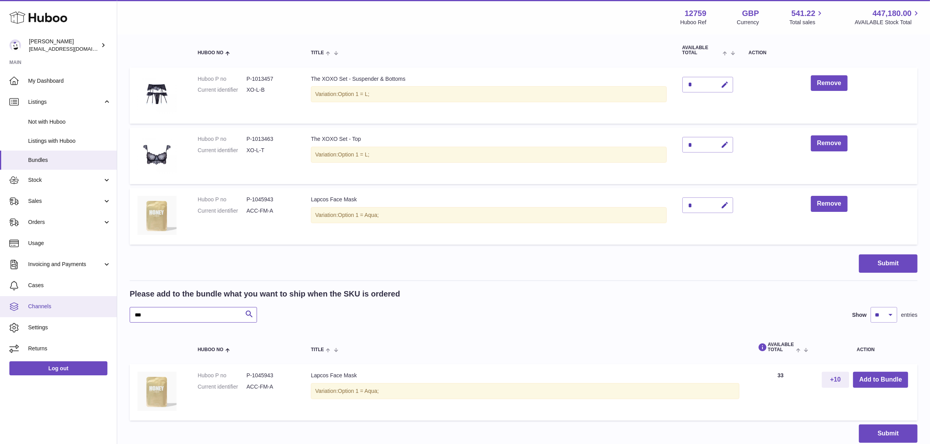
drag, startPoint x: 176, startPoint y: 312, endPoint x: 113, endPoint y: 312, distance: 62.5
click at [113, 312] on div "Huboo [PERSON_NAME] [PERSON_NAME][EMAIL_ADDRESS][DOMAIN_NAME] Main My Dashboard…" at bounding box center [465, 168] width 930 height 673
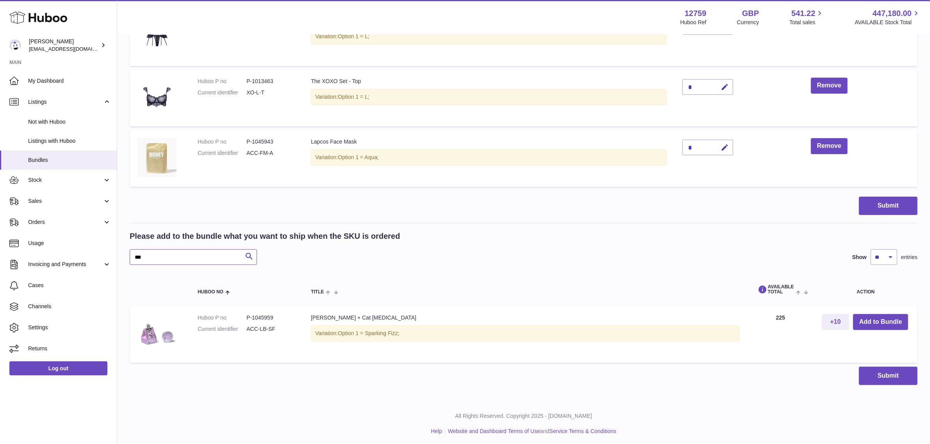
scroll to position [228, 0]
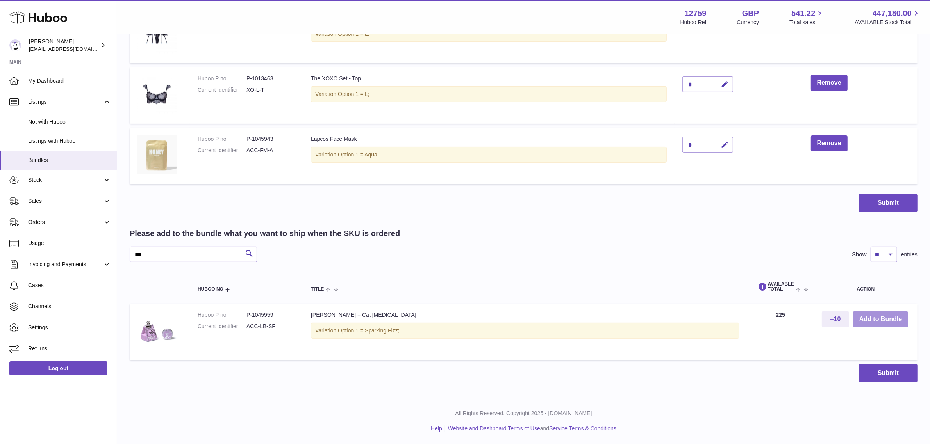
click at [874, 318] on button "Add to Bundle" at bounding box center [880, 320] width 55 height 16
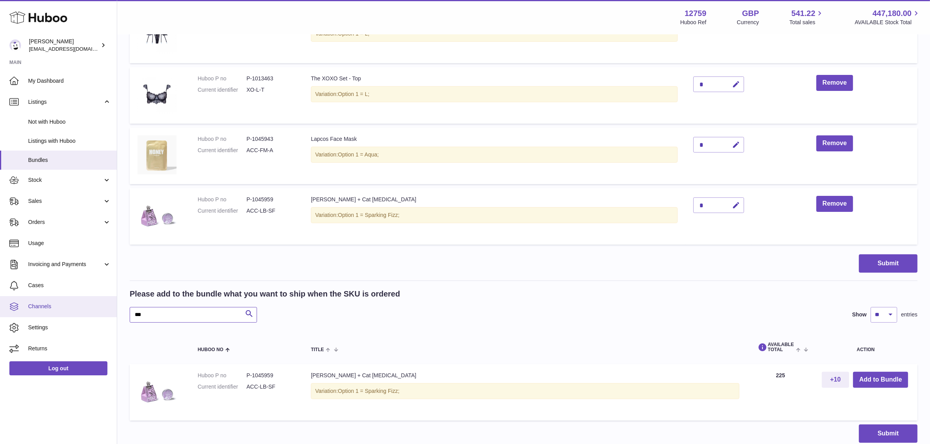
drag, startPoint x: 200, startPoint y: 317, endPoint x: 115, endPoint y: 315, distance: 85.2
click at [115, 315] on div "Huboo [PERSON_NAME] [PERSON_NAME][EMAIL_ADDRESS][DOMAIN_NAME] Main My Dashboard…" at bounding box center [465, 139] width 930 height 734
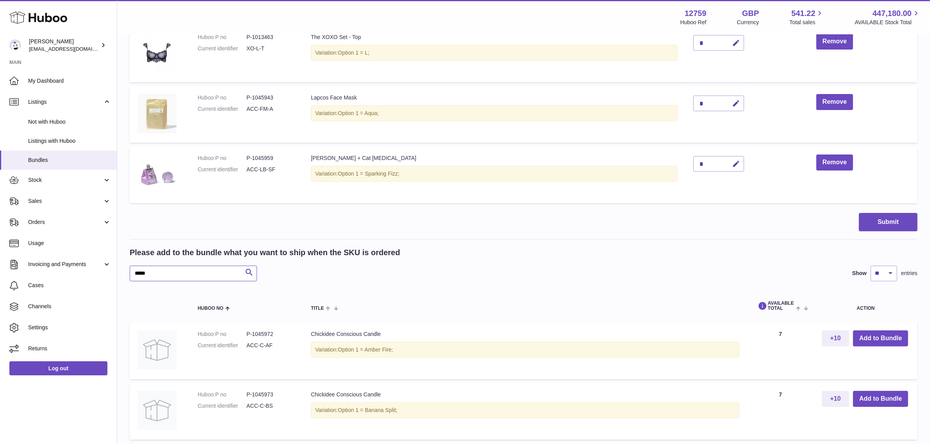
scroll to position [424, 0]
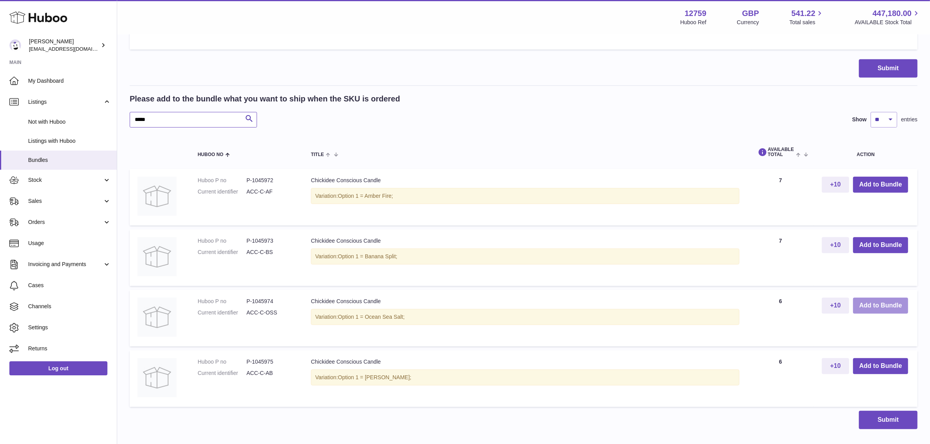
type input "*****"
click at [864, 304] on button "Add to Bundle" at bounding box center [880, 306] width 55 height 16
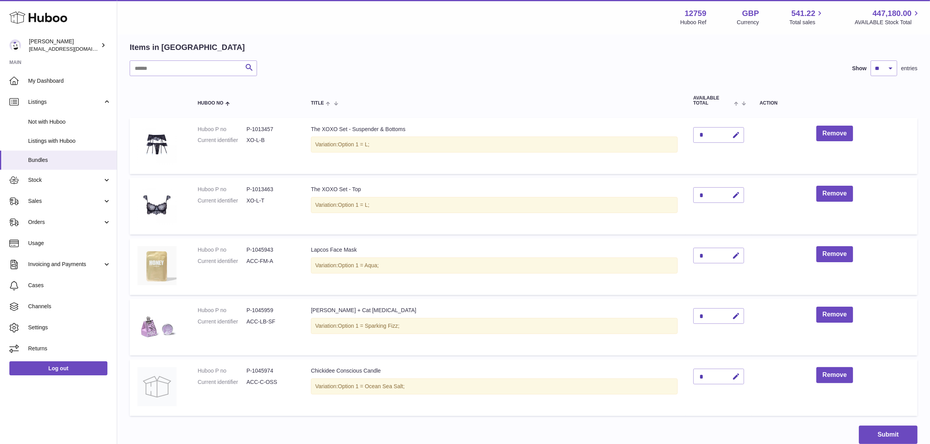
scroll to position [180, 0]
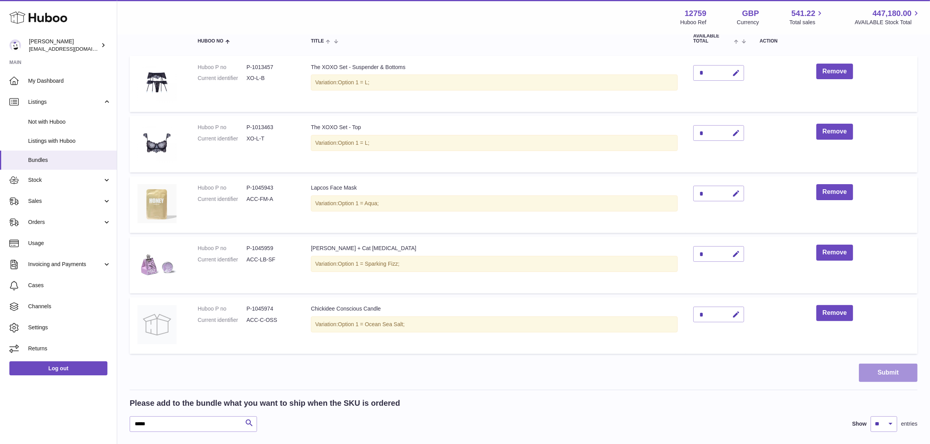
click at [886, 374] on button "Submit" at bounding box center [888, 373] width 59 height 18
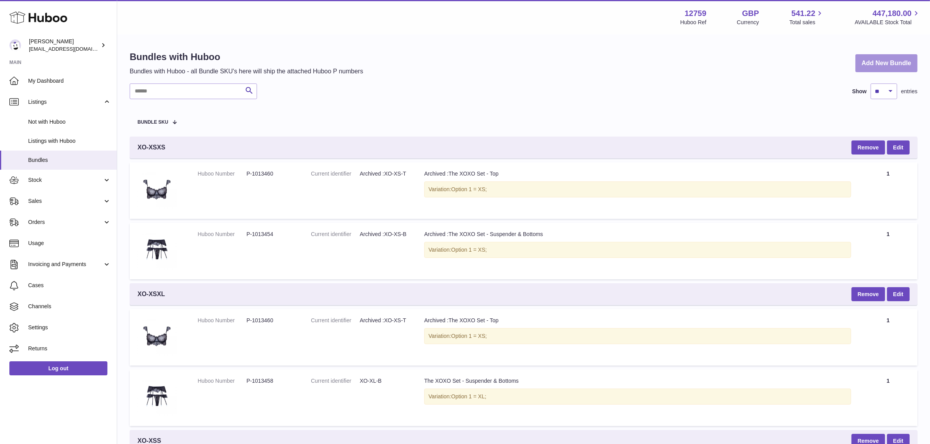
click at [876, 66] on link "Add New Bundle" at bounding box center [886, 63] width 62 height 18
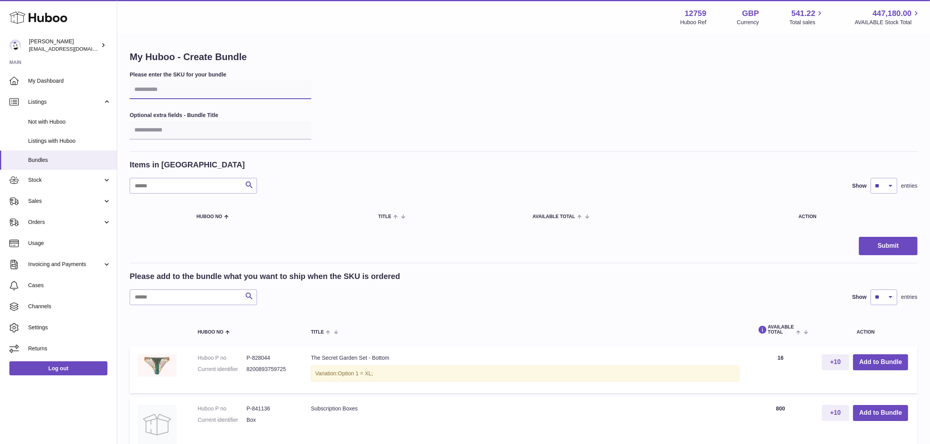
click at [166, 91] on input "text" at bounding box center [221, 89] width 182 height 19
type input "*****"
click at [145, 300] on input "text" at bounding box center [193, 298] width 127 height 16
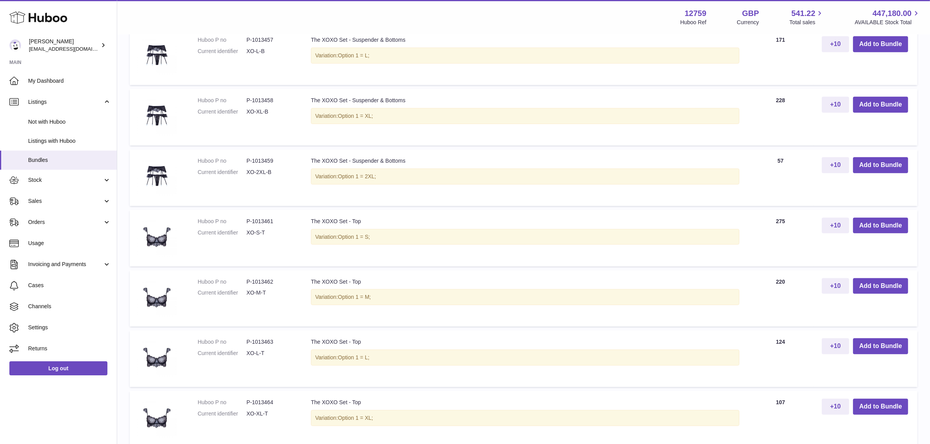
scroll to position [391, 0]
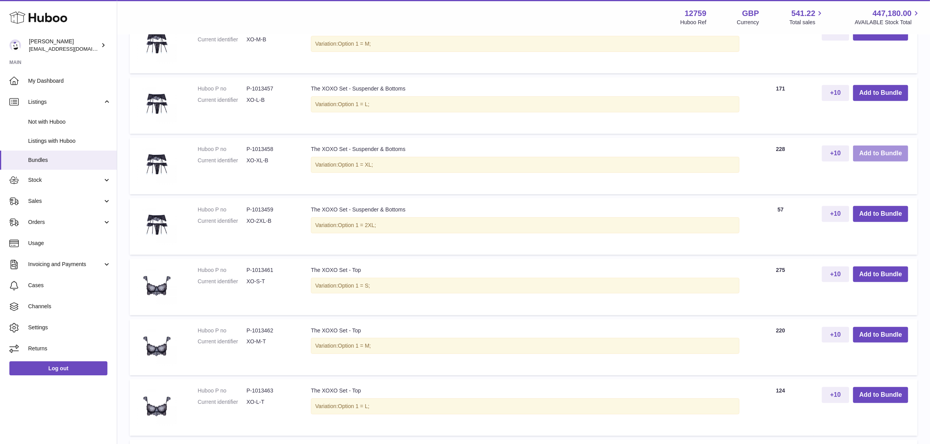
click at [866, 155] on button "Add to Bundle" at bounding box center [880, 154] width 55 height 16
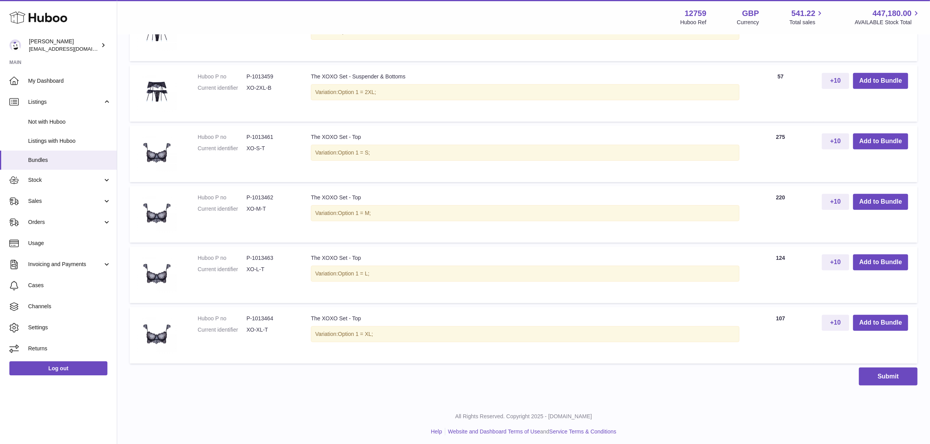
scroll to position [592, 0]
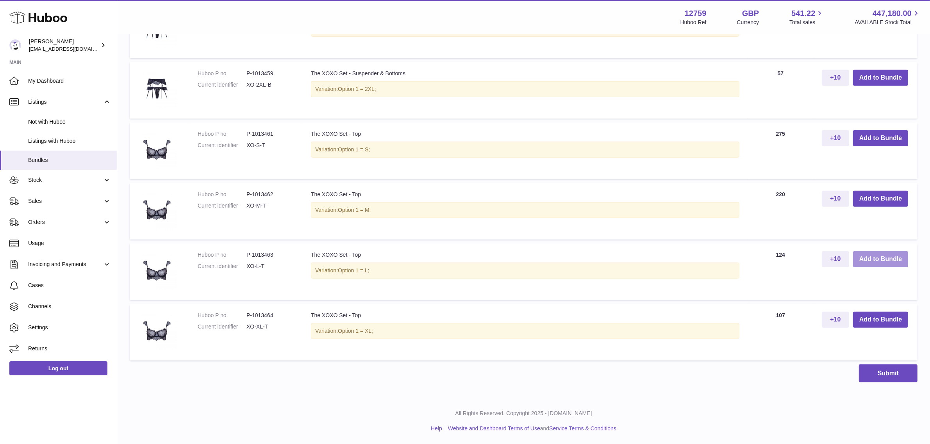
click at [867, 259] on button "Add to Bundle" at bounding box center [880, 260] width 55 height 16
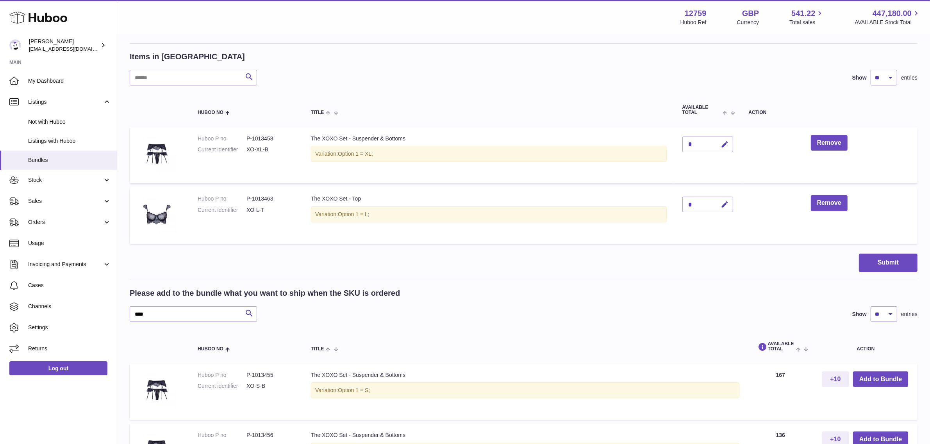
scroll to position [164, 0]
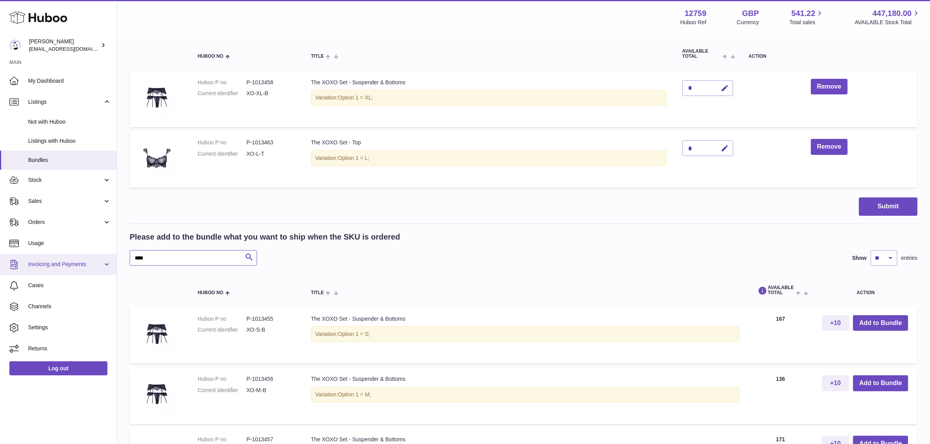
drag, startPoint x: 181, startPoint y: 258, endPoint x: 105, endPoint y: 257, distance: 75.4
click at [105, 257] on div "Huboo [PERSON_NAME] [PERSON_NAME][EMAIL_ADDRESS][DOMAIN_NAME] Main My Dashboard…" at bounding box center [465, 384] width 930 height 1096
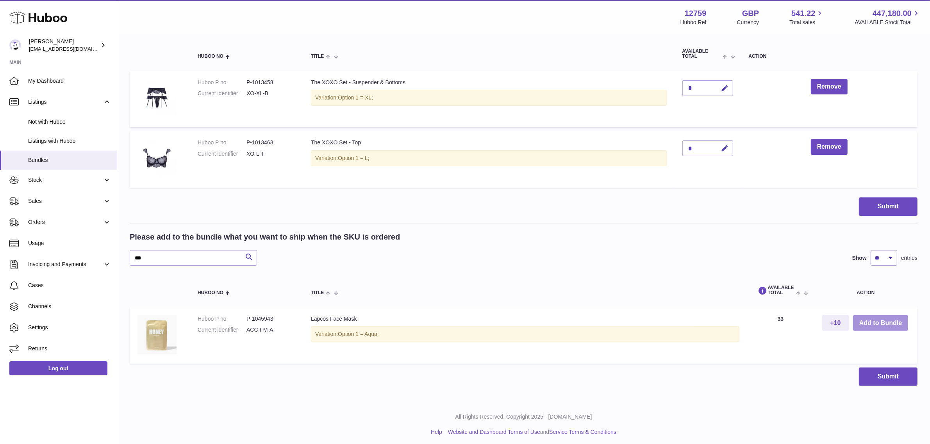
click at [862, 326] on button "Add to Bundle" at bounding box center [880, 324] width 55 height 16
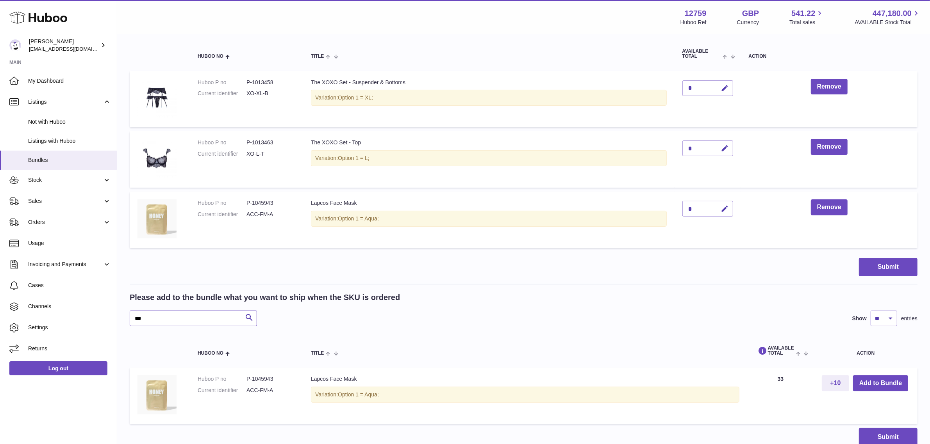
drag, startPoint x: 171, startPoint y: 320, endPoint x: 125, endPoint y: 316, distance: 45.9
click at [125, 316] on div "My Huboo - Create Bundle Please enter the SKU for your bundle ***** Optional ex…" at bounding box center [523, 167] width 813 height 592
click at [876, 380] on button "Add to Bundle" at bounding box center [880, 384] width 55 height 16
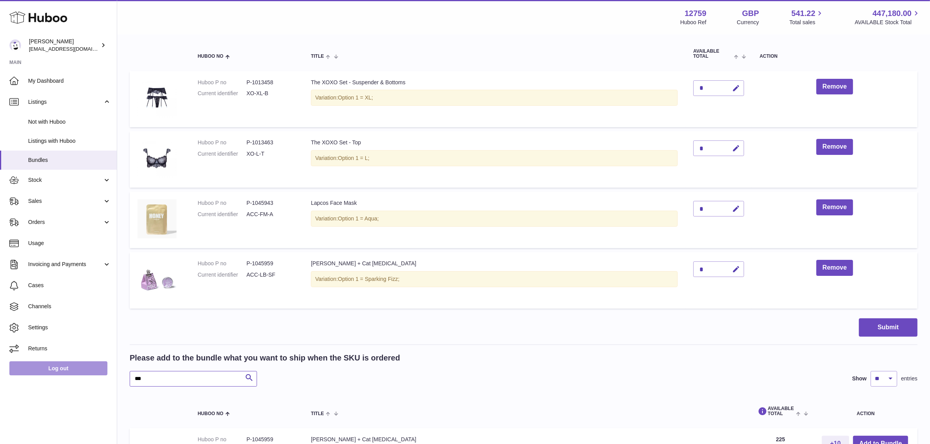
drag, startPoint x: 147, startPoint y: 377, endPoint x: 94, endPoint y: 370, distance: 53.5
click at [94, 370] on div "Huboo Sofia Panwar sofiapanwar@unndr.com Main My Dashboard Listings Not with Hu…" at bounding box center [465, 203] width 930 height 734
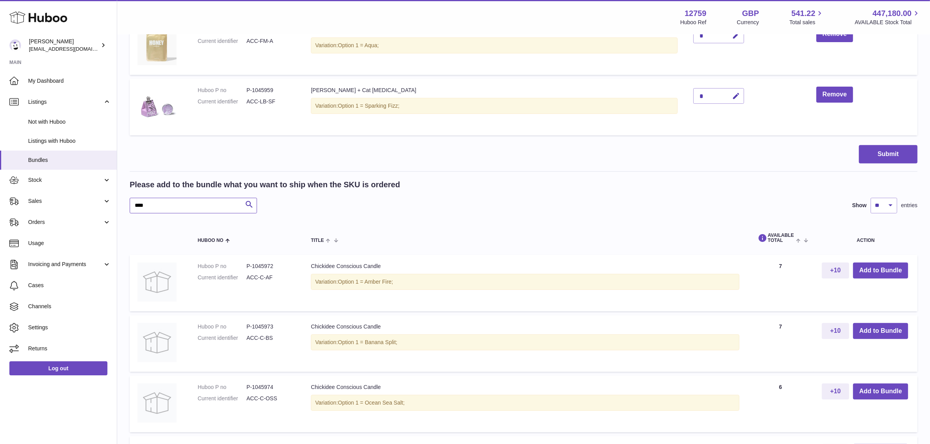
scroll to position [360, 0]
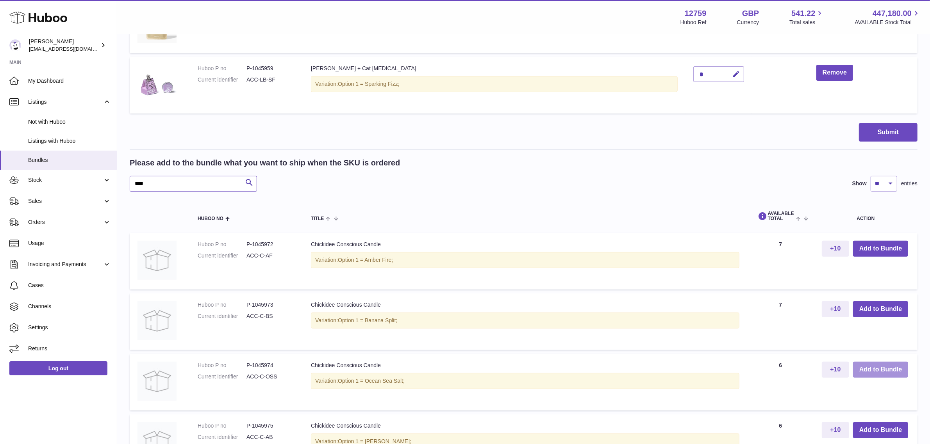
type input "****"
click at [884, 370] on button "Add to Bundle" at bounding box center [880, 370] width 55 height 16
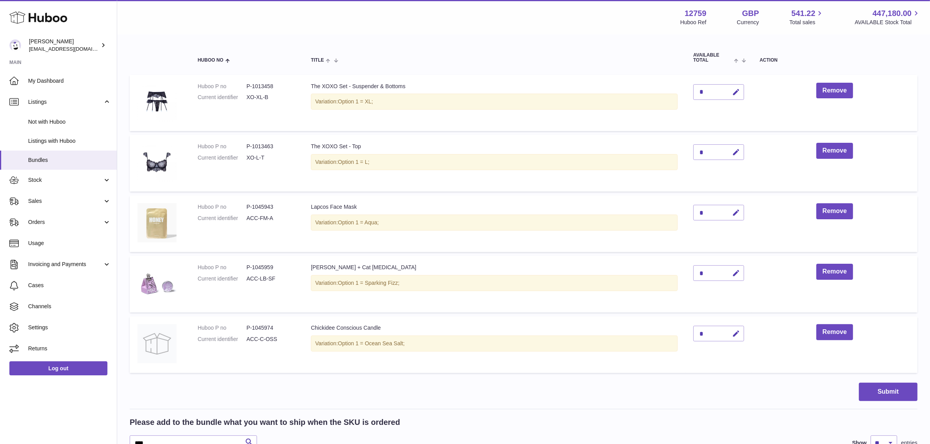
scroll to position [195, 0]
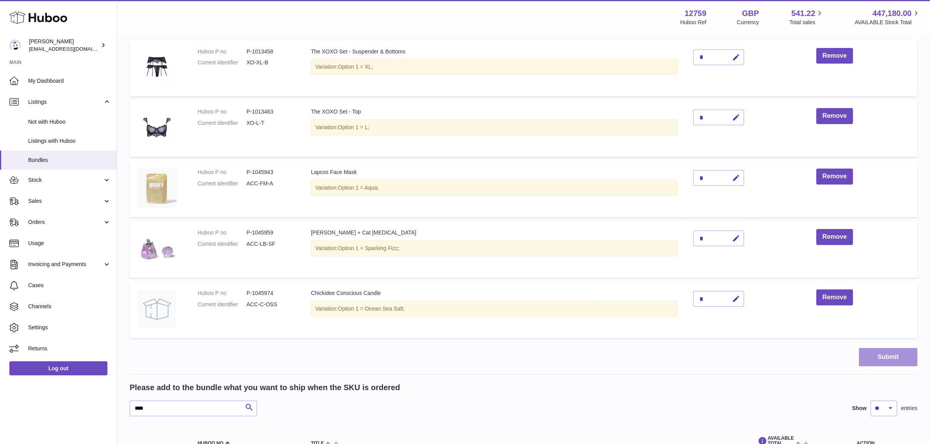
click at [882, 361] on button "Submit" at bounding box center [888, 357] width 59 height 18
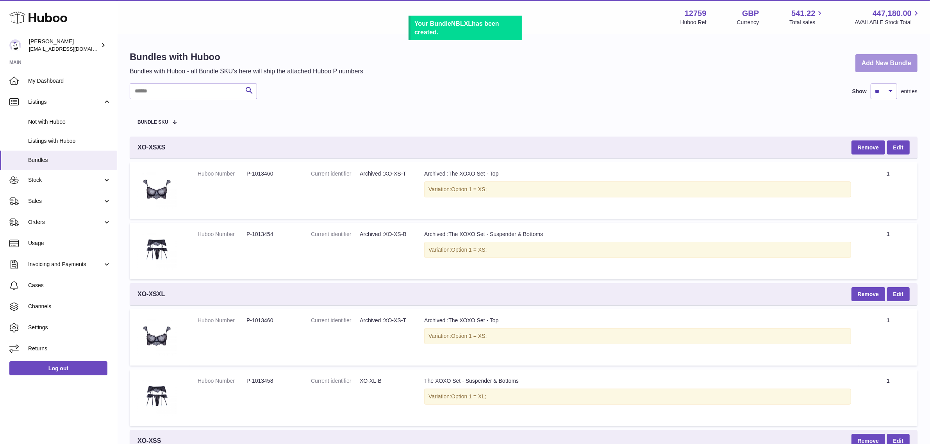
click at [875, 62] on link "Add New Bundle" at bounding box center [886, 63] width 62 height 18
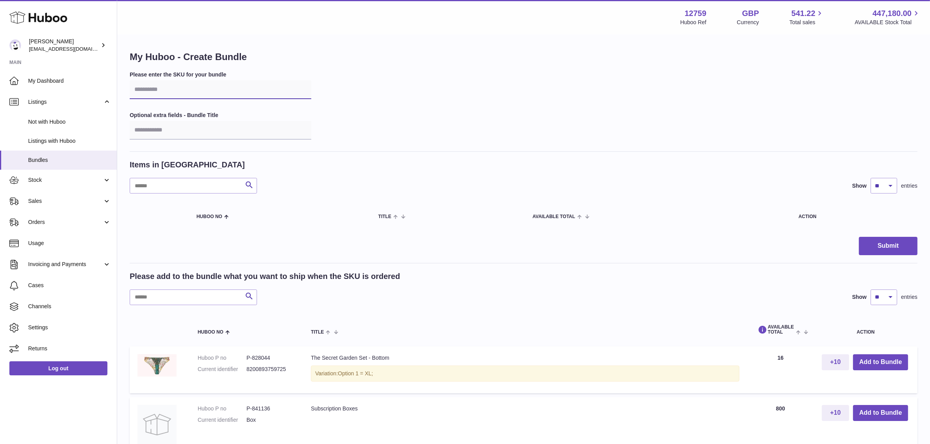
click at [166, 90] on input "text" at bounding box center [221, 89] width 182 height 19
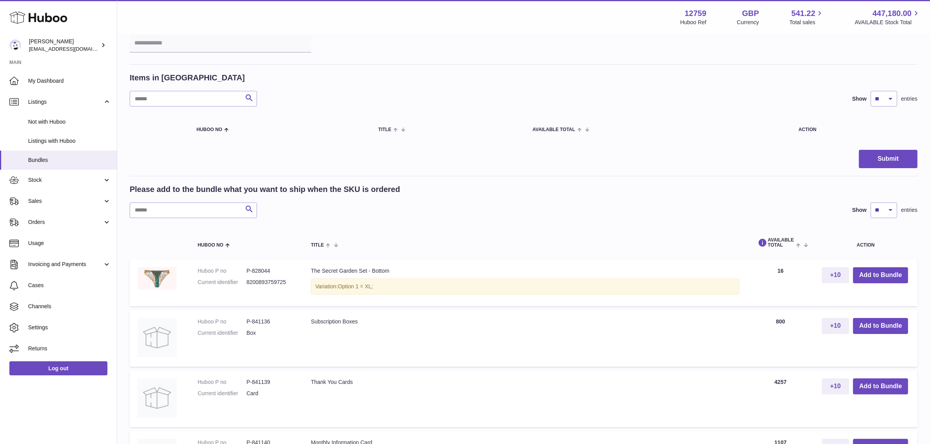
scroll to position [98, 0]
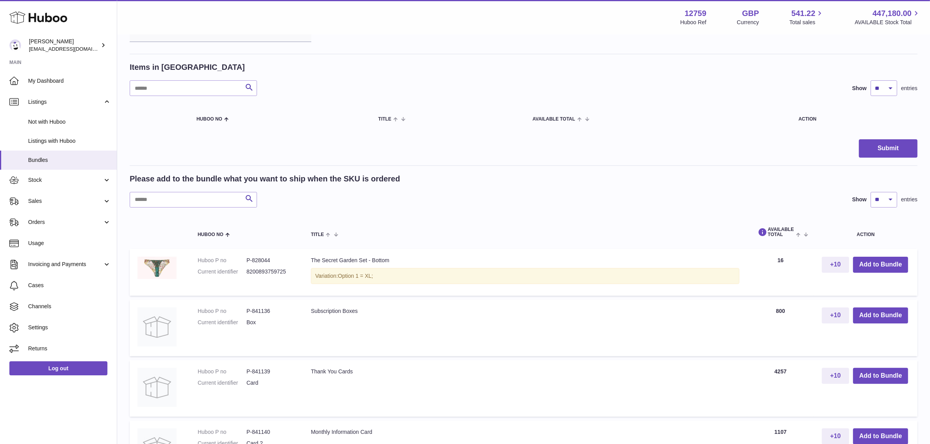
type input "******"
click at [184, 197] on input "text" at bounding box center [193, 200] width 127 height 16
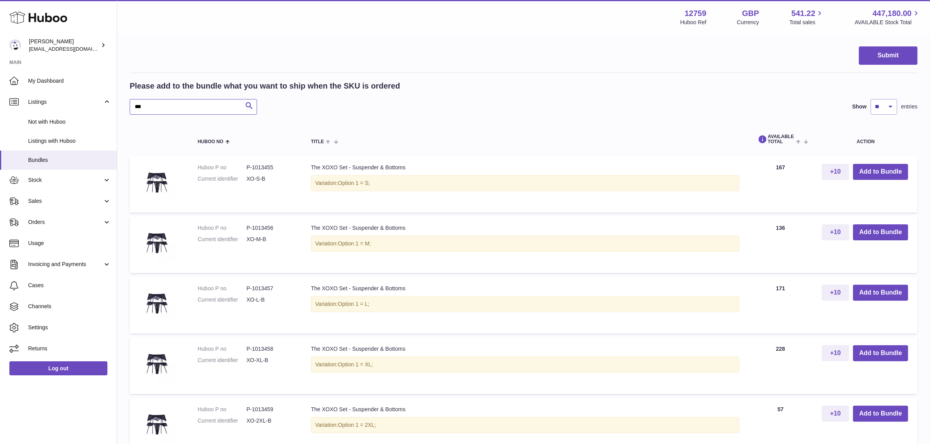
scroll to position [293, 0]
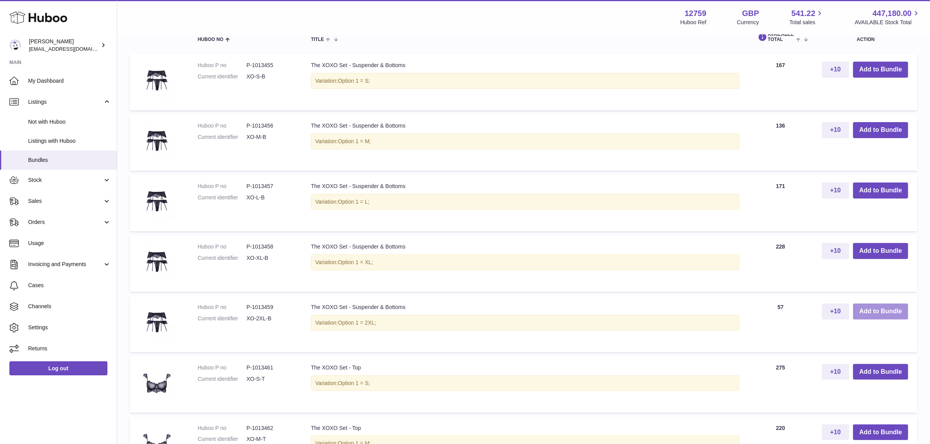
click at [887, 309] on button "Add to Bundle" at bounding box center [880, 312] width 55 height 16
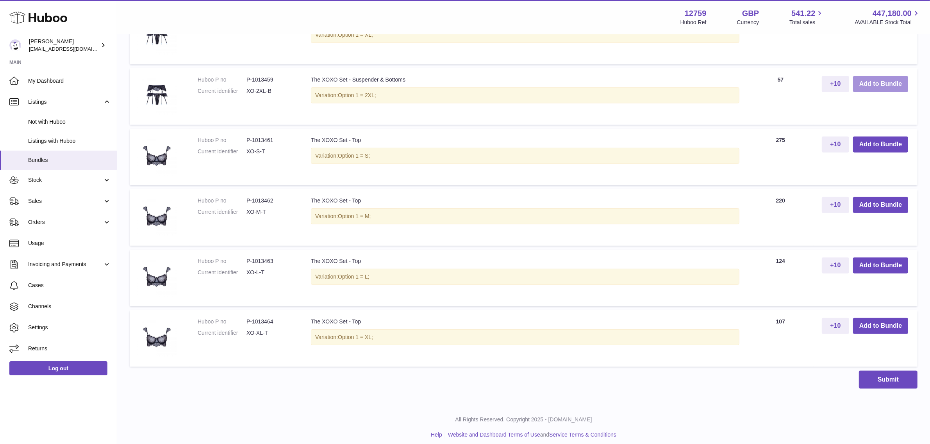
scroll to position [592, 0]
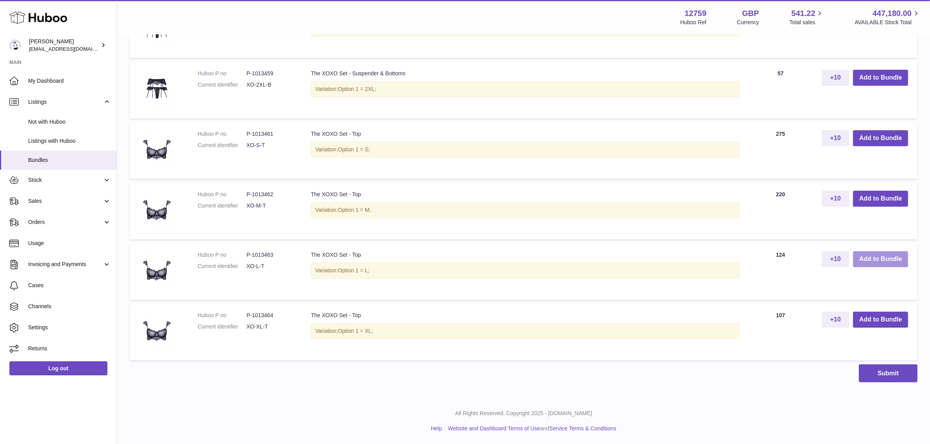
click at [879, 259] on button "Add to Bundle" at bounding box center [880, 260] width 55 height 16
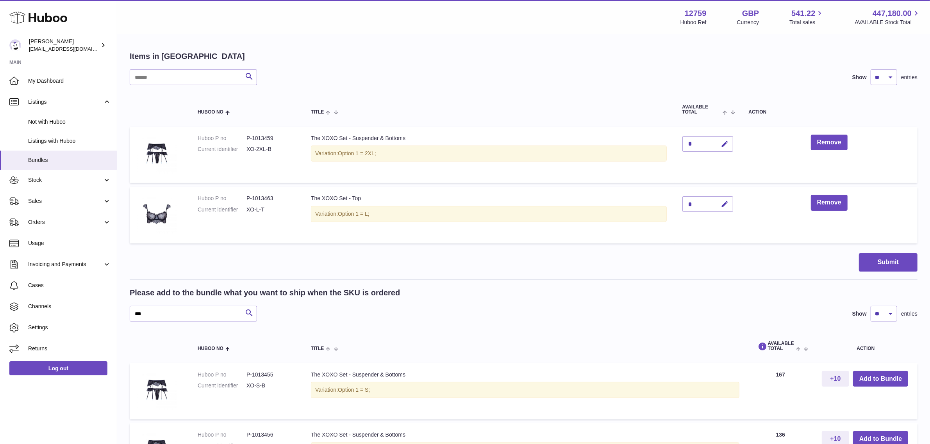
scroll to position [67, 0]
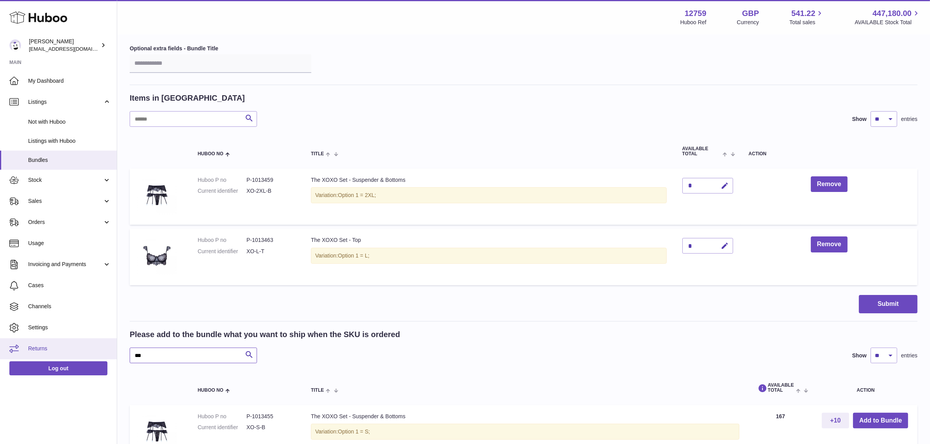
drag, startPoint x: 176, startPoint y: 352, endPoint x: 116, endPoint y: 358, distance: 60.8
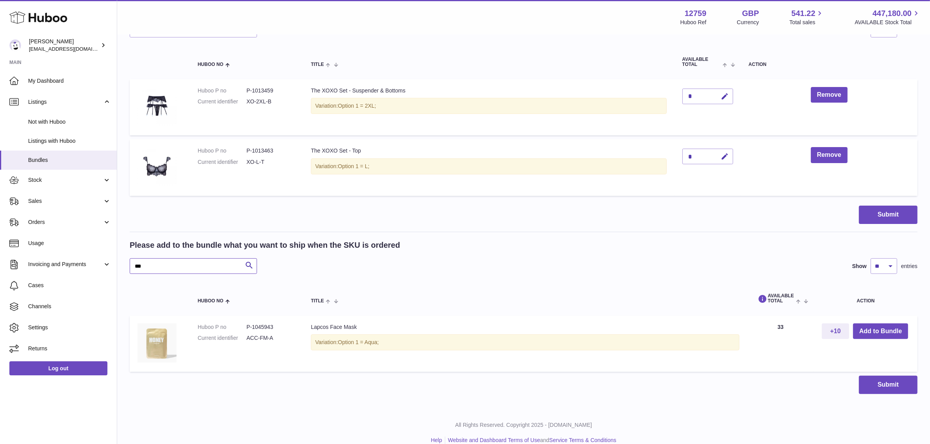
scroll to position [164, 0]
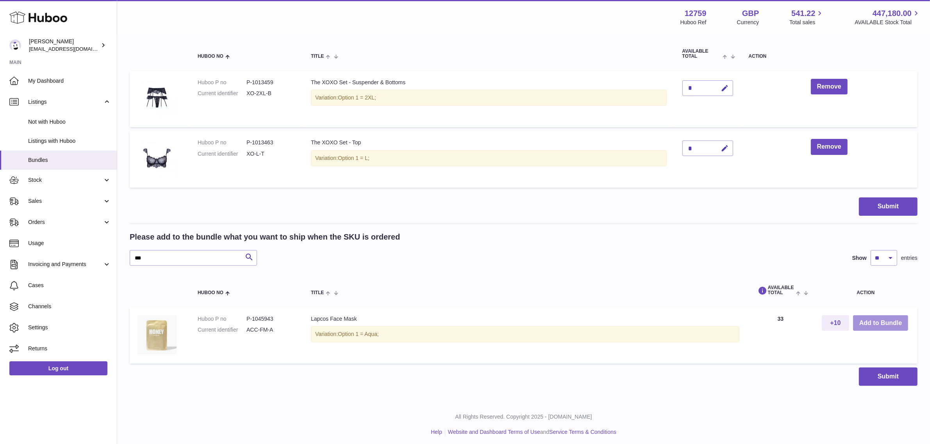
click at [893, 319] on button "Add to Bundle" at bounding box center [880, 324] width 55 height 16
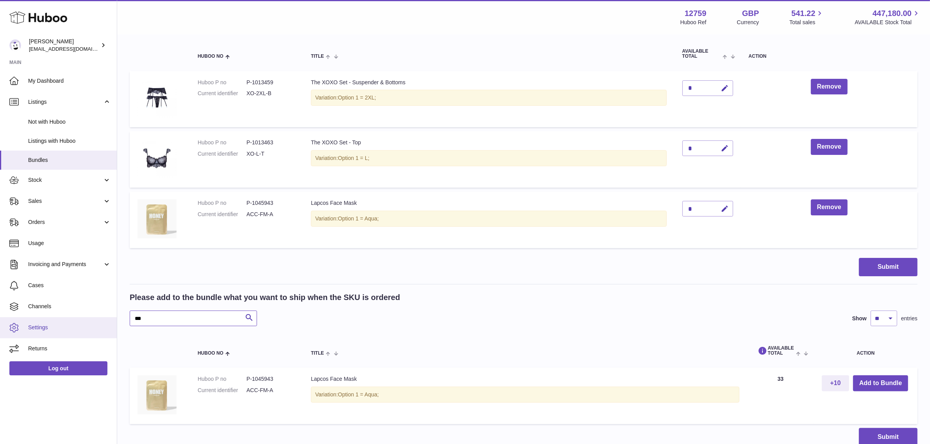
drag, startPoint x: 178, startPoint y: 317, endPoint x: 107, endPoint y: 323, distance: 71.3
click at [107, 323] on div "Huboo [PERSON_NAME] [PERSON_NAME][EMAIL_ADDRESS][DOMAIN_NAME] Main My Dashboard…" at bounding box center [465, 172] width 930 height 673
click at [872, 383] on button "Add to Bundle" at bounding box center [880, 384] width 55 height 16
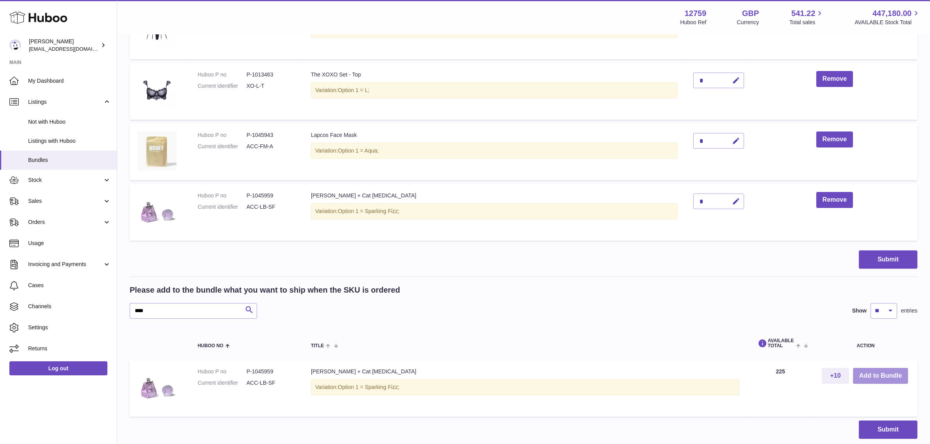
scroll to position [262, 0]
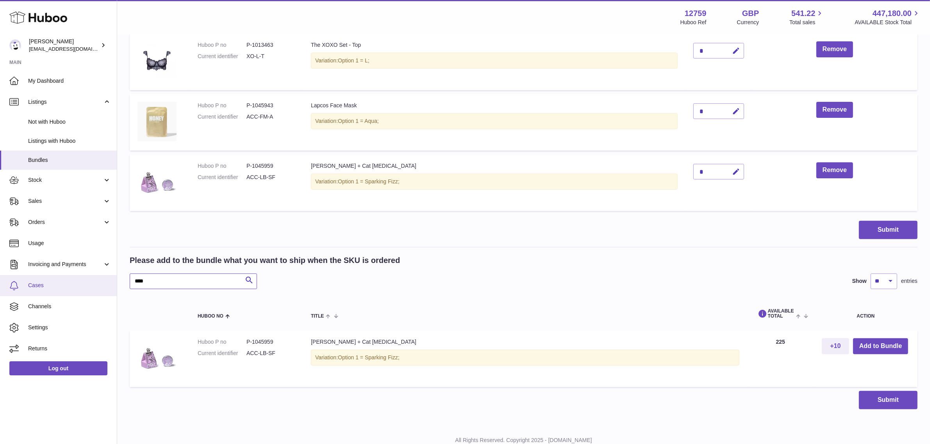
drag, startPoint x: 166, startPoint y: 283, endPoint x: 110, endPoint y: 280, distance: 56.7
click at [110, 280] on div "Huboo [PERSON_NAME] [PERSON_NAME][EMAIL_ADDRESS][DOMAIN_NAME] Main My Dashboard…" at bounding box center [465, 105] width 930 height 734
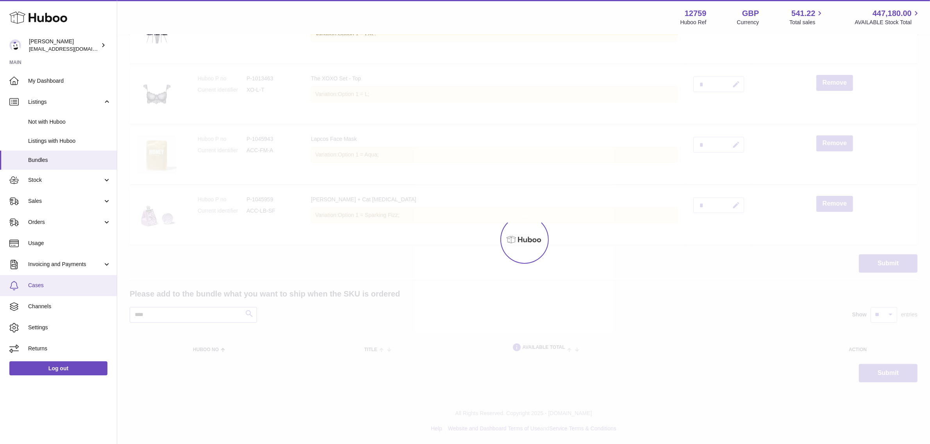
scroll to position [262, 0]
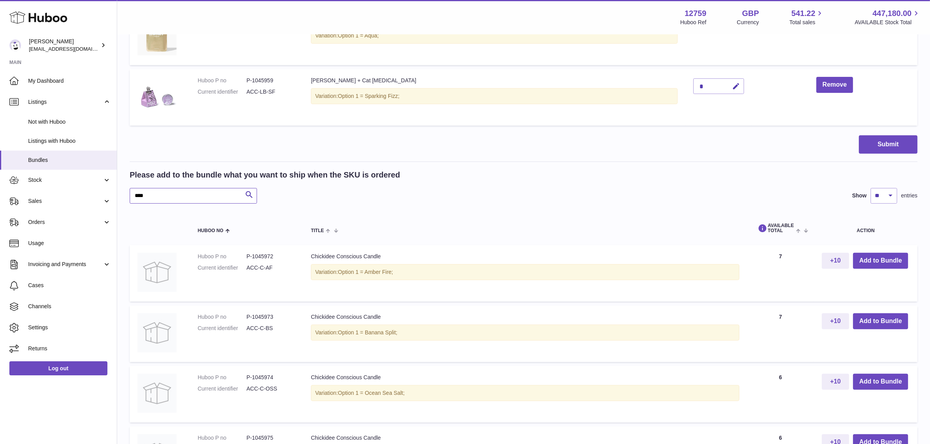
scroll to position [360, 0]
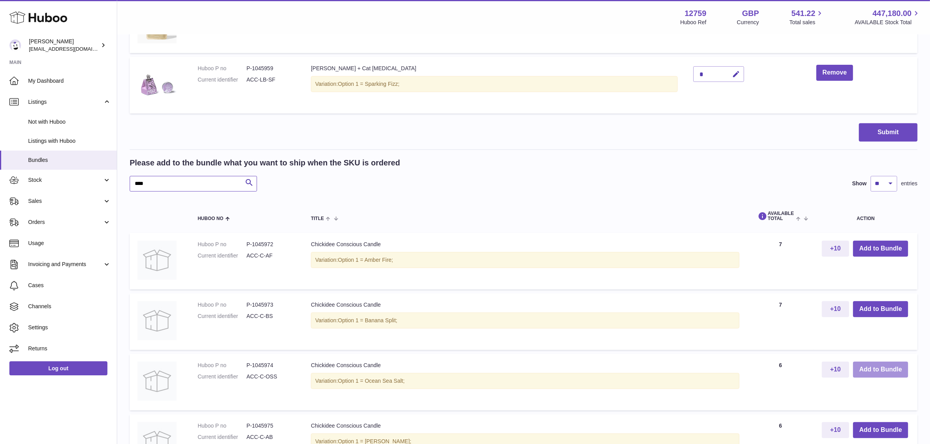
type input "****"
click at [877, 369] on button "Add to Bundle" at bounding box center [880, 370] width 55 height 16
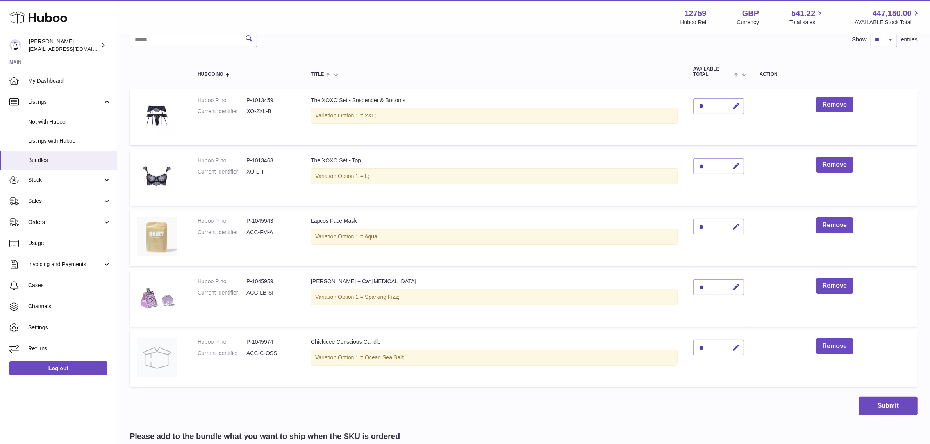
scroll to position [195, 0]
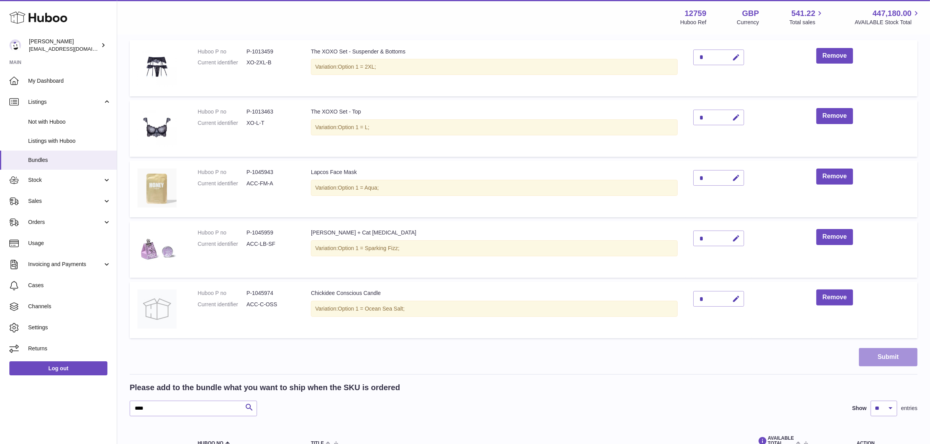
click at [866, 355] on button "Submit" at bounding box center [888, 357] width 59 height 18
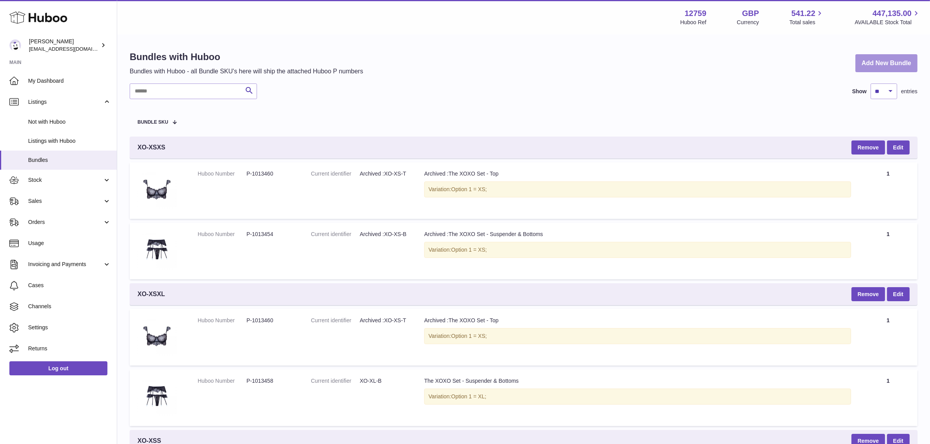
click at [858, 65] on link "Add New Bundle" at bounding box center [886, 63] width 62 height 18
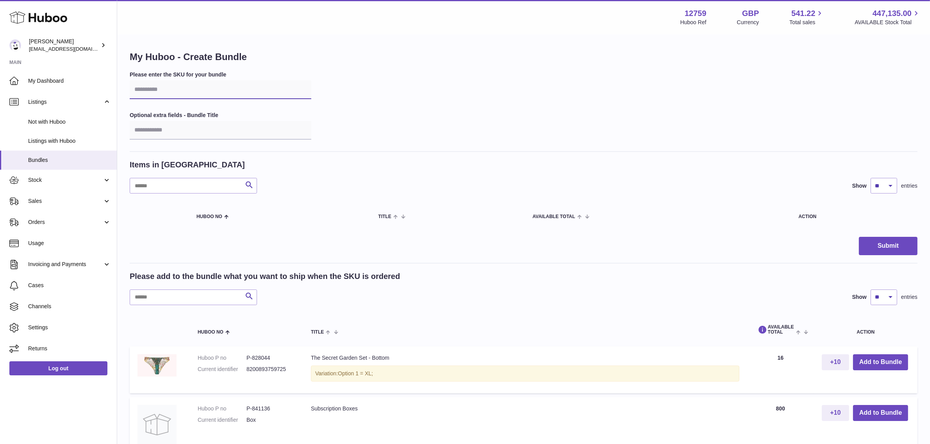
click at [178, 88] on input "text" at bounding box center [221, 89] width 182 height 19
type input "*****"
click at [161, 300] on input "text" at bounding box center [193, 298] width 127 height 16
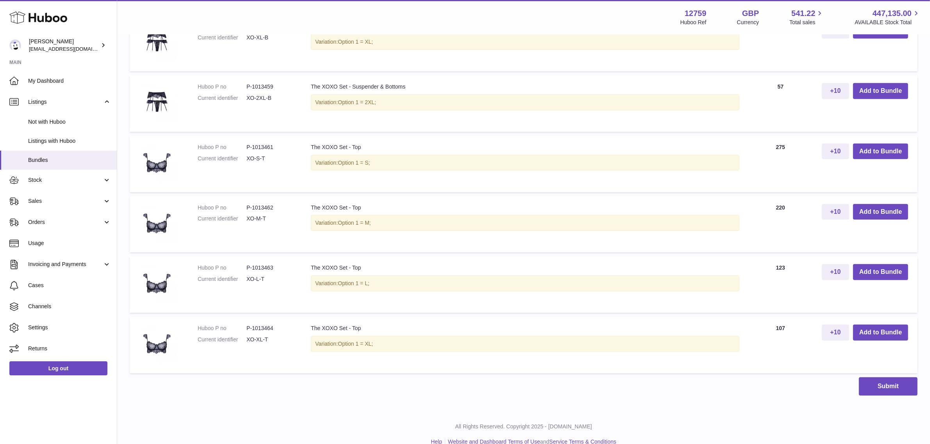
scroll to position [527, 0]
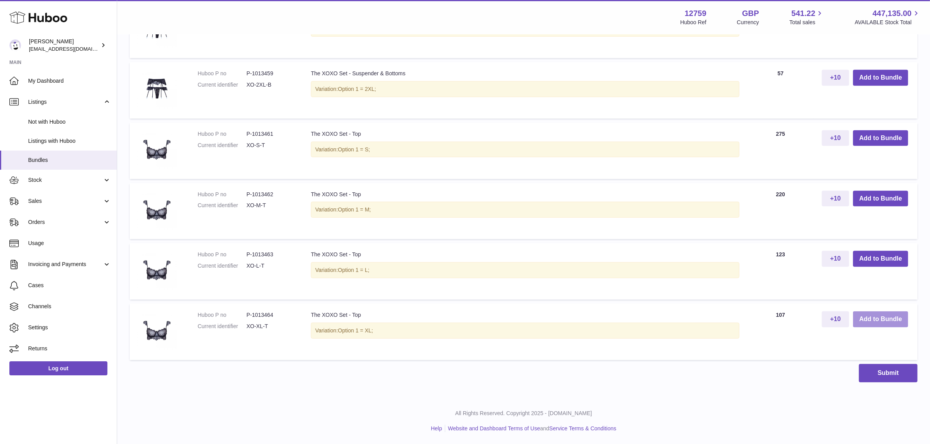
click at [883, 318] on button "Add to Bundle" at bounding box center [880, 320] width 55 height 16
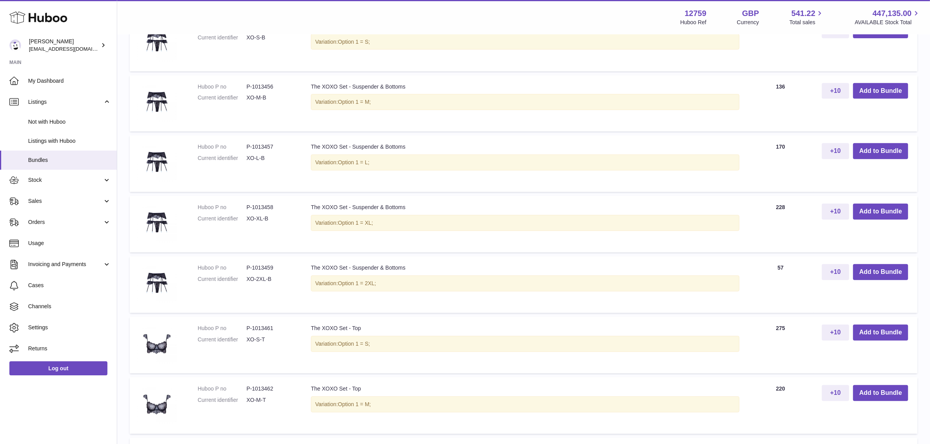
scroll to position [348, 0]
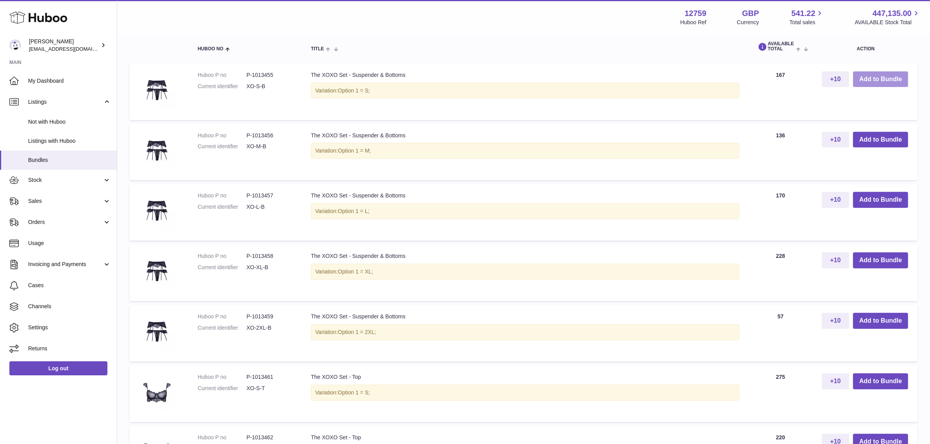
click at [878, 79] on button "Add to Bundle" at bounding box center [880, 79] width 55 height 16
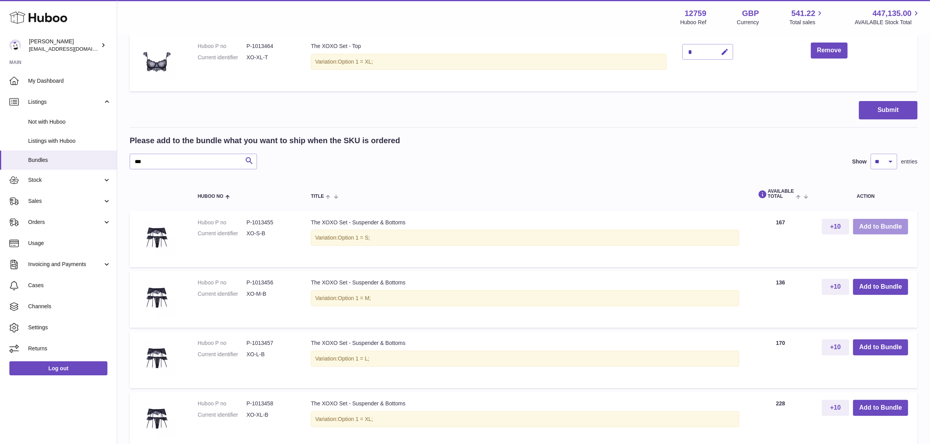
scroll to position [213, 0]
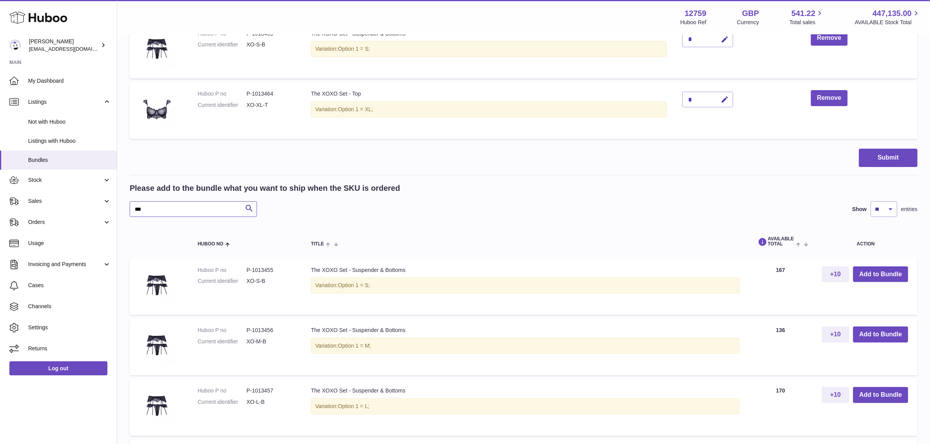
drag, startPoint x: 202, startPoint y: 207, endPoint x: 131, endPoint y: 209, distance: 71.1
click at [131, 209] on input "***" at bounding box center [193, 210] width 127 height 16
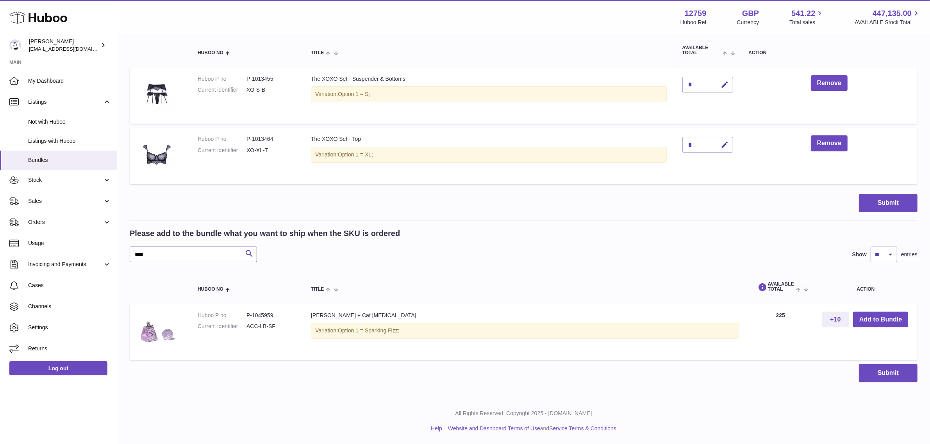
scroll to position [168, 0]
click at [874, 317] on button "Add to Bundle" at bounding box center [880, 320] width 55 height 16
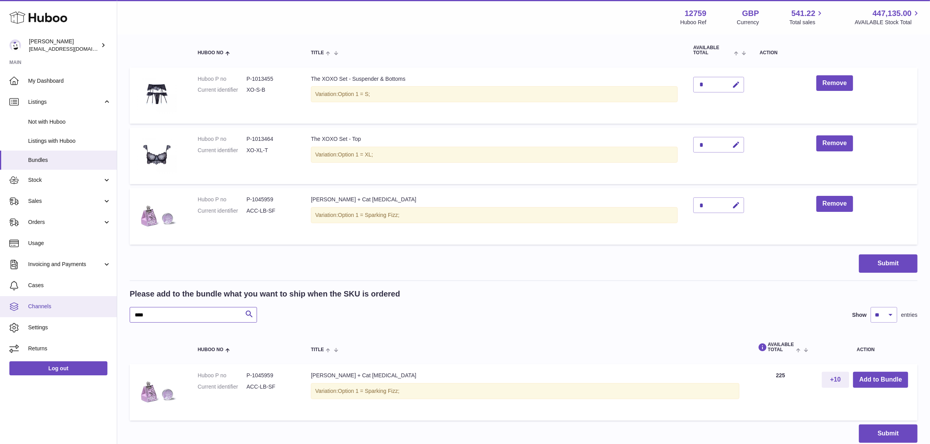
drag, startPoint x: 172, startPoint y: 316, endPoint x: 98, endPoint y: 308, distance: 74.2
click at [98, 308] on div "Huboo [PERSON_NAME] [EMAIL_ADDRESS][DOMAIN_NAME] Main My Dashboard Listings Not…" at bounding box center [465, 168] width 930 height 673
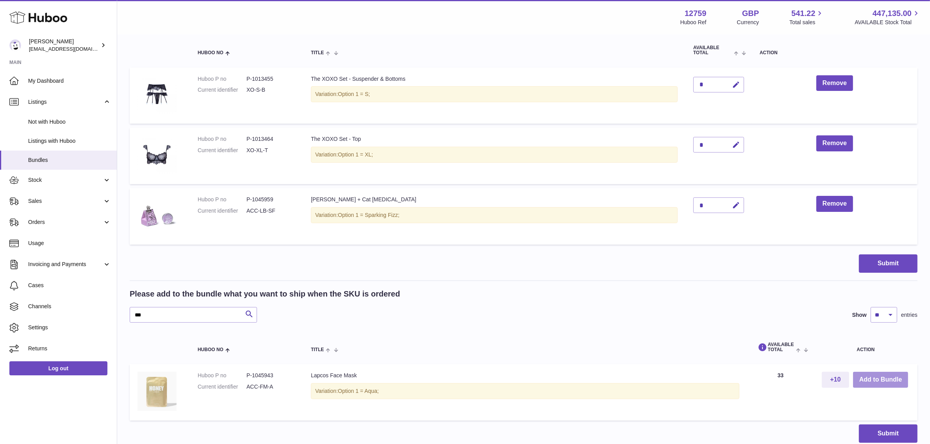
click at [866, 382] on button "Add to Bundle" at bounding box center [880, 380] width 55 height 16
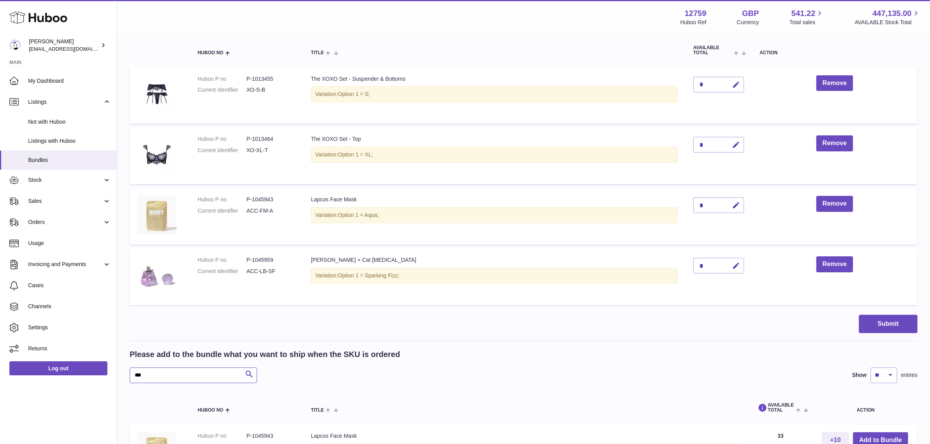
drag, startPoint x: 181, startPoint y: 376, endPoint x: 126, endPoint y: 368, distance: 55.3
click at [126, 368] on div "My Huboo - Create Bundle Please enter the SKU for your bundle ***** Optional ex…" at bounding box center [523, 193] width 813 height 652
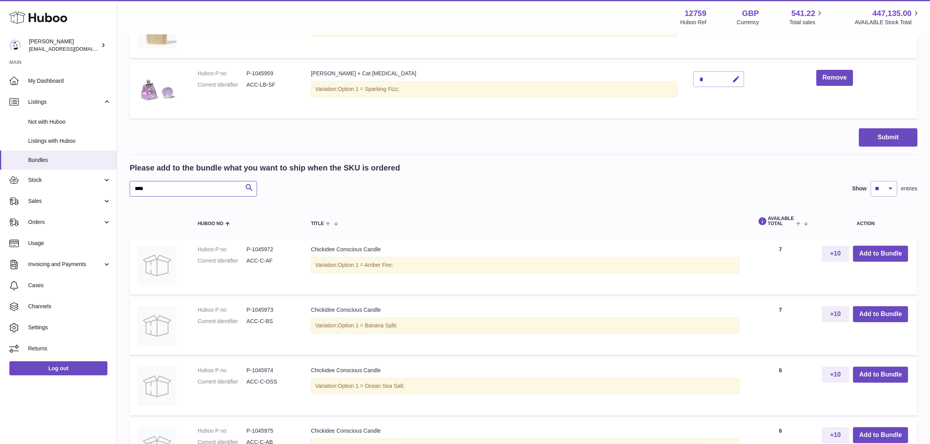
scroll to position [363, 0]
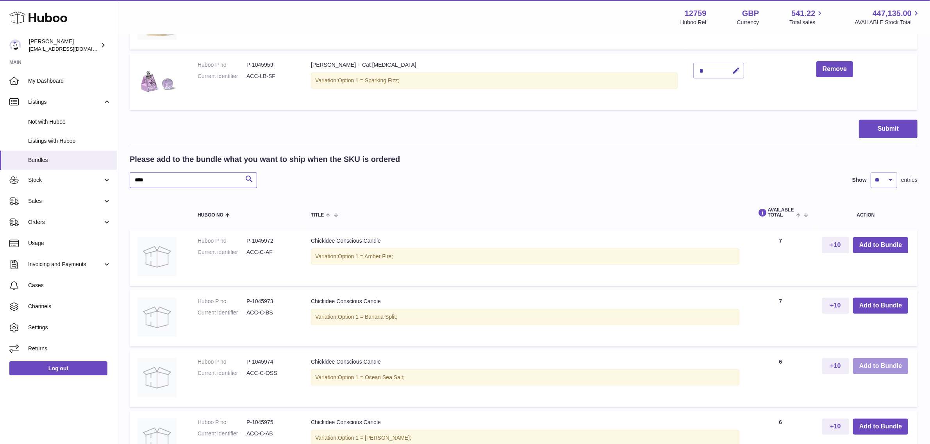
type input "****"
click at [862, 366] on button "Add to Bundle" at bounding box center [880, 367] width 55 height 16
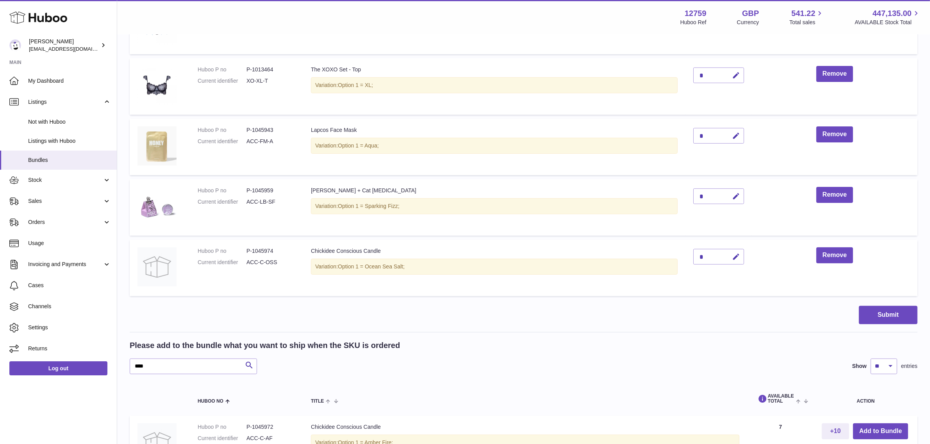
scroll to position [244, 0]
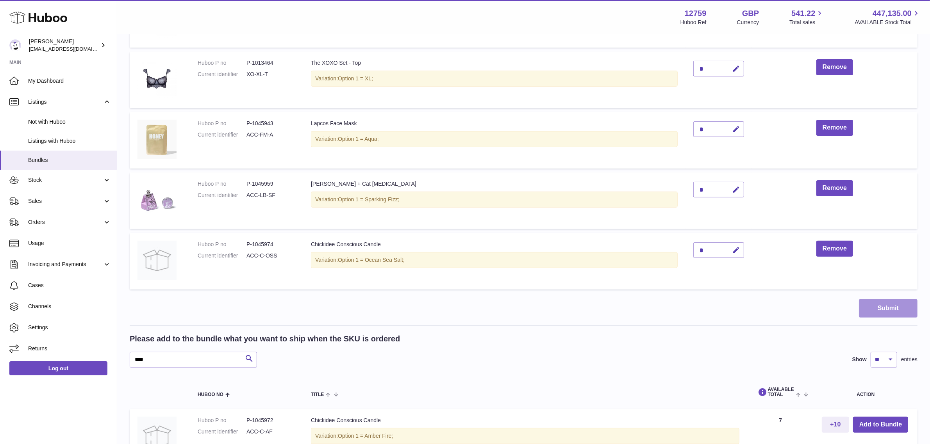
click at [875, 311] on button "Submit" at bounding box center [888, 309] width 59 height 18
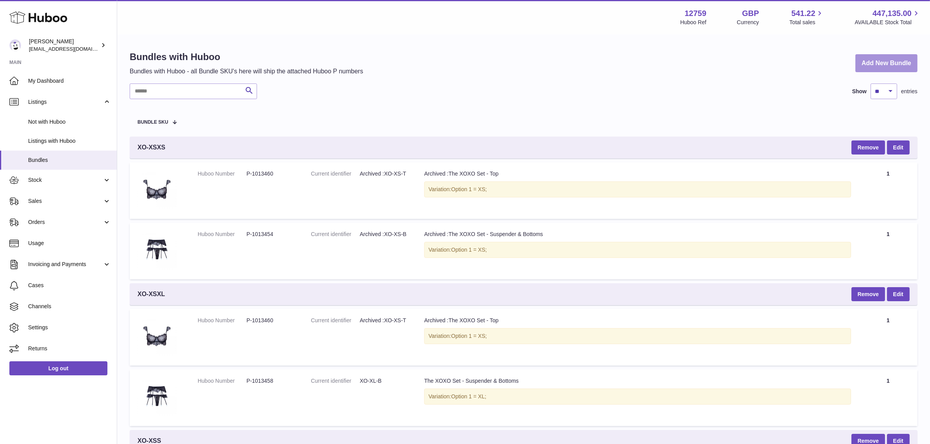
click at [888, 57] on link "Add New Bundle" at bounding box center [886, 63] width 62 height 18
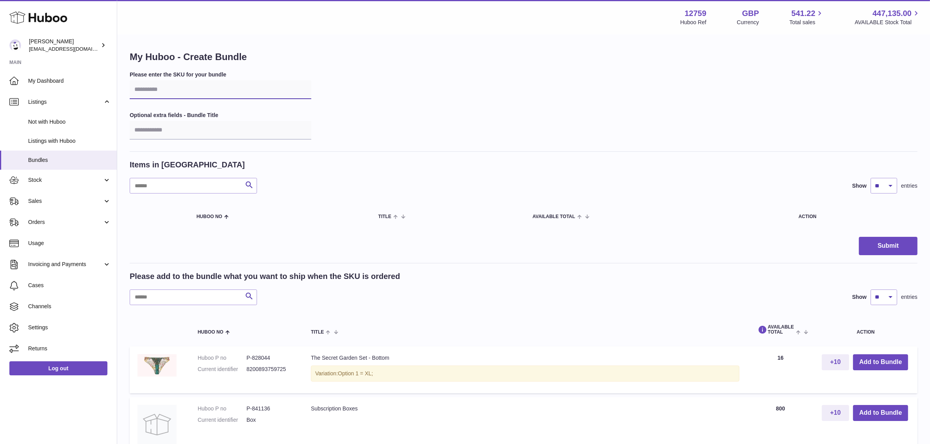
click at [178, 94] on input "text" at bounding box center [221, 89] width 182 height 19
type input "*****"
click at [169, 295] on input "text" at bounding box center [193, 298] width 127 height 16
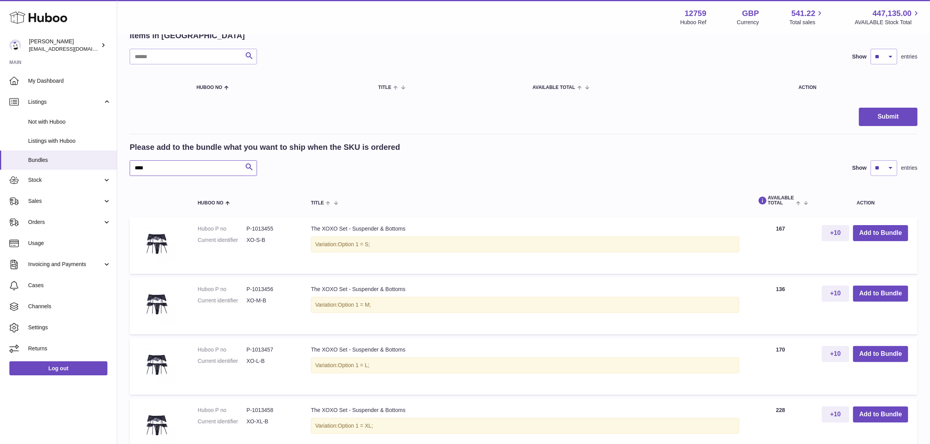
scroll to position [146, 0]
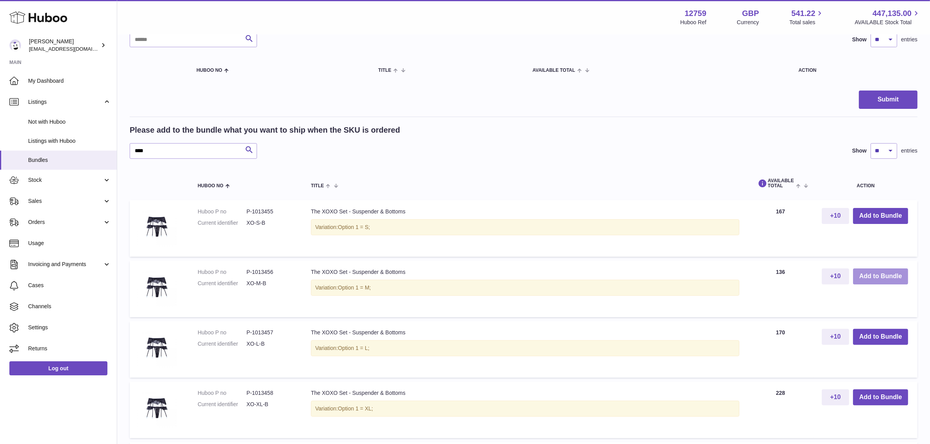
click at [866, 277] on button "Add to Bundle" at bounding box center [880, 277] width 55 height 16
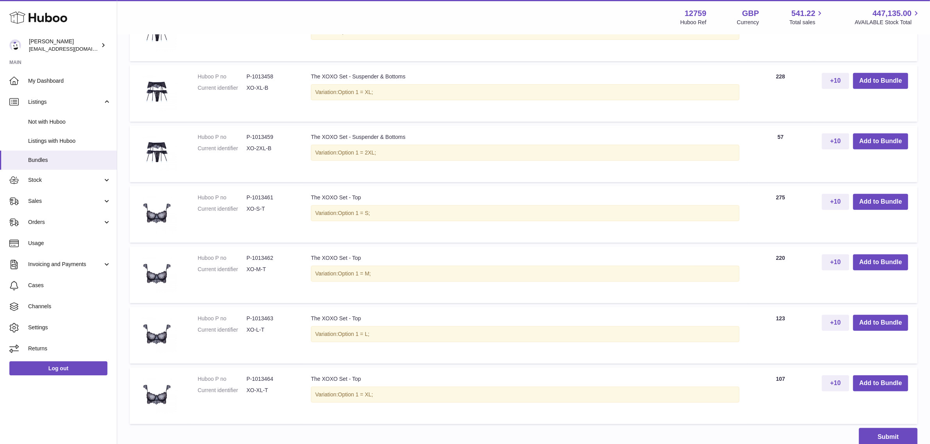
scroll to position [537, 0]
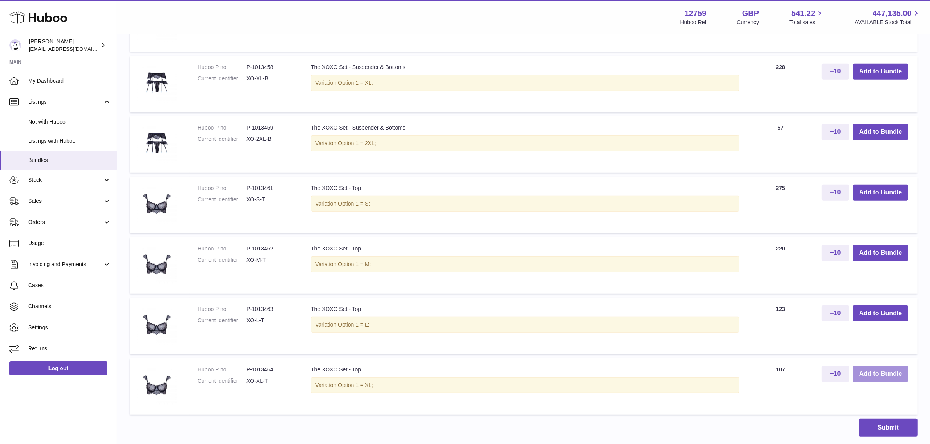
click at [879, 372] on button "Add to Bundle" at bounding box center [880, 374] width 55 height 16
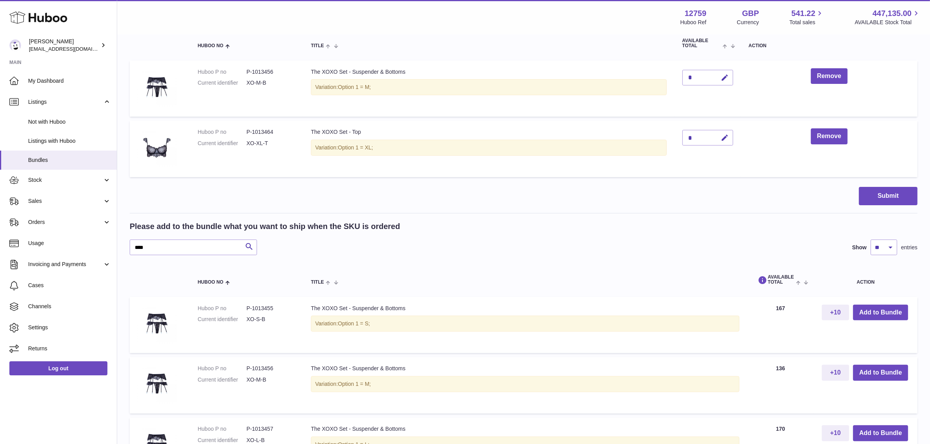
scroll to position [158, 0]
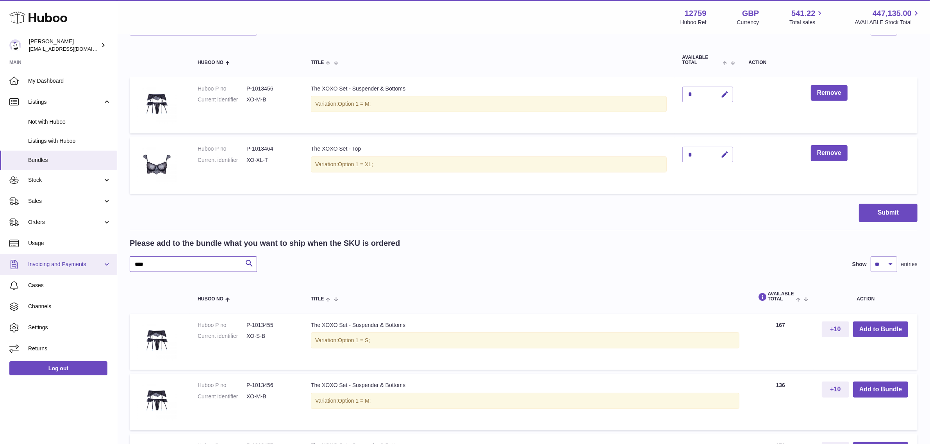
drag, startPoint x: 172, startPoint y: 266, endPoint x: 114, endPoint y: 260, distance: 58.1
click at [114, 260] on div "Huboo Sofia Panwar sofiapanwar@unndr.com Main My Dashboard Listings Not with Hu…" at bounding box center [465, 390] width 930 height 1096
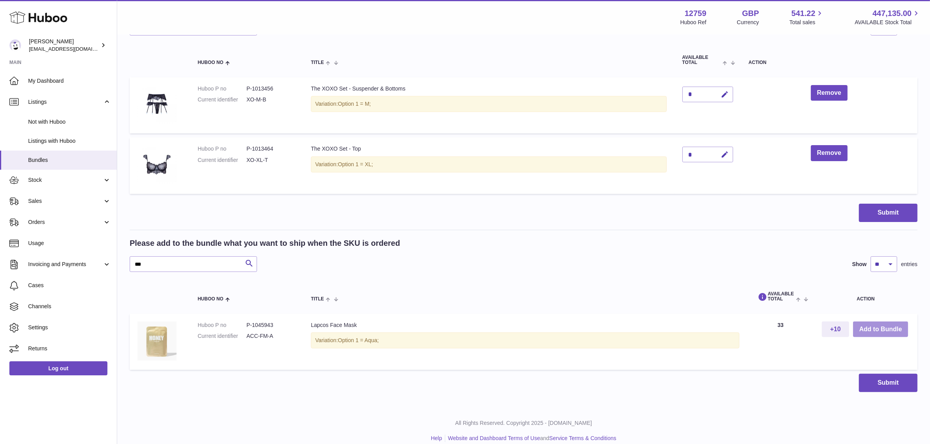
click at [867, 329] on button "Add to Bundle" at bounding box center [880, 330] width 55 height 16
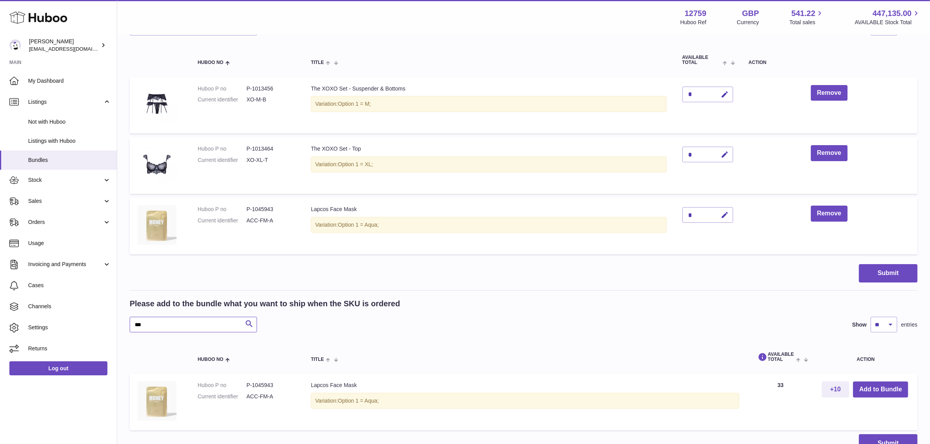
drag, startPoint x: 174, startPoint y: 327, endPoint x: 131, endPoint y: 321, distance: 43.0
click at [131, 321] on input "***" at bounding box center [193, 325] width 127 height 16
click at [868, 389] on button "Add to Bundle" at bounding box center [880, 390] width 55 height 16
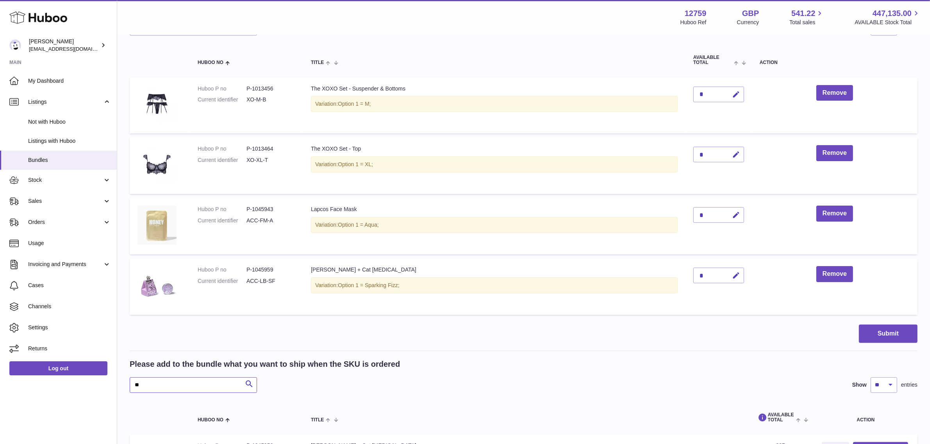
drag, startPoint x: 169, startPoint y: 382, endPoint x: 121, endPoint y: 380, distance: 47.7
click at [121, 380] on div "My Huboo - Create Bundle Please enter the SKU for your bundle ***** Optional ex…" at bounding box center [523, 415] width 813 height 1076
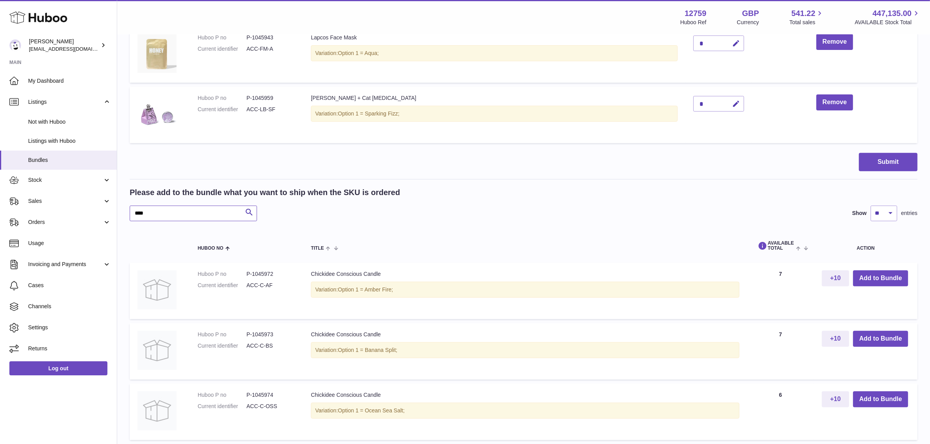
scroll to position [353, 0]
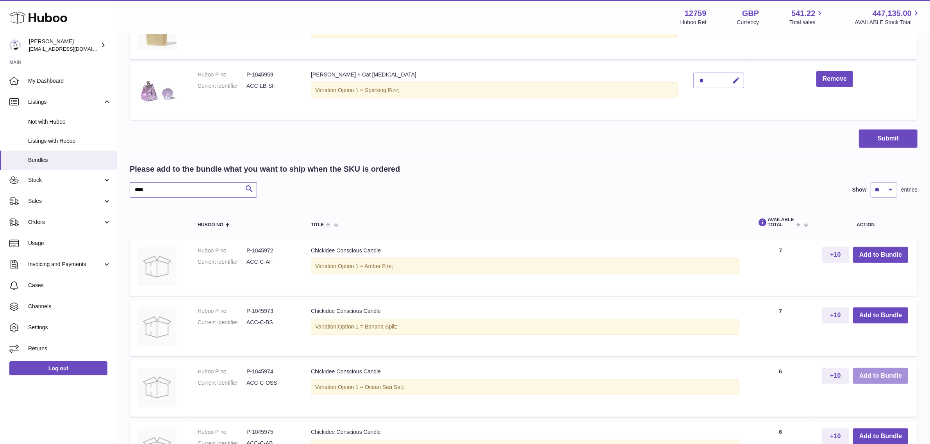
type input "****"
click at [882, 376] on button "Add to Bundle" at bounding box center [880, 376] width 55 height 16
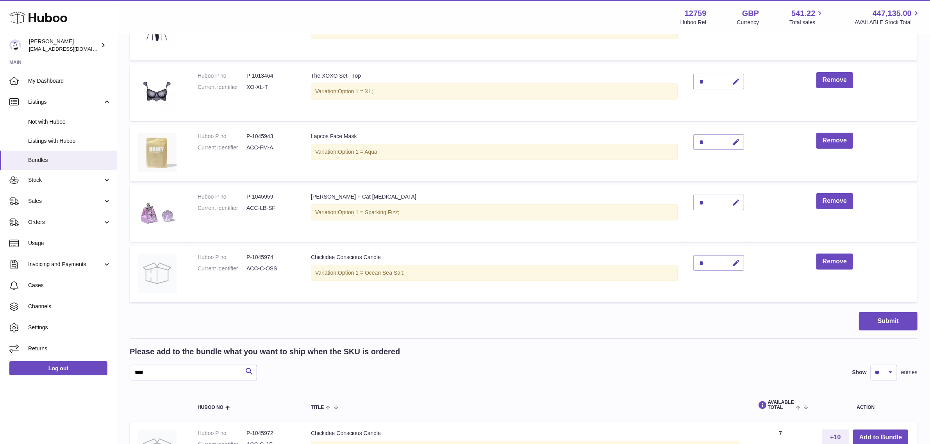
scroll to position [244, 0]
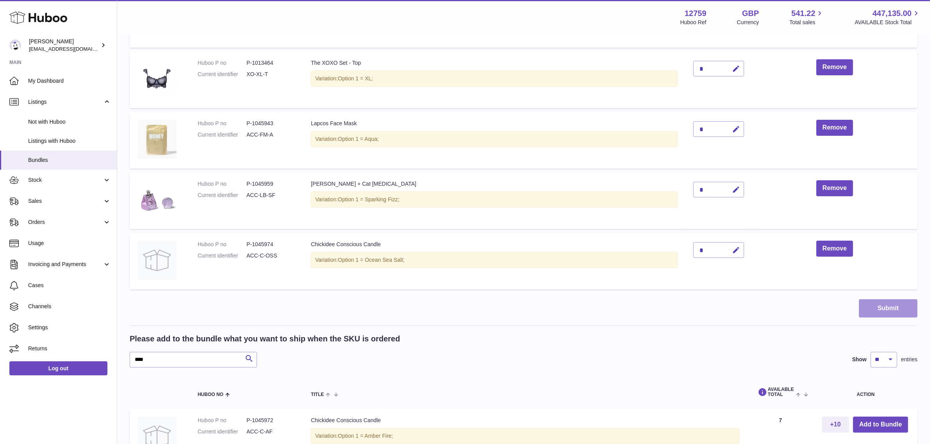
click at [892, 309] on button "Submit" at bounding box center [888, 309] width 59 height 18
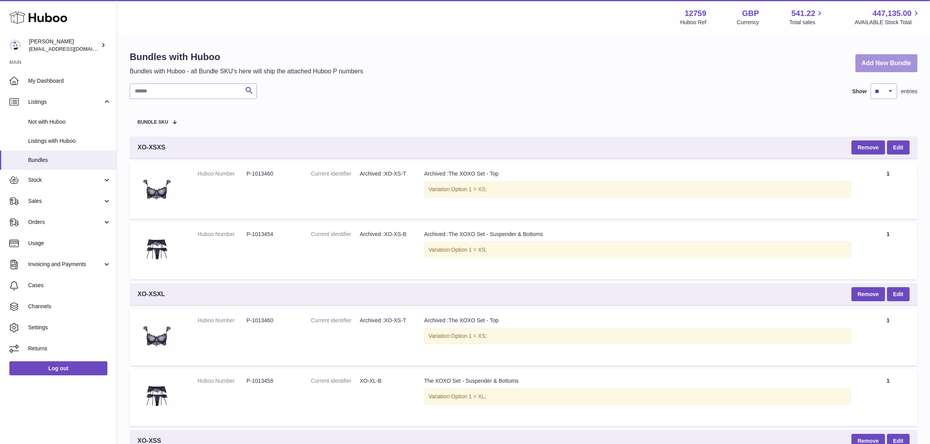
click at [885, 57] on link "Add New Bundle" at bounding box center [886, 63] width 62 height 18
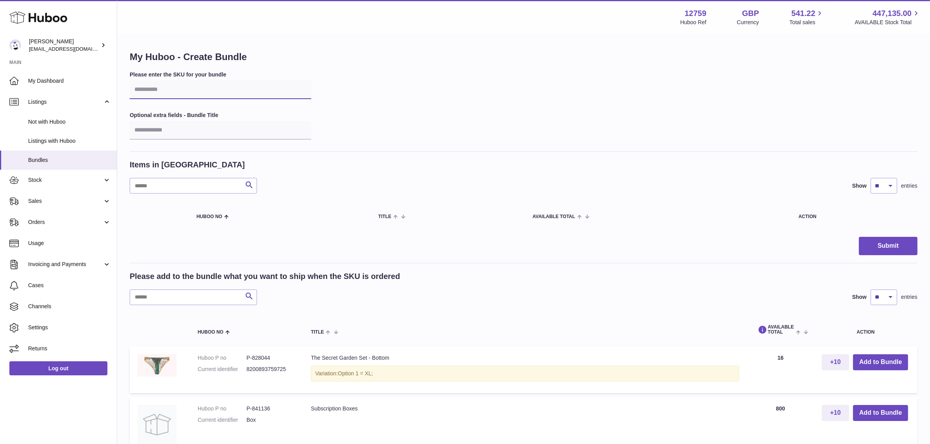
click at [207, 90] on input "text" at bounding box center [221, 89] width 182 height 19
type input "*****"
click at [150, 296] on input "text" at bounding box center [193, 298] width 127 height 16
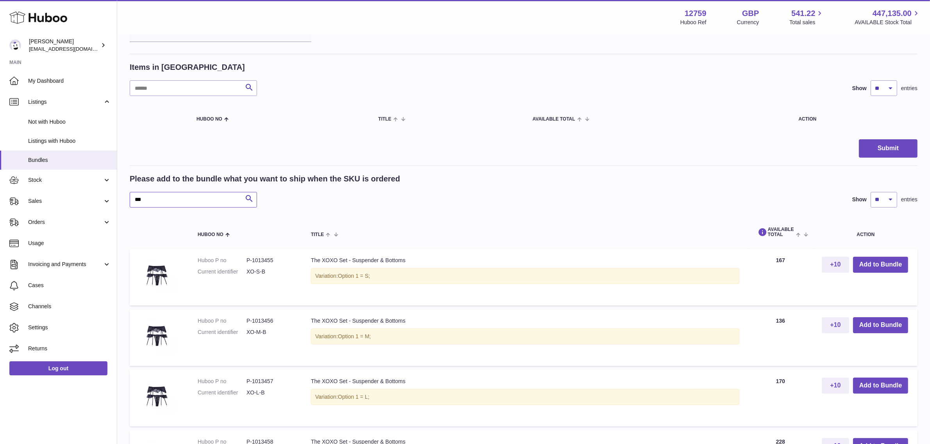
scroll to position [146, 0]
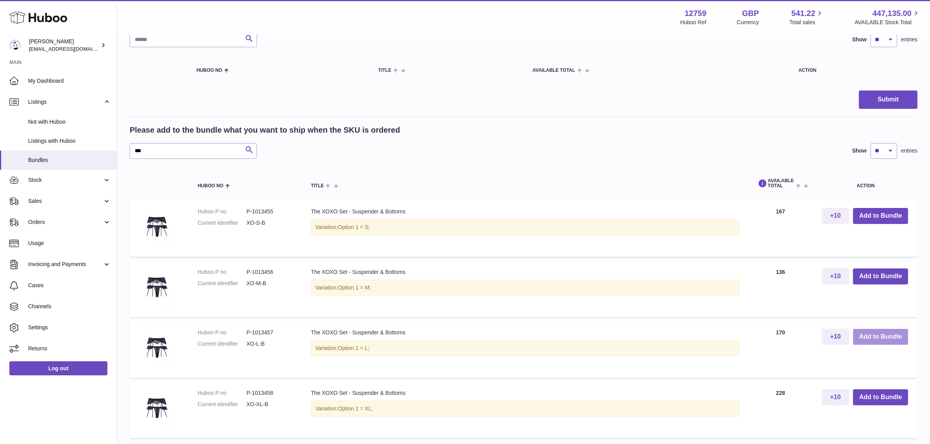
click at [864, 337] on button "Add to Bundle" at bounding box center [880, 337] width 55 height 16
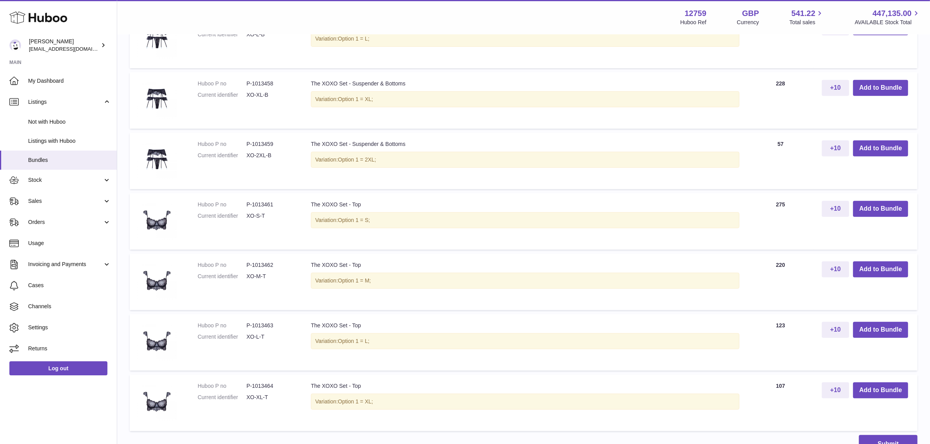
scroll to position [537, 0]
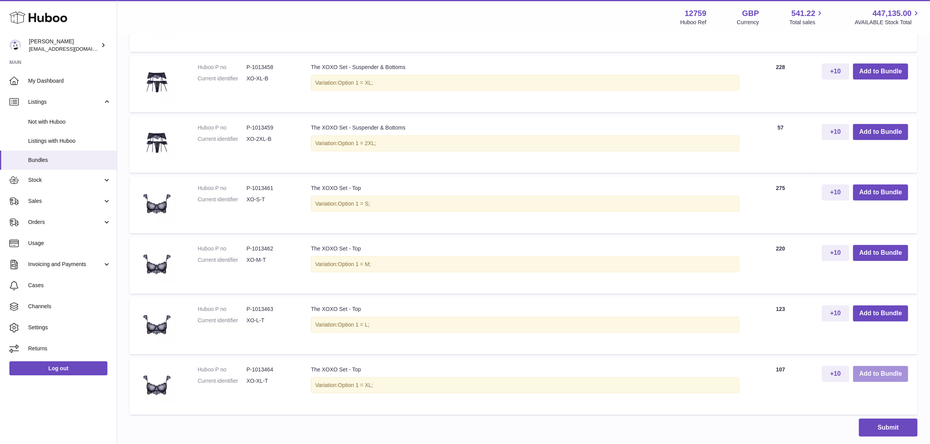
click at [862, 376] on button "Add to Bundle" at bounding box center [880, 374] width 55 height 16
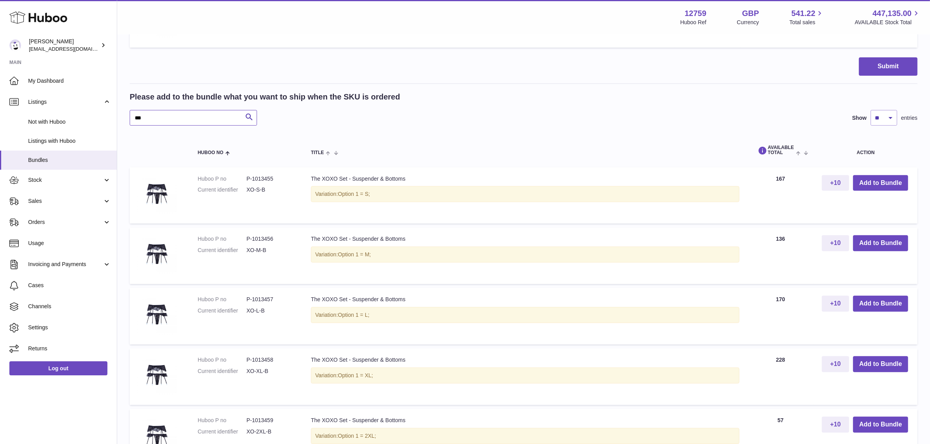
drag, startPoint x: 161, startPoint y: 120, endPoint x: 124, endPoint y: 112, distance: 37.5
click at [124, 112] on div "My Huboo - Create Bundle Please enter the SKU for your bundle ***** Optional ex…" at bounding box center [523, 238] width 813 height 1015
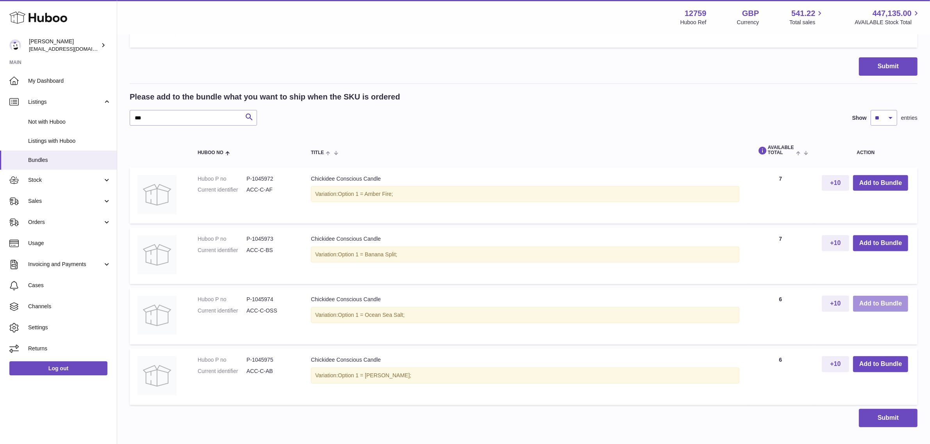
click at [862, 305] on button "Add to Bundle" at bounding box center [880, 304] width 55 height 16
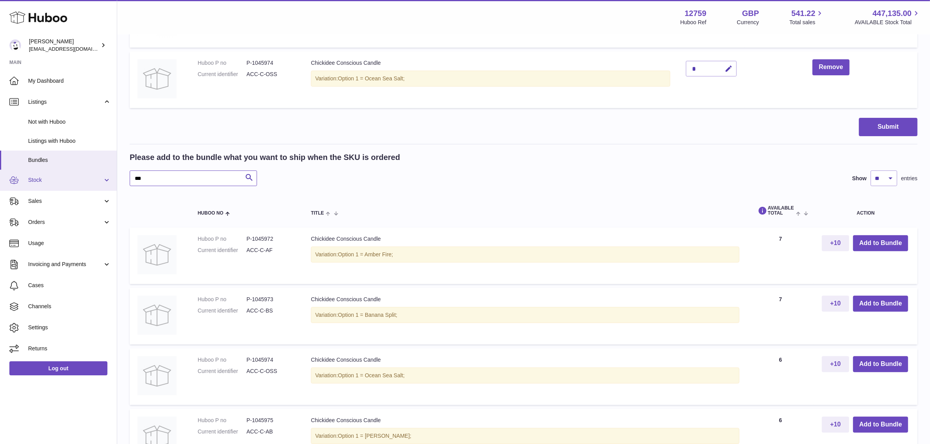
drag, startPoint x: 166, startPoint y: 177, endPoint x: 110, endPoint y: 177, distance: 56.6
click at [110, 177] on div "Huboo Sofia Panwar sofiapanwar@unndr.com Main My Dashboard Listings Not with Hu…" at bounding box center [465, 122] width 930 height 855
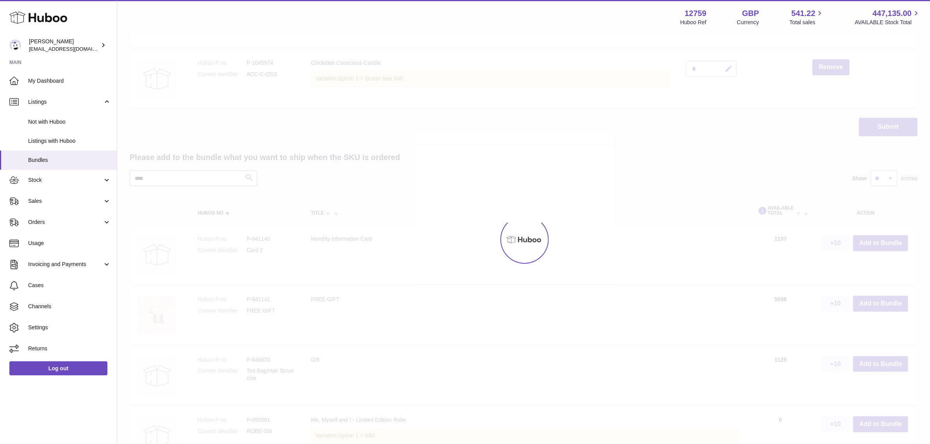
scroll to position [228, 0]
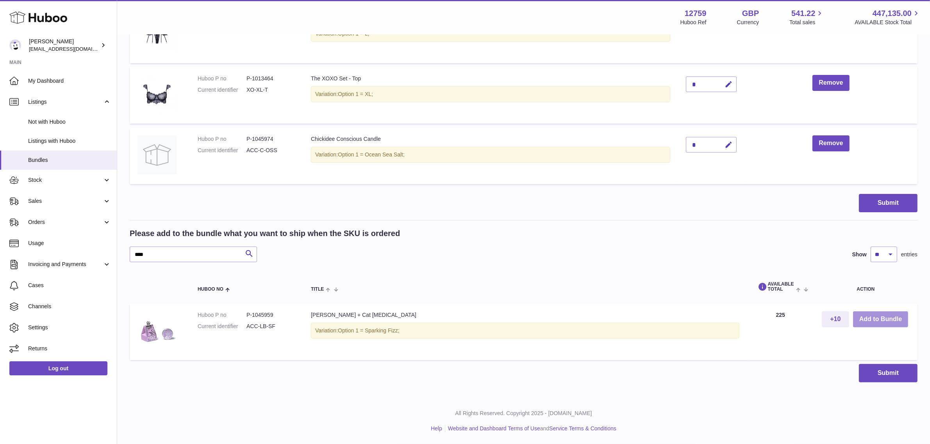
click at [866, 322] on button "Add to Bundle" at bounding box center [880, 320] width 55 height 16
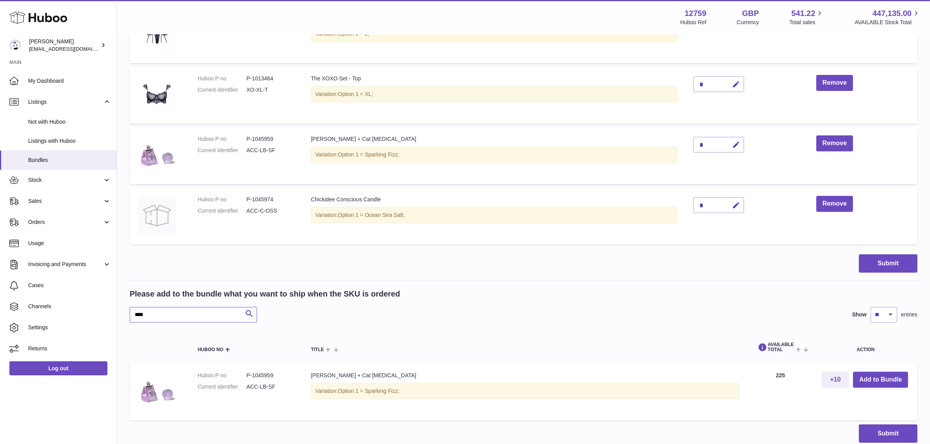
drag, startPoint x: 156, startPoint y: 317, endPoint x: 120, endPoint y: 312, distance: 37.1
click at [120, 312] on div "My Huboo - Create Bundle Please enter the SKU for your bundle ***** Optional ex…" at bounding box center [523, 133] width 813 height 652
type input "***"
click at [864, 382] on button "Add to Bundle" at bounding box center [880, 380] width 55 height 16
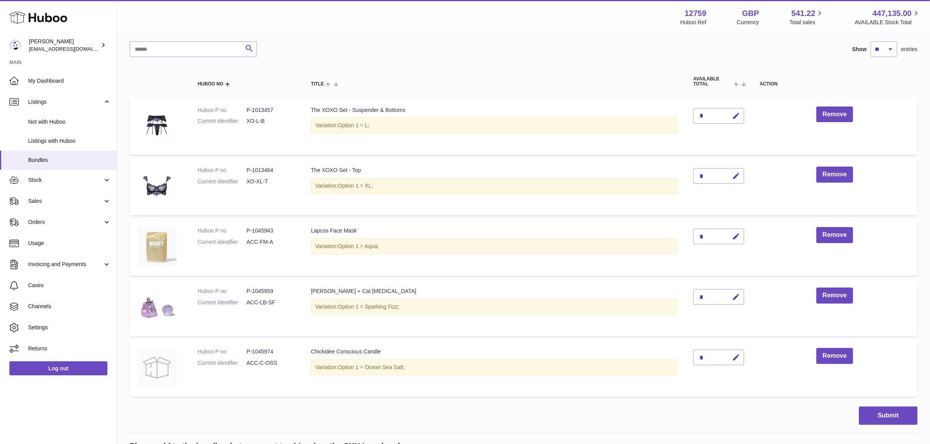
scroll to position [180, 0]
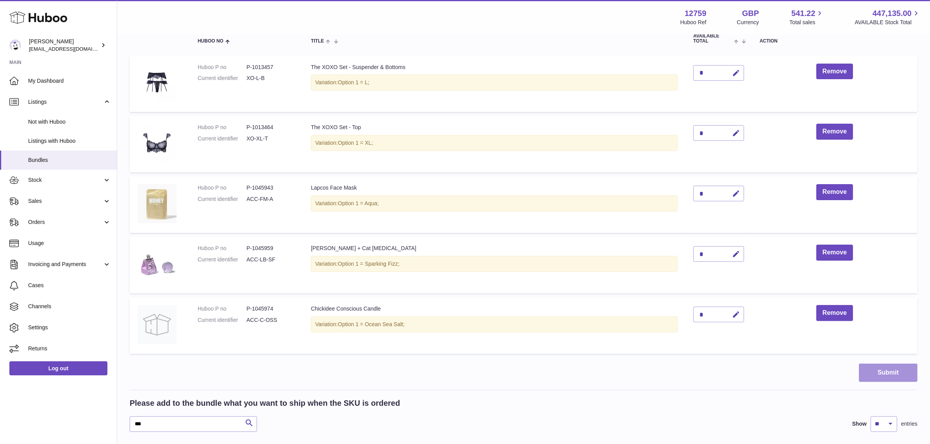
click at [878, 369] on button "Submit" at bounding box center [888, 373] width 59 height 18
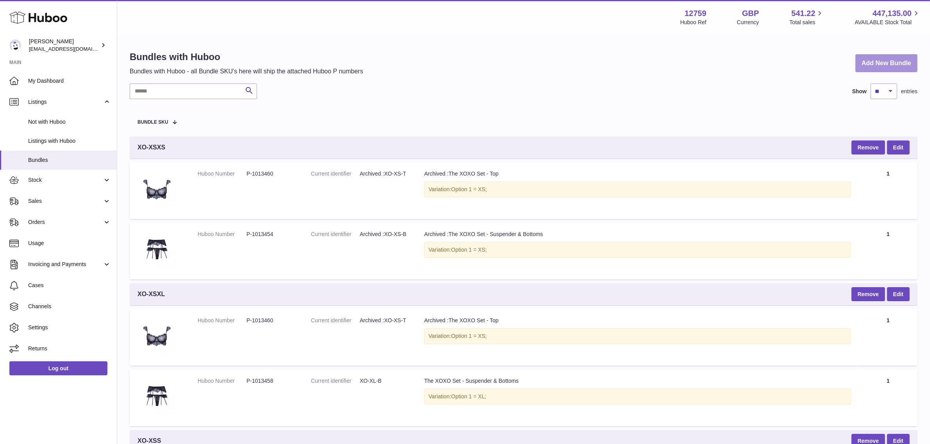
click at [887, 68] on link "Add New Bundle" at bounding box center [886, 63] width 62 height 18
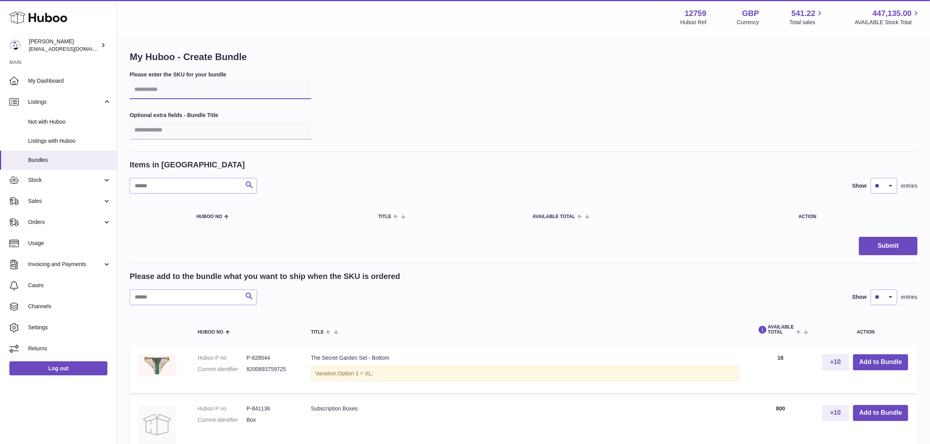
click at [151, 89] on input "text" at bounding box center [221, 89] width 182 height 19
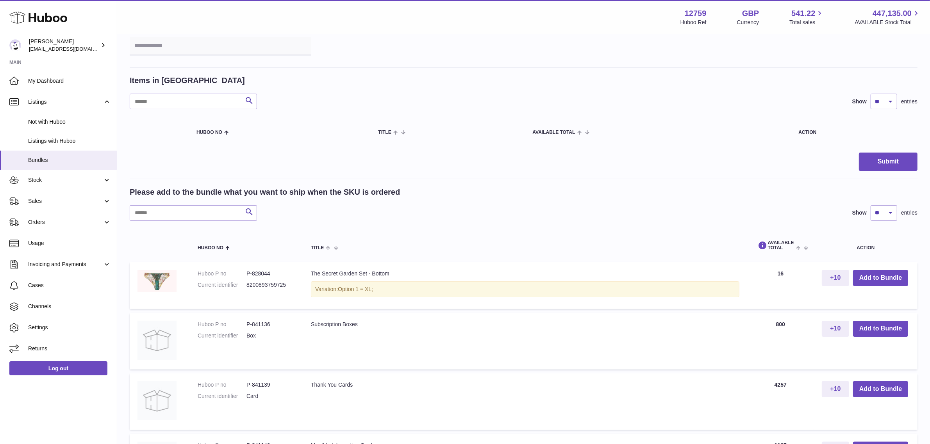
scroll to position [98, 0]
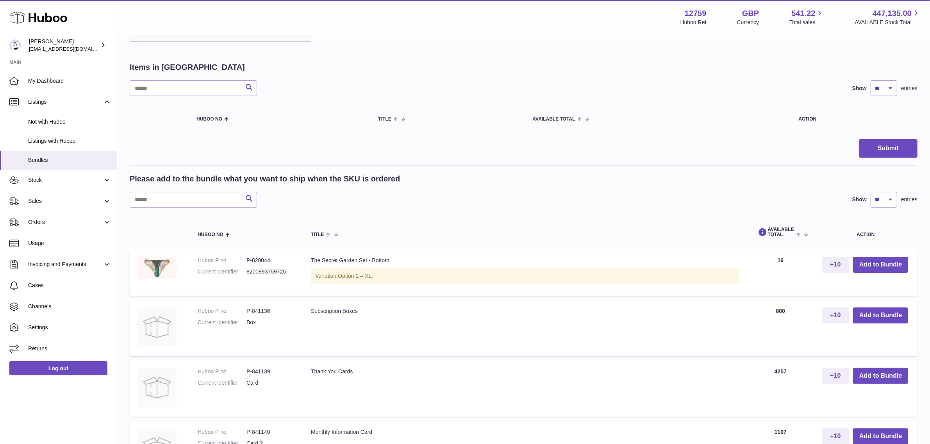
type input "******"
click at [209, 196] on input "text" at bounding box center [193, 200] width 127 height 16
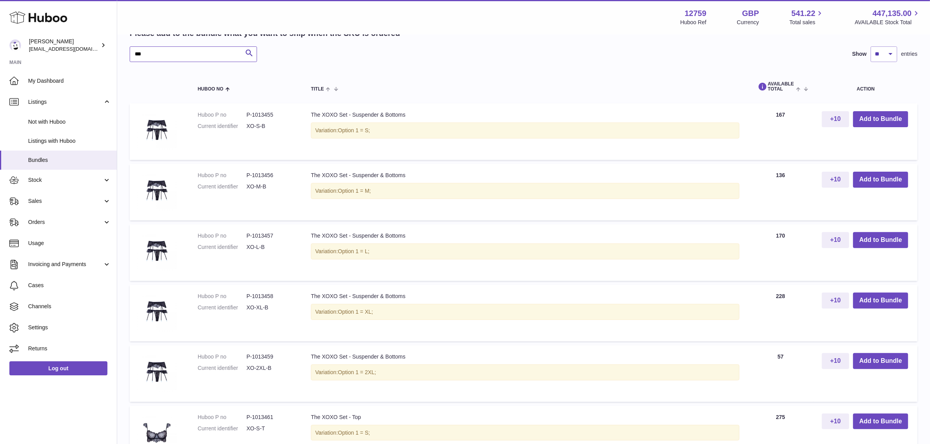
scroll to position [244, 0]
click at [865, 295] on button "Add to Bundle" at bounding box center [880, 300] width 55 height 16
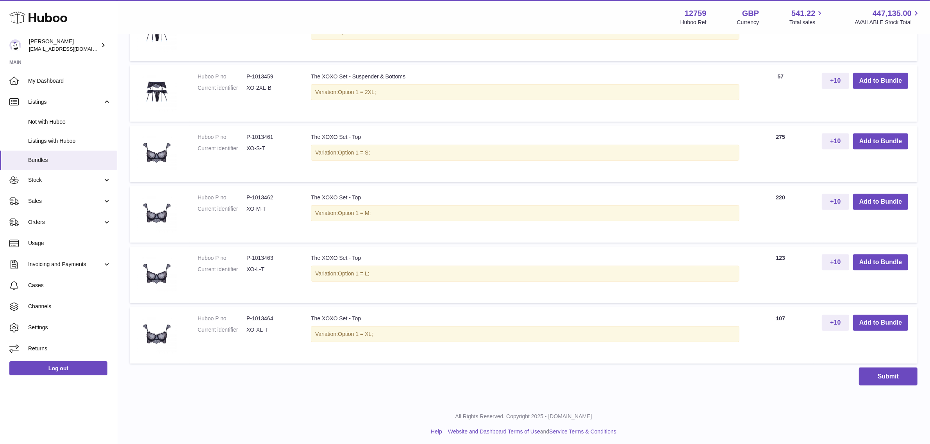
scroll to position [592, 0]
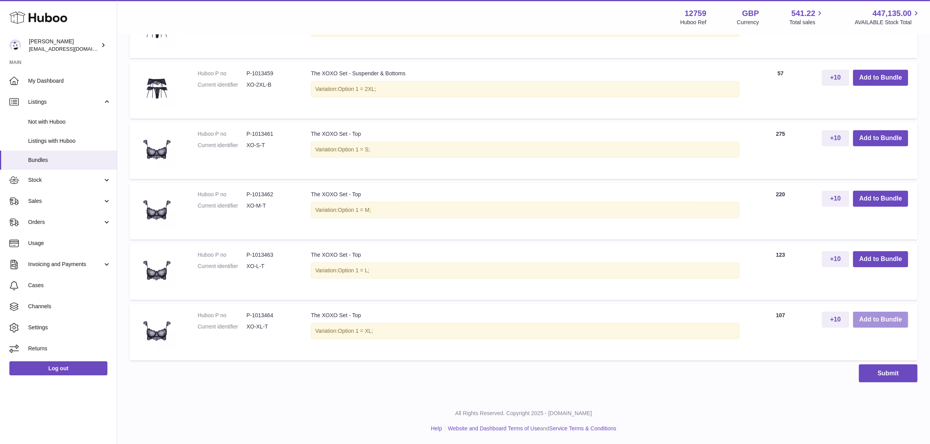
click at [863, 319] on button "Add to Bundle" at bounding box center [880, 320] width 55 height 16
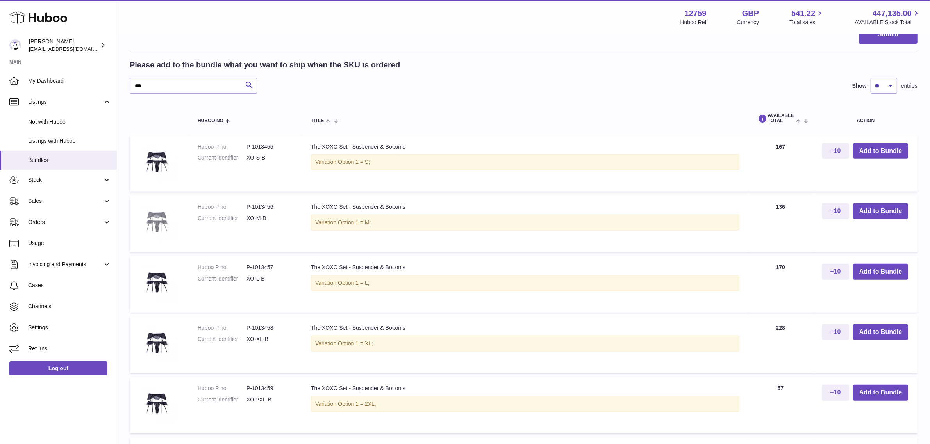
scroll to position [213, 0]
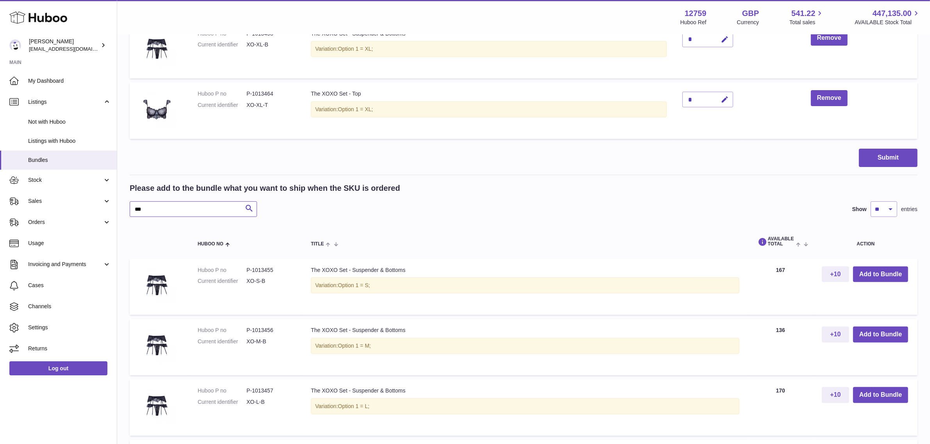
drag, startPoint x: 153, startPoint y: 208, endPoint x: 121, endPoint y: 208, distance: 31.6
click at [121, 208] on div "My Huboo - Create Bundle Please enter the SKU for your bundle ****** Optional e…" at bounding box center [523, 329] width 813 height 1015
click at [896, 395] on button "Add to Bundle" at bounding box center [880, 395] width 55 height 16
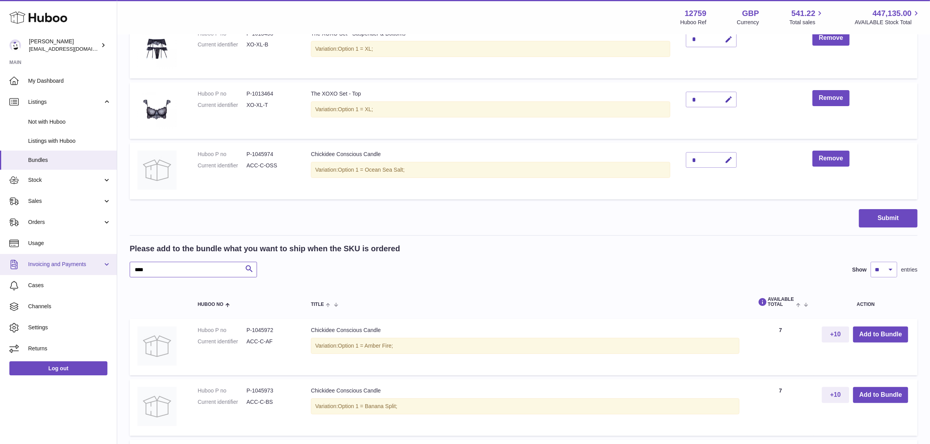
drag, startPoint x: 164, startPoint y: 265, endPoint x: 113, endPoint y: 265, distance: 50.8
click at [113, 265] on div "Huboo Sofia Panwar sofiapanwar@unndr.com Main My Dashboard Listings Not with Hu…" at bounding box center [465, 214] width 930 height 855
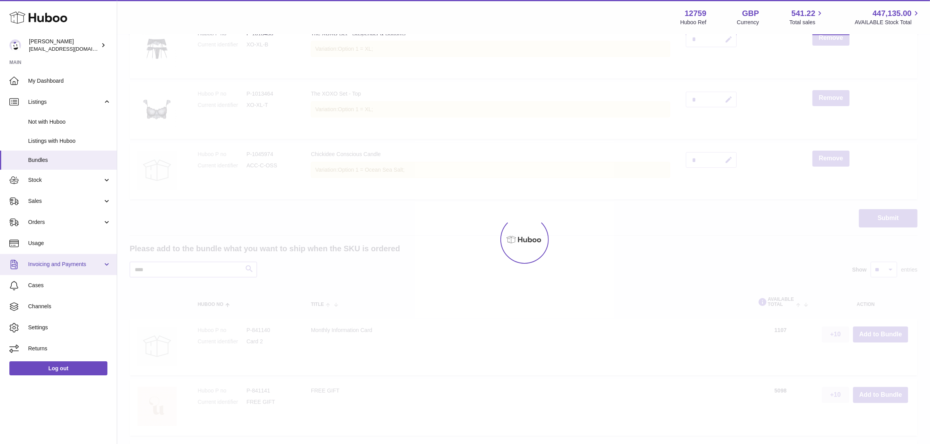
scroll to position [168, 0]
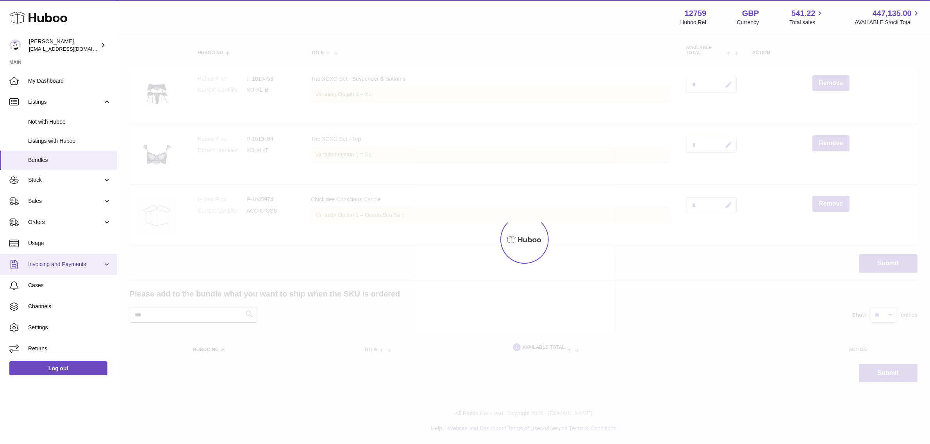
scroll to position [213, 0]
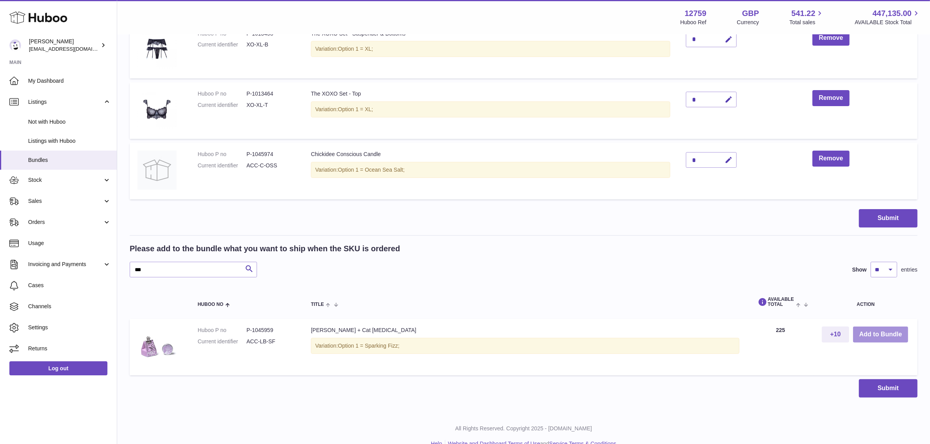
click at [872, 333] on button "Add to Bundle" at bounding box center [880, 335] width 55 height 16
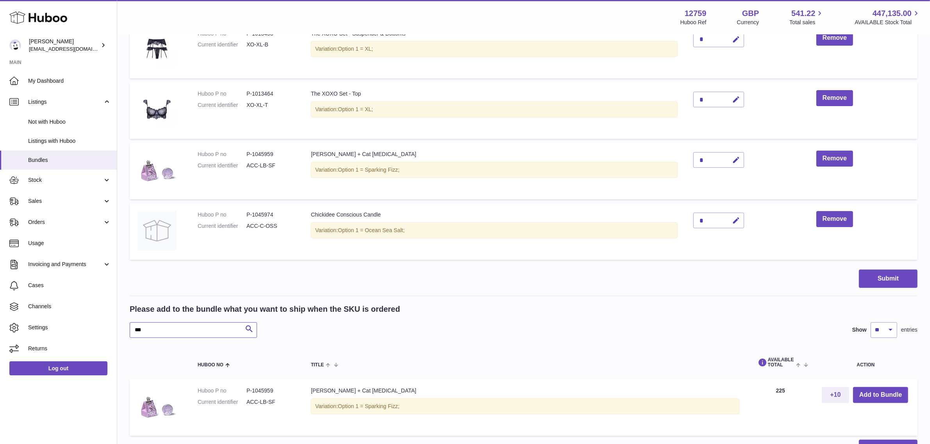
drag, startPoint x: 157, startPoint y: 334, endPoint x: 125, endPoint y: 330, distance: 32.2
click at [125, 331] on div "My Huboo - Create Bundle Please enter the SKU for your bundle ****** Optional e…" at bounding box center [523, 148] width 813 height 652
type input "***"
click at [864, 397] on button "Add to Bundle" at bounding box center [880, 395] width 55 height 16
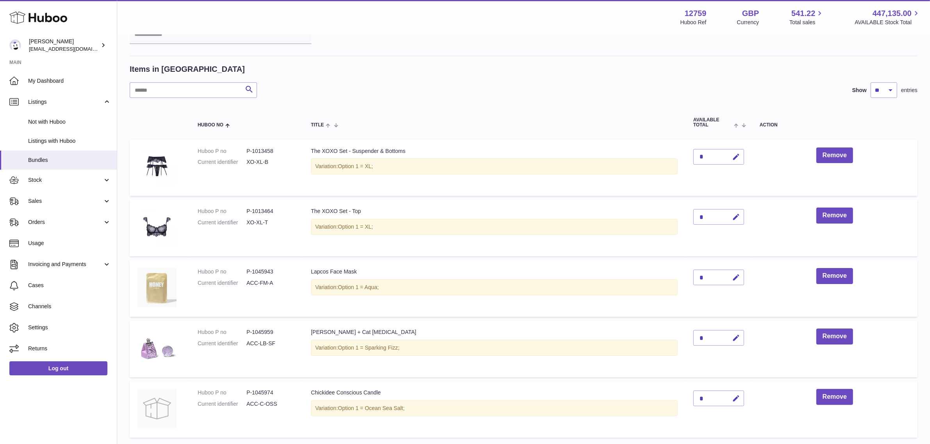
scroll to position [164, 0]
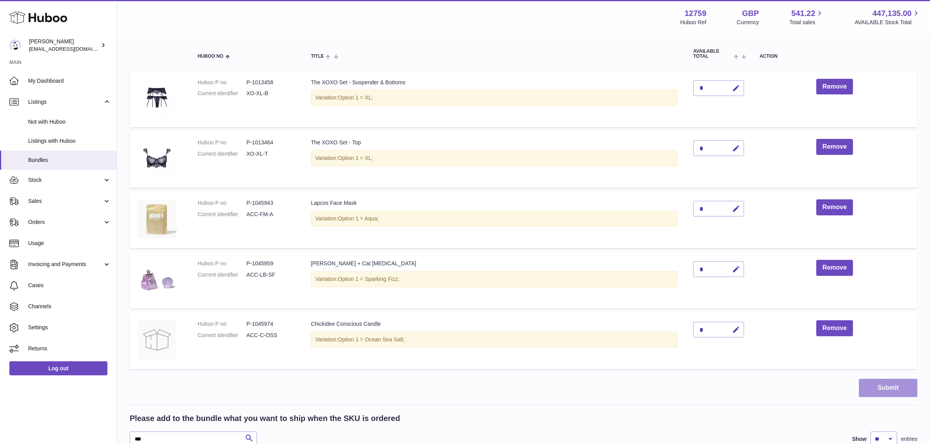
click at [891, 388] on button "Submit" at bounding box center [888, 388] width 59 height 18
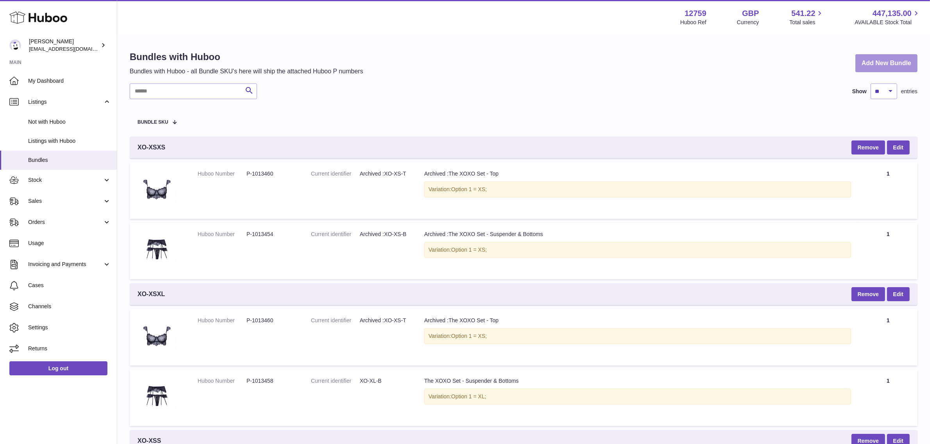
click at [873, 64] on link "Add New Bundle" at bounding box center [886, 63] width 62 height 18
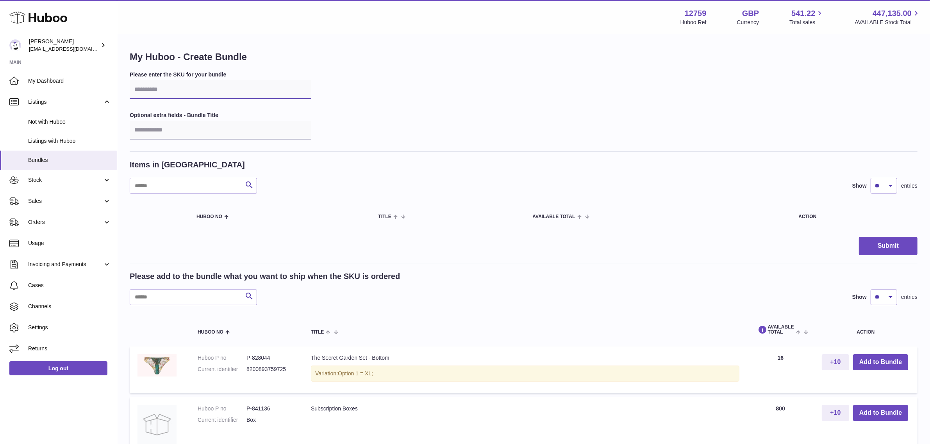
click at [174, 89] on input "text" at bounding box center [221, 89] width 182 height 19
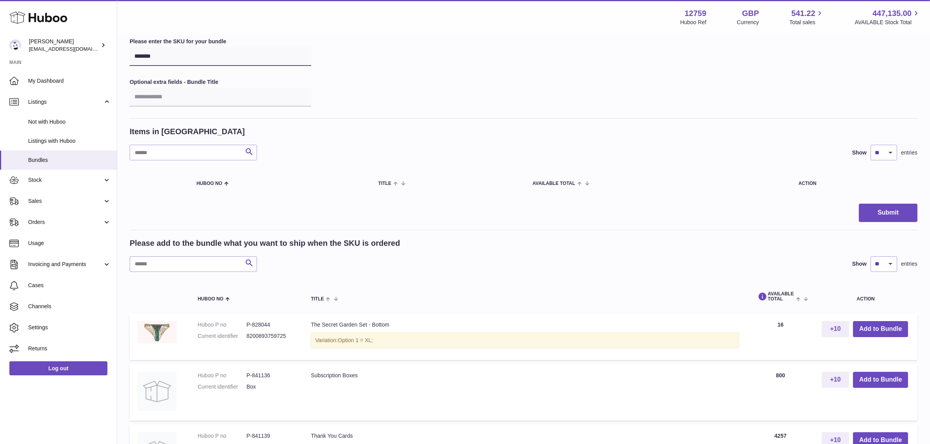
scroll to position [49, 0]
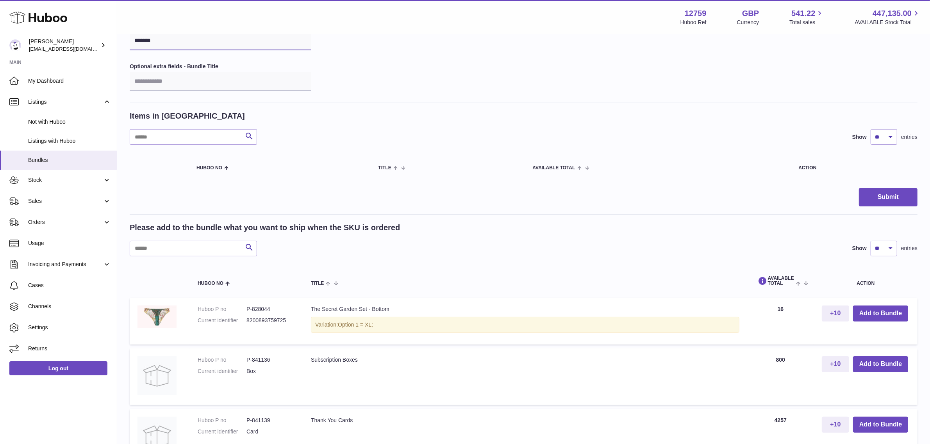
type input "*******"
click at [172, 252] on input "text" at bounding box center [193, 249] width 127 height 16
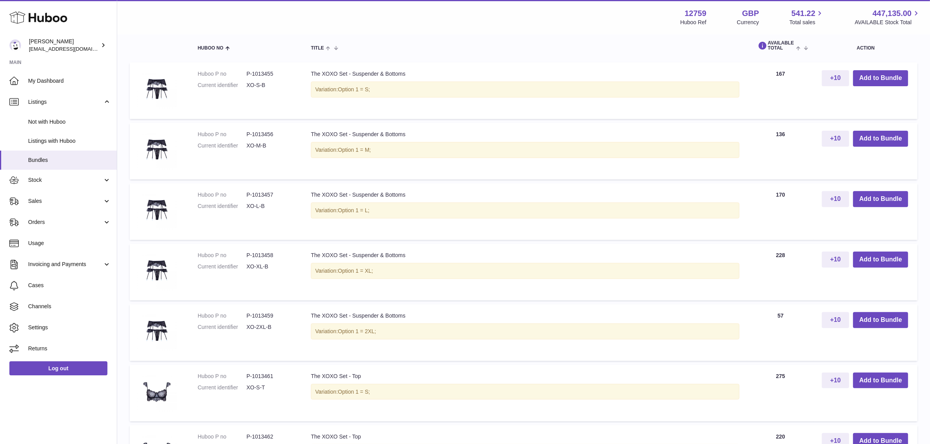
scroll to position [293, 0]
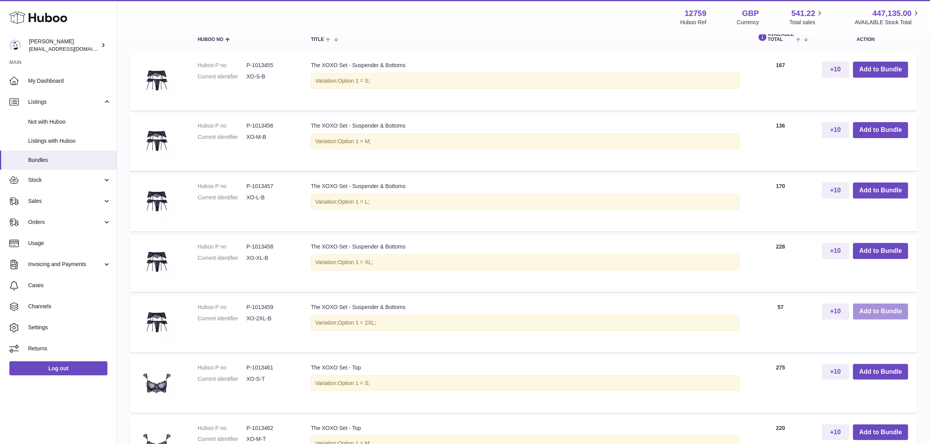
click at [883, 307] on button "Add to Bundle" at bounding box center [880, 312] width 55 height 16
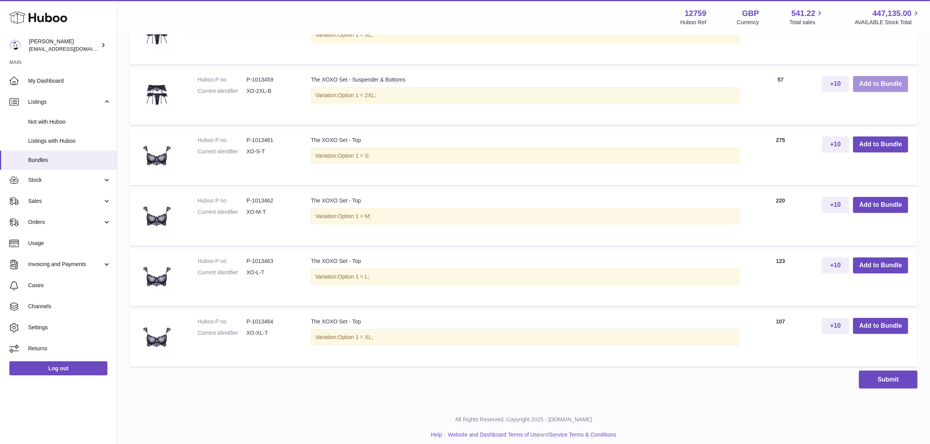
scroll to position [592, 0]
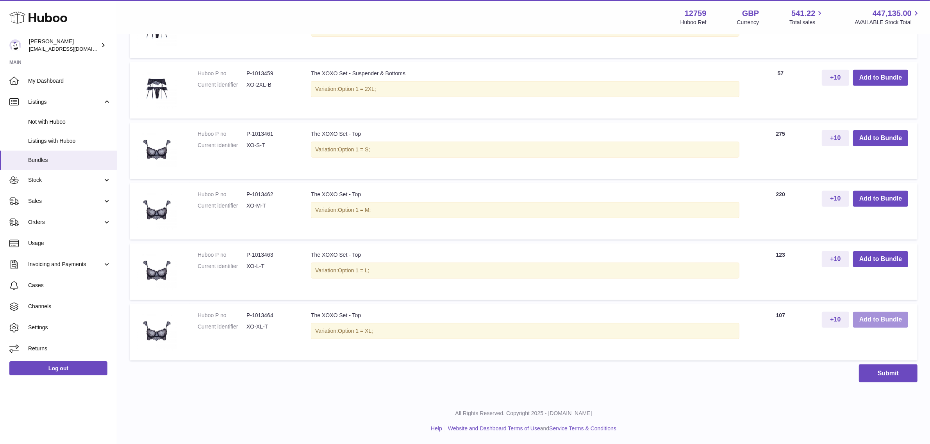
click at [874, 316] on button "Add to Bundle" at bounding box center [880, 320] width 55 height 16
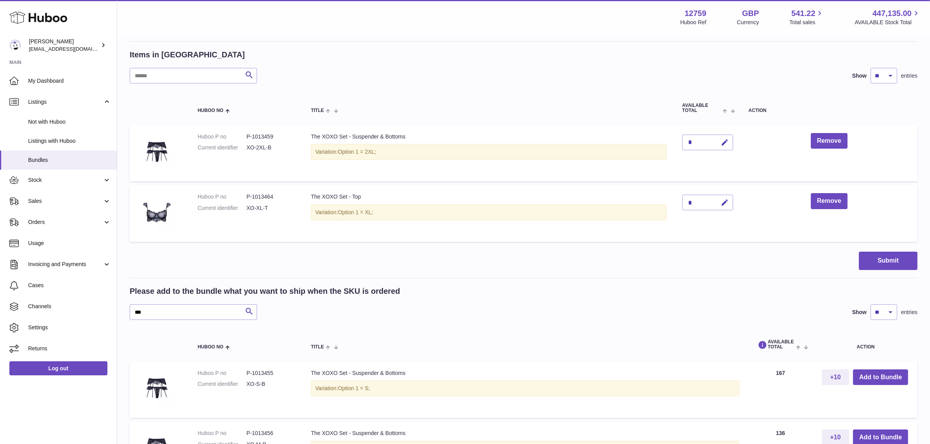
scroll to position [116, 0]
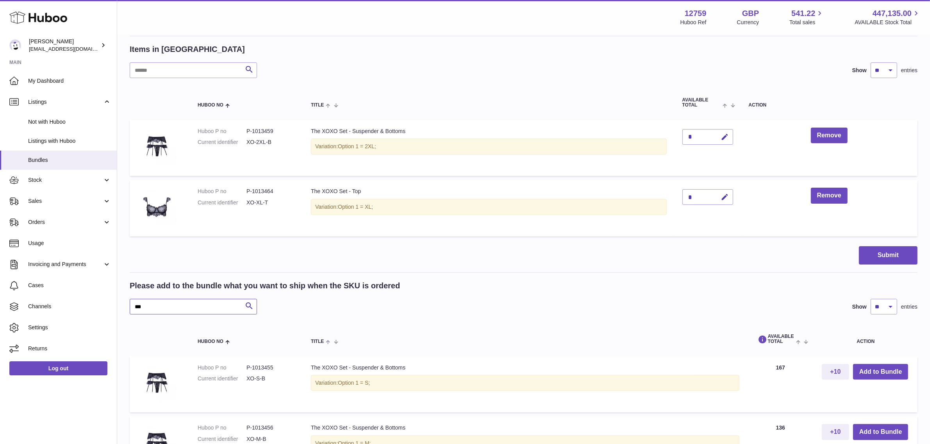
drag, startPoint x: 159, startPoint y: 311, endPoint x: 116, endPoint y: 311, distance: 43.0
click at [116, 311] on div "Huboo Sofia Panwar sofiapanwar@unndr.com Main My Dashboard Listings Not with Hu…" at bounding box center [465, 432] width 930 height 1096
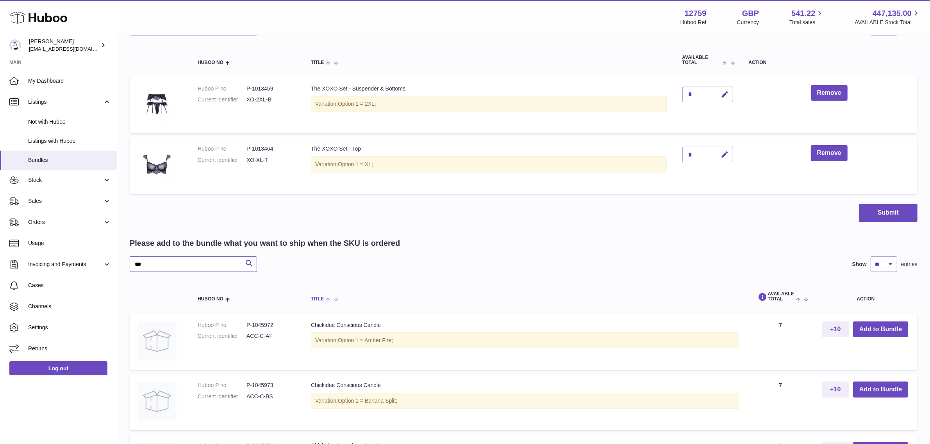
scroll to position [262, 0]
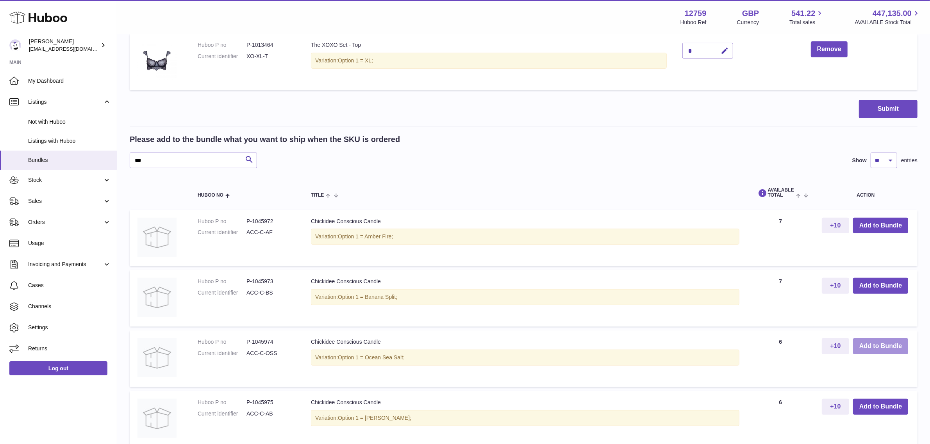
click at [871, 348] on button "Add to Bundle" at bounding box center [880, 347] width 55 height 16
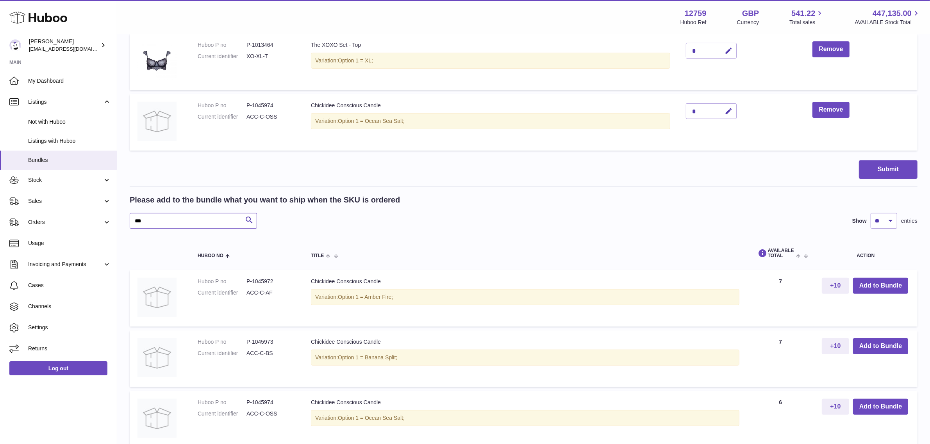
drag, startPoint x: 158, startPoint y: 221, endPoint x: 131, endPoint y: 221, distance: 26.9
click at [131, 221] on input "***" at bounding box center [193, 221] width 127 height 16
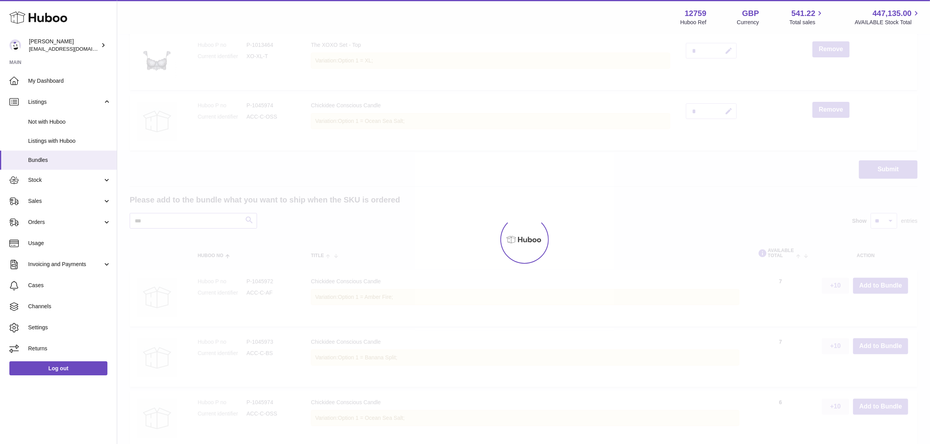
scroll to position [228, 0]
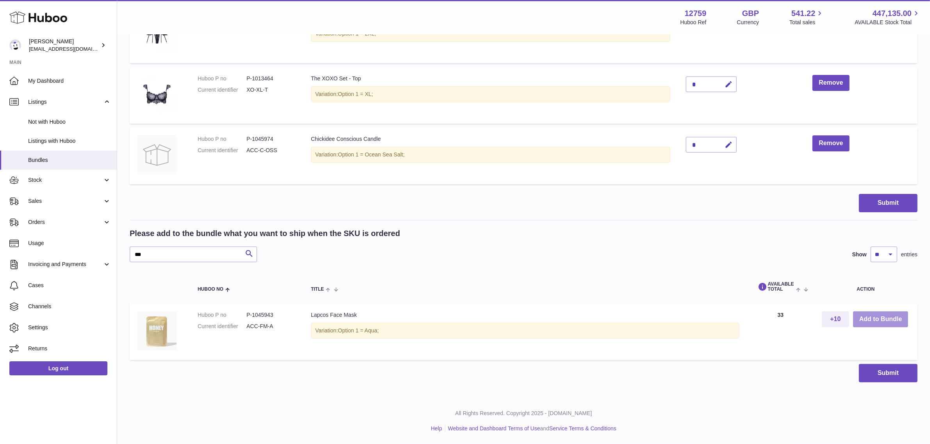
click at [880, 317] on button "Add to Bundle" at bounding box center [880, 320] width 55 height 16
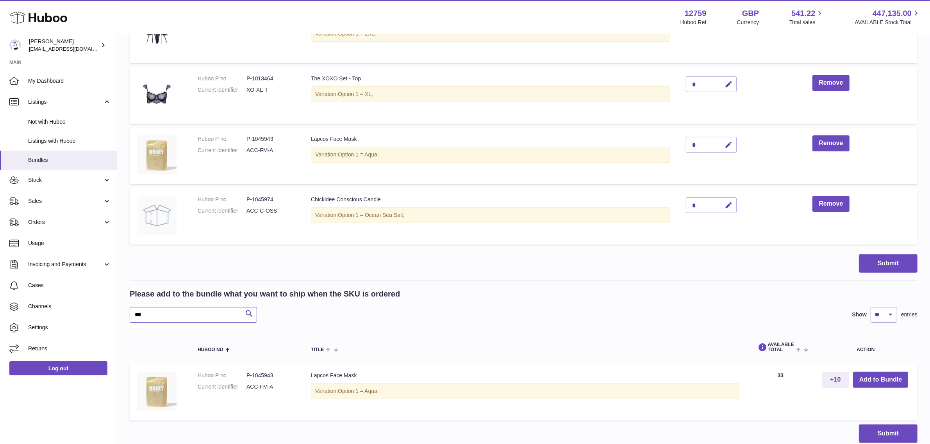
drag, startPoint x: 162, startPoint y: 316, endPoint x: 131, endPoint y: 312, distance: 31.0
click at [131, 312] on input "***" at bounding box center [193, 315] width 127 height 16
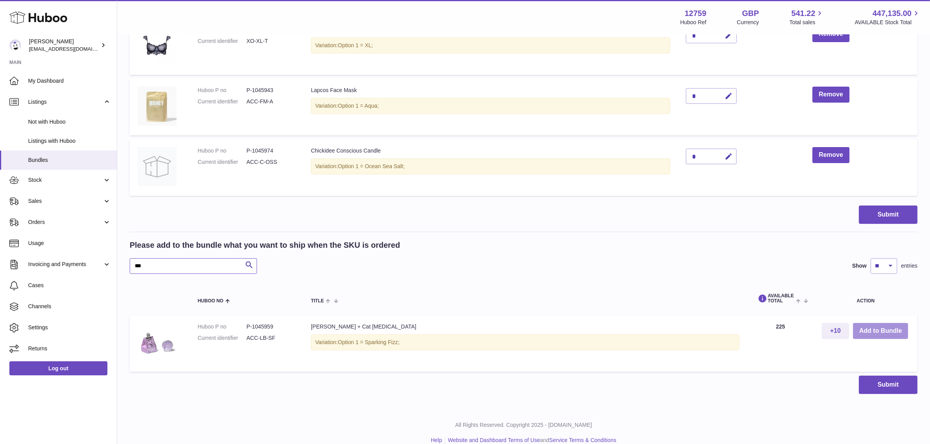
type input "***"
click at [897, 332] on button "Add to Bundle" at bounding box center [880, 331] width 55 height 16
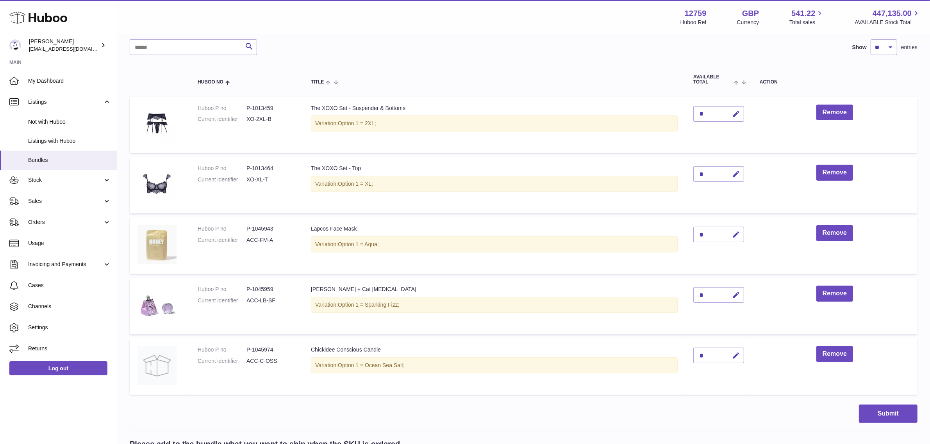
scroll to position [195, 0]
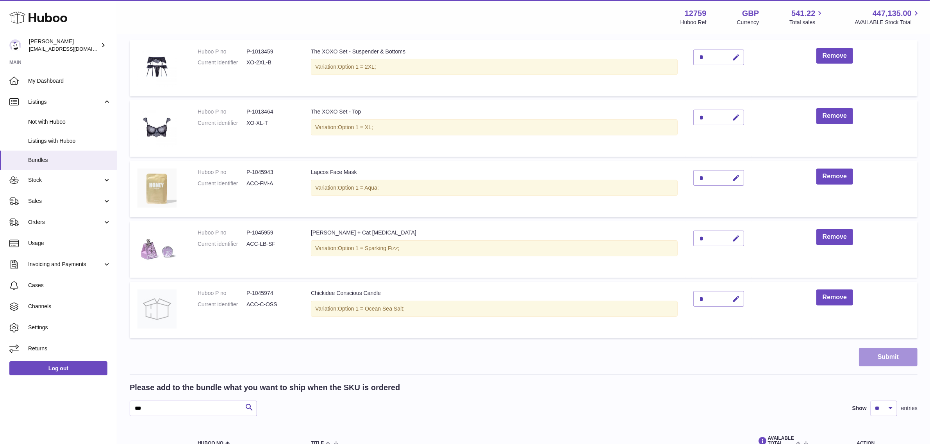
click at [885, 360] on button "Submit" at bounding box center [888, 357] width 59 height 18
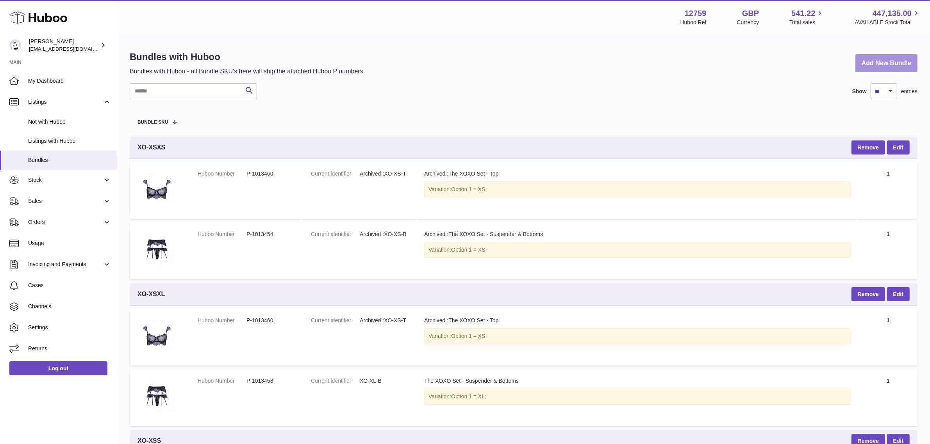
click at [877, 59] on link "Add New Bundle" at bounding box center [886, 63] width 62 height 18
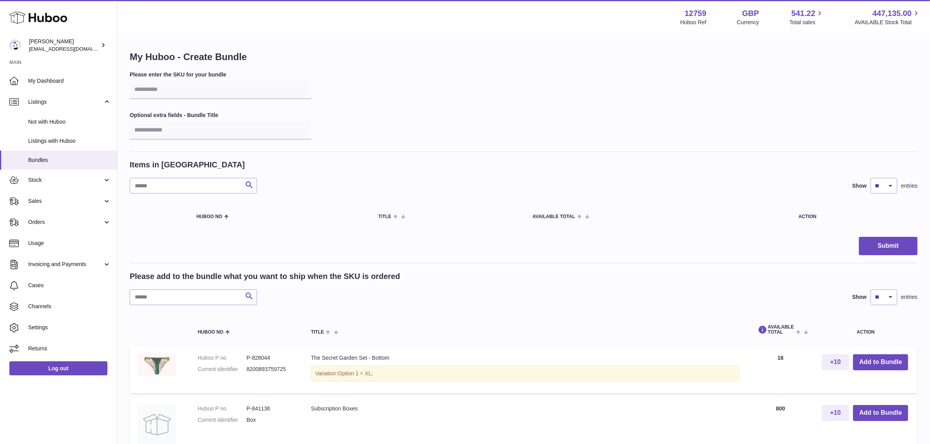
scroll to position [49, 0]
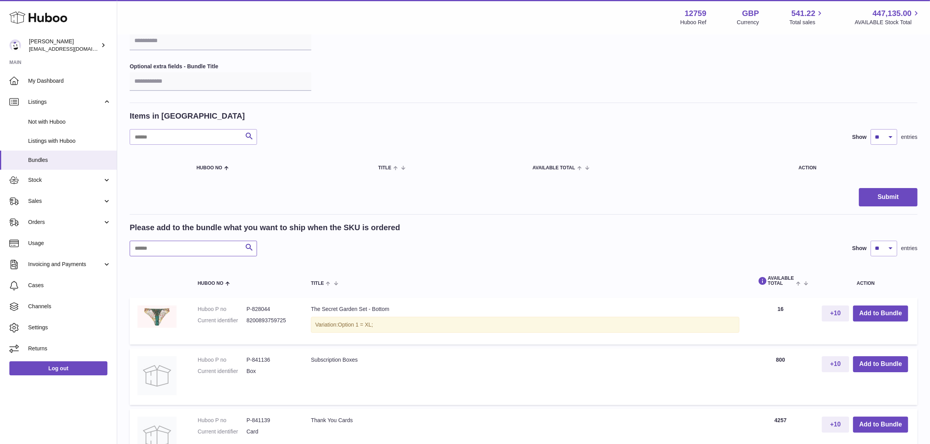
click at [209, 245] on input "text" at bounding box center [193, 249] width 127 height 16
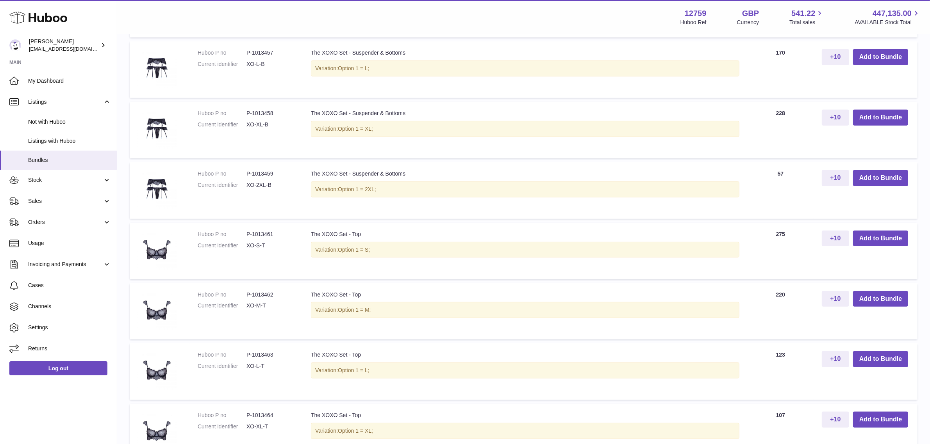
scroll to position [488, 0]
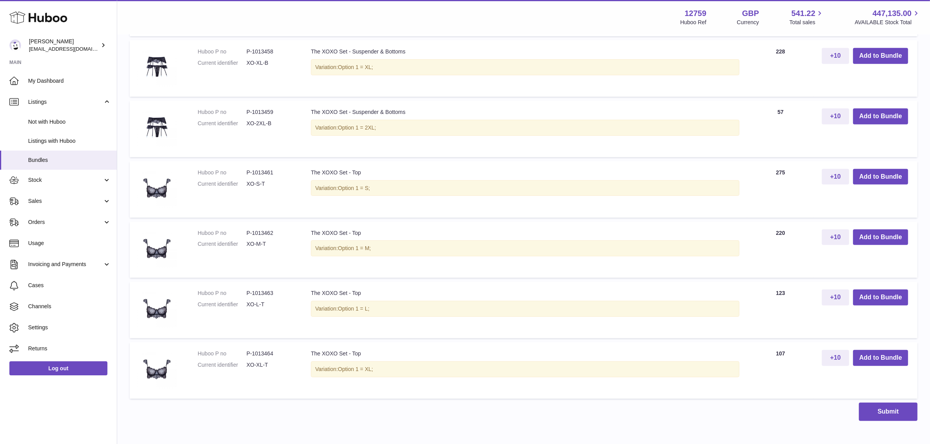
type input "***"
